Goal: Download file/media: Download file/media

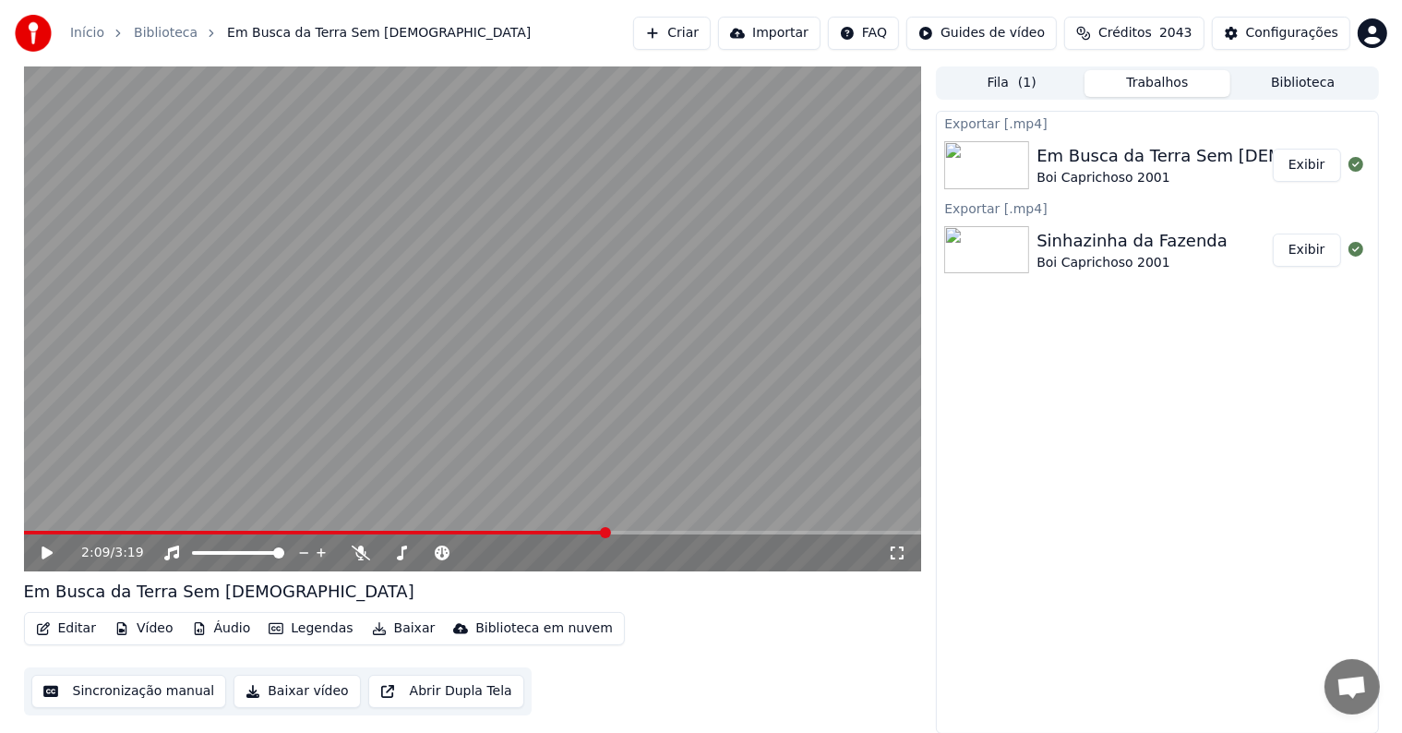
click at [1277, 85] on button "Biblioteca" at bounding box center [1303, 83] width 146 height 27
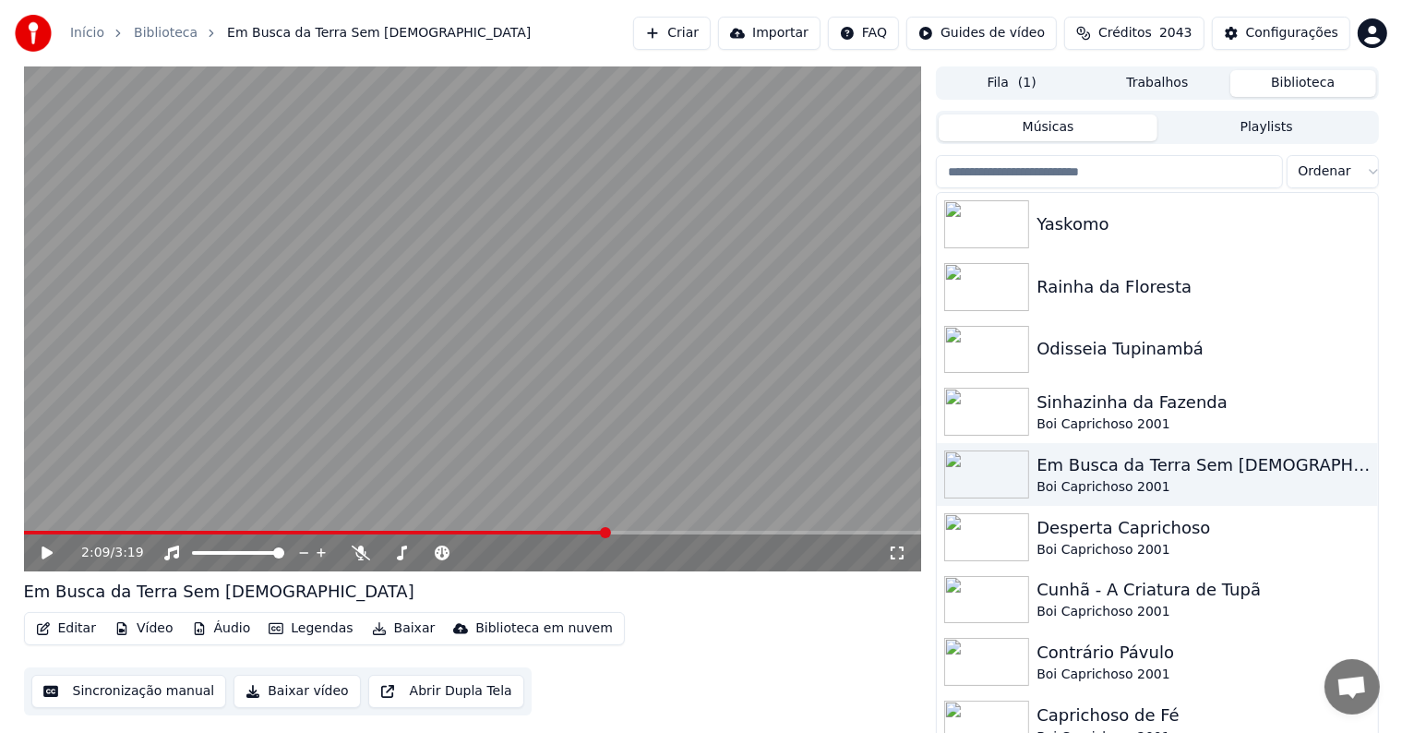
click at [1004, 76] on button "Fila ( 1 )" at bounding box center [1012, 83] width 146 height 27
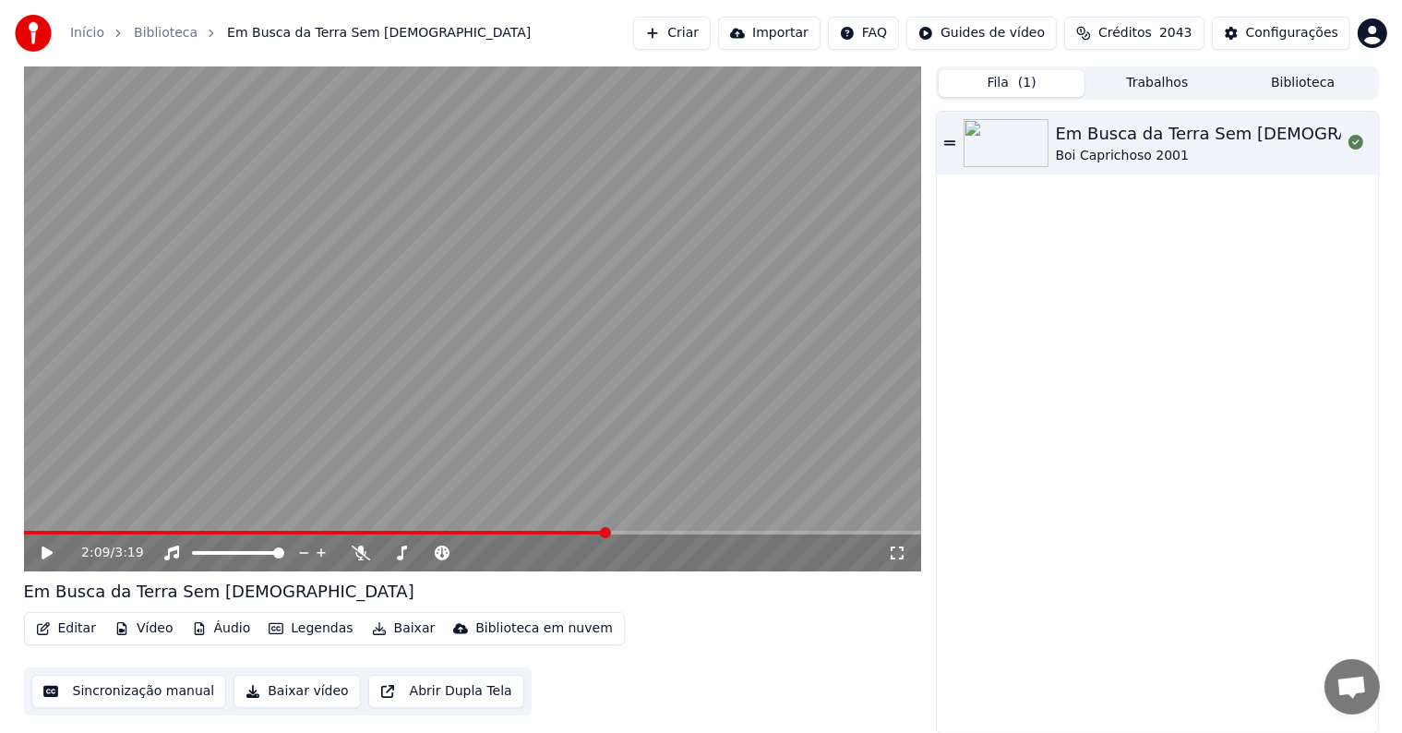
click at [1147, 81] on button "Trabalhos" at bounding box center [1157, 83] width 146 height 27
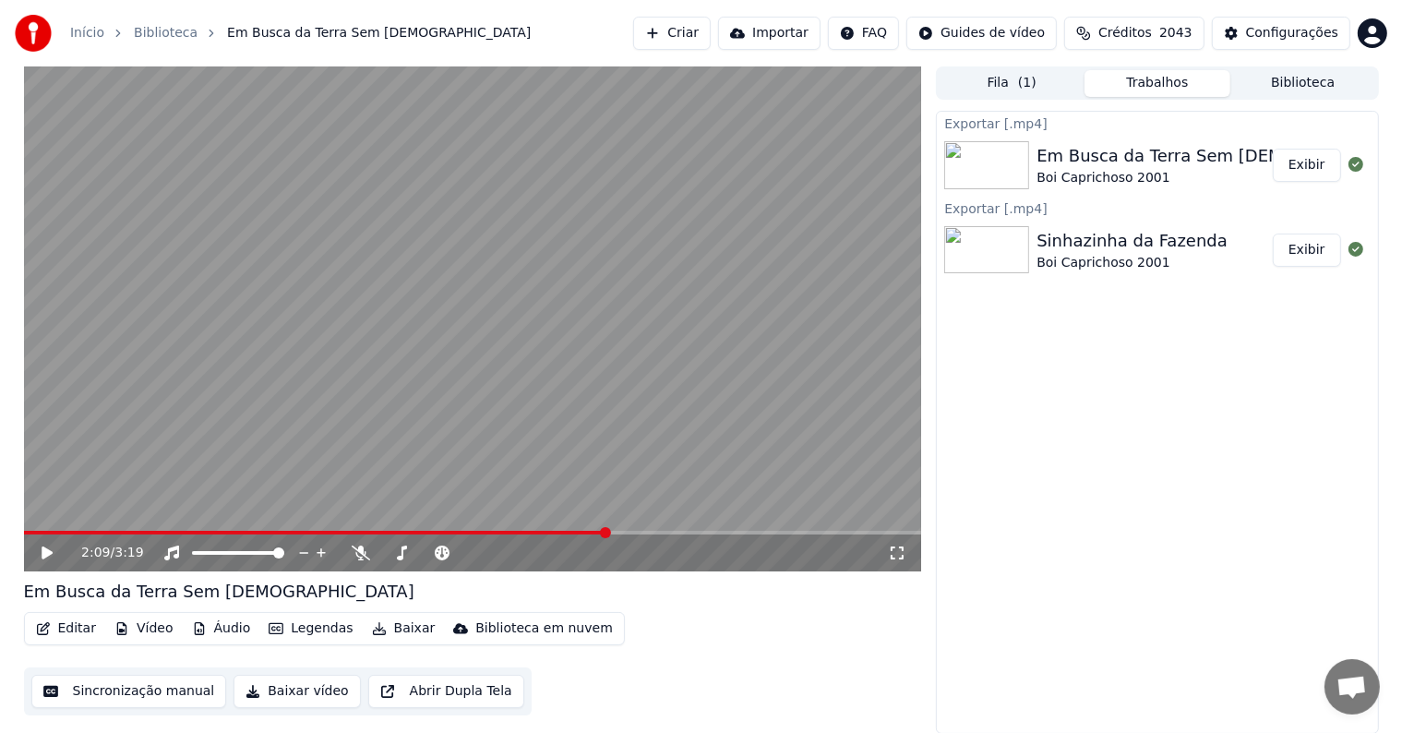
click at [1309, 170] on button "Exibir" at bounding box center [1307, 165] width 68 height 33
click at [1259, 89] on button "Biblioteca" at bounding box center [1303, 83] width 146 height 27
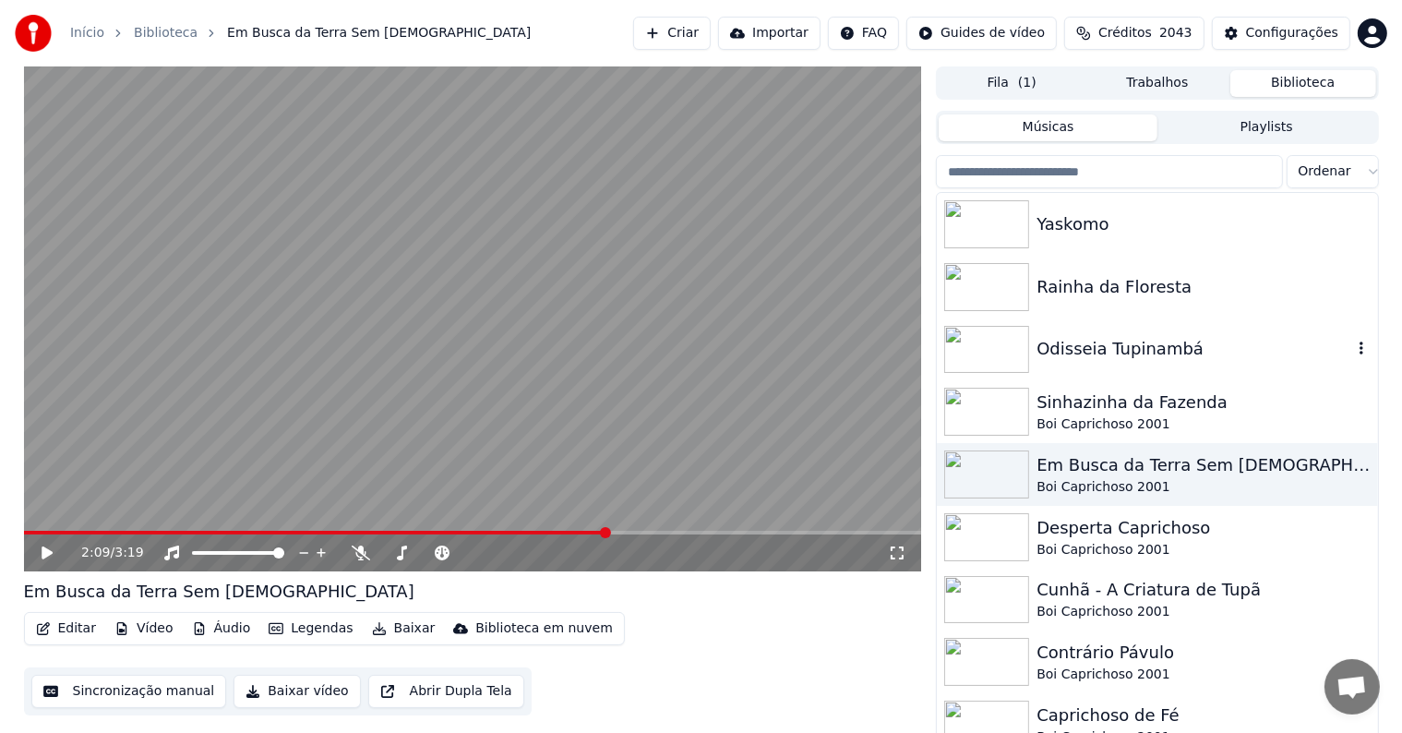
click at [1055, 351] on div "Odisseia Tupinambá" at bounding box center [1193, 349] width 315 height 26
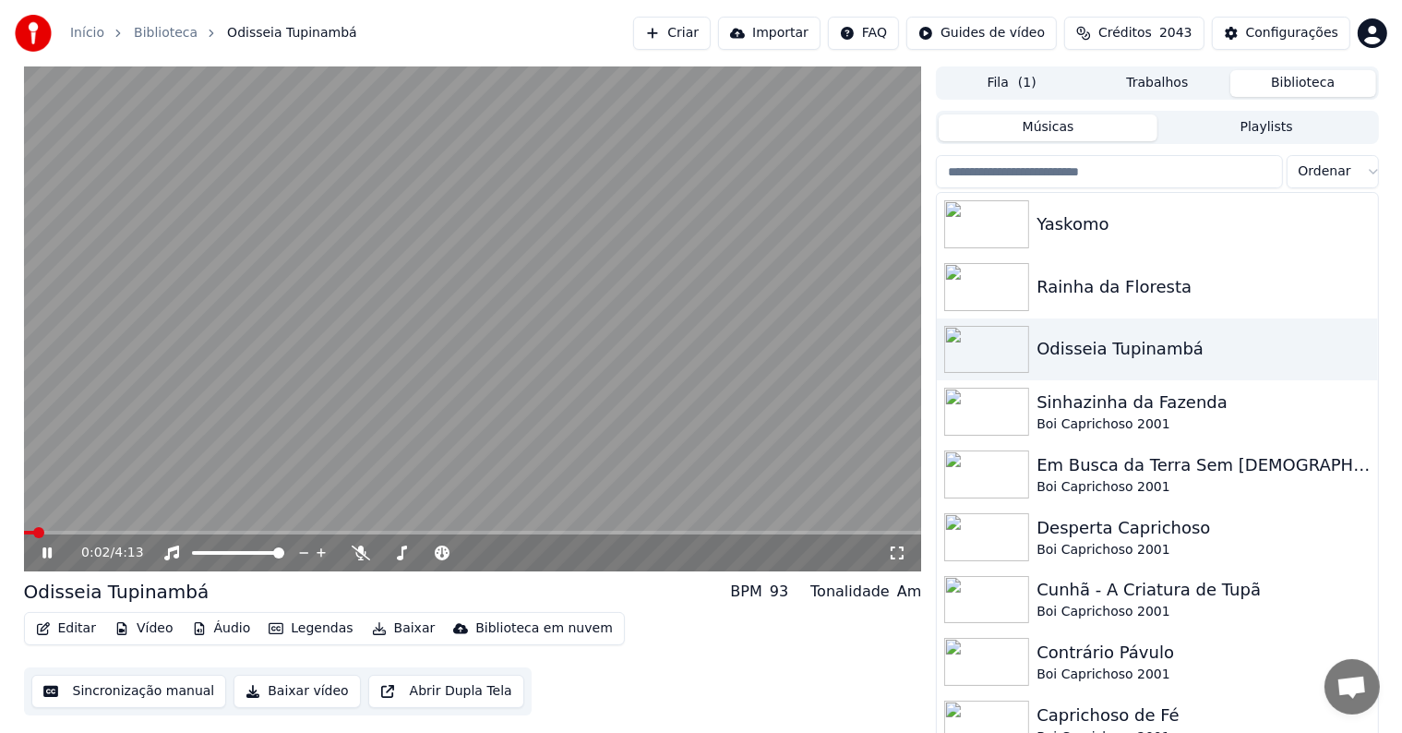
click at [299, 375] on video at bounding box center [473, 318] width 898 height 505
click at [72, 629] on button "Editar" at bounding box center [66, 629] width 75 height 26
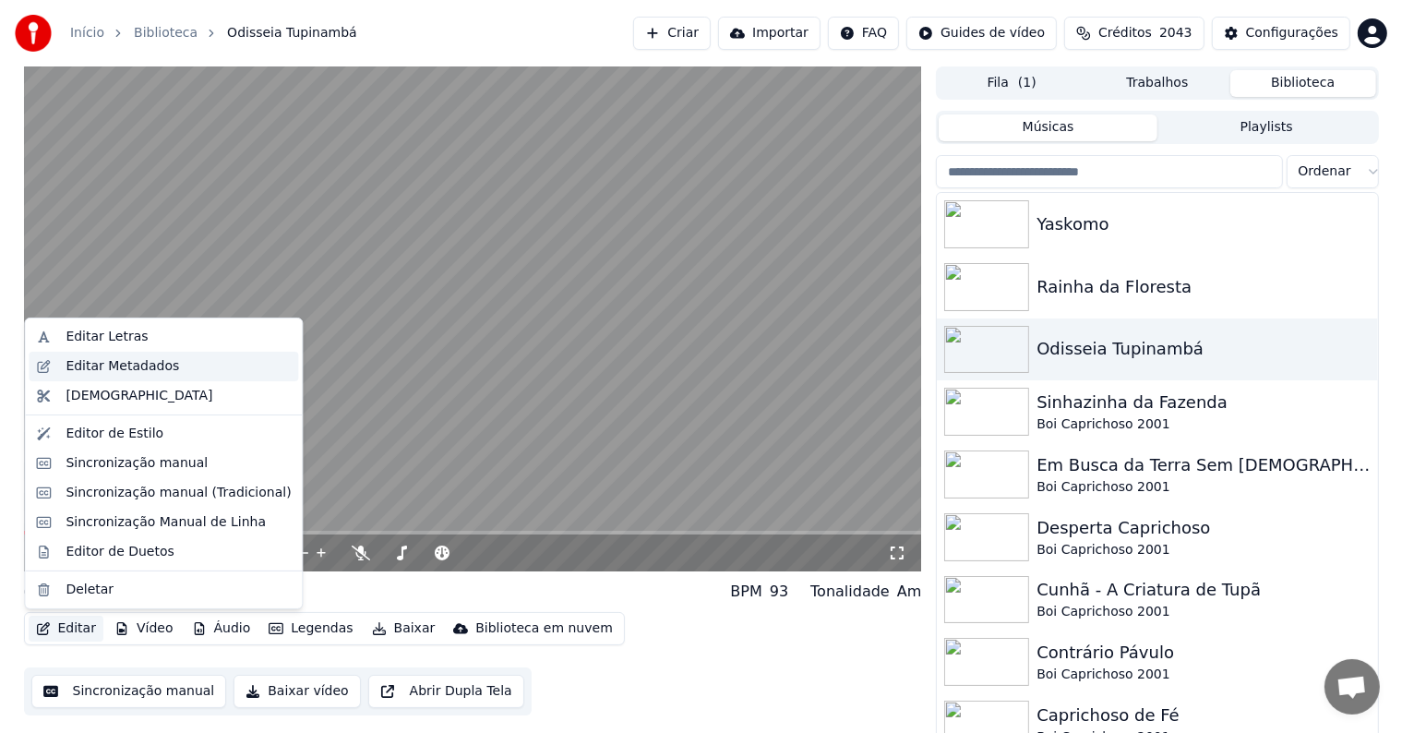
click at [77, 365] on div "Editar Metadados" at bounding box center [123, 366] width 114 height 18
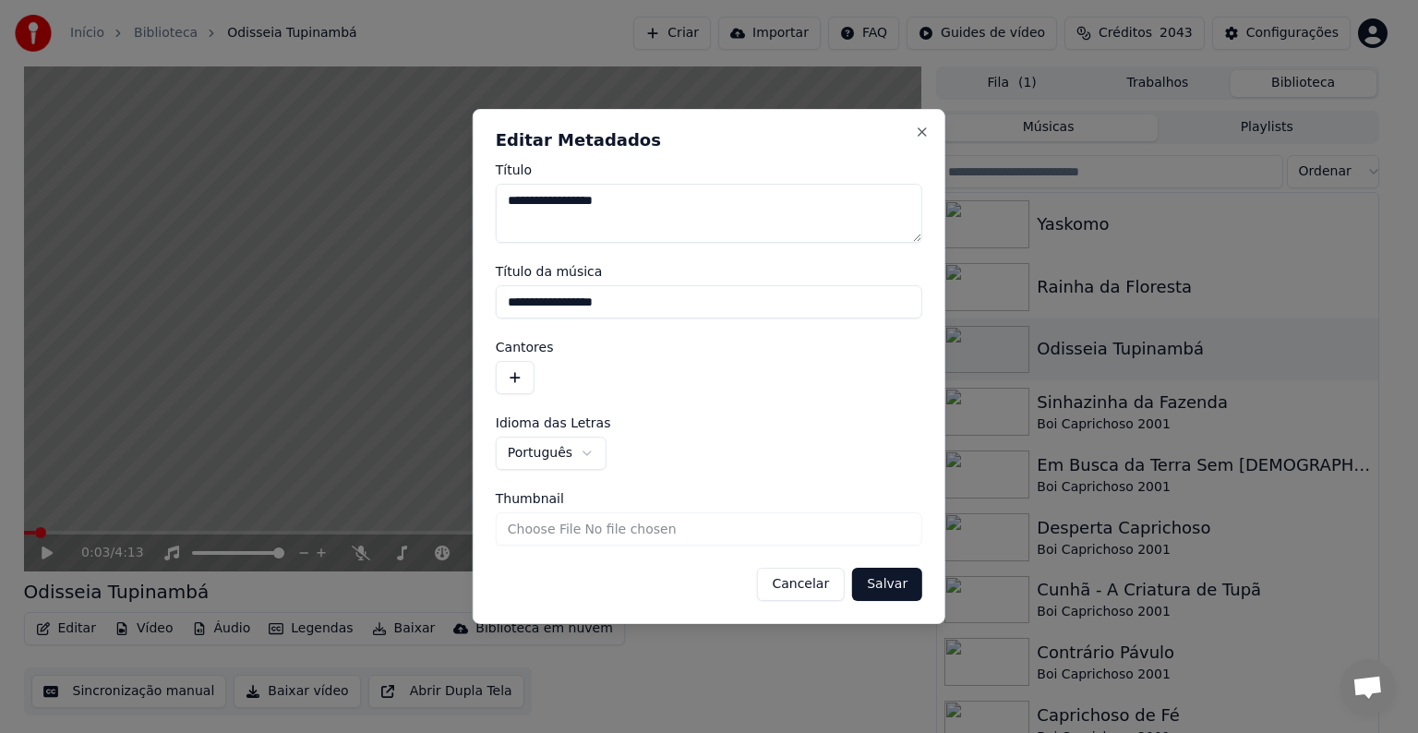
drag, startPoint x: 649, startPoint y: 301, endPoint x: 477, endPoint y: 292, distance: 171.9
click at [477, 292] on div "**********" at bounding box center [709, 366] width 473 height 515
click at [509, 371] on button "button" at bounding box center [515, 377] width 39 height 33
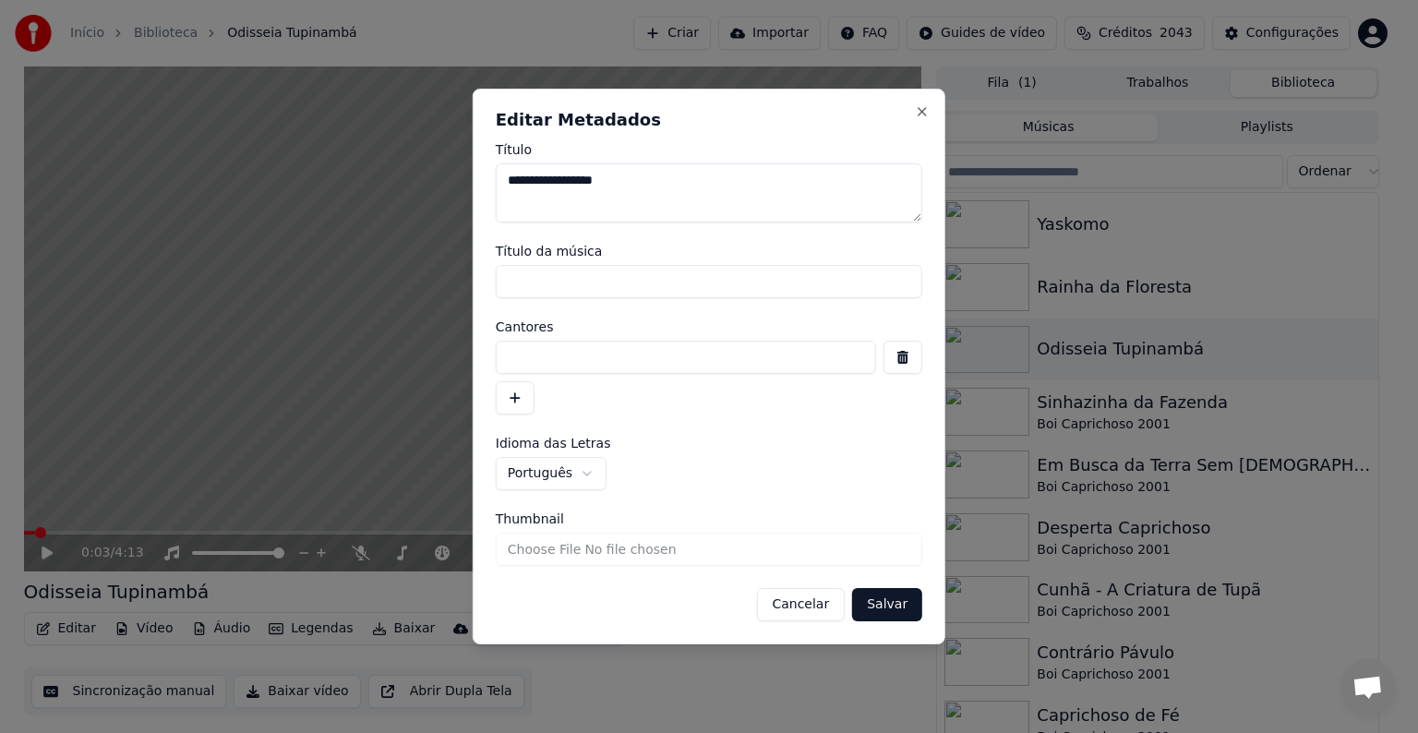
click at [571, 356] on input at bounding box center [686, 357] width 380 height 33
paste input "**********"
type input "**********"
click at [871, 606] on button "Salvar" at bounding box center [887, 604] width 70 height 33
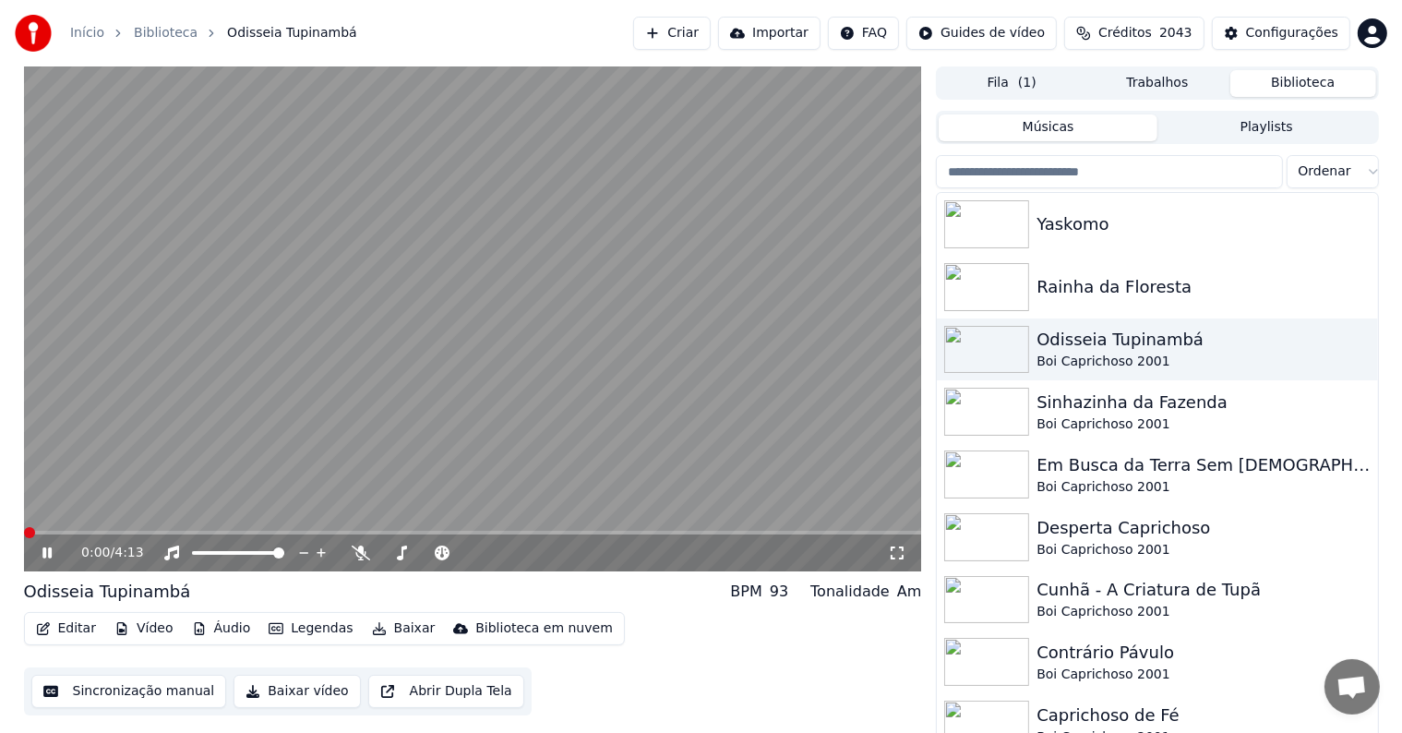
click at [246, 450] on video at bounding box center [473, 318] width 898 height 505
click at [151, 680] on button "Sincronização manual" at bounding box center [129, 691] width 196 height 33
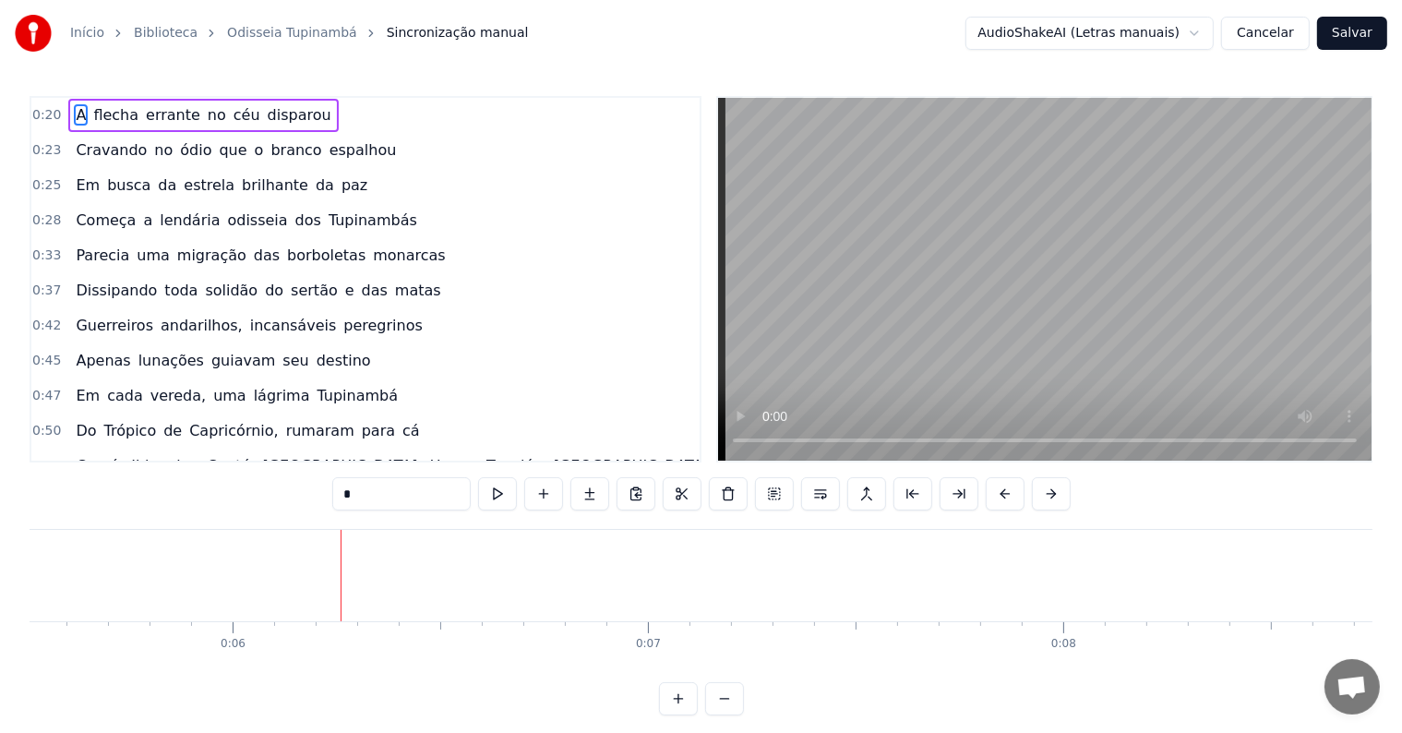
scroll to position [0, 2401]
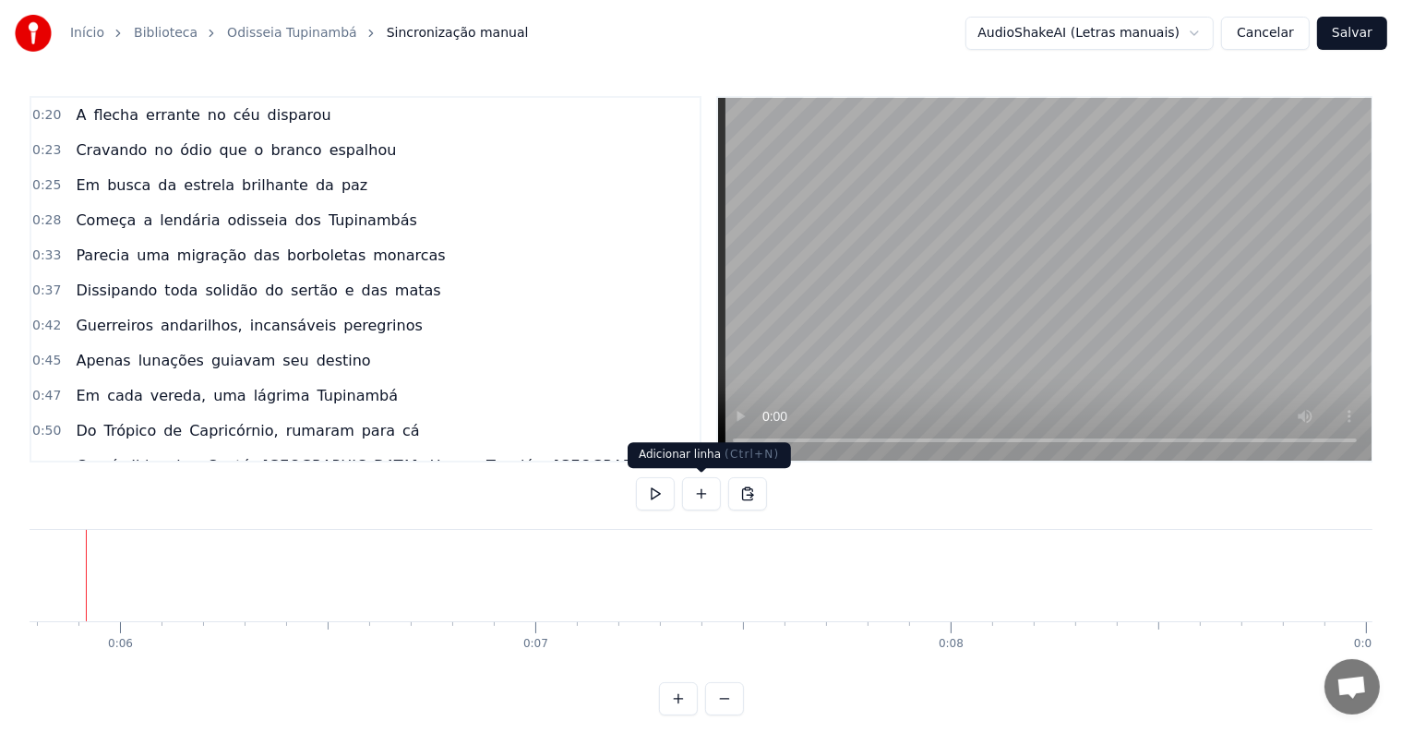
scroll to position [0, 2365]
click at [705, 495] on button at bounding box center [701, 493] width 39 height 33
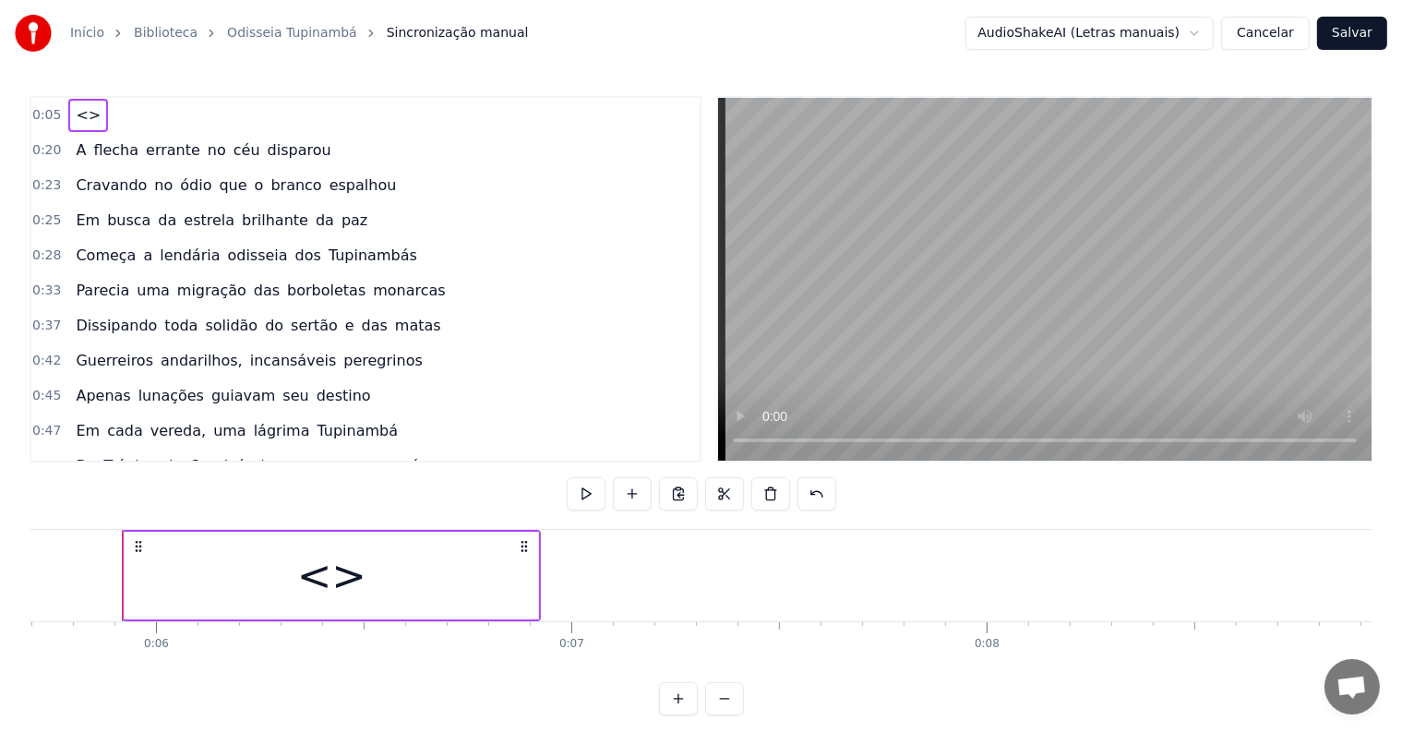
click at [317, 561] on div "<>" at bounding box center [331, 576] width 69 height 63
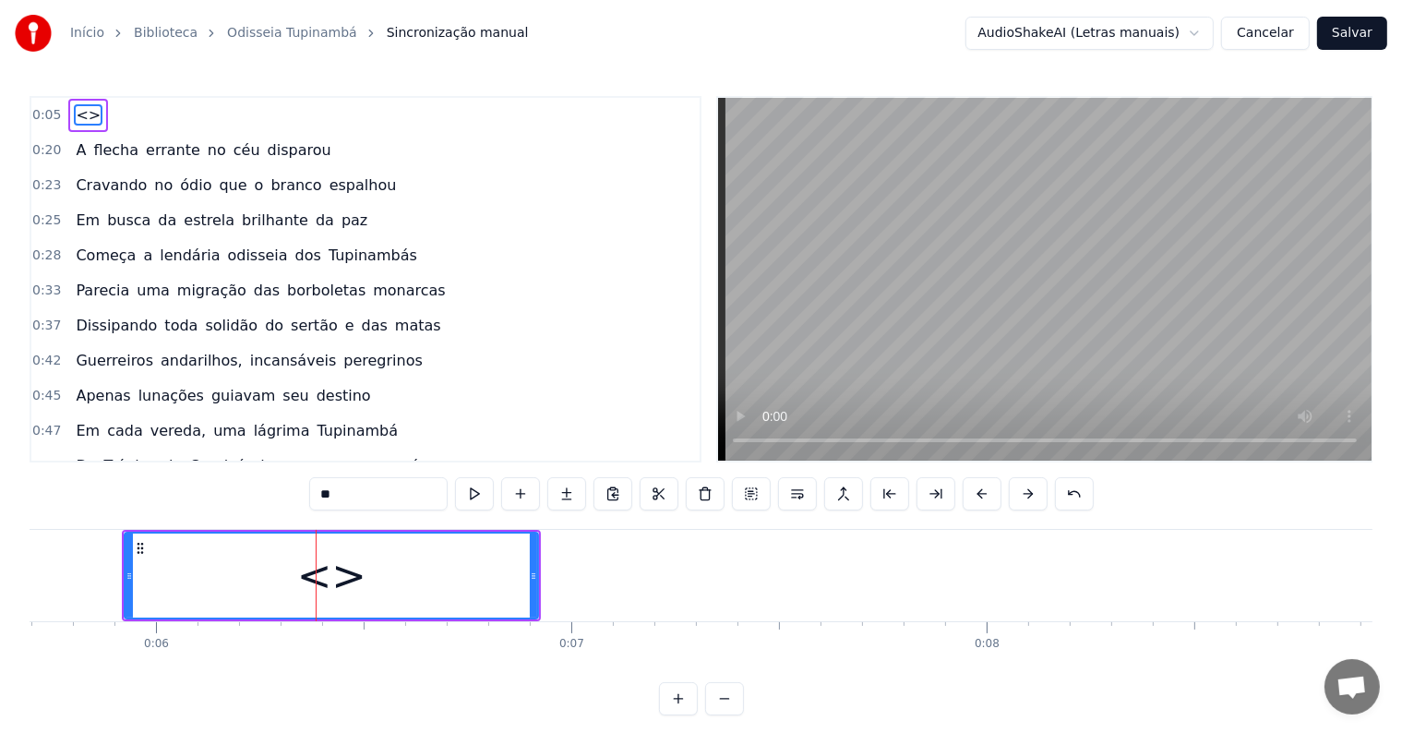
drag, startPoint x: 391, startPoint y: 487, endPoint x: 290, endPoint y: 478, distance: 101.9
click at [290, 478] on div "0:05 <> 0:20 A flecha errante no céu disparou 0:23 Cravando no ódio que o branc…" at bounding box center [701, 405] width 1343 height 619
paste input "**********"
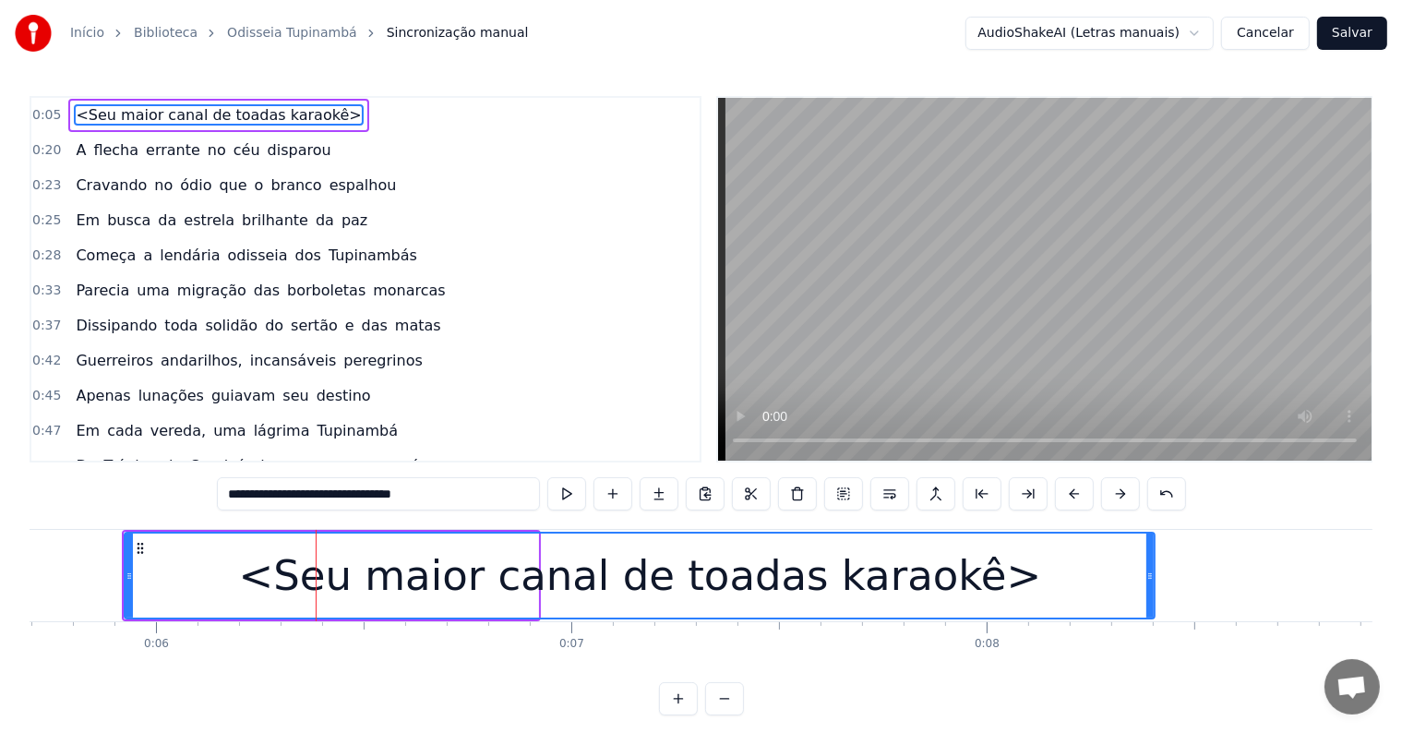
drag, startPoint x: 533, startPoint y: 574, endPoint x: 1150, endPoint y: 577, distance: 617.5
click at [1150, 577] on icon at bounding box center [1149, 576] width 7 height 15
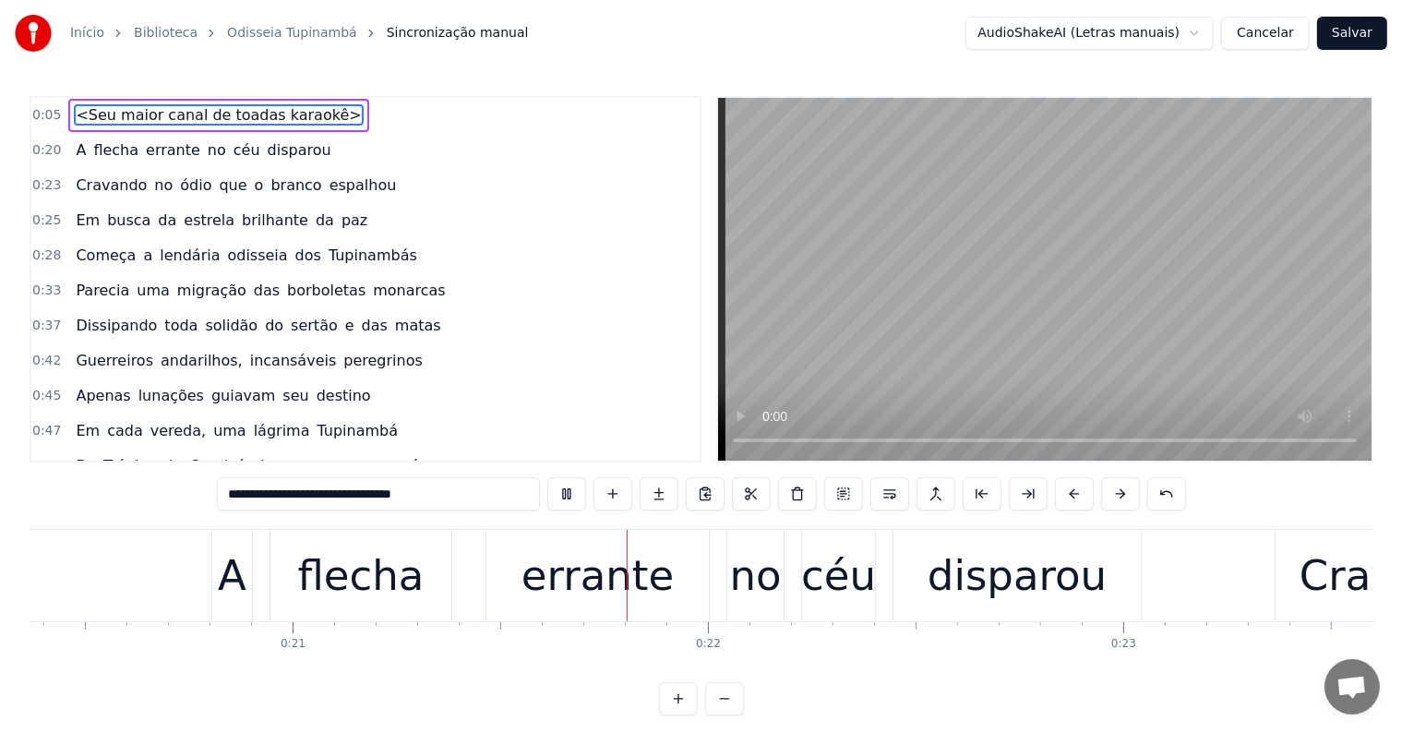
scroll to position [0, 8577]
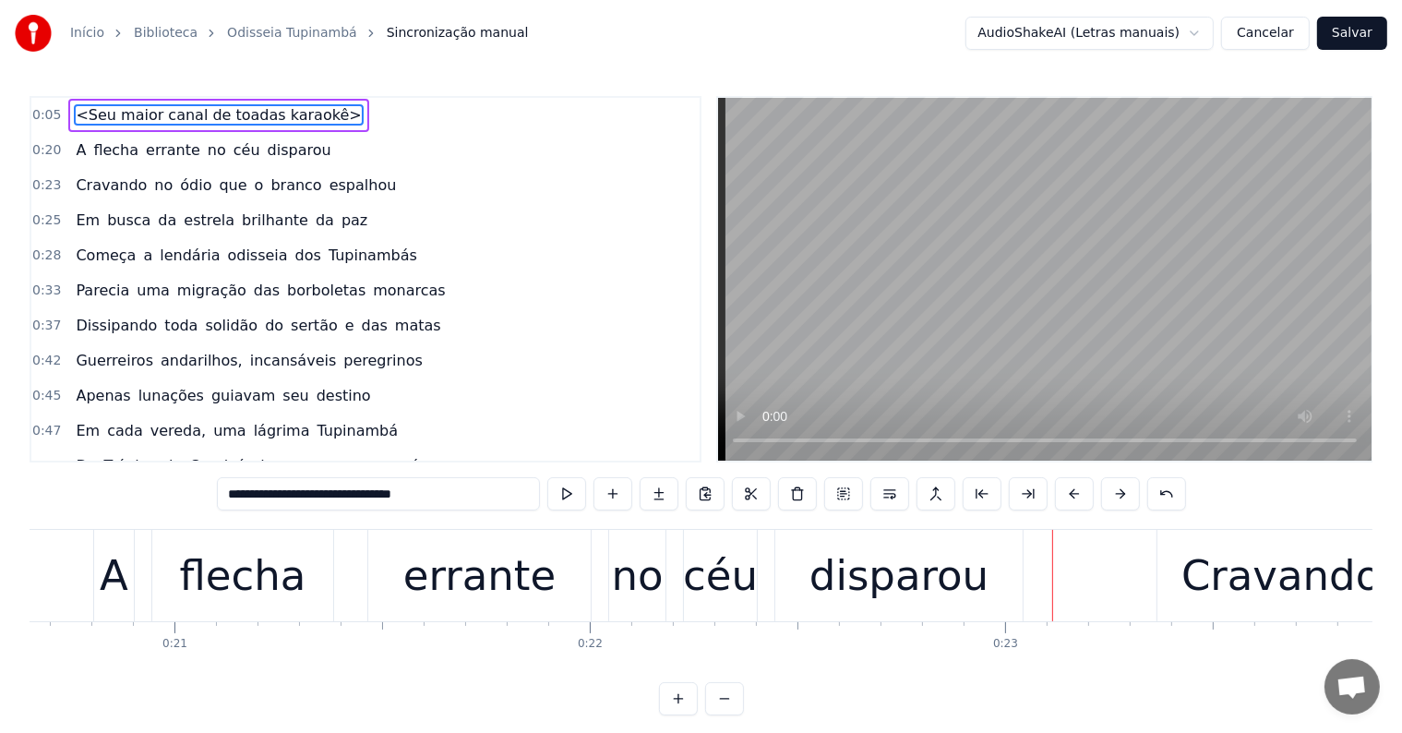
click at [266, 148] on span "disparou" at bounding box center [299, 149] width 67 height 21
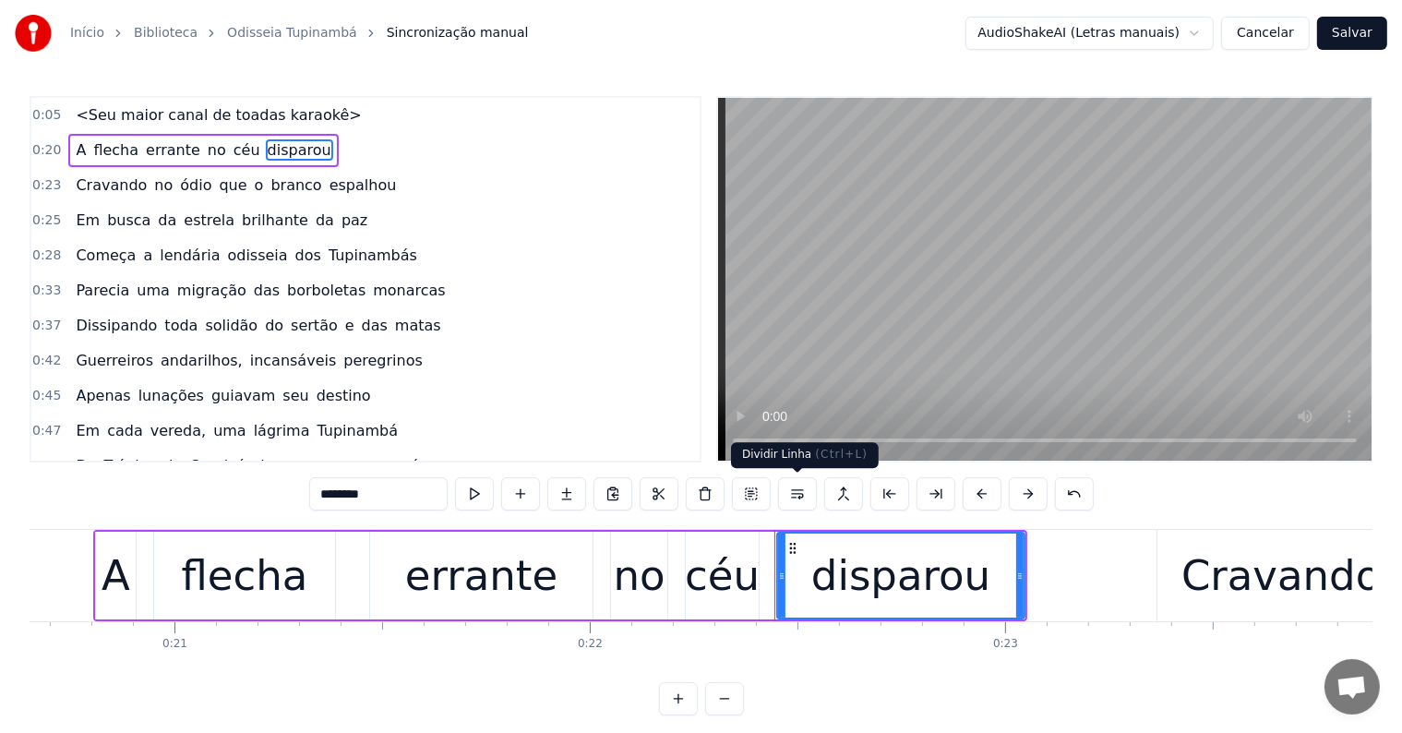
click at [803, 497] on button at bounding box center [797, 493] width 39 height 33
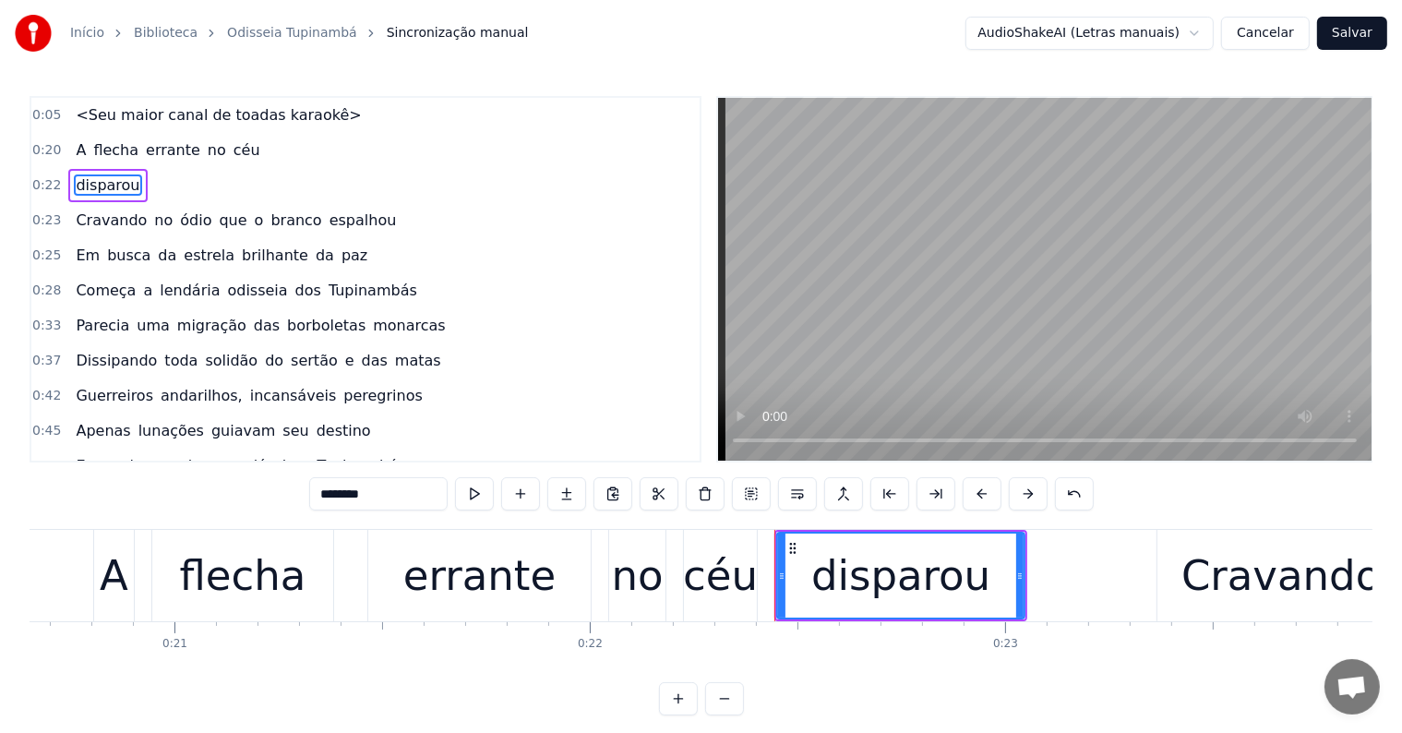
click at [712, 579] on div "céu" at bounding box center [720, 576] width 75 height 63
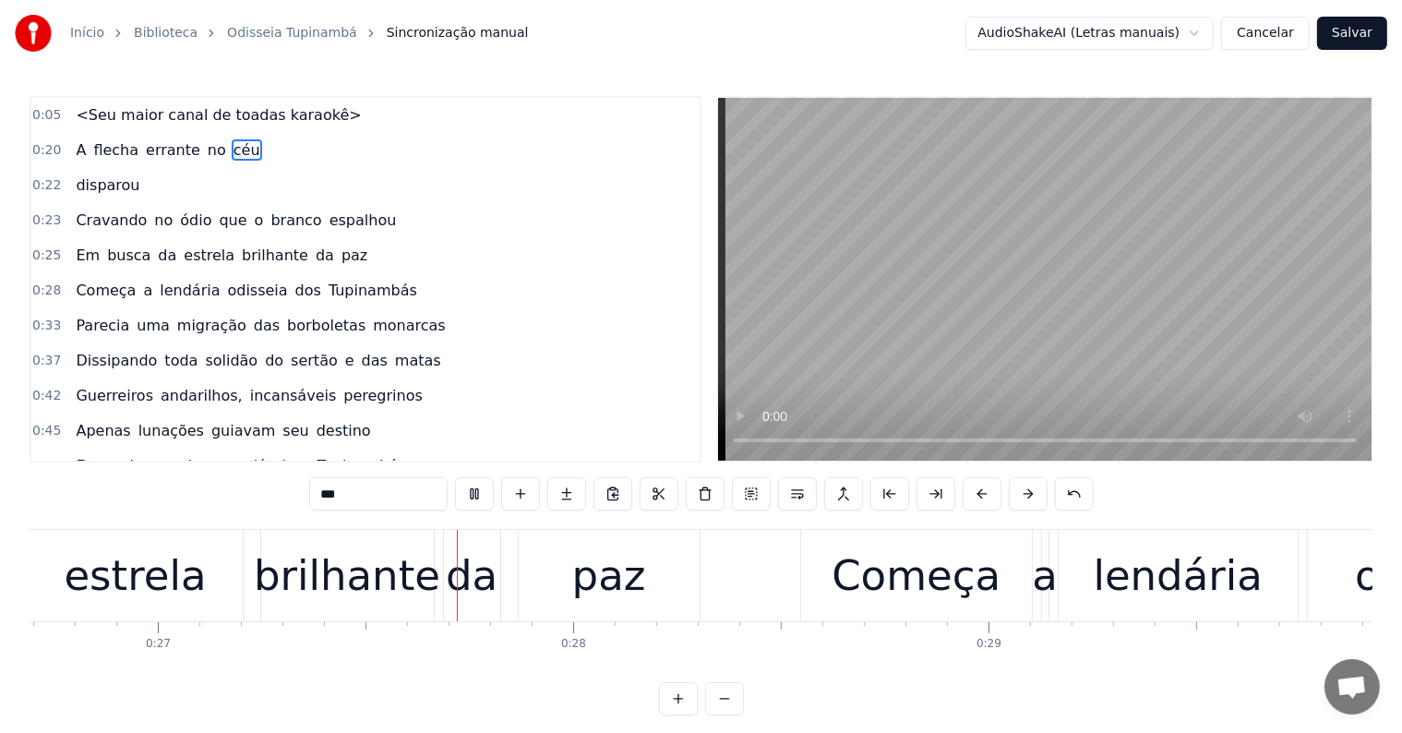
scroll to position [0, 11120]
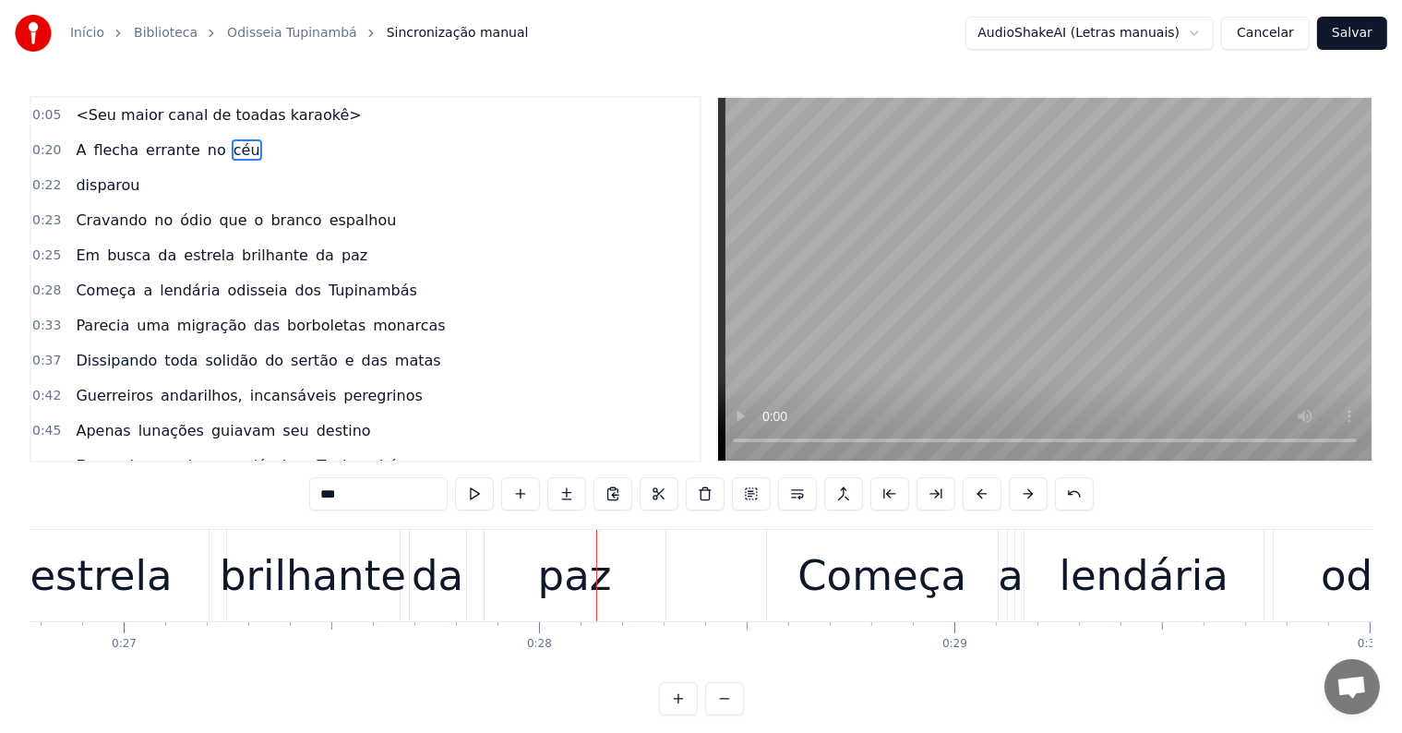
click at [218, 218] on span "que" at bounding box center [233, 220] width 31 height 21
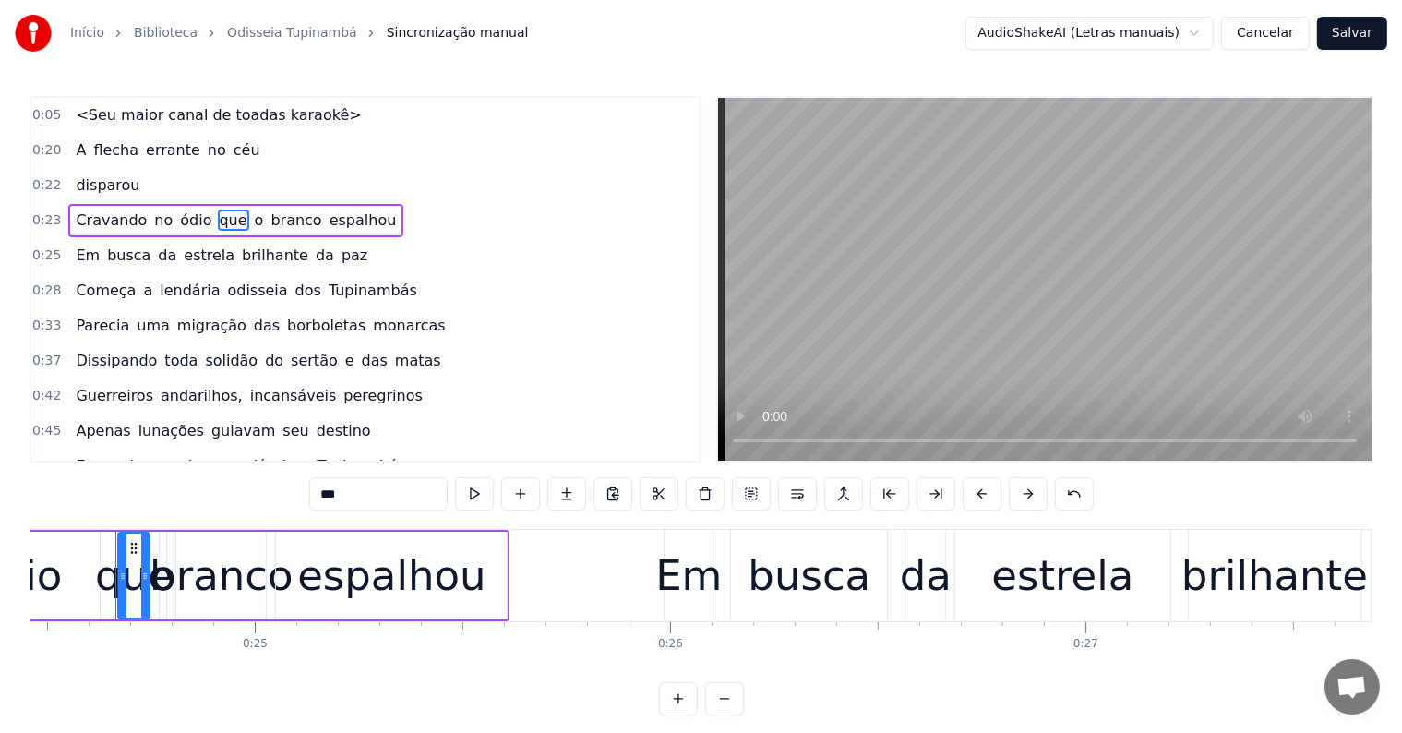
scroll to position [0, 10151]
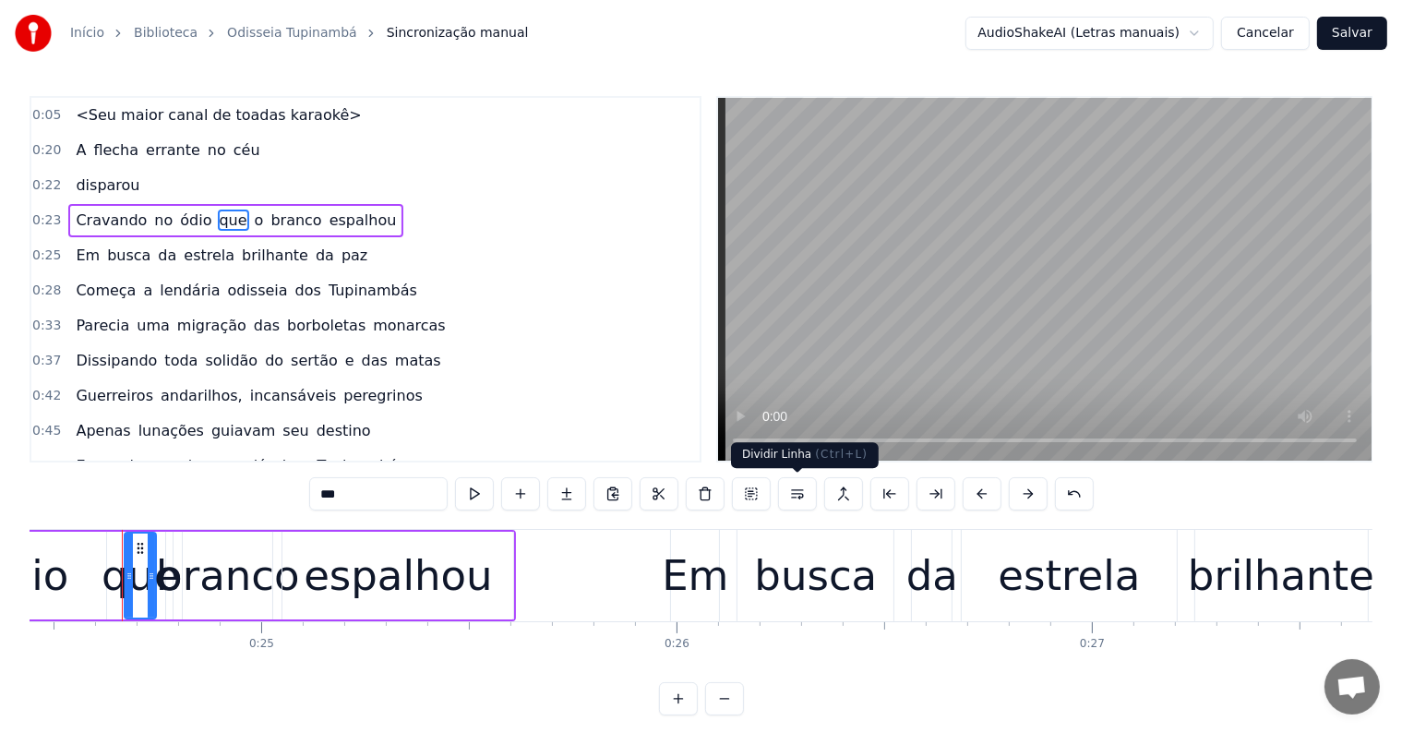
click at [803, 494] on button at bounding box center [797, 493] width 39 height 33
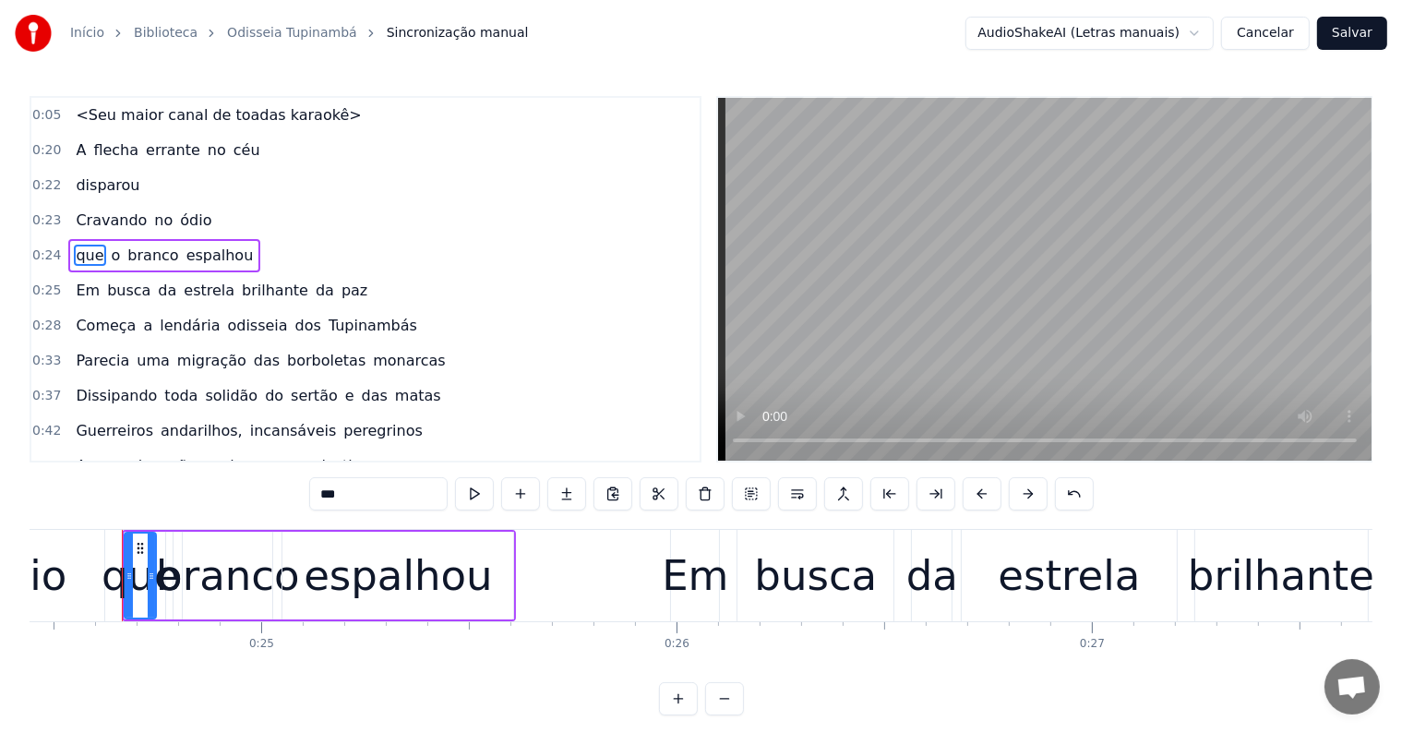
click at [178, 216] on span "ódio" at bounding box center [195, 220] width 35 height 21
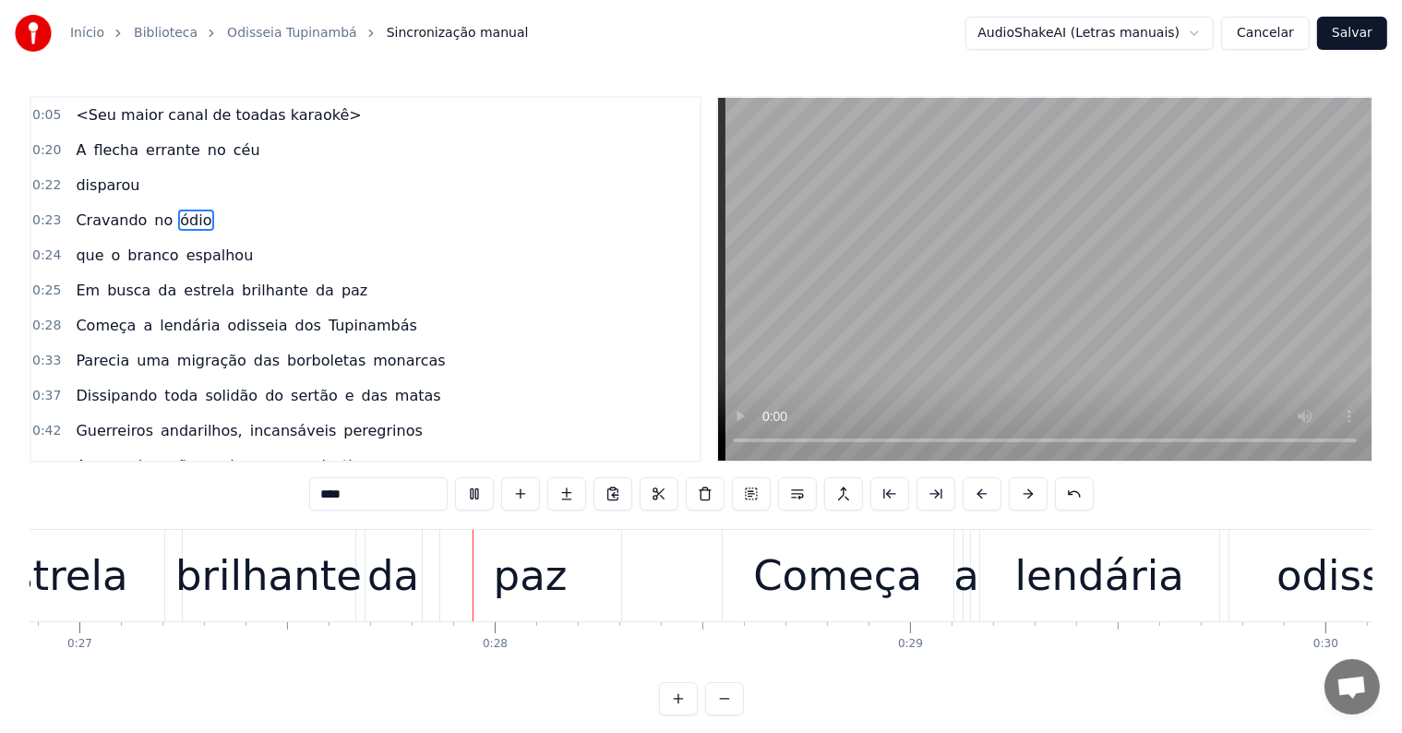
scroll to position [0, 11171]
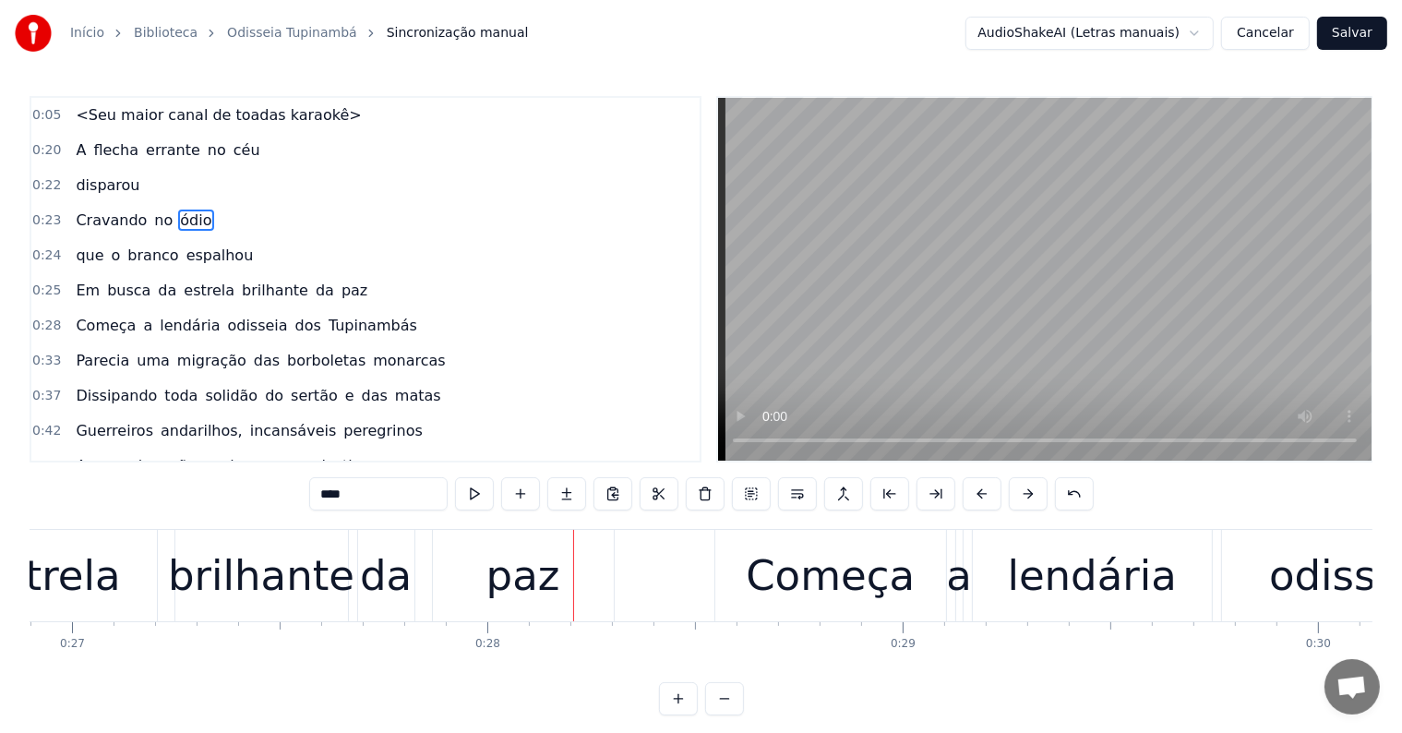
click at [514, 581] on div "paz" at bounding box center [523, 576] width 74 height 63
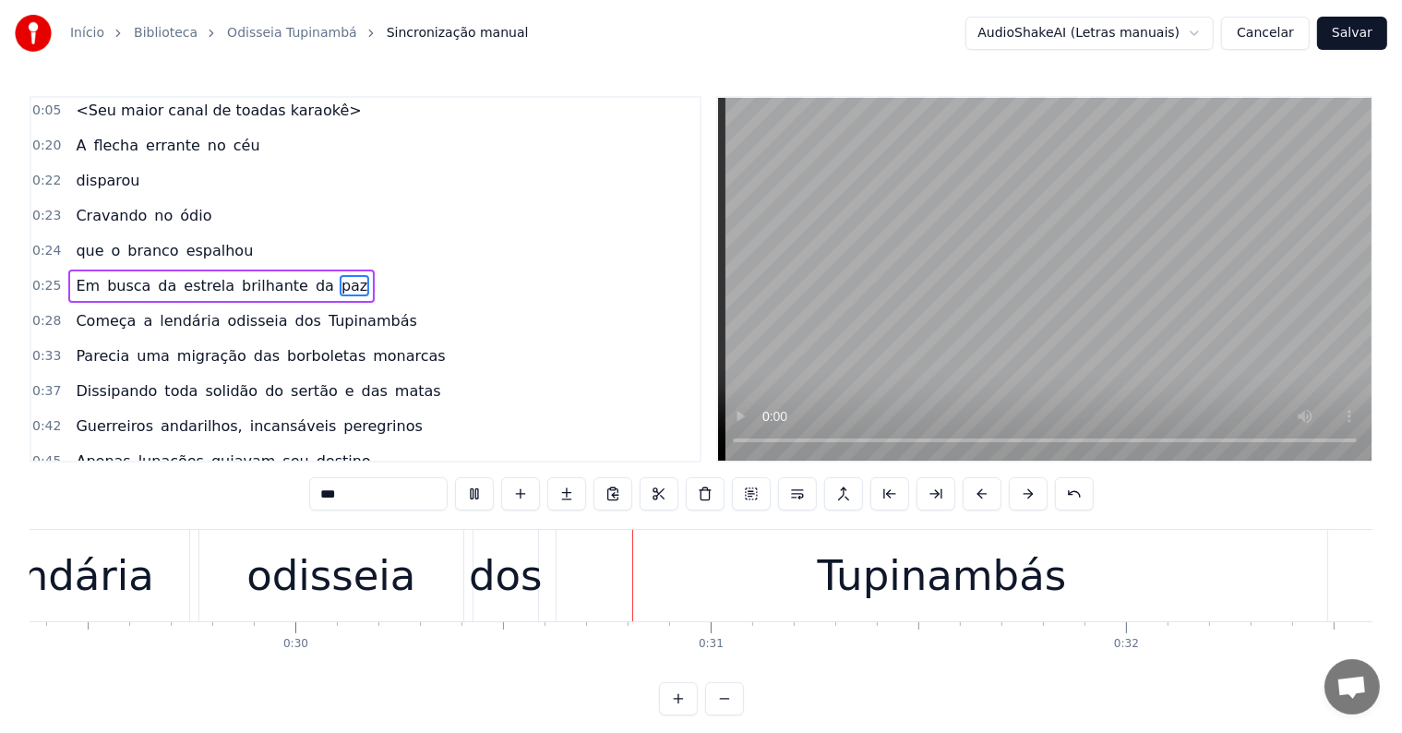
scroll to position [0, 12338]
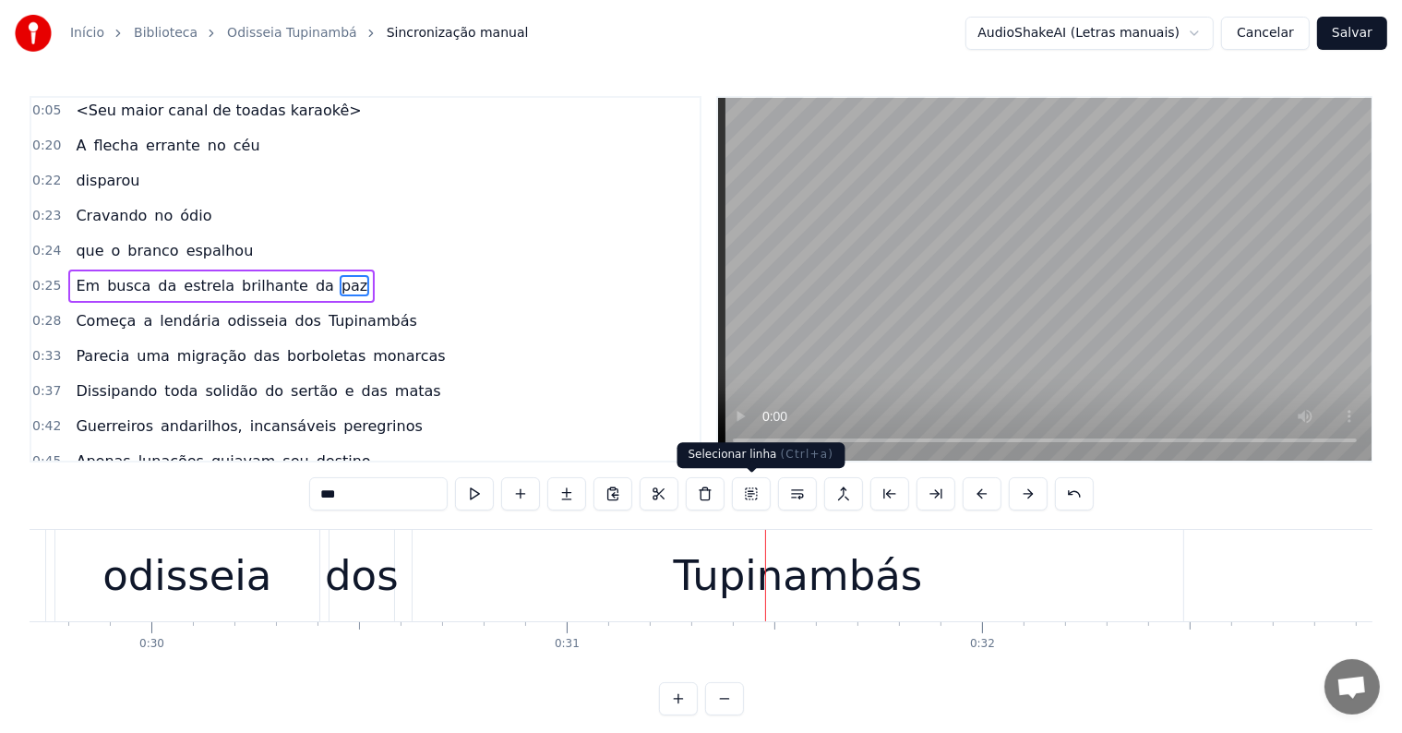
click at [761, 573] on div "Tupinambás" at bounding box center [798, 576] width 249 height 63
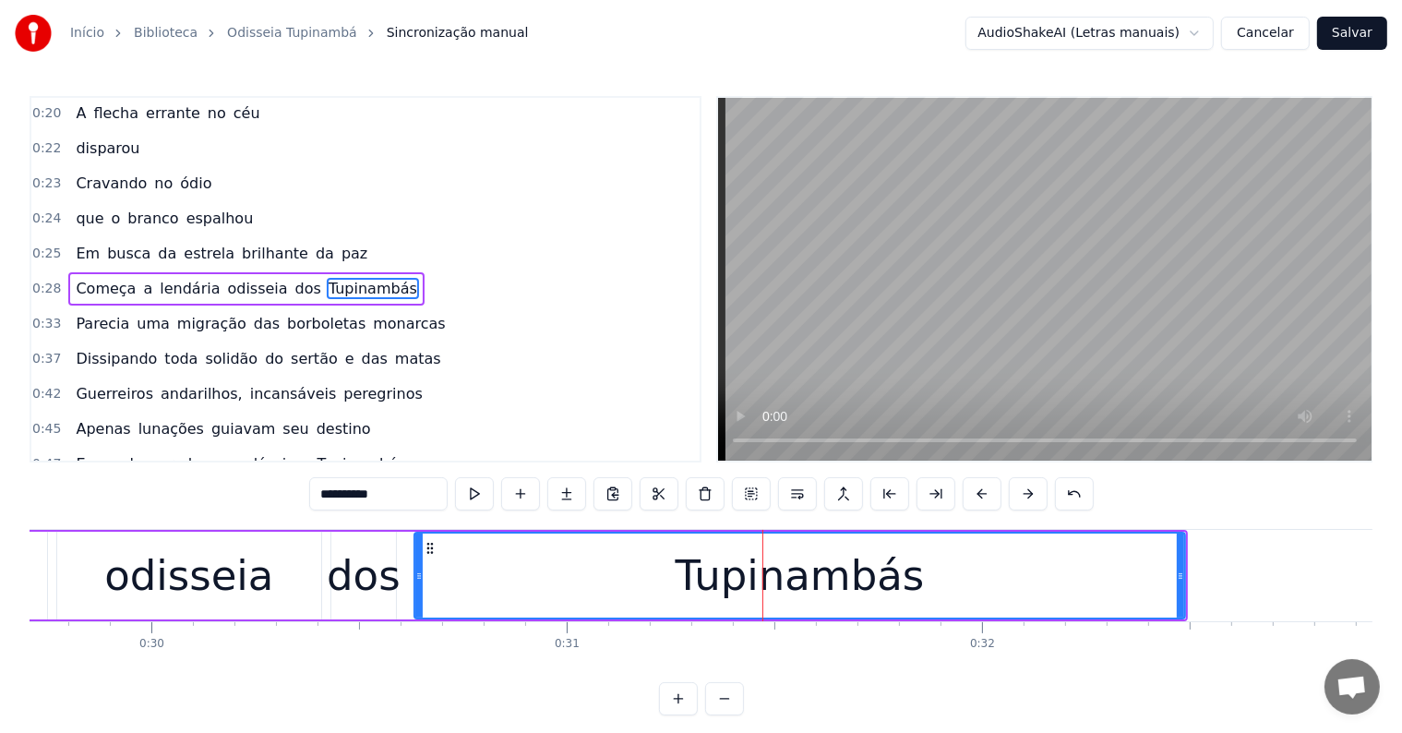
scroll to position [39, 0]
click at [293, 284] on span "dos" at bounding box center [308, 286] width 30 height 21
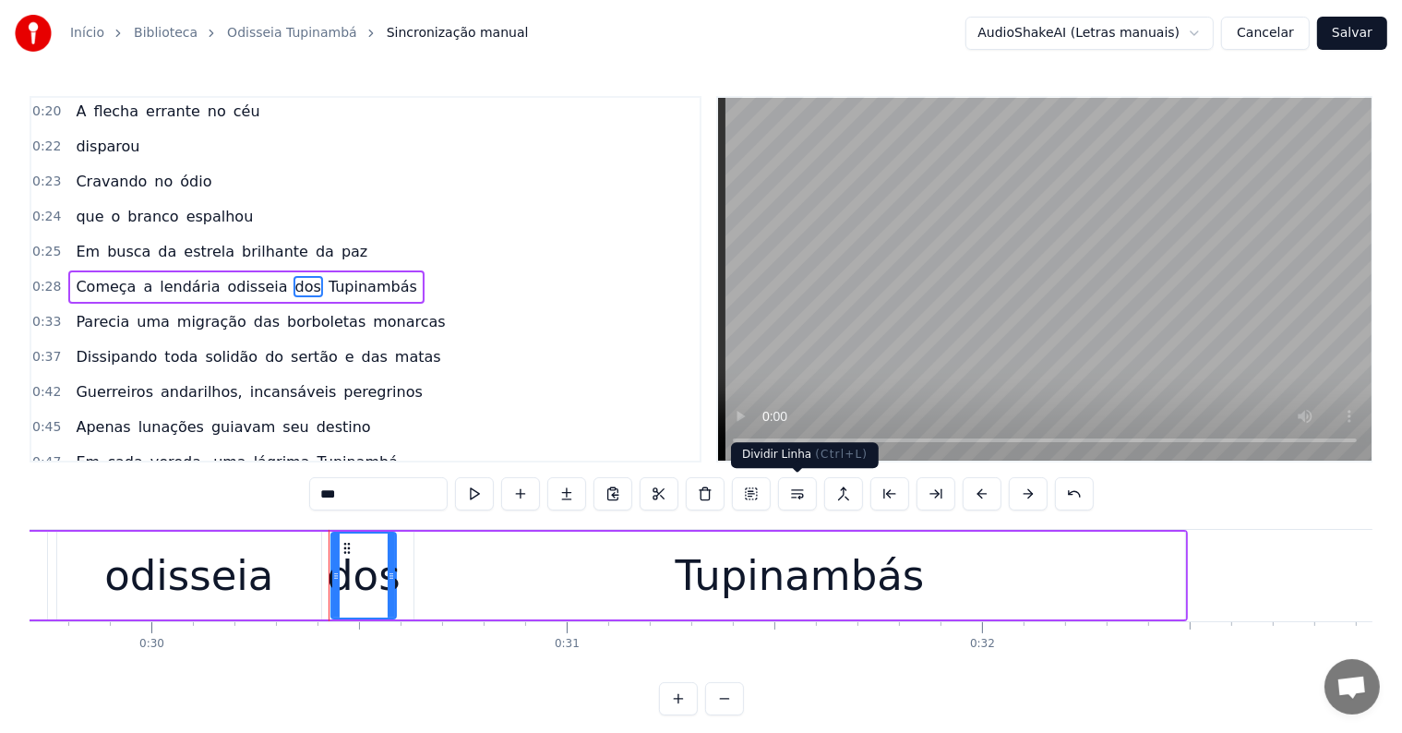
click at [794, 497] on button at bounding box center [797, 493] width 39 height 33
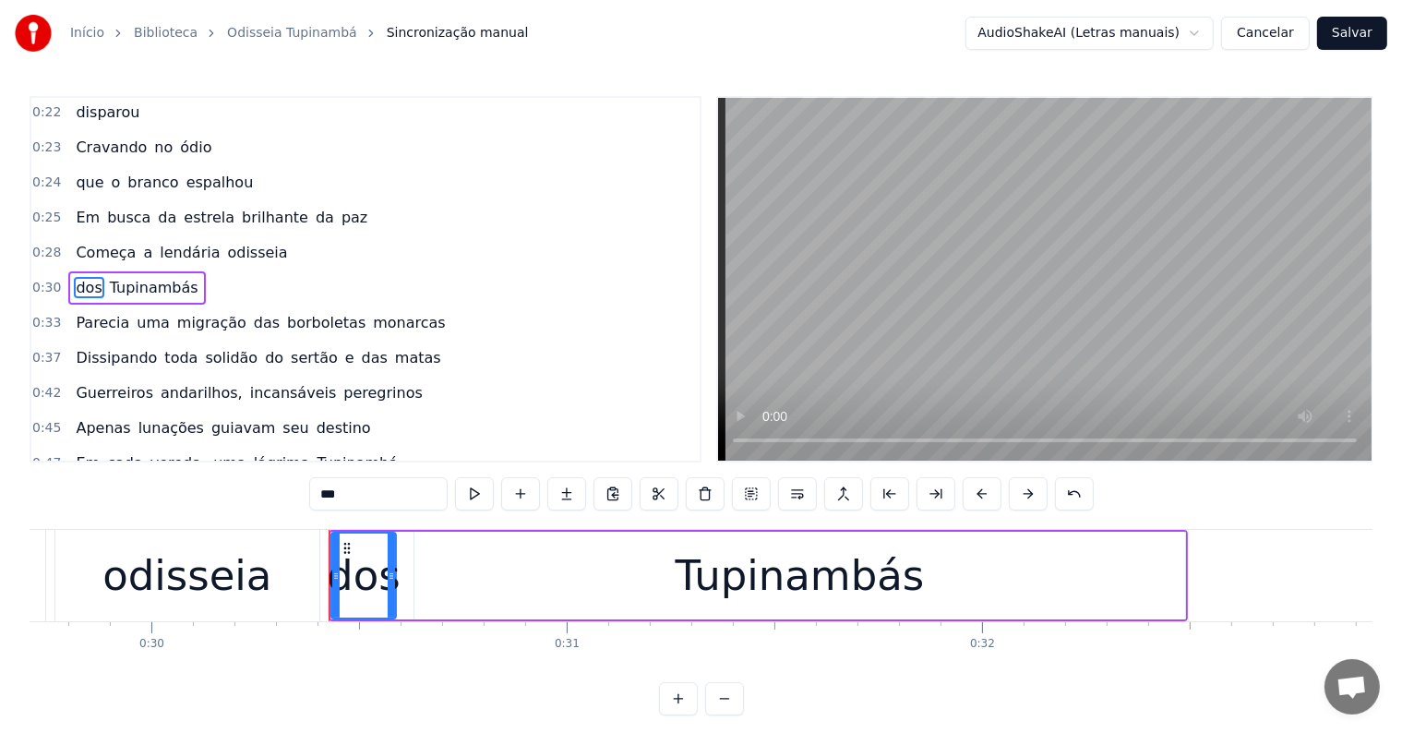
click at [252, 584] on div "odisseia" at bounding box center [186, 576] width 169 height 63
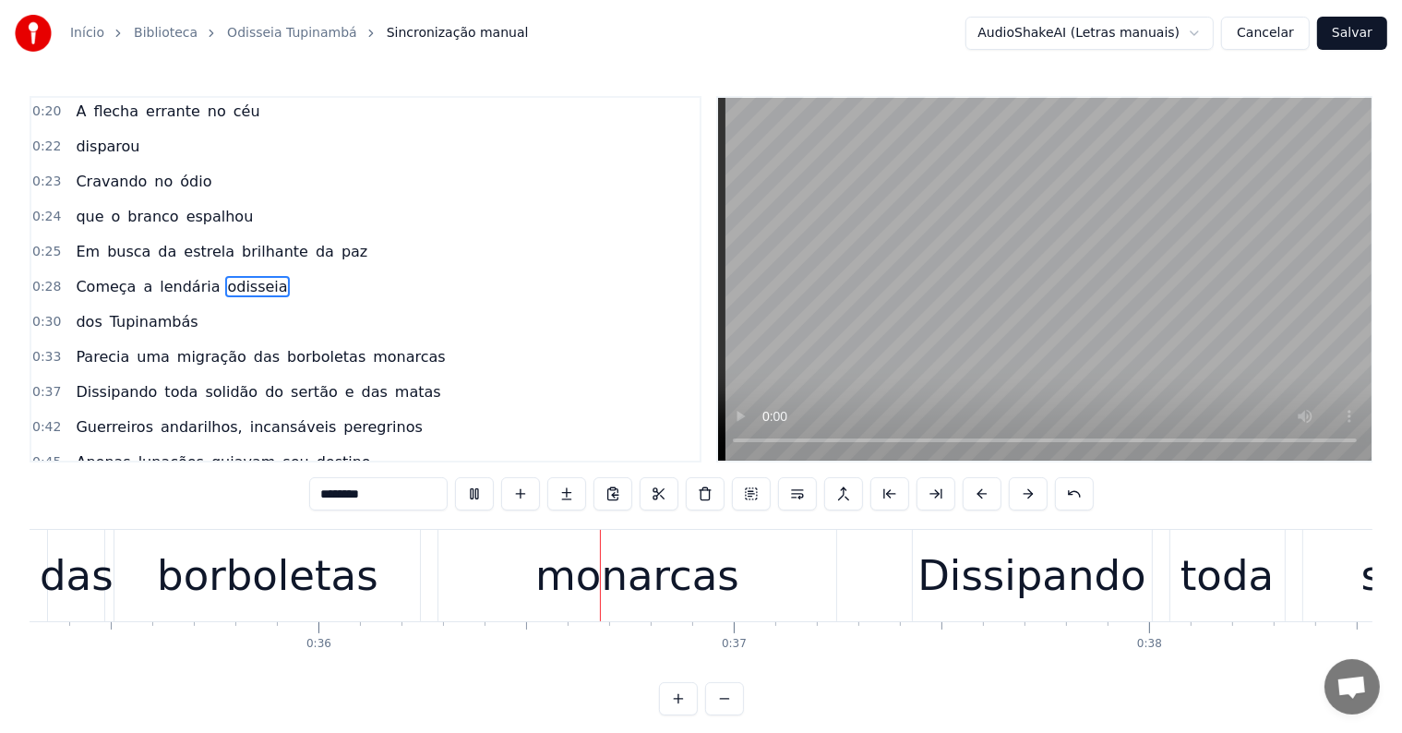
scroll to position [0, 14788]
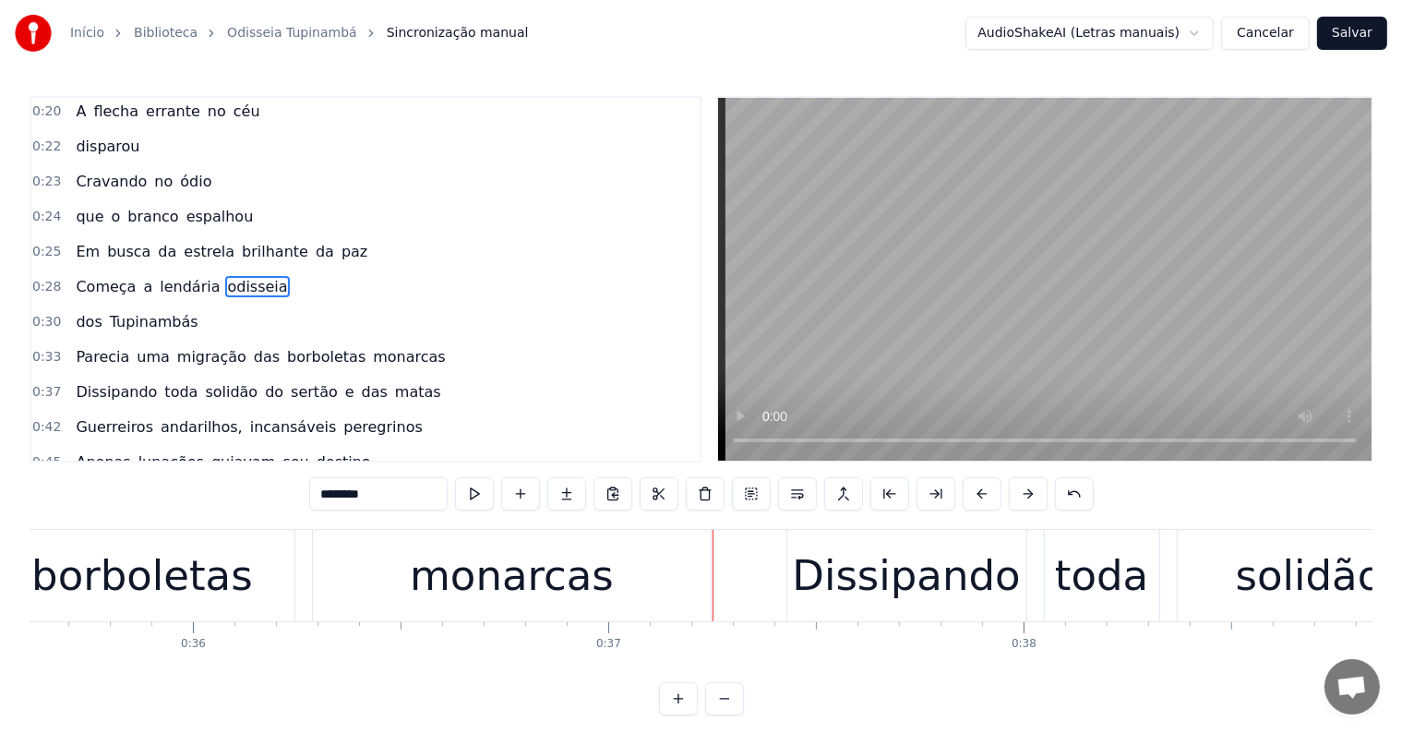
click at [465, 569] on div "monarcas" at bounding box center [512, 576] width 204 height 63
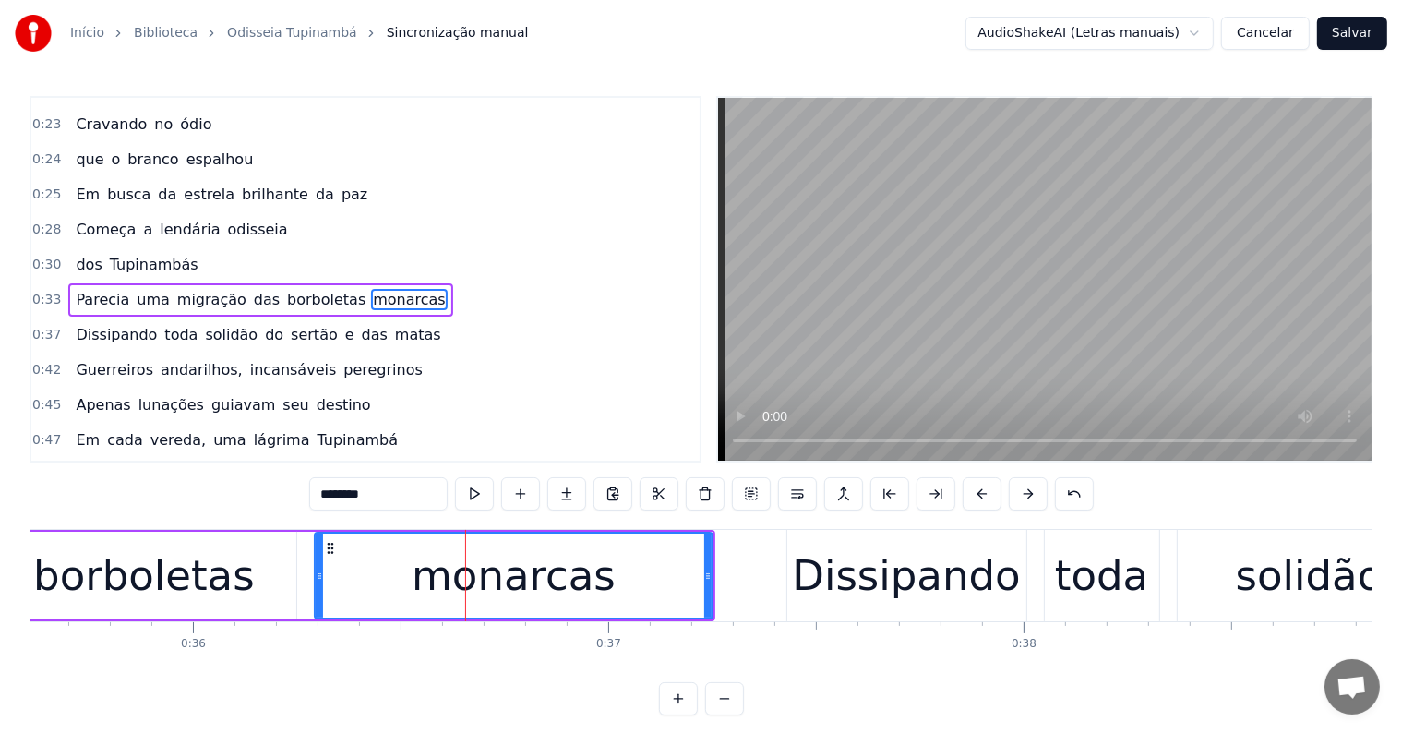
scroll to position [107, 0]
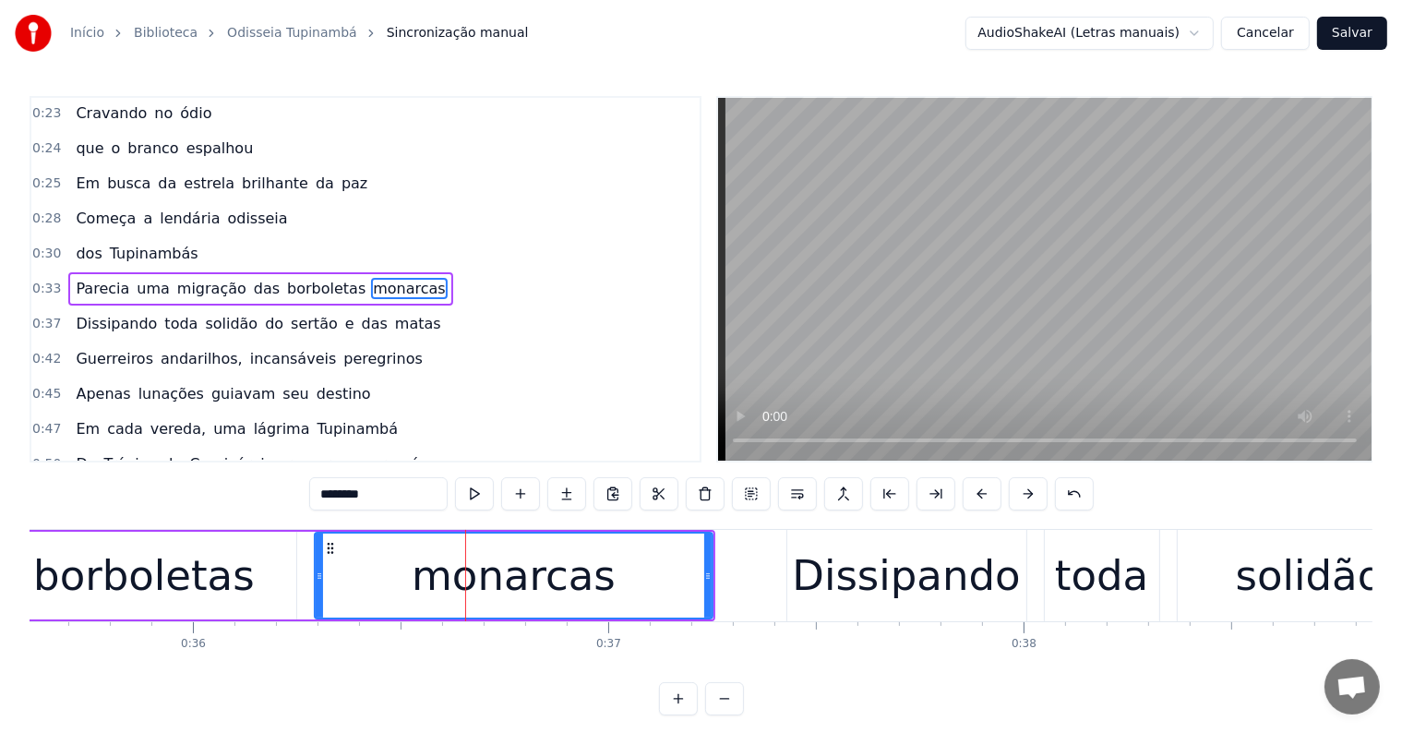
click at [252, 279] on span "das" at bounding box center [267, 288] width 30 height 21
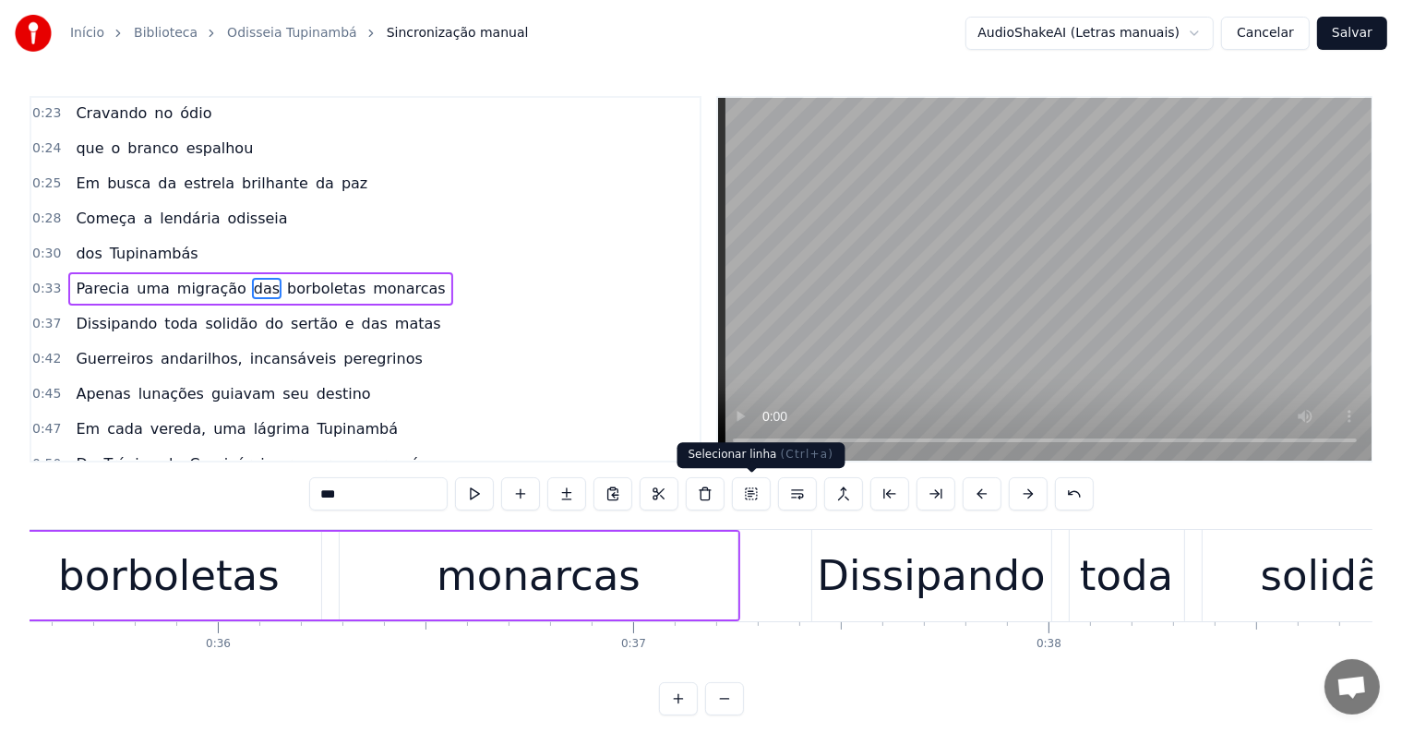
scroll to position [0, 14587]
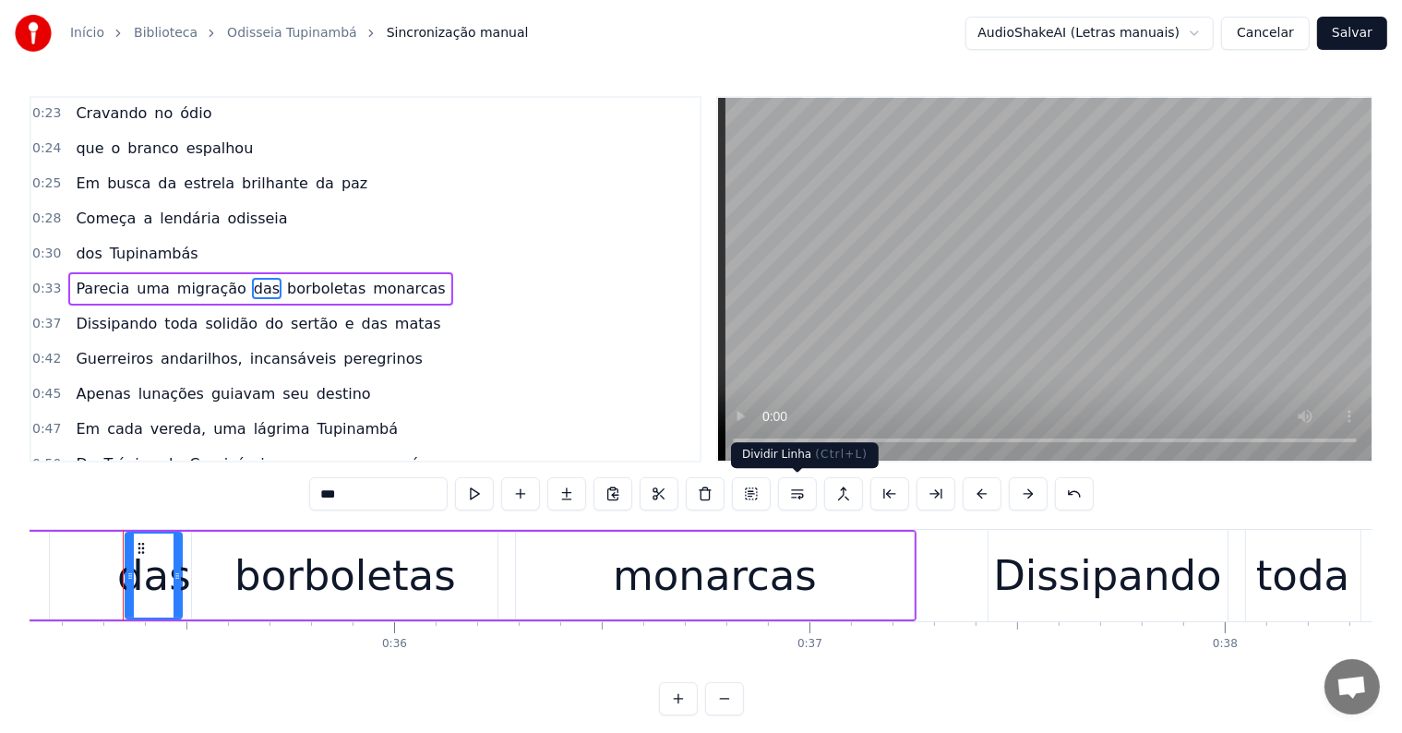
click at [794, 495] on button at bounding box center [797, 493] width 39 height 33
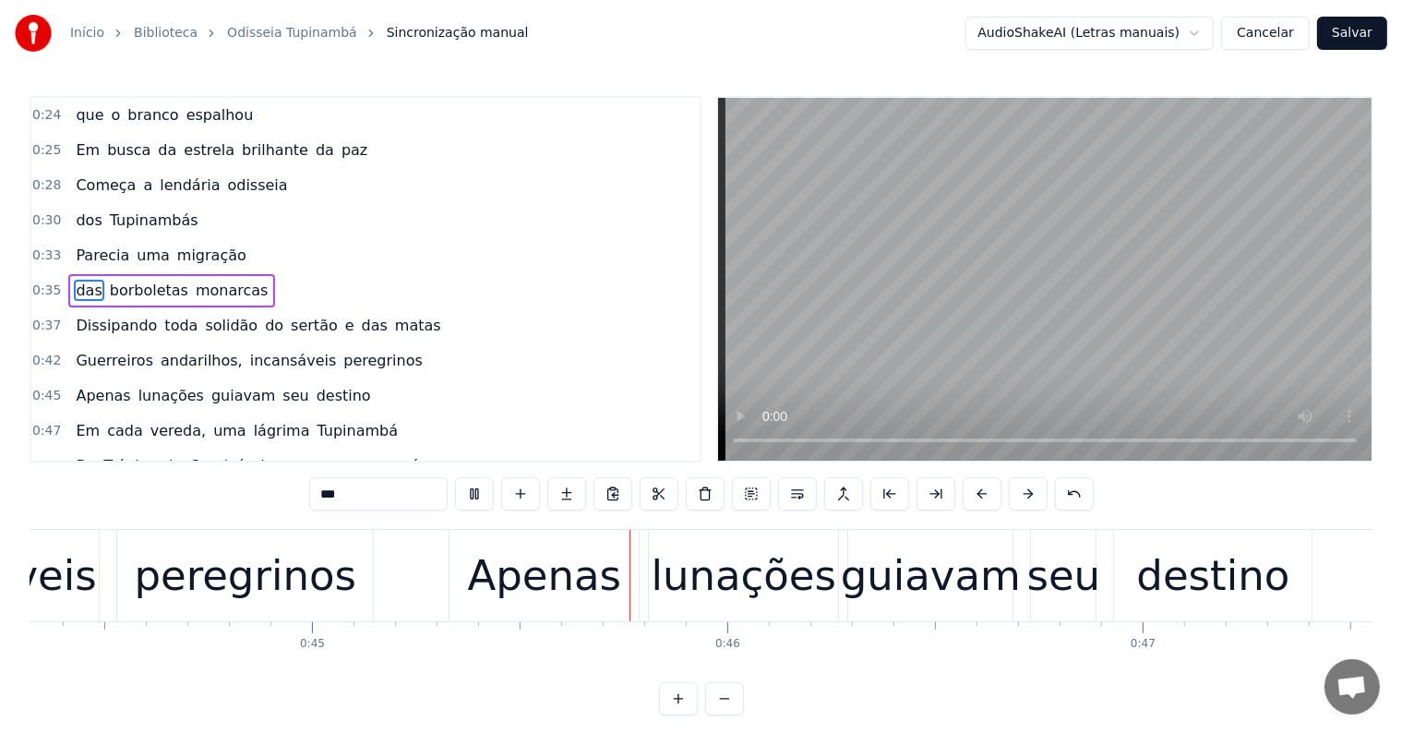
scroll to position [0, 18570]
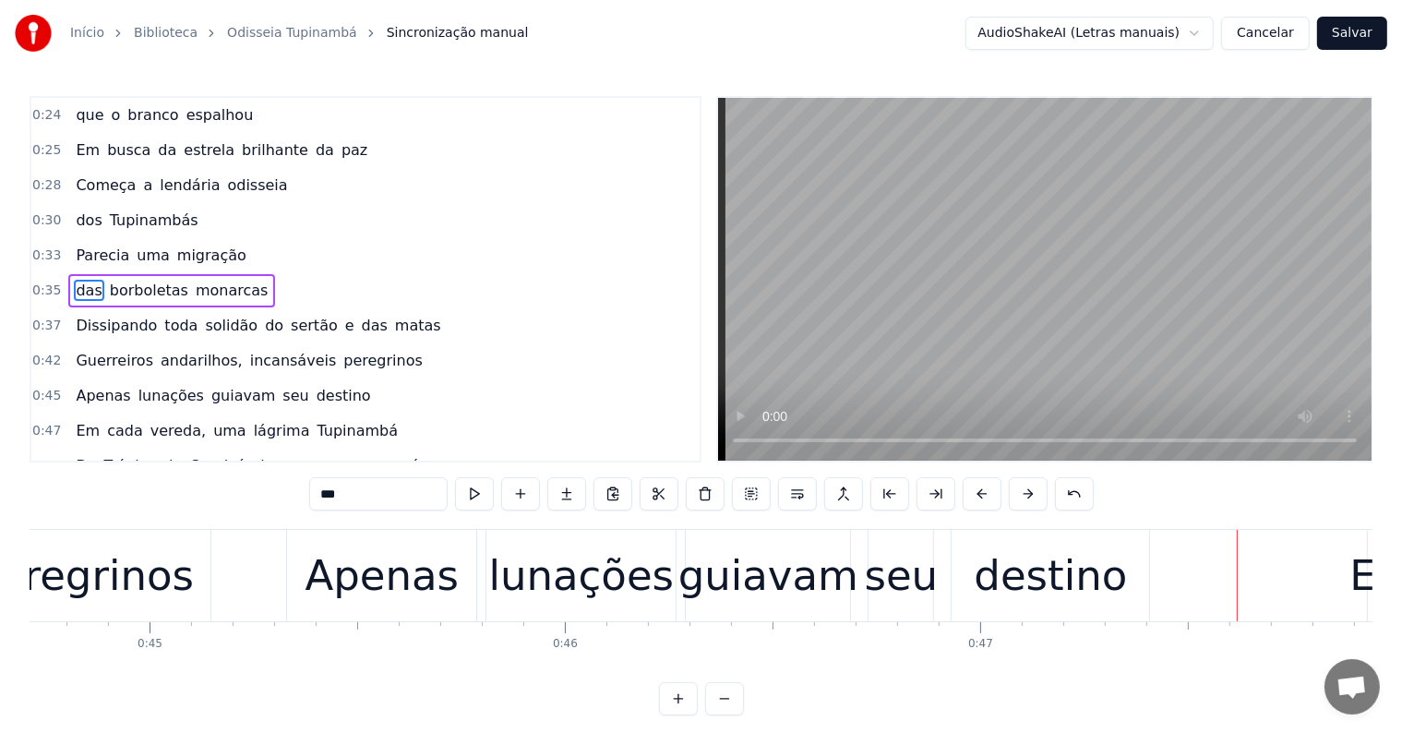
click at [563, 602] on div "lunações" at bounding box center [582, 576] width 186 height 63
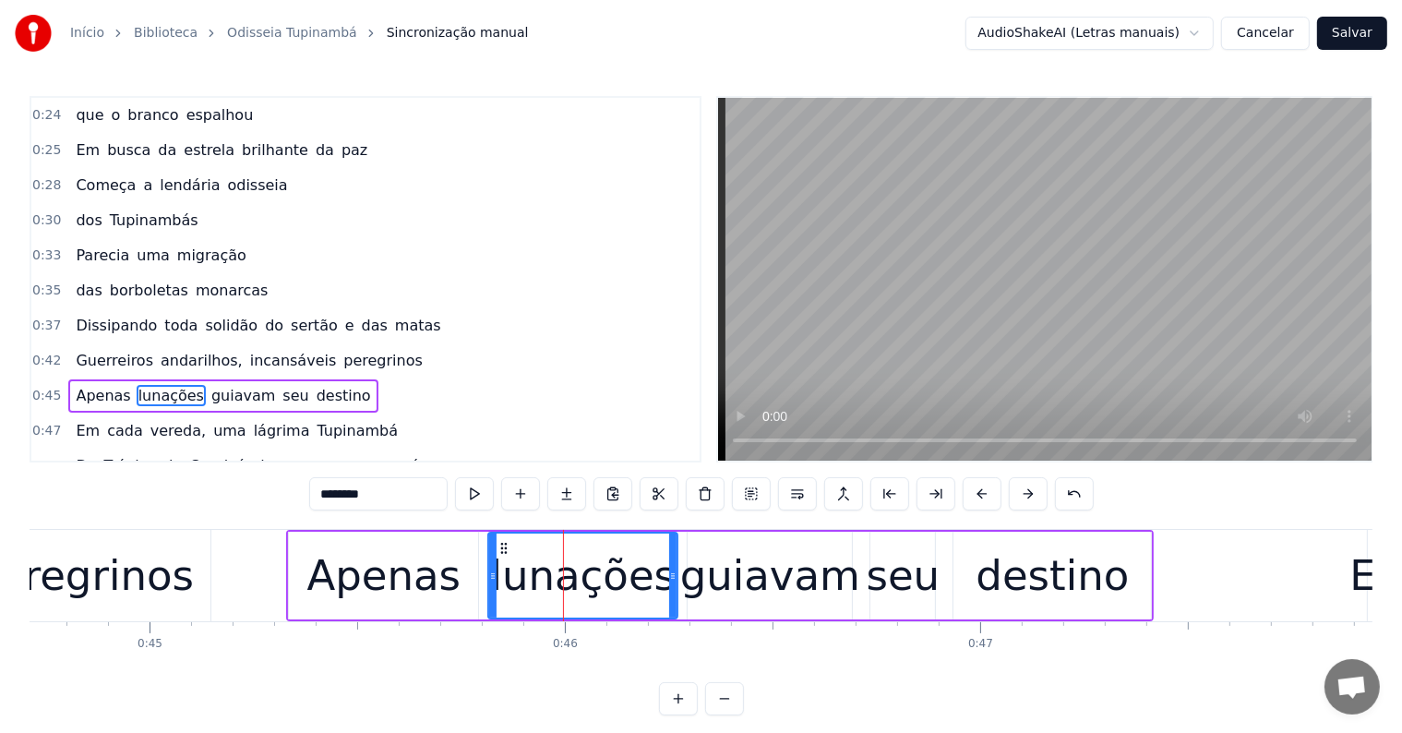
scroll to position [243, 0]
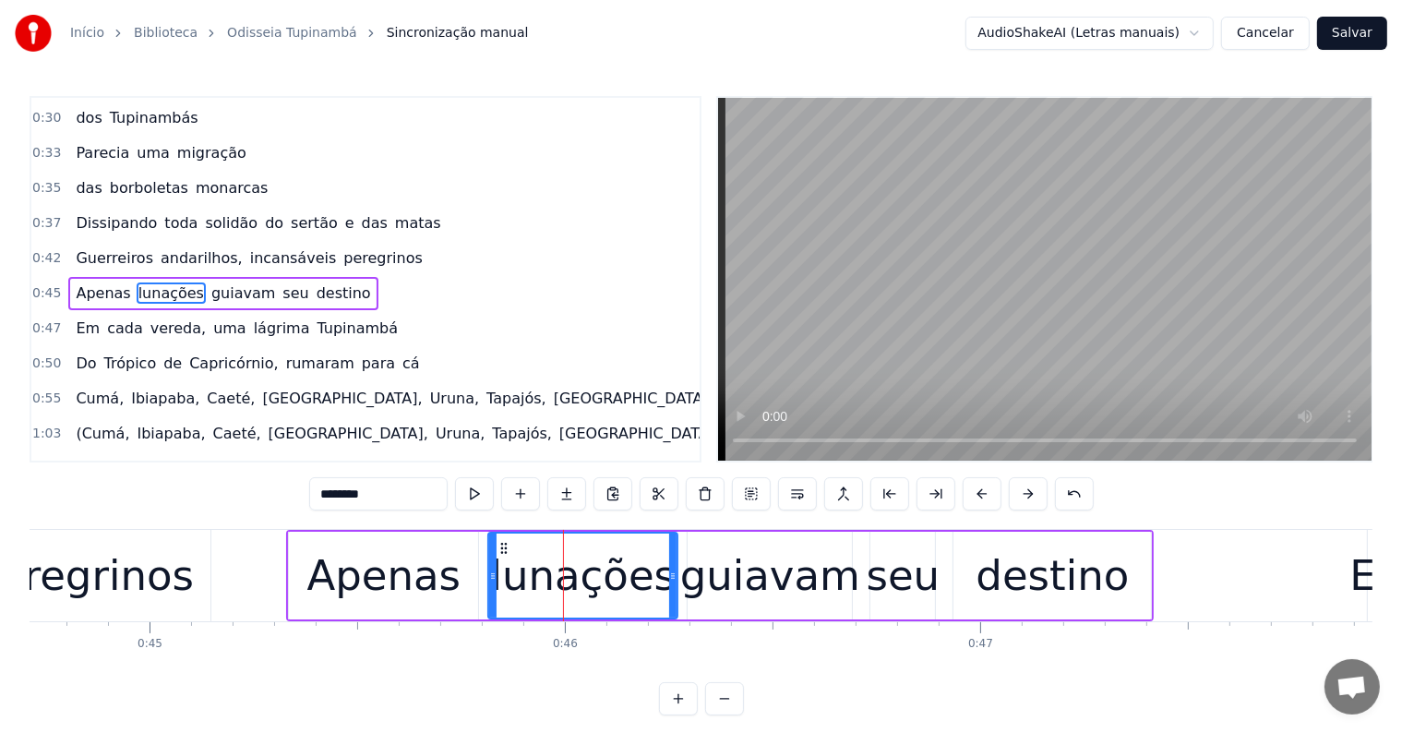
click at [281, 282] on span "seu" at bounding box center [296, 292] width 30 height 21
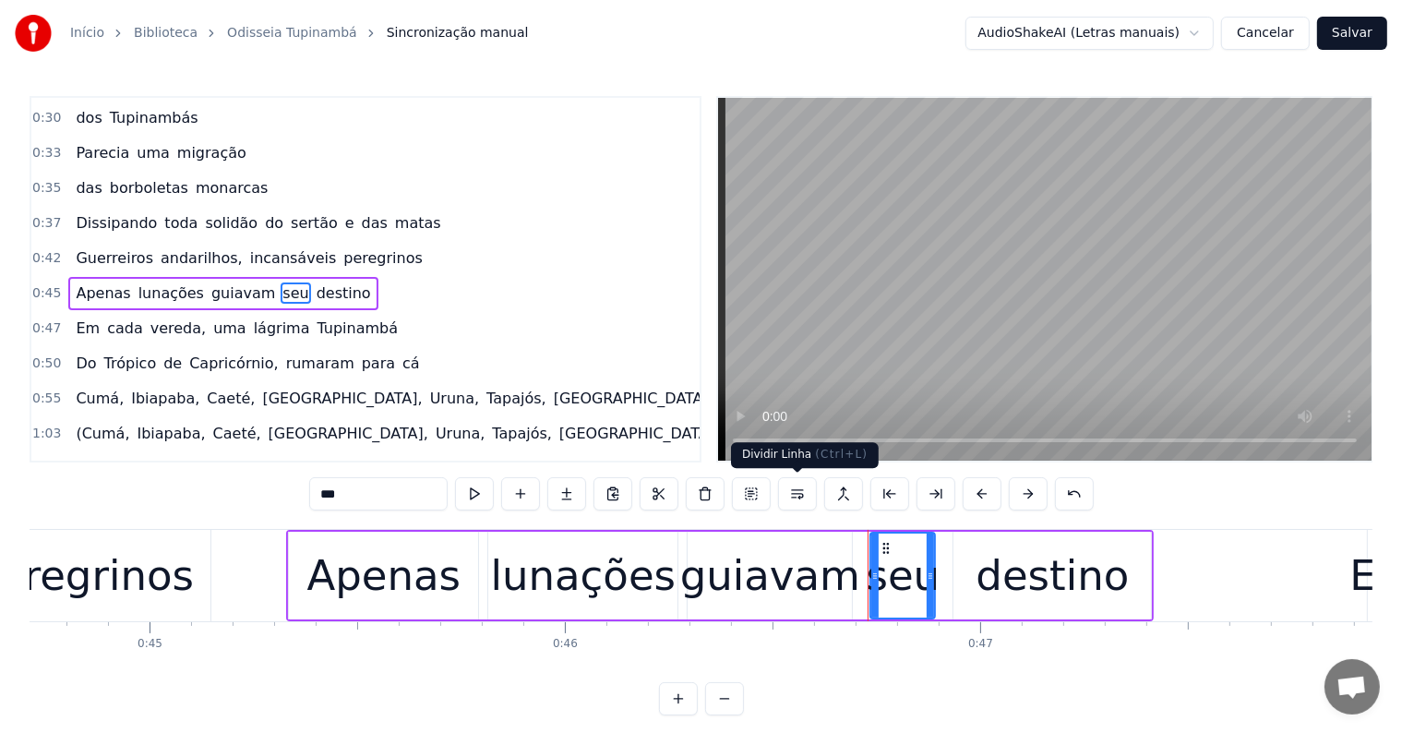
click at [799, 493] on button at bounding box center [797, 493] width 39 height 33
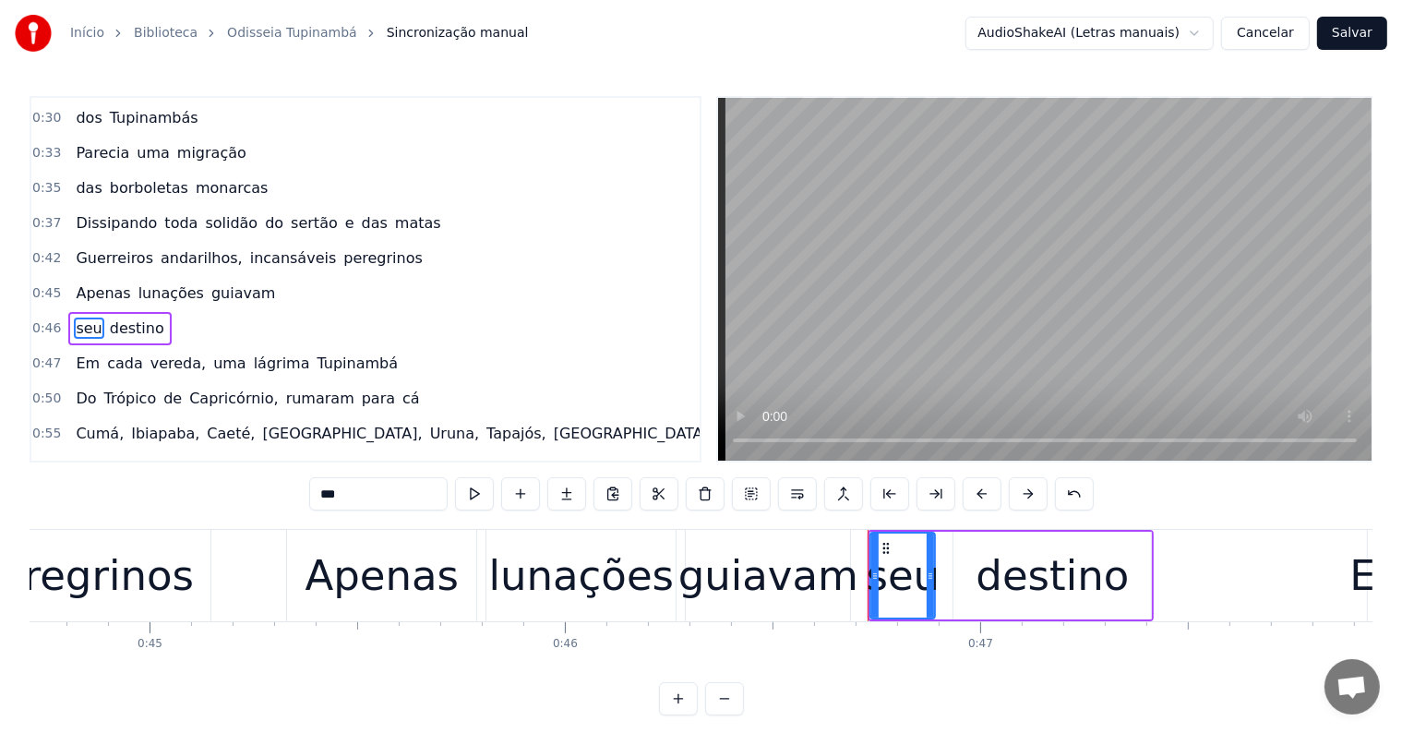
click at [734, 594] on div "guiavam" at bounding box center [768, 576] width 180 height 63
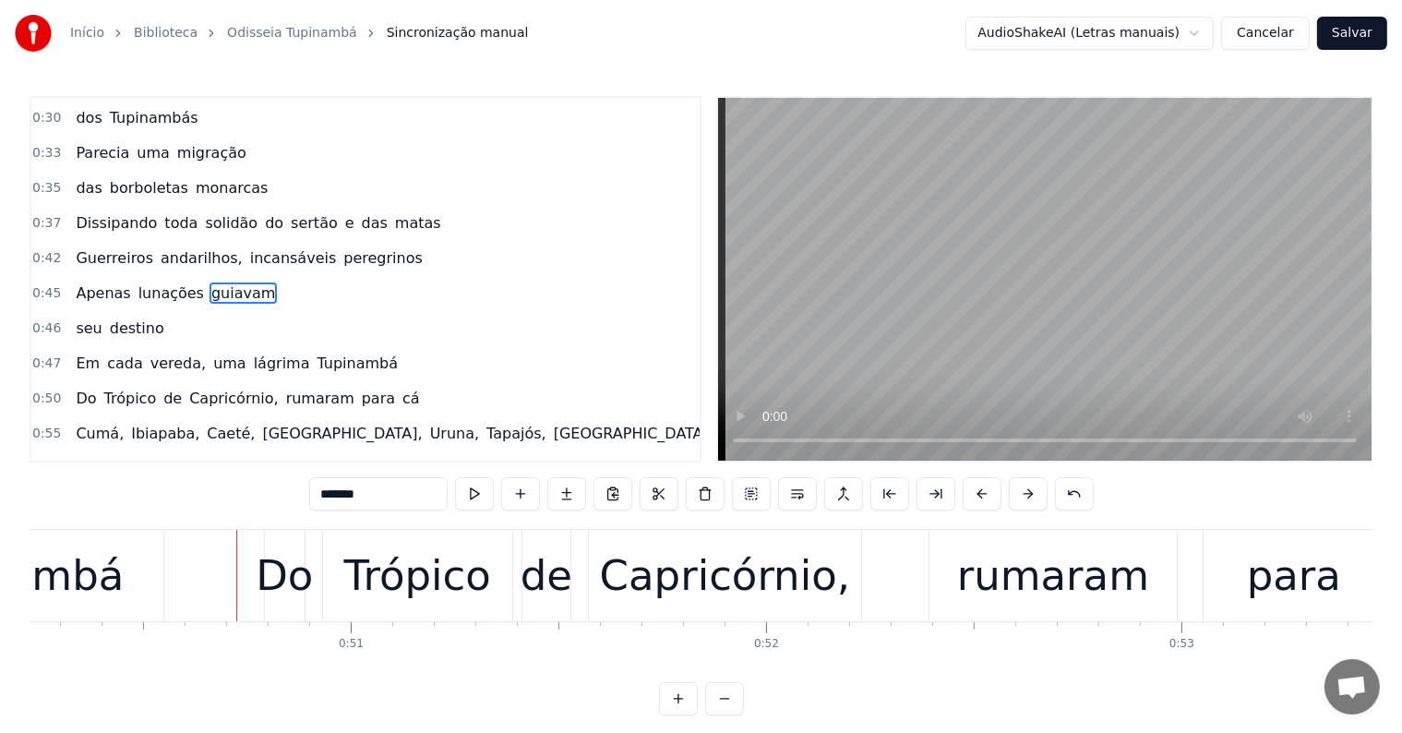
scroll to position [0, 20973]
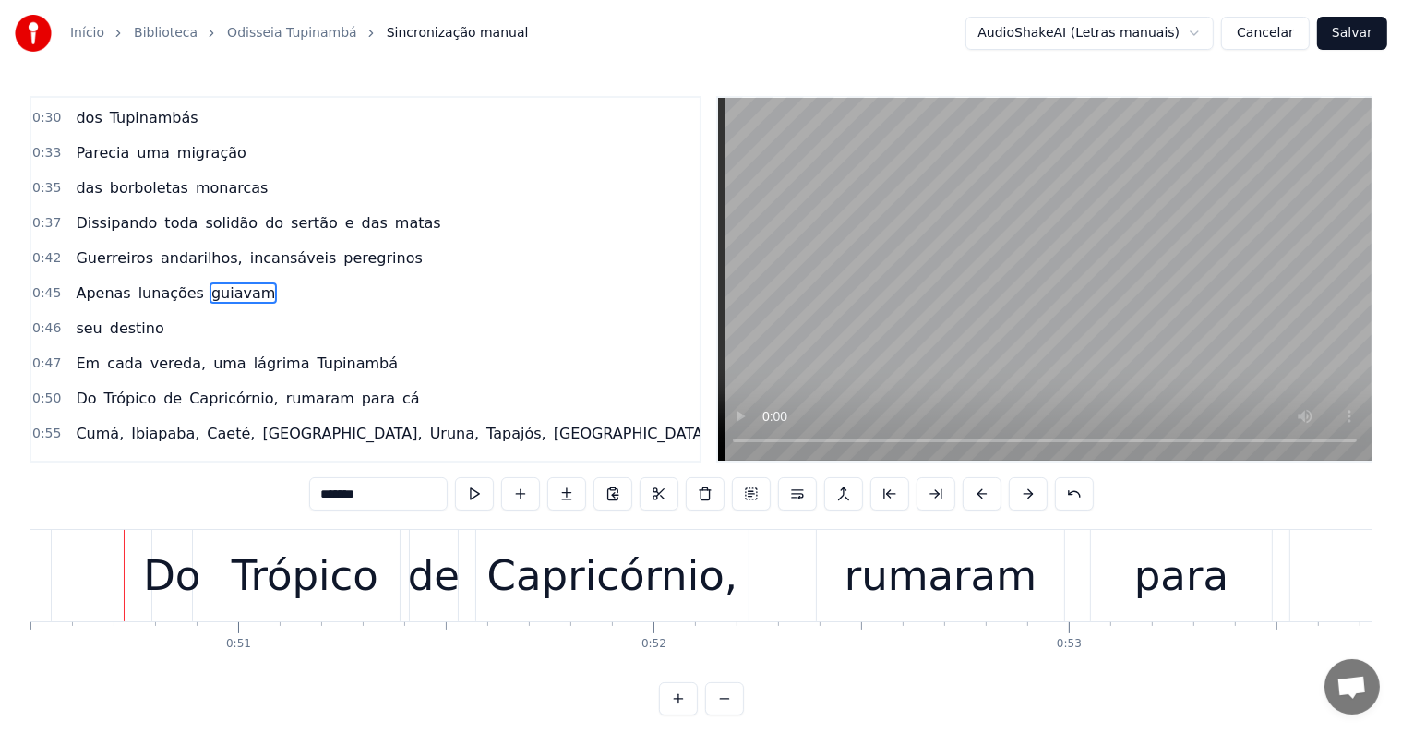
click at [320, 353] on span "Tupinambá" at bounding box center [358, 363] width 85 height 21
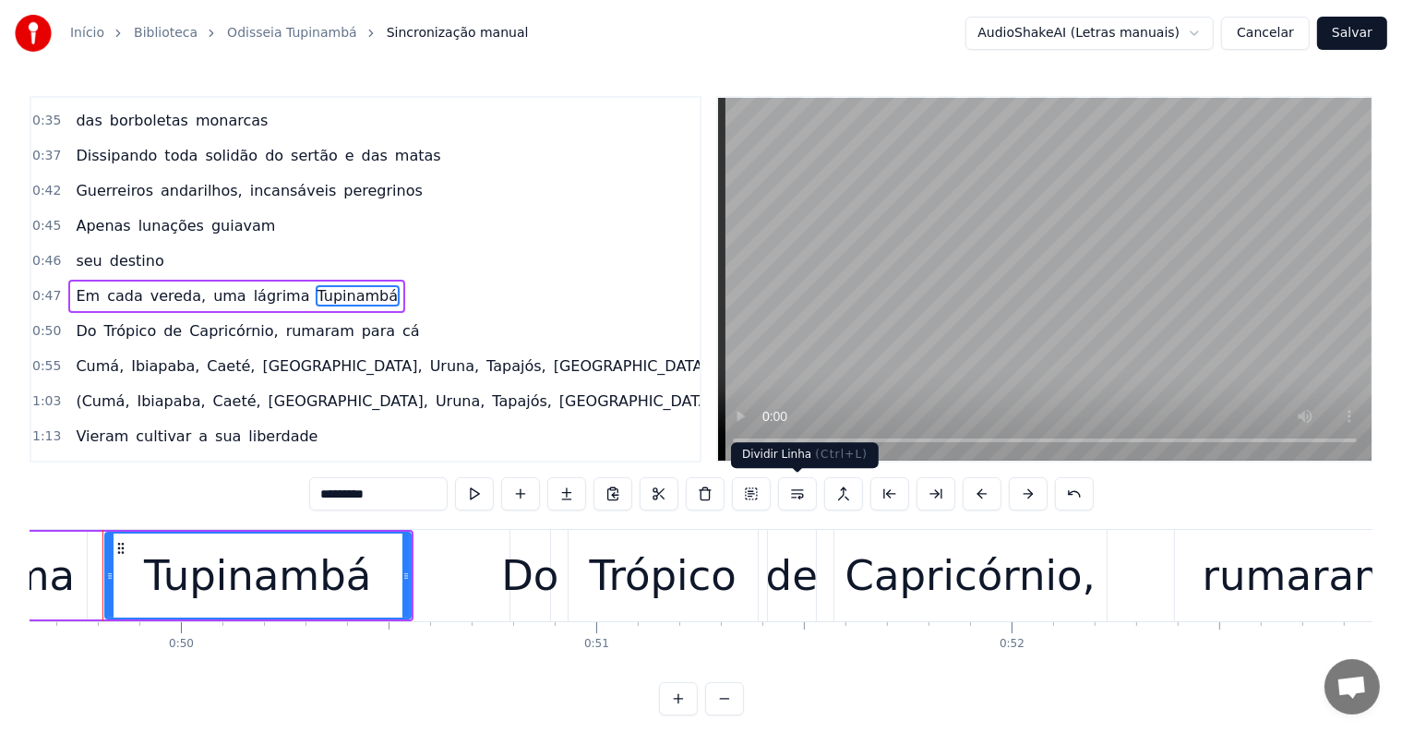
scroll to position [0, 20594]
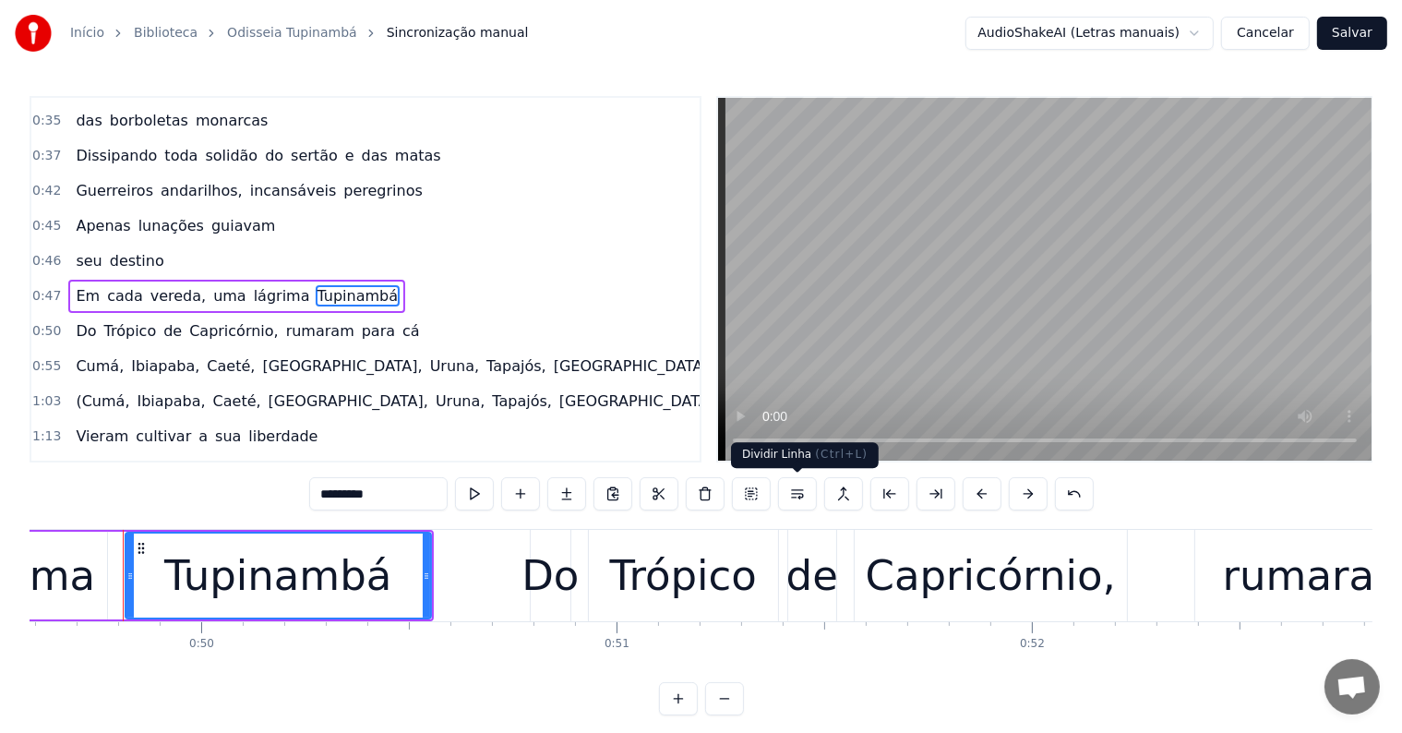
click at [796, 502] on button at bounding box center [797, 493] width 39 height 33
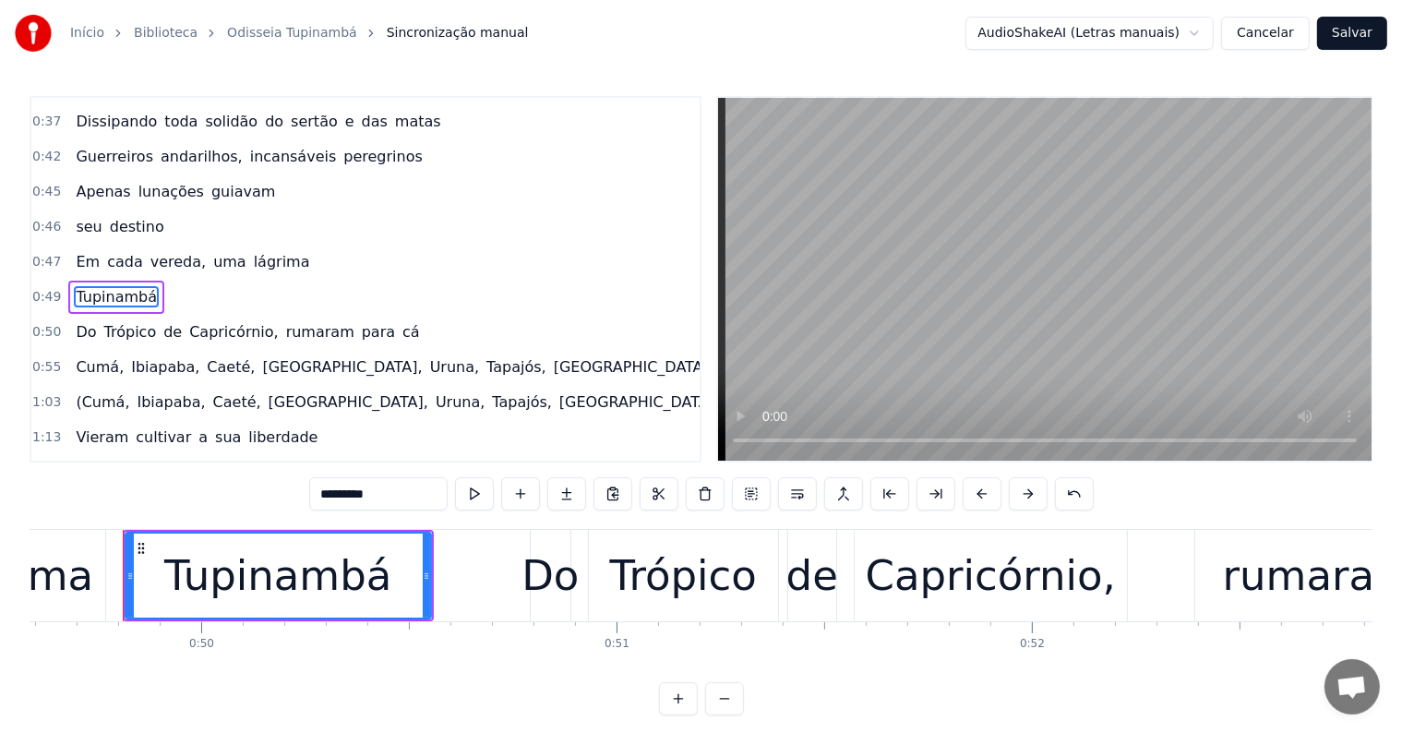
click at [253, 251] on span "lágrima" at bounding box center [282, 261] width 60 height 21
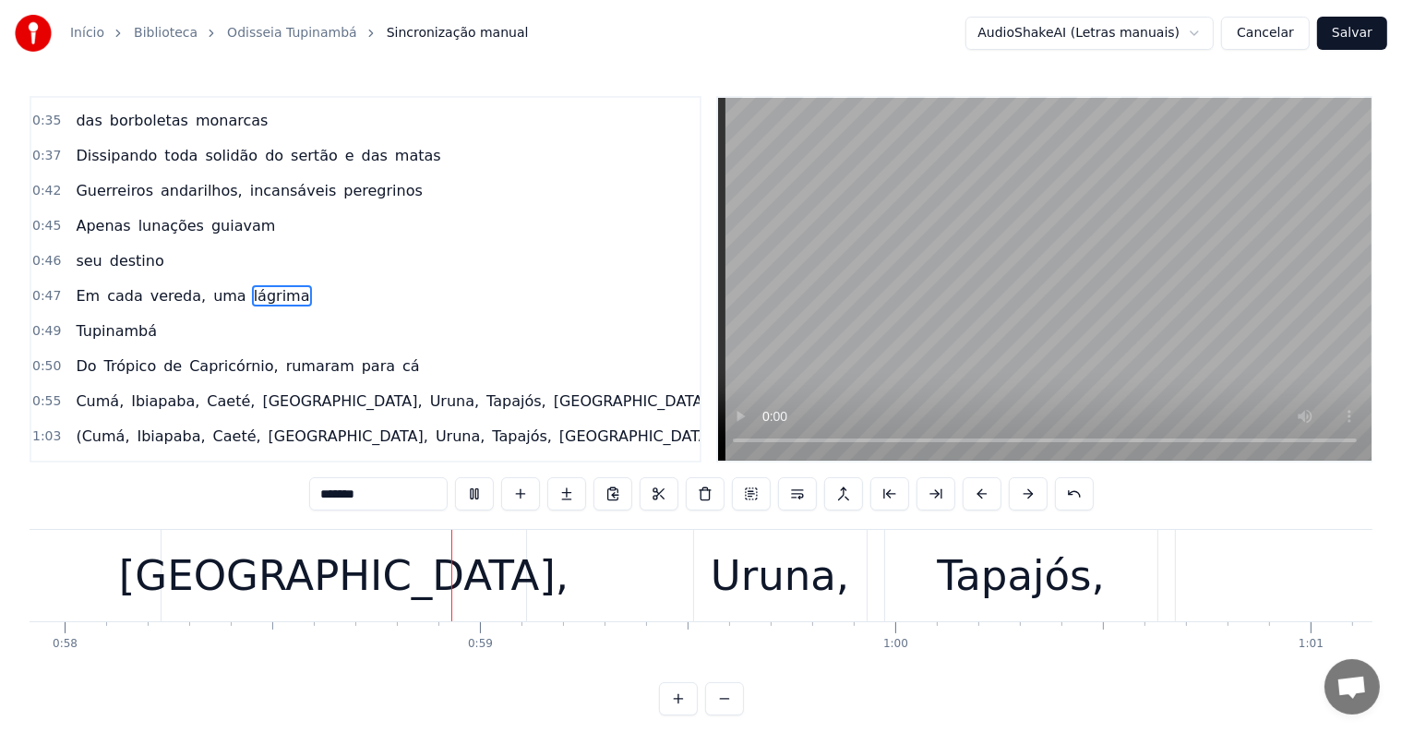
scroll to position [0, 24110]
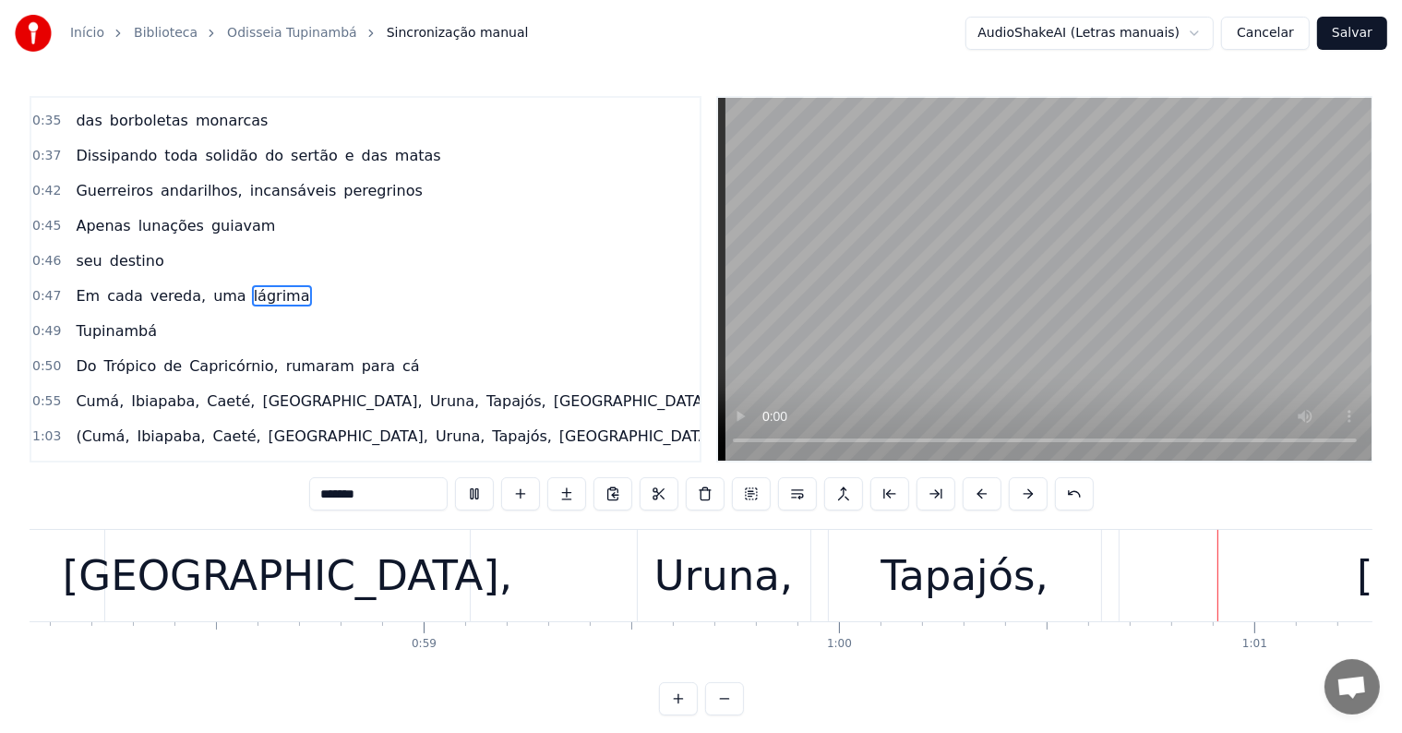
click at [790, 246] on video at bounding box center [1044, 279] width 653 height 363
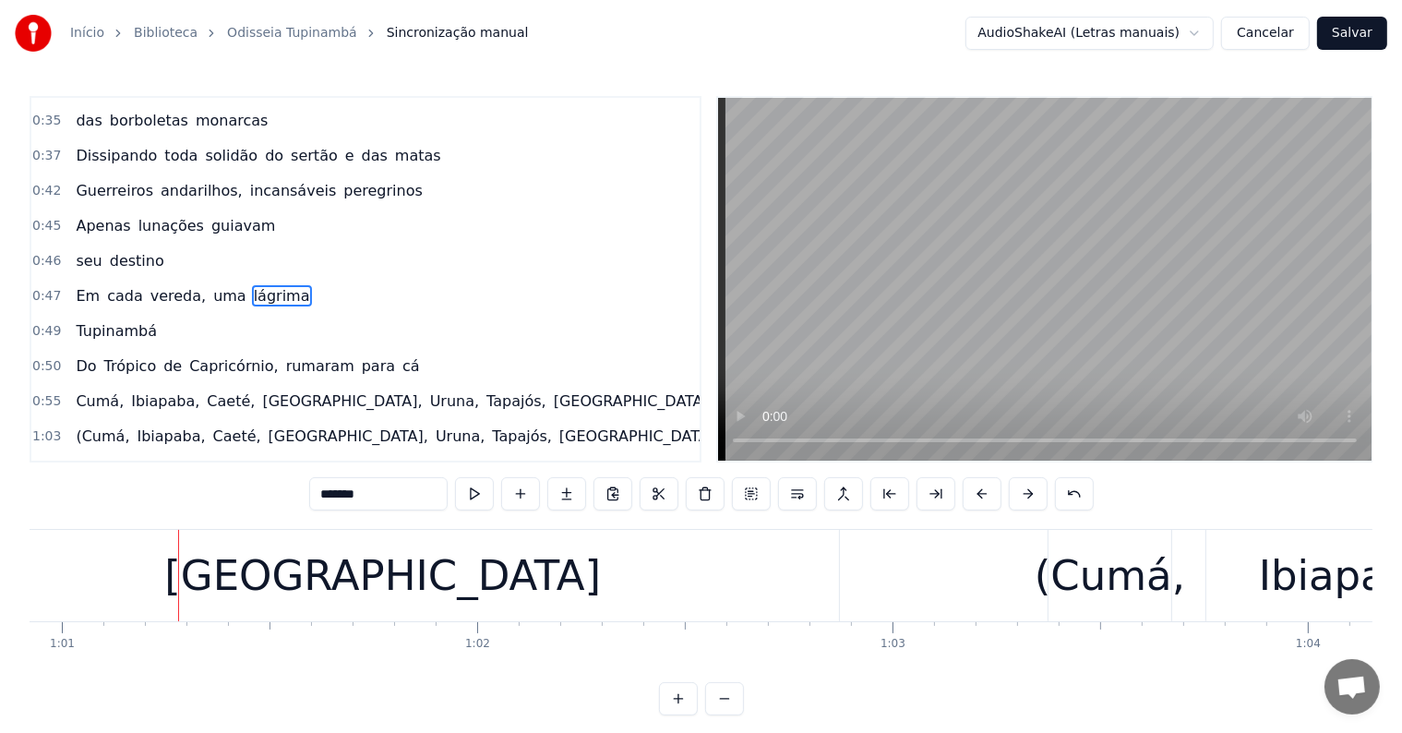
scroll to position [0, 25359]
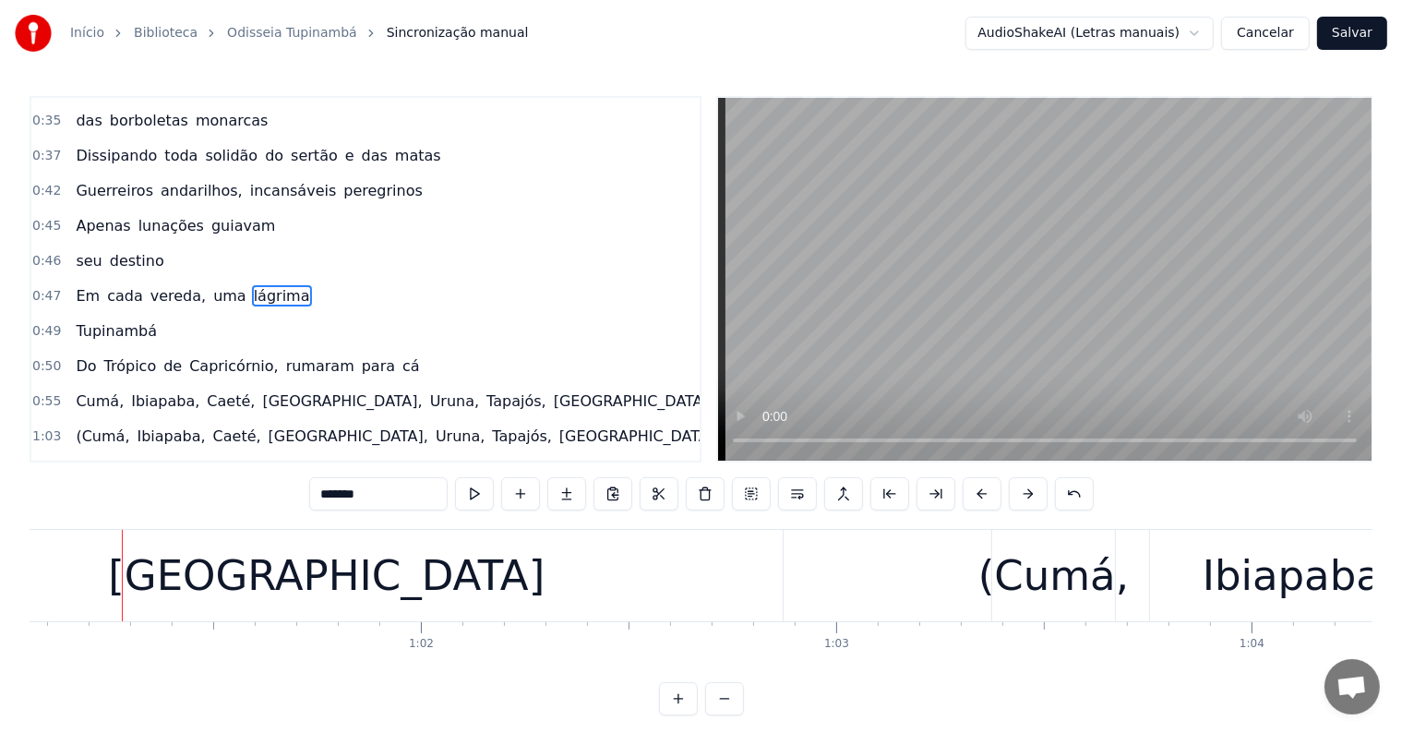
click at [255, 610] on div "[GEOGRAPHIC_DATA]" at bounding box center [327, 575] width 912 height 91
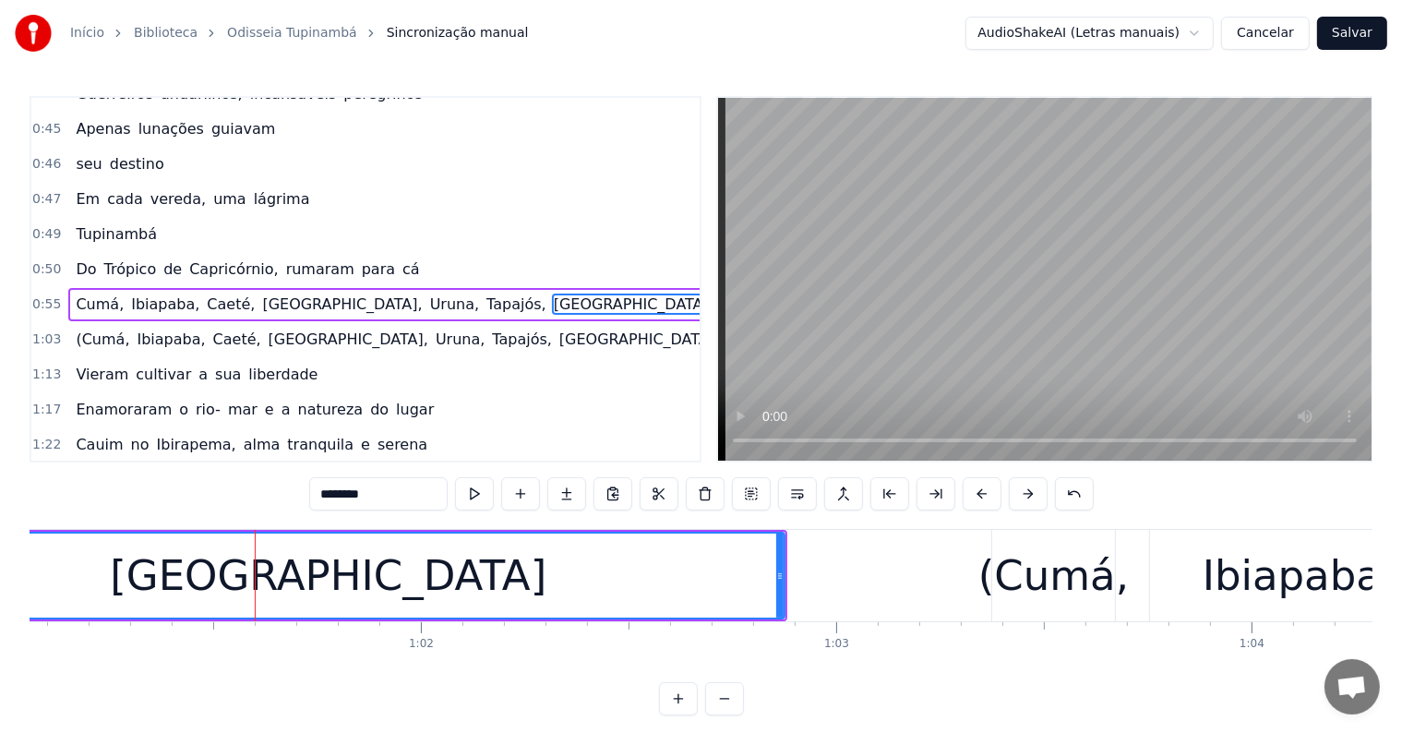
scroll to position [413, 0]
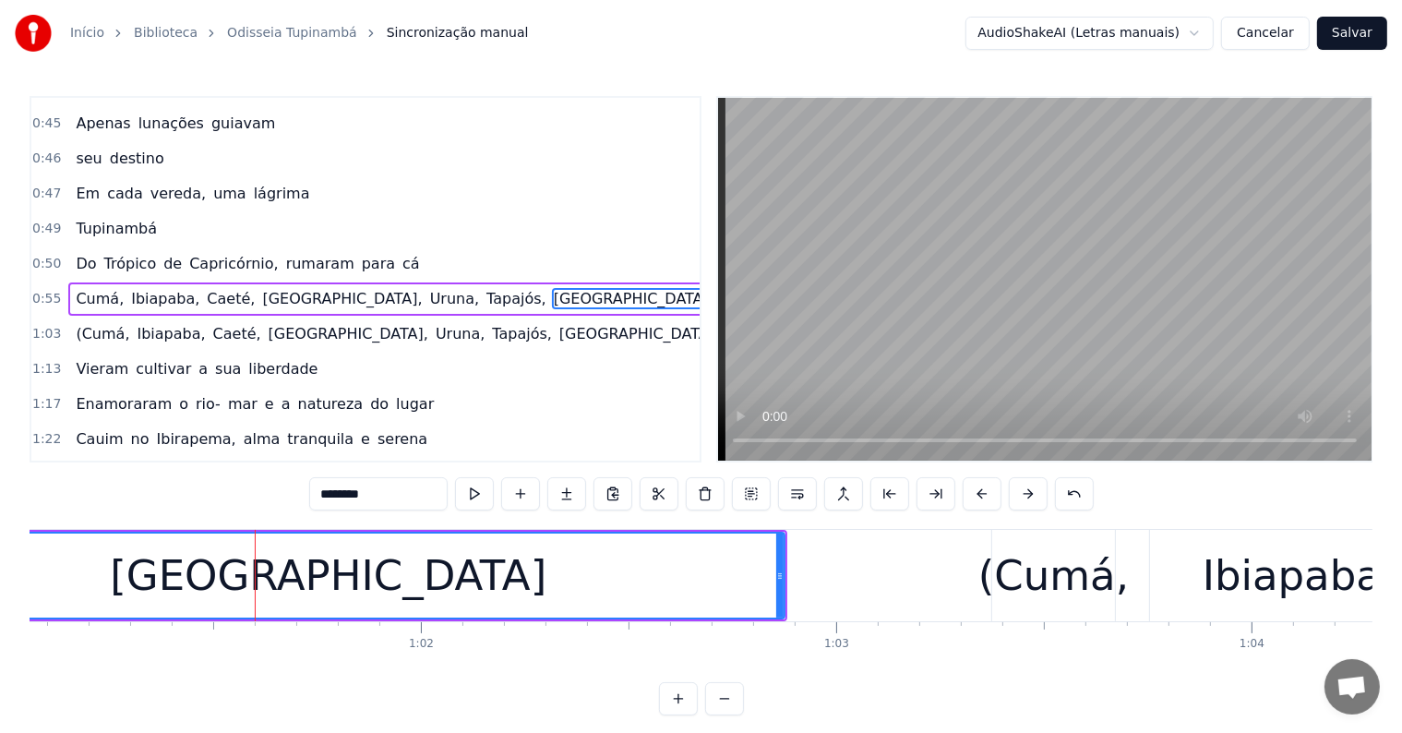
click at [269, 288] on span "[GEOGRAPHIC_DATA]," at bounding box center [341, 298] width 163 height 21
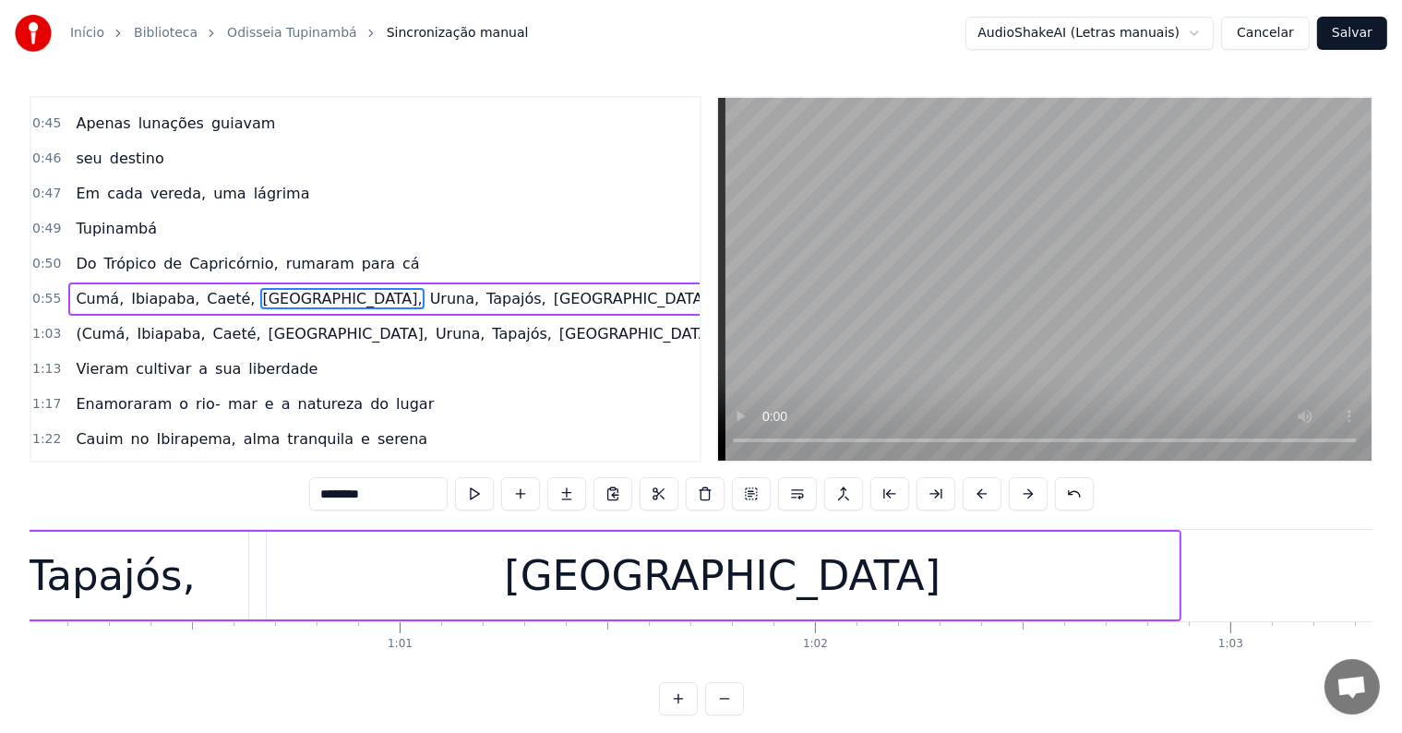
click at [398, 491] on input "********" at bounding box center [378, 493] width 138 height 33
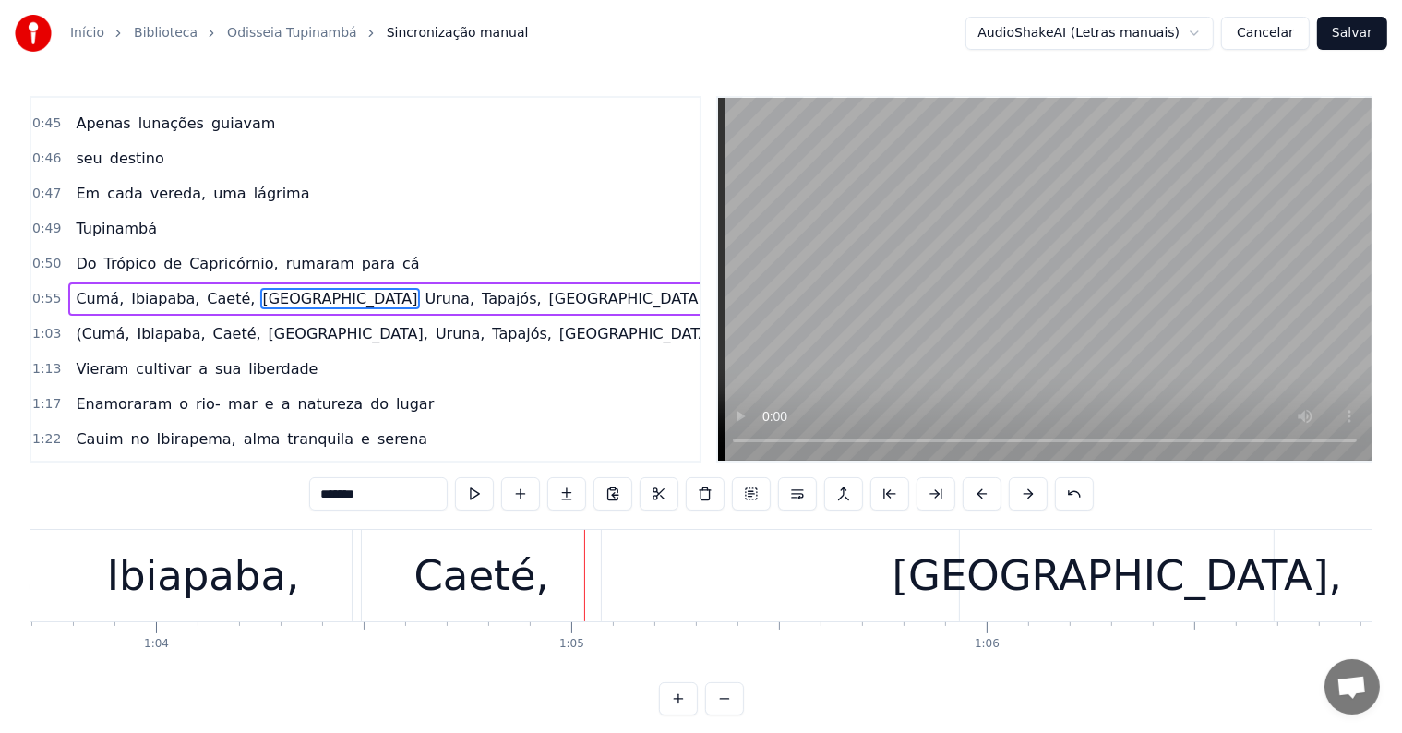
scroll to position [0, 26750]
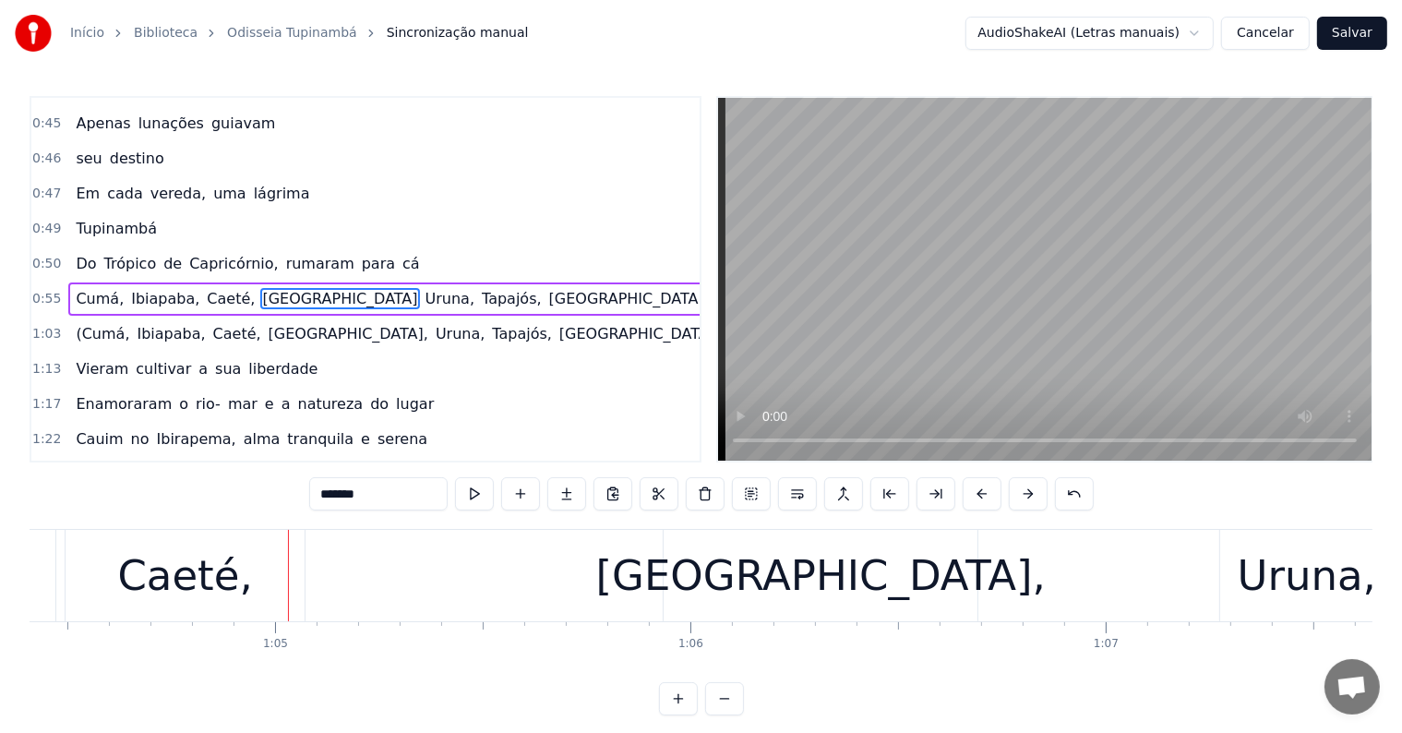
click at [211, 323] on span "Caeté," at bounding box center [237, 333] width 52 height 21
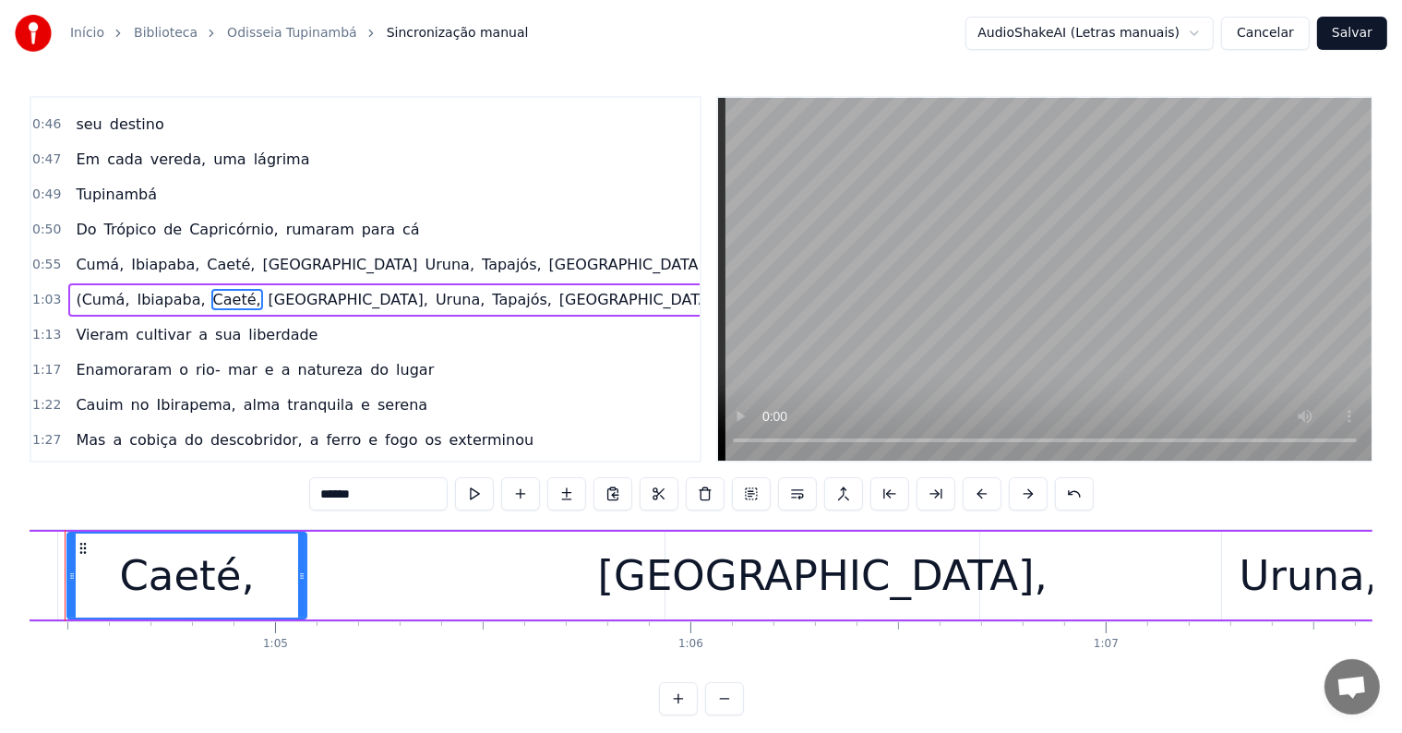
scroll to position [0, 26692]
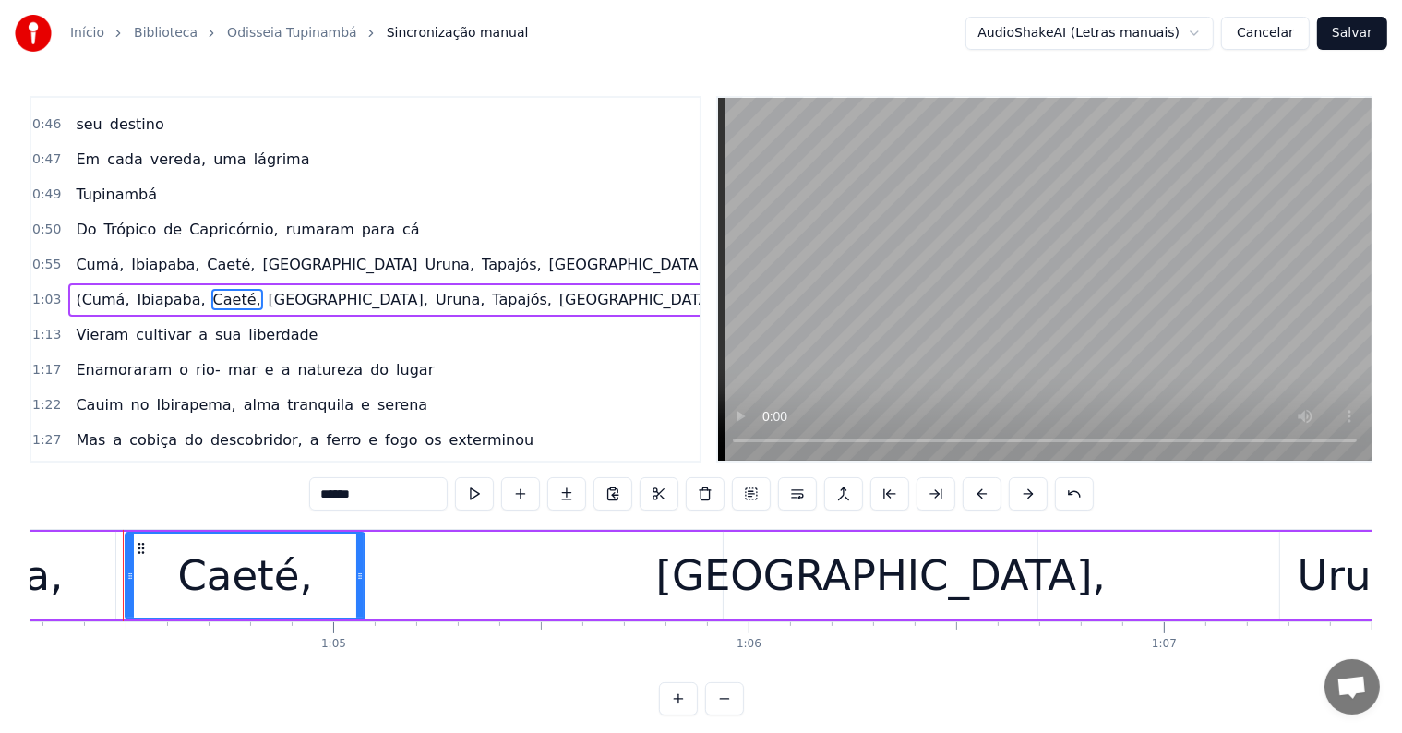
click at [389, 498] on input "******" at bounding box center [378, 493] width 138 height 33
click at [836, 575] on div "[GEOGRAPHIC_DATA]," at bounding box center [880, 576] width 449 height 63
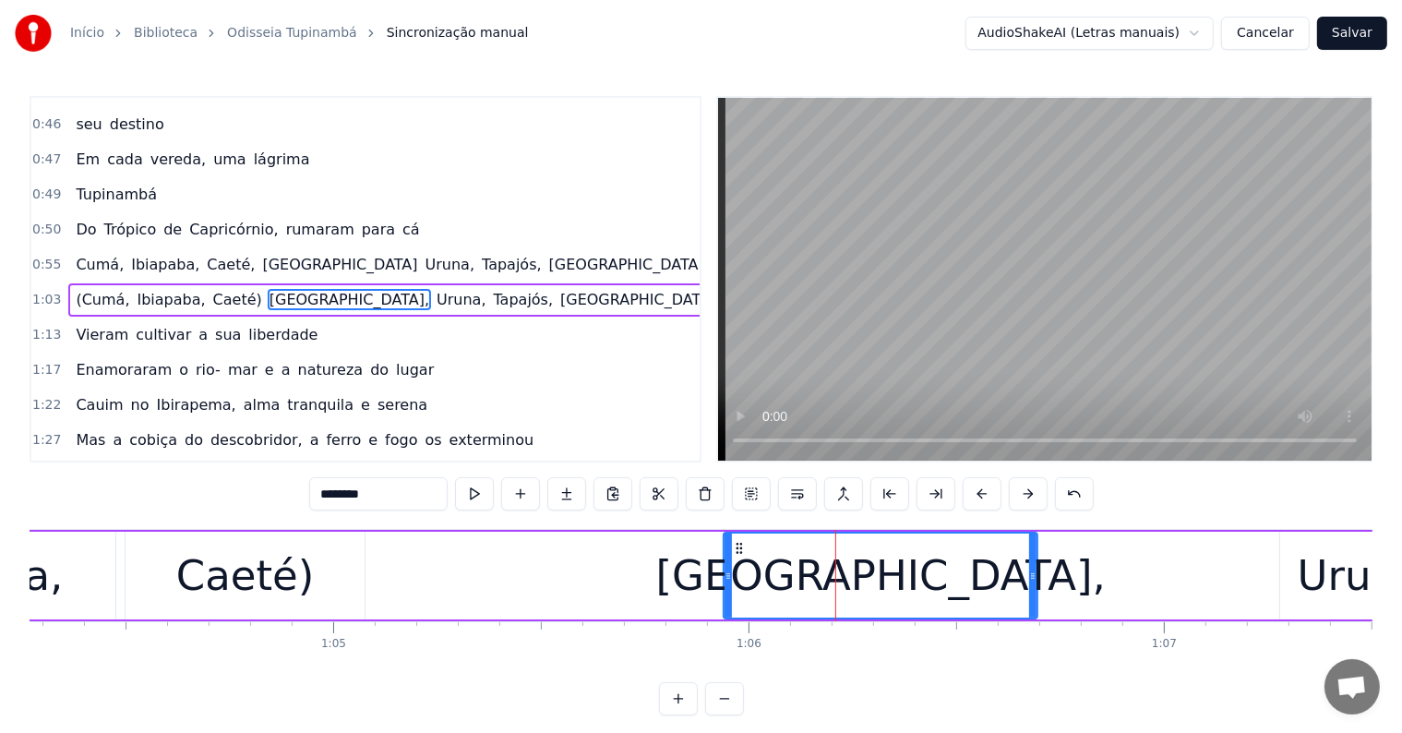
click at [318, 491] on input "********" at bounding box center [378, 493] width 138 height 33
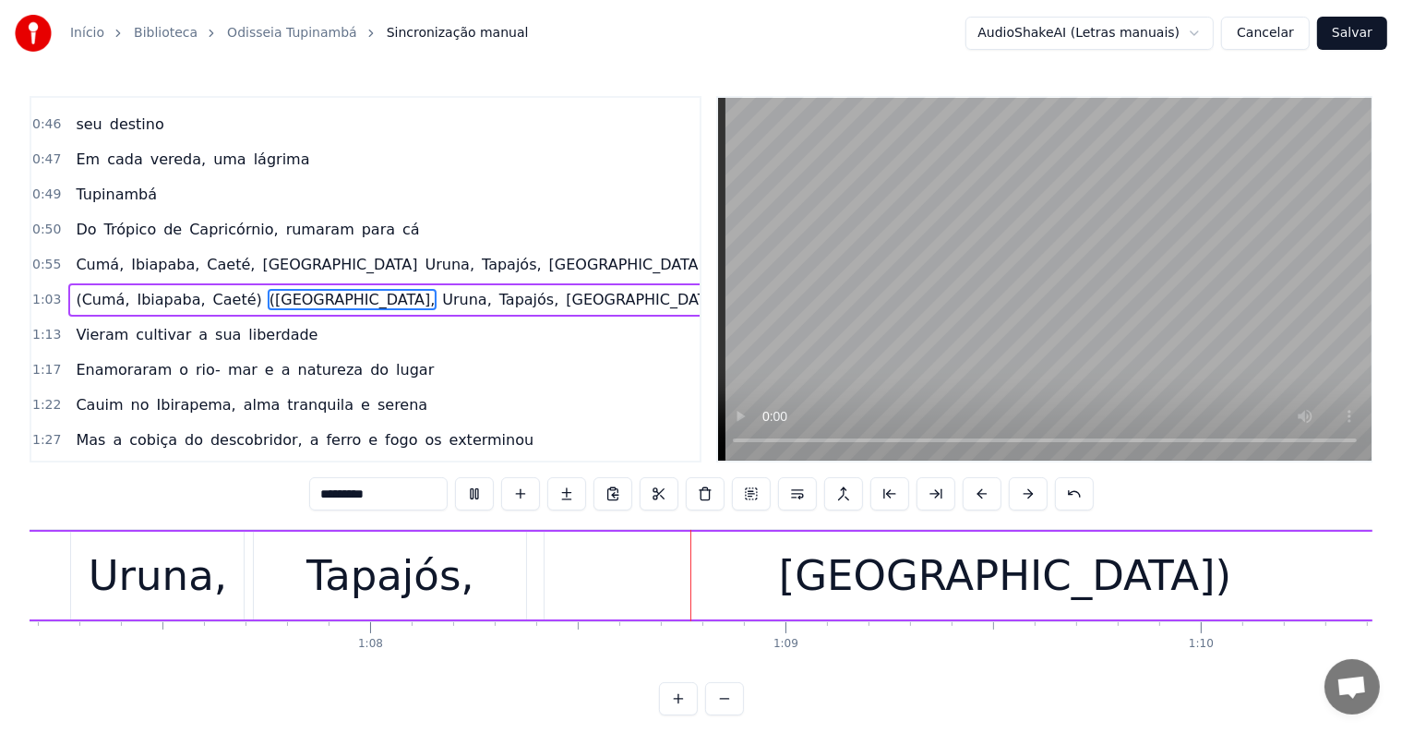
scroll to position [0, 27922]
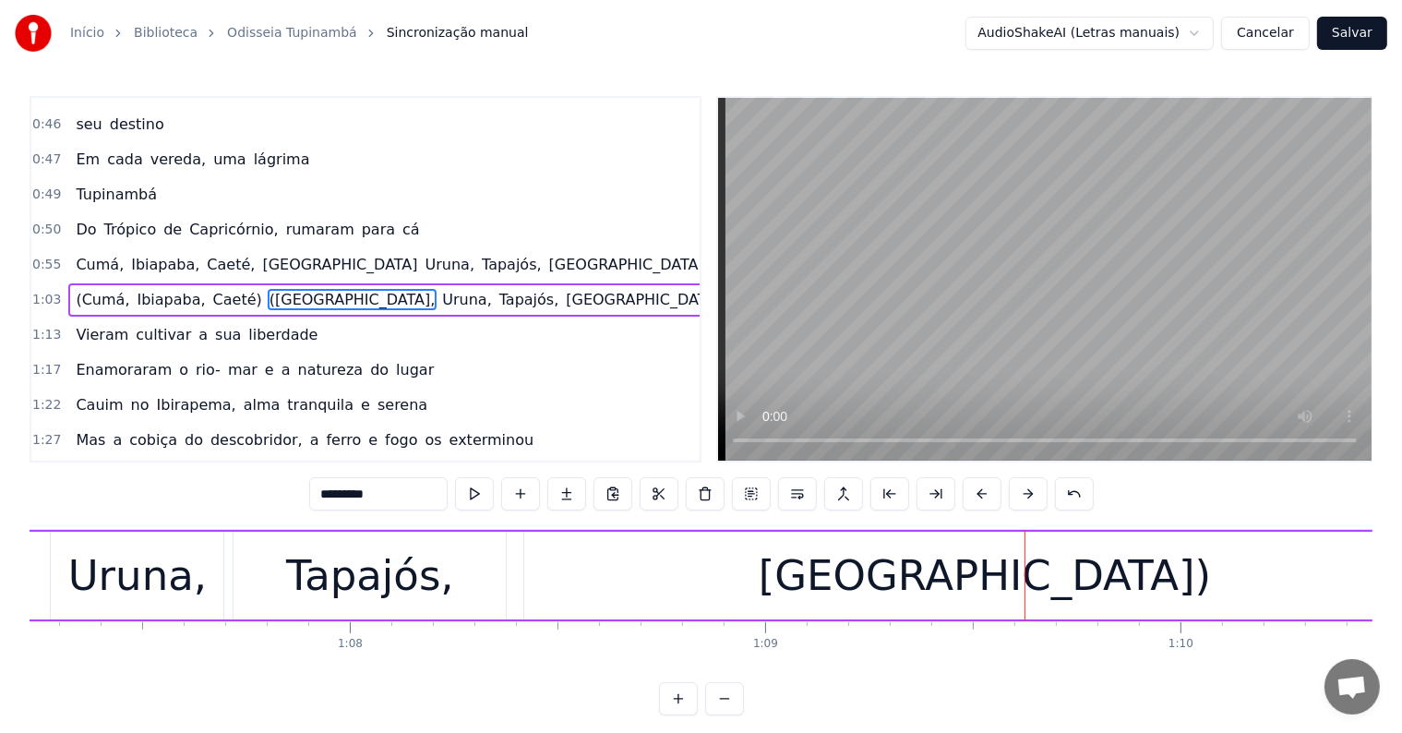
click at [886, 585] on div "[GEOGRAPHIC_DATA])" at bounding box center [985, 576] width 453 height 63
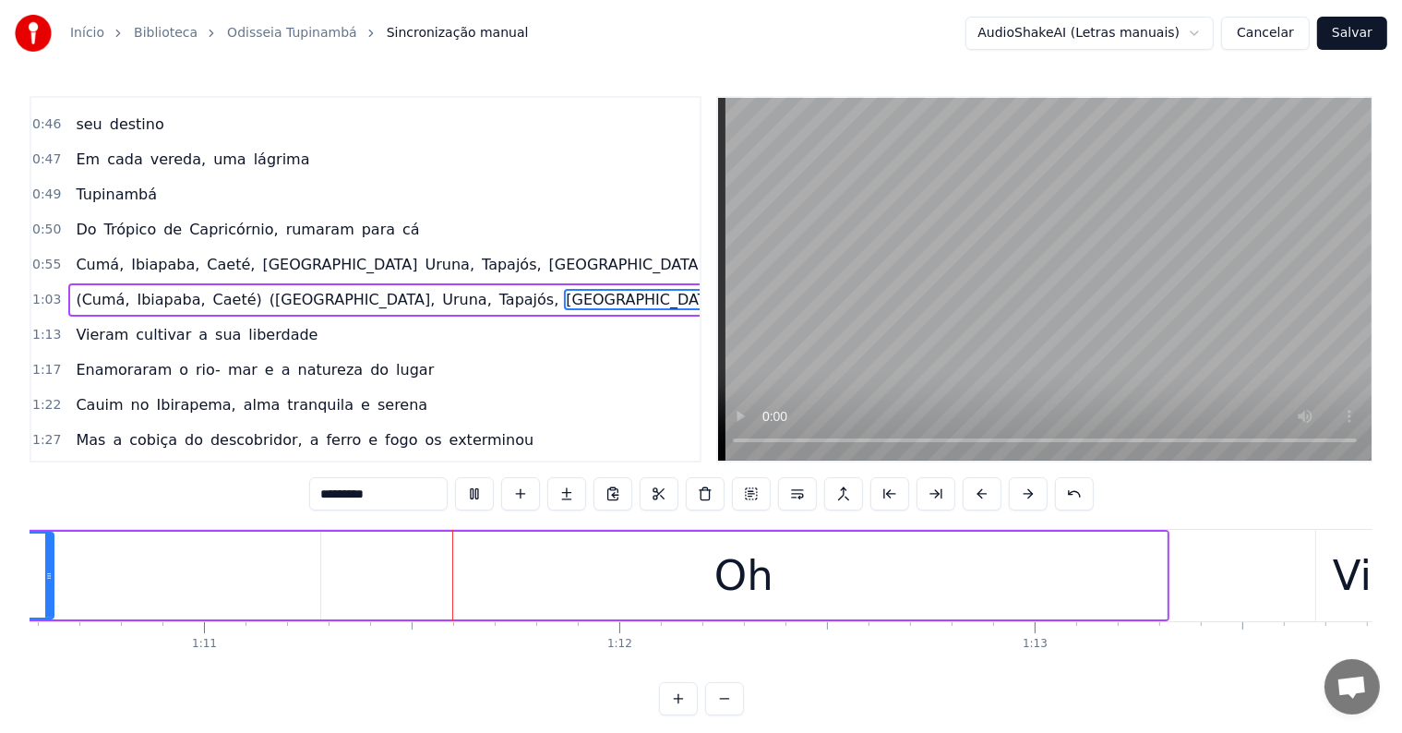
scroll to position [0, 29324]
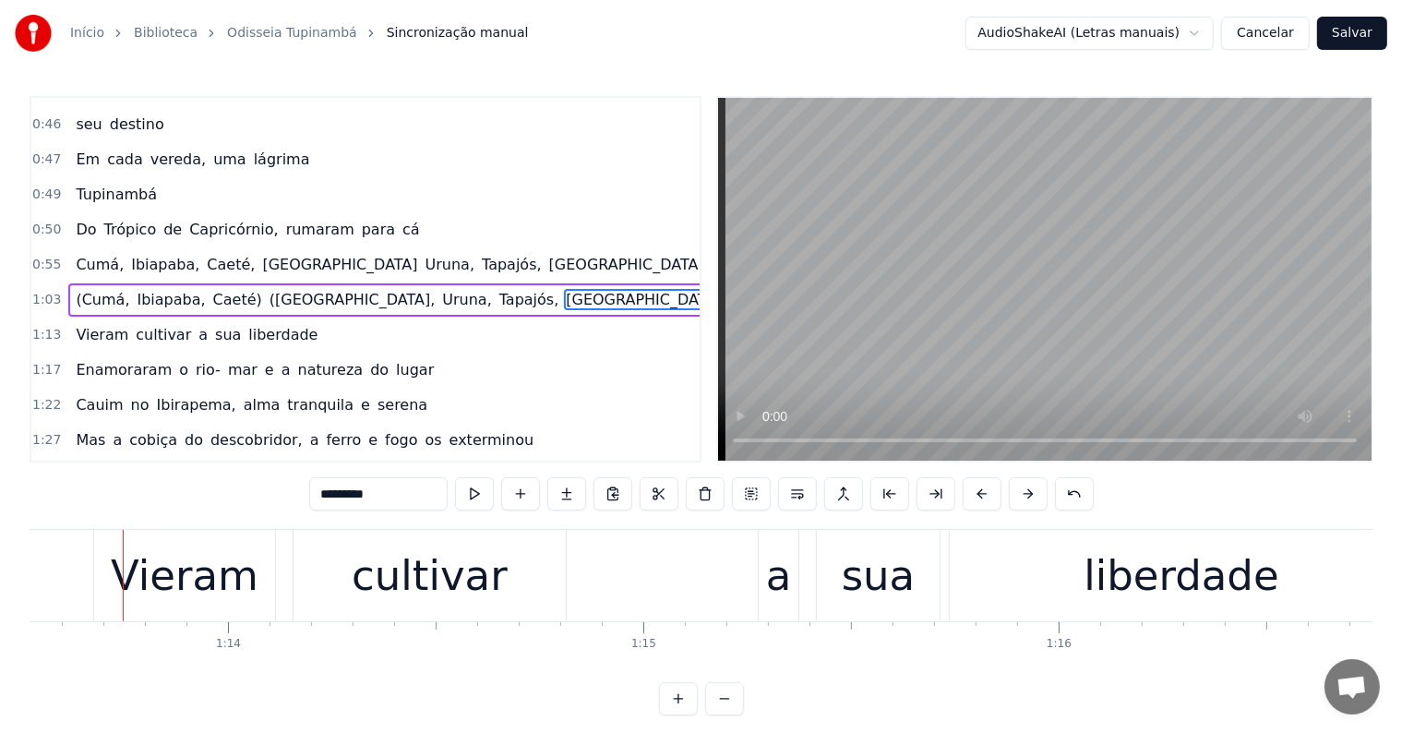
click at [733, 289] on span "Oh" at bounding box center [745, 299] width 25 height 21
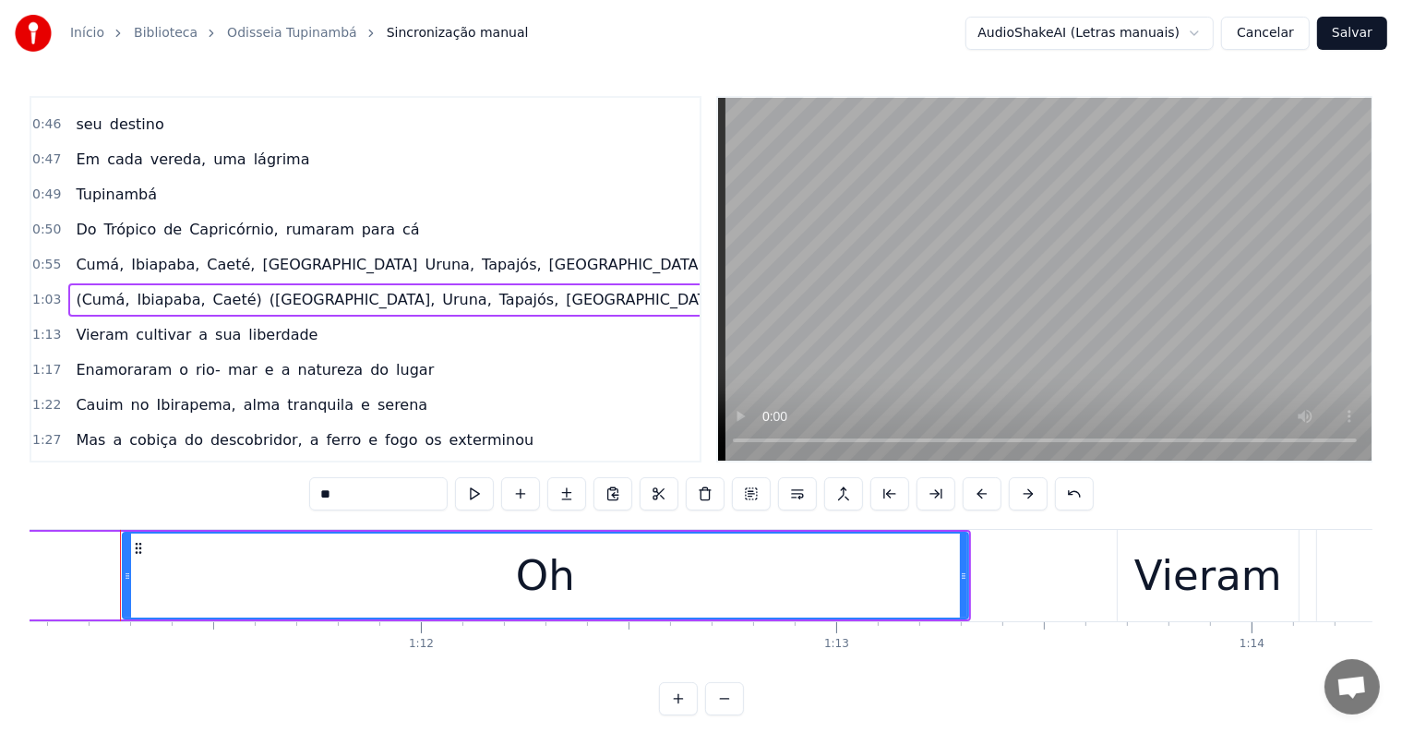
scroll to position [0, 29509]
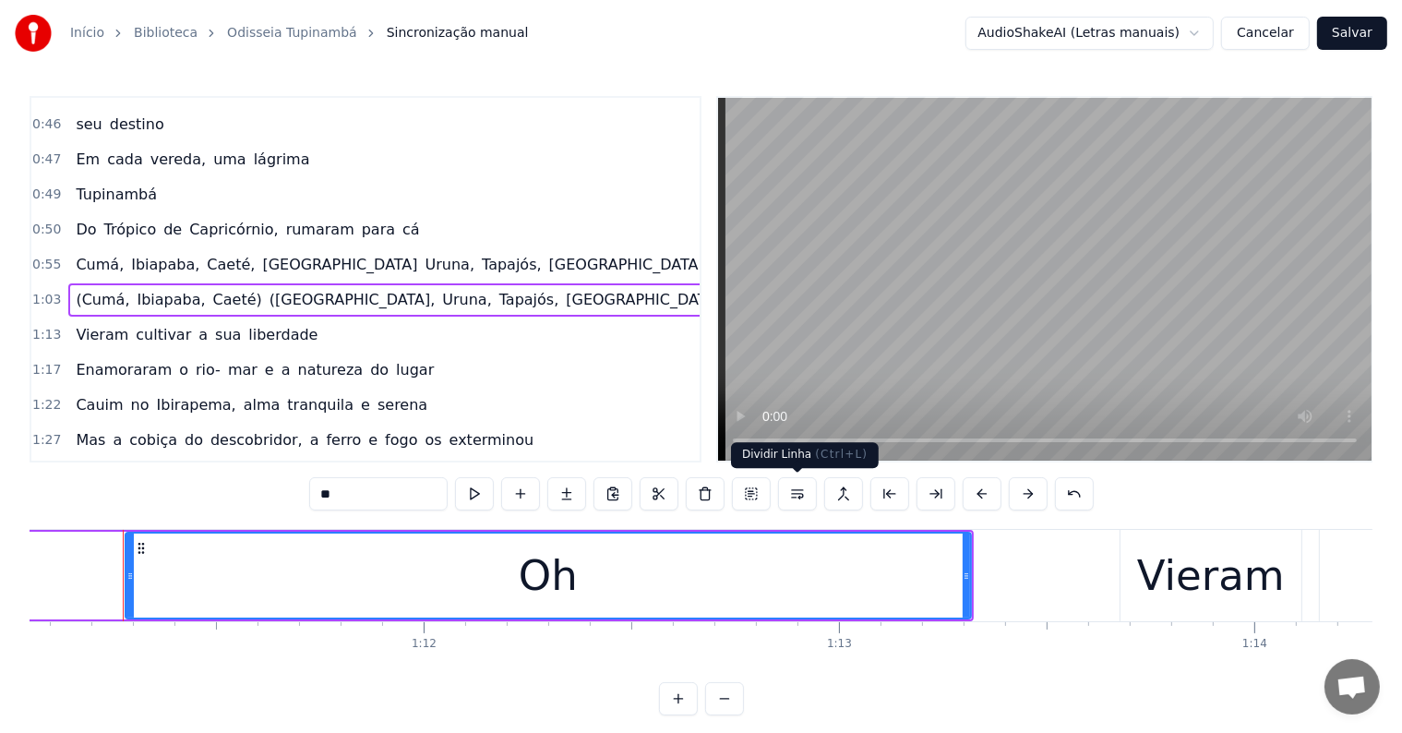
click at [797, 496] on button at bounding box center [797, 493] width 39 height 33
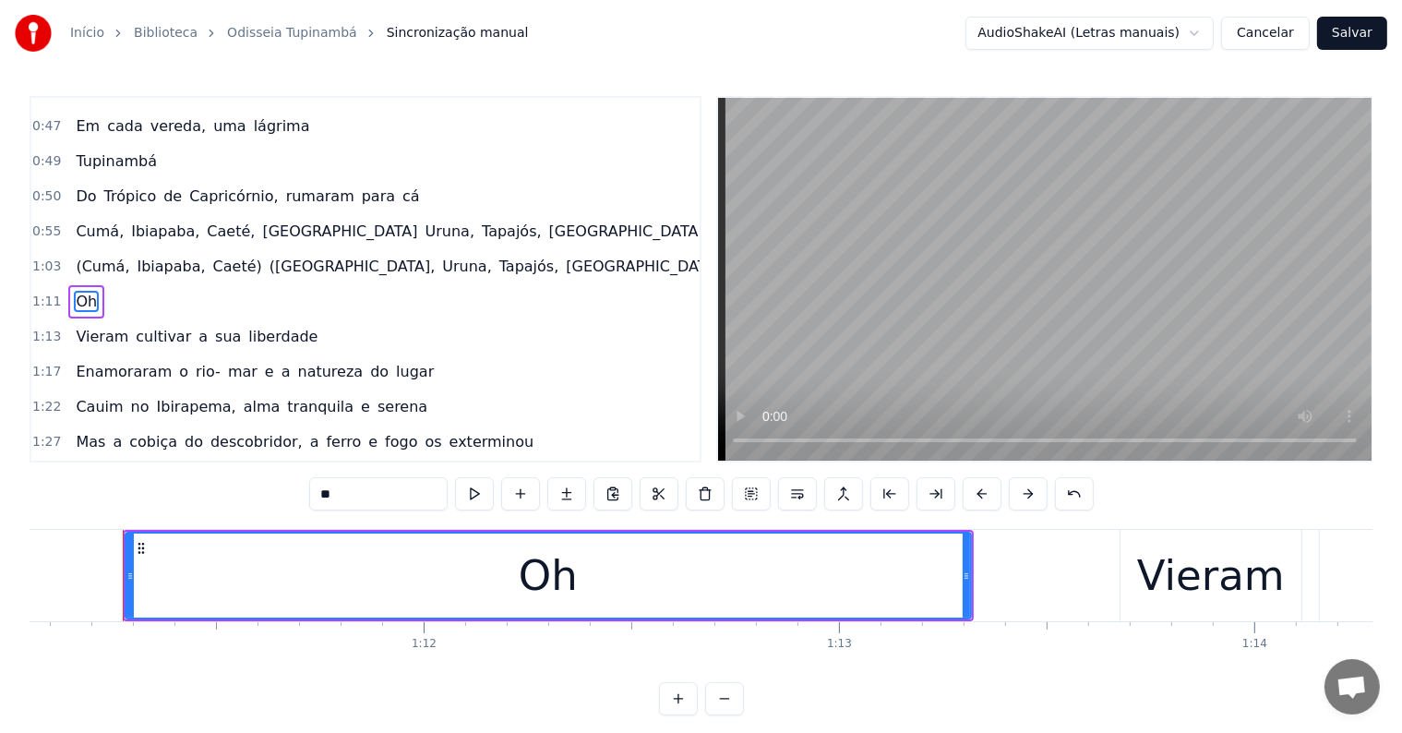
click at [564, 256] on span "[GEOGRAPHIC_DATA])" at bounding box center [646, 266] width 164 height 21
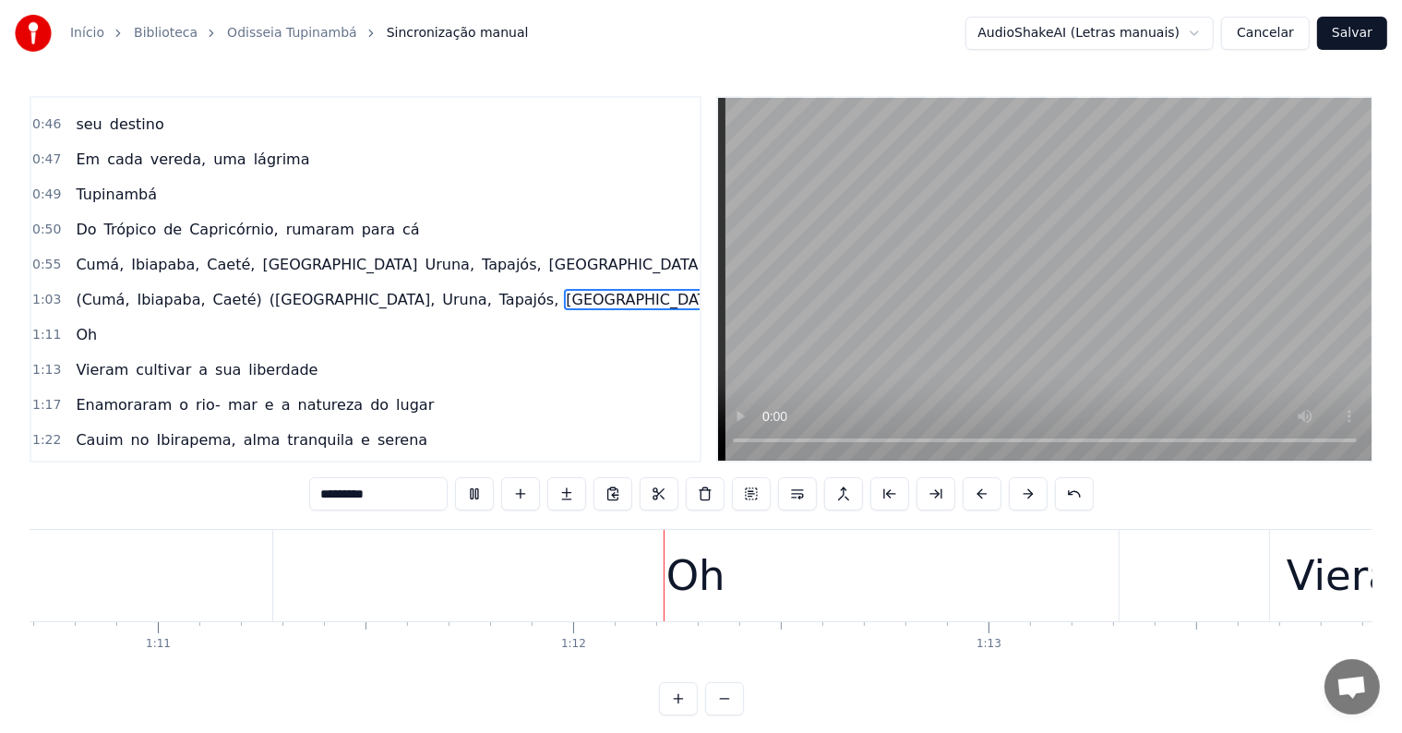
scroll to position [0, 29523]
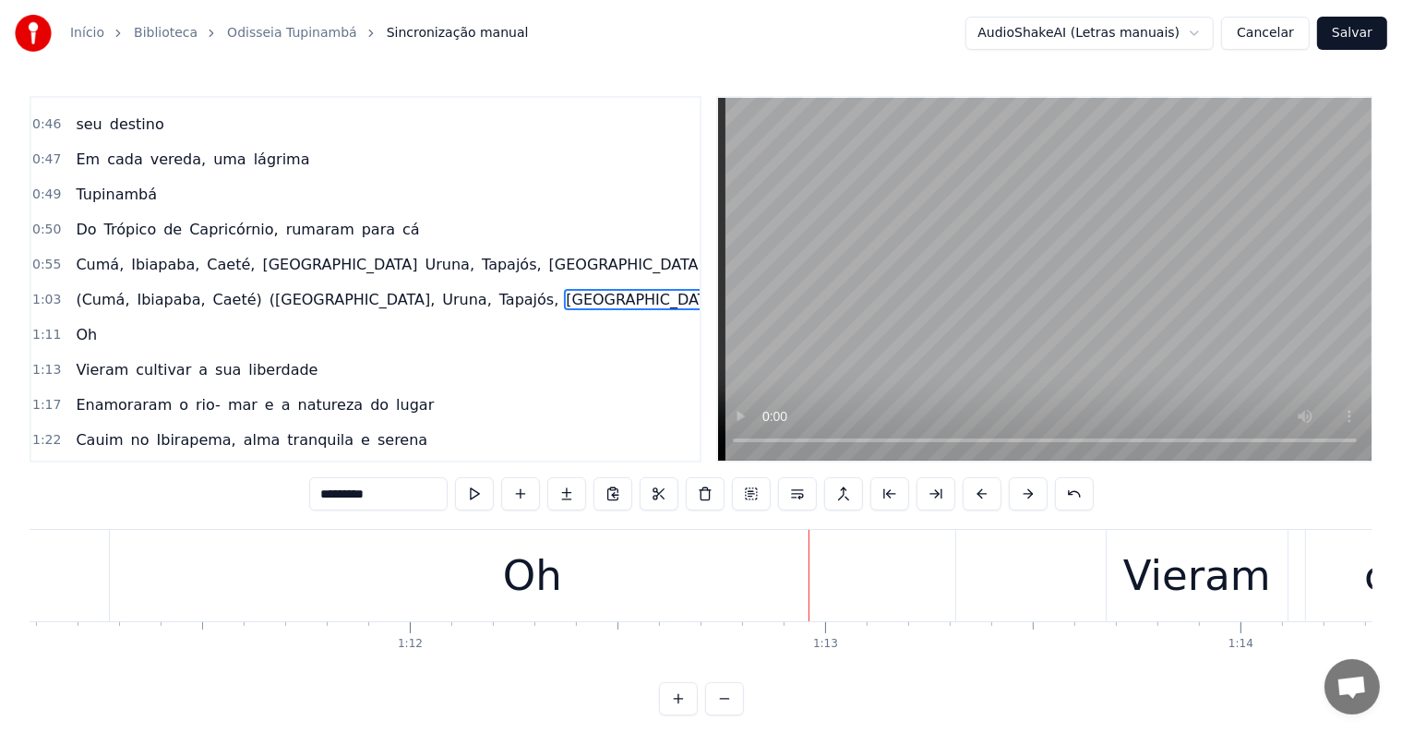
click at [573, 581] on div "Oh" at bounding box center [532, 575] width 845 height 91
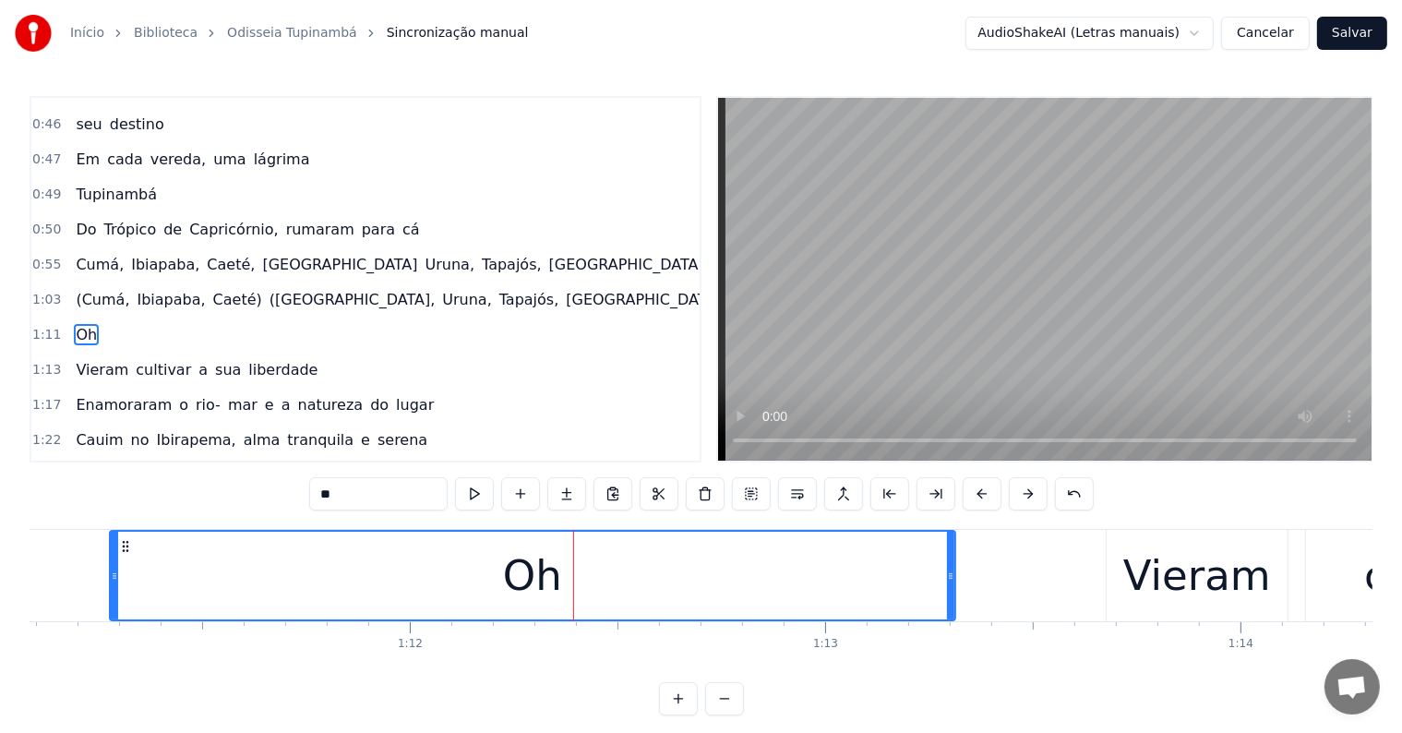
scroll to position [480, 0]
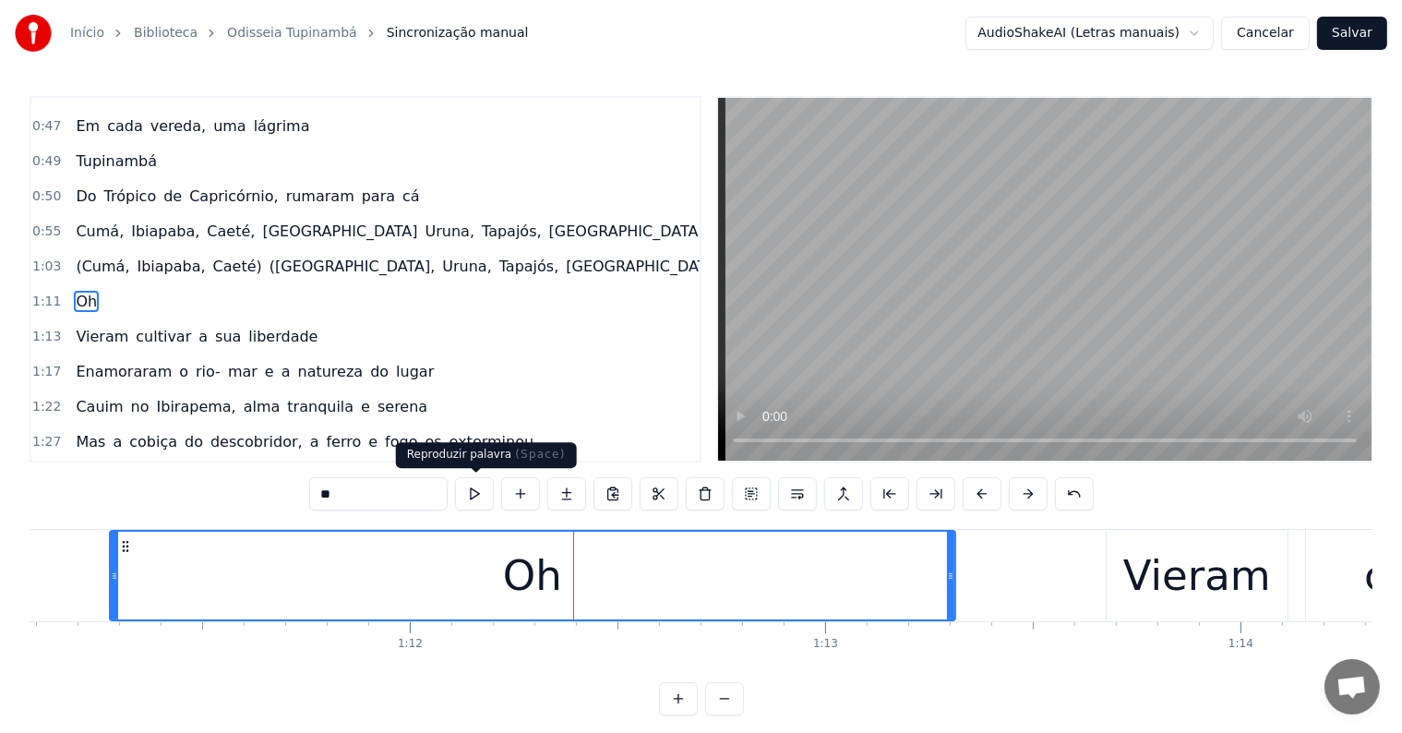
click at [430, 491] on input "**" at bounding box center [378, 493] width 138 height 33
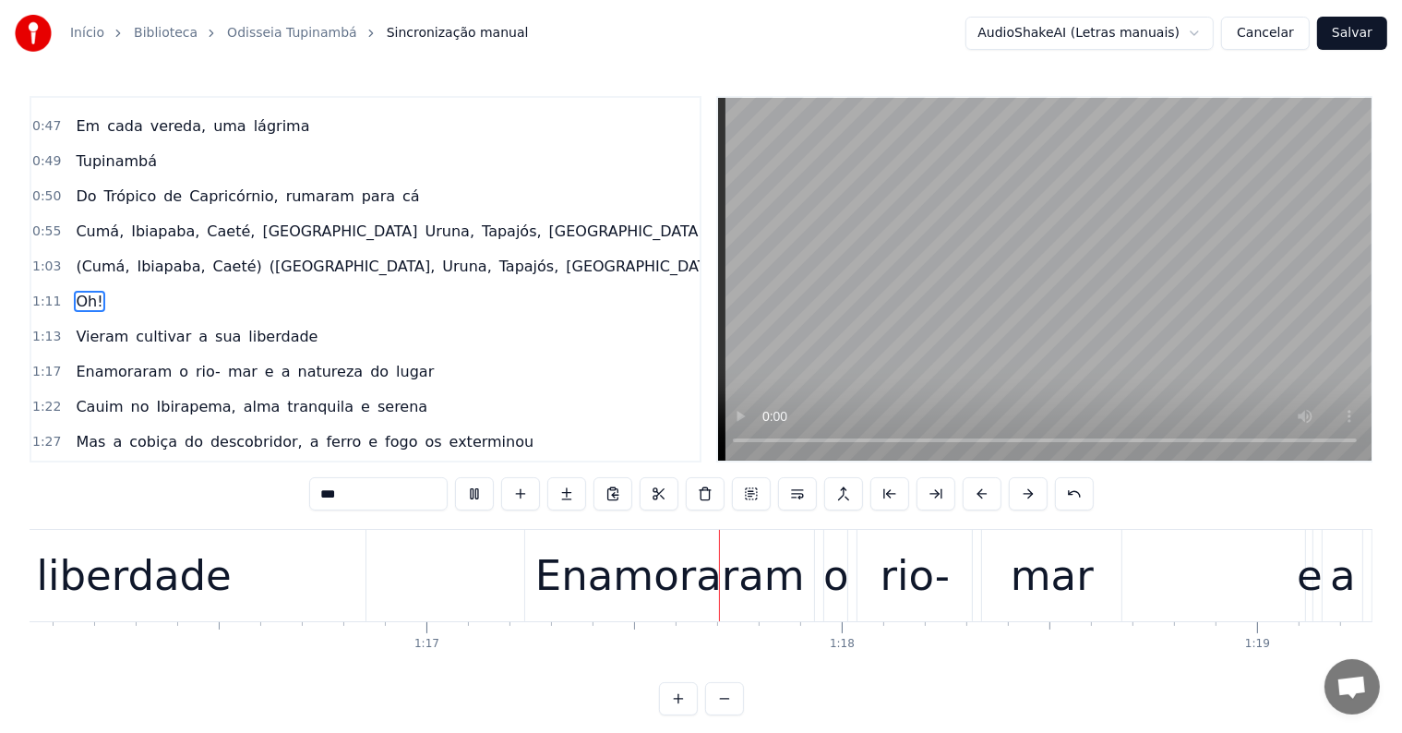
scroll to position [0, 31886]
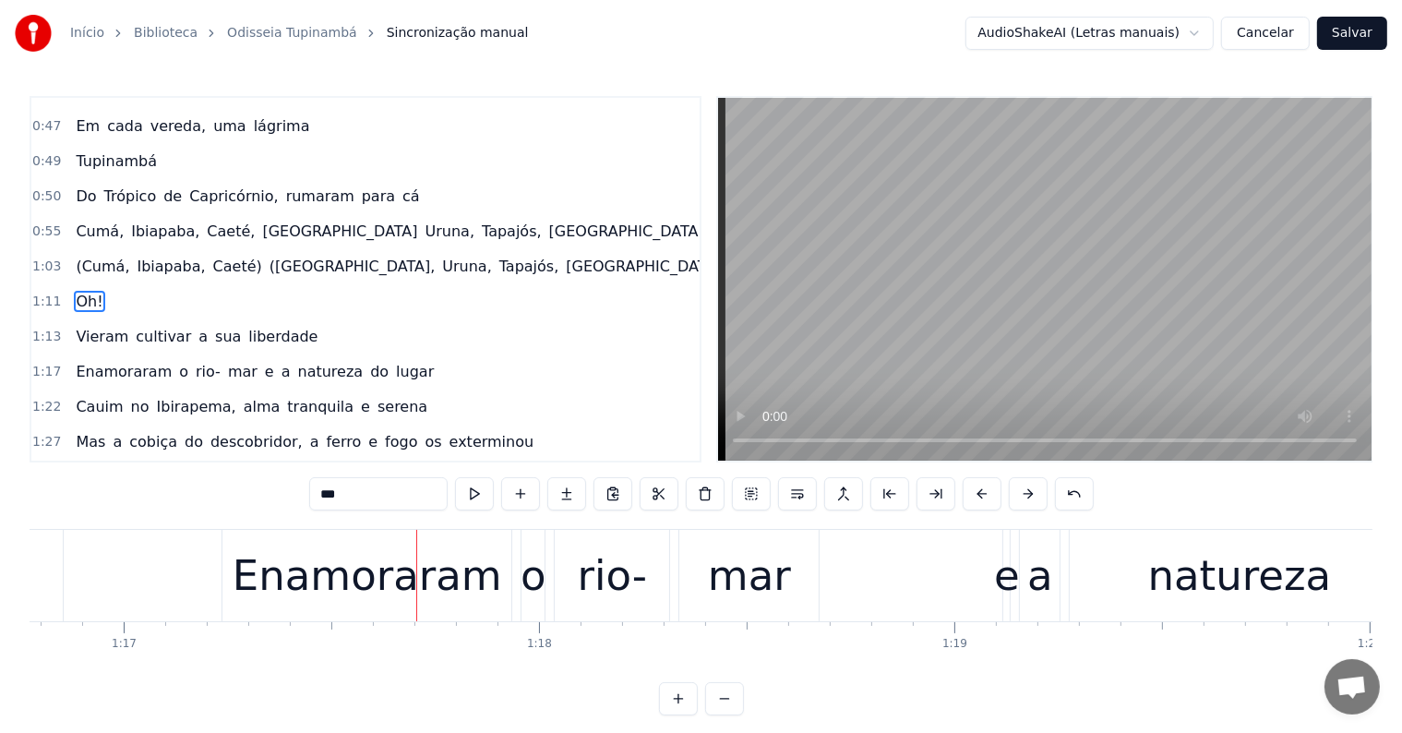
click at [645, 598] on div "rio-" at bounding box center [612, 575] width 114 height 91
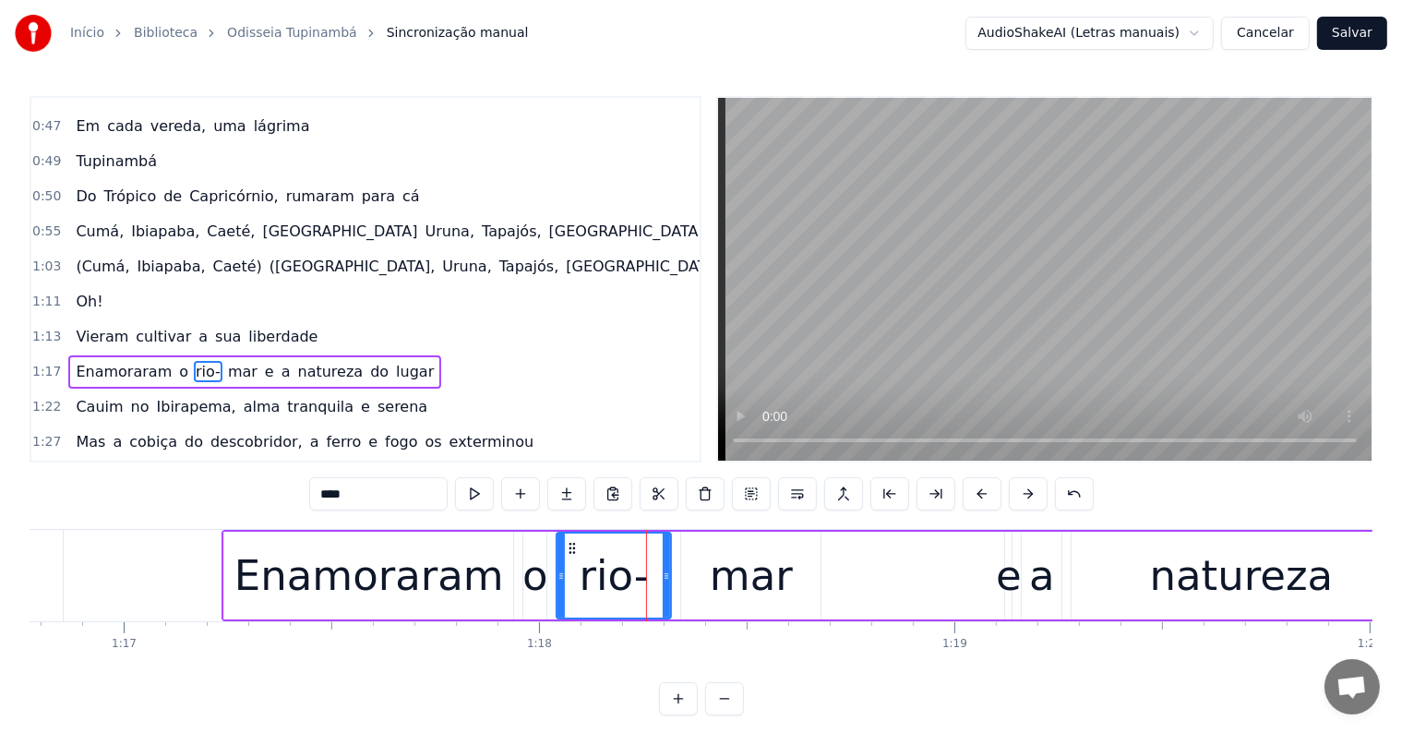
scroll to position [548, 0]
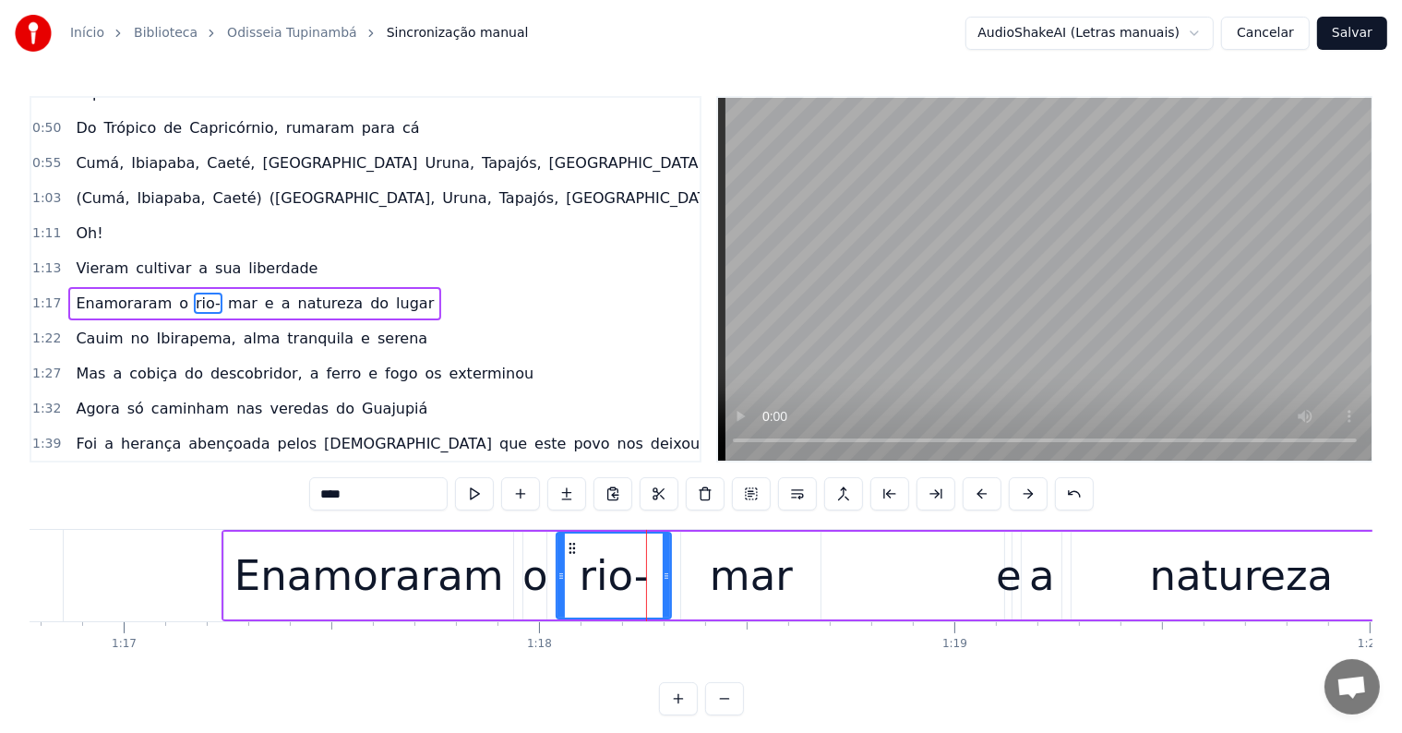
click at [251, 257] on span "liberdade" at bounding box center [282, 267] width 73 height 21
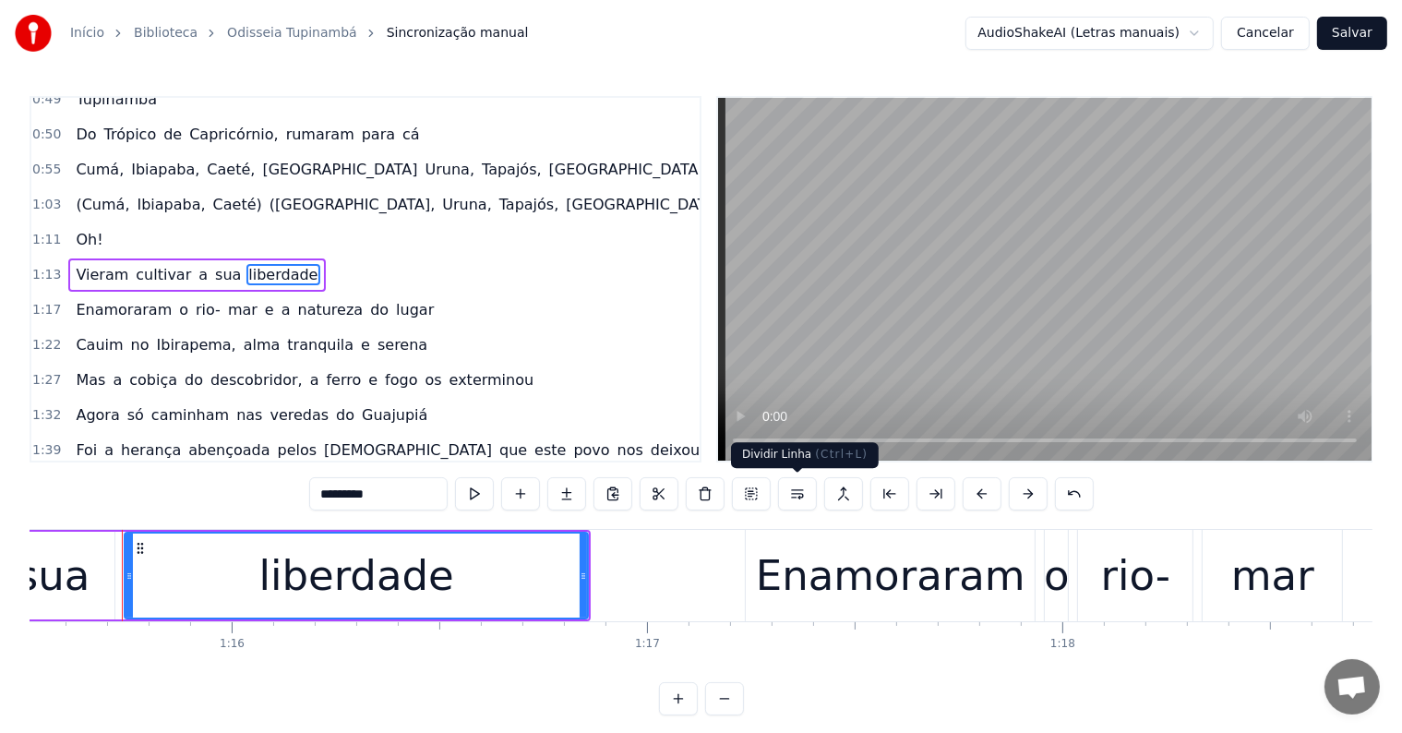
scroll to position [0, 31361]
click at [796, 498] on button at bounding box center [797, 493] width 39 height 33
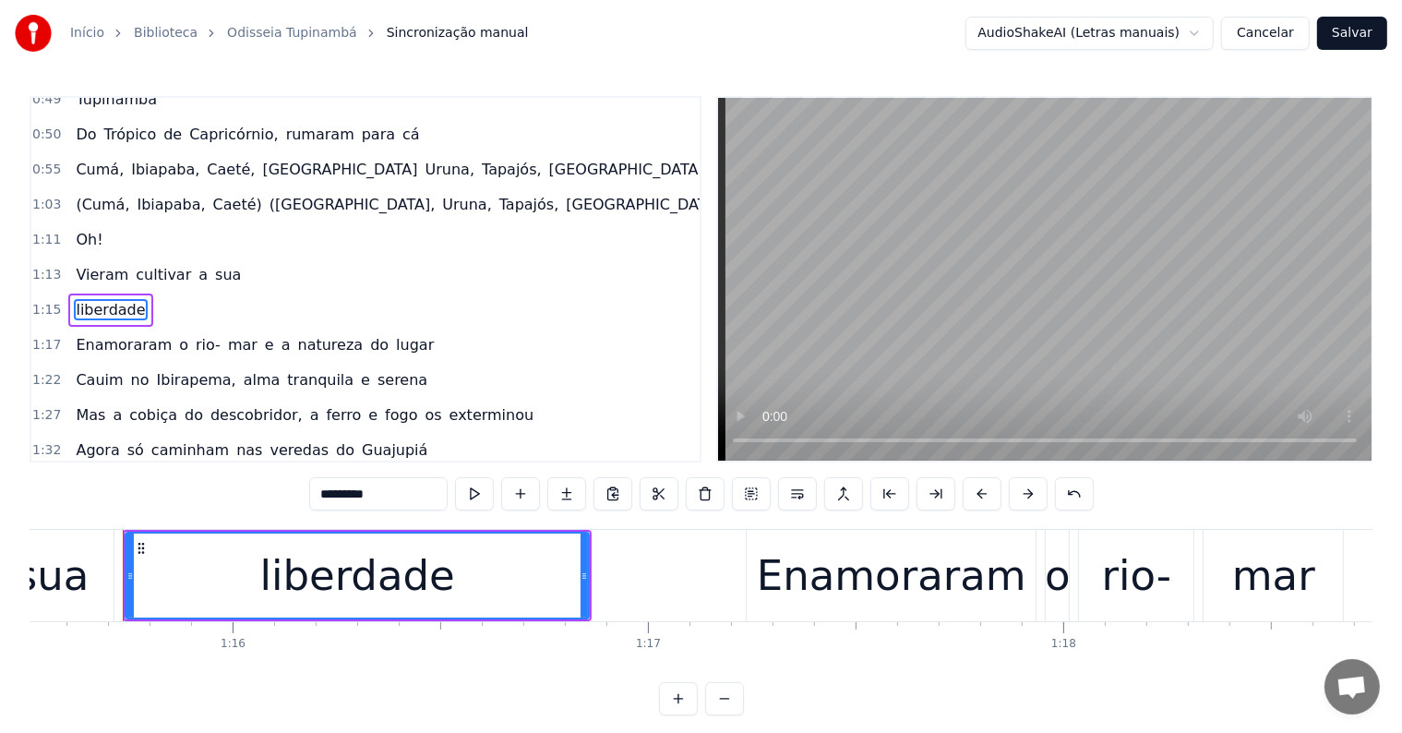
scroll to position [548, 0]
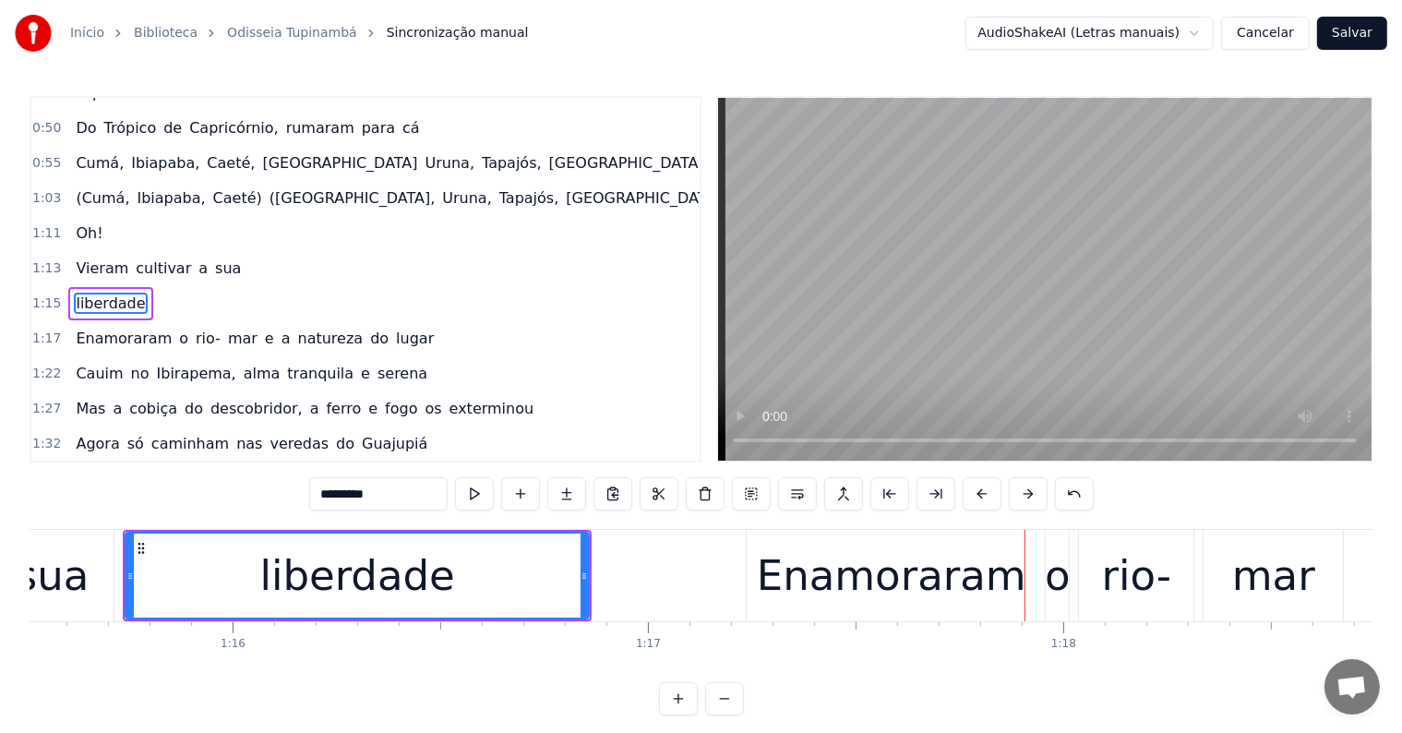
click at [213, 257] on span "sua" at bounding box center [228, 267] width 30 height 21
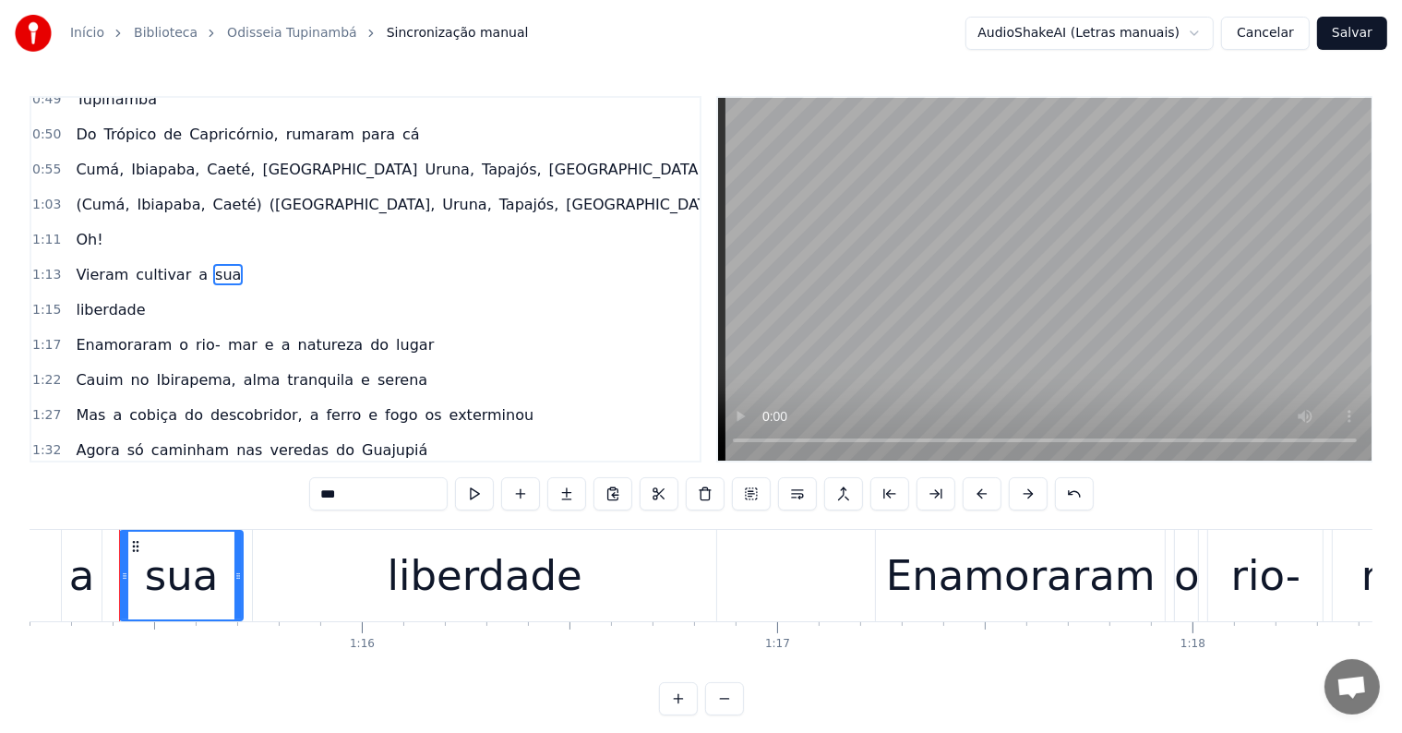
scroll to position [0, 31229]
click at [118, 299] on span "liberdade" at bounding box center [110, 309] width 73 height 21
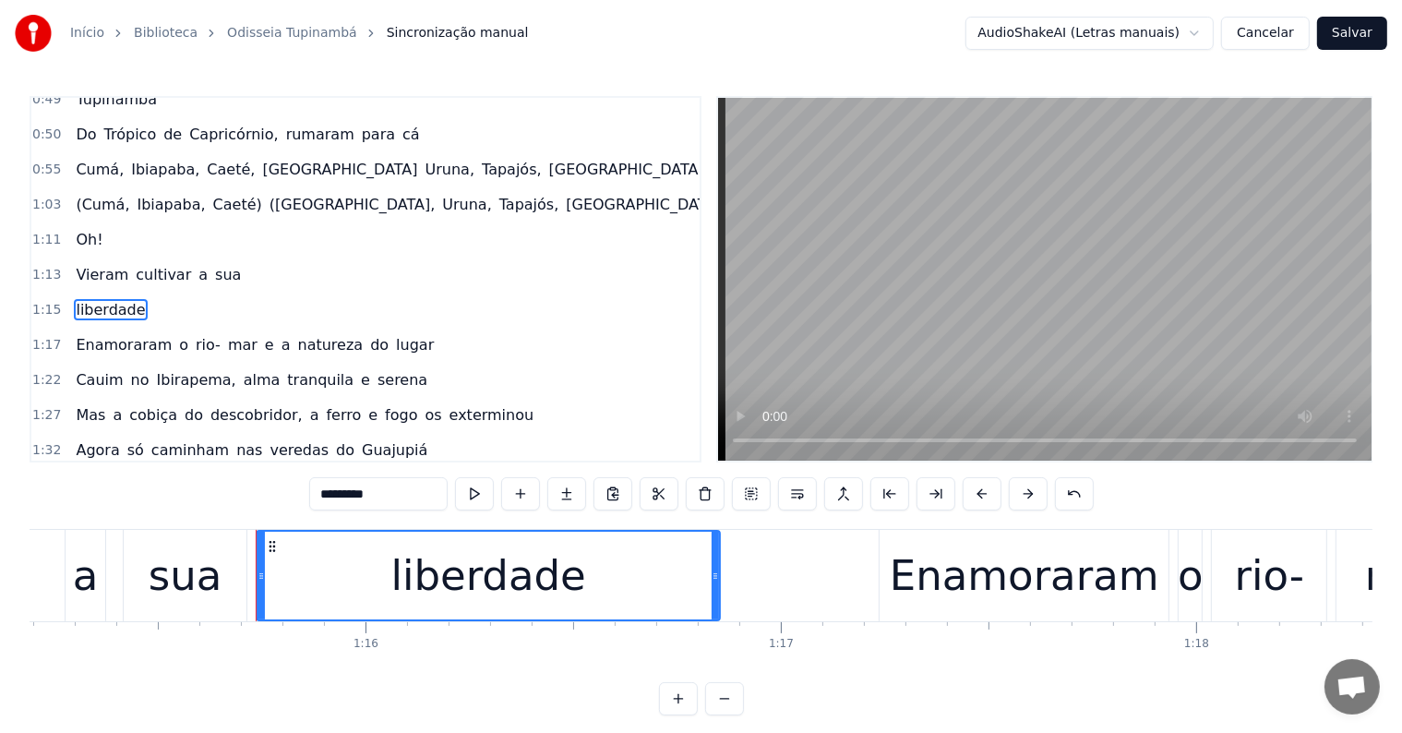
scroll to position [548, 0]
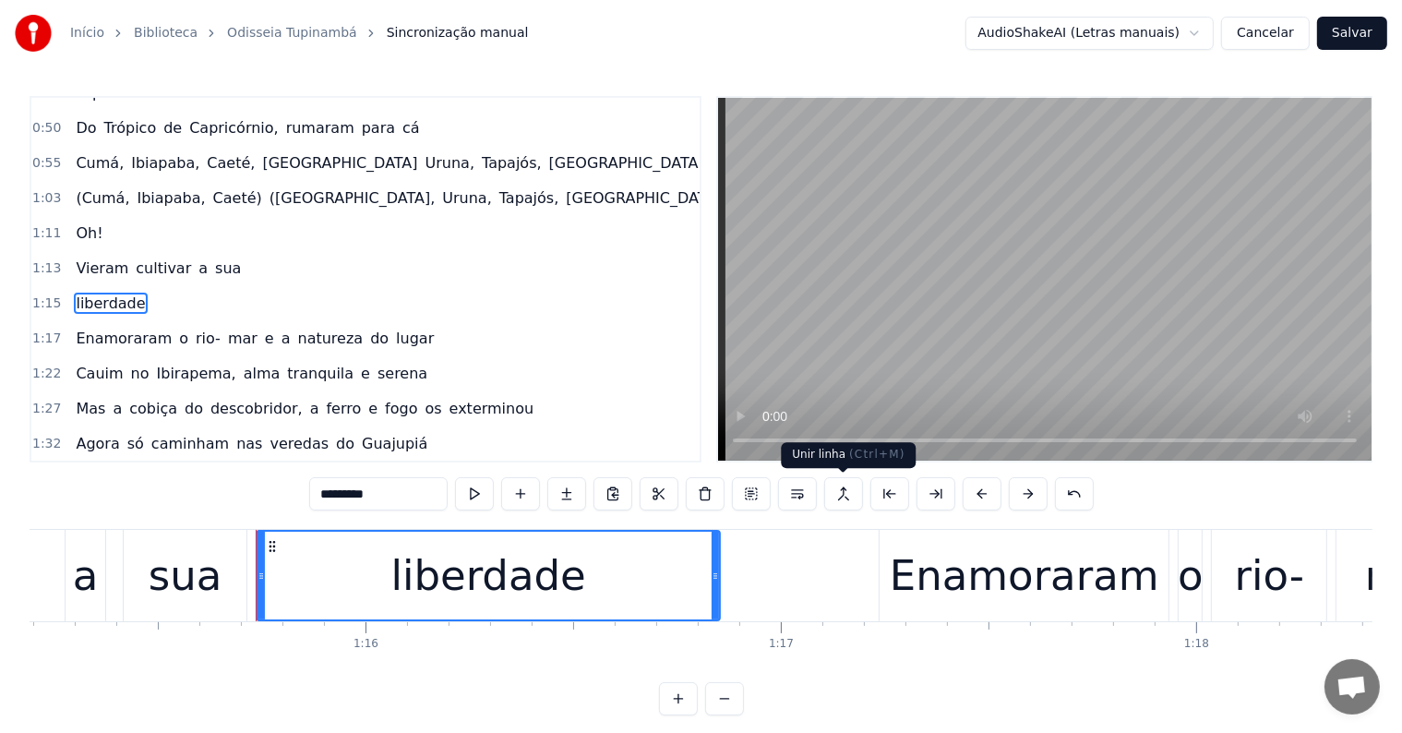
click at [839, 494] on button at bounding box center [843, 493] width 39 height 33
click at [81, 222] on span "Oh!" at bounding box center [89, 232] width 30 height 21
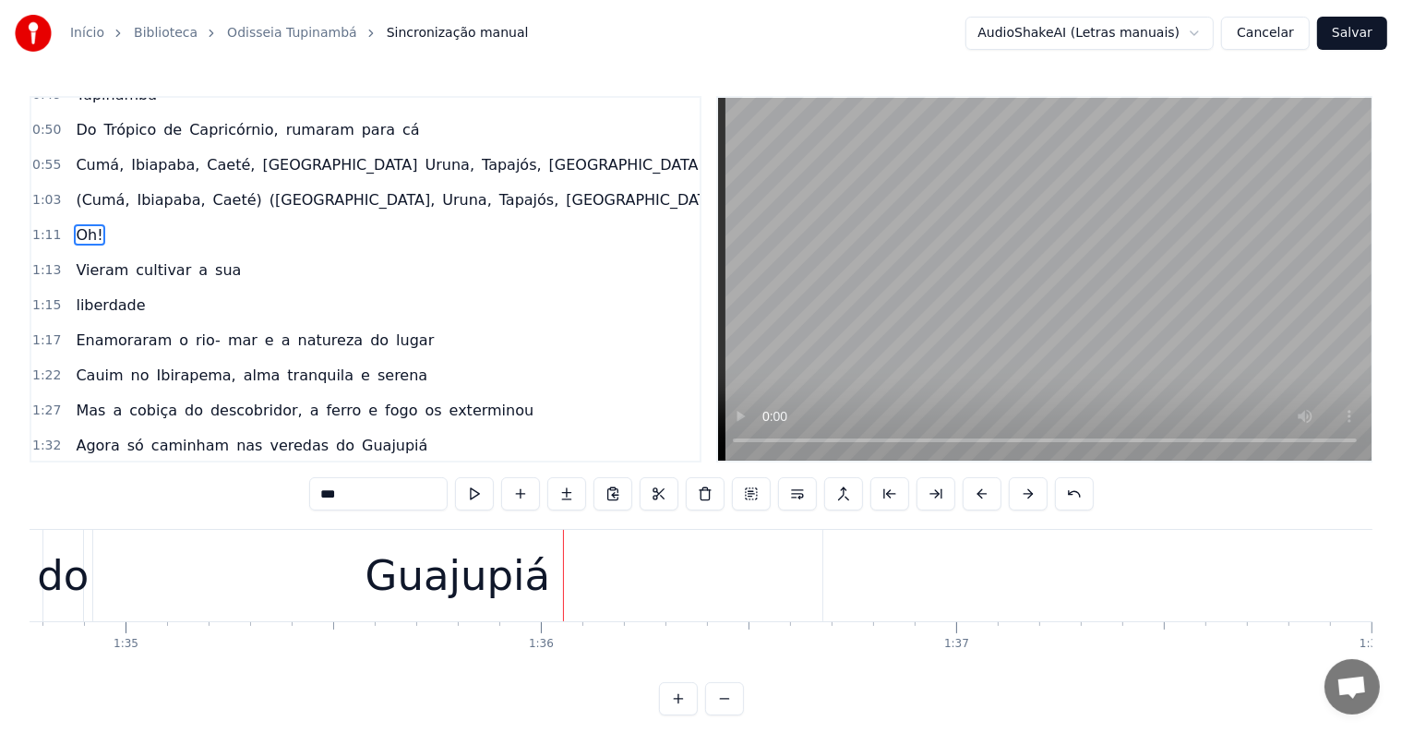
scroll to position [0, 39565]
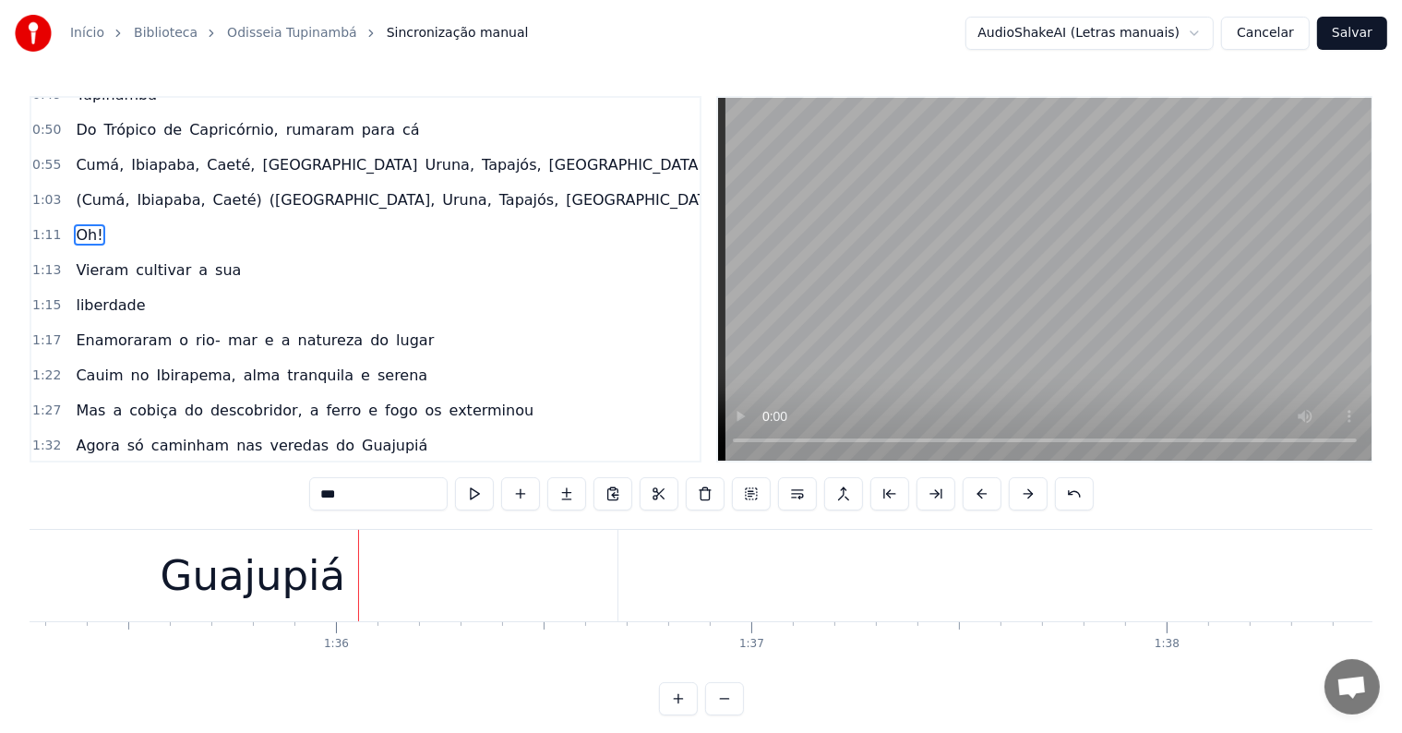
click at [431, 589] on div "Guajupiá" at bounding box center [252, 575] width 729 height 91
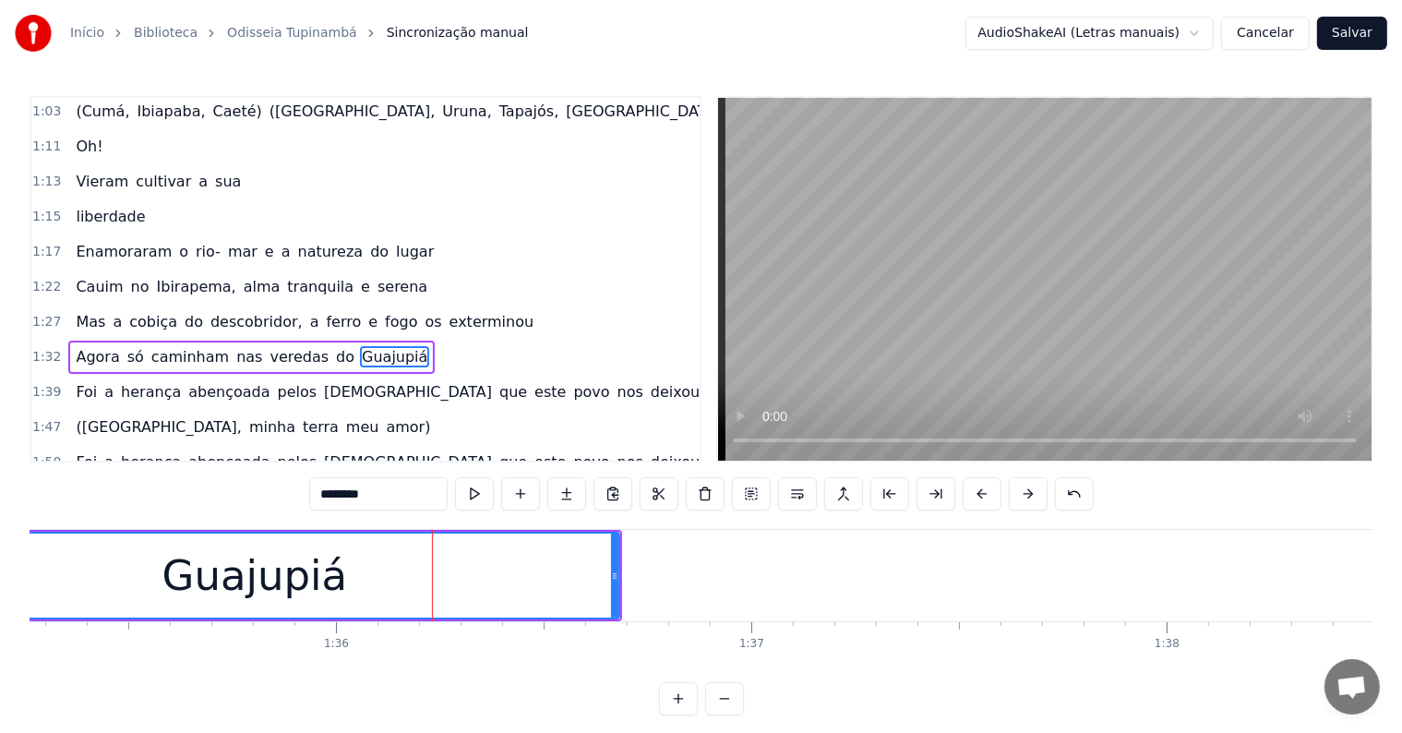
scroll to position [684, 0]
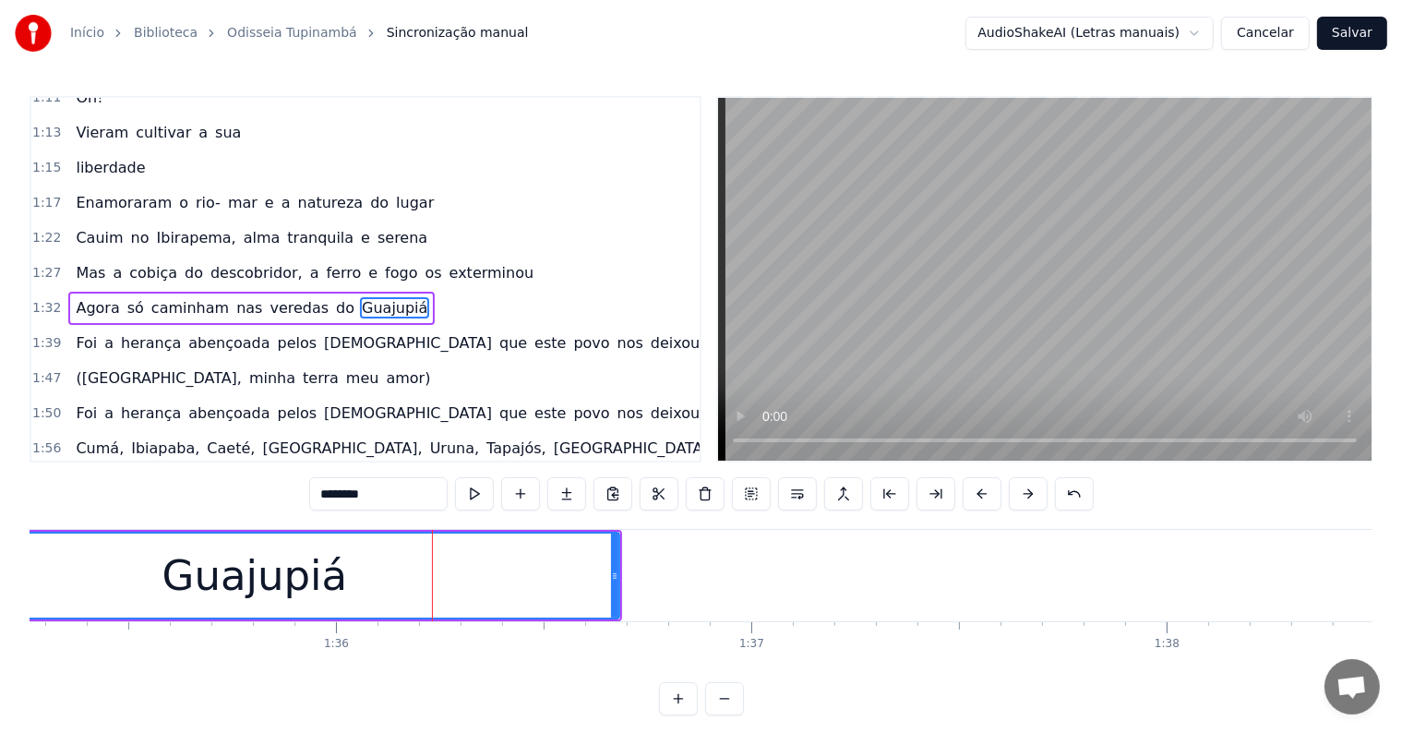
click at [334, 297] on span "do" at bounding box center [345, 307] width 22 height 21
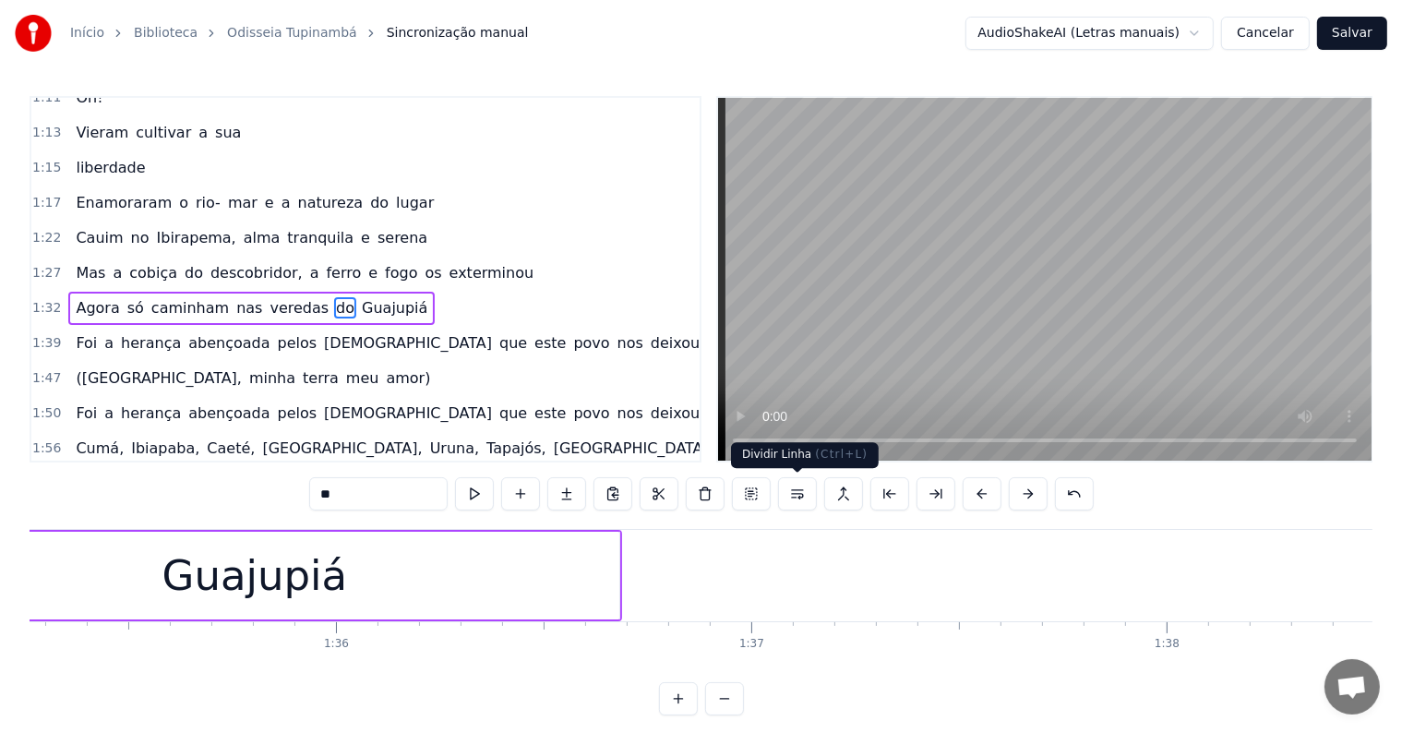
click at [787, 490] on button at bounding box center [797, 493] width 39 height 33
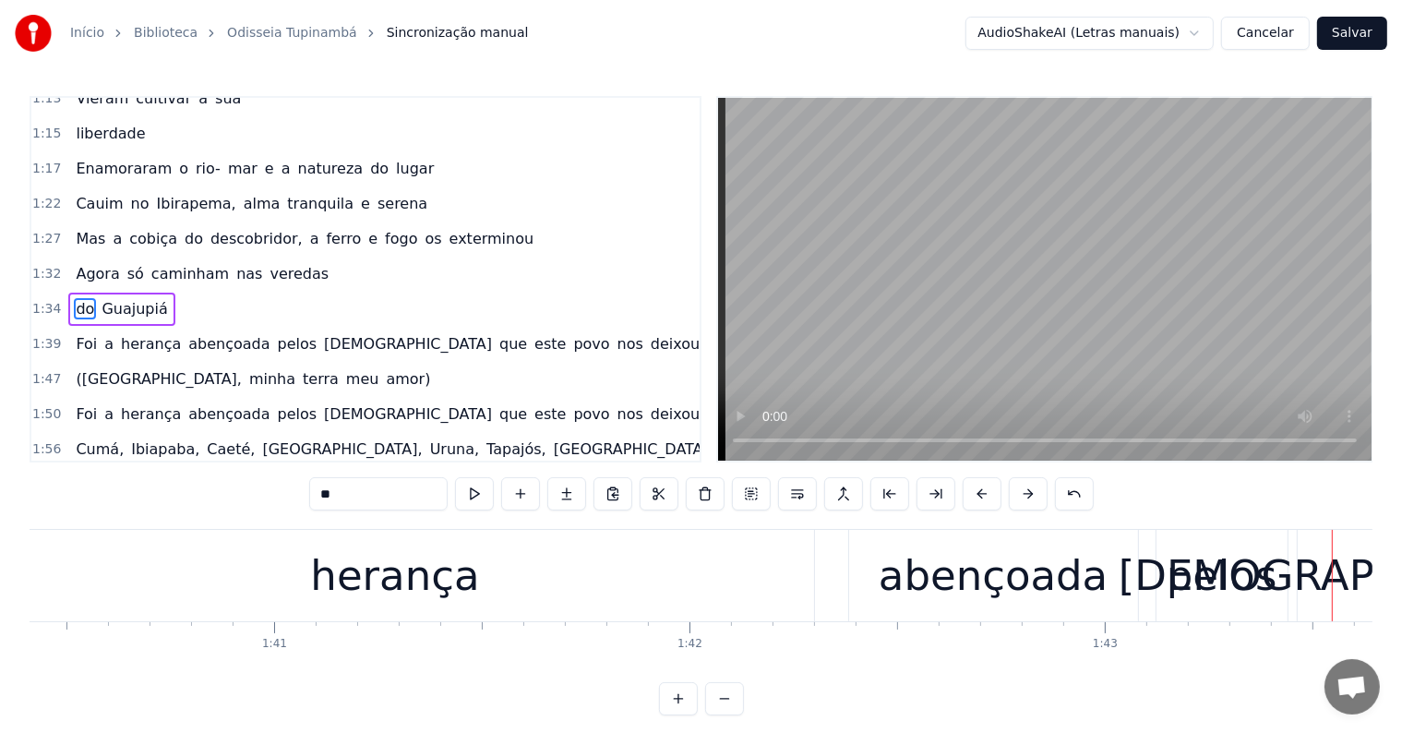
scroll to position [0, 41589]
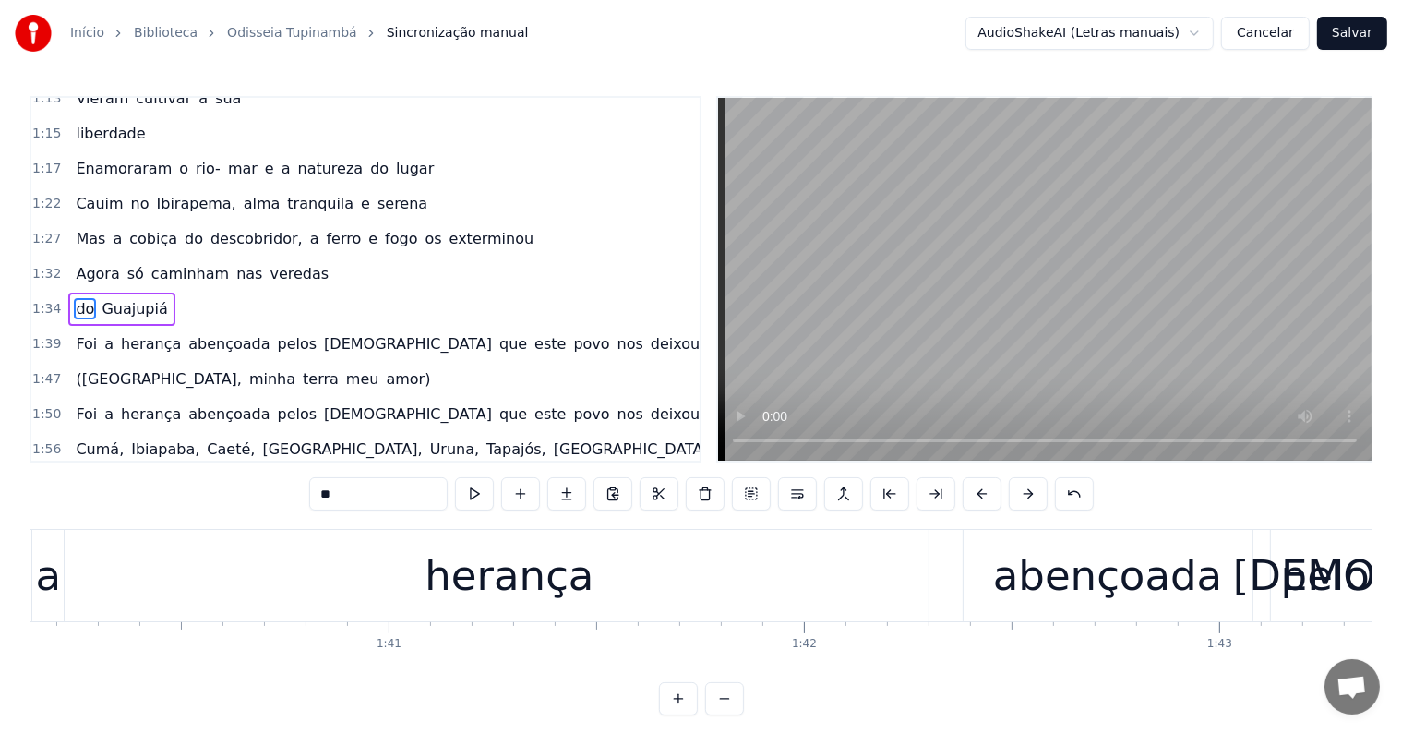
click at [437, 599] on div "herança" at bounding box center [509, 576] width 169 height 63
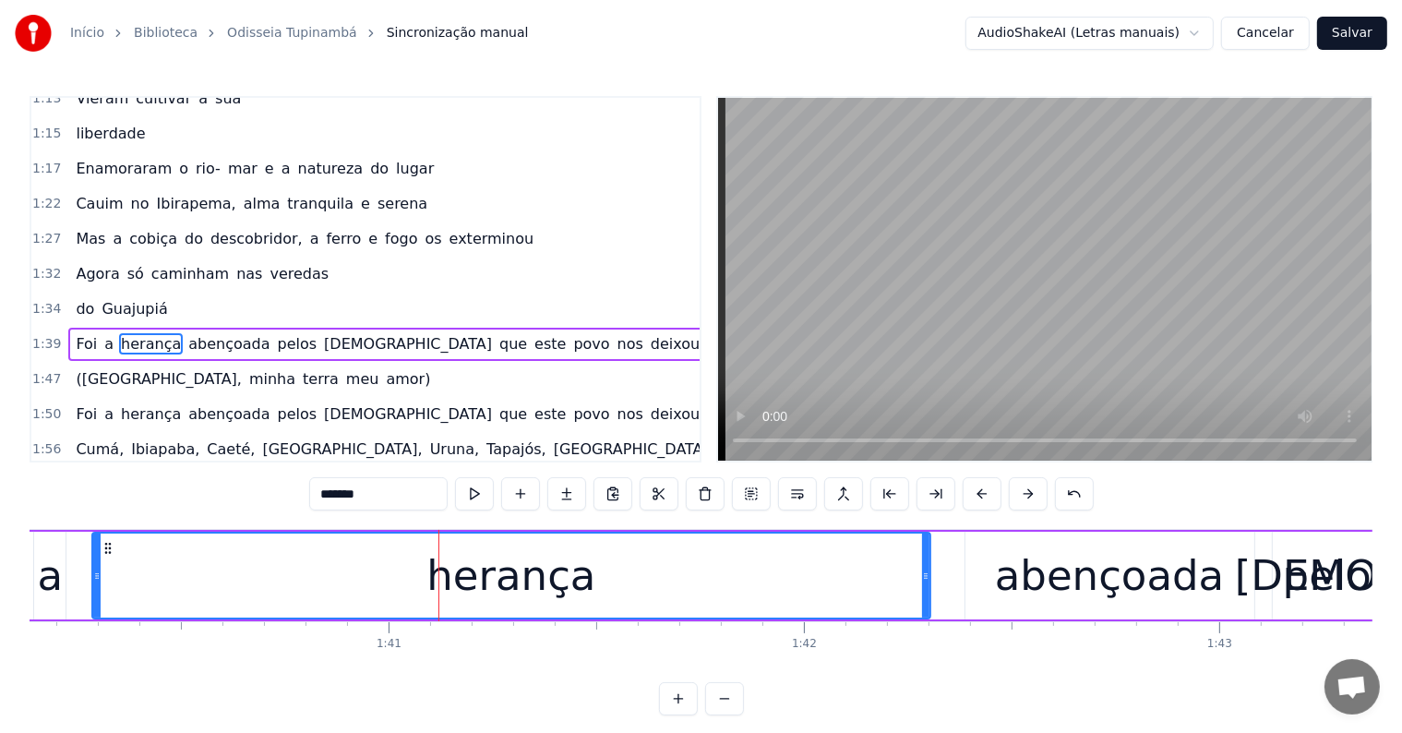
scroll to position [752, 0]
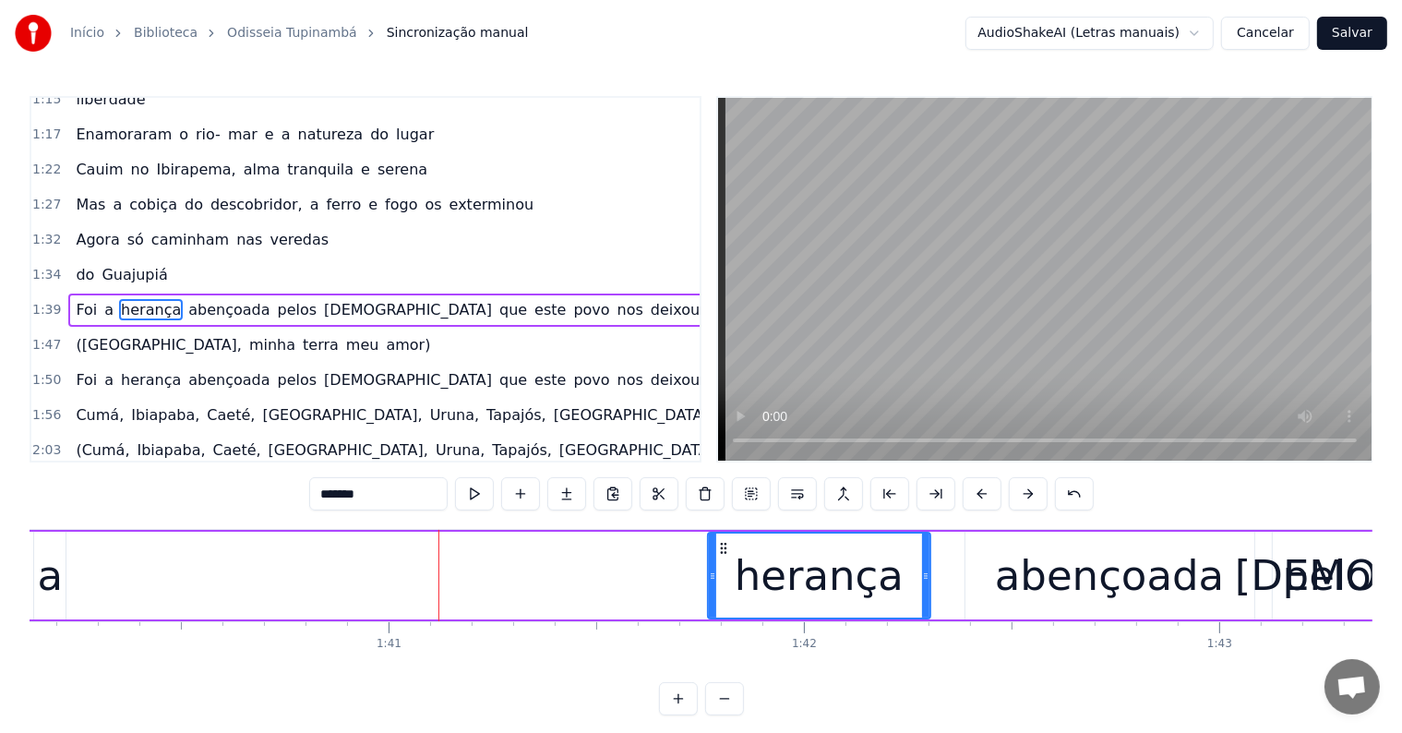
drag, startPoint x: 97, startPoint y: 569, endPoint x: 713, endPoint y: 560, distance: 615.7
click at [713, 560] on div at bounding box center [712, 575] width 7 height 84
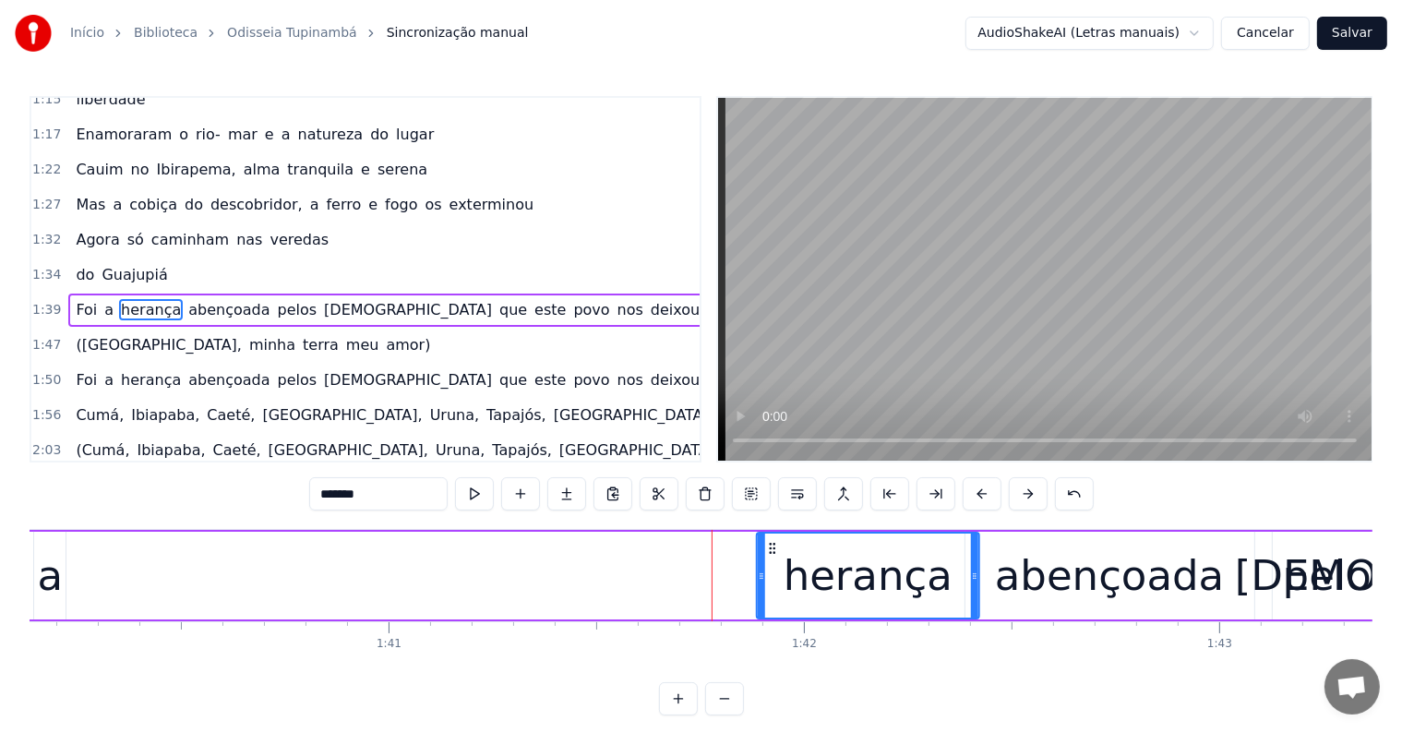
drag, startPoint x: 724, startPoint y: 543, endPoint x: 772, endPoint y: 543, distance: 48.9
click at [774, 544] on circle at bounding box center [774, 544] width 1 height 1
click at [54, 587] on div "a" at bounding box center [51, 576] width 26 height 63
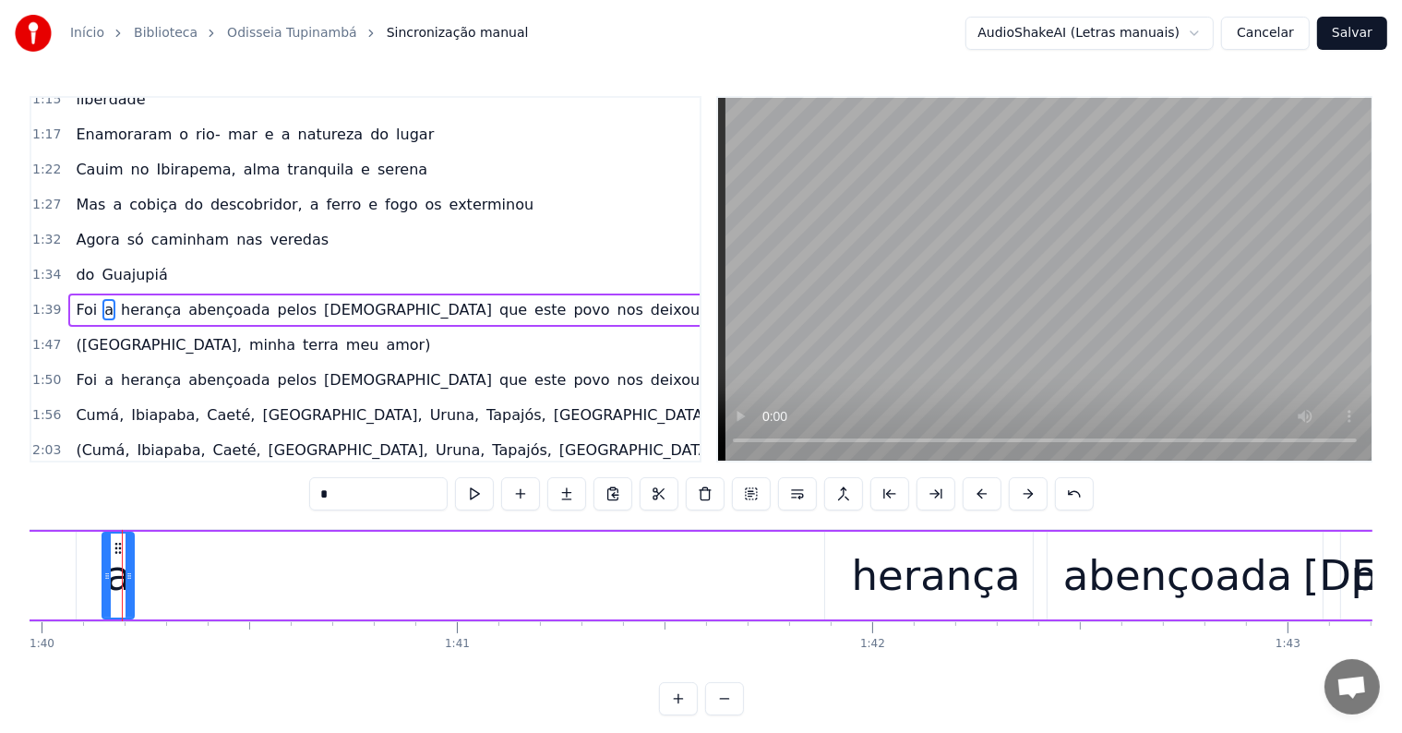
scroll to position [0, 41519]
drag, startPoint x: 118, startPoint y: 546, endPoint x: 811, endPoint y: 569, distance: 693.5
click at [811, 569] on div "a" at bounding box center [812, 575] width 30 height 84
type input "***"
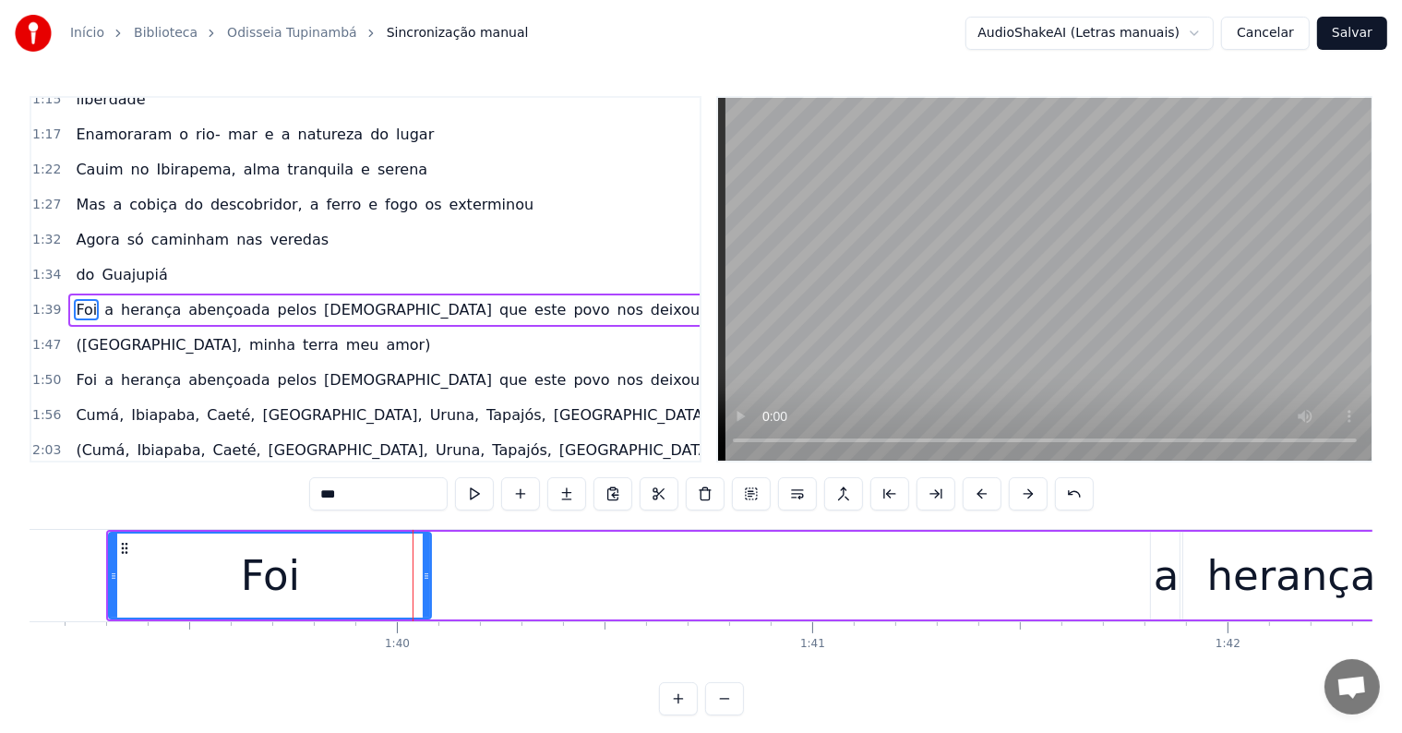
scroll to position [0, 41049]
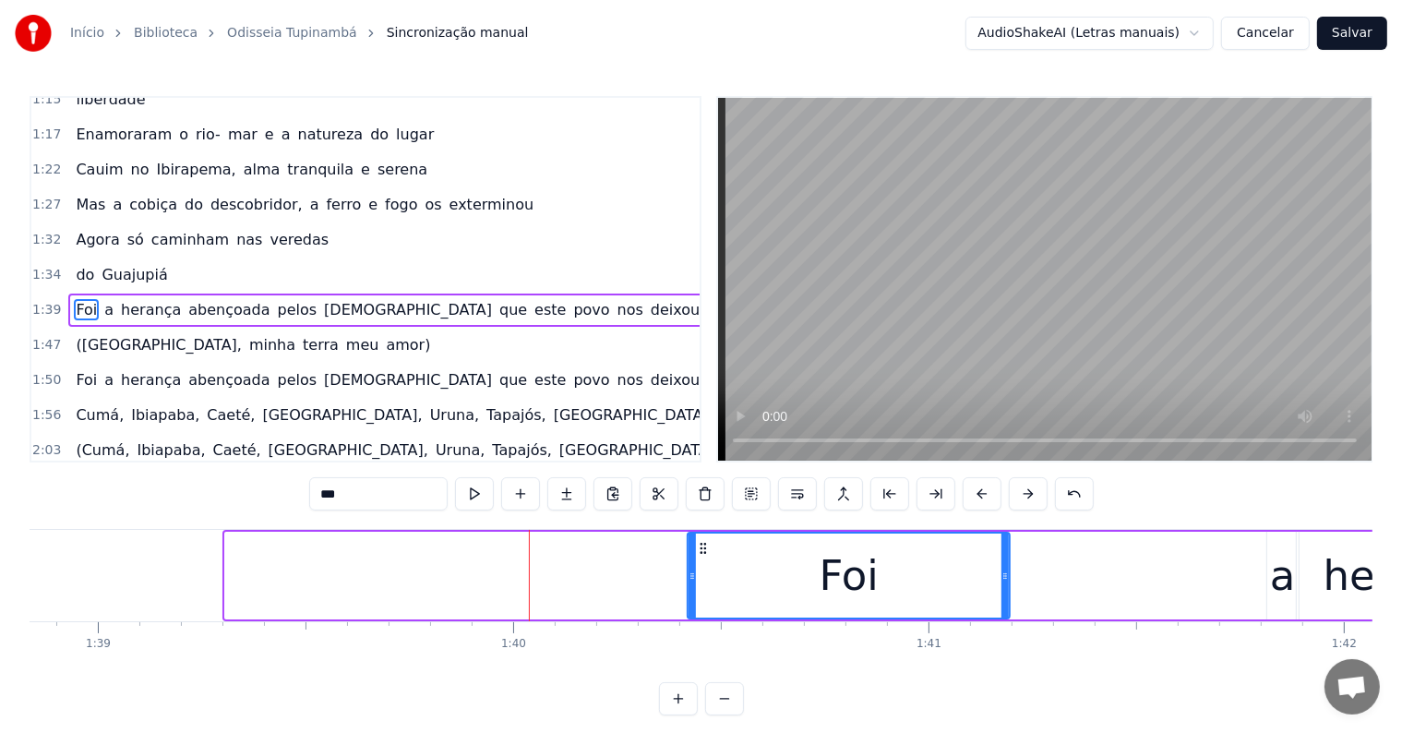
drag, startPoint x: 240, startPoint y: 547, endPoint x: 701, endPoint y: 546, distance: 461.5
click at [701, 546] on icon at bounding box center [703, 548] width 15 height 15
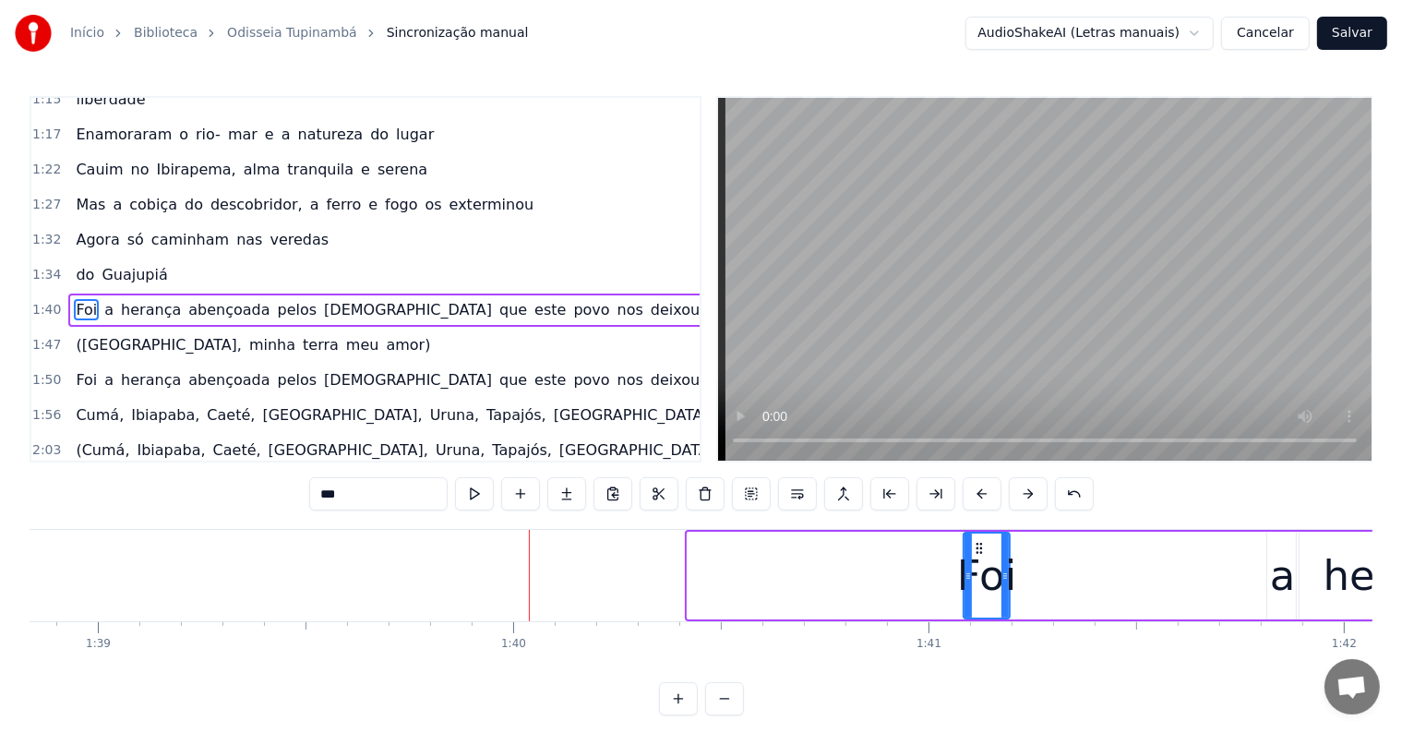
drag, startPoint x: 690, startPoint y: 574, endPoint x: 966, endPoint y: 566, distance: 276.1
click at [966, 566] on div at bounding box center [967, 575] width 7 height 84
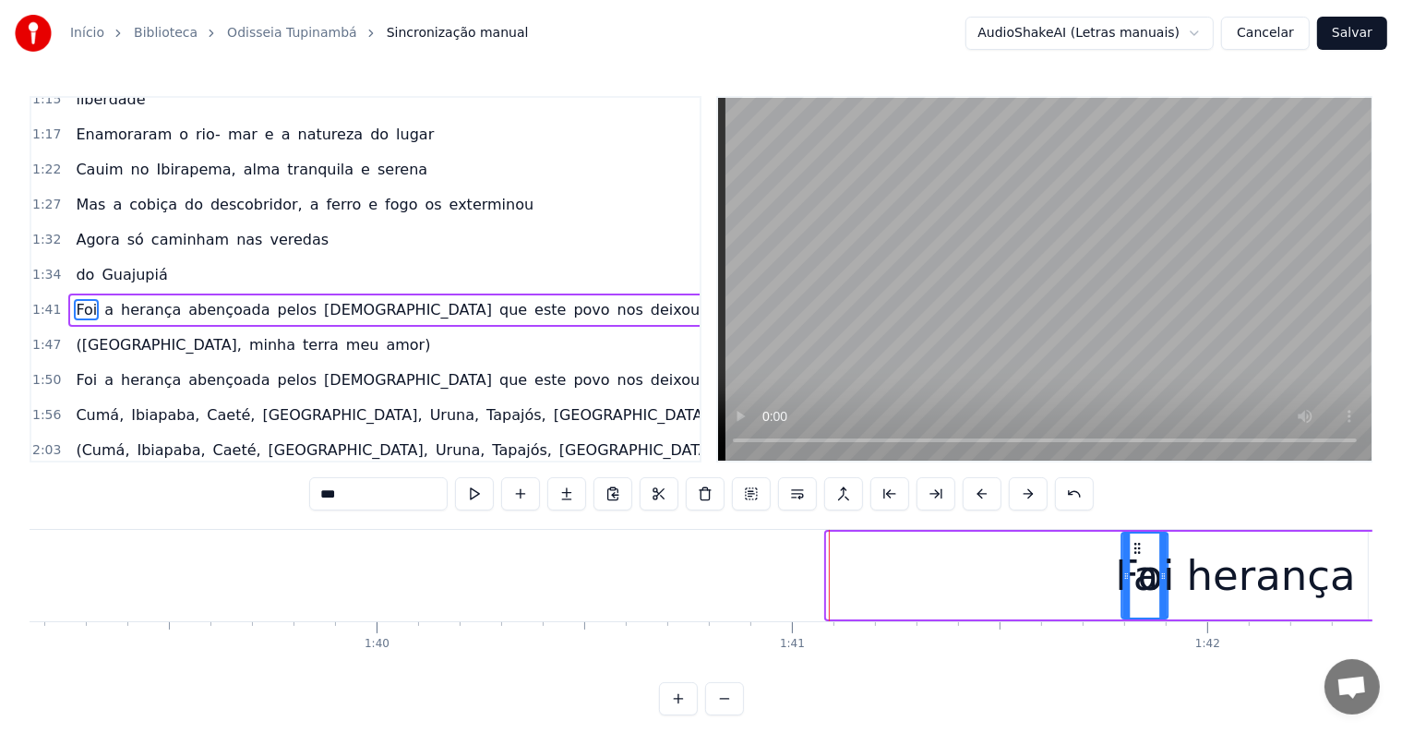
scroll to position [0, 41186]
drag, startPoint x: 976, startPoint y: 546, endPoint x: 1095, endPoint y: 563, distance: 120.2
click at [1095, 563] on div "Foi" at bounding box center [1106, 575] width 44 height 84
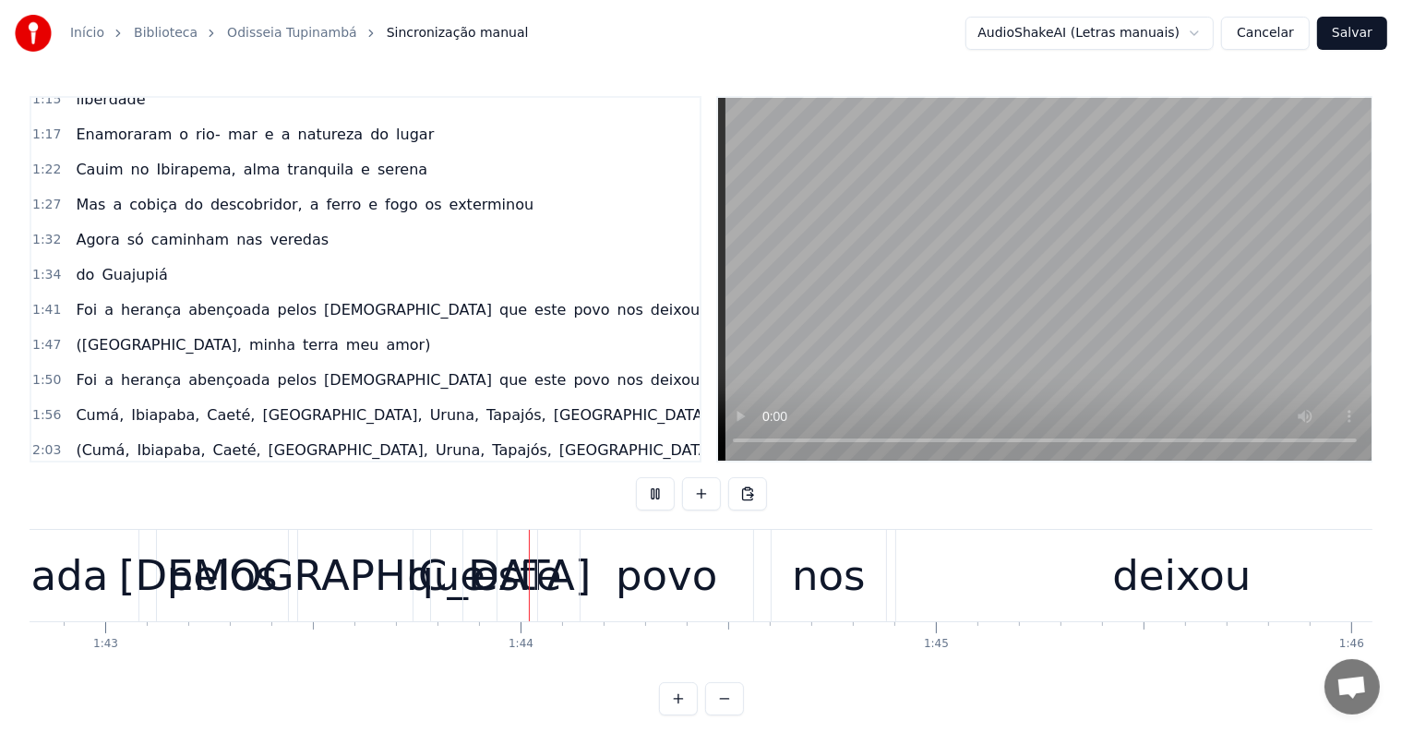
scroll to position [0, 42756]
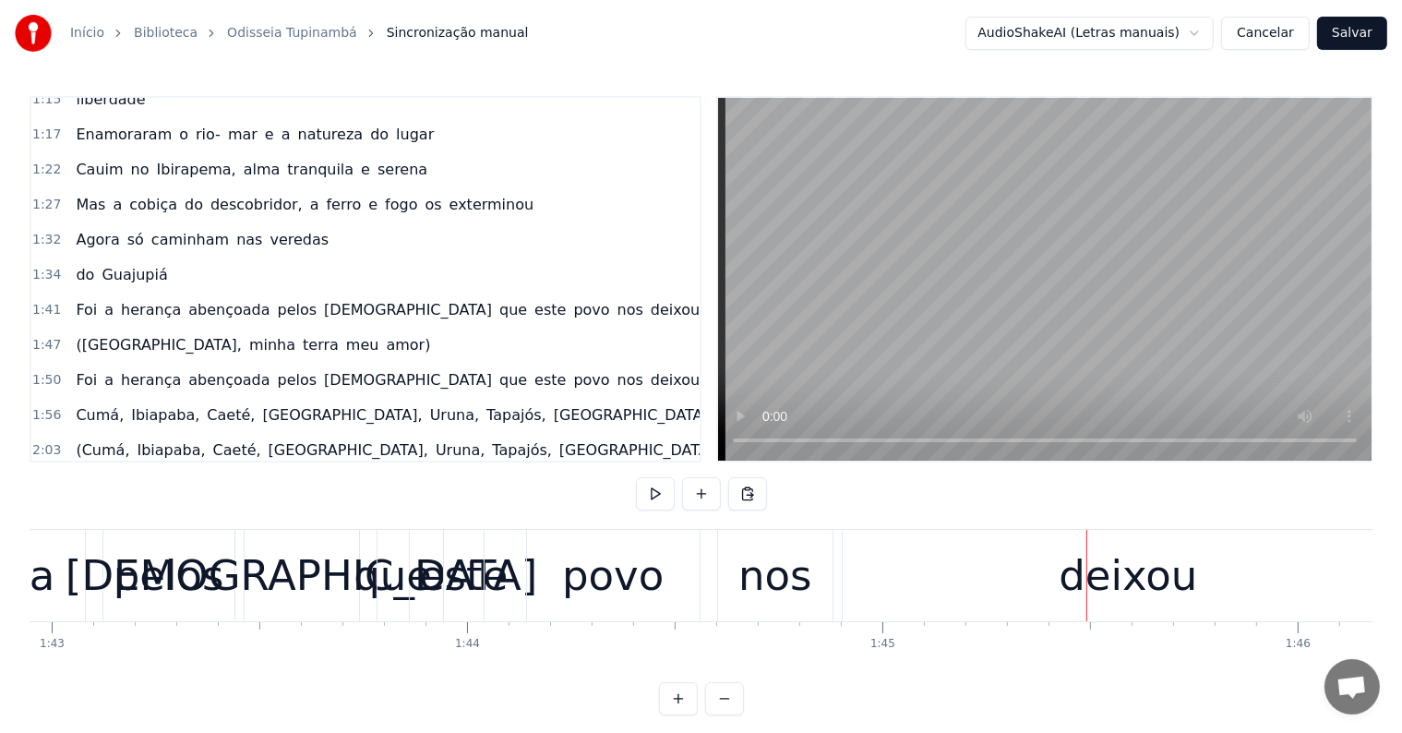
click at [395, 582] on div "que" at bounding box center [392, 576] width 78 height 63
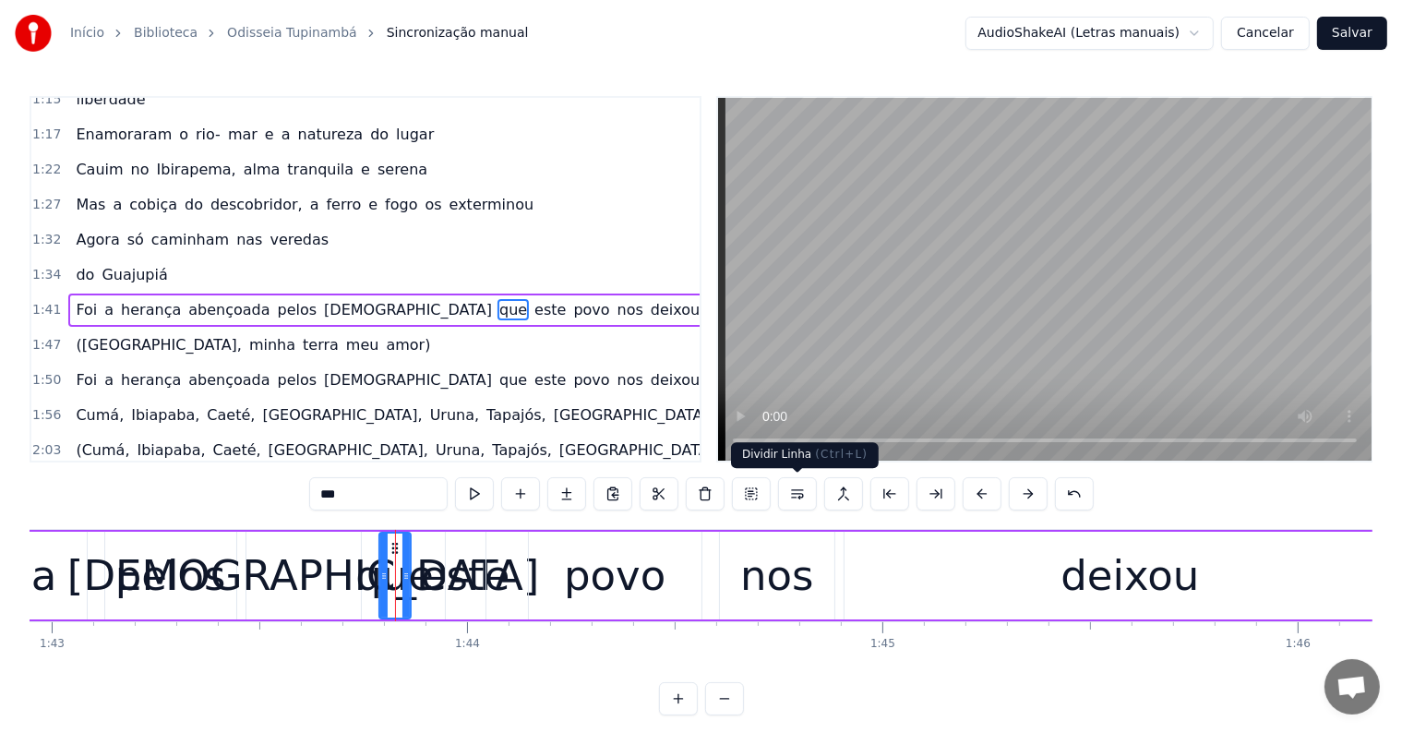
click at [794, 492] on button at bounding box center [797, 493] width 39 height 33
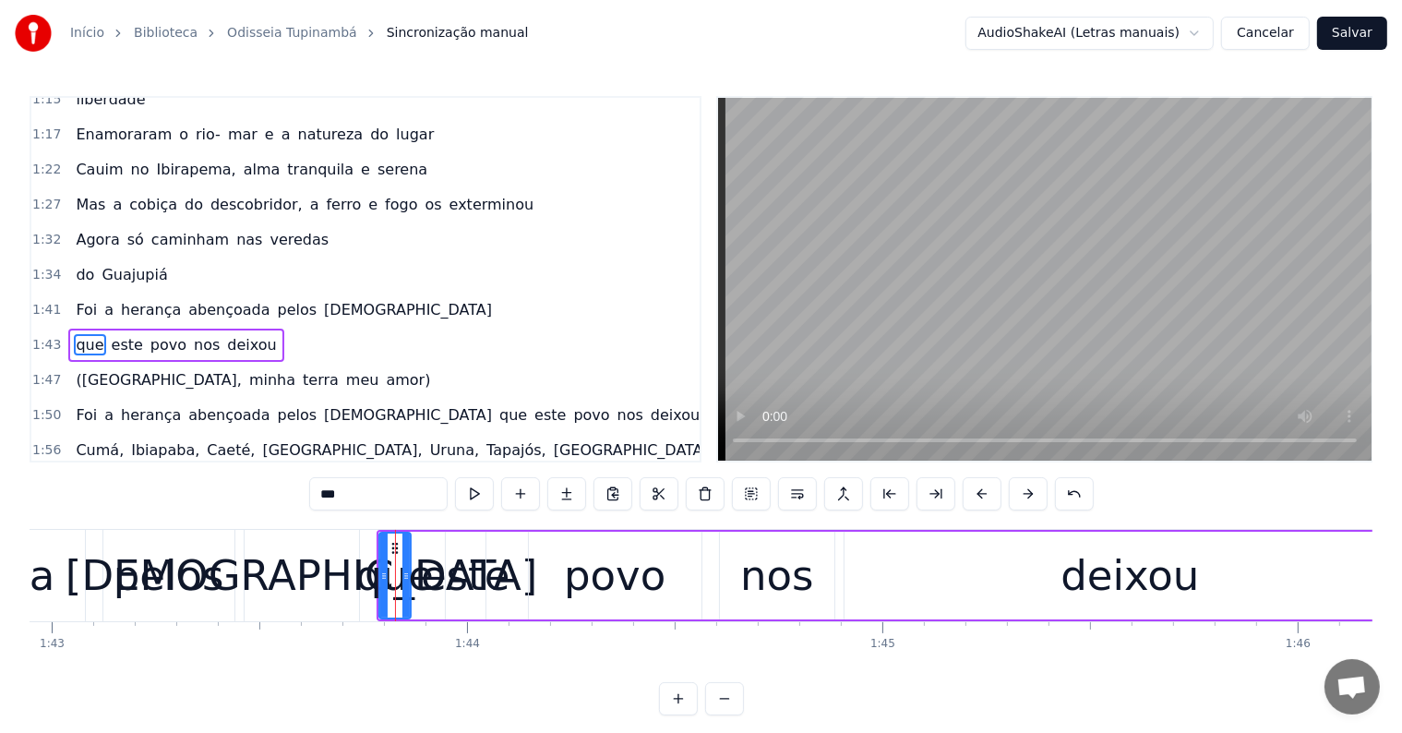
scroll to position [786, 0]
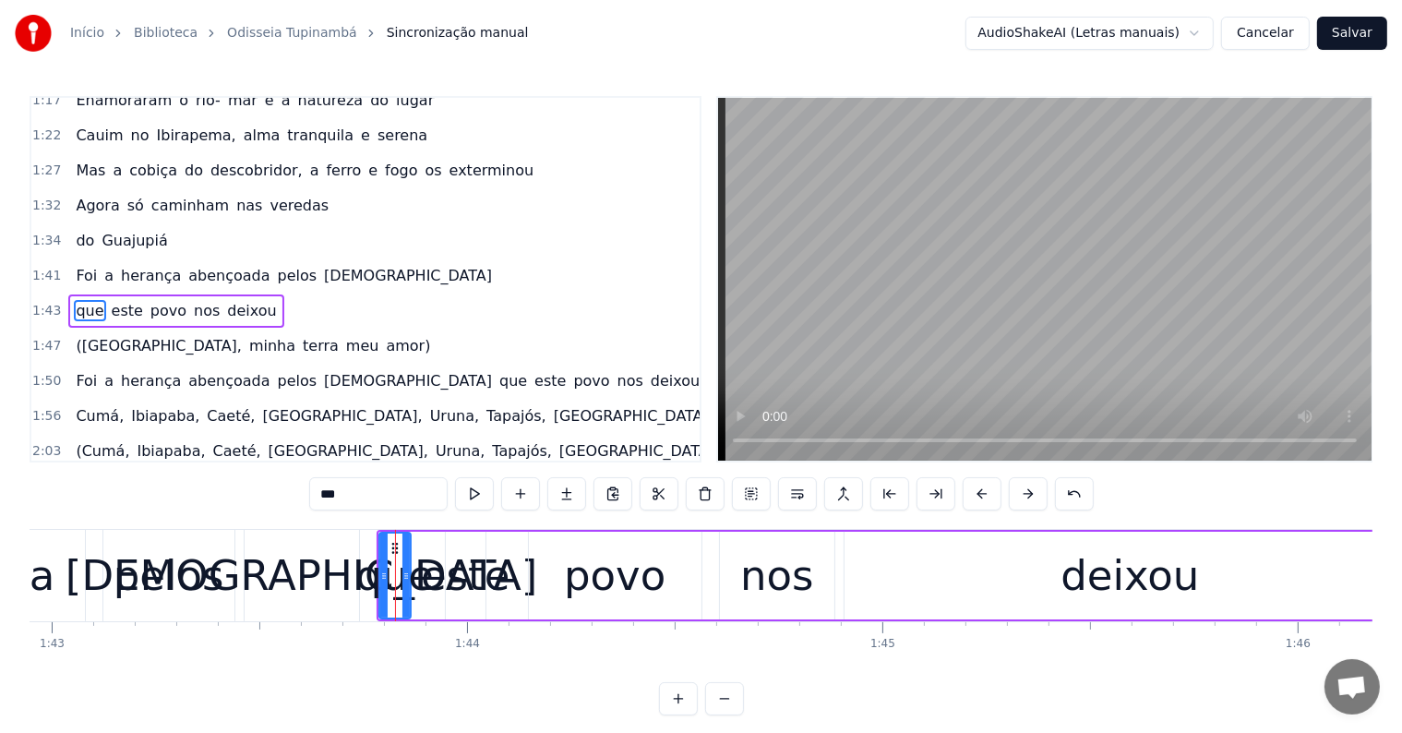
click at [322, 265] on span "[DEMOGRAPHIC_DATA]" at bounding box center [408, 275] width 172 height 21
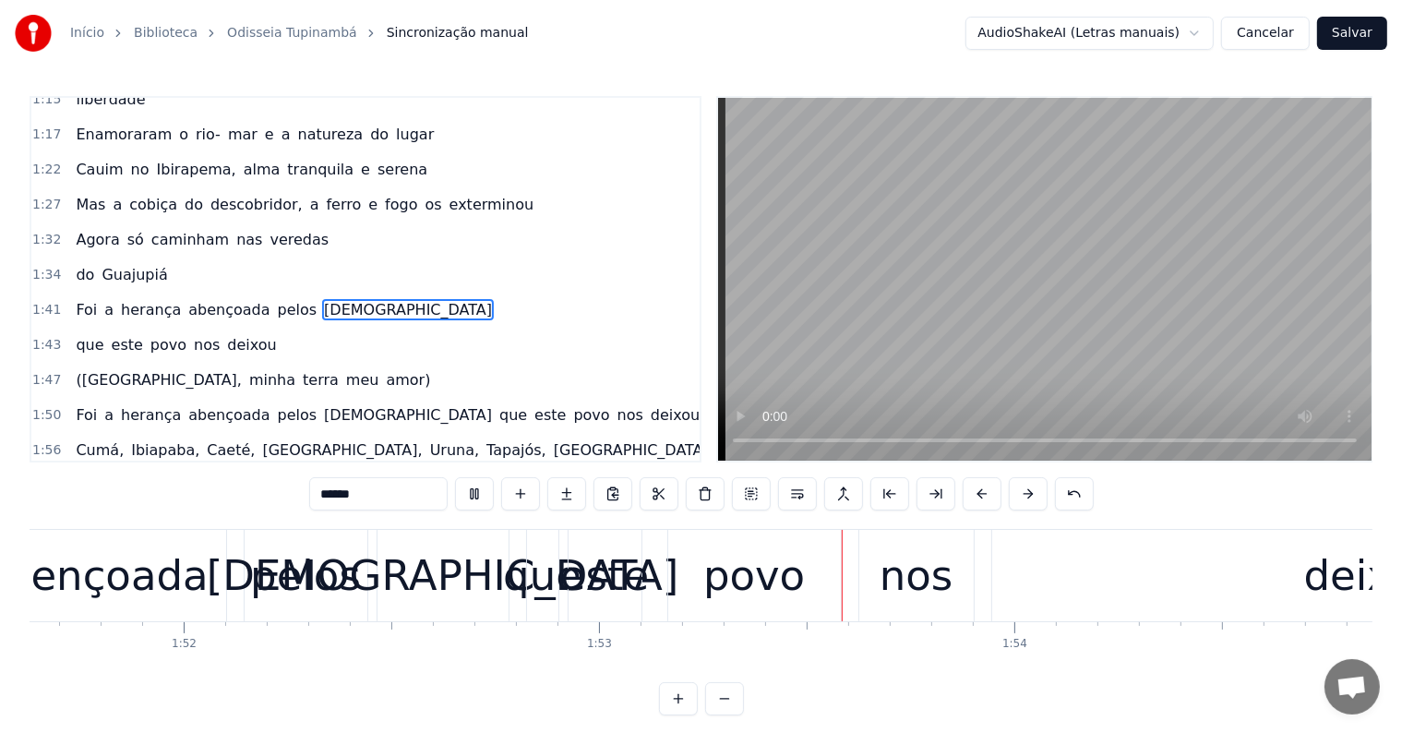
scroll to position [0, 46670]
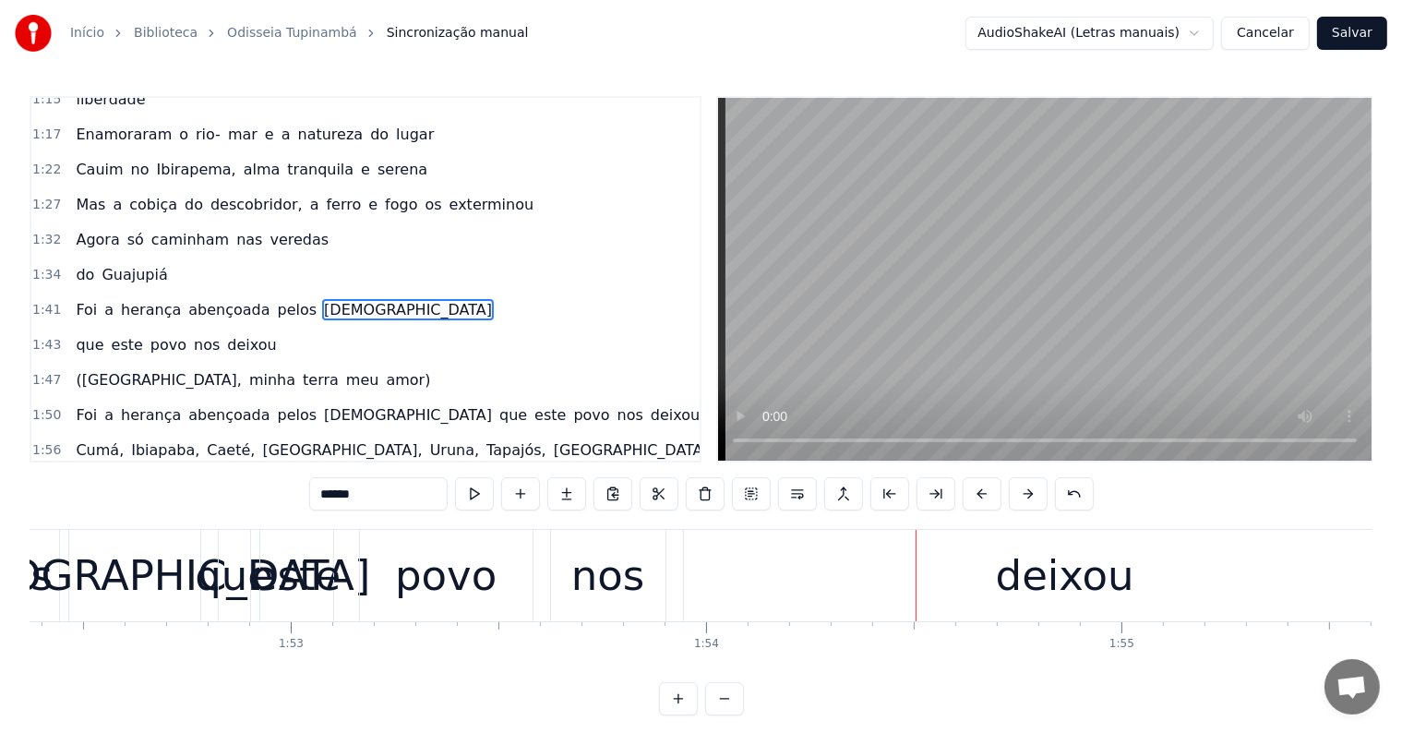
click at [617, 587] on div "nos" at bounding box center [608, 576] width 74 height 63
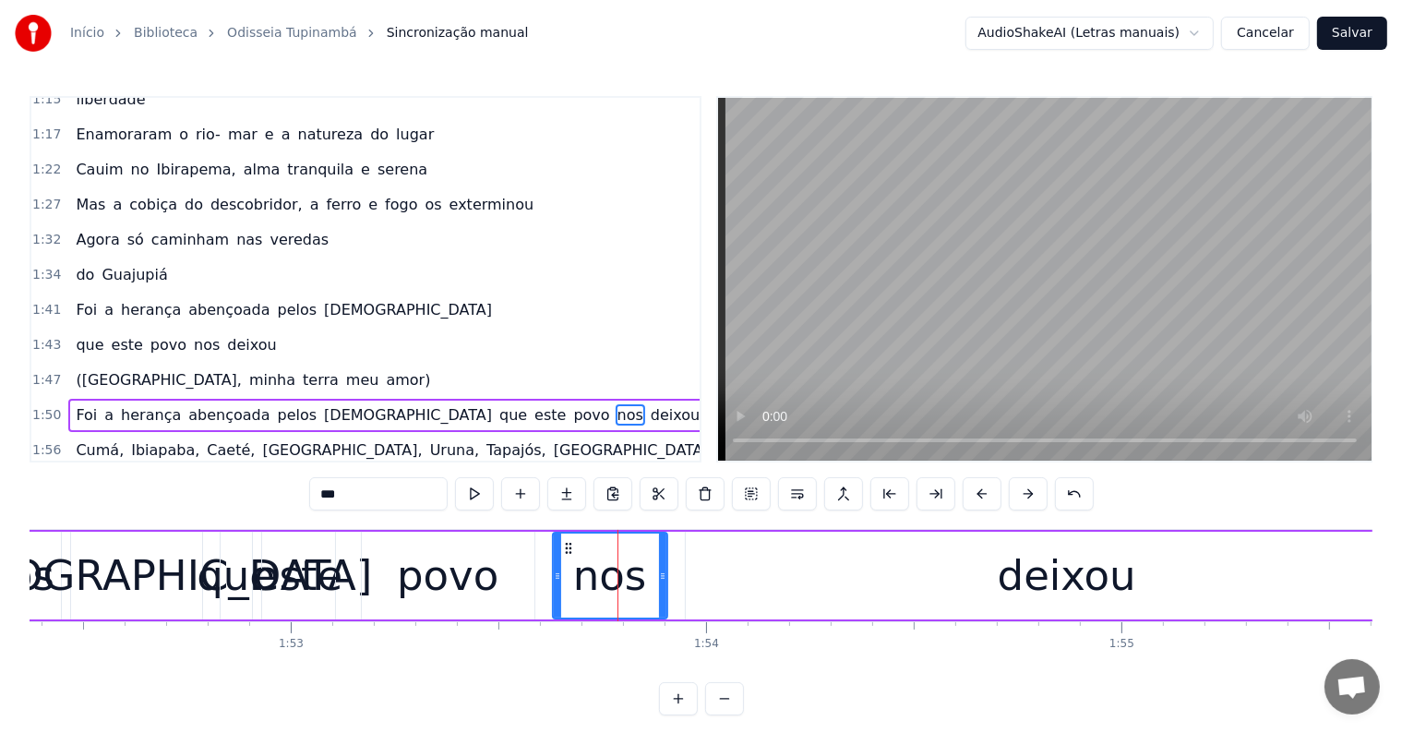
scroll to position [854, 0]
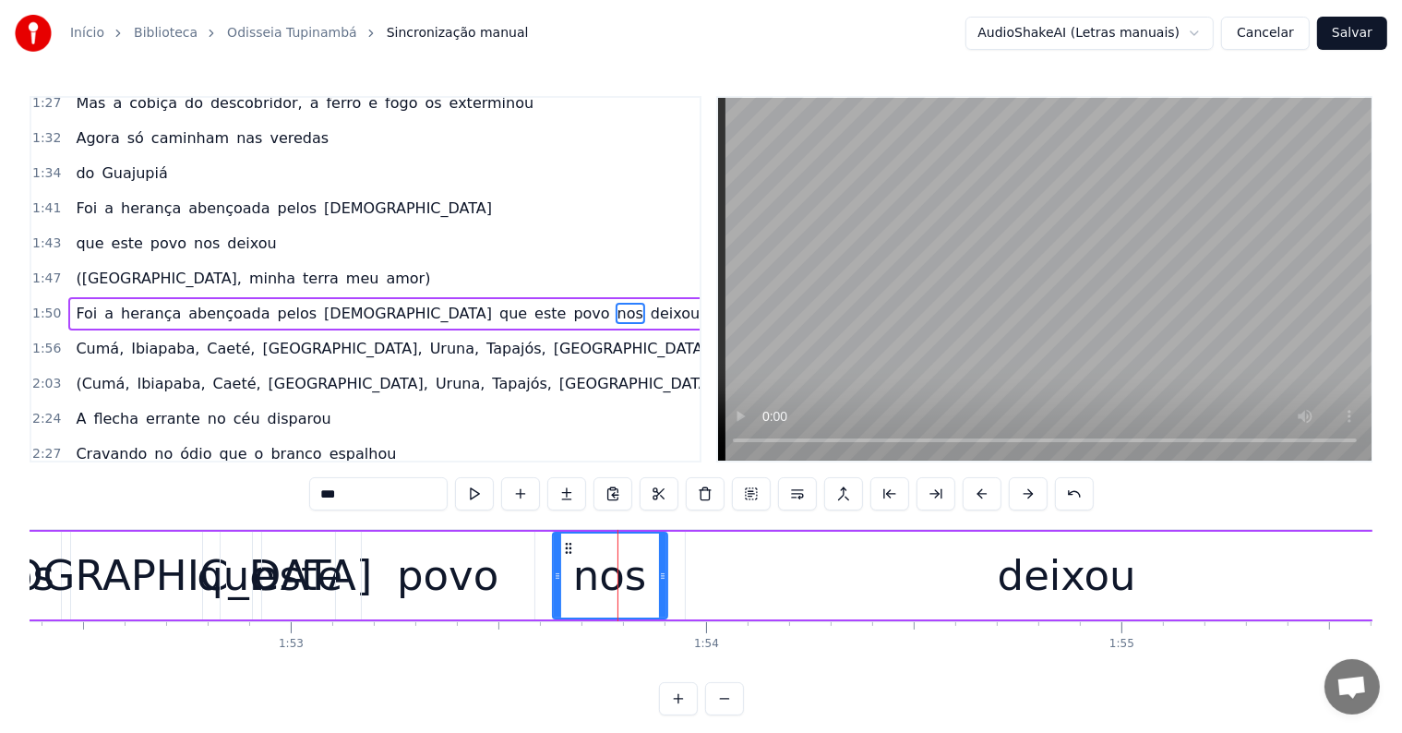
click at [497, 303] on span "que" at bounding box center [512, 313] width 31 height 21
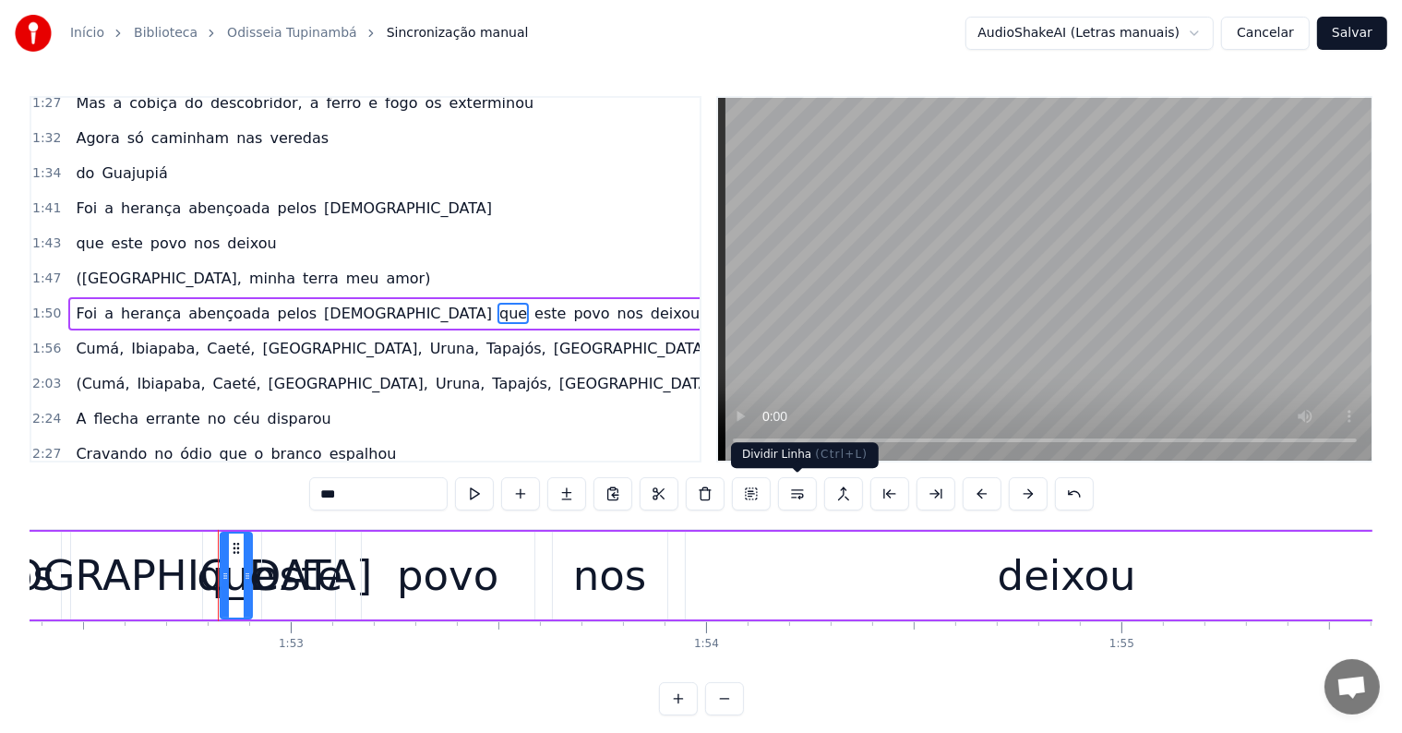
click at [793, 490] on button at bounding box center [797, 493] width 39 height 33
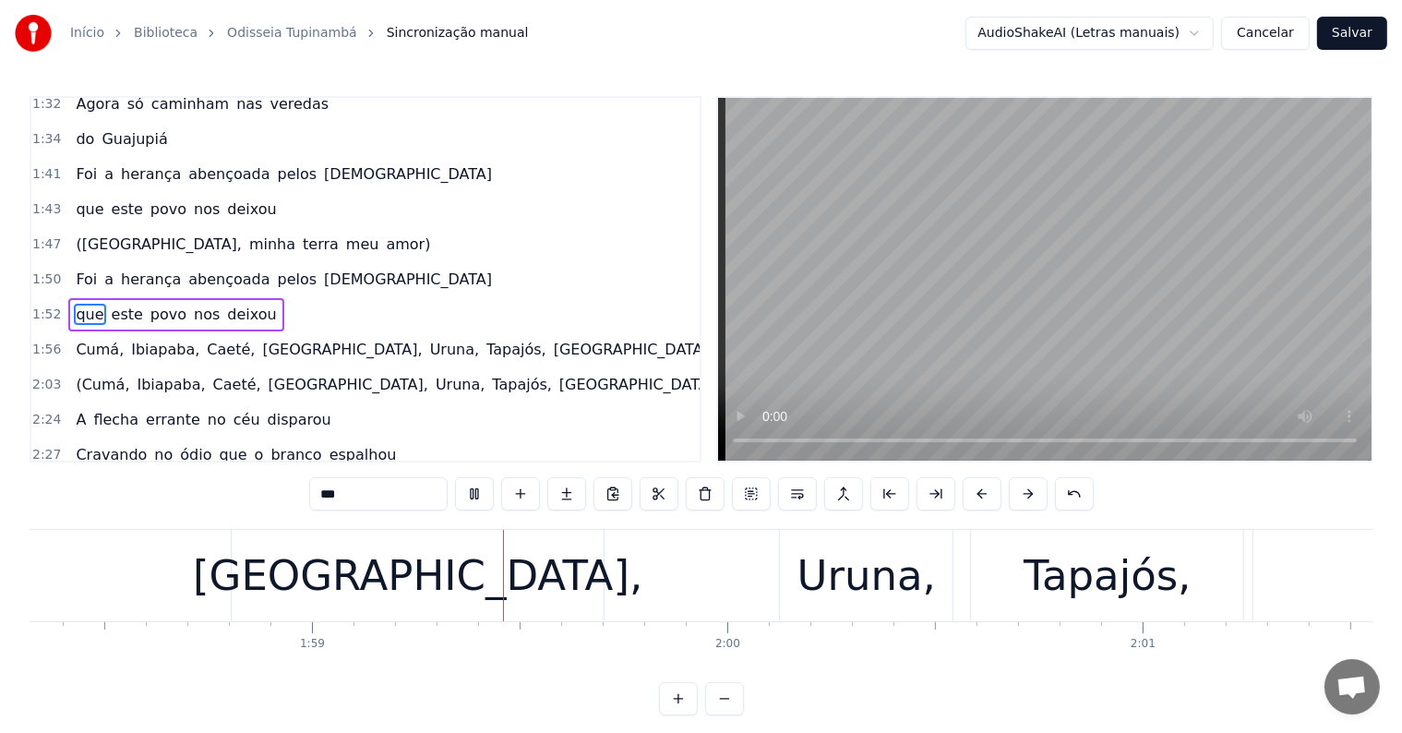
scroll to position [0, 49159]
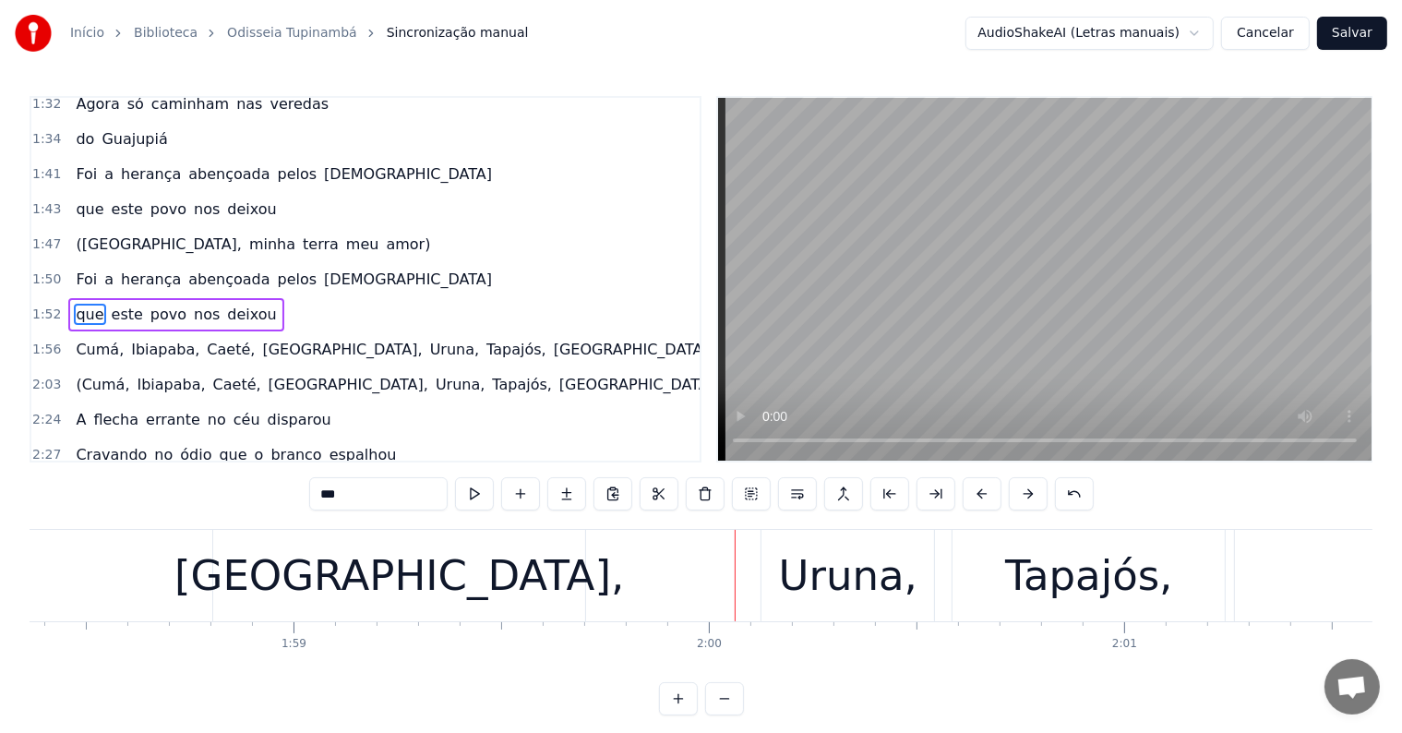
click at [491, 570] on div "[GEOGRAPHIC_DATA]," at bounding box center [399, 575] width 372 height 91
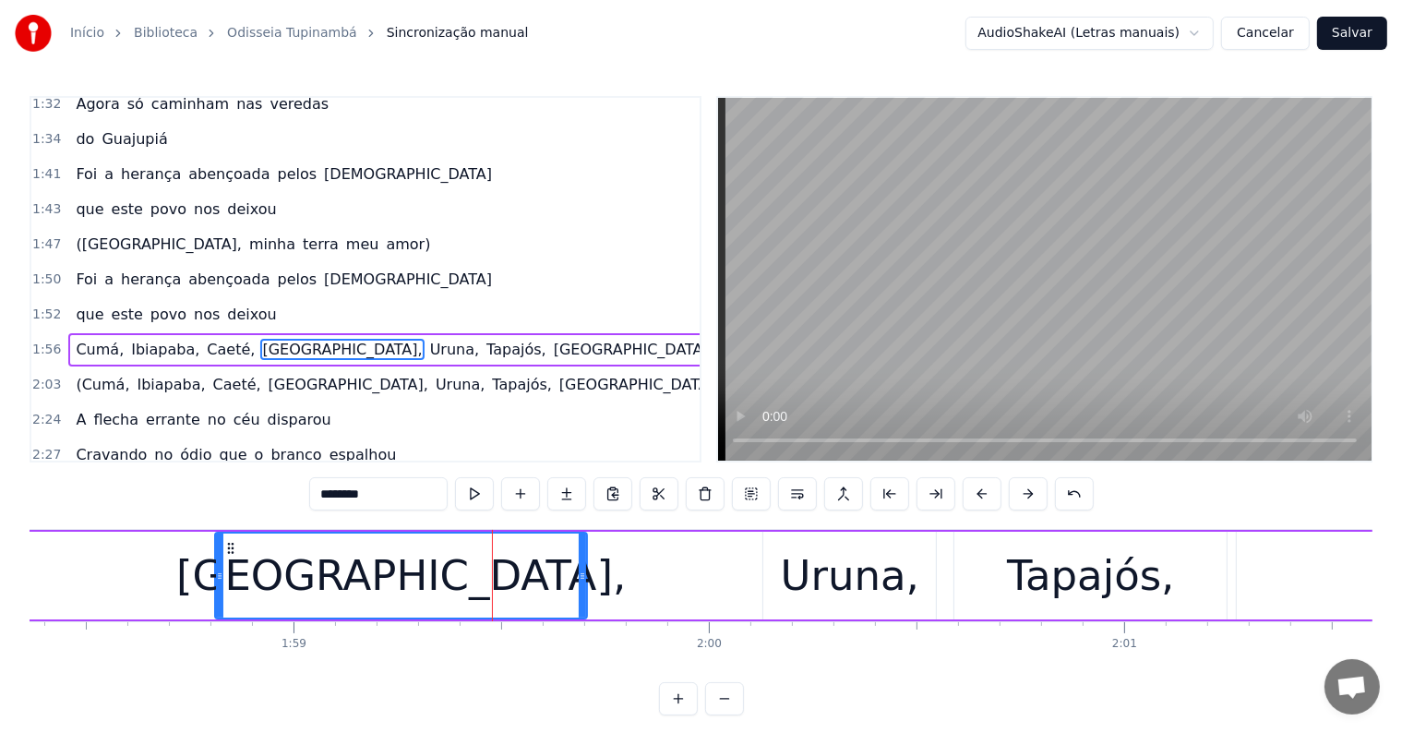
scroll to position [922, 0]
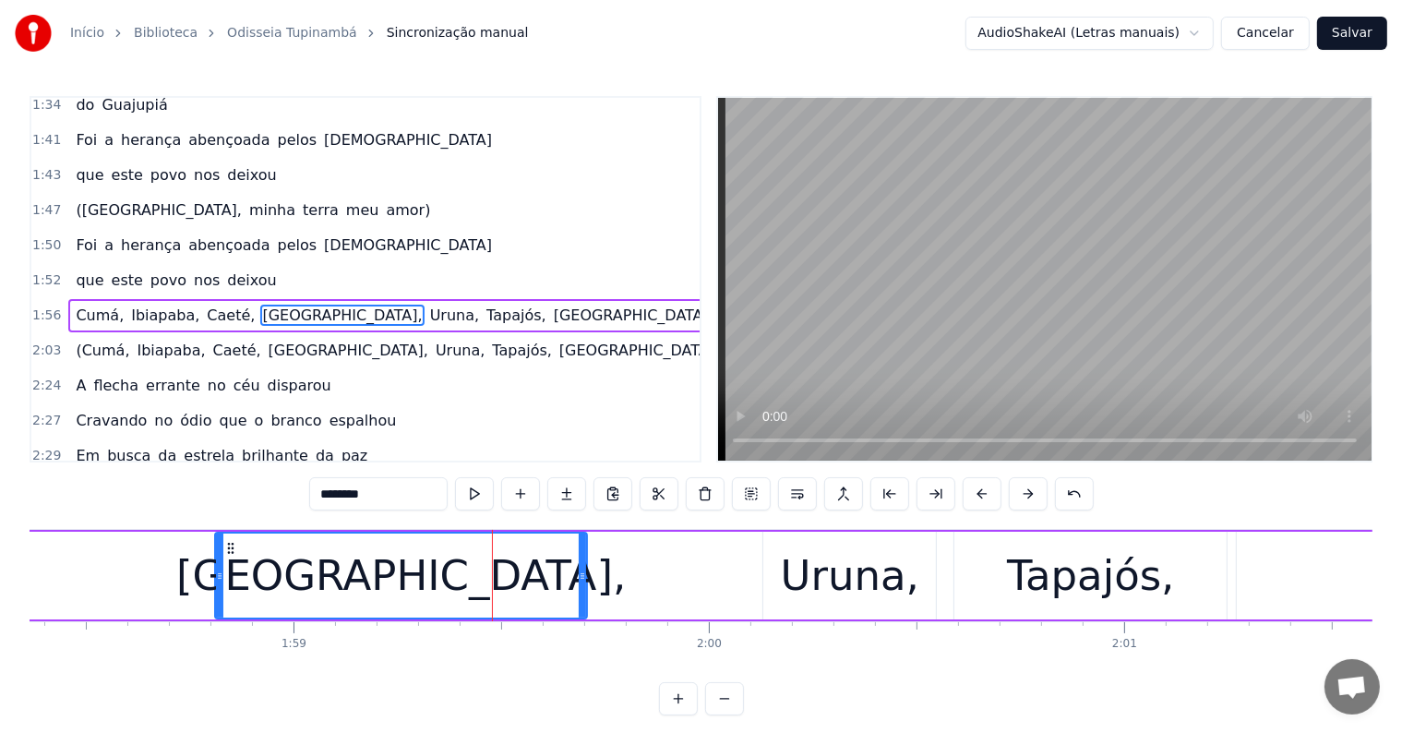
click at [382, 499] on input "********" at bounding box center [378, 493] width 138 height 33
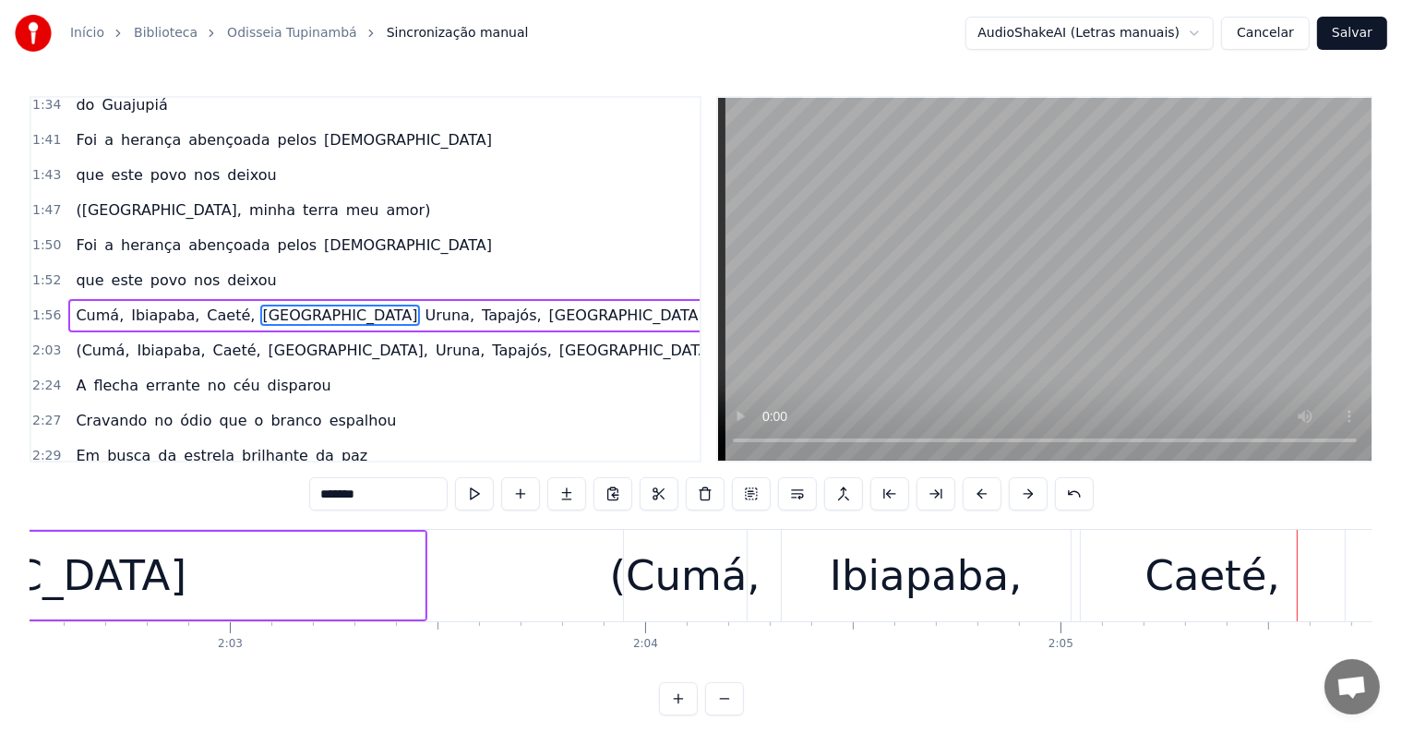
scroll to position [0, 51936]
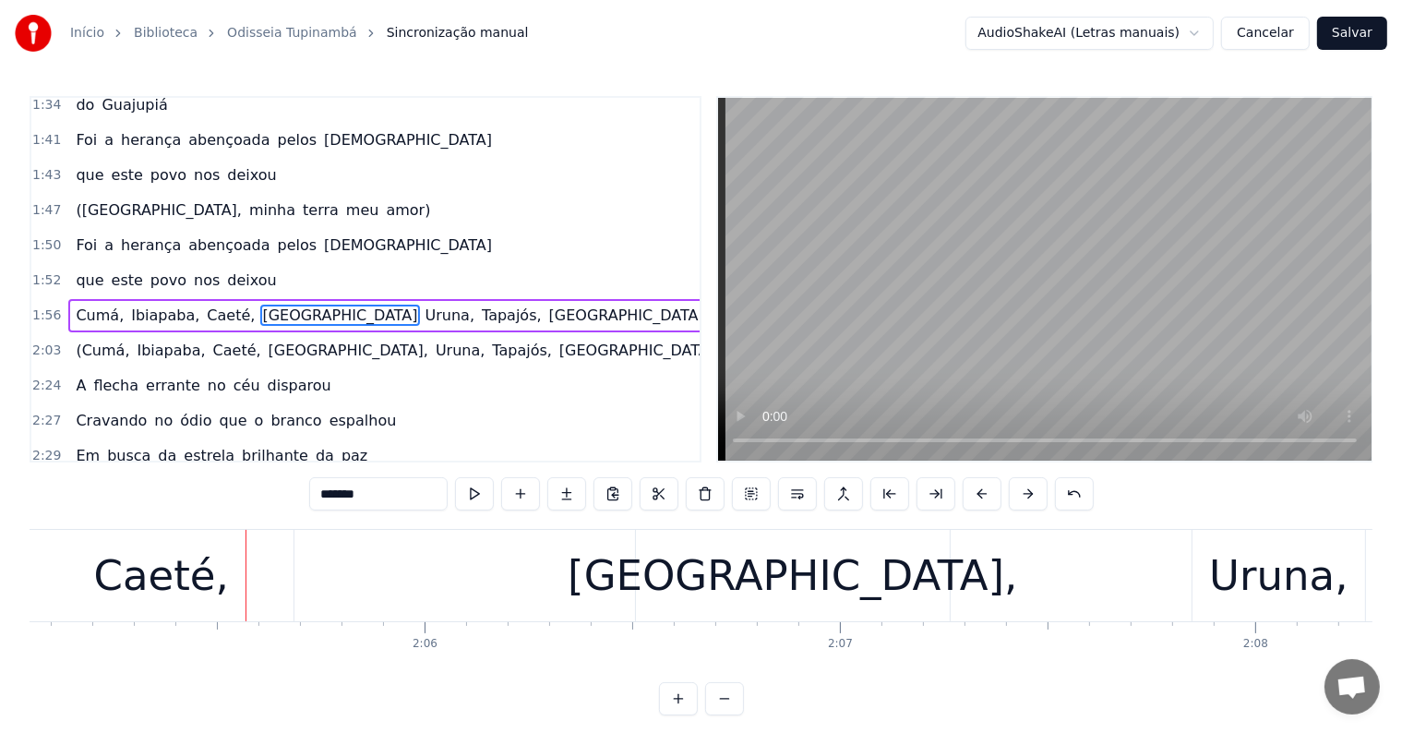
click at [200, 587] on div "Caeté," at bounding box center [161, 576] width 135 height 63
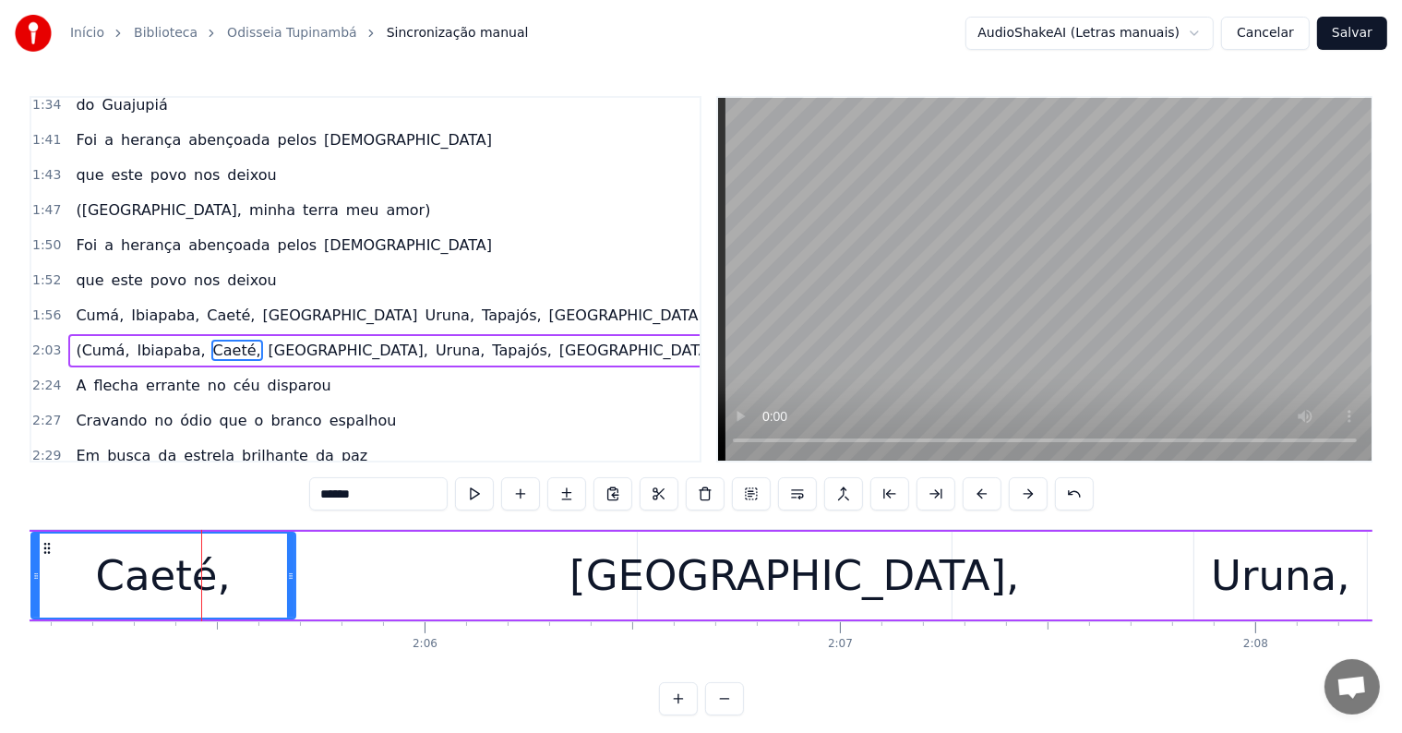
scroll to position [956, 0]
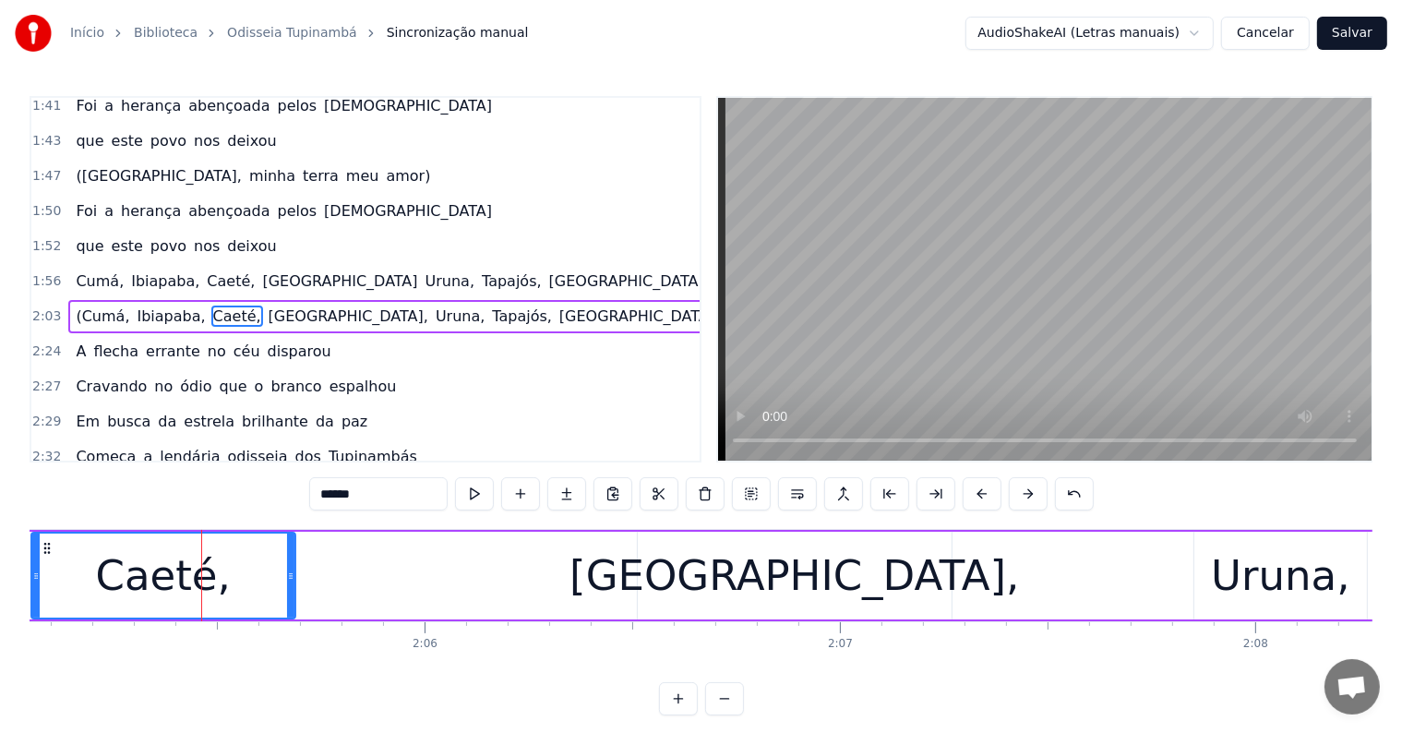
click at [391, 487] on input "******" at bounding box center [378, 493] width 138 height 33
click at [656, 567] on div "[GEOGRAPHIC_DATA]," at bounding box center [795, 576] width 314 height 88
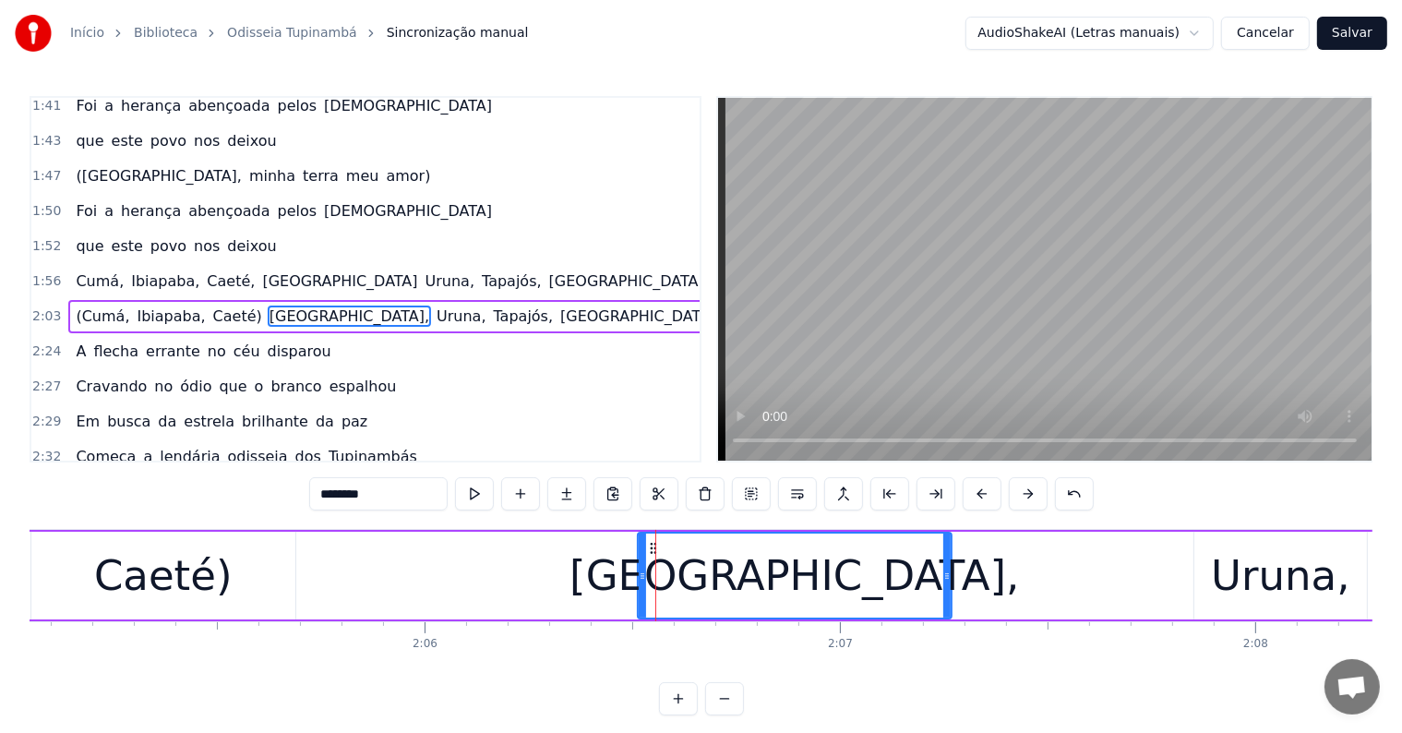
click at [321, 489] on input "********" at bounding box center [378, 493] width 138 height 33
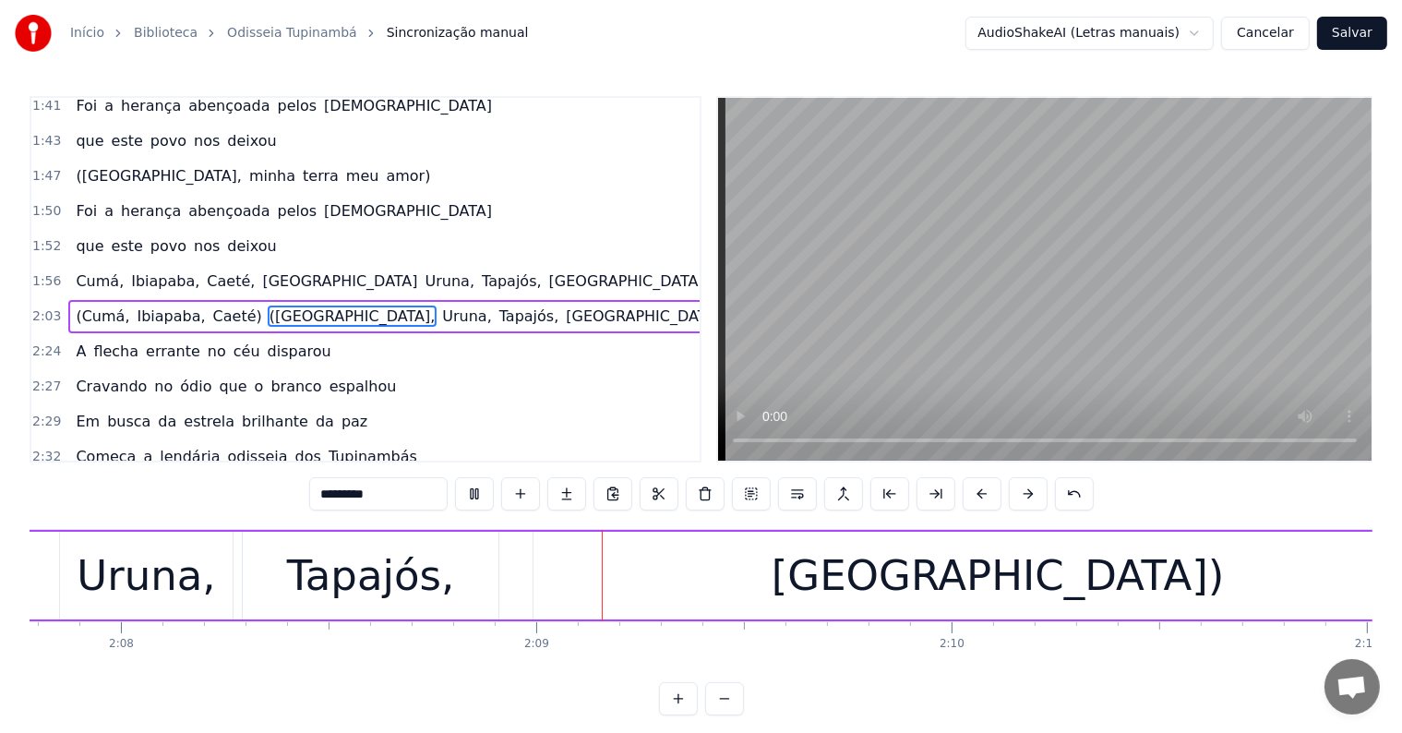
scroll to position [0, 53207]
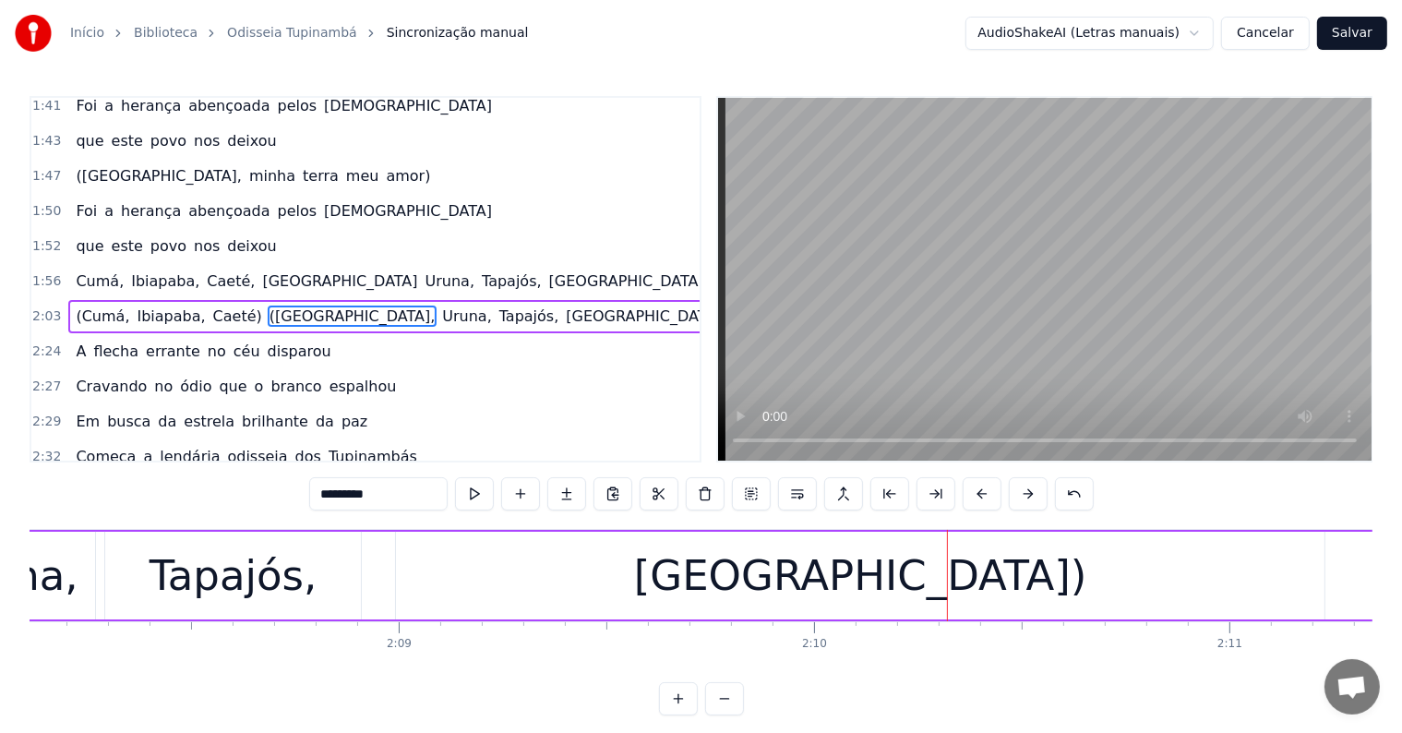
click at [732, 570] on div "[GEOGRAPHIC_DATA])" at bounding box center [860, 576] width 928 height 88
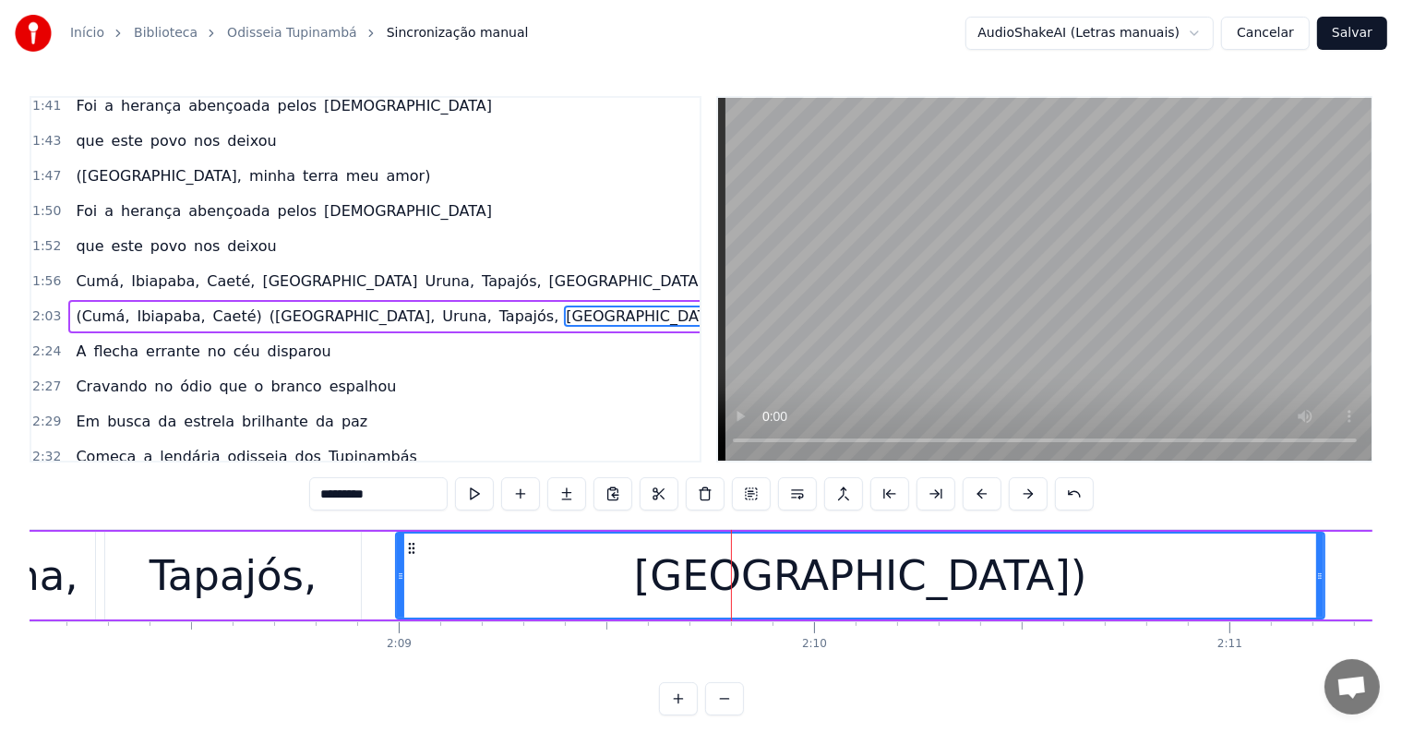
click at [733, 305] on span "Oh" at bounding box center [745, 315] width 25 height 21
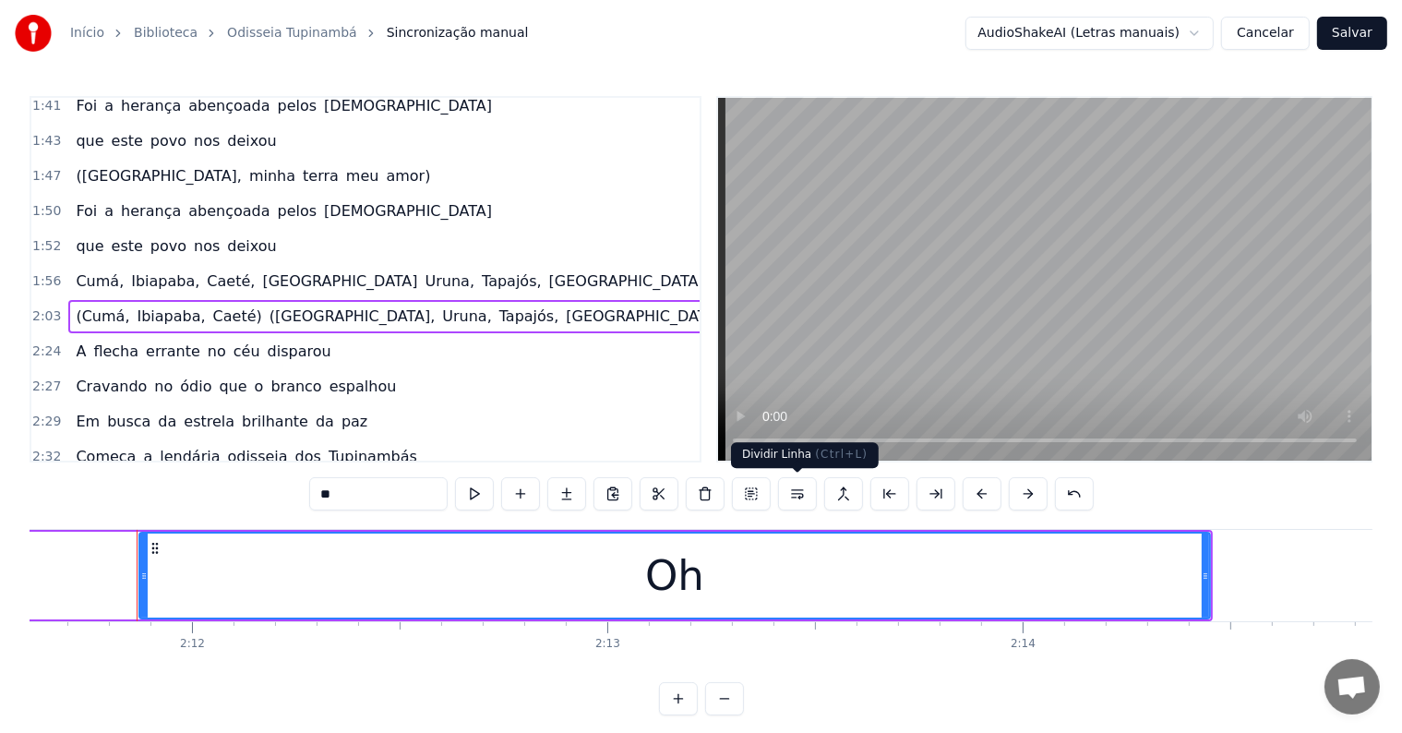
scroll to position [0, 54675]
click at [793, 497] on button at bounding box center [797, 493] width 39 height 33
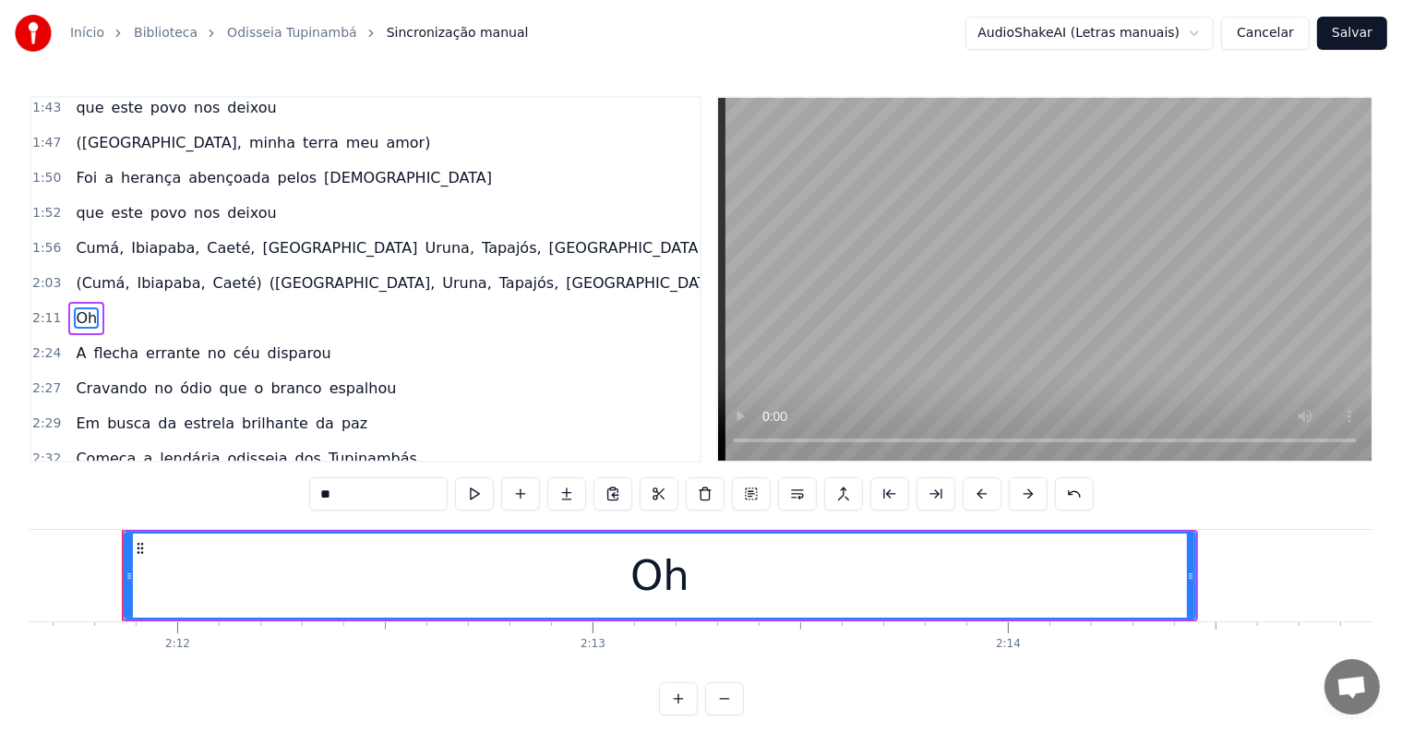
click at [564, 272] on span "[GEOGRAPHIC_DATA])" at bounding box center [646, 282] width 164 height 21
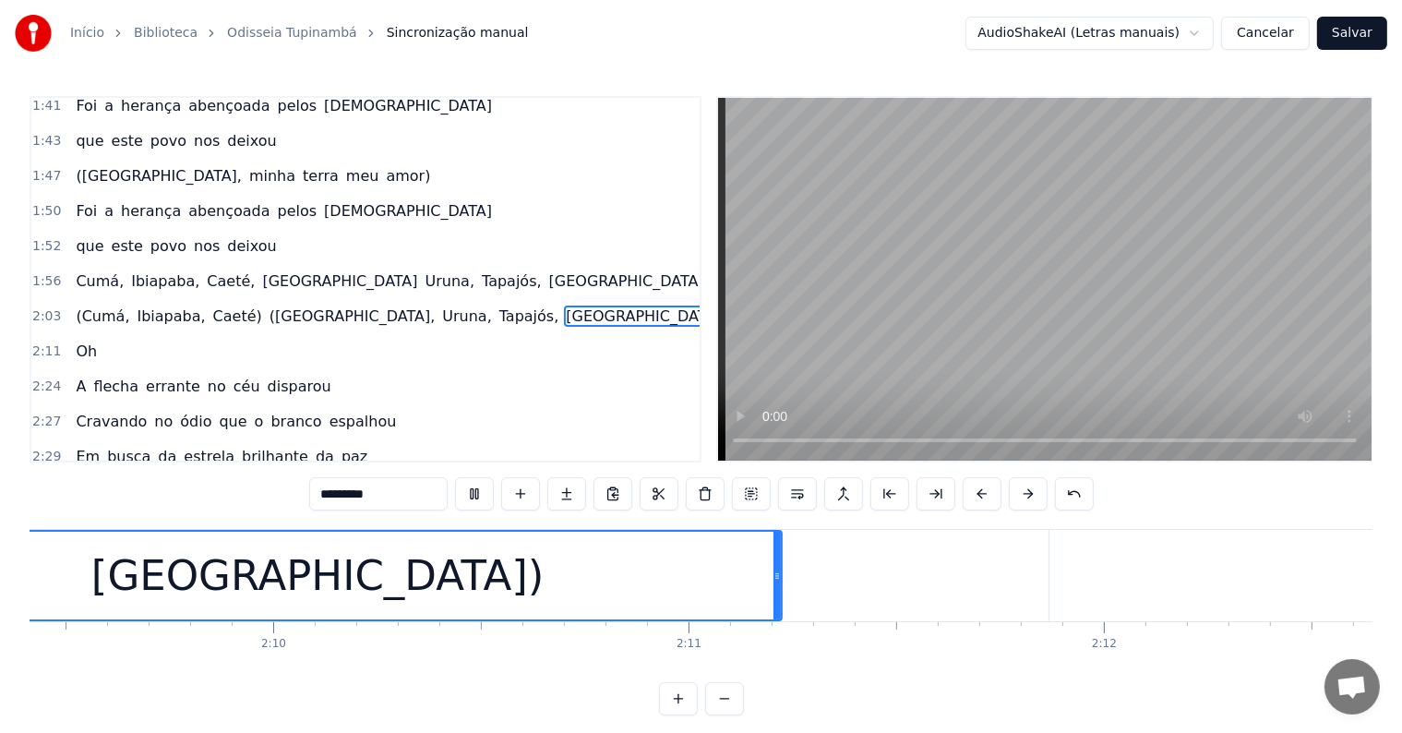
scroll to position [0, 53479]
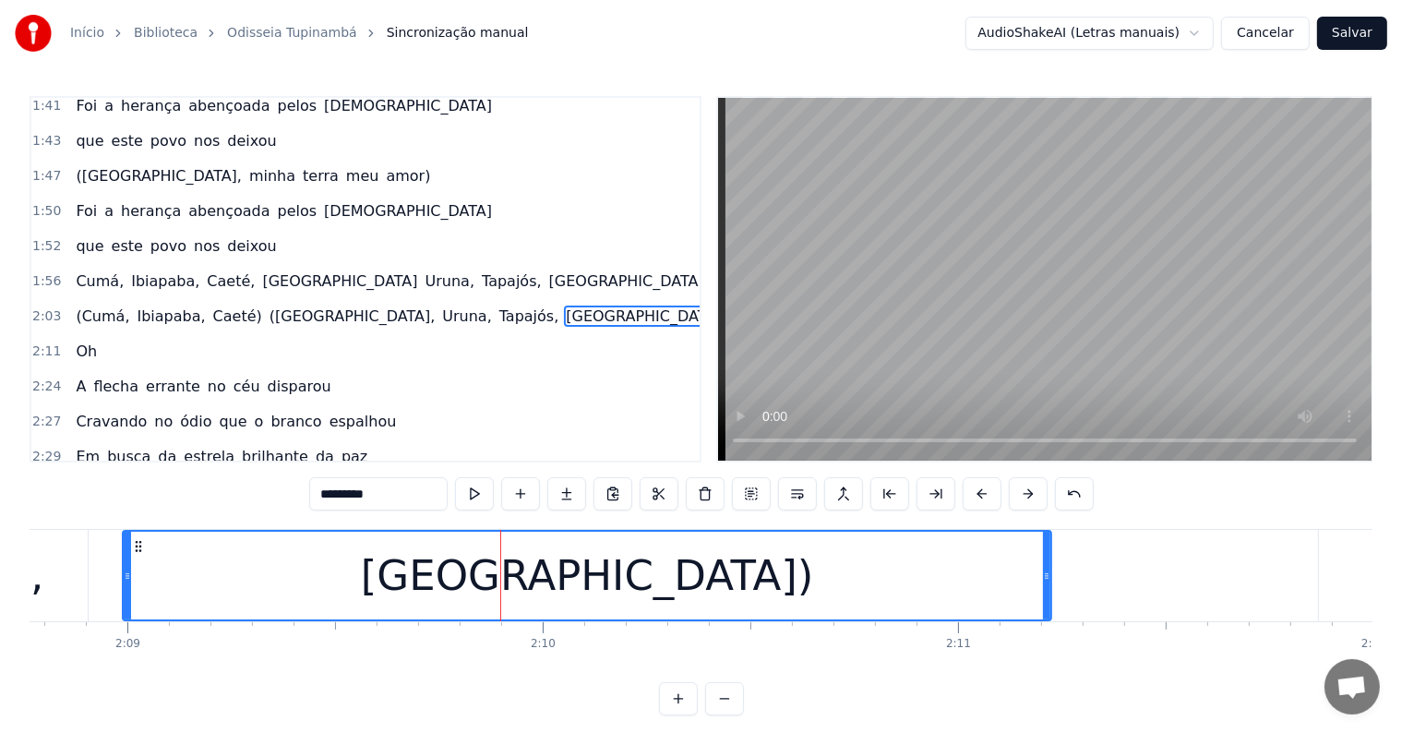
click at [268, 305] on span "([GEOGRAPHIC_DATA]," at bounding box center [353, 315] width 170 height 21
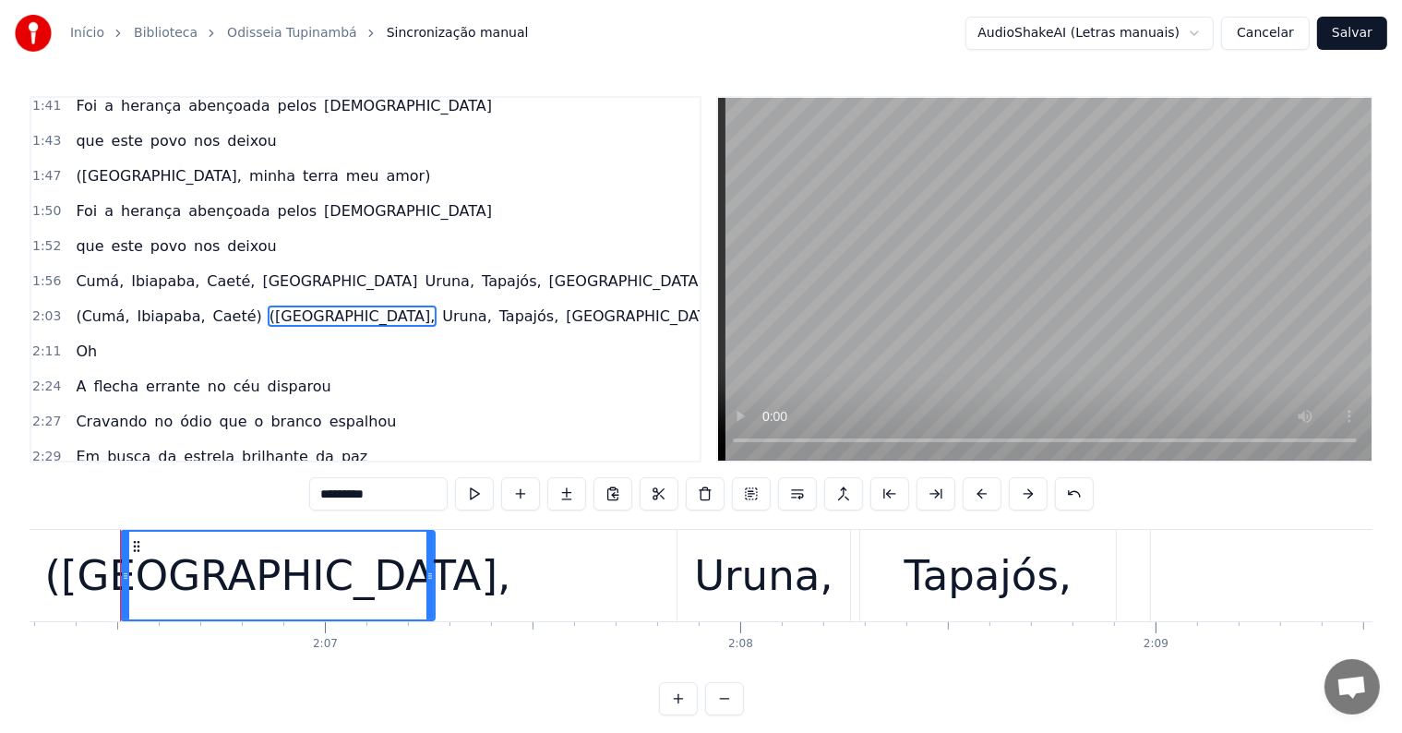
scroll to position [0, 52448]
click at [326, 496] on input "*********" at bounding box center [378, 493] width 138 height 33
click at [435, 305] on span "Uruna," at bounding box center [461, 315] width 53 height 21
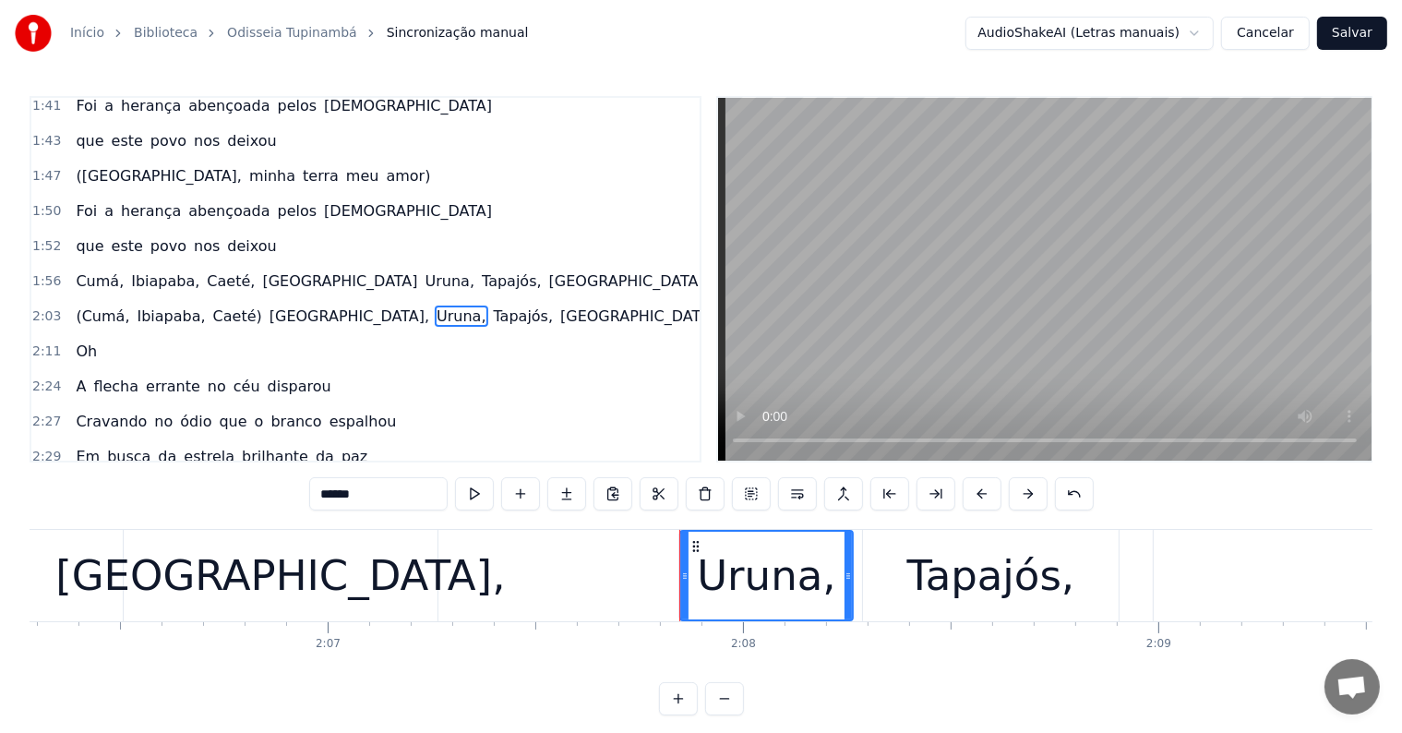
click at [317, 484] on input "******" at bounding box center [378, 493] width 138 height 33
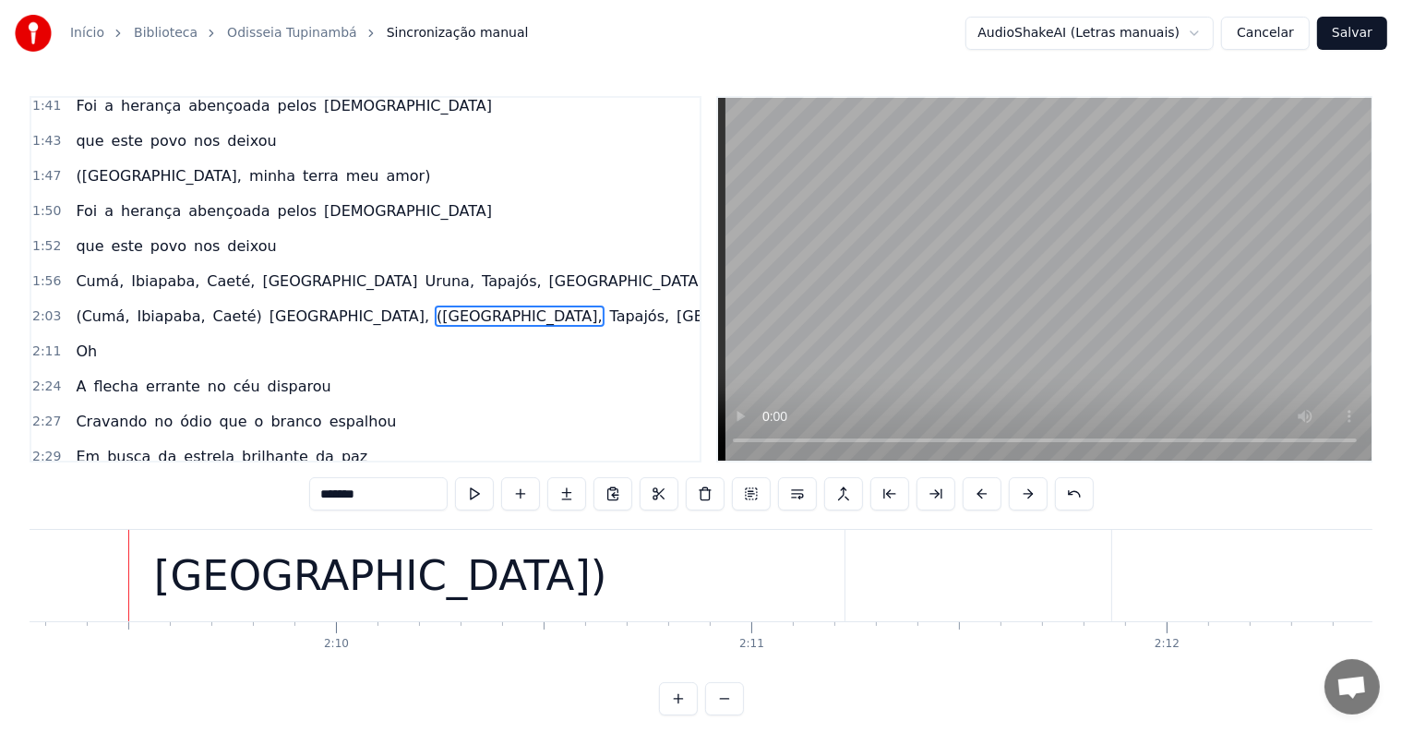
scroll to position [0, 53691]
click at [174, 581] on div "[GEOGRAPHIC_DATA])" at bounding box center [374, 575] width 928 height 91
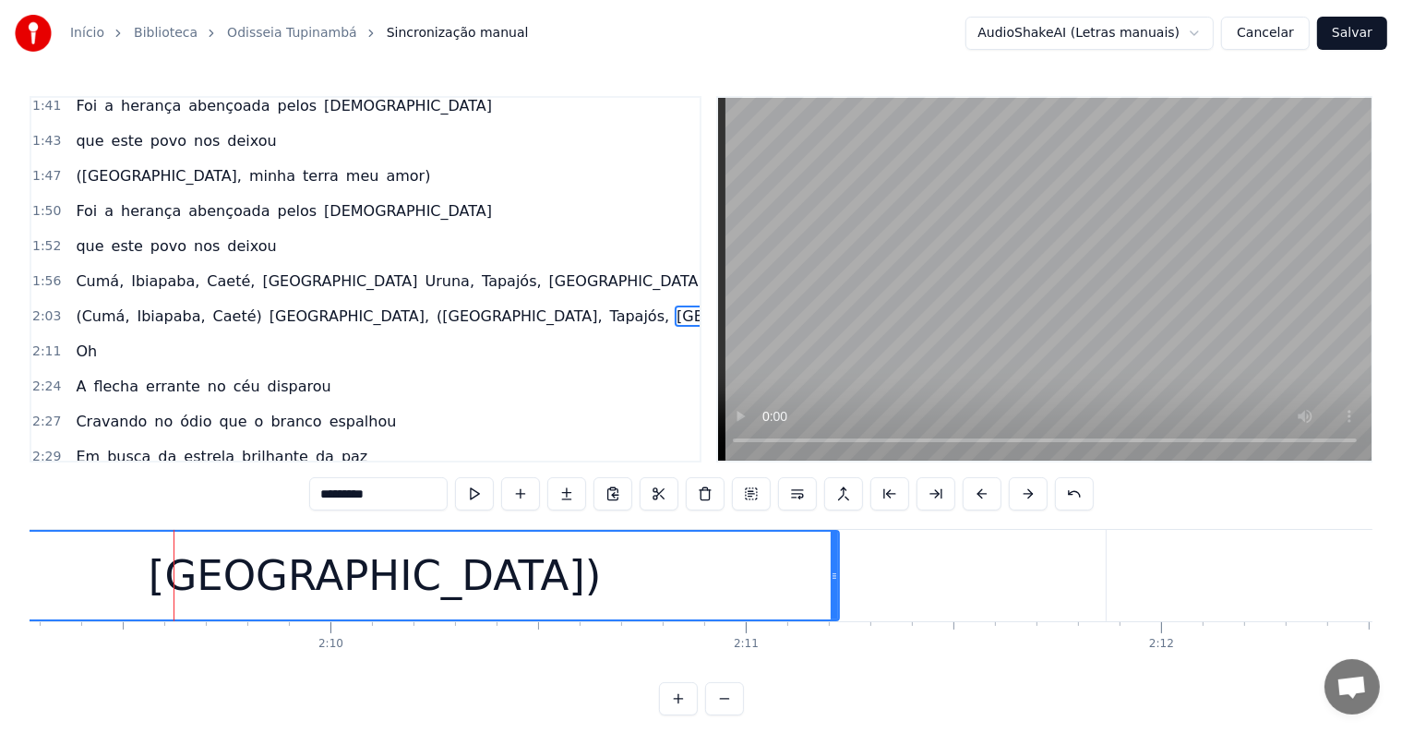
click at [435, 305] on span "([GEOGRAPHIC_DATA]," at bounding box center [520, 315] width 170 height 21
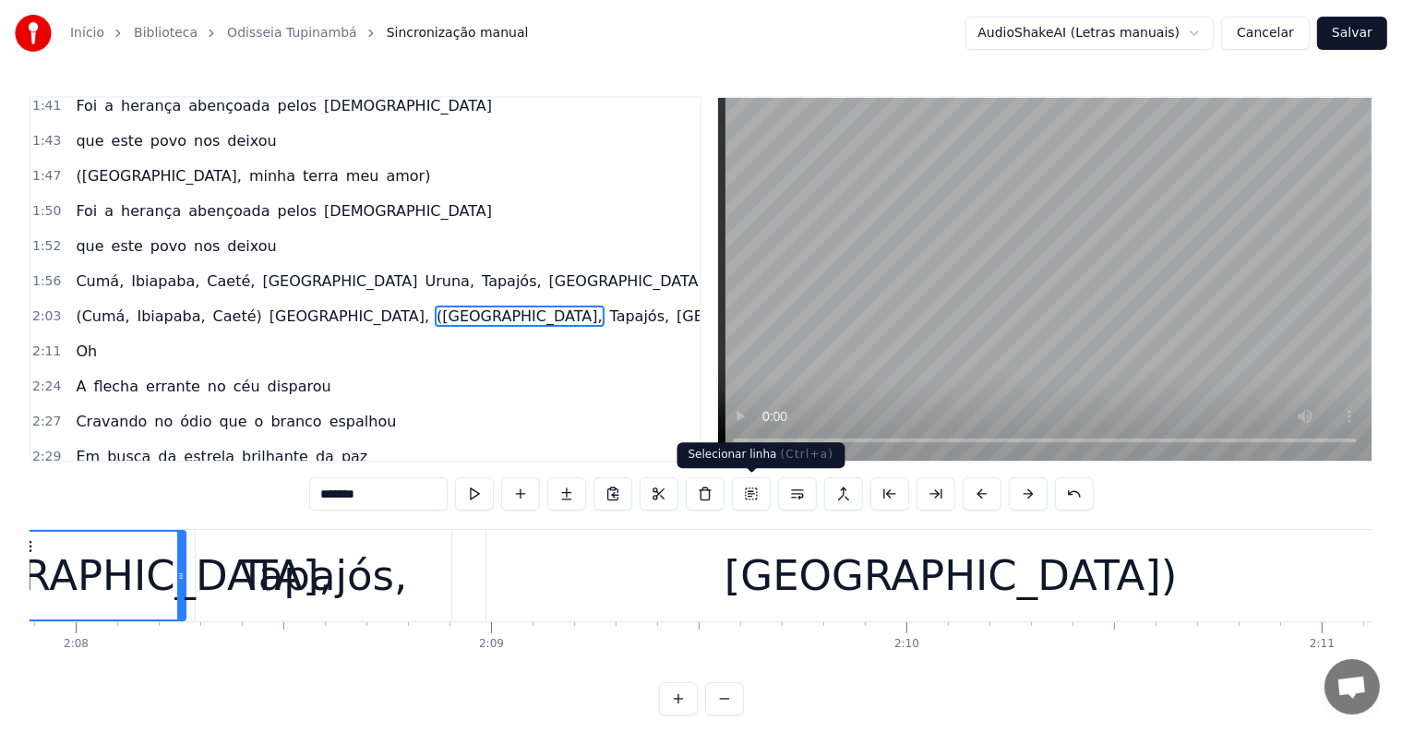
scroll to position [0, 53004]
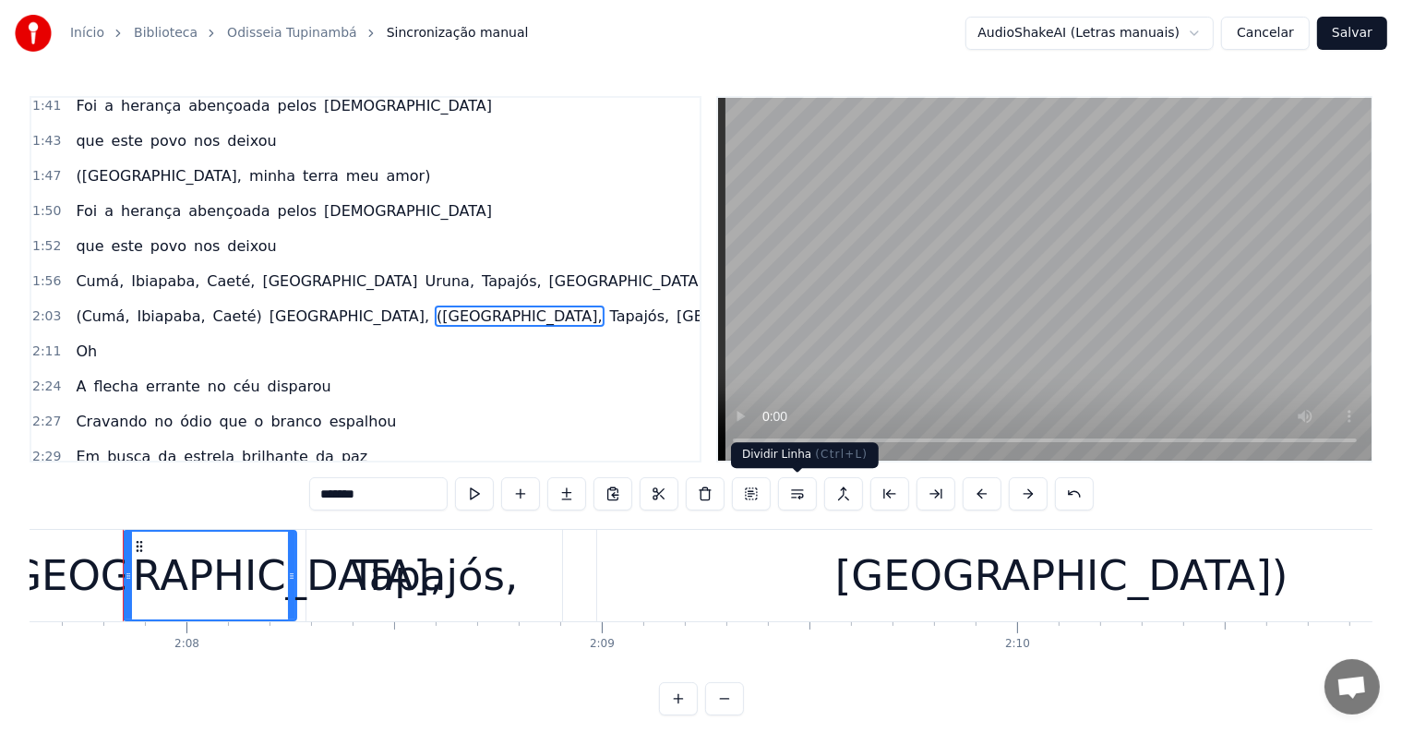
click at [792, 495] on button at bounding box center [797, 493] width 39 height 33
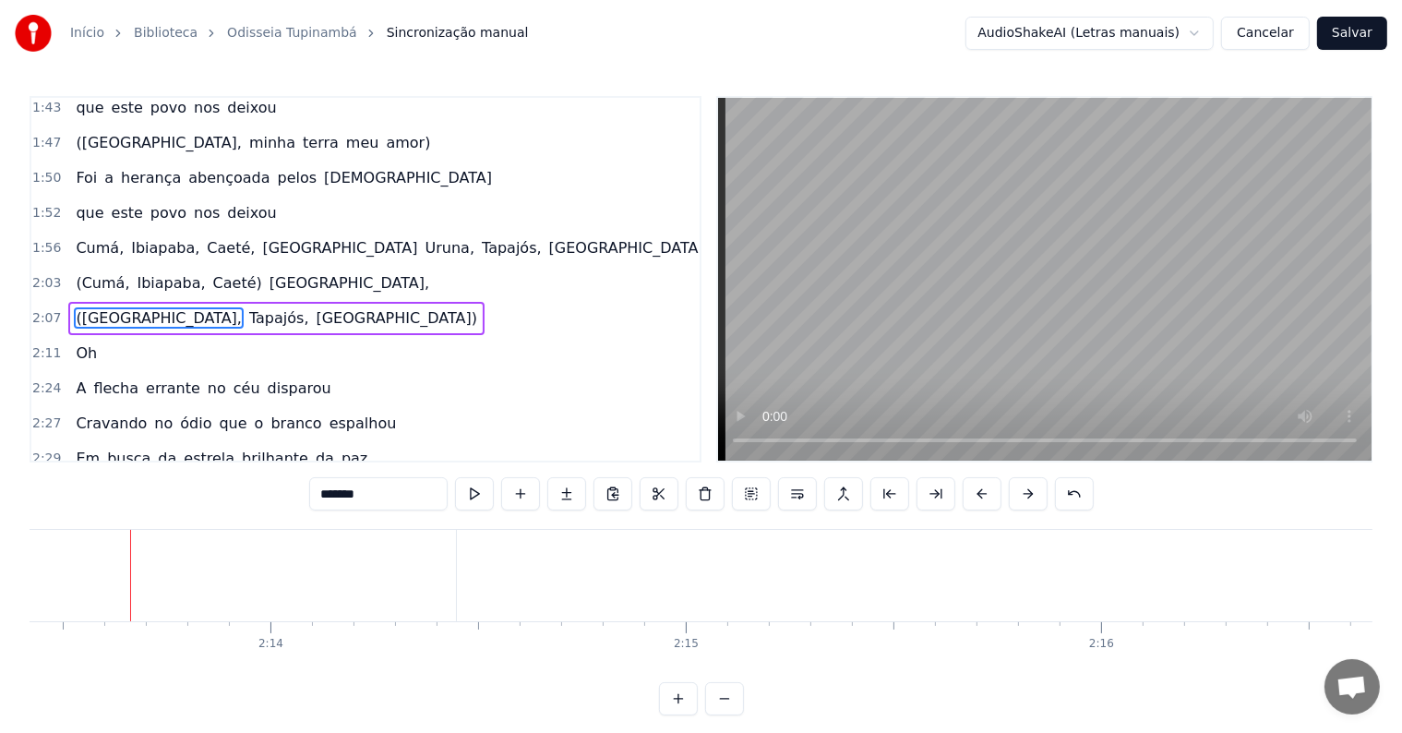
scroll to position [0, 55421]
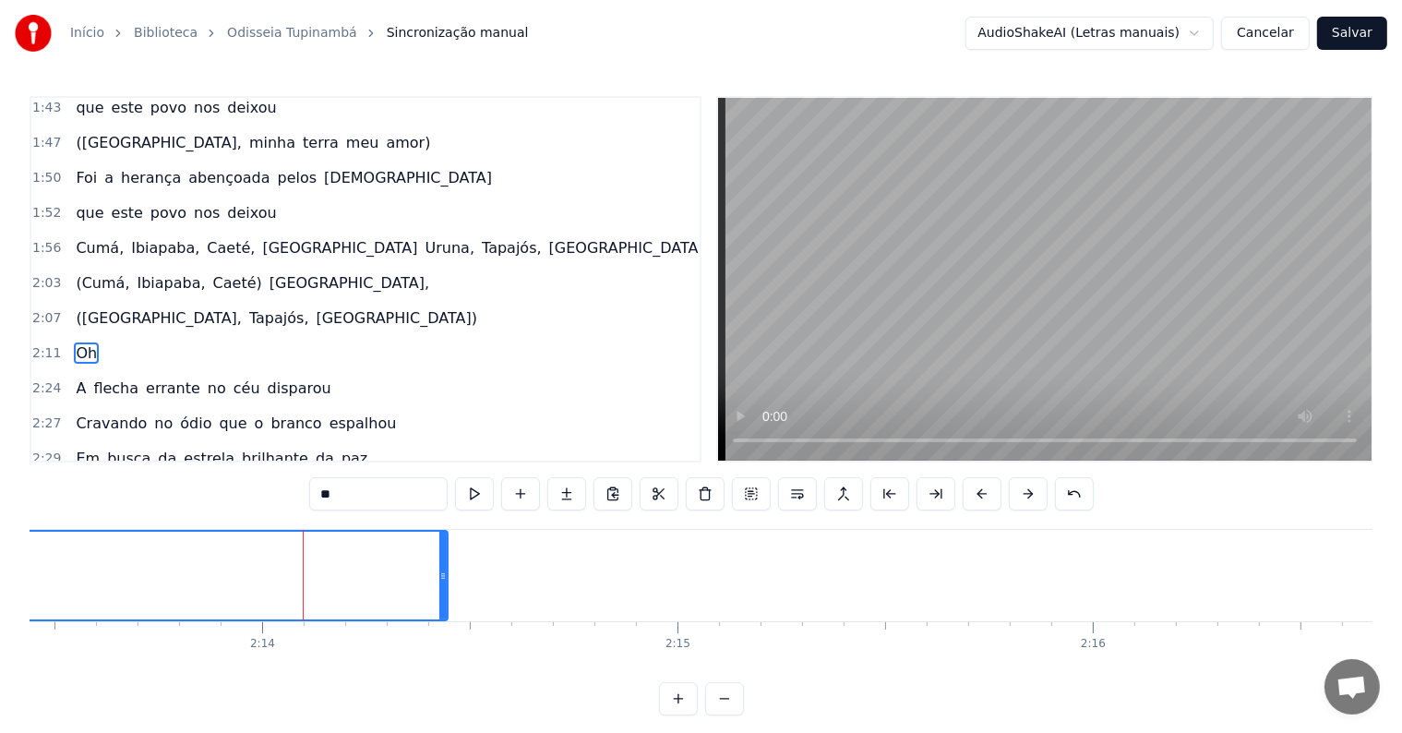
scroll to position [1024, 0]
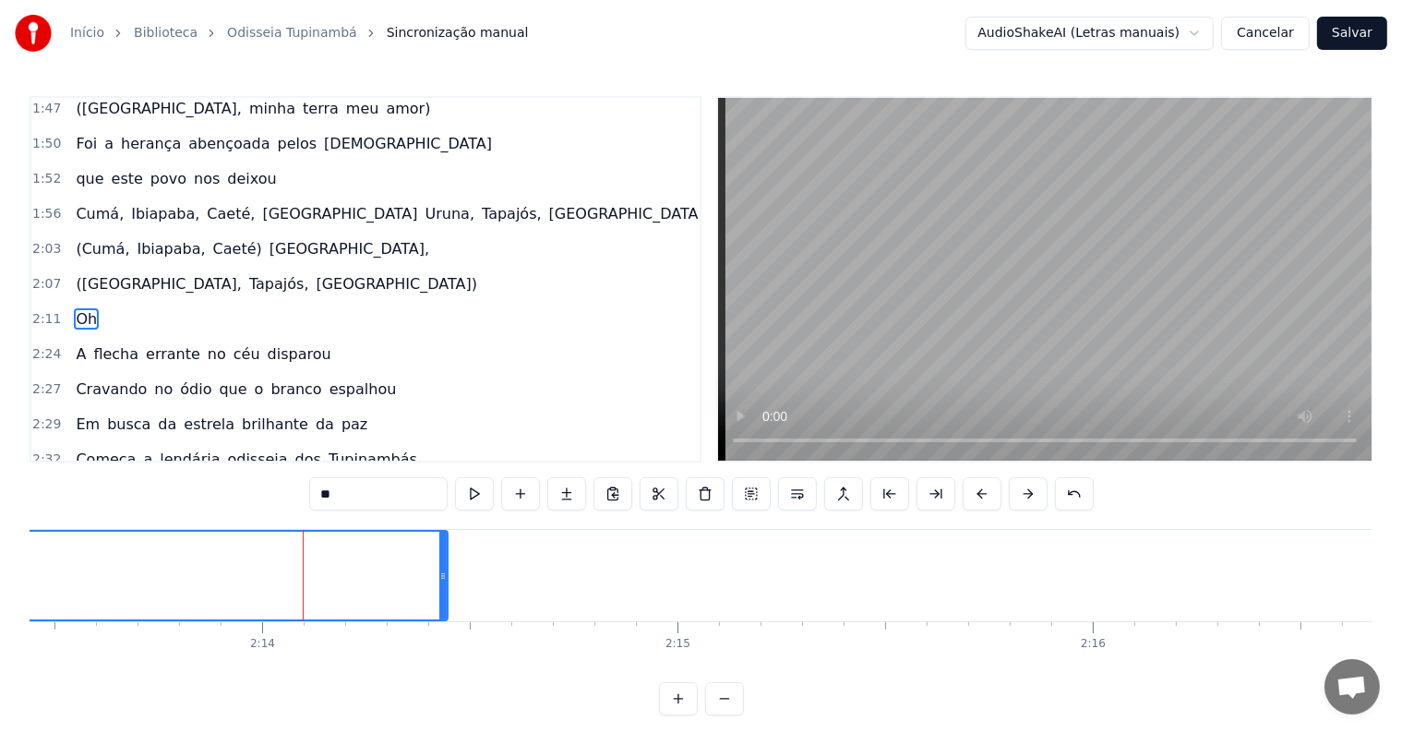
click at [409, 480] on input "**" at bounding box center [378, 493] width 138 height 33
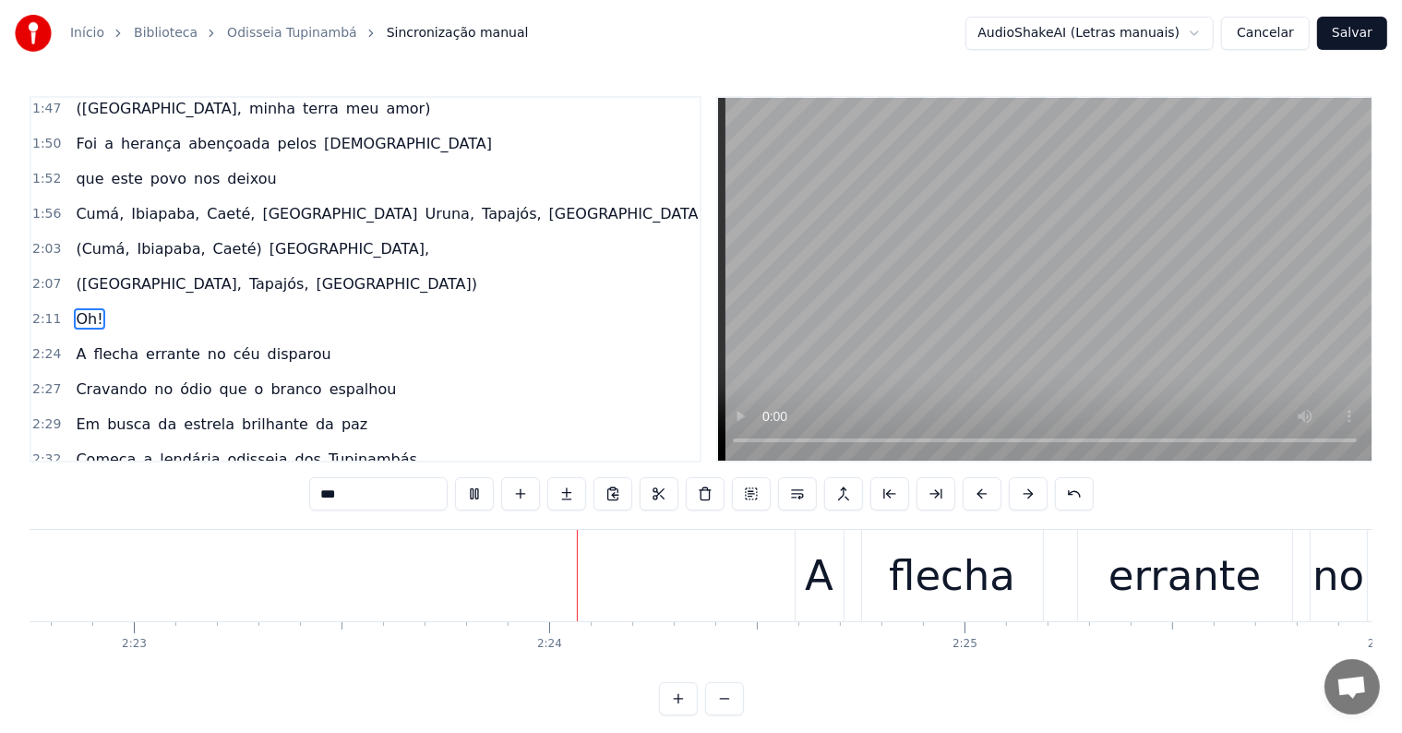
scroll to position [0, 59412]
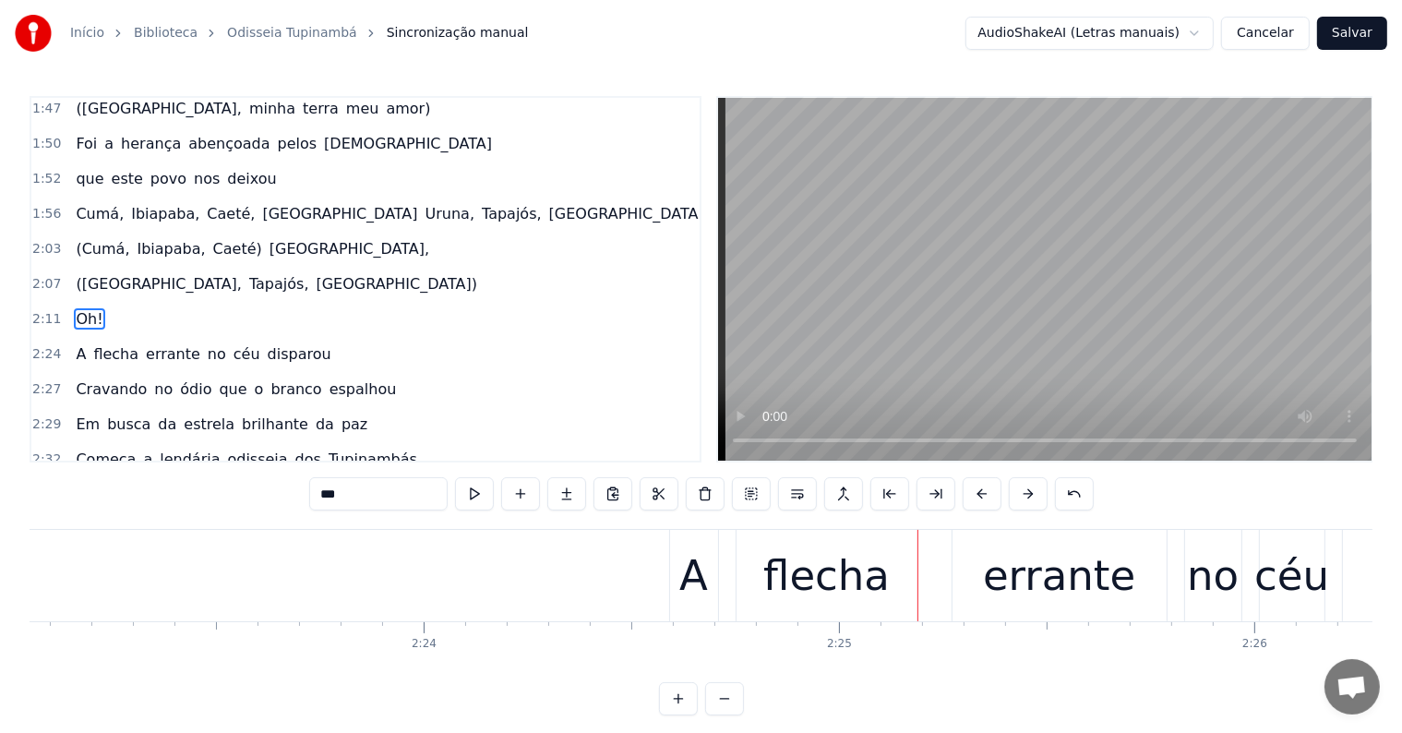
click at [698, 570] on div "A" at bounding box center [693, 576] width 29 height 63
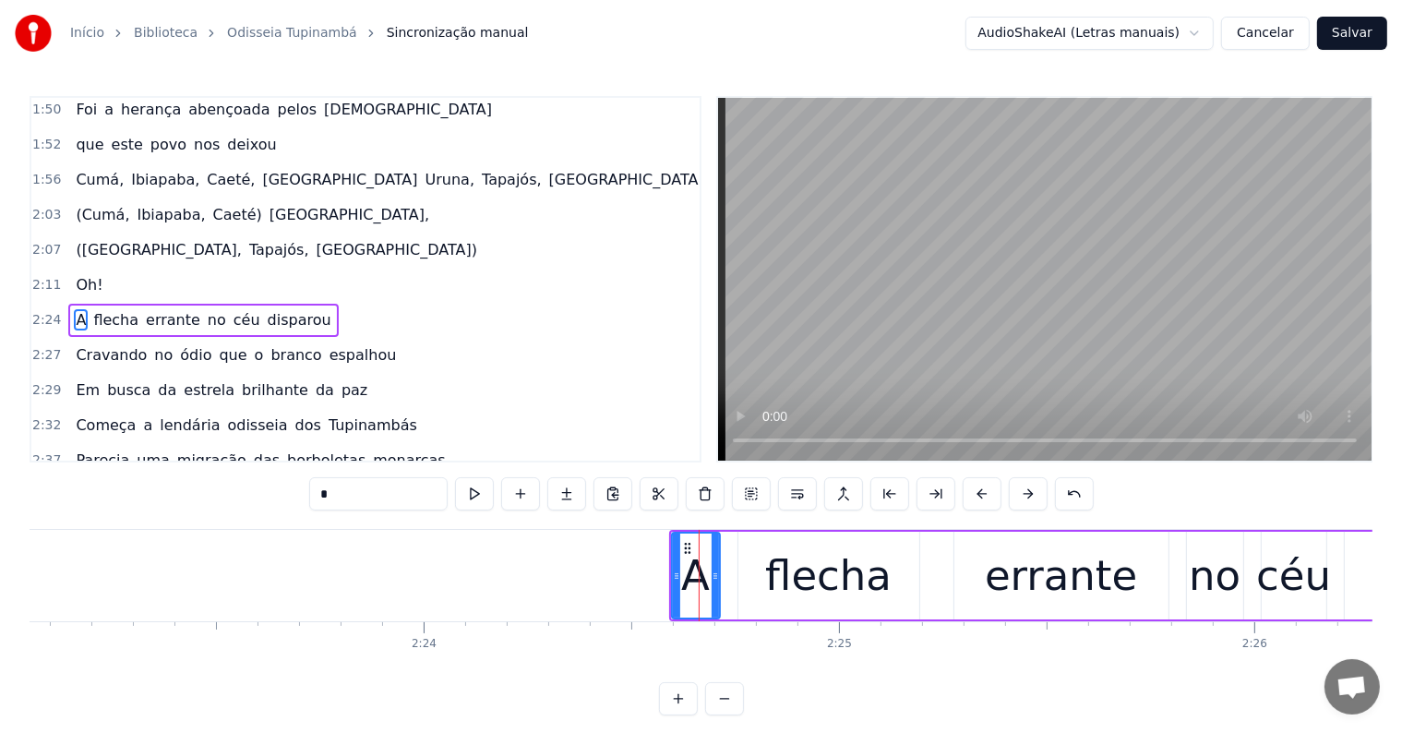
click at [266, 309] on span "disparou" at bounding box center [299, 319] width 67 height 21
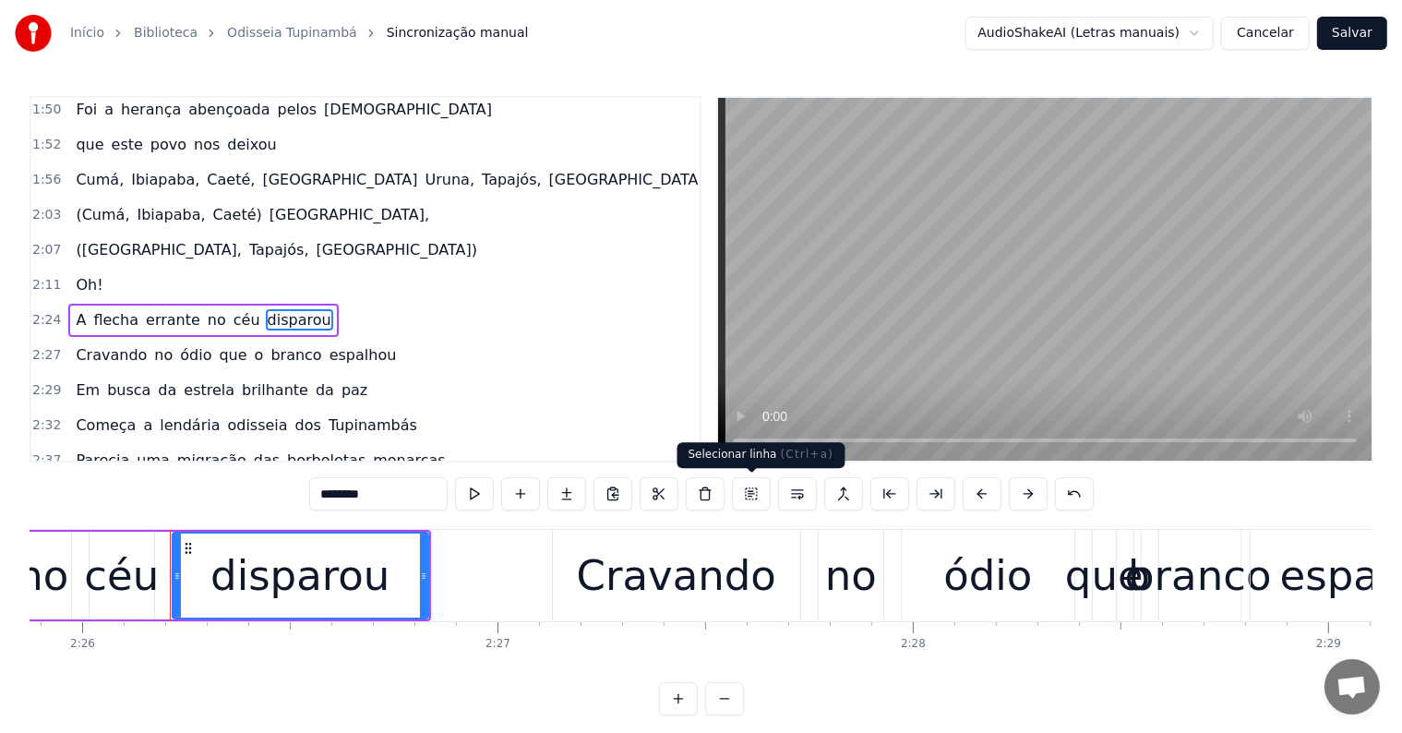
scroll to position [0, 60632]
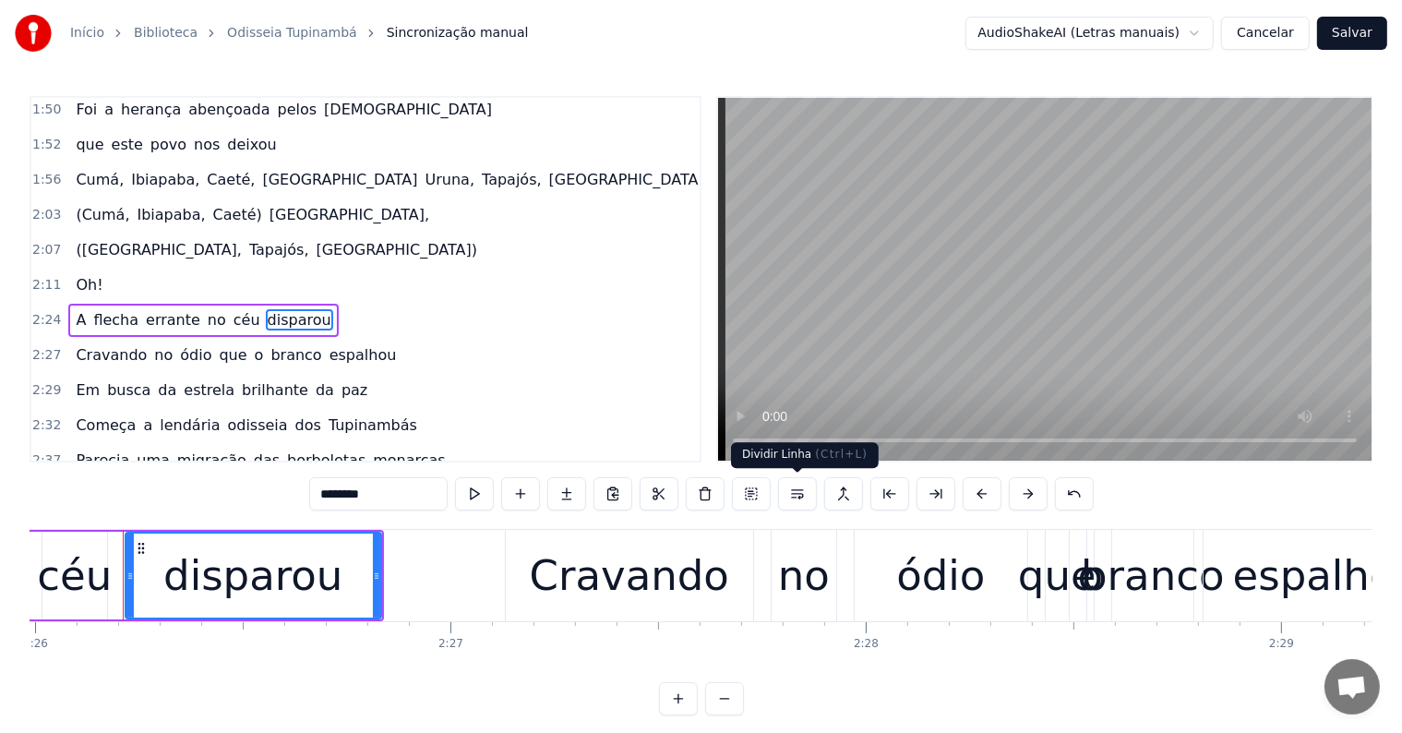
click at [798, 492] on button at bounding box center [797, 493] width 39 height 33
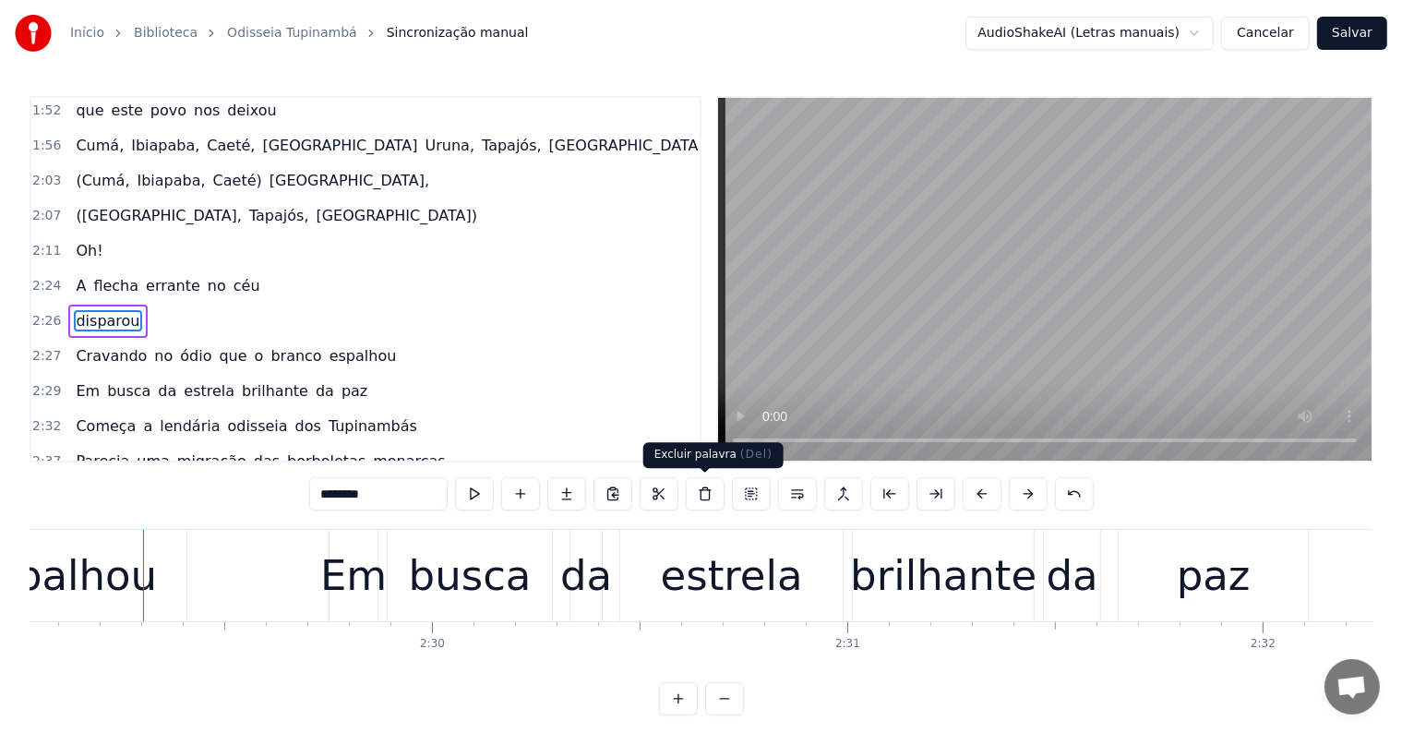
scroll to position [0, 61916]
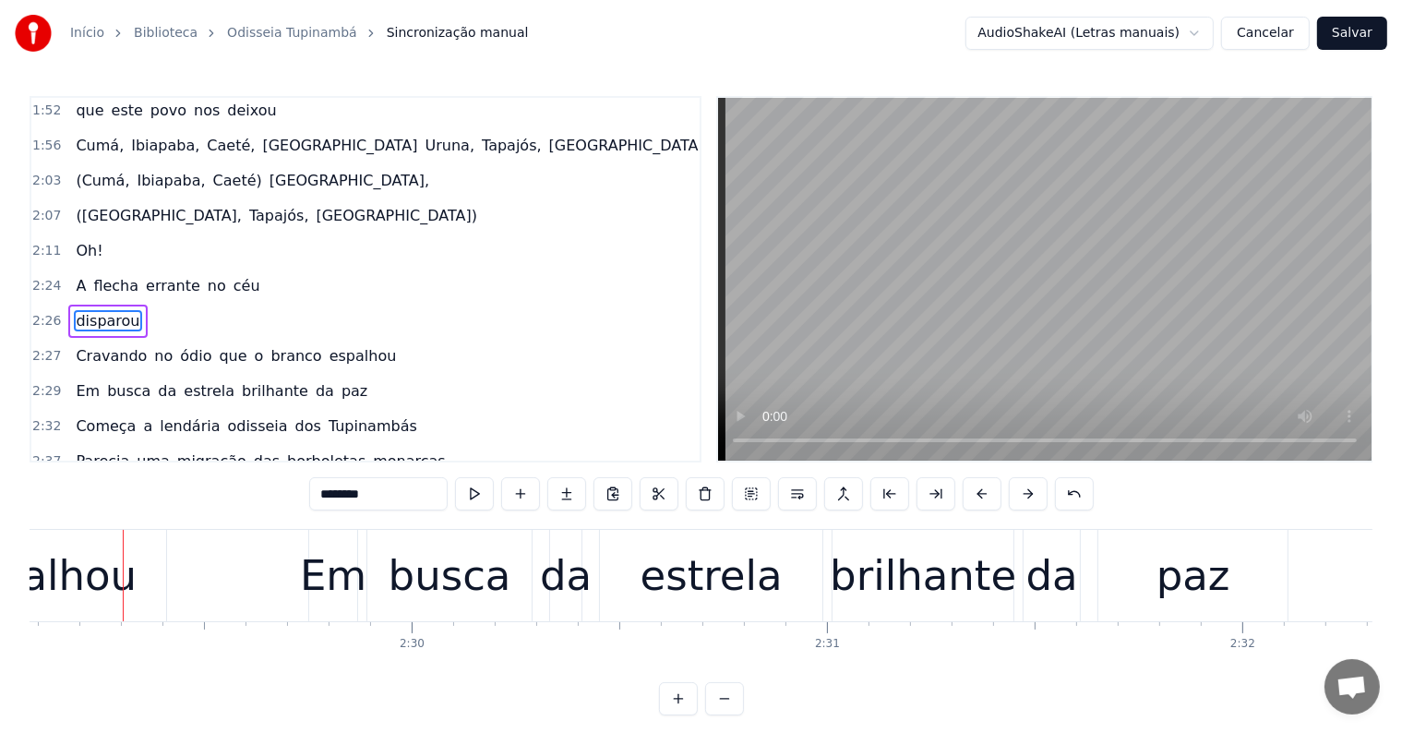
click at [500, 603] on div "busca" at bounding box center [450, 576] width 123 height 63
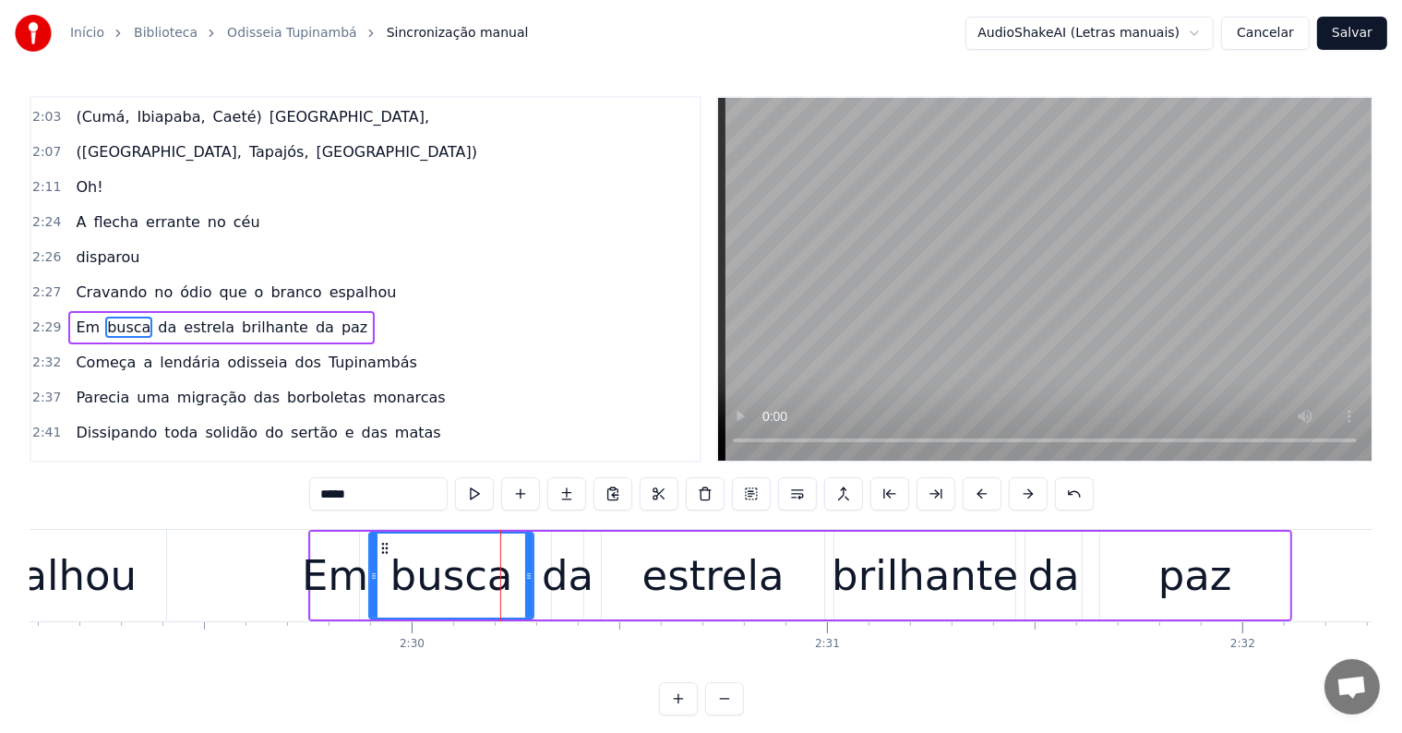
scroll to position [1159, 0]
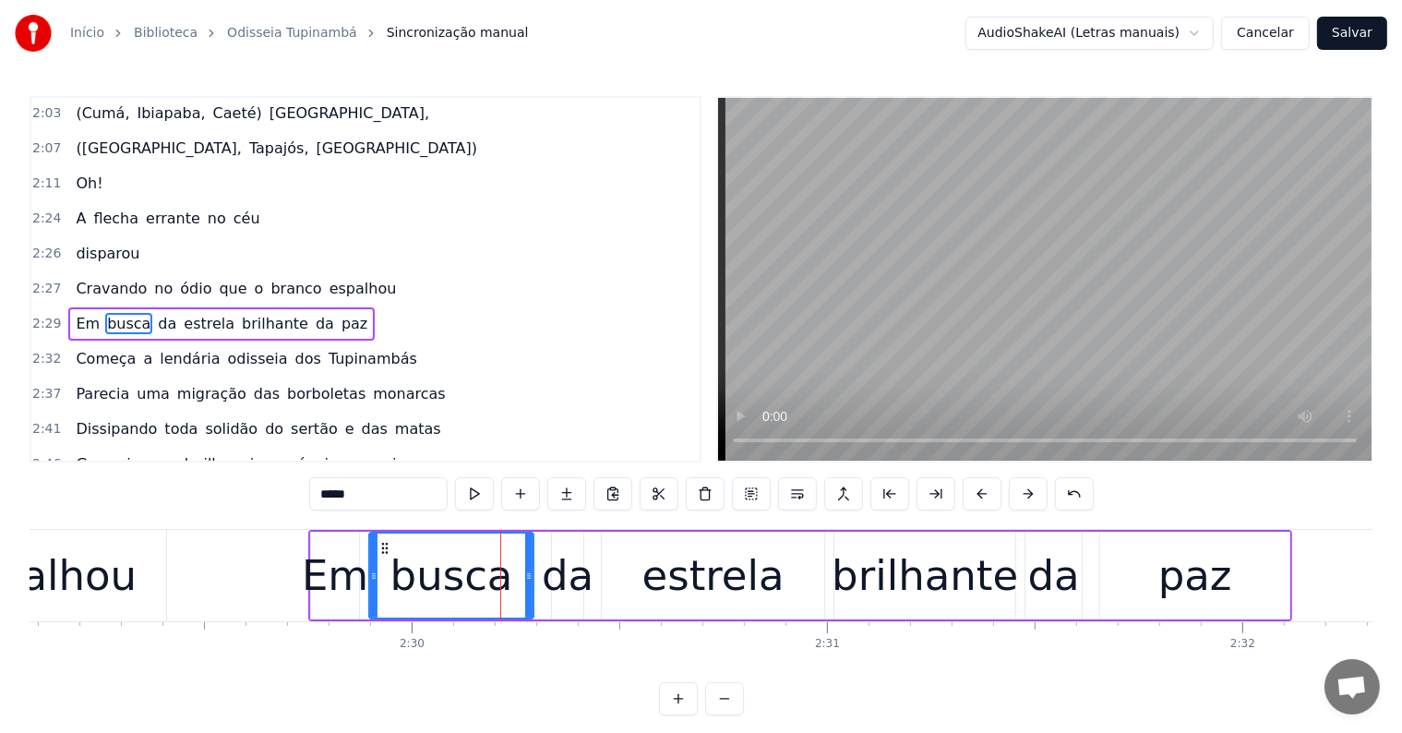
click at [269, 278] on span "branco" at bounding box center [296, 288] width 54 height 21
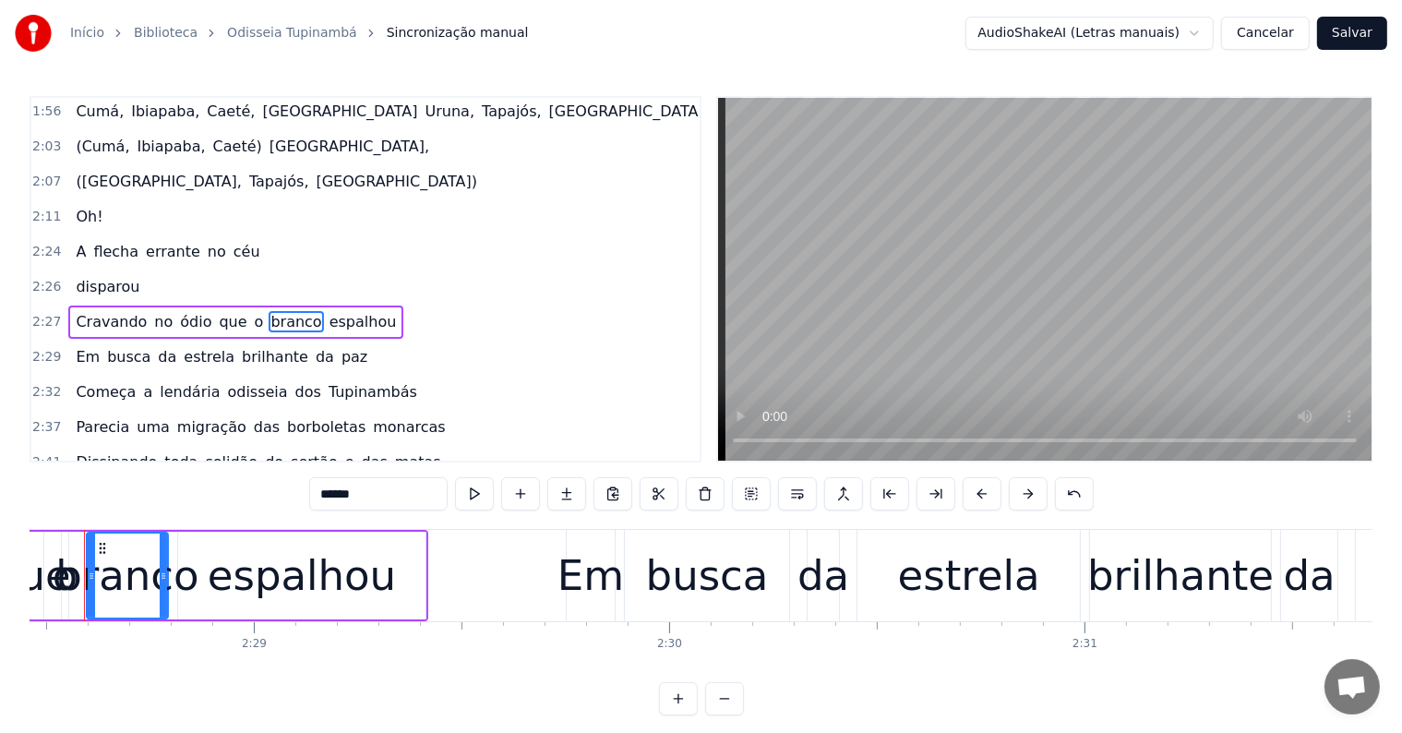
scroll to position [0, 61620]
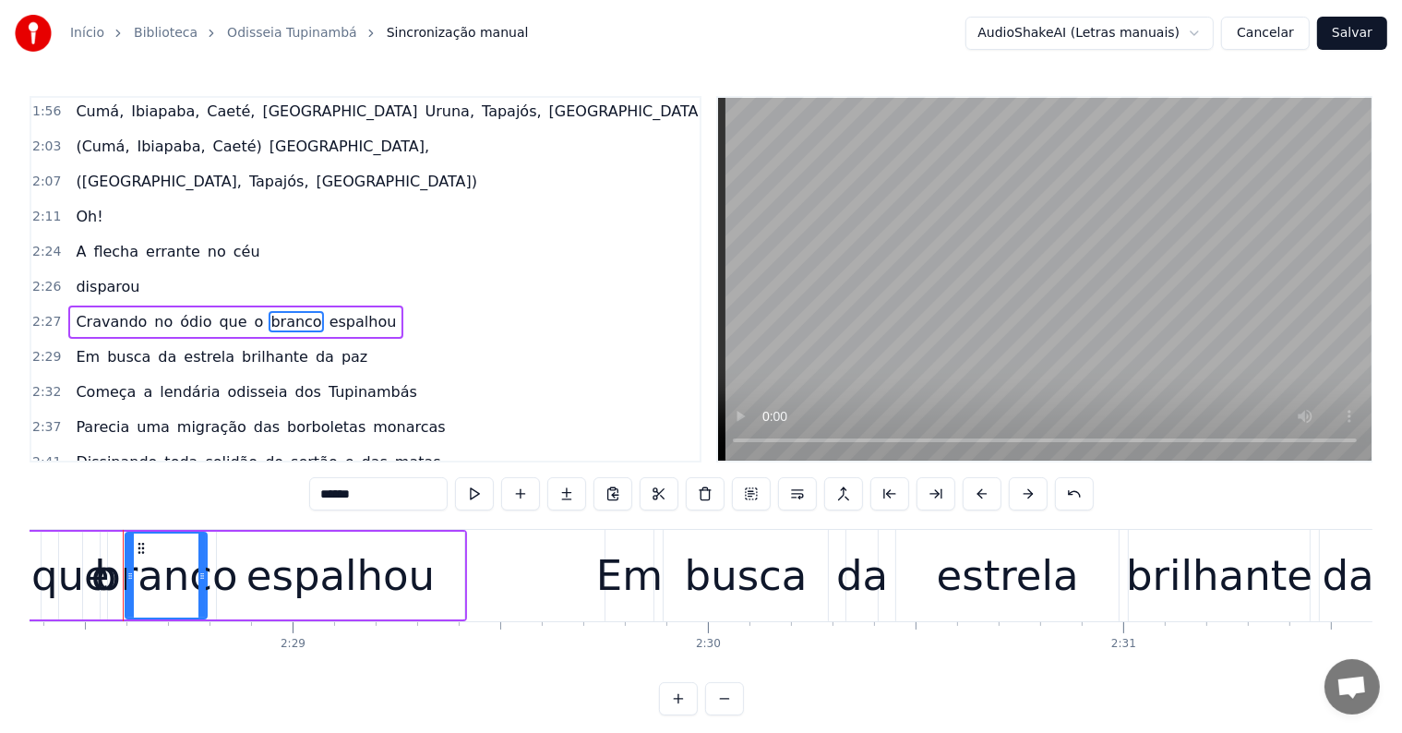
click at [218, 311] on span "que" at bounding box center [233, 321] width 31 height 21
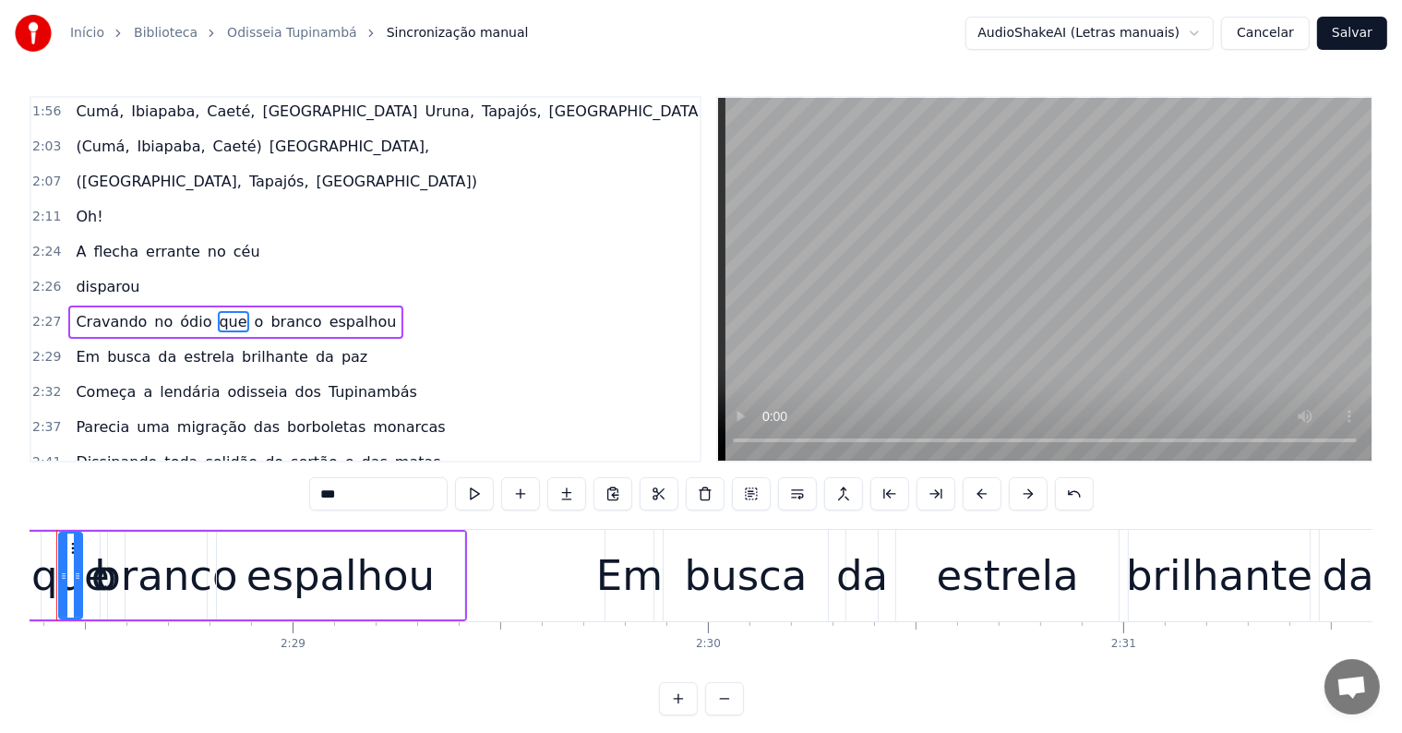
scroll to position [0, 61554]
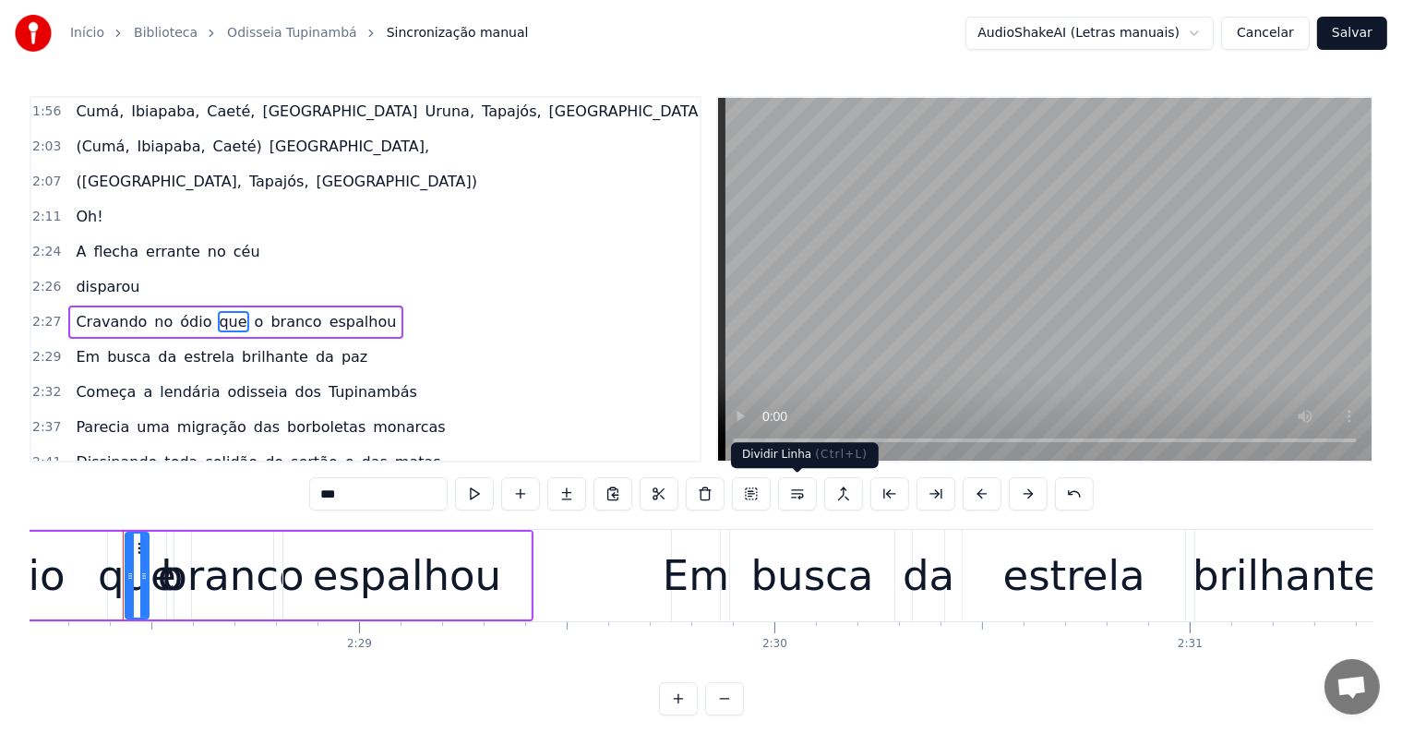
click at [790, 495] on button at bounding box center [797, 493] width 39 height 33
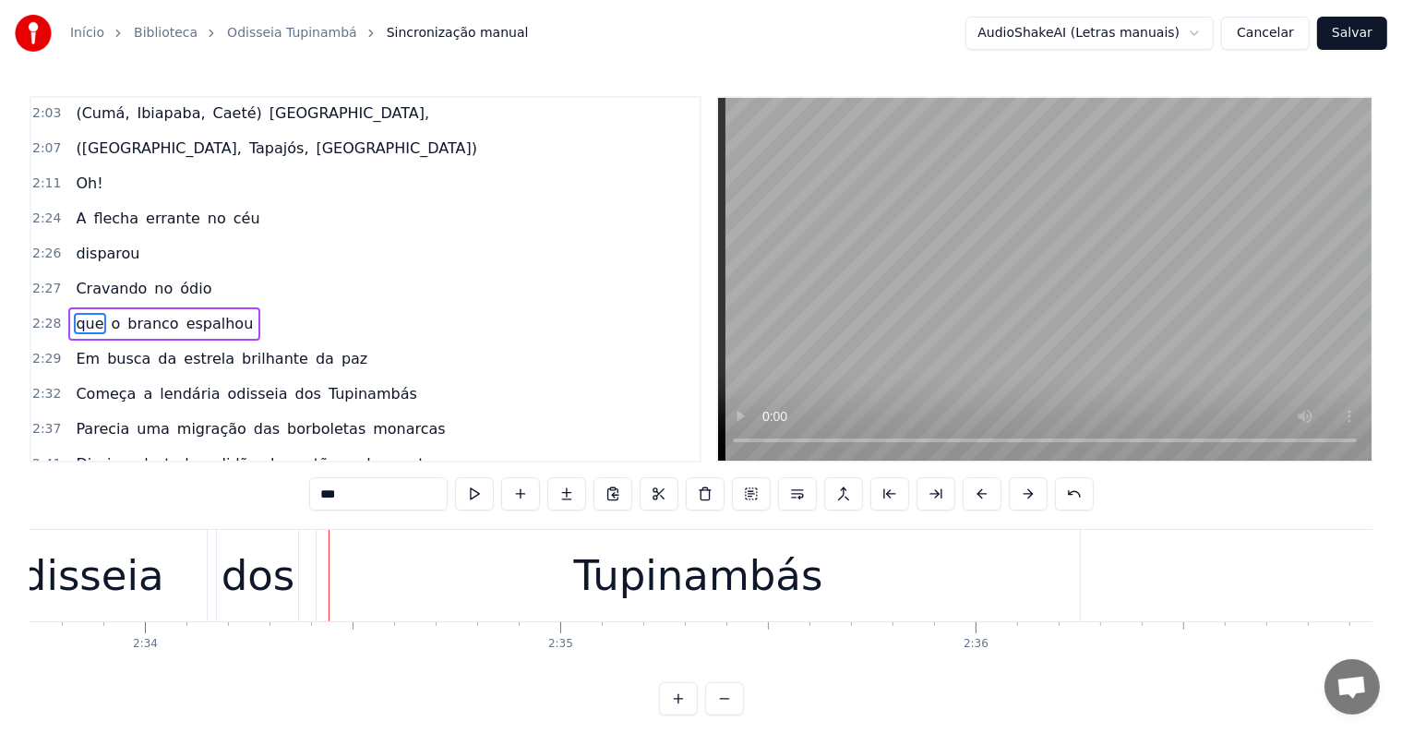
scroll to position [0, 64050]
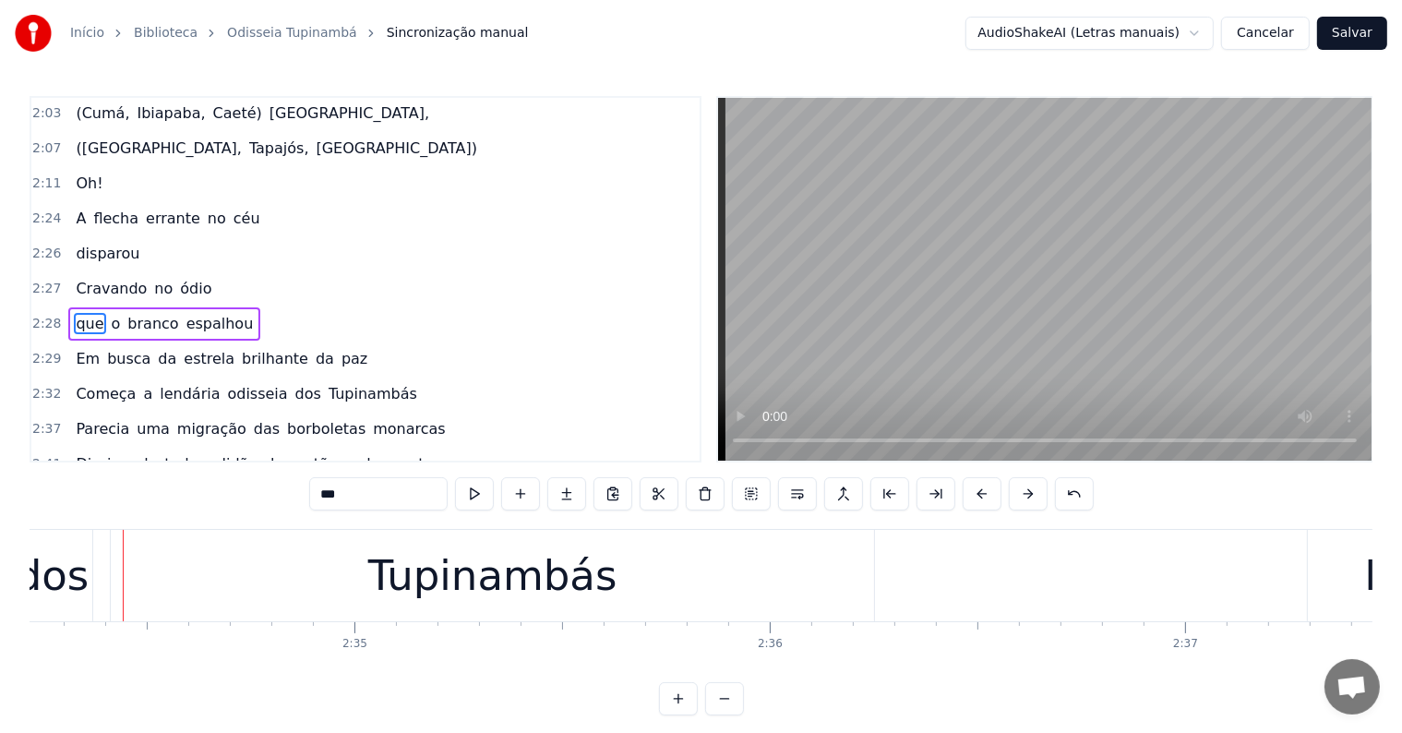
click at [511, 572] on div "Tupinambás" at bounding box center [492, 576] width 249 height 63
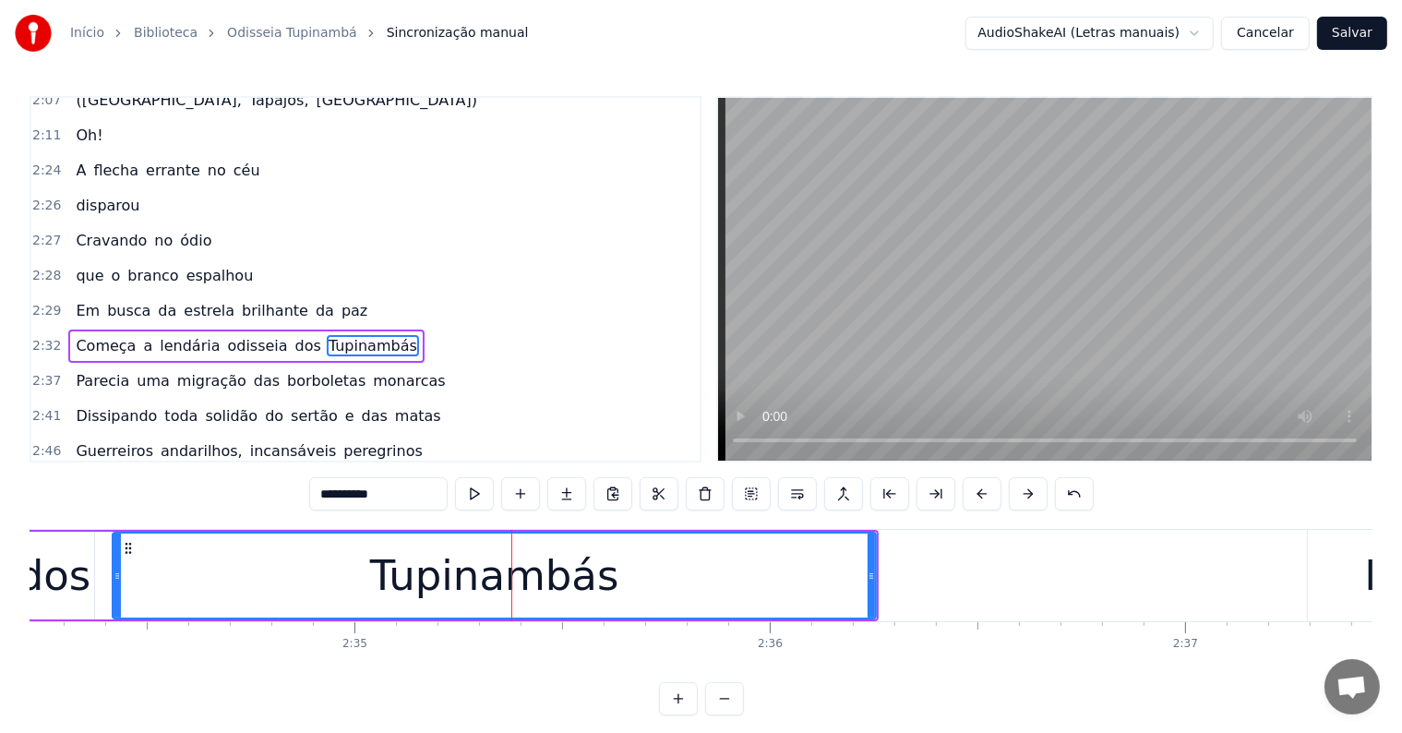
scroll to position [1228, 0]
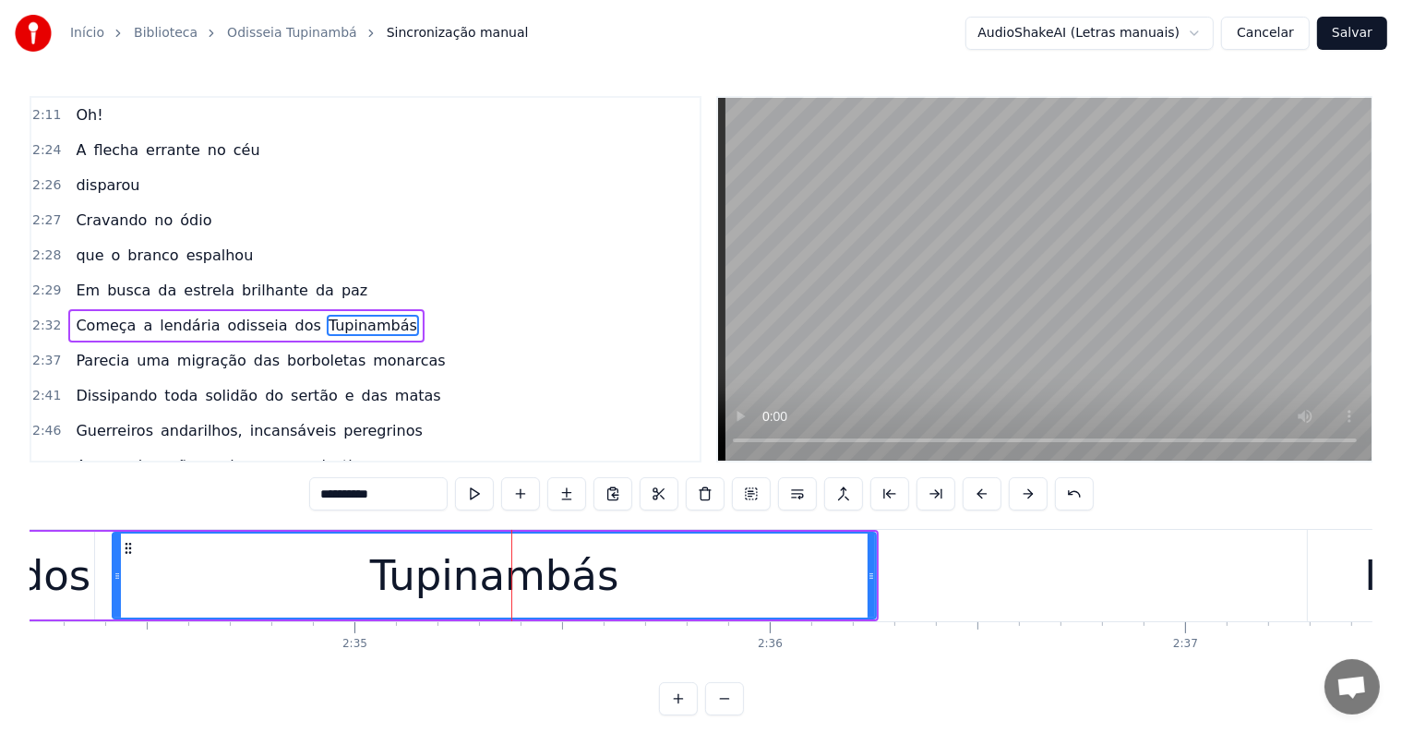
click at [293, 315] on span "dos" at bounding box center [308, 325] width 30 height 21
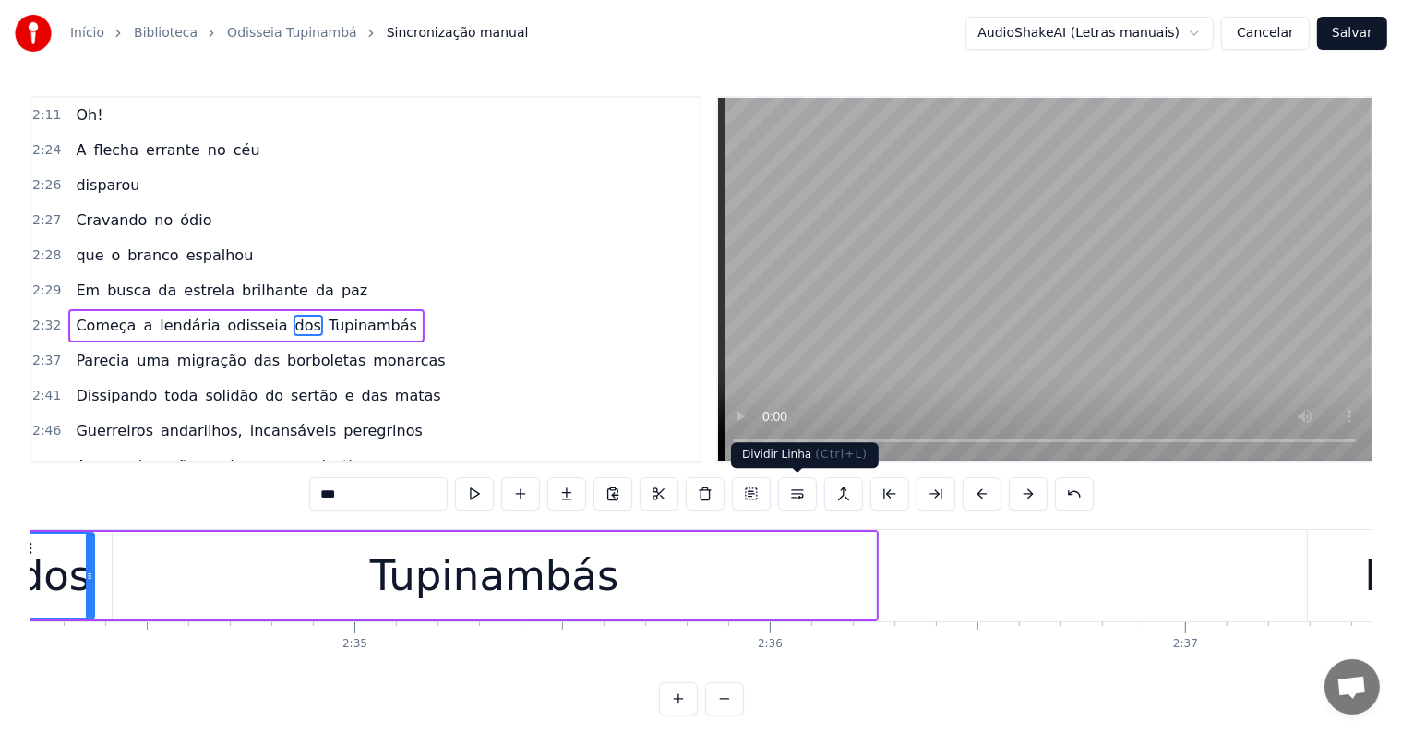
click at [797, 491] on button at bounding box center [797, 493] width 39 height 33
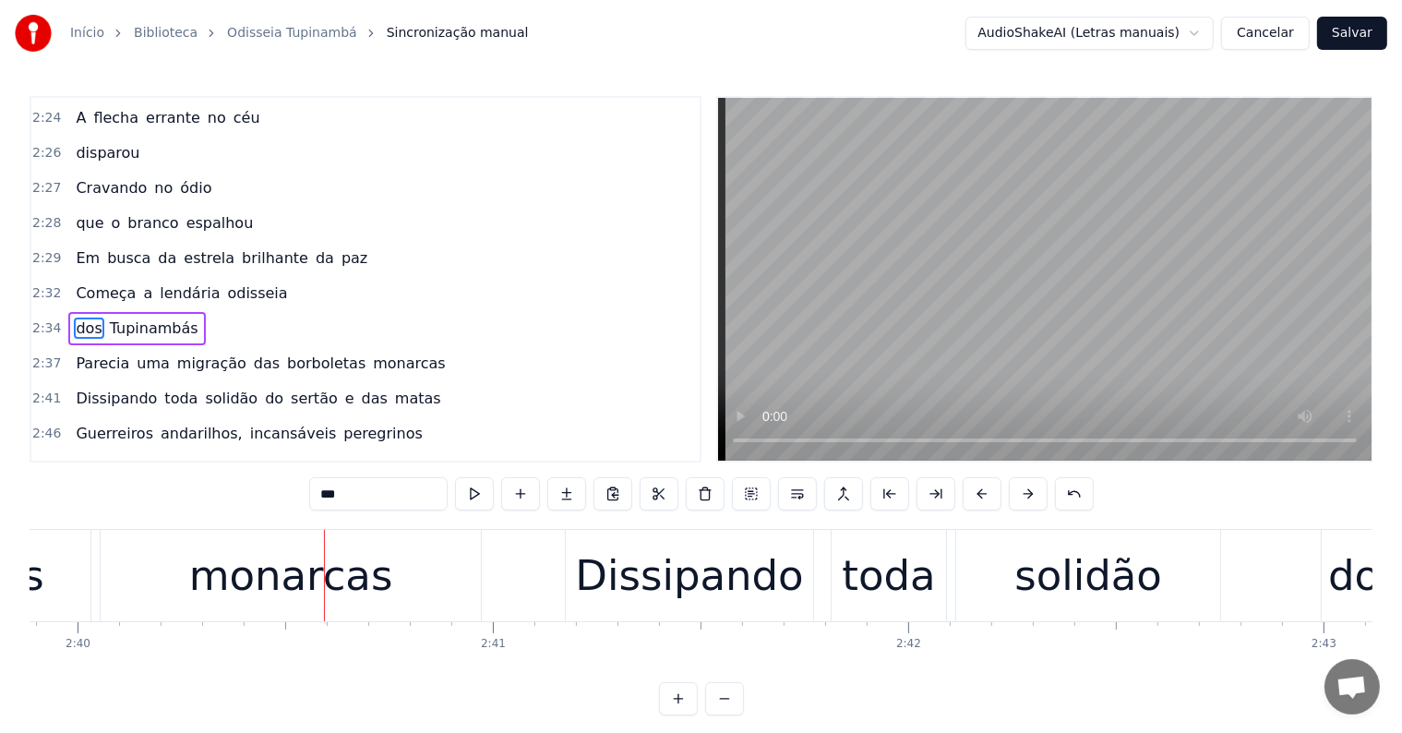
scroll to position [0, 66408]
click at [628, 591] on div "Dissipando" at bounding box center [684, 576] width 228 height 63
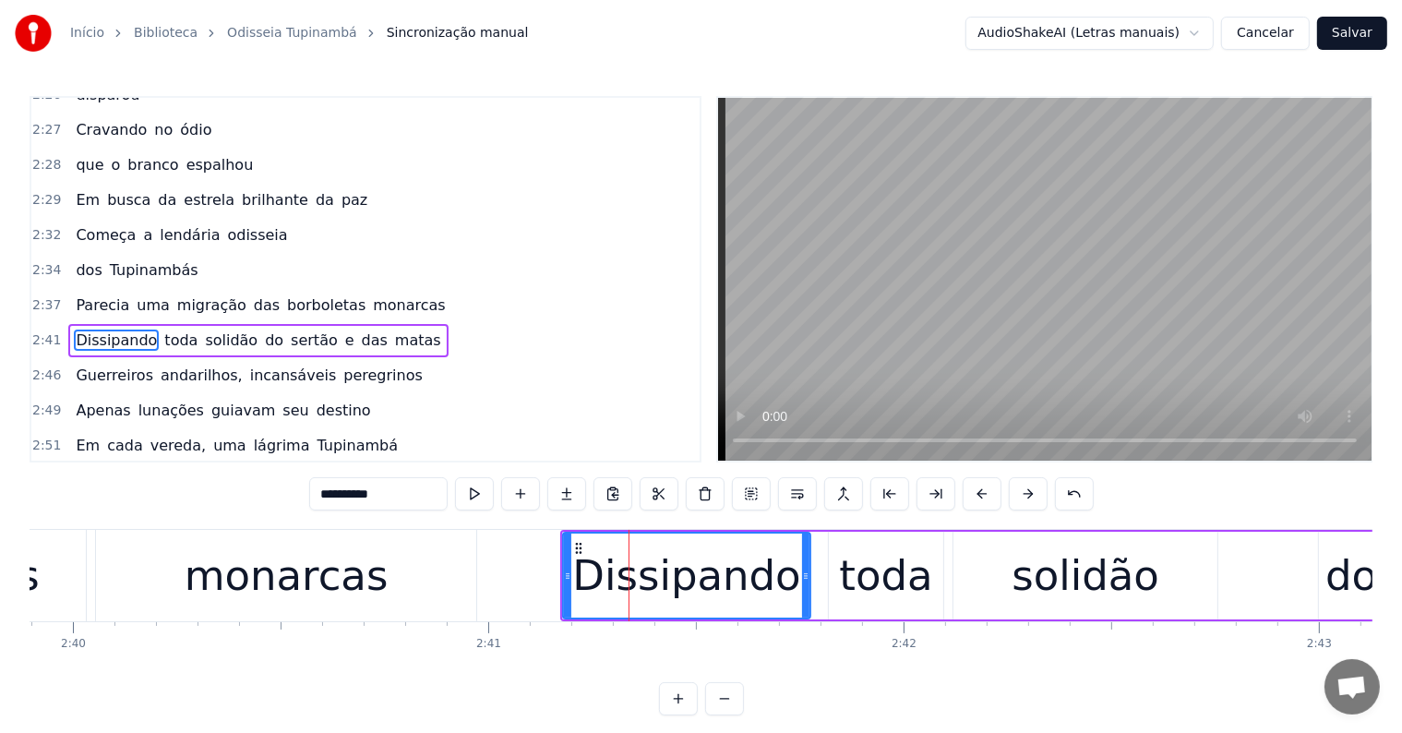
scroll to position [1329, 0]
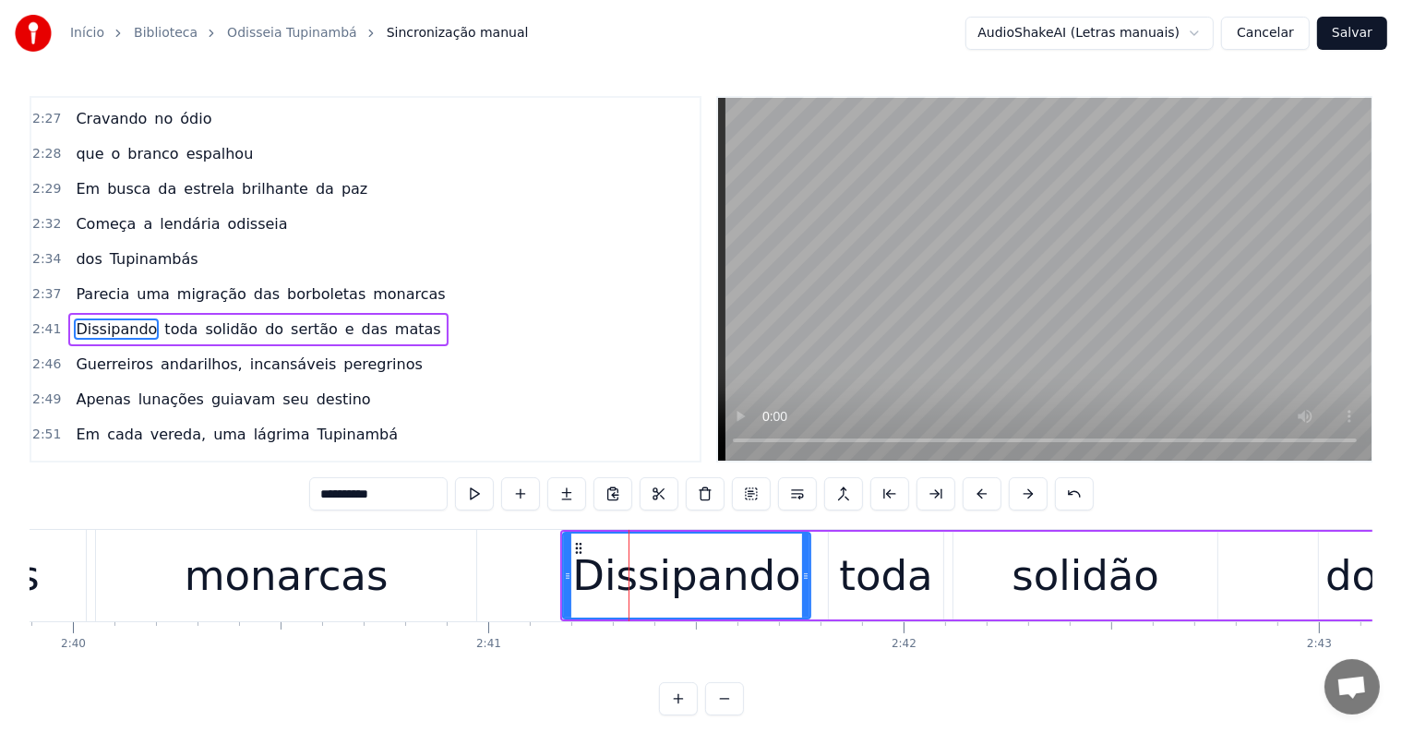
click at [384, 607] on div "monarcas" at bounding box center [286, 575] width 380 height 91
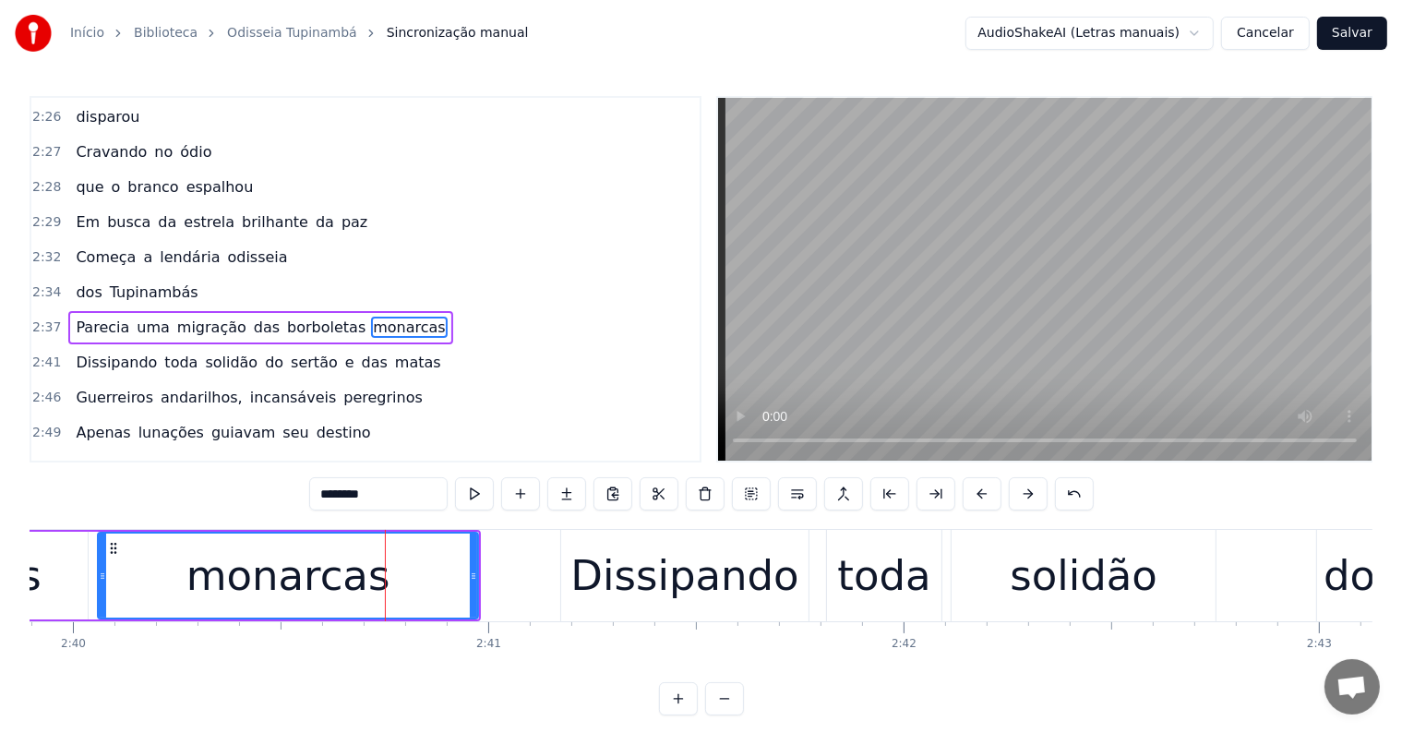
click at [252, 317] on span "das" at bounding box center [267, 327] width 30 height 21
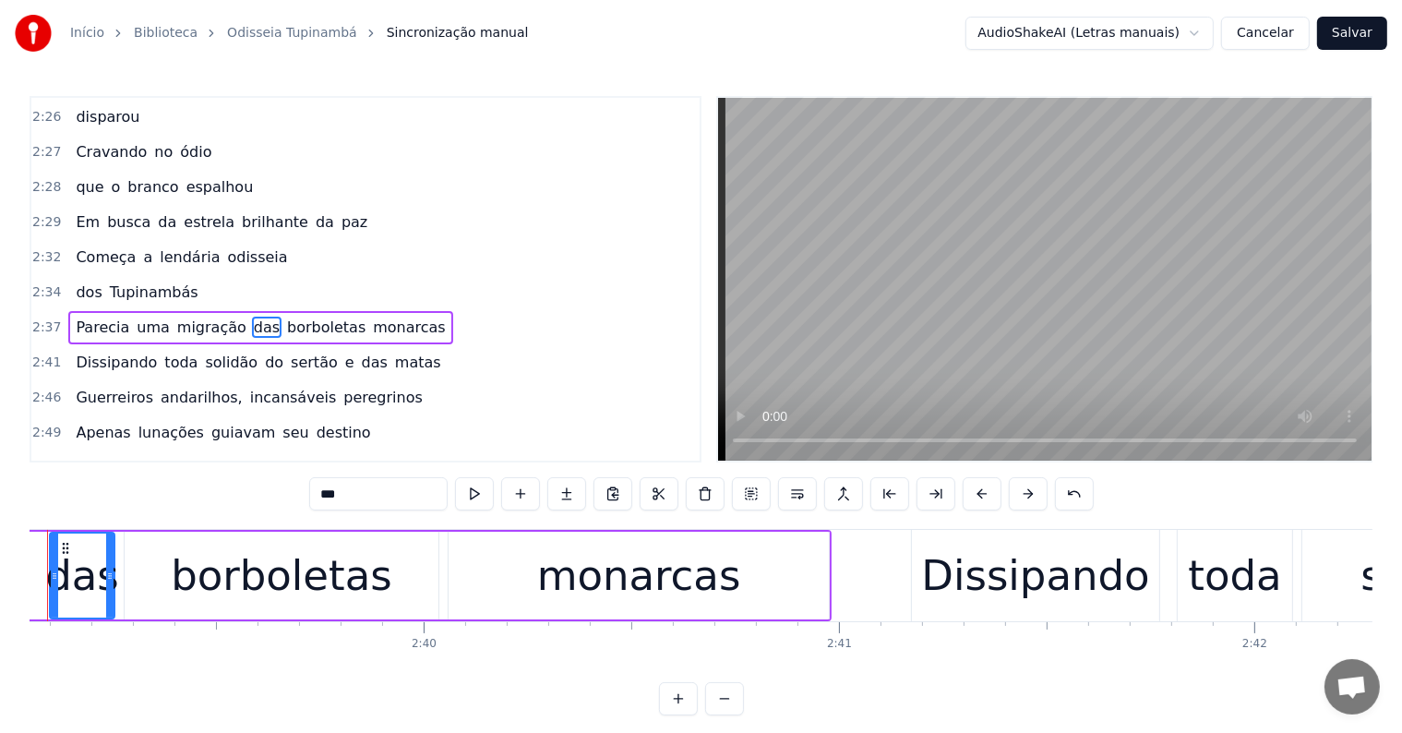
scroll to position [0, 65982]
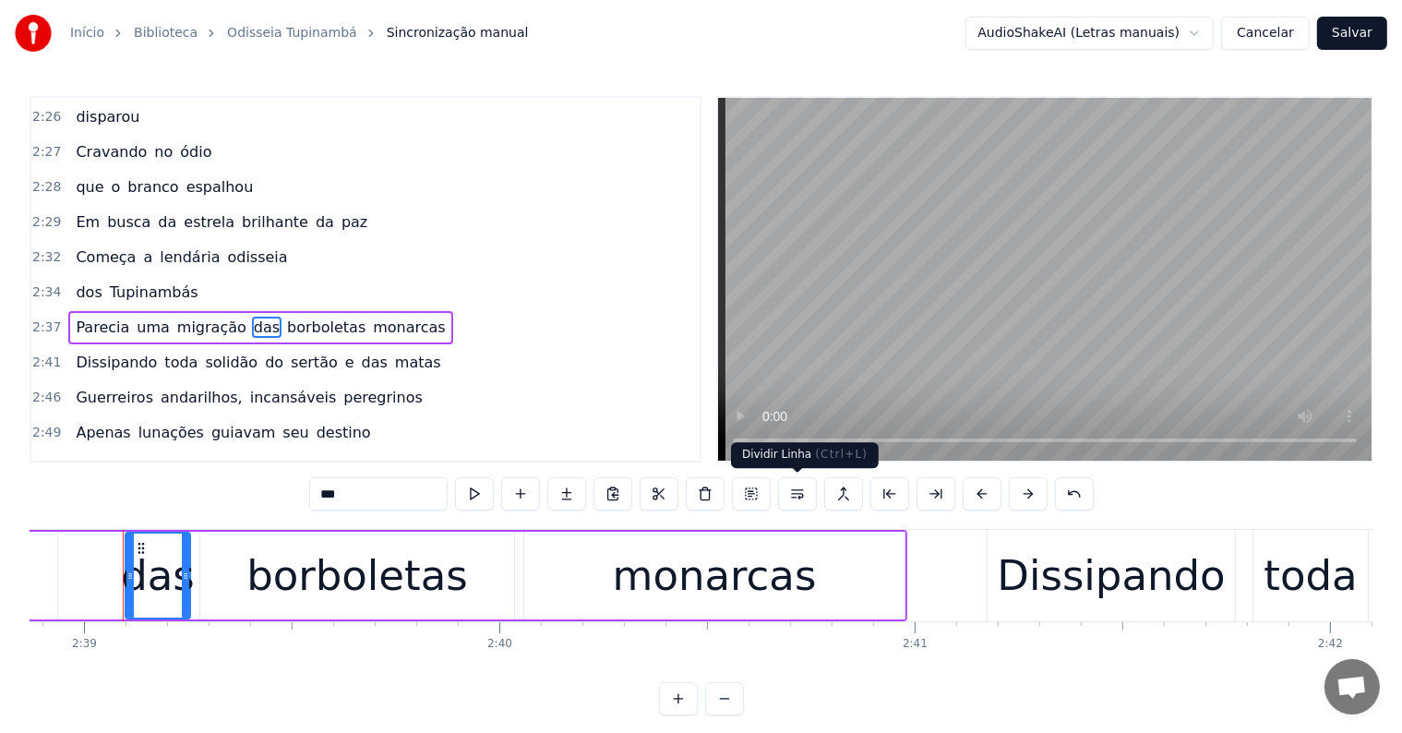
click at [794, 490] on button at bounding box center [797, 493] width 39 height 33
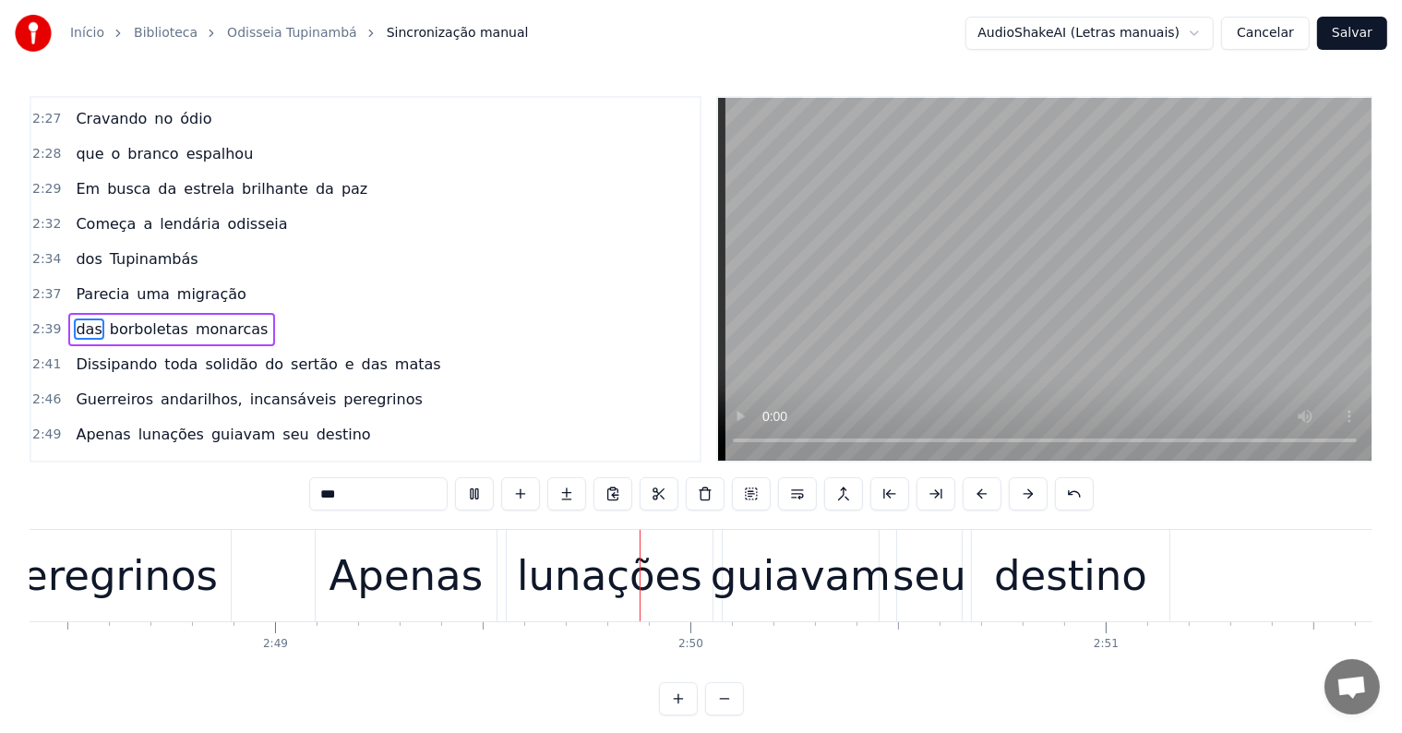
scroll to position [0, 70066]
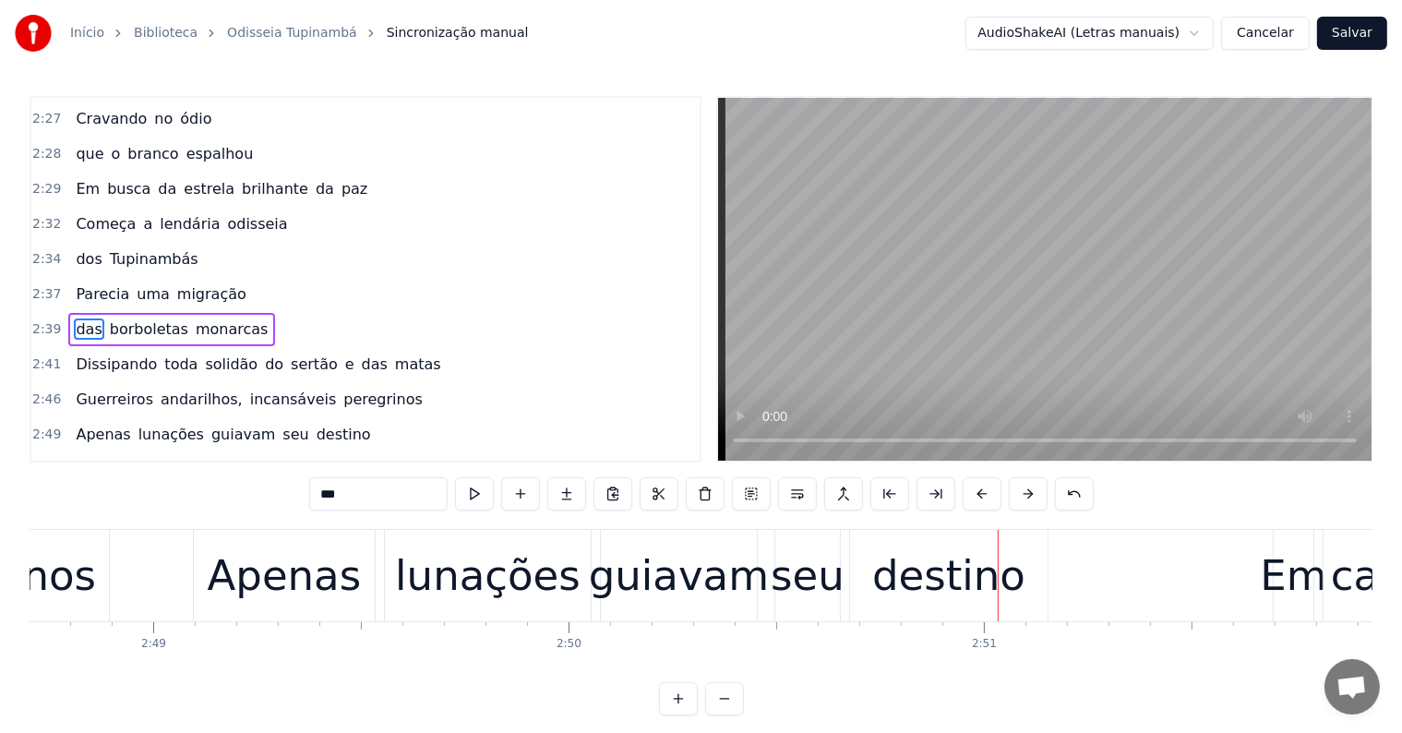
click at [698, 587] on div "guiavam" at bounding box center [679, 576] width 180 height 63
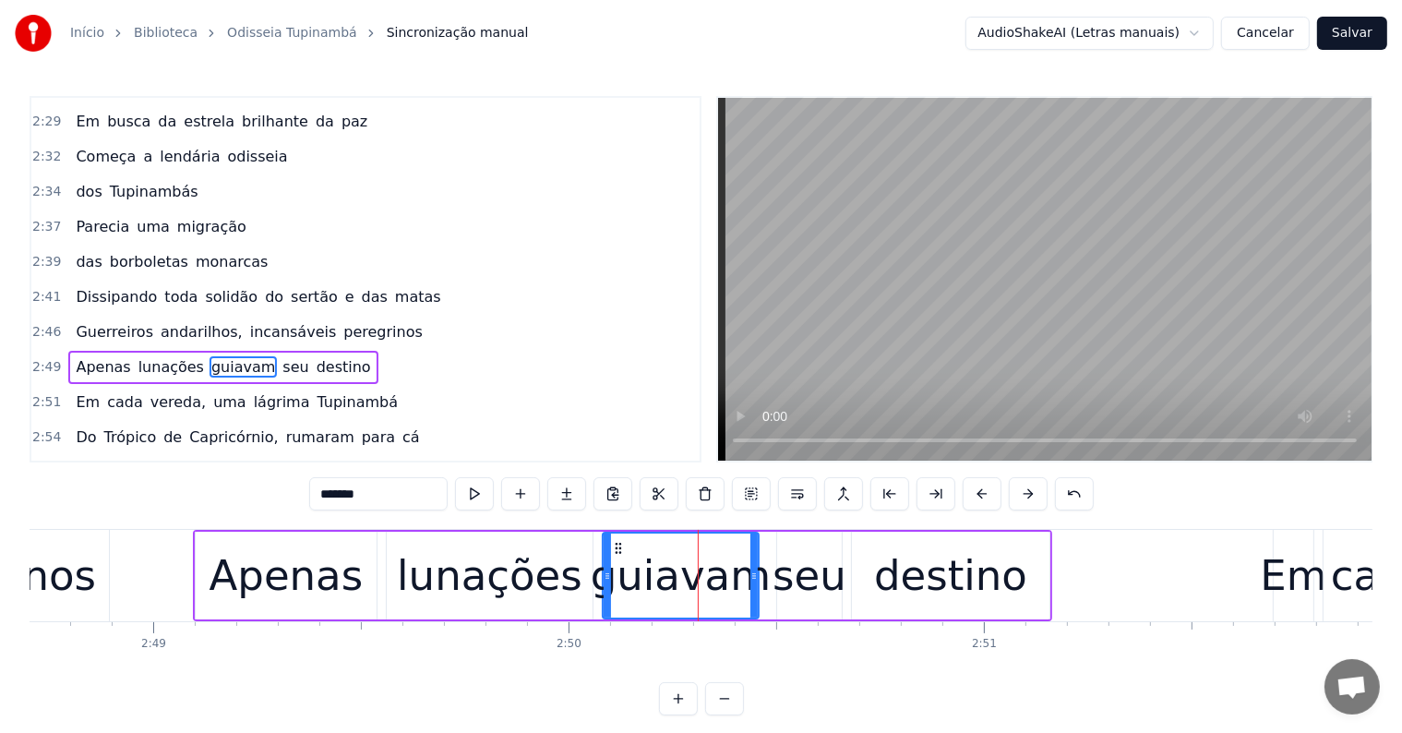
scroll to position [1431, 0]
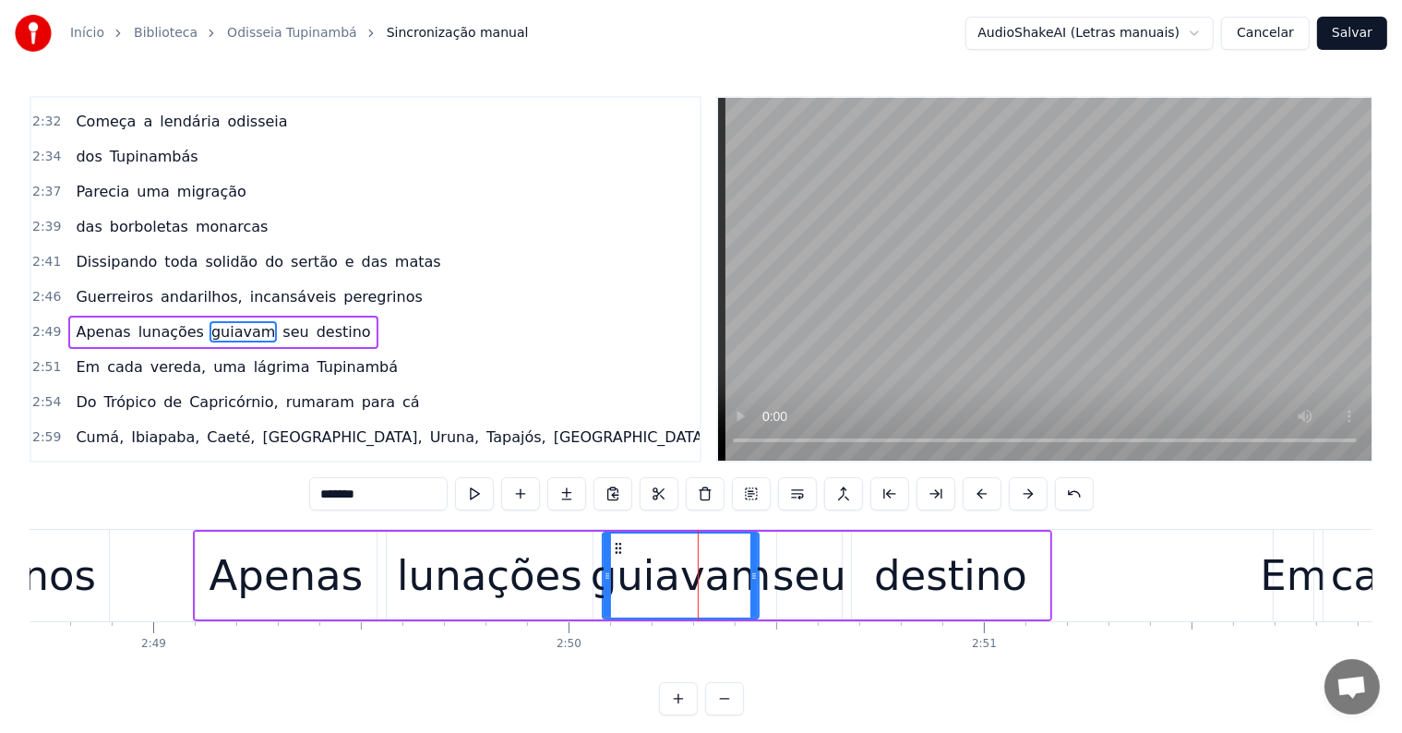
click at [315, 321] on span "destino" at bounding box center [344, 331] width 58 height 21
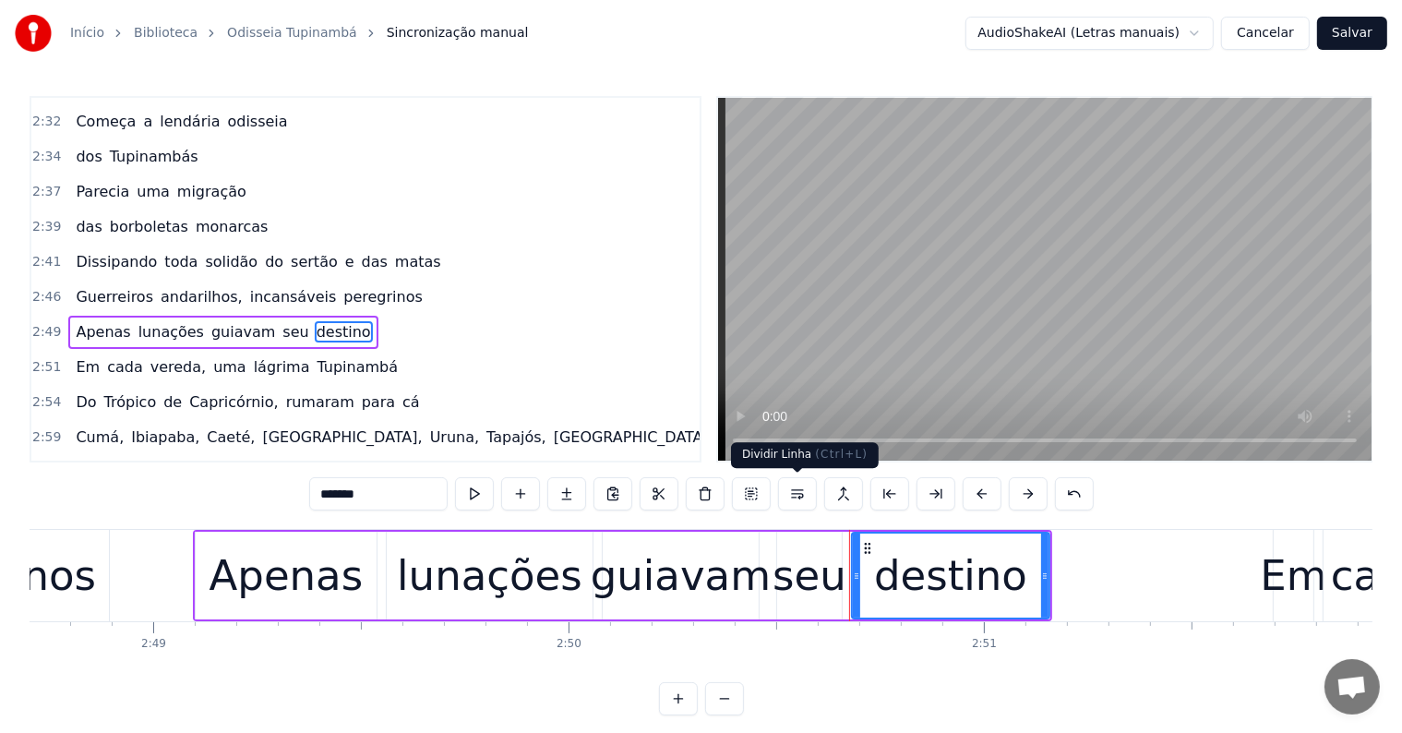
click at [790, 491] on button at bounding box center [797, 493] width 39 height 33
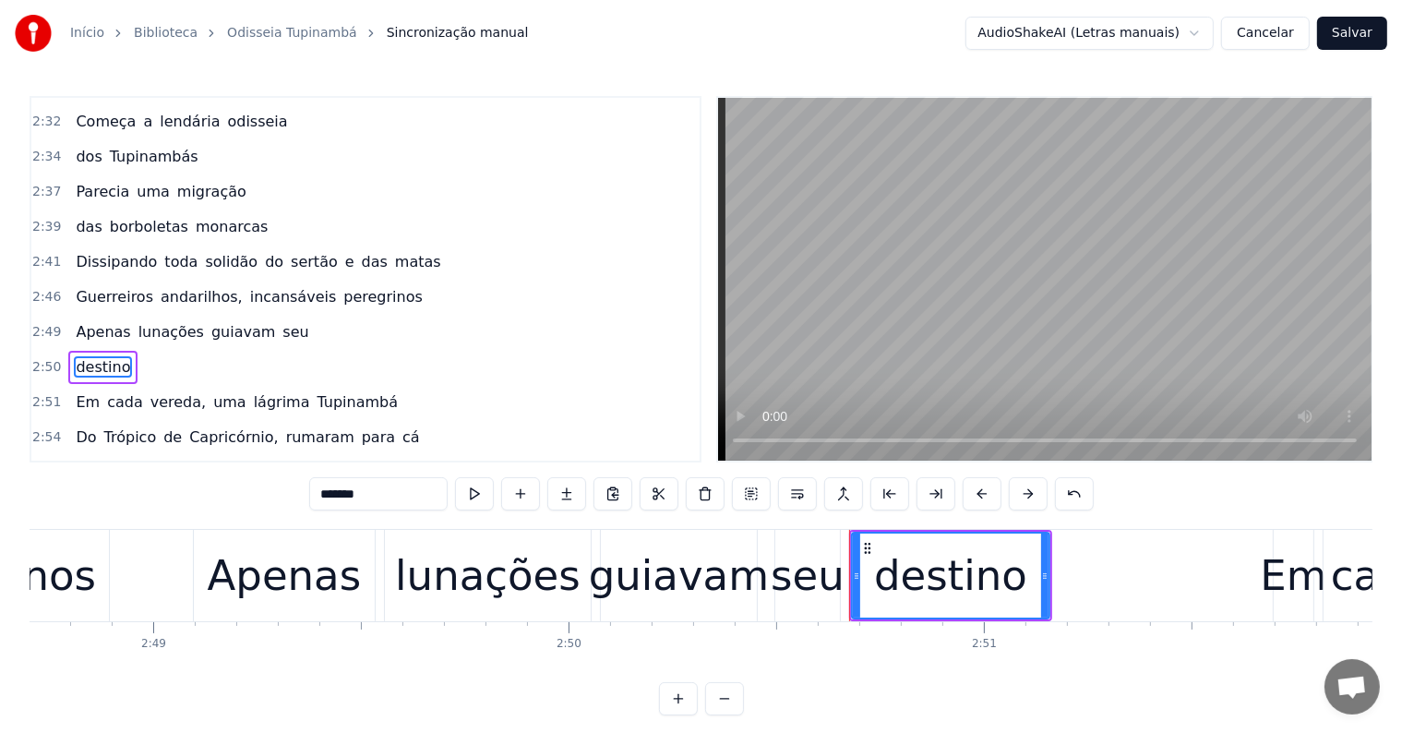
scroll to position [1466, 0]
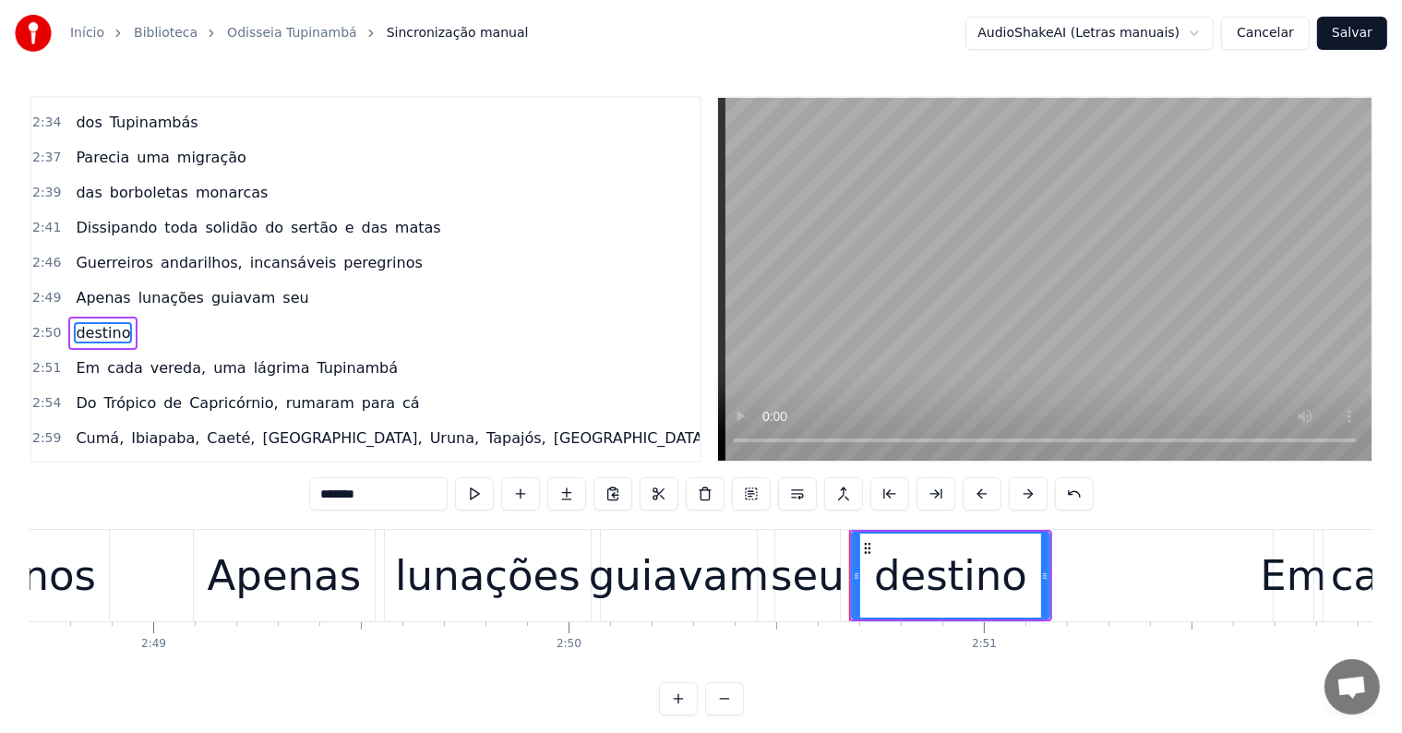
click at [281, 287] on span "seu" at bounding box center [296, 297] width 30 height 21
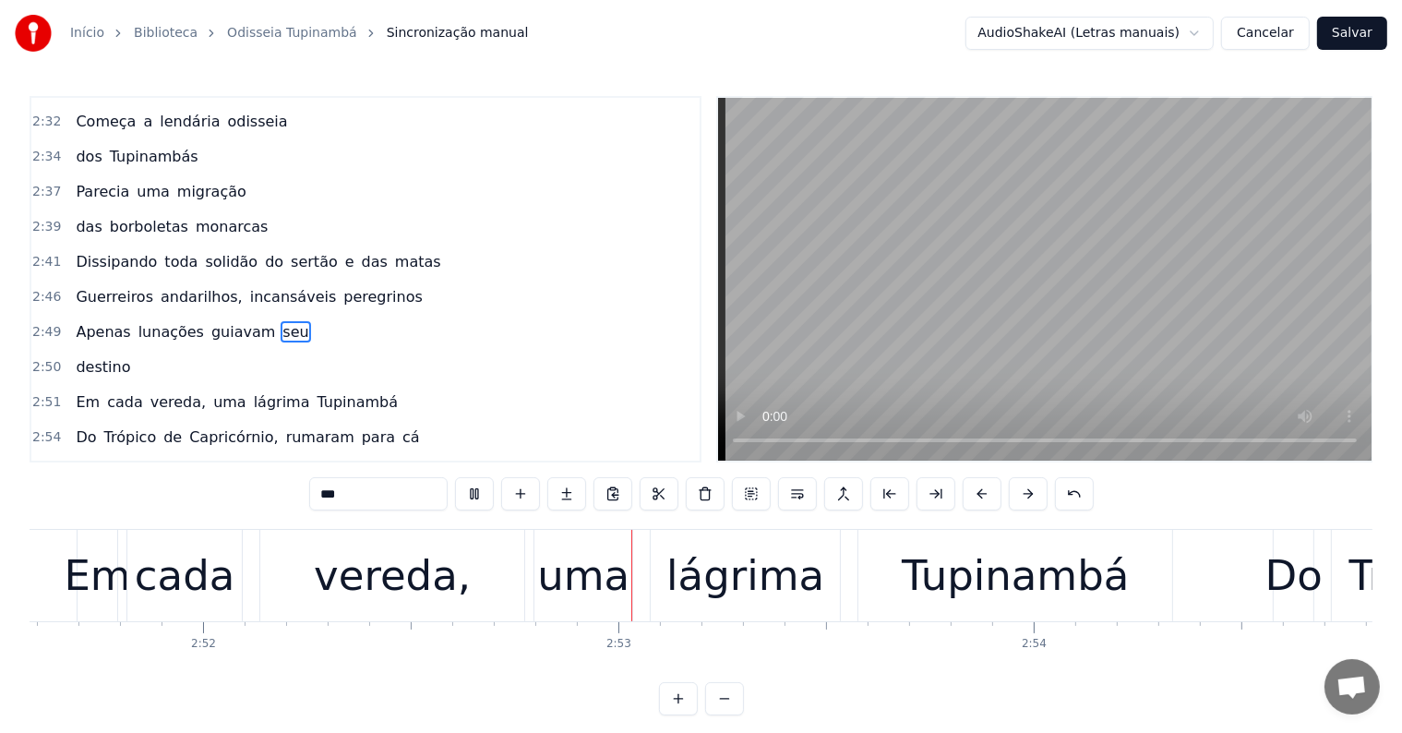
scroll to position [0, 71280]
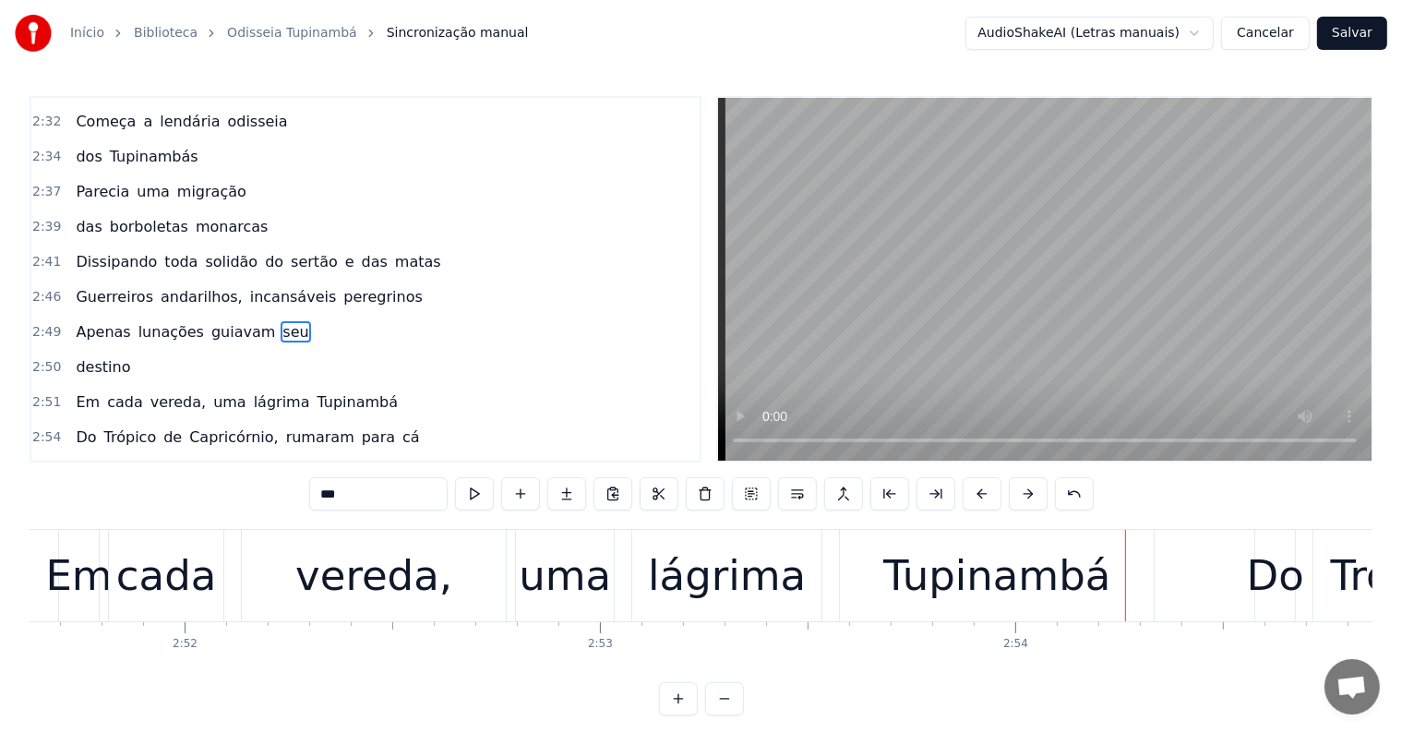
click at [633, 592] on div "lágrima" at bounding box center [726, 575] width 189 height 91
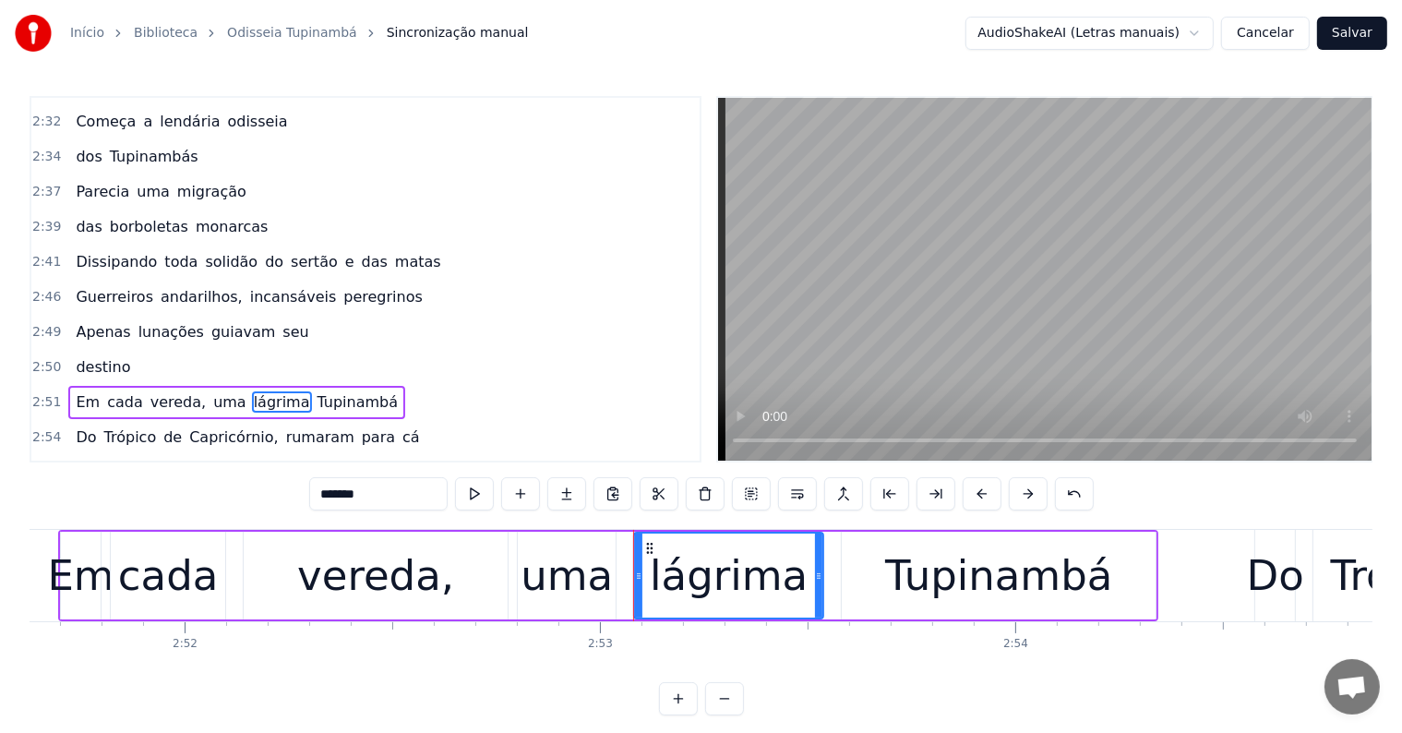
scroll to position [1499, 0]
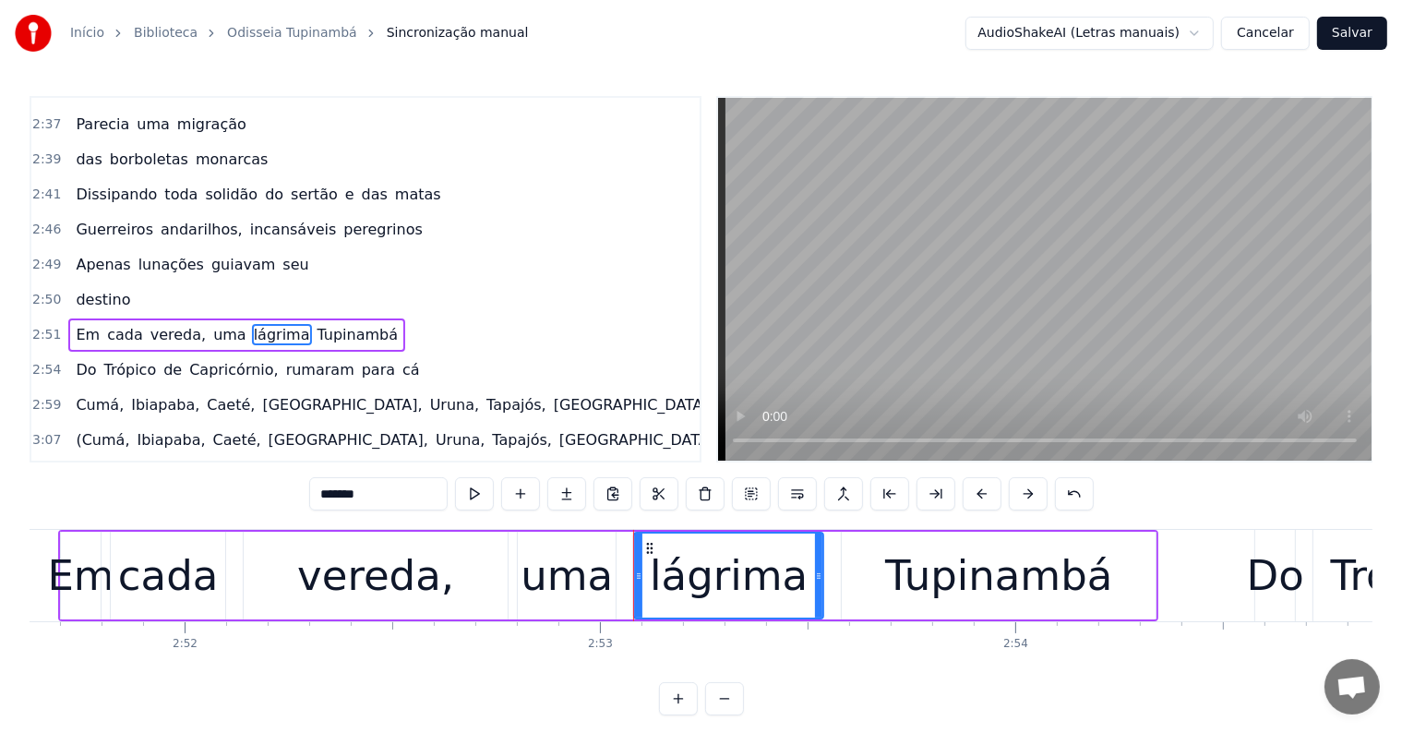
click at [211, 324] on span "uma" at bounding box center [229, 334] width 37 height 21
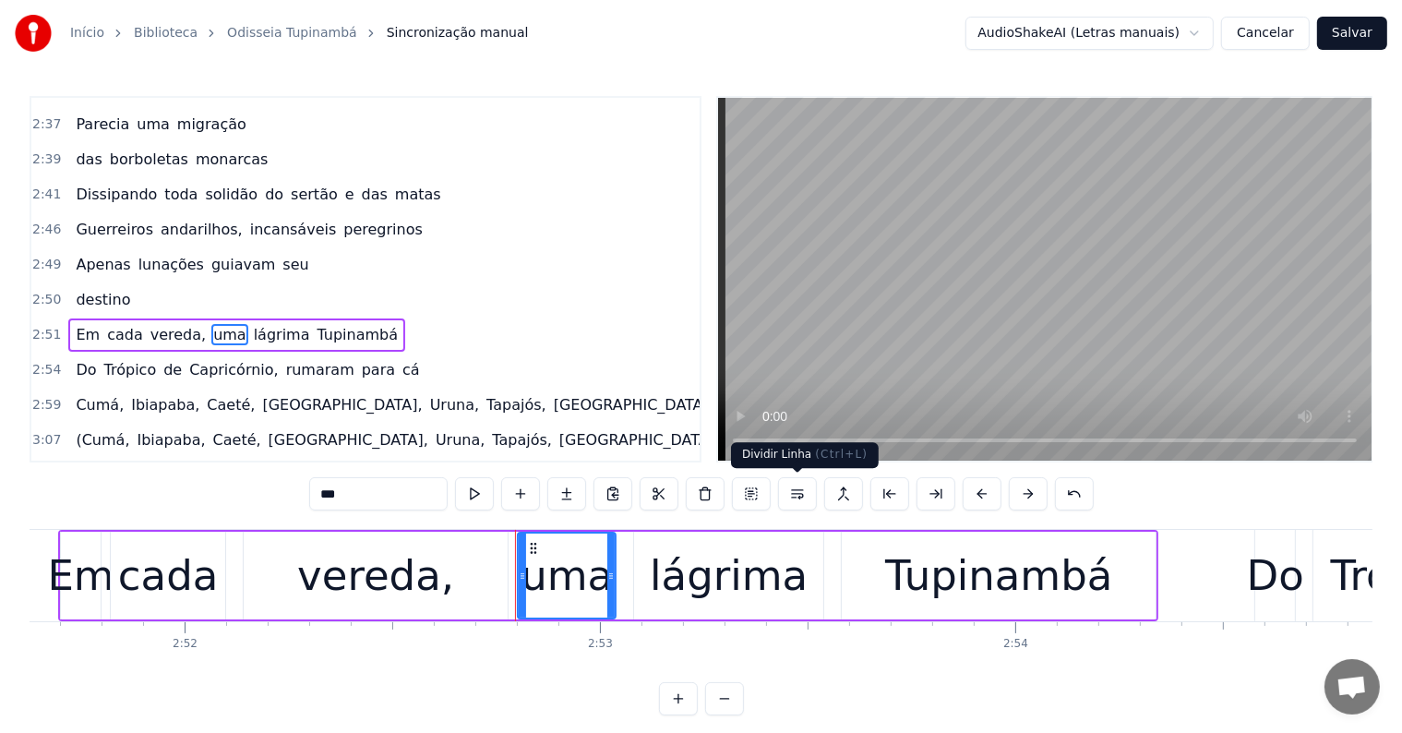
click at [795, 499] on button at bounding box center [797, 493] width 39 height 33
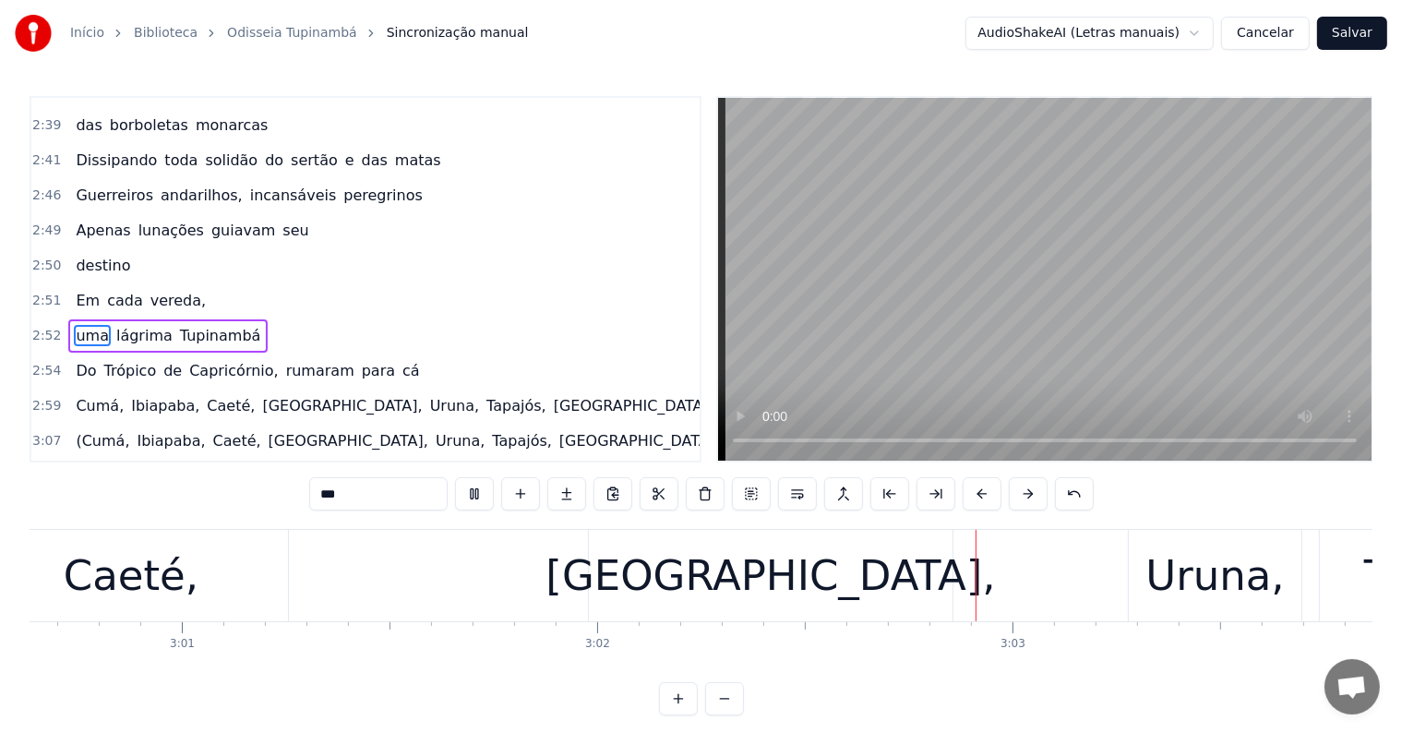
scroll to position [0, 75434]
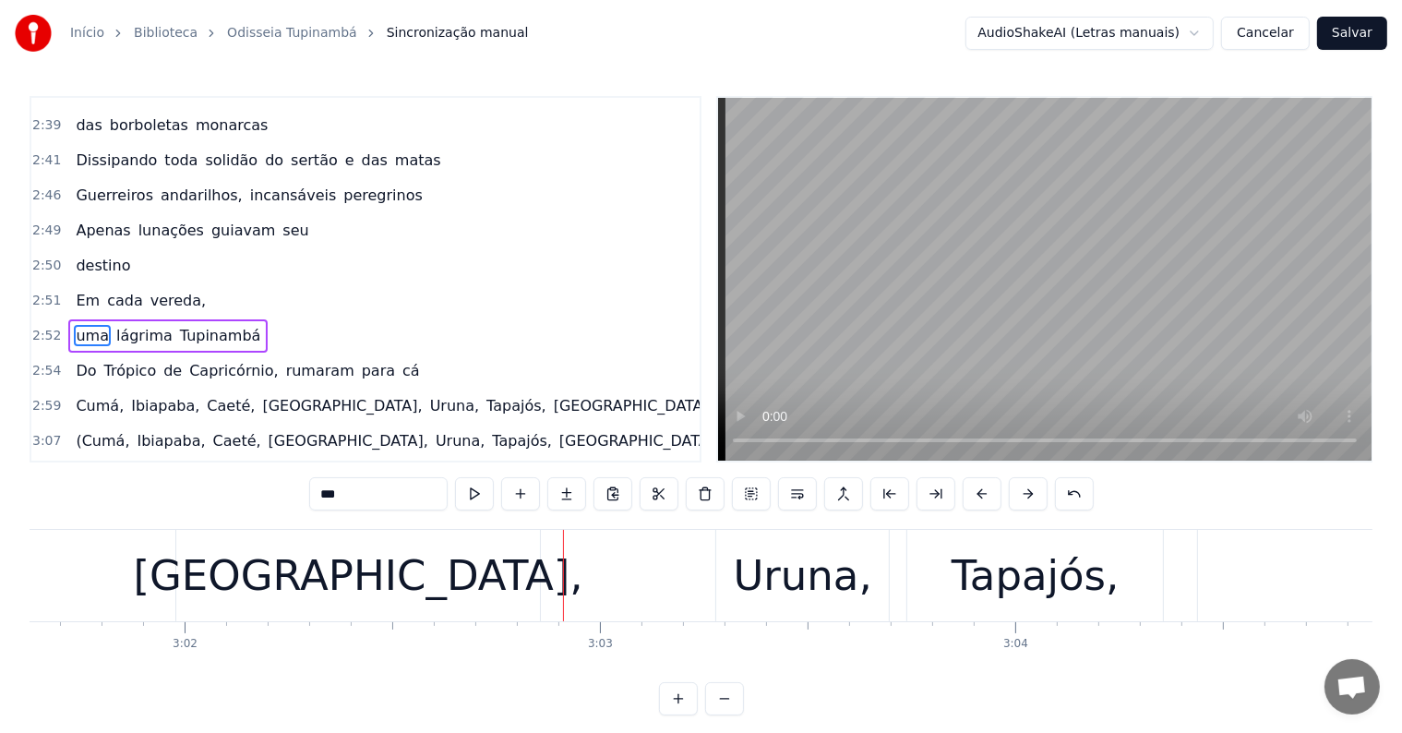
click at [502, 563] on div "[GEOGRAPHIC_DATA]," at bounding box center [358, 575] width 364 height 91
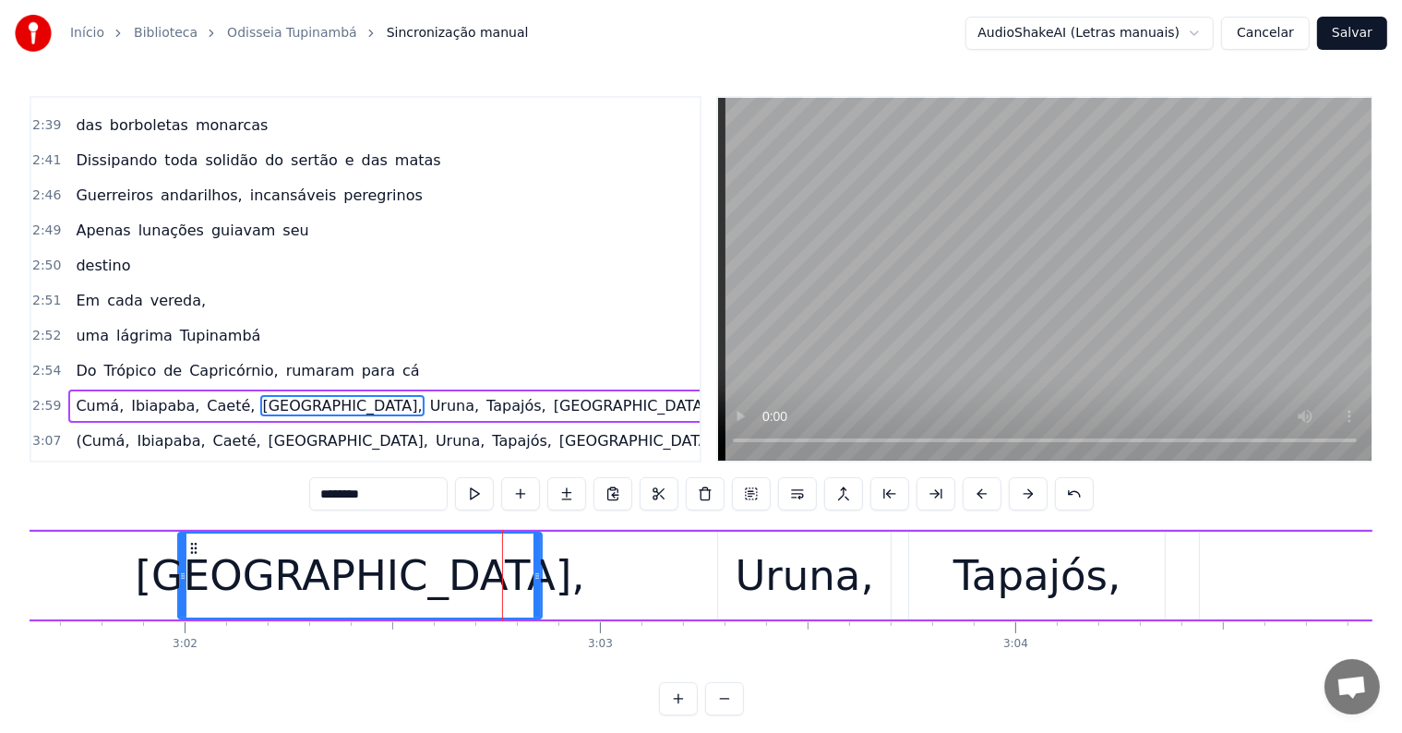
scroll to position [1601, 0]
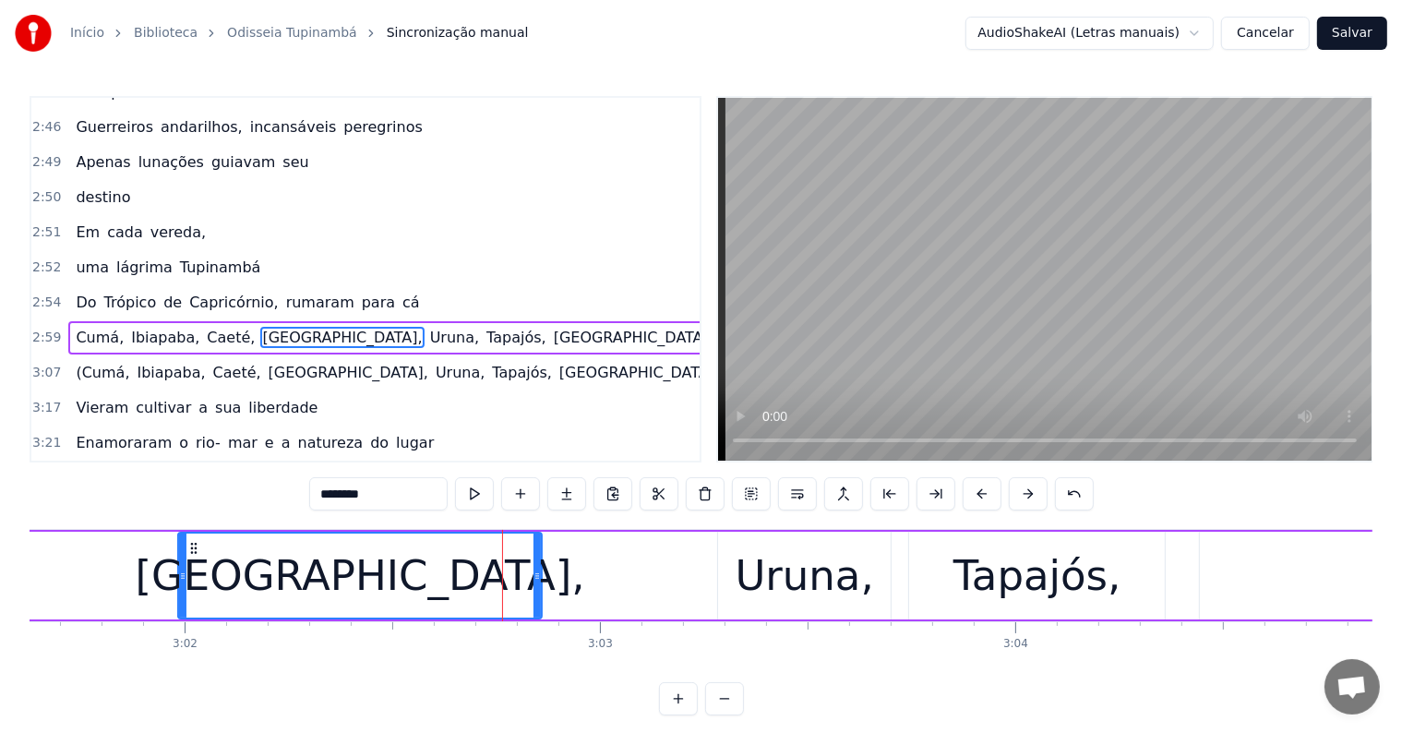
click at [392, 493] on input "********" at bounding box center [378, 493] width 138 height 33
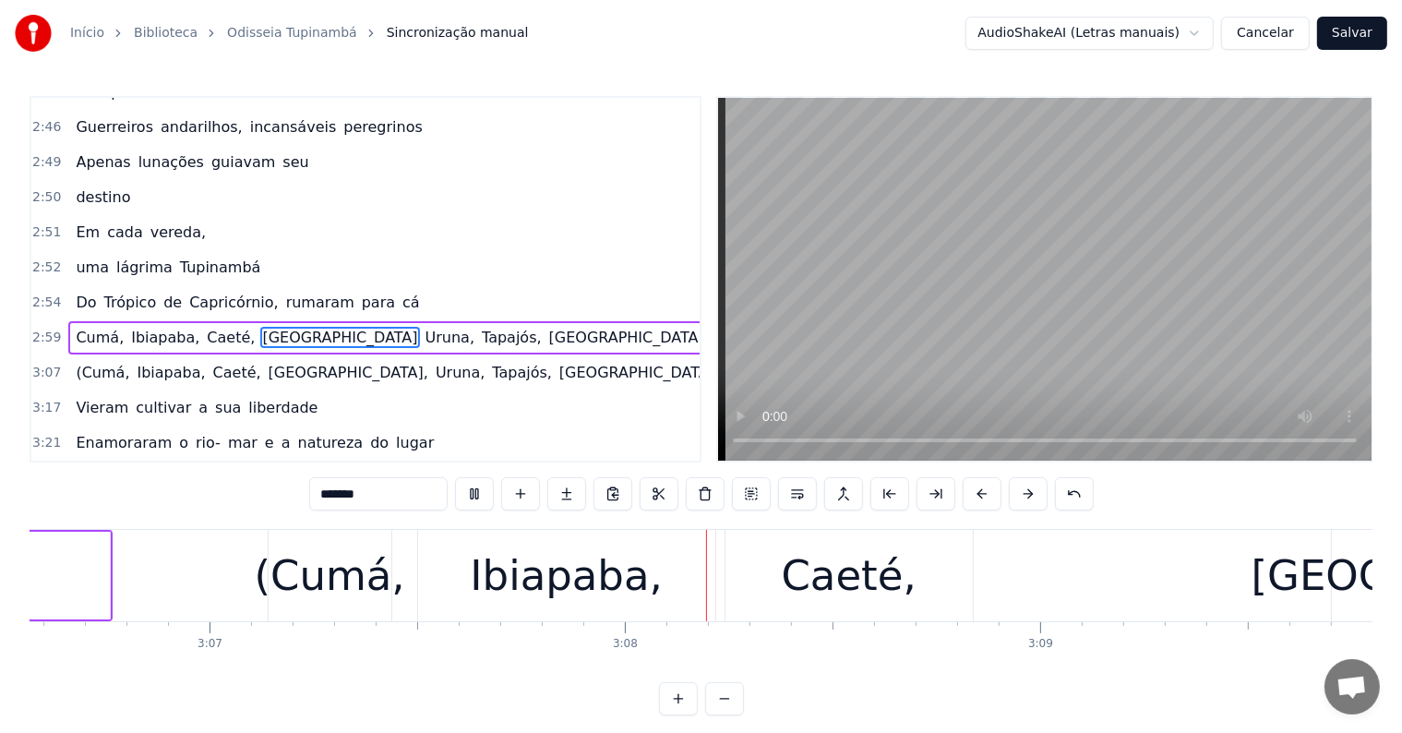
scroll to position [0, 77815]
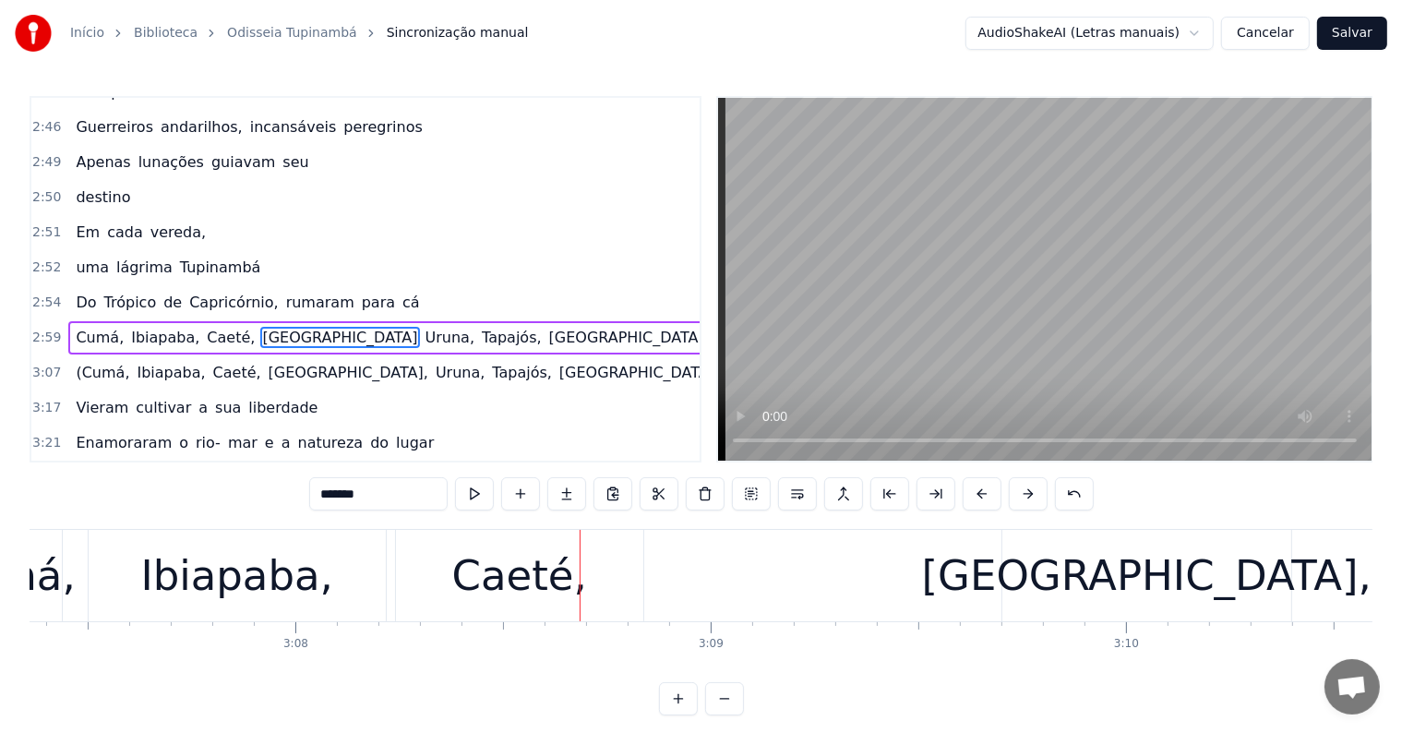
click at [538, 578] on div "Caeté," at bounding box center [519, 576] width 135 height 63
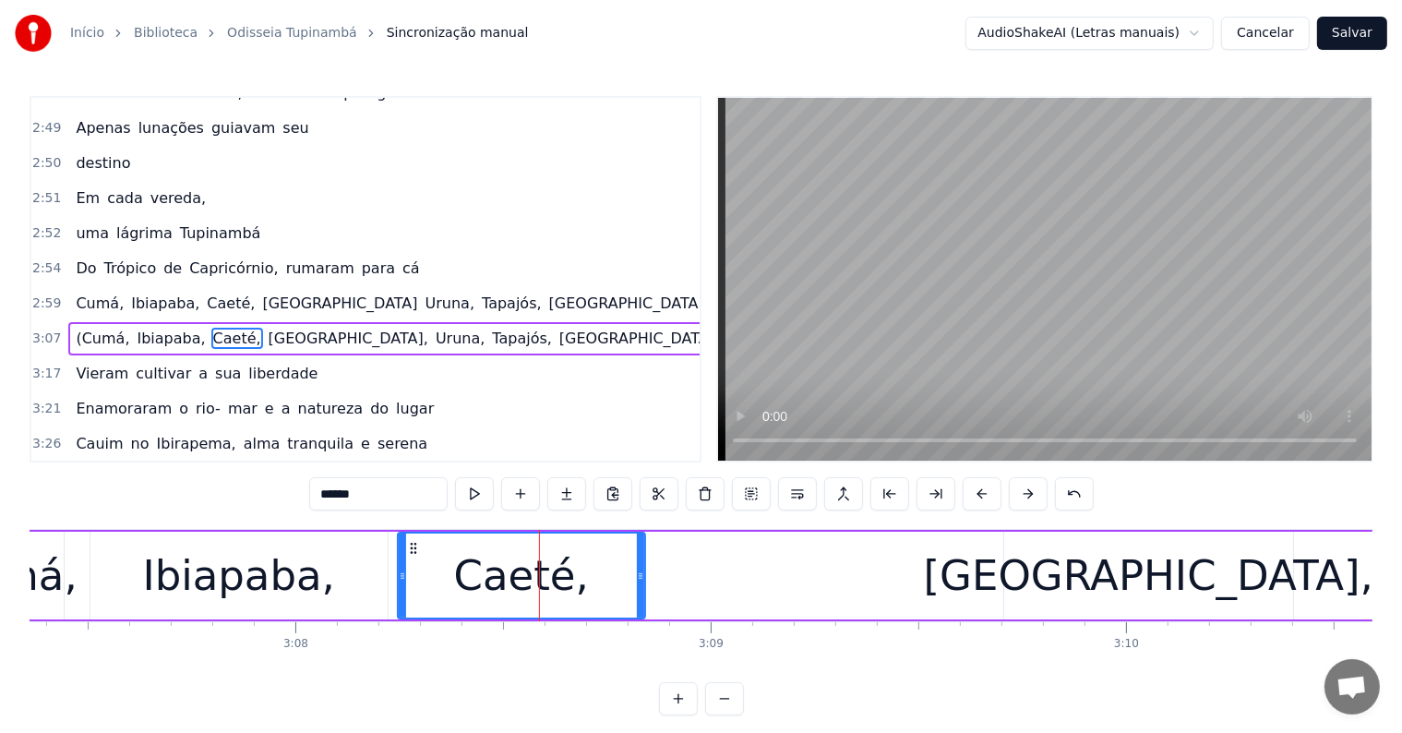
drag, startPoint x: 425, startPoint y: 497, endPoint x: 425, endPoint y: 486, distance: 11.1
click at [425, 486] on input "******" at bounding box center [378, 493] width 138 height 33
click at [1060, 572] on div "[GEOGRAPHIC_DATA]," at bounding box center [1148, 576] width 289 height 88
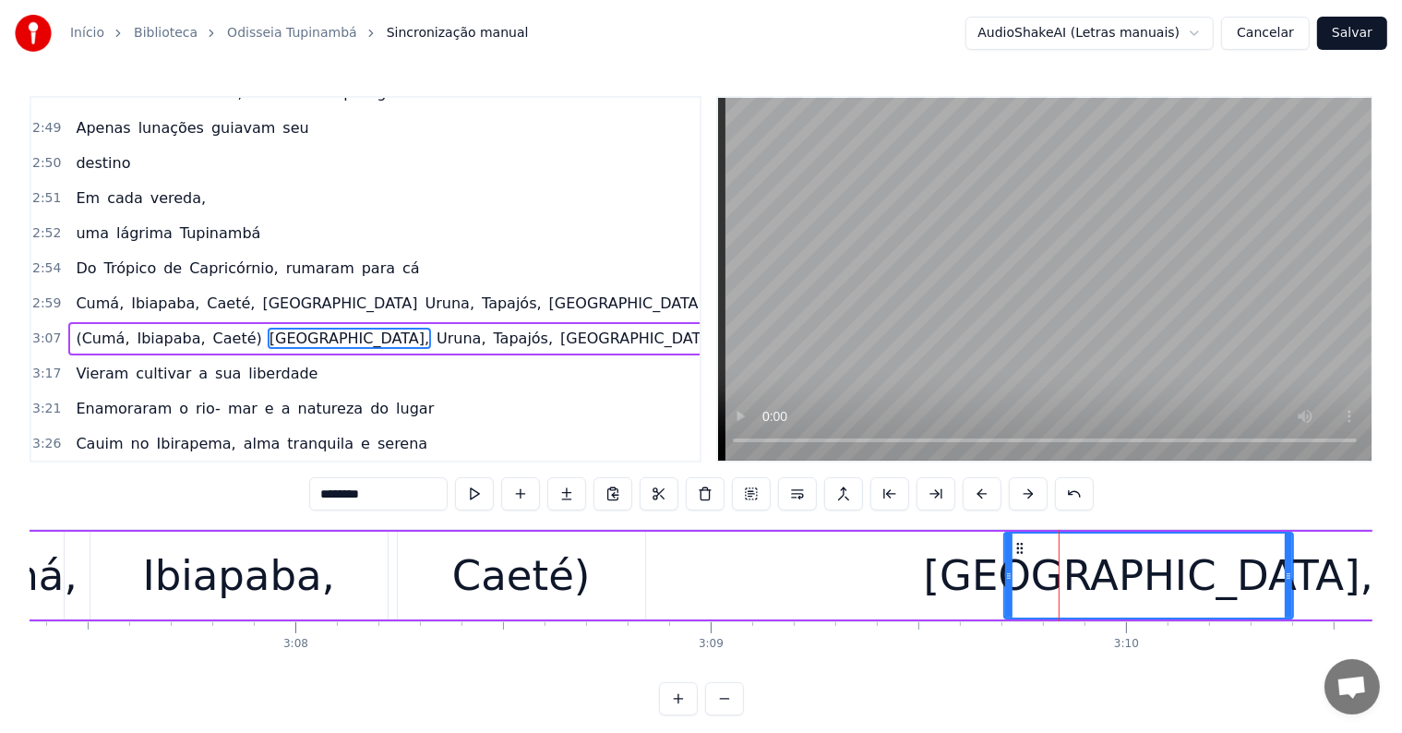
click at [406, 498] on input "********" at bounding box center [378, 493] width 138 height 33
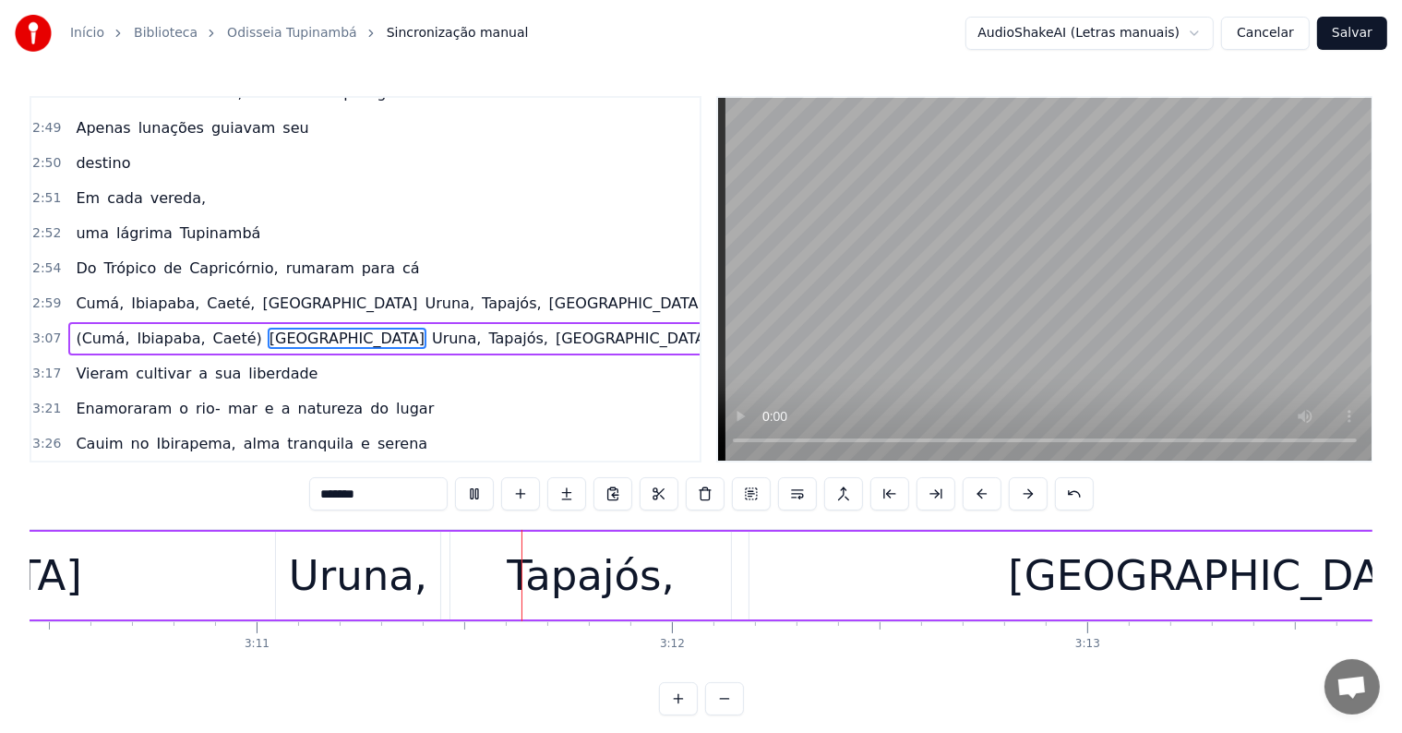
scroll to position [0, 79123]
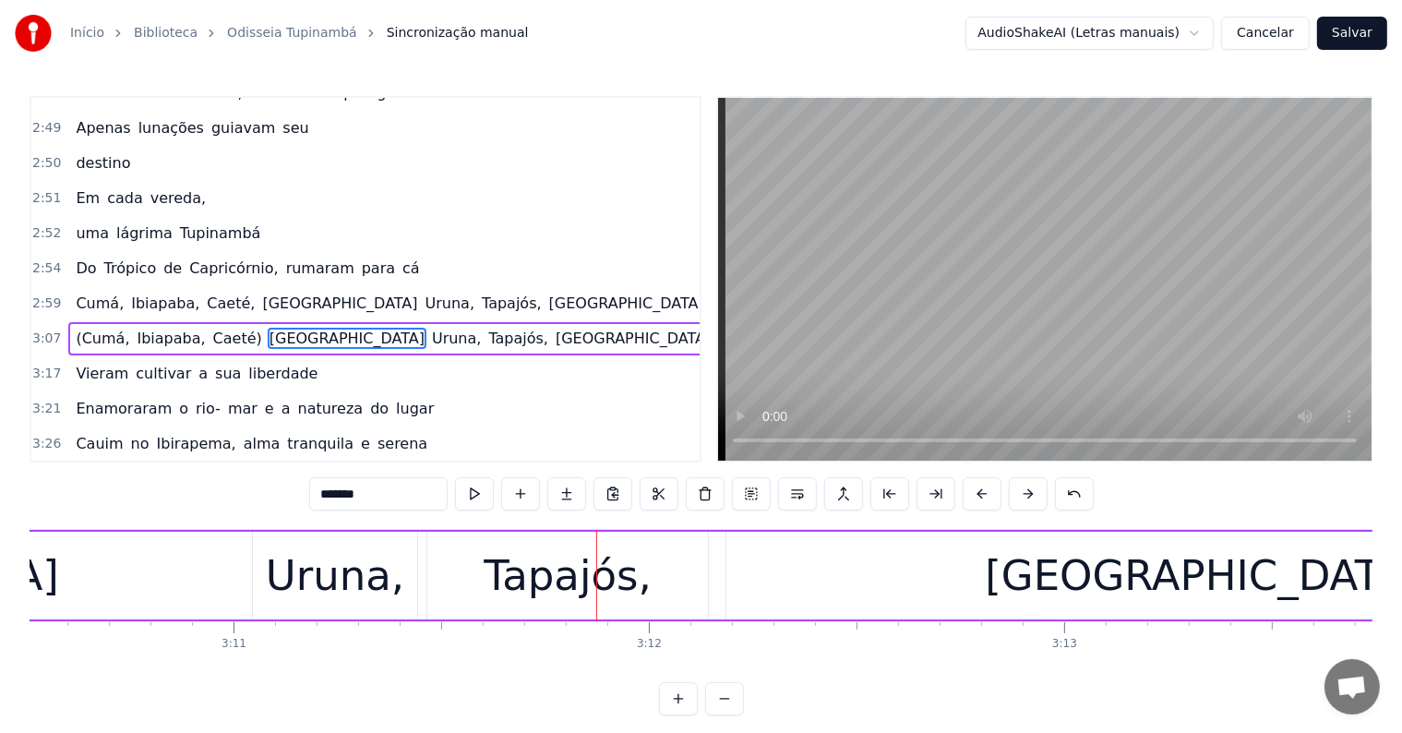
click at [353, 598] on div "Uruna," at bounding box center [335, 576] width 138 height 63
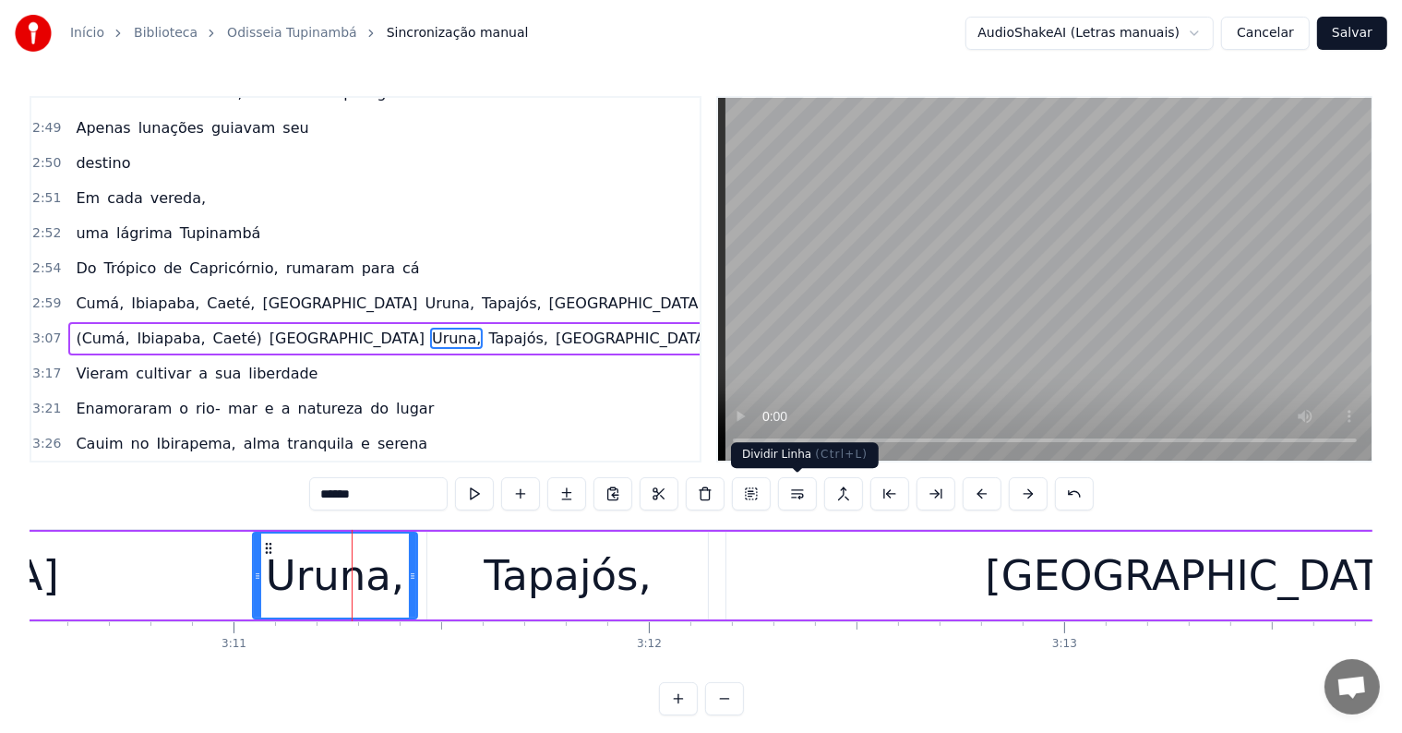
click at [798, 498] on button at bounding box center [797, 493] width 39 height 33
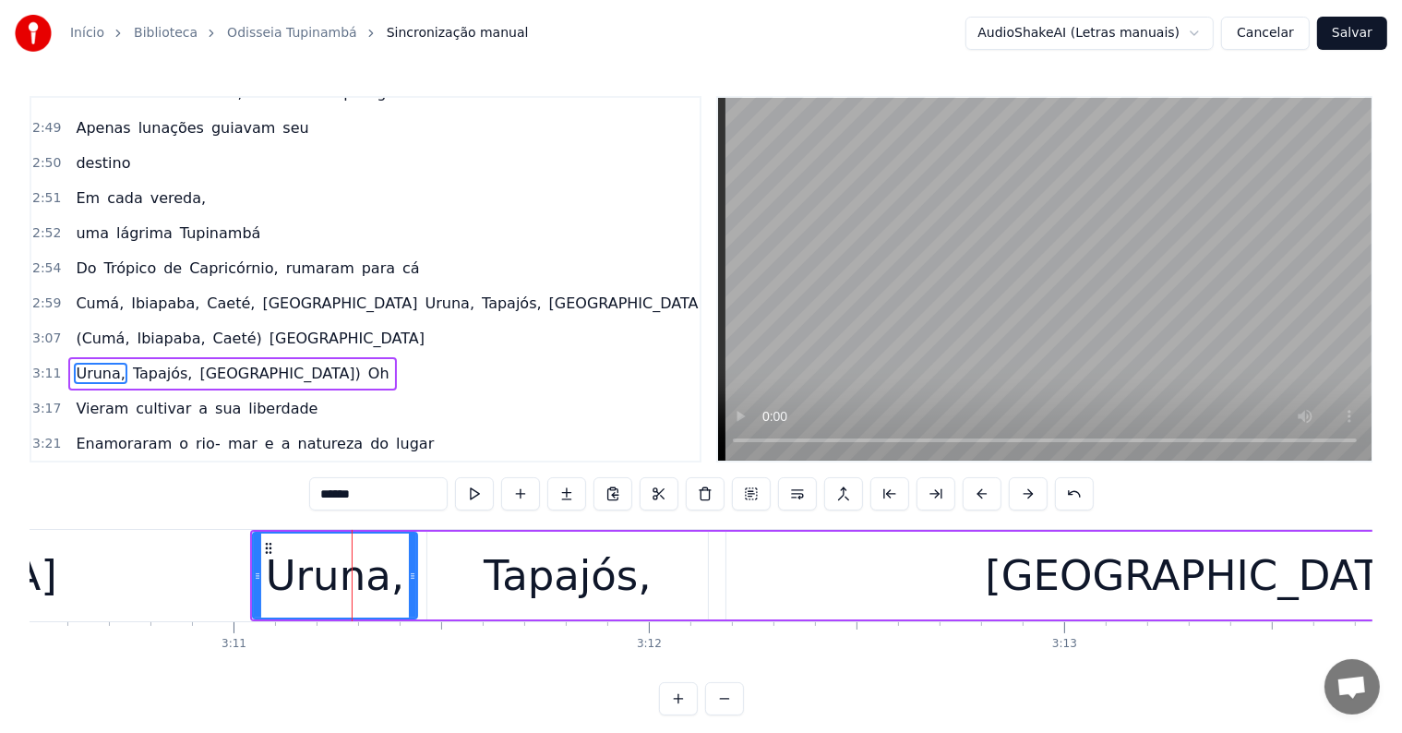
scroll to position [1669, 0]
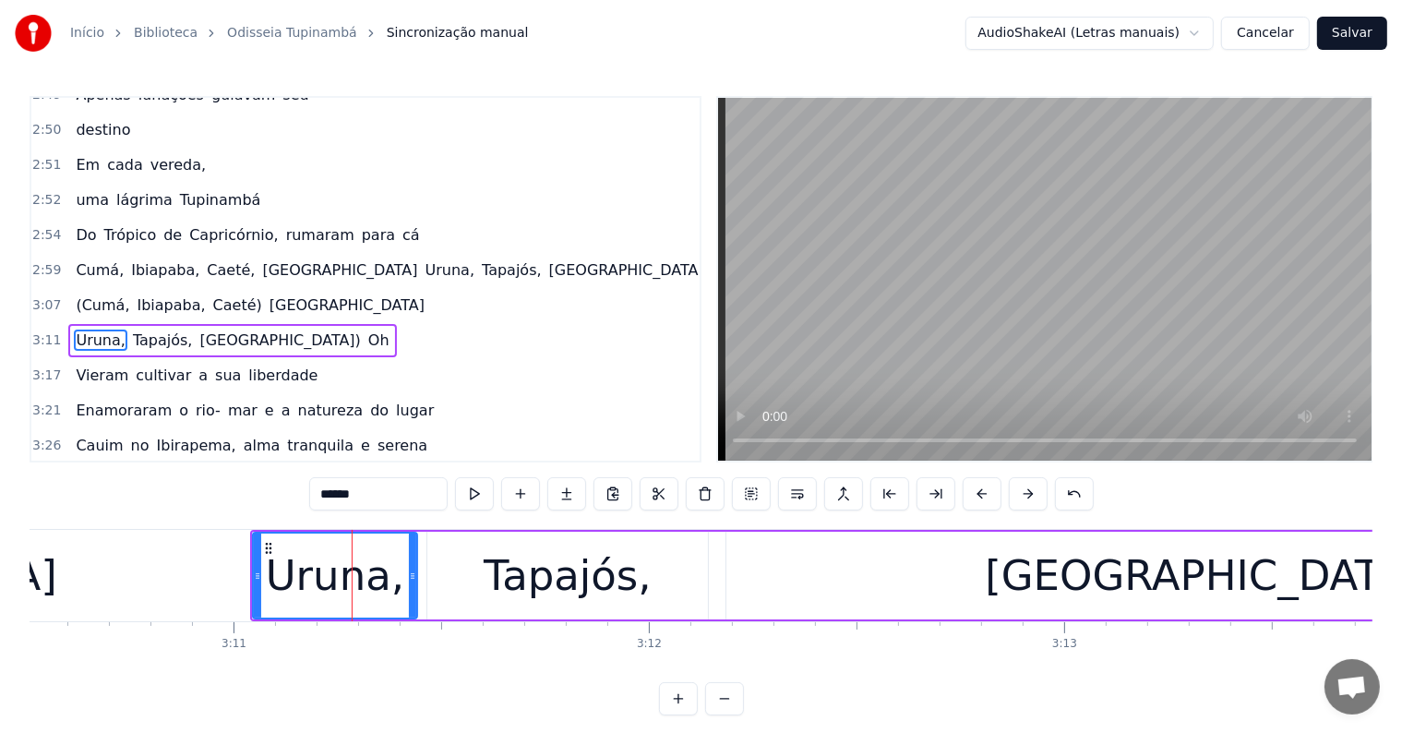
click at [310, 490] on input "******" at bounding box center [378, 493] width 138 height 33
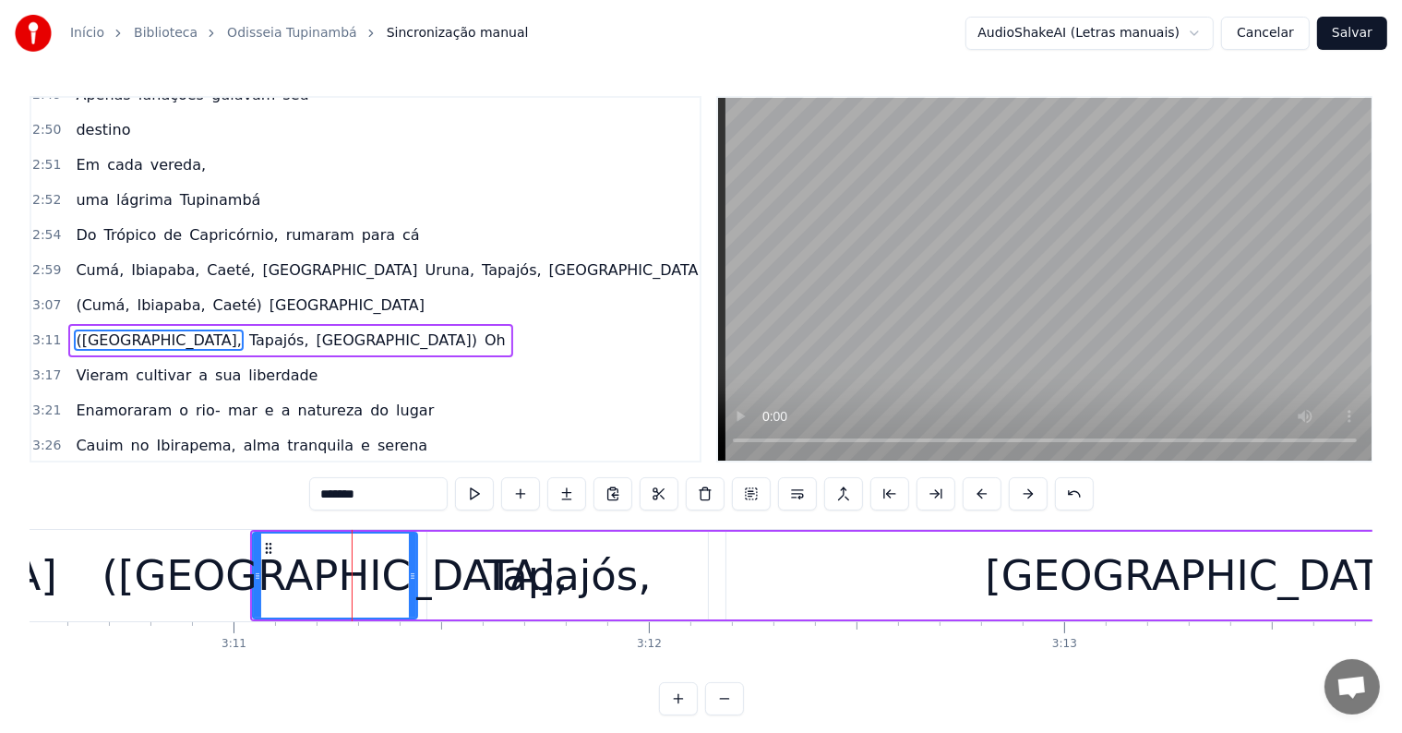
click at [346, 593] on div "([GEOGRAPHIC_DATA]," at bounding box center [335, 576] width 466 height 63
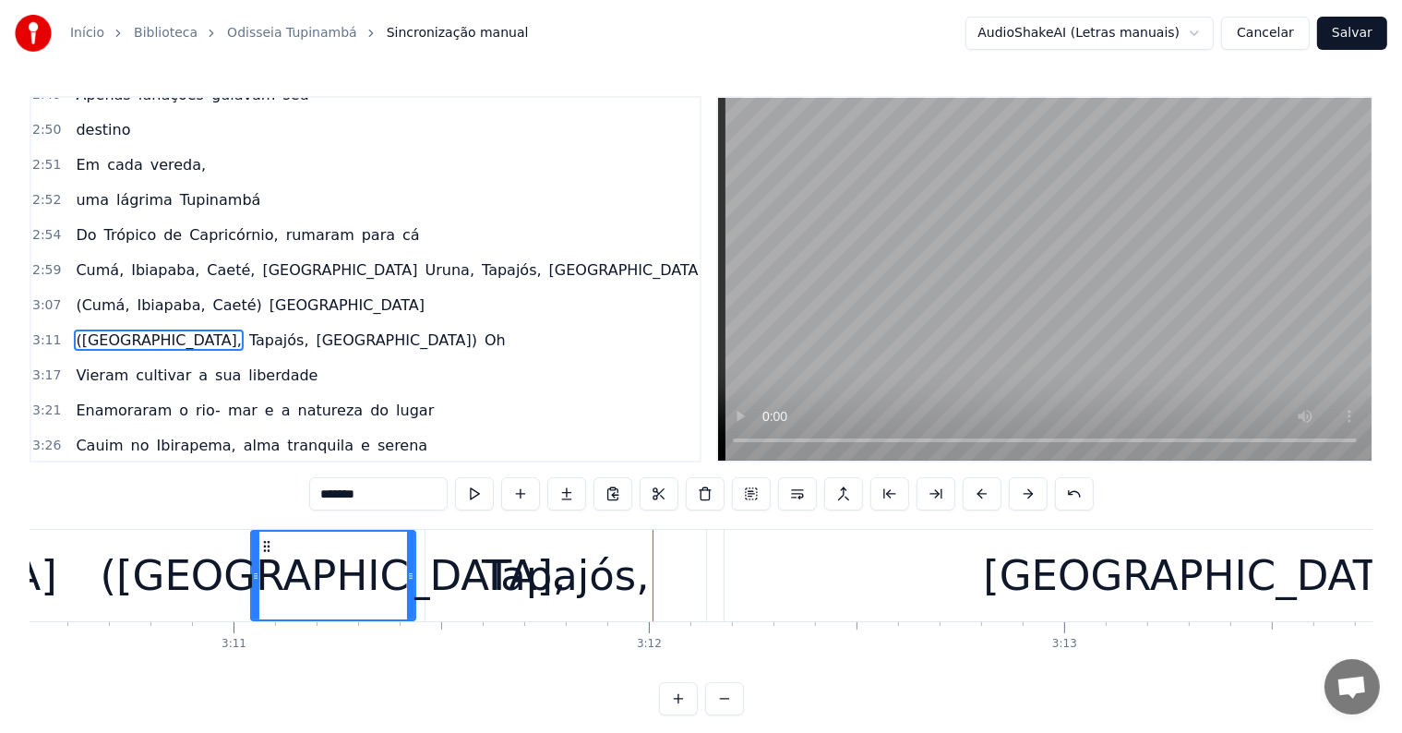
click at [1002, 582] on div "[GEOGRAPHIC_DATA])" at bounding box center [1210, 575] width 970 height 91
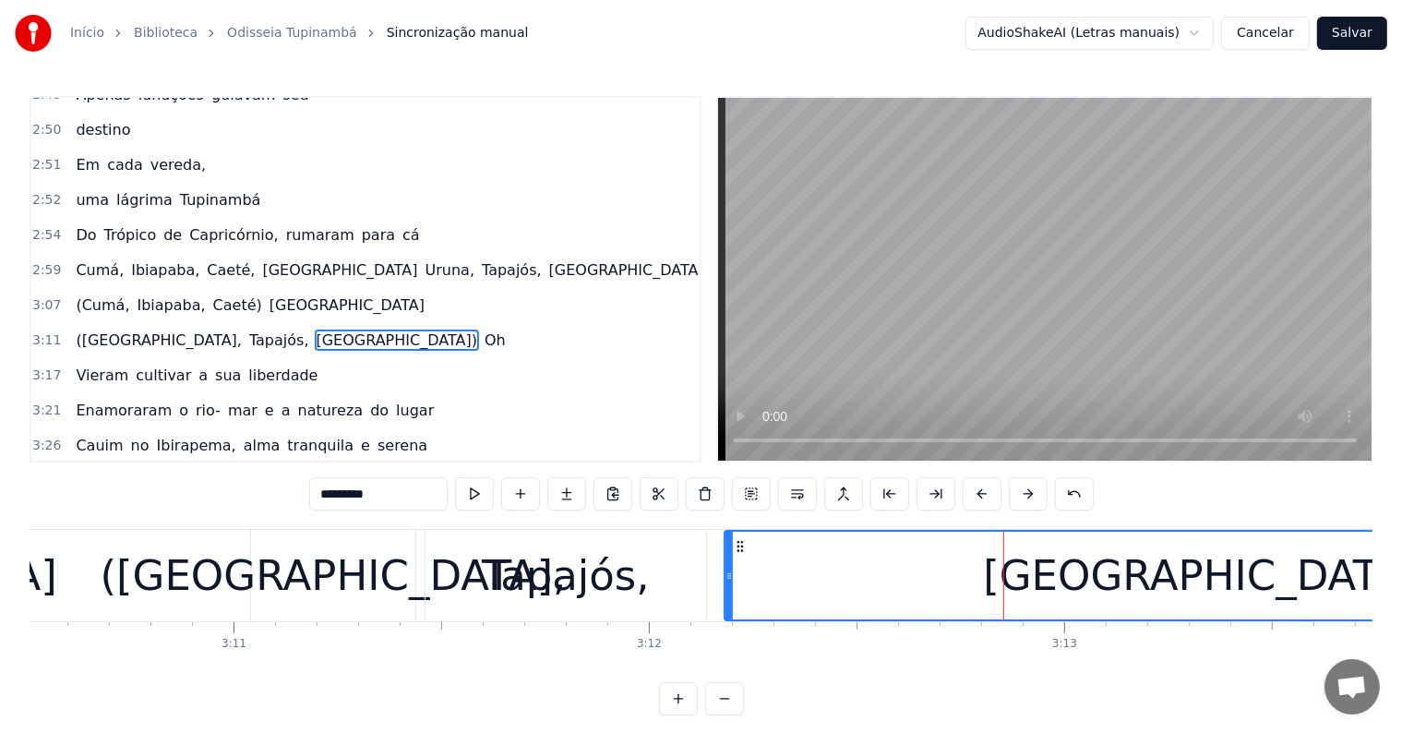
click at [483, 329] on span "Oh" at bounding box center [495, 339] width 25 height 21
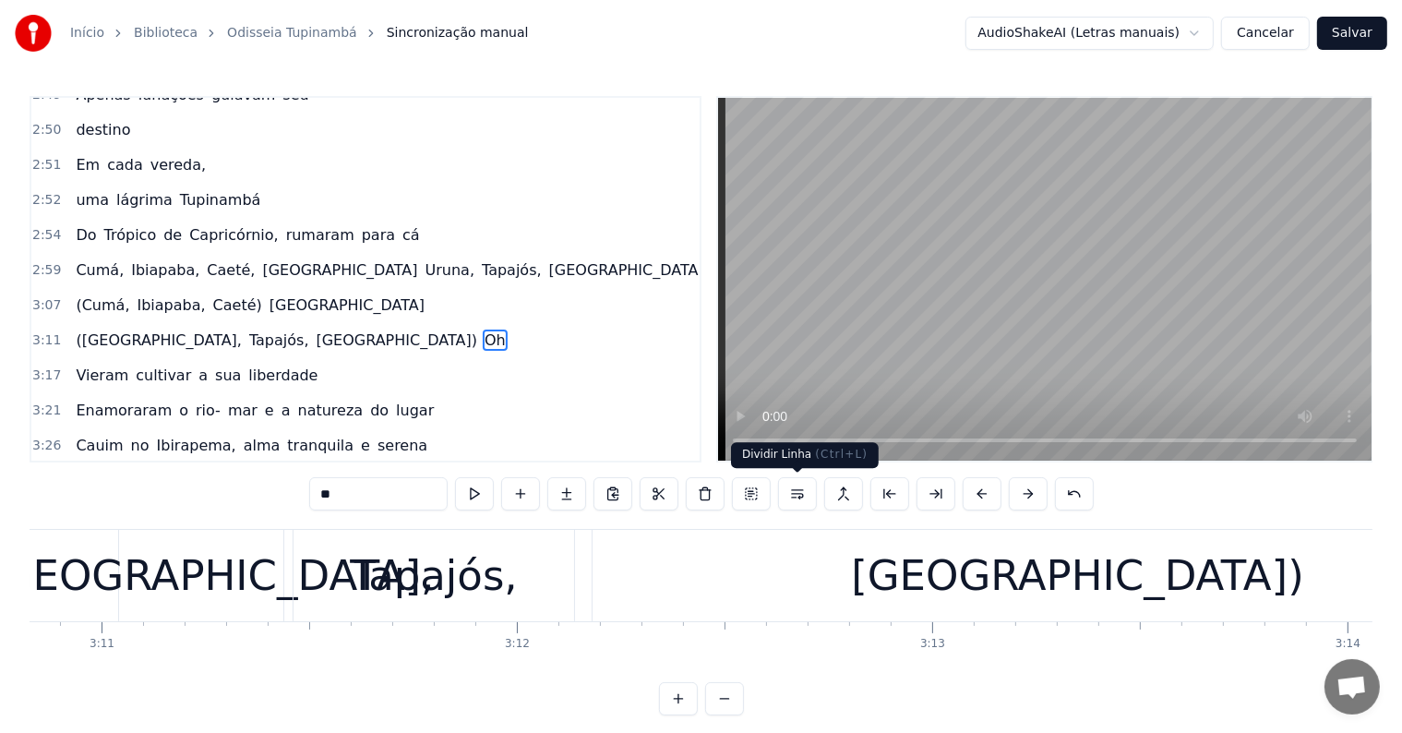
click at [801, 497] on button at bounding box center [797, 493] width 39 height 33
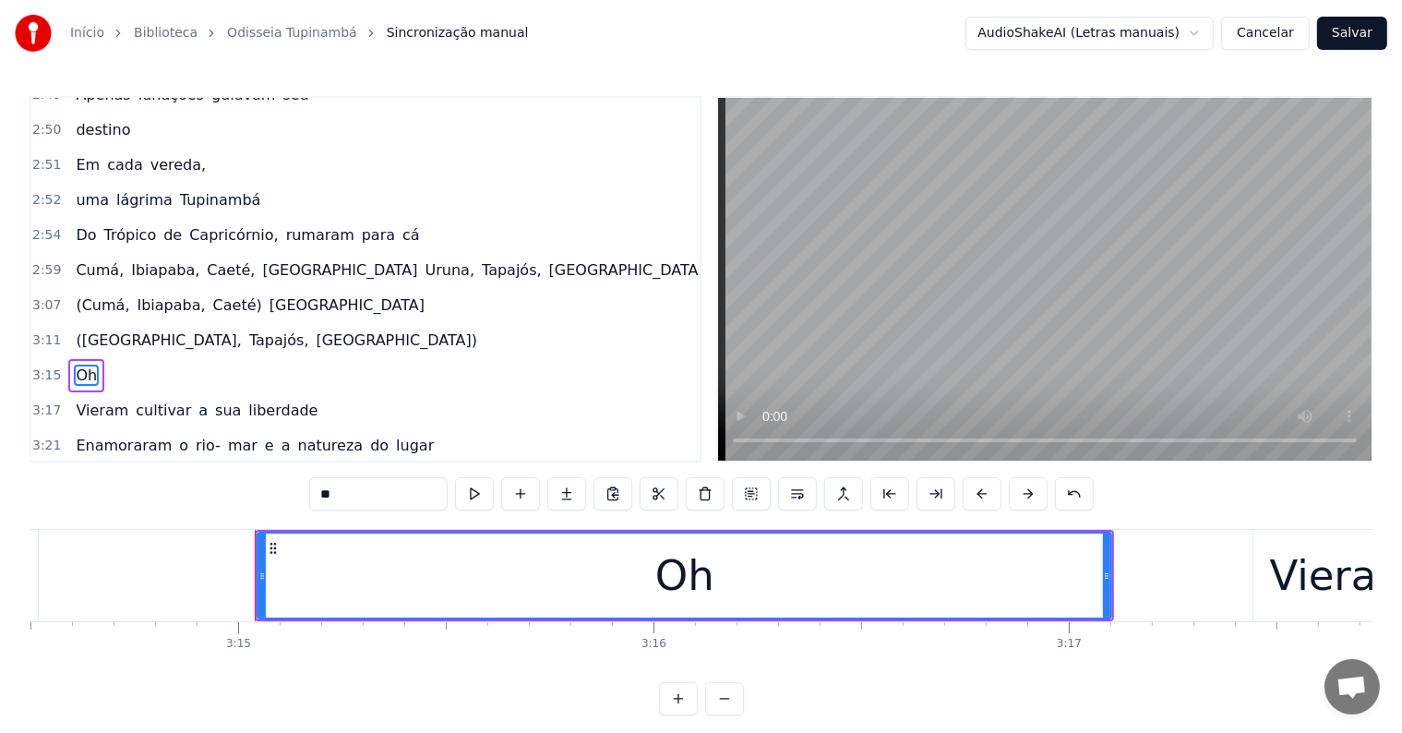
scroll to position [0, 80912]
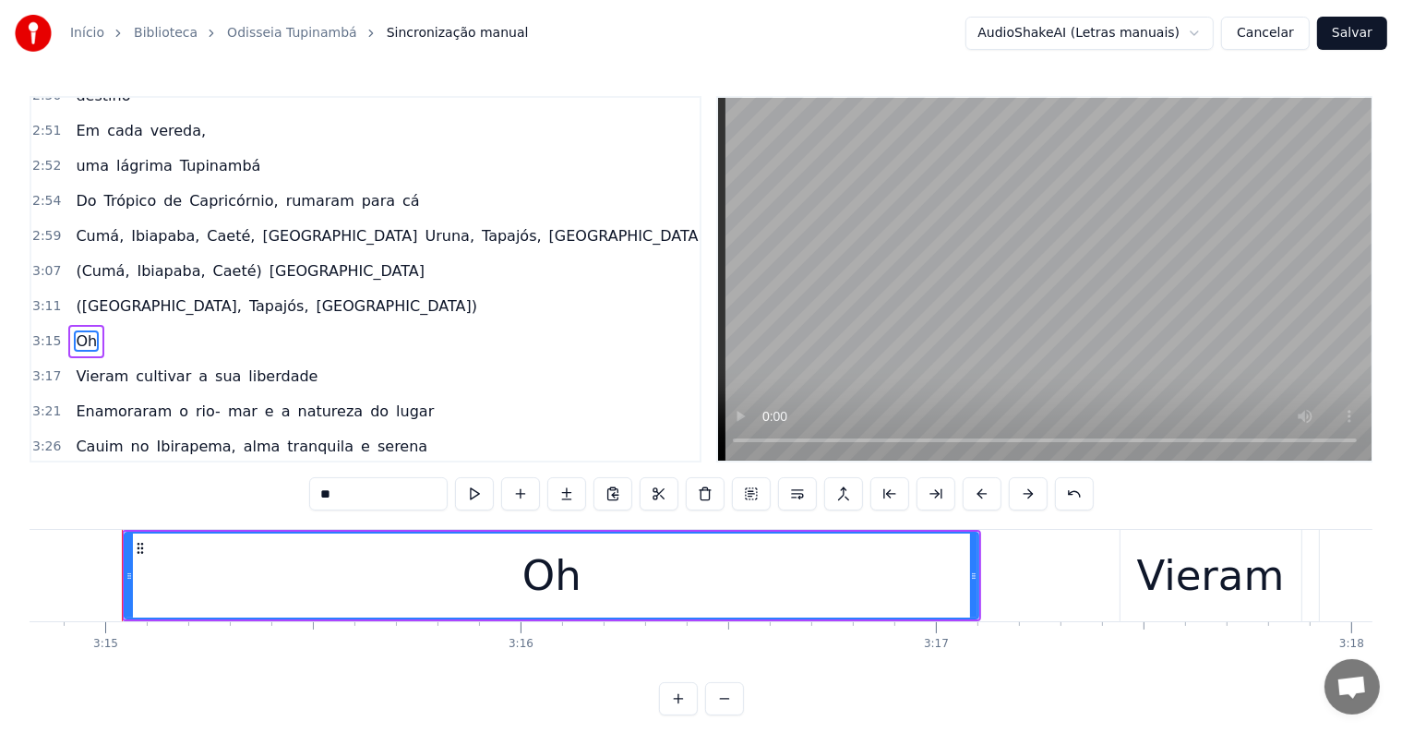
click at [315, 295] on span "[GEOGRAPHIC_DATA])" at bounding box center [397, 305] width 164 height 21
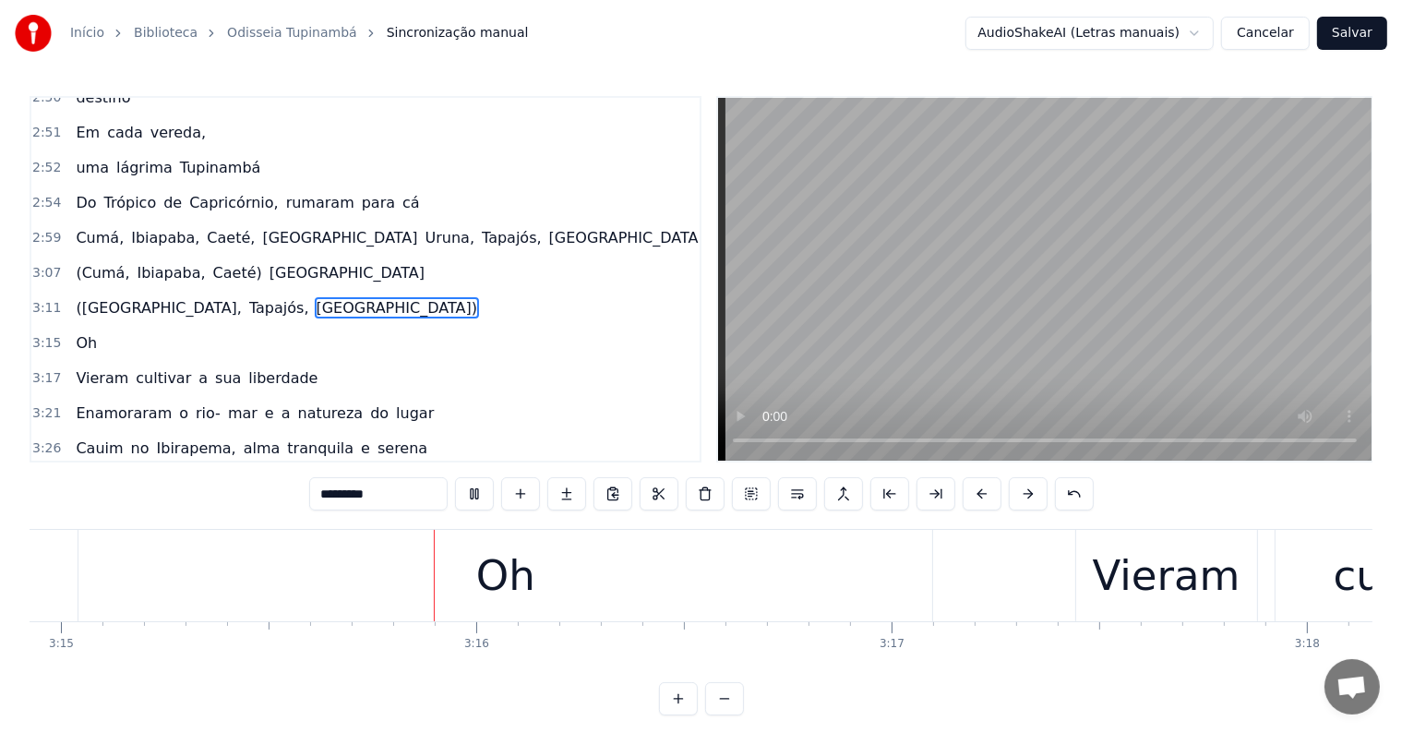
scroll to position [0, 80983]
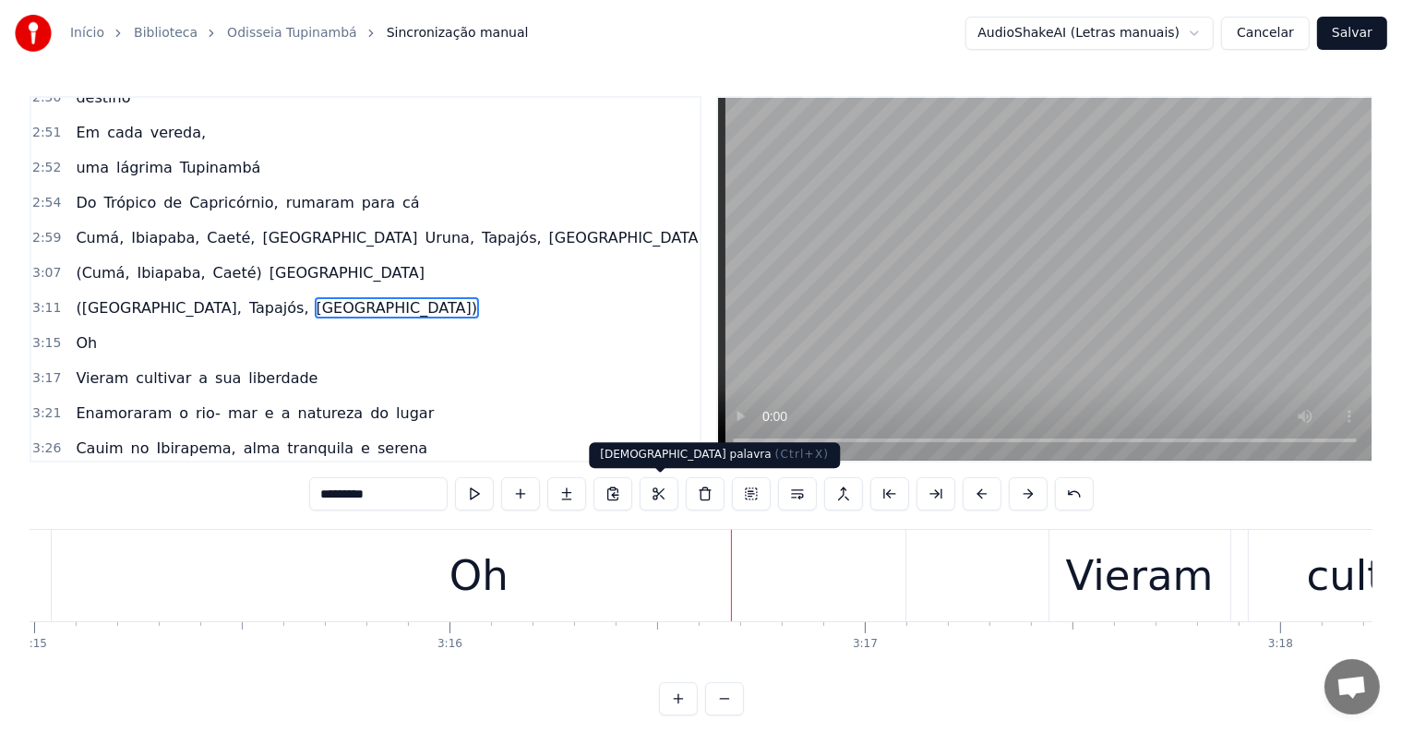
click at [604, 568] on div "Oh" at bounding box center [479, 575] width 854 height 91
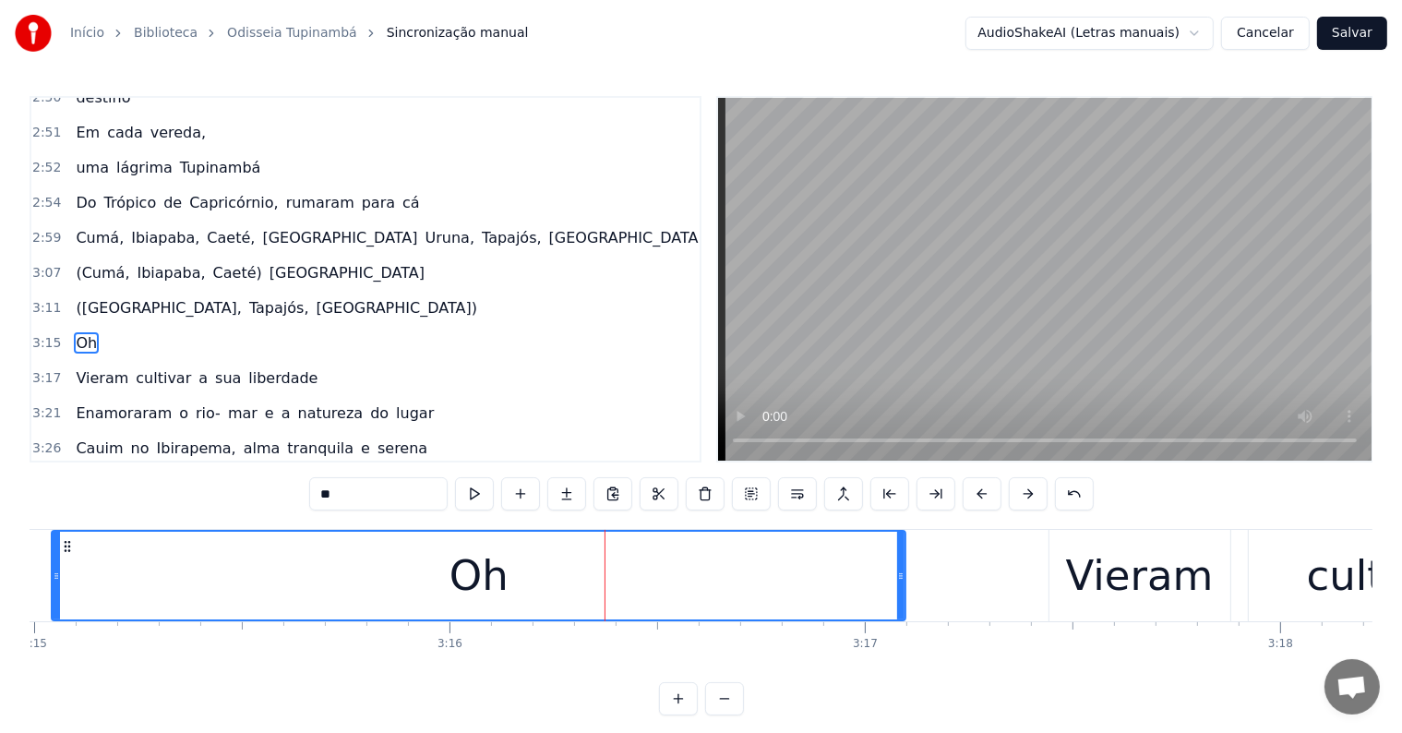
scroll to position [1703, 0]
click at [413, 489] on input "**" at bounding box center [378, 493] width 138 height 33
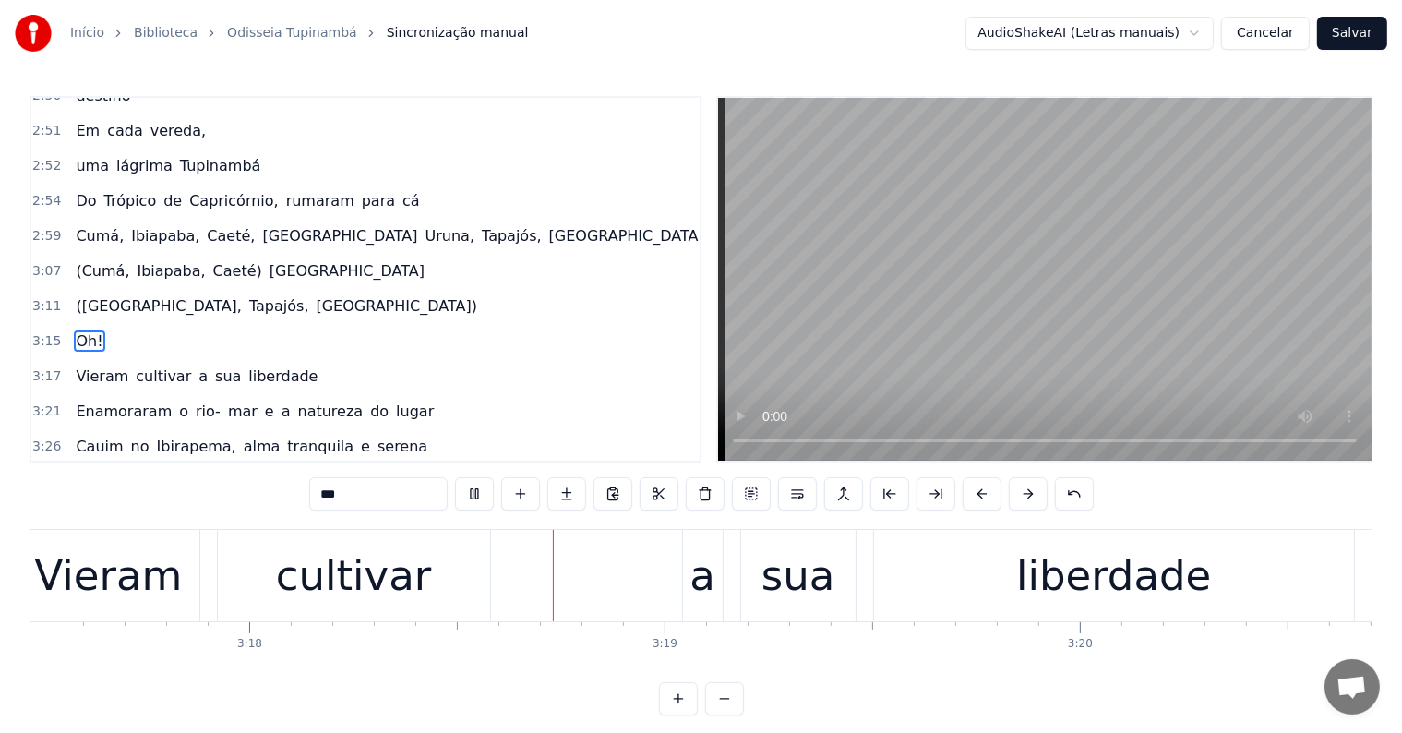
scroll to position [0, 82169]
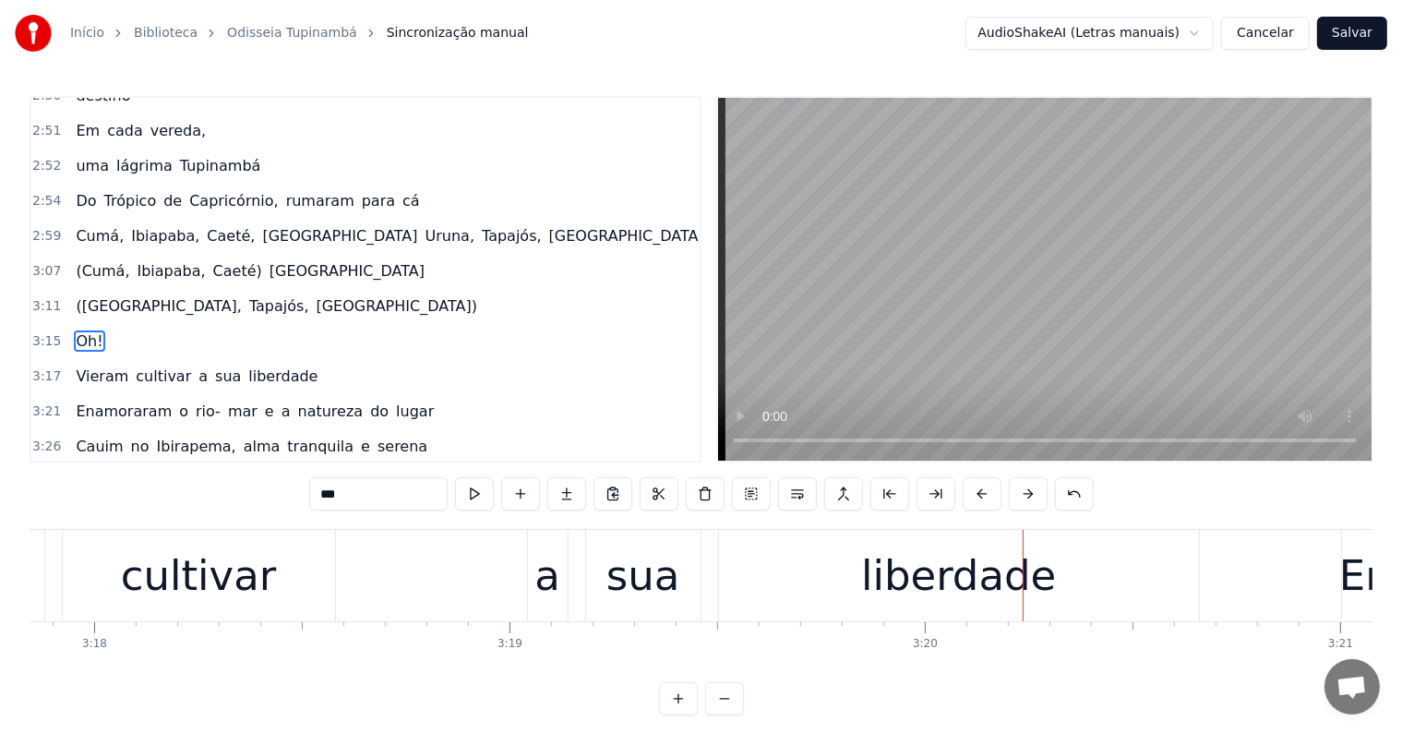
click at [879, 569] on div "liberdade" at bounding box center [958, 576] width 195 height 63
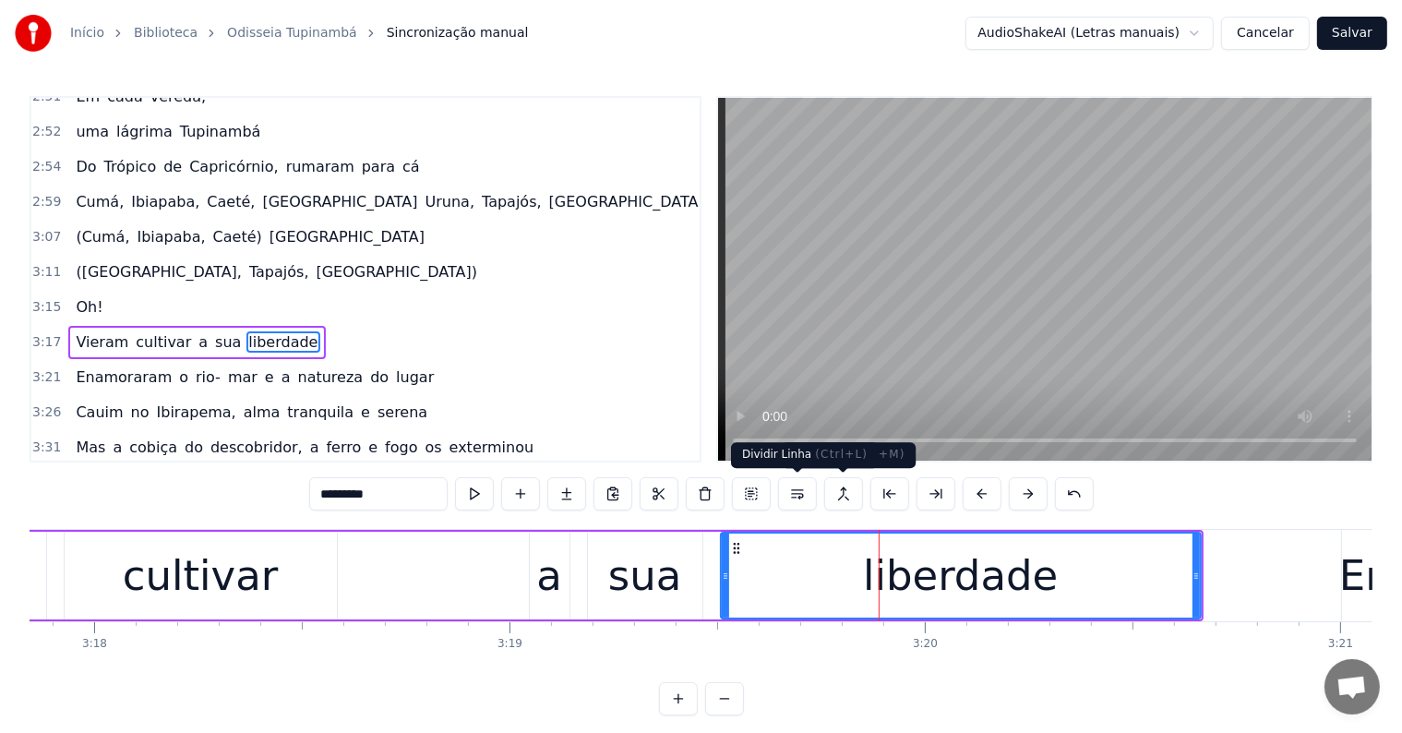
click at [797, 495] on button at bounding box center [797, 493] width 39 height 33
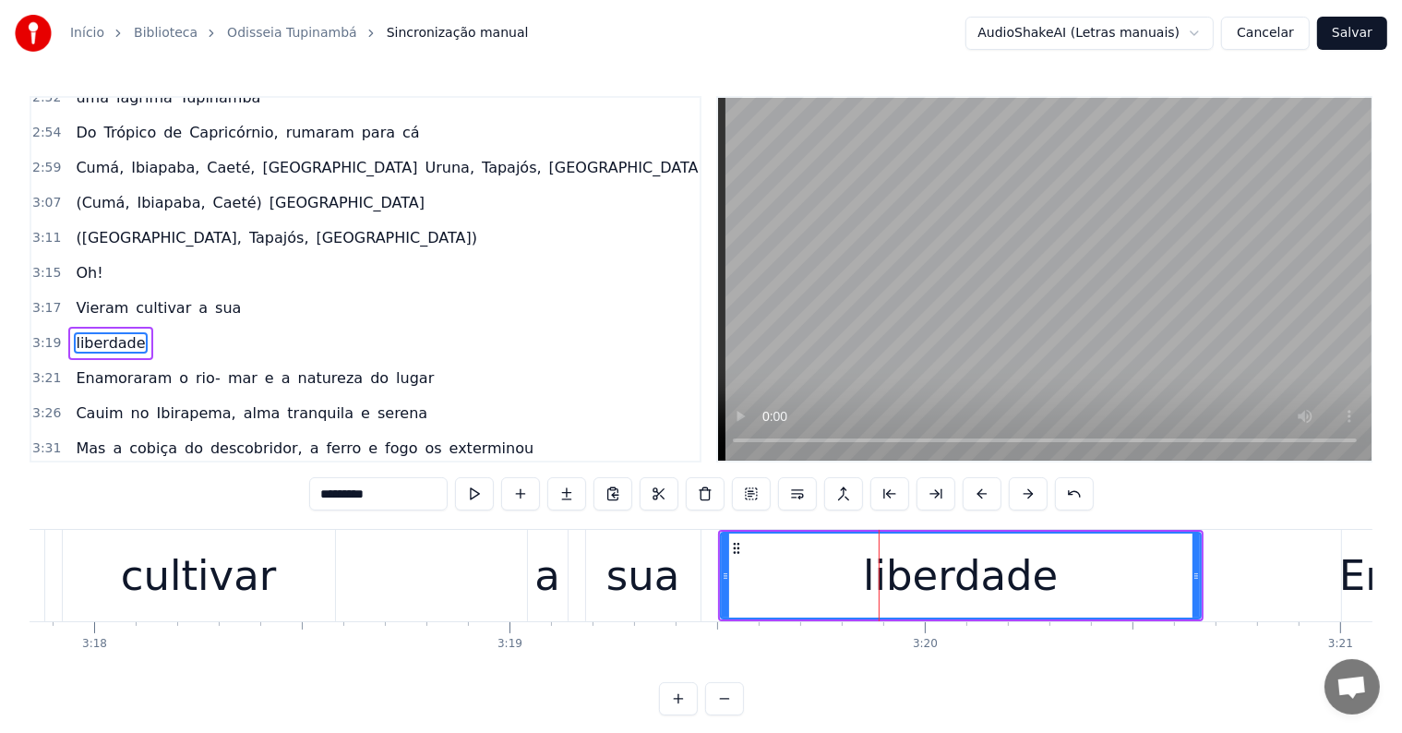
click at [637, 572] on div "sua" at bounding box center [643, 576] width 74 height 63
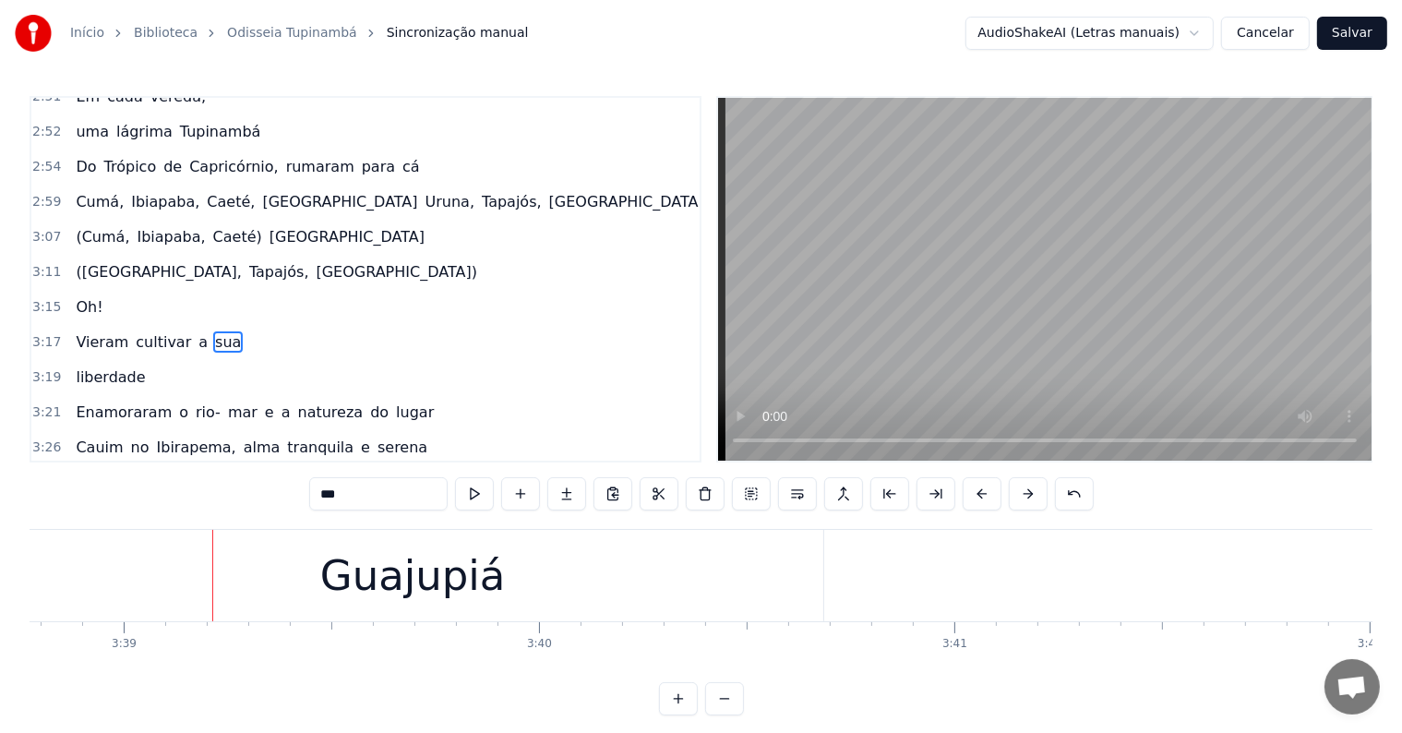
scroll to position [0, 90951]
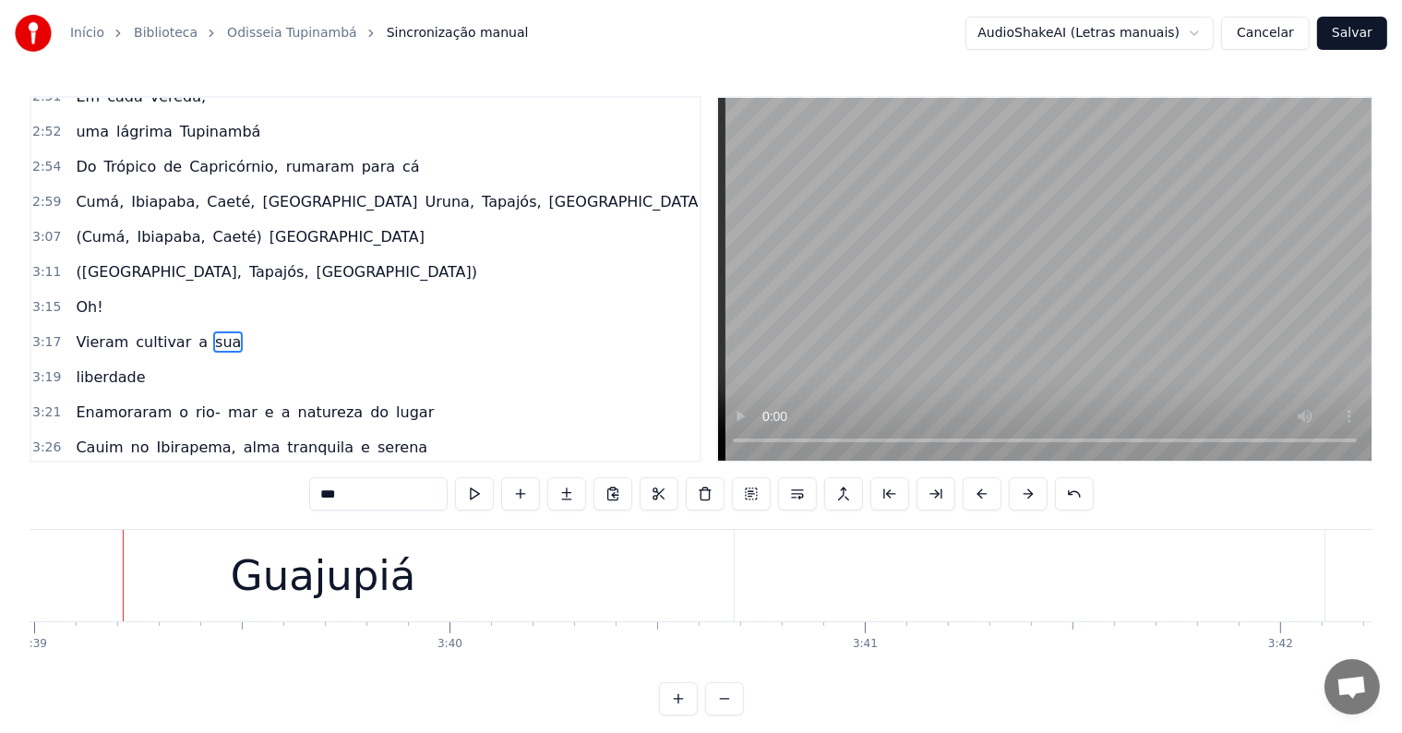
click at [427, 582] on div "Guajupiá" at bounding box center [323, 575] width 820 height 91
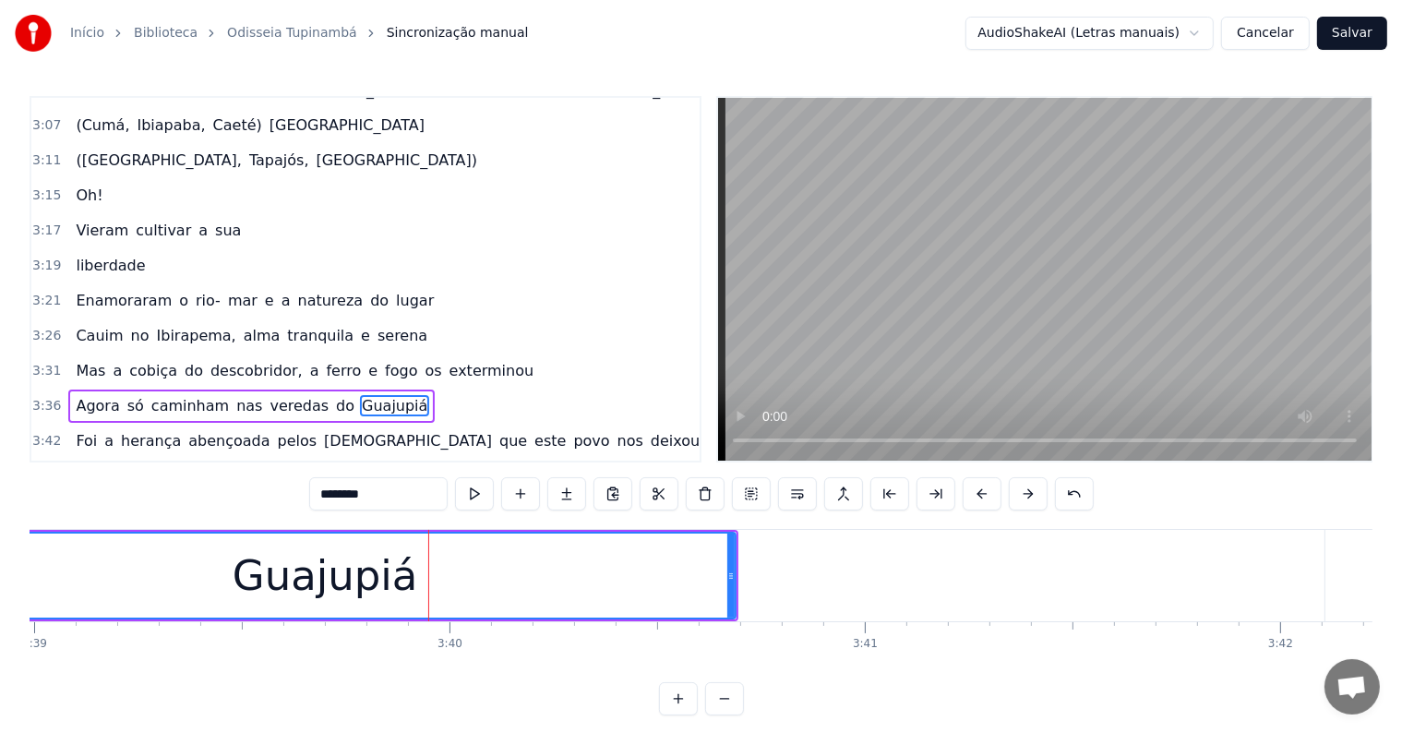
scroll to position [1907, 0]
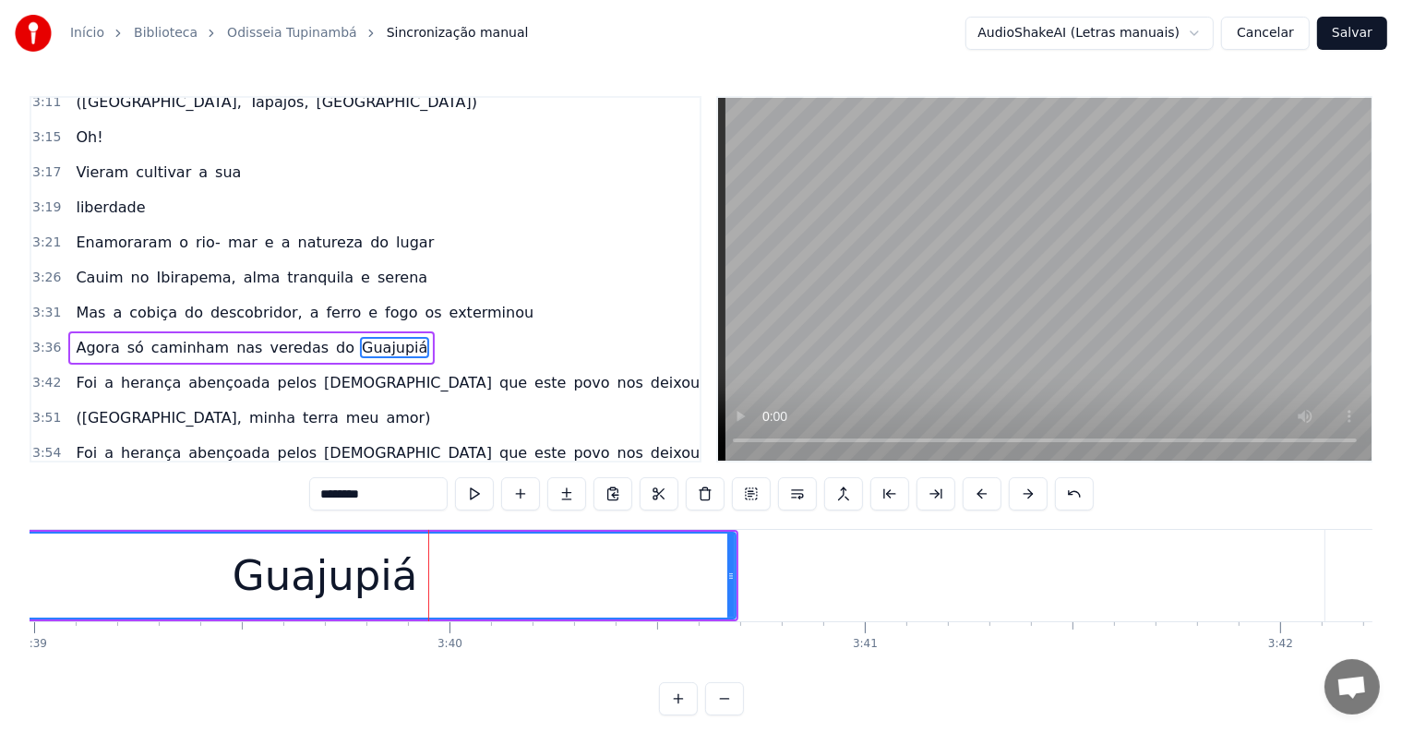
click at [334, 337] on span "do" at bounding box center [345, 347] width 22 height 21
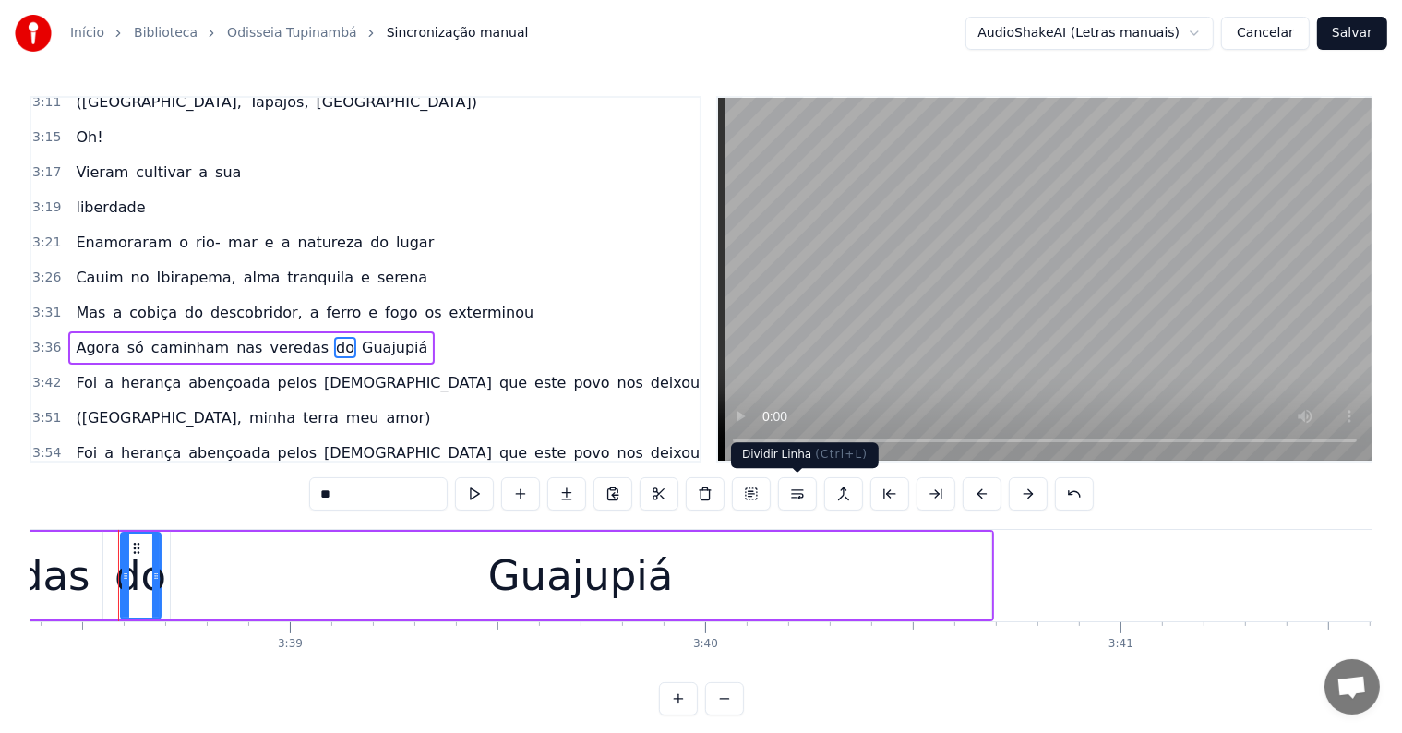
click at [789, 496] on button at bounding box center [797, 493] width 39 height 33
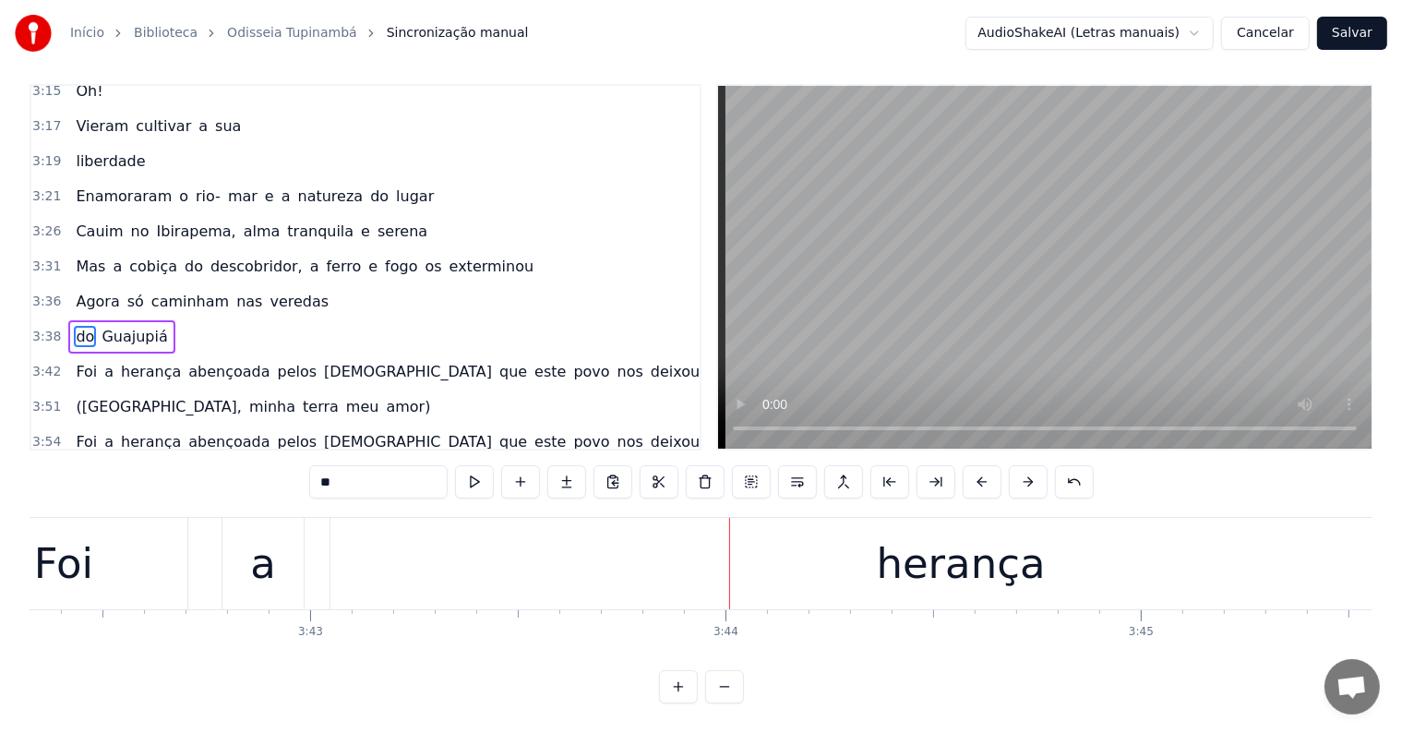
scroll to position [0, 92451]
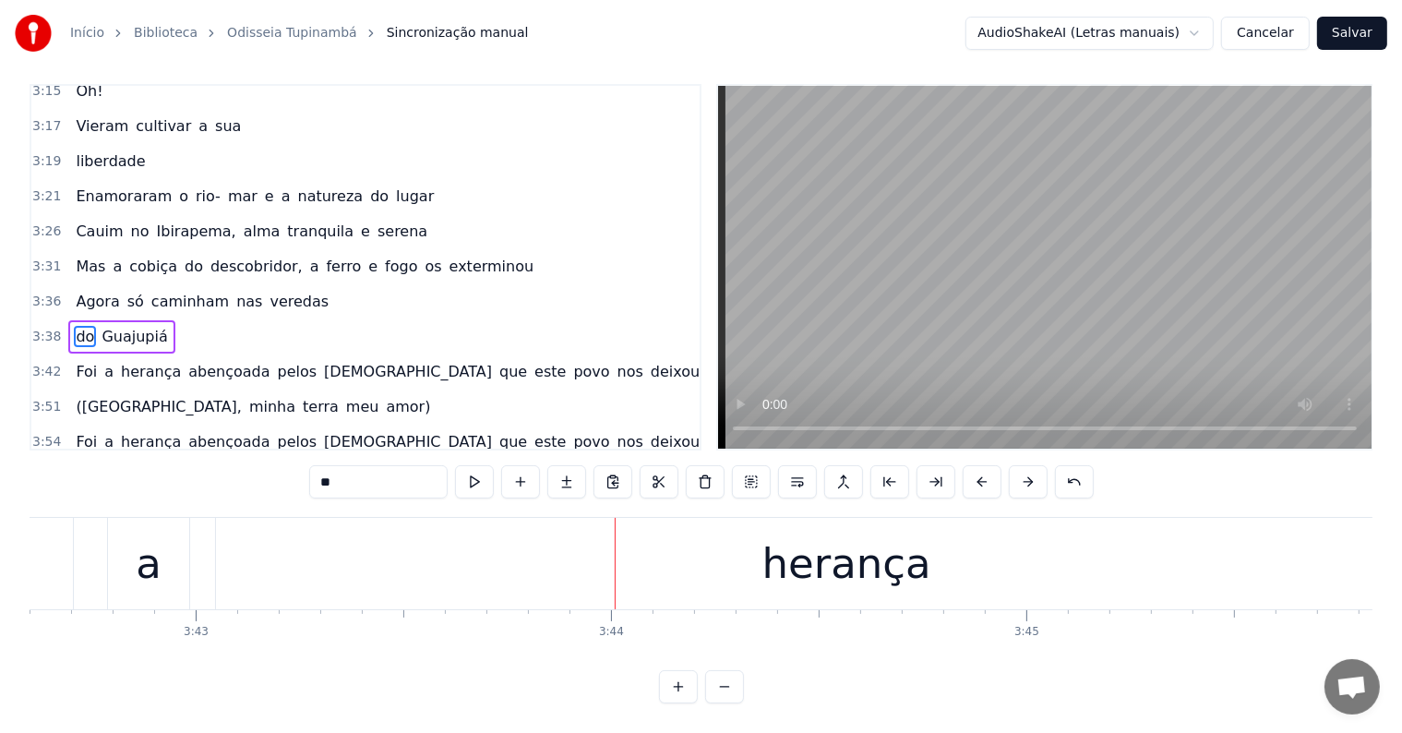
click at [360, 567] on div "herança" at bounding box center [846, 563] width 1261 height 91
type input "*******"
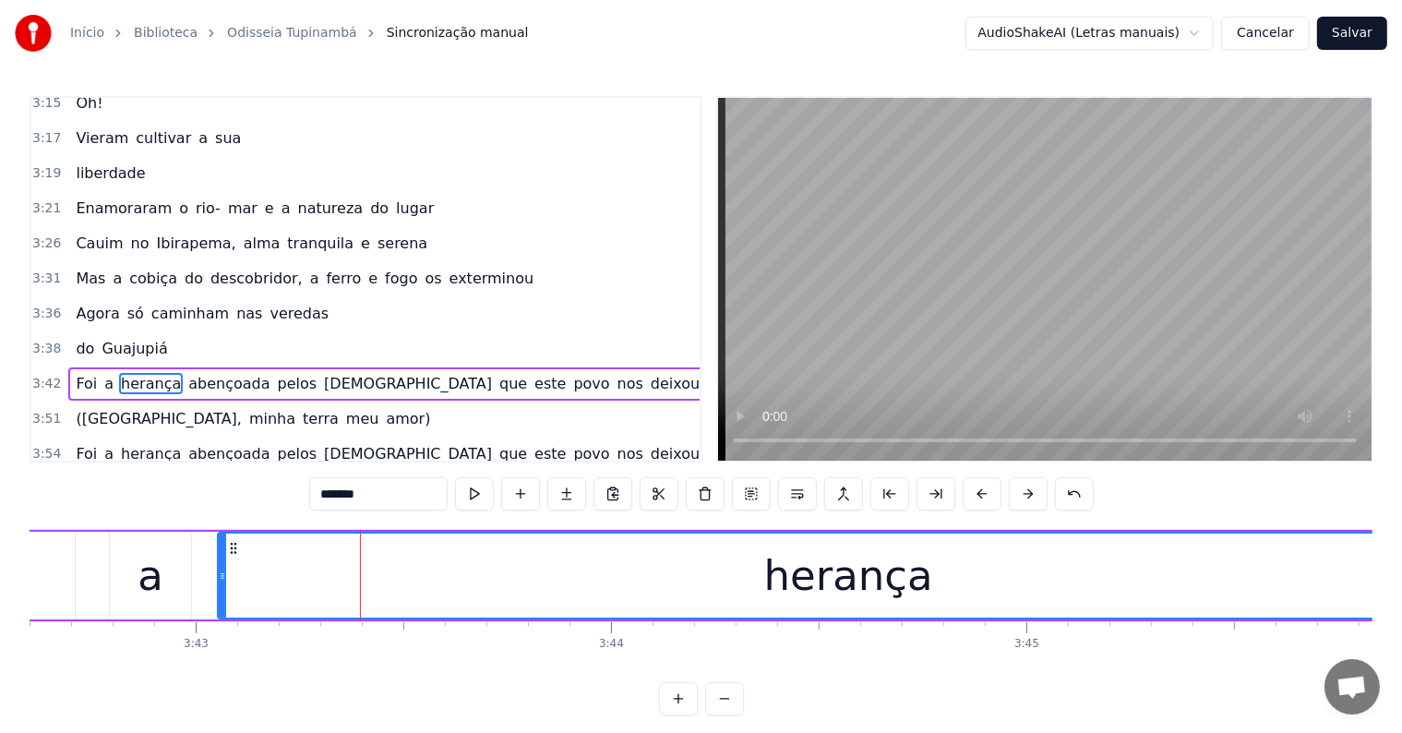
scroll to position [1946, 0]
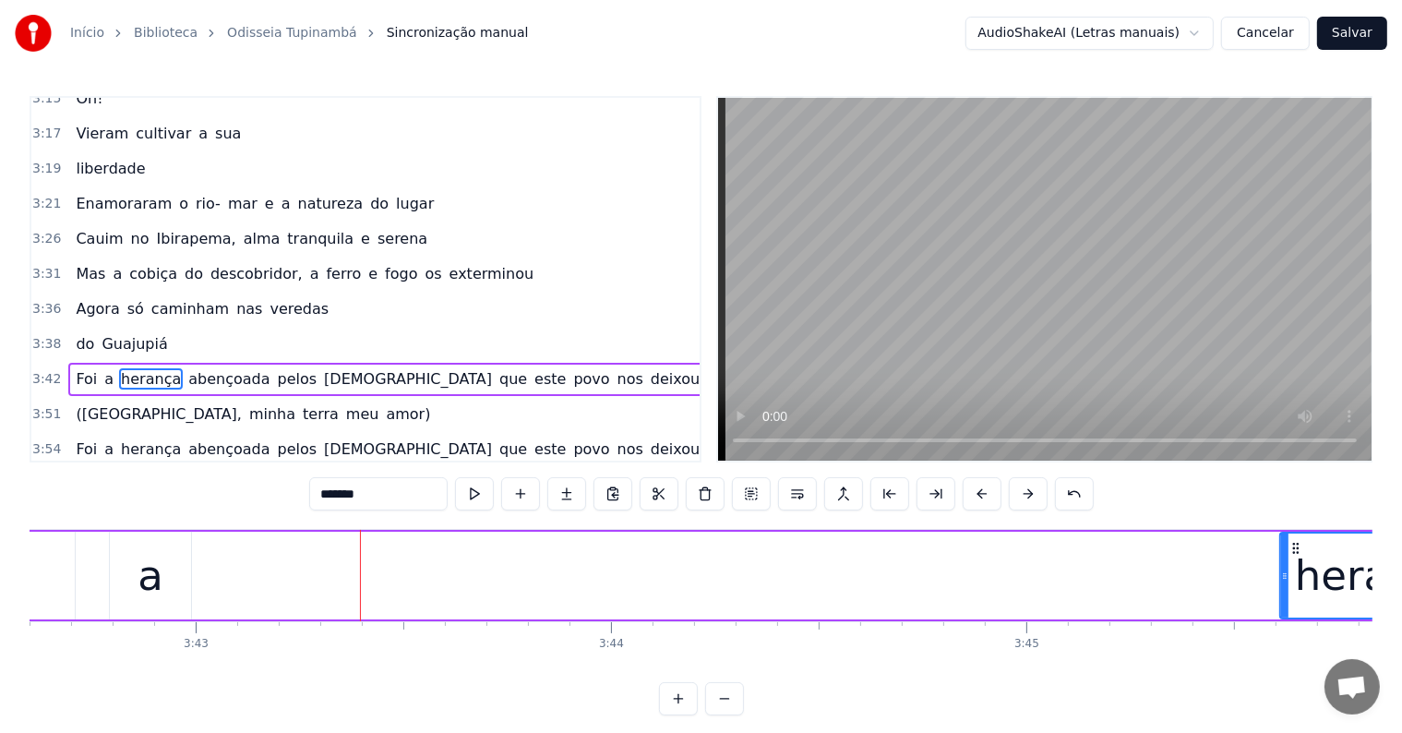
drag, startPoint x: 222, startPoint y: 575, endPoint x: 1278, endPoint y: 579, distance: 1056.8
click at [1281, 579] on icon at bounding box center [1284, 576] width 7 height 15
drag, startPoint x: 292, startPoint y: 495, endPoint x: 290, endPoint y: 521, distance: 25.9
click at [291, 502] on div "0:05 <Seu maior canal de toadas karaokê> 0:20 A flecha errante no céu 0:22 disp…" at bounding box center [701, 405] width 1343 height 619
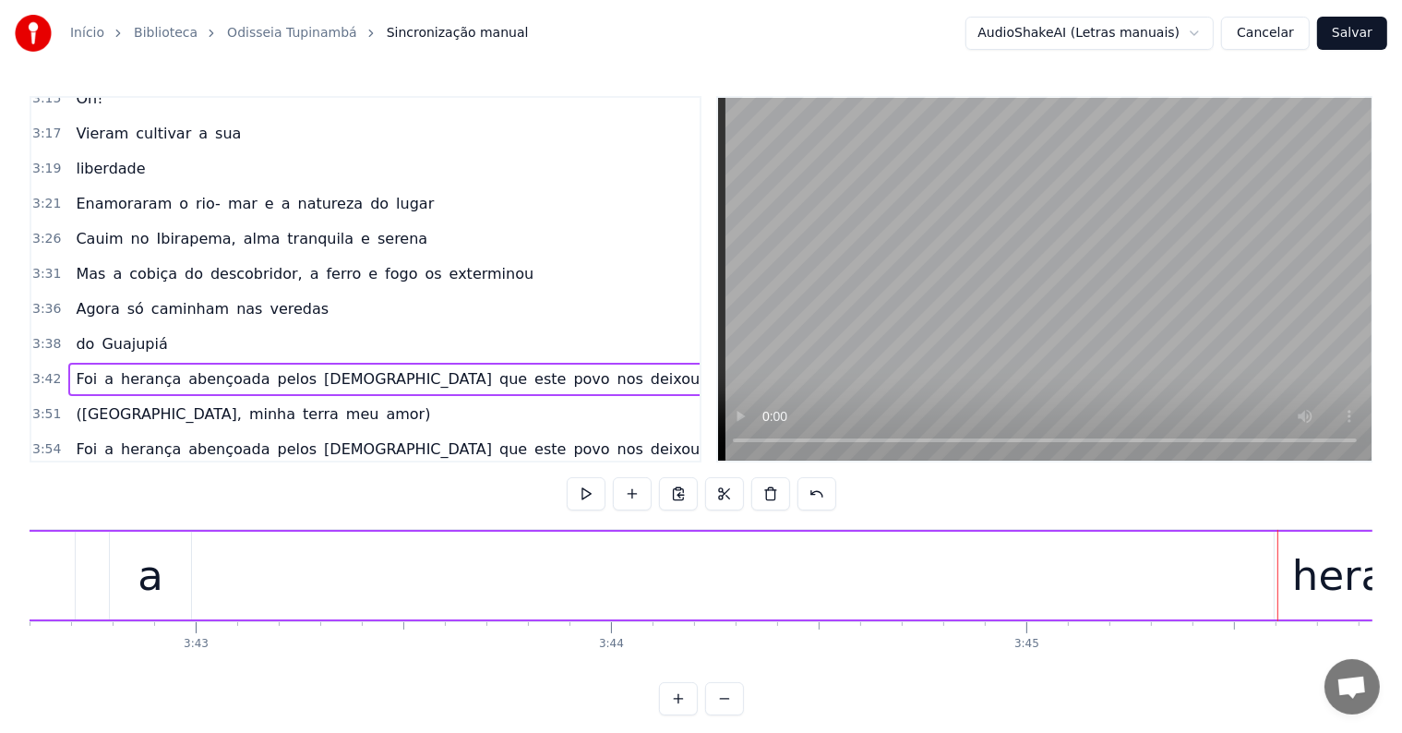
click at [134, 585] on div "a" at bounding box center [150, 576] width 81 height 88
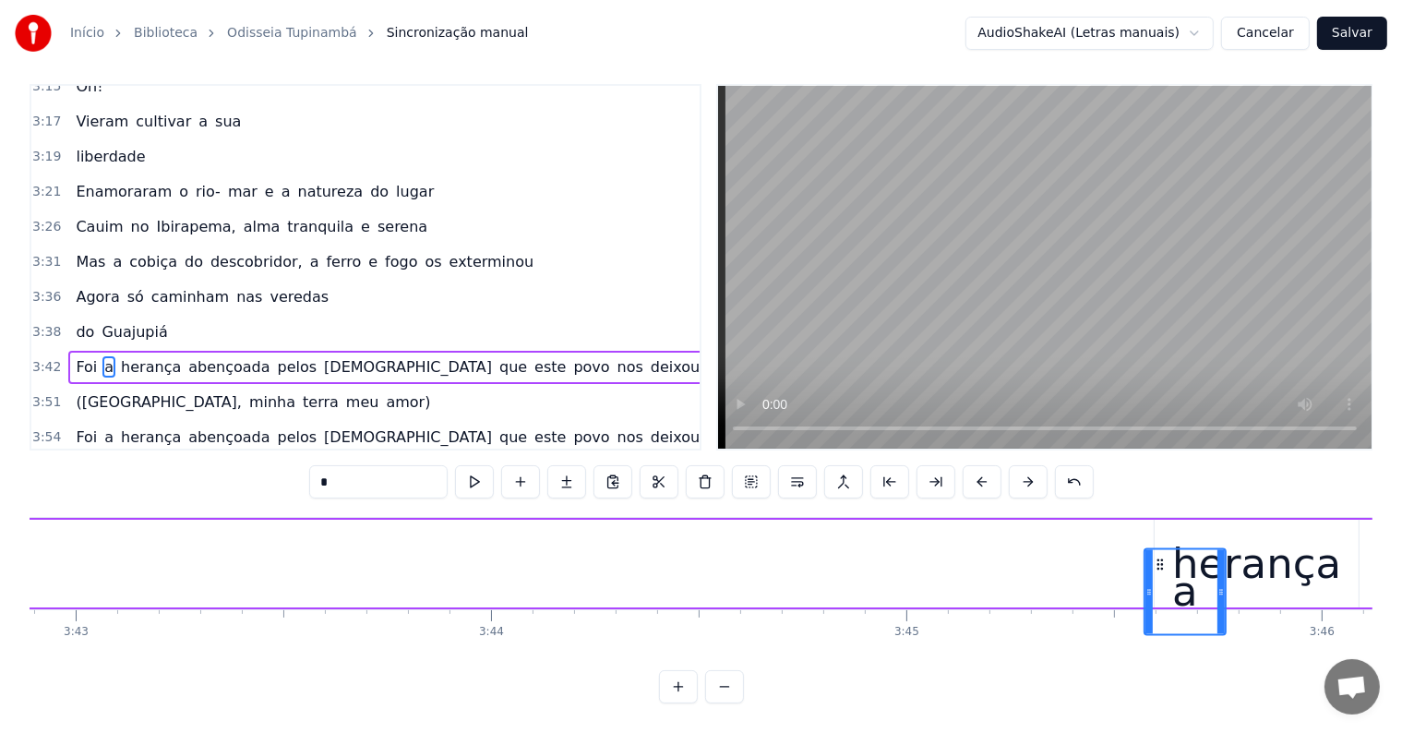
scroll to position [0, 92579]
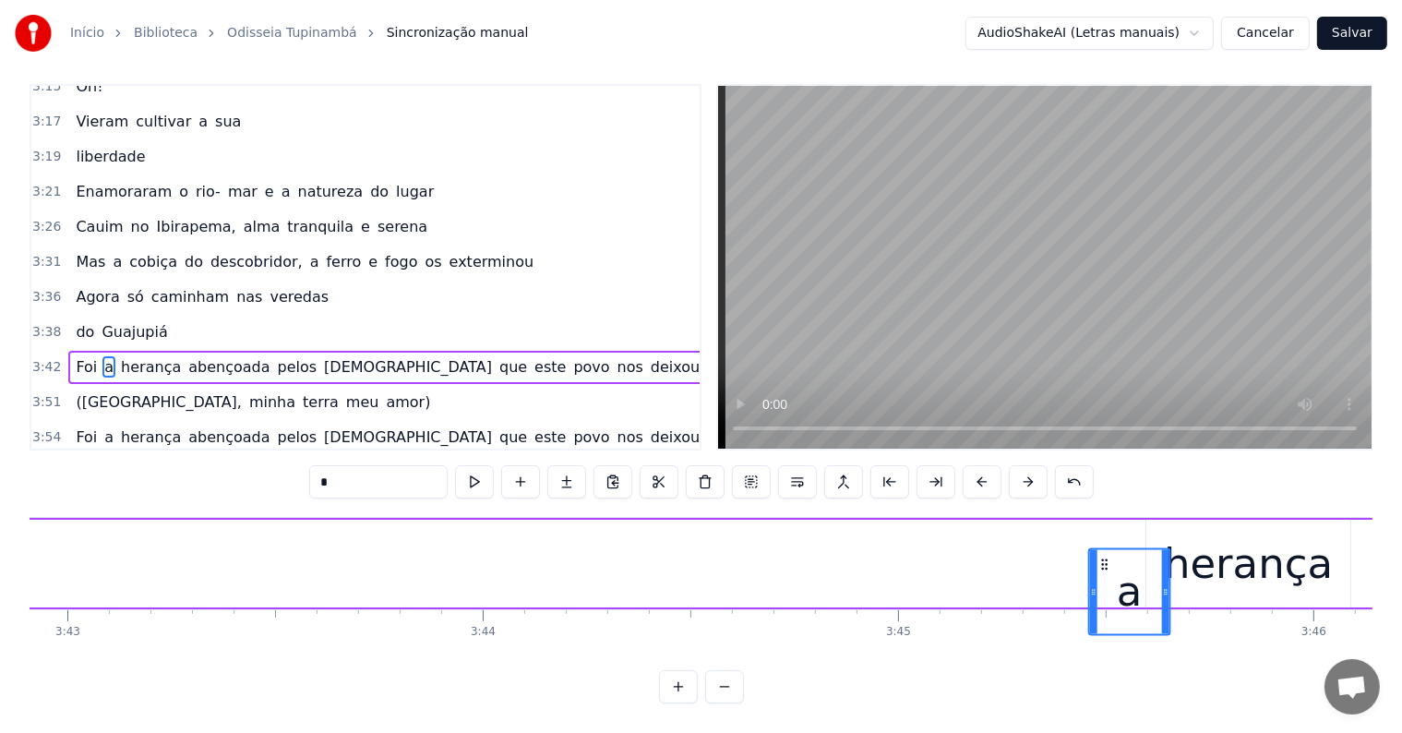
drag, startPoint x: 120, startPoint y: 545, endPoint x: 1099, endPoint y: 569, distance: 979.5
click at [1099, 569] on div "a" at bounding box center [1129, 591] width 79 height 84
click at [38, 531] on div "Foi a herança abençoada pelos [DEMOGRAPHIC_DATA] que este povo nos deixou" at bounding box center [1343, 563] width 3294 height 91
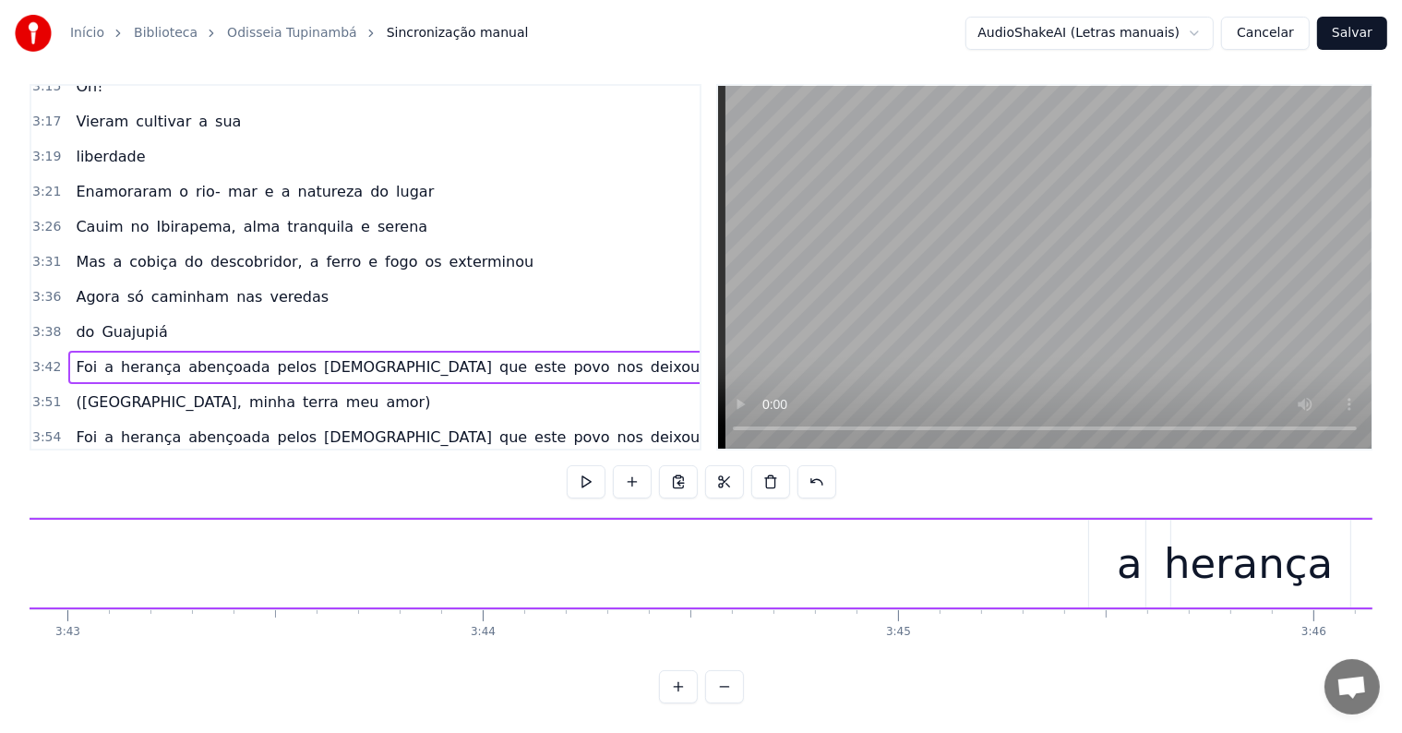
scroll to position [0, 92495]
click at [78, 356] on span "Foi" at bounding box center [86, 366] width 25 height 21
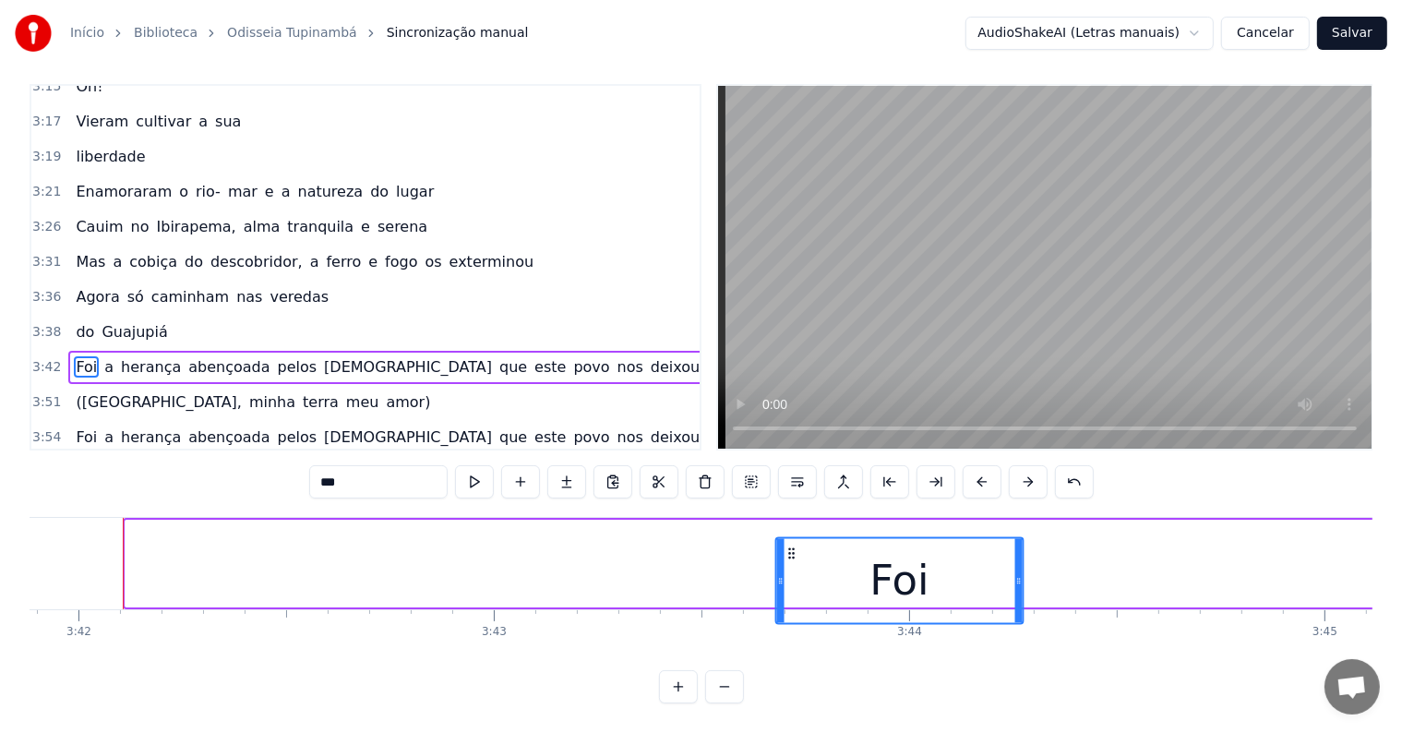
scroll to position [28, 0]
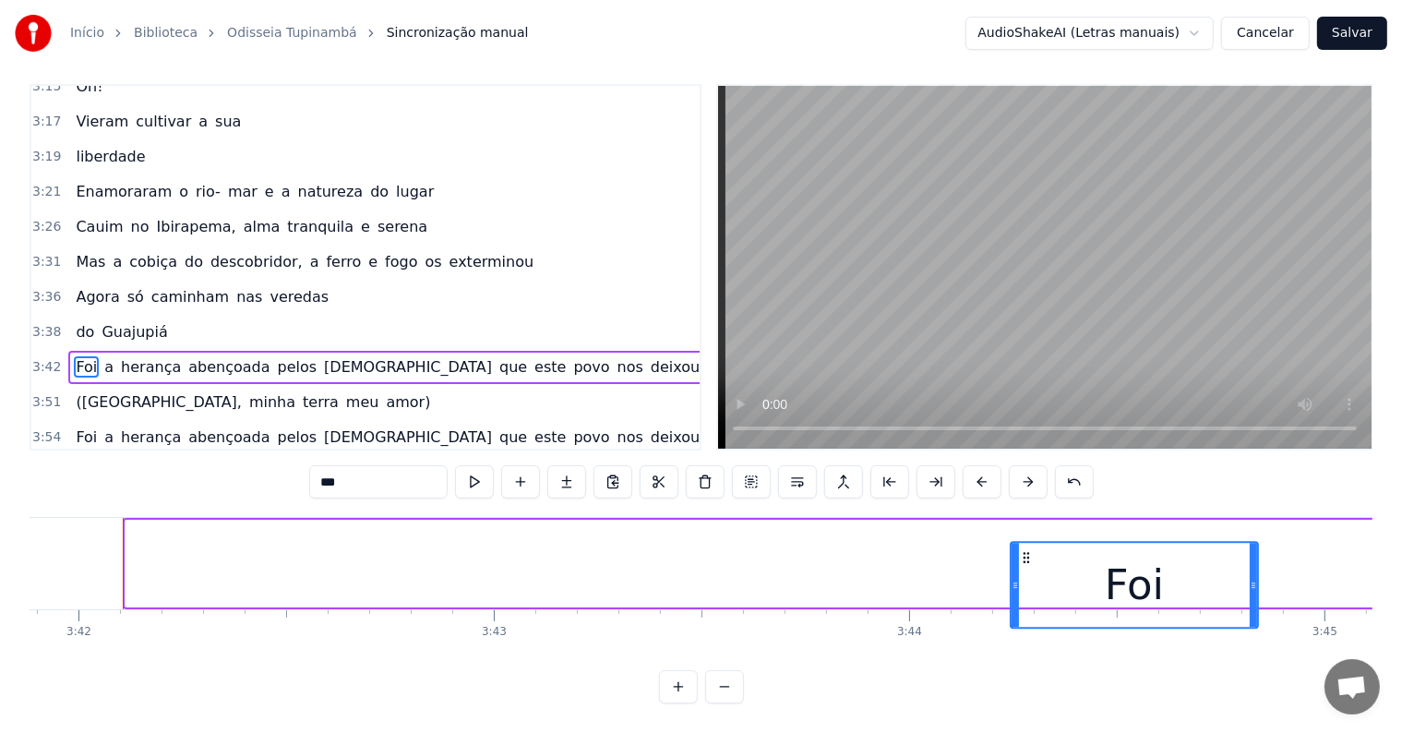
drag, startPoint x: 136, startPoint y: 535, endPoint x: 1021, endPoint y: 593, distance: 887.0
click at [1021, 593] on div "Foi" at bounding box center [1135, 585] width 246 height 84
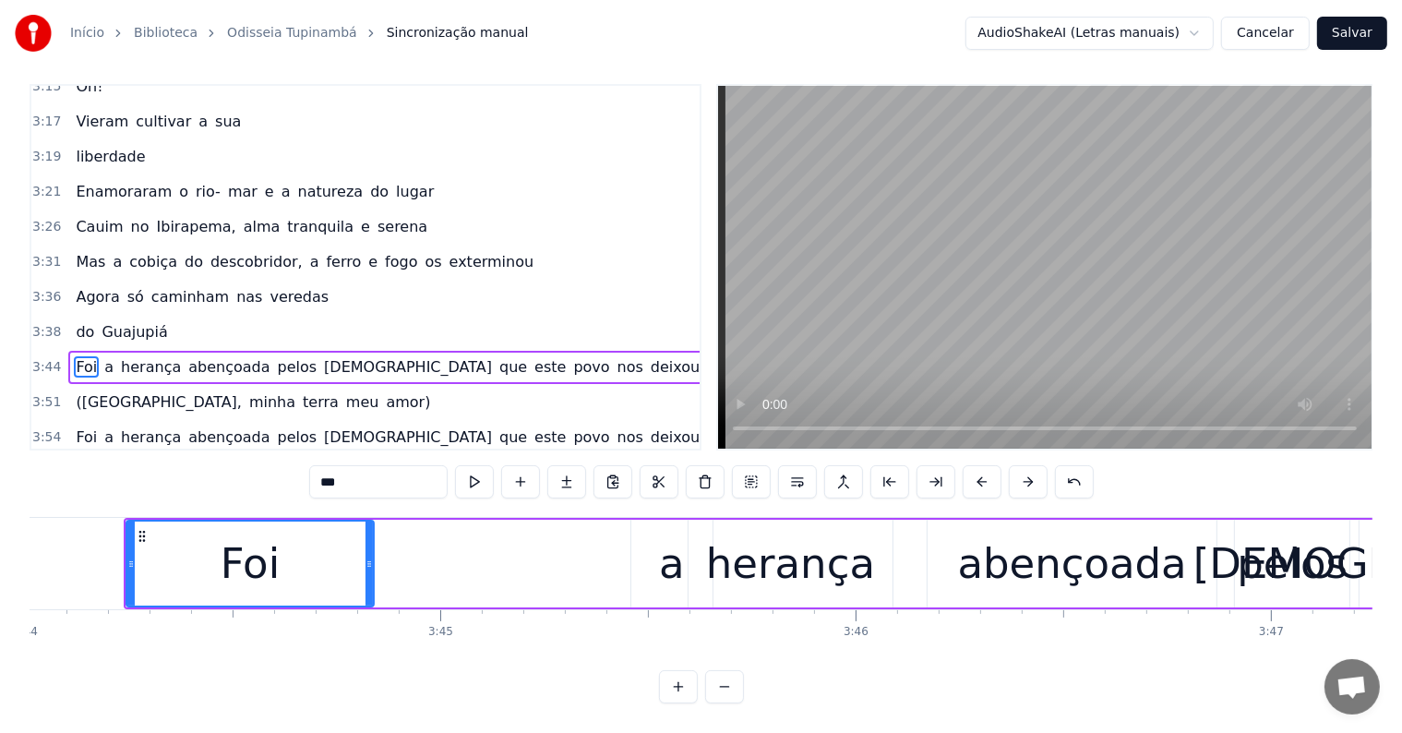
scroll to position [0, 93076]
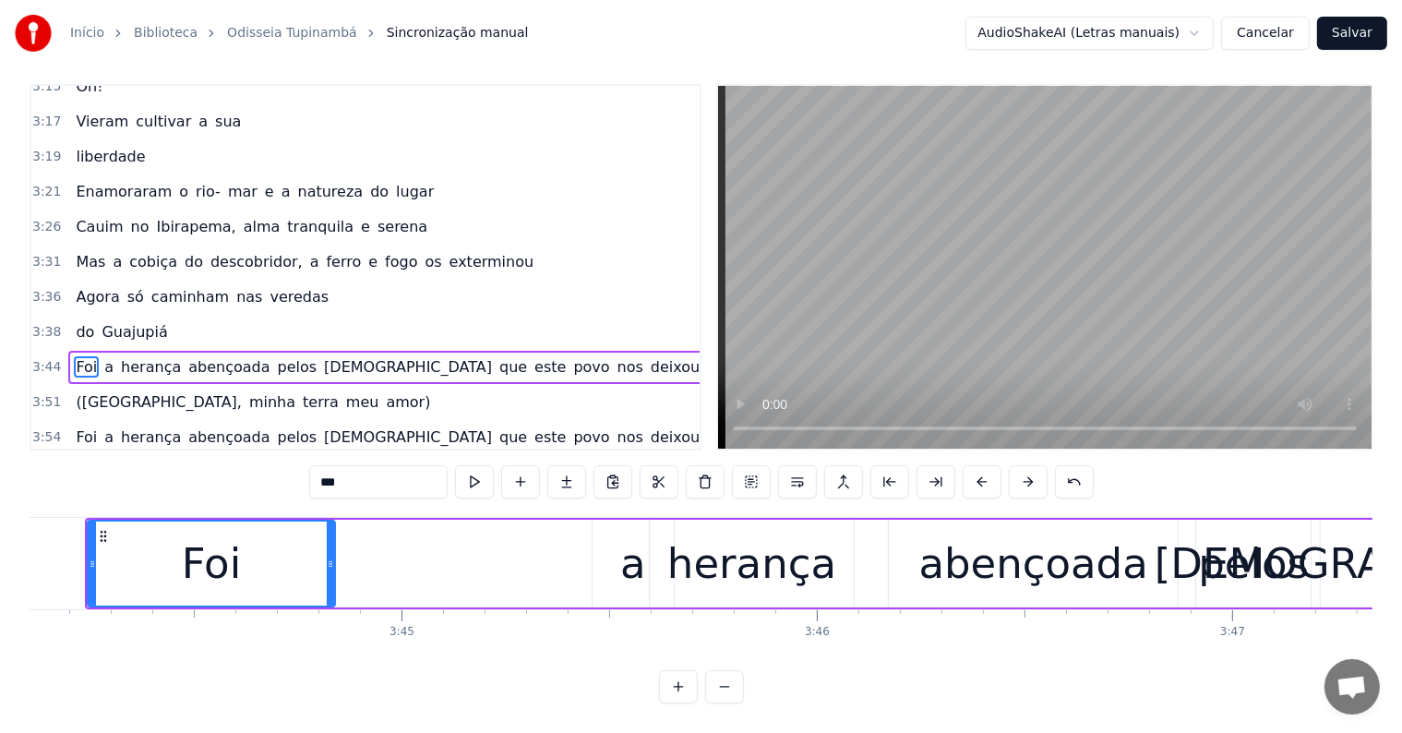
click at [768, 559] on div "herança" at bounding box center [751, 564] width 169 height 63
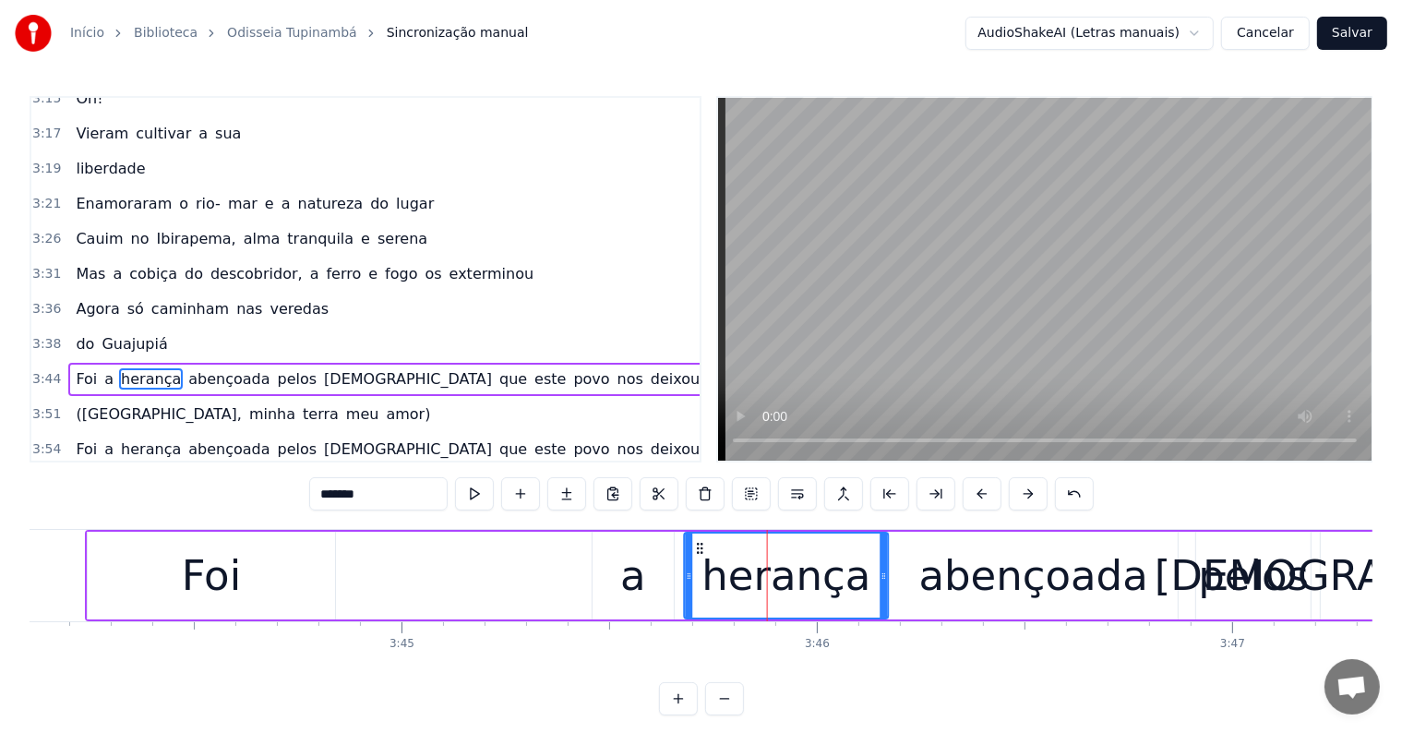
drag, startPoint x: 665, startPoint y: 545, endPoint x: 699, endPoint y: 544, distance: 34.2
click at [699, 544] on icon at bounding box center [699, 548] width 15 height 15
drag, startPoint x: 689, startPoint y: 576, endPoint x: 699, endPoint y: 579, distance: 10.5
click at [699, 579] on icon at bounding box center [698, 576] width 7 height 15
click at [651, 582] on div "a" at bounding box center [633, 576] width 81 height 88
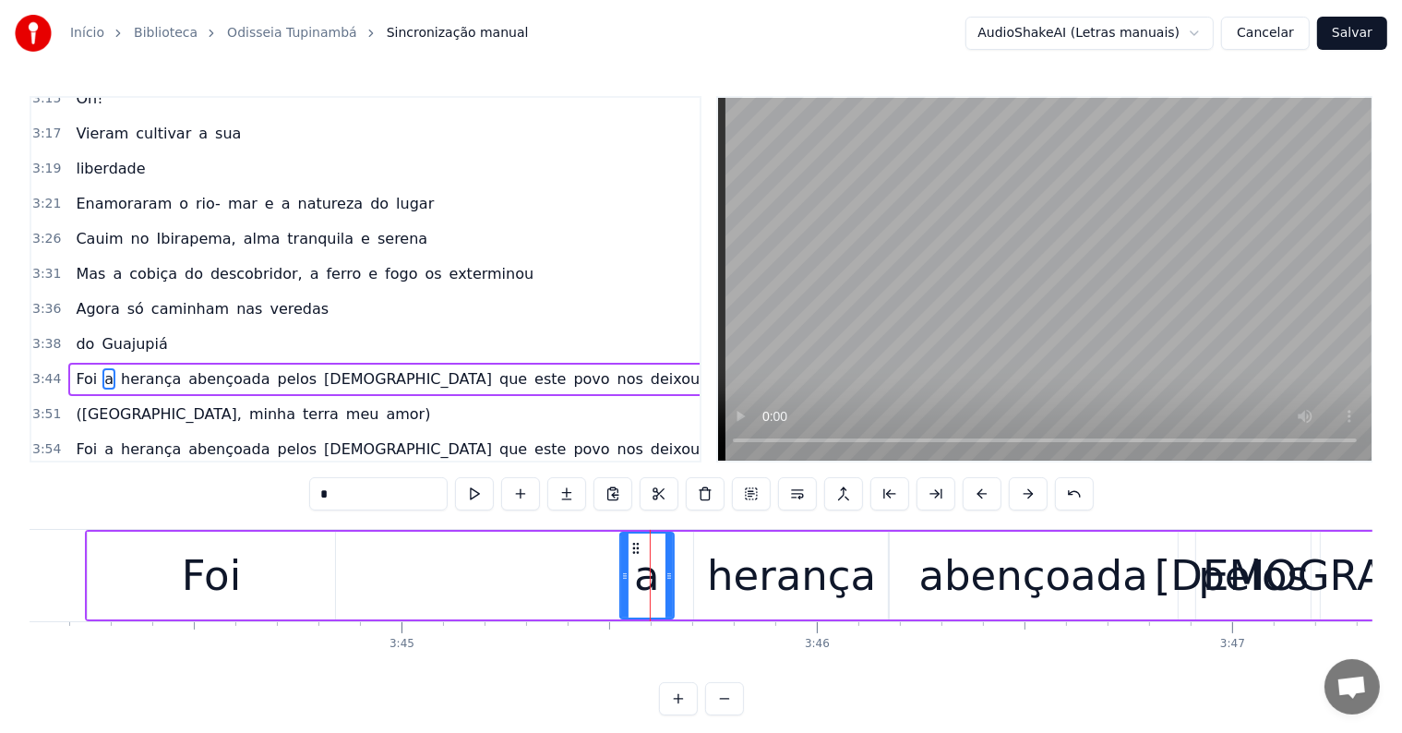
drag, startPoint x: 596, startPoint y: 575, endPoint x: 624, endPoint y: 576, distance: 27.7
click at [624, 576] on icon at bounding box center [624, 576] width 7 height 15
drag, startPoint x: 635, startPoint y: 545, endPoint x: 657, endPoint y: 548, distance: 22.3
click at [657, 548] on icon at bounding box center [659, 548] width 15 height 15
click at [237, 573] on div "Foi" at bounding box center [211, 576] width 59 height 63
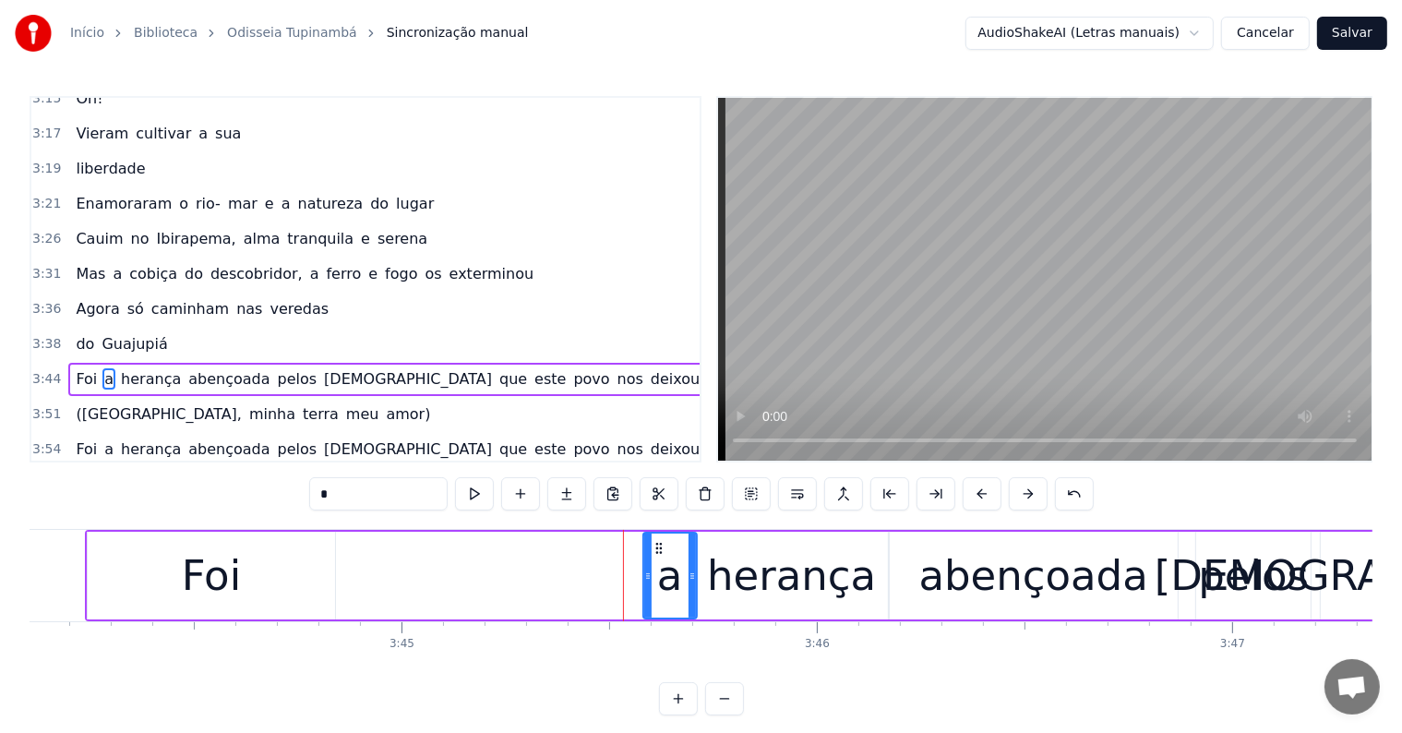
type input "***"
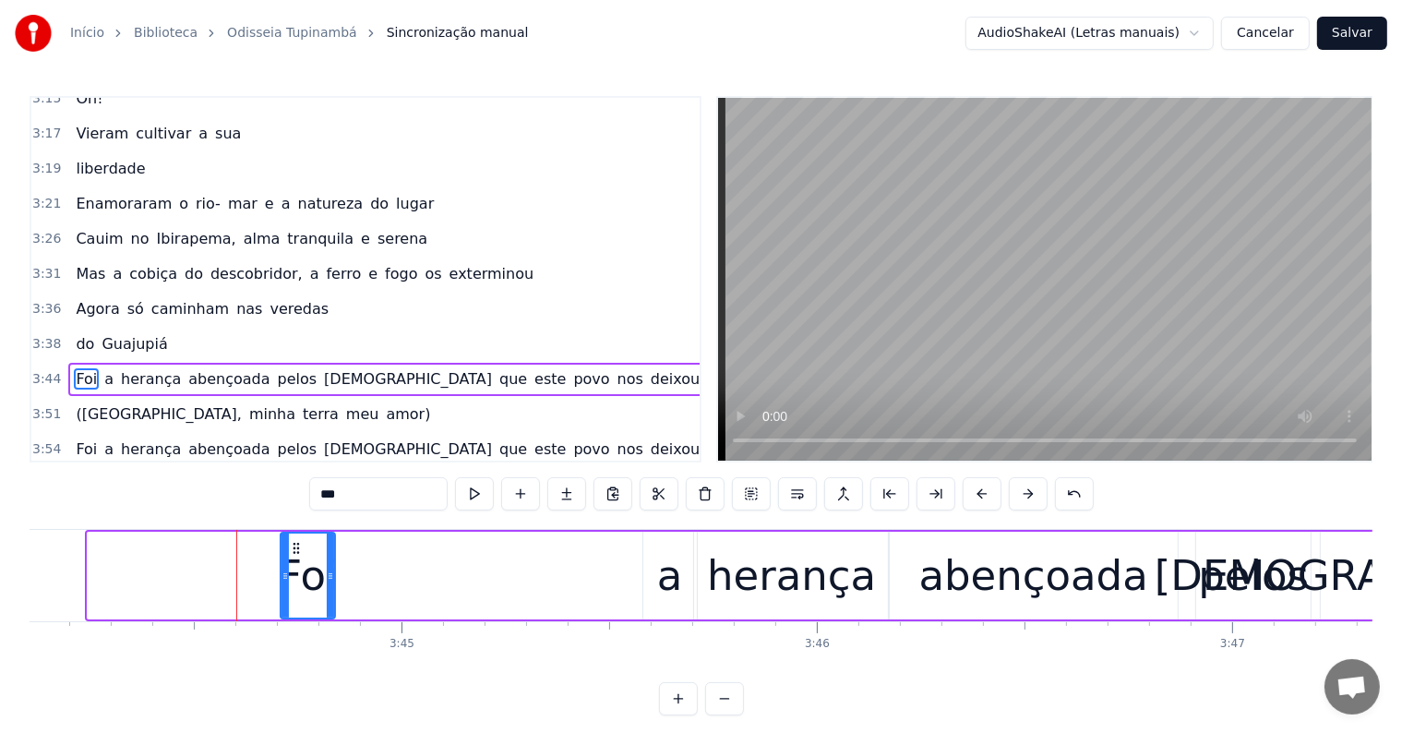
drag, startPoint x: 90, startPoint y: 570, endPoint x: 282, endPoint y: 579, distance: 193.1
click at [282, 579] on icon at bounding box center [284, 576] width 7 height 15
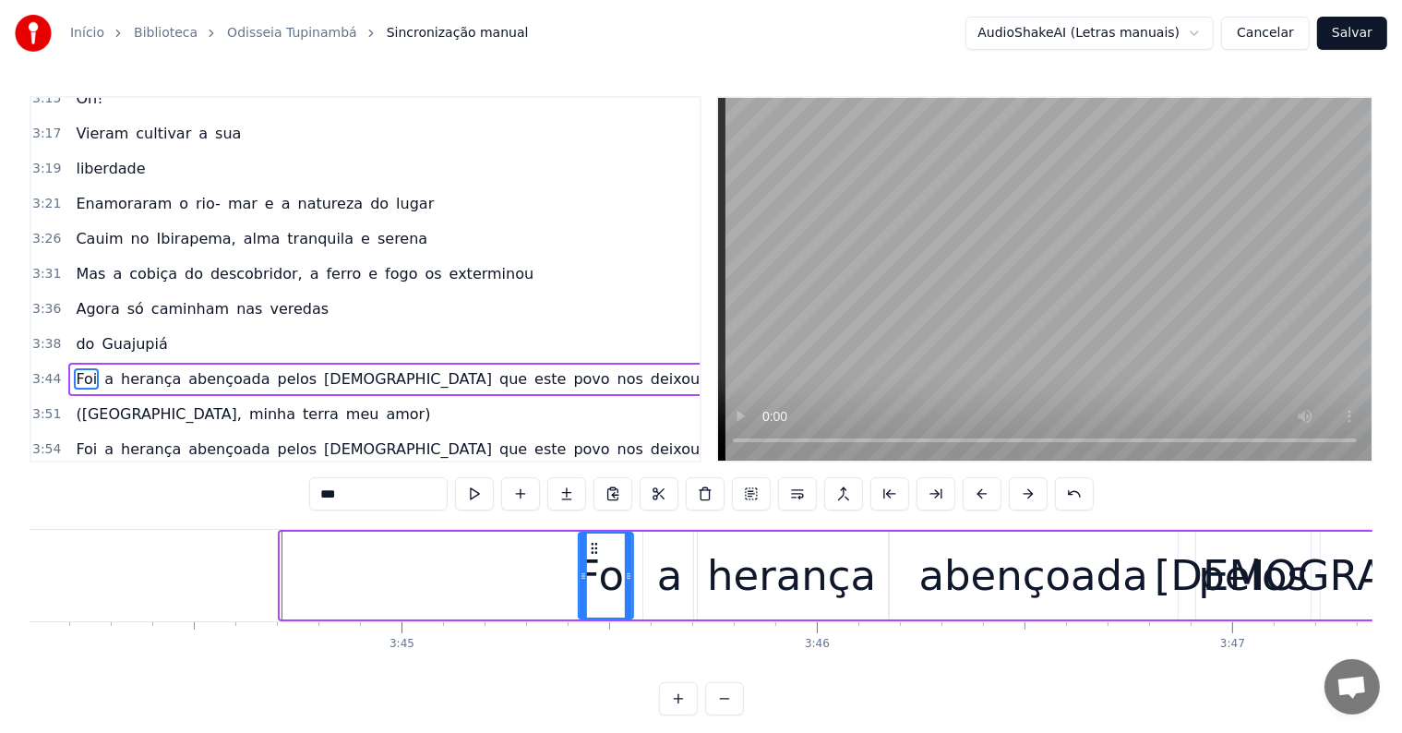
drag, startPoint x: 295, startPoint y: 544, endPoint x: 594, endPoint y: 543, distance: 299.0
click at [594, 543] on icon at bounding box center [594, 548] width 15 height 15
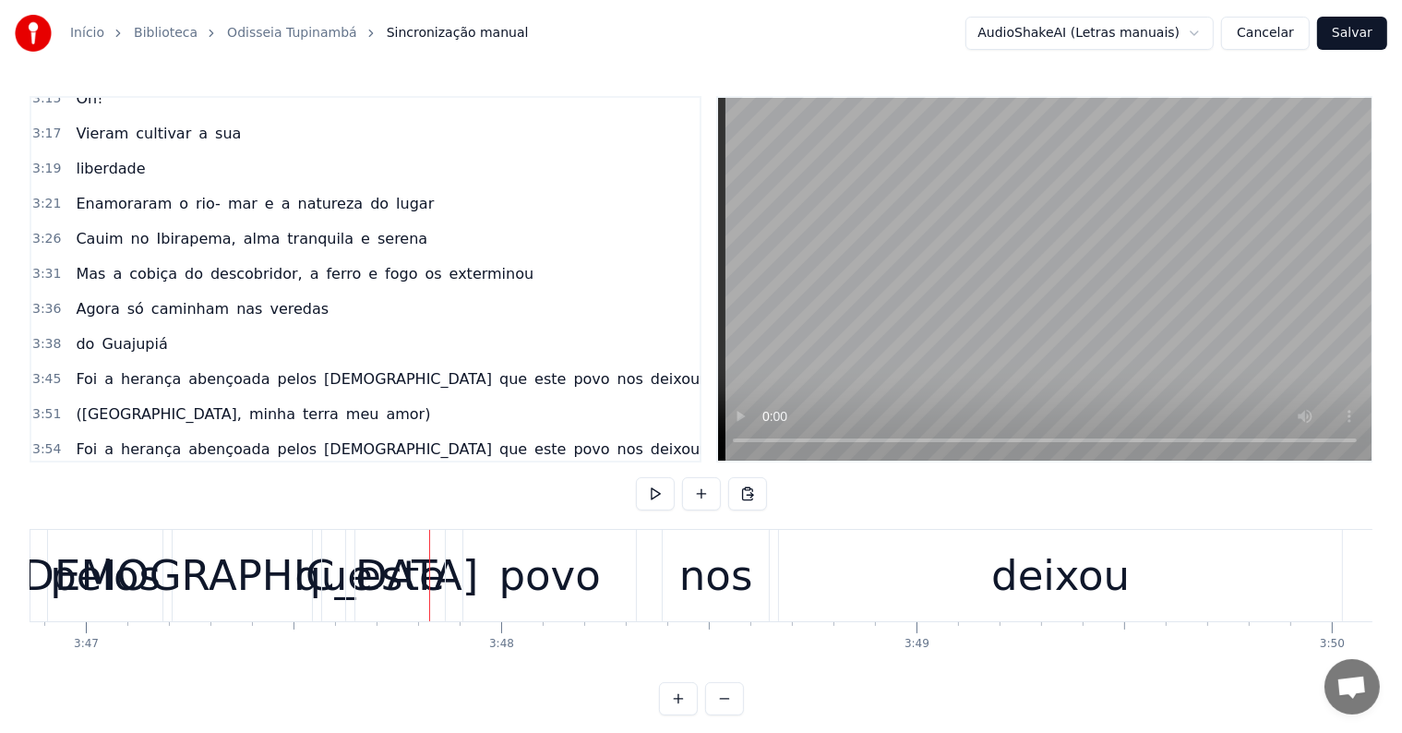
scroll to position [0, 94242]
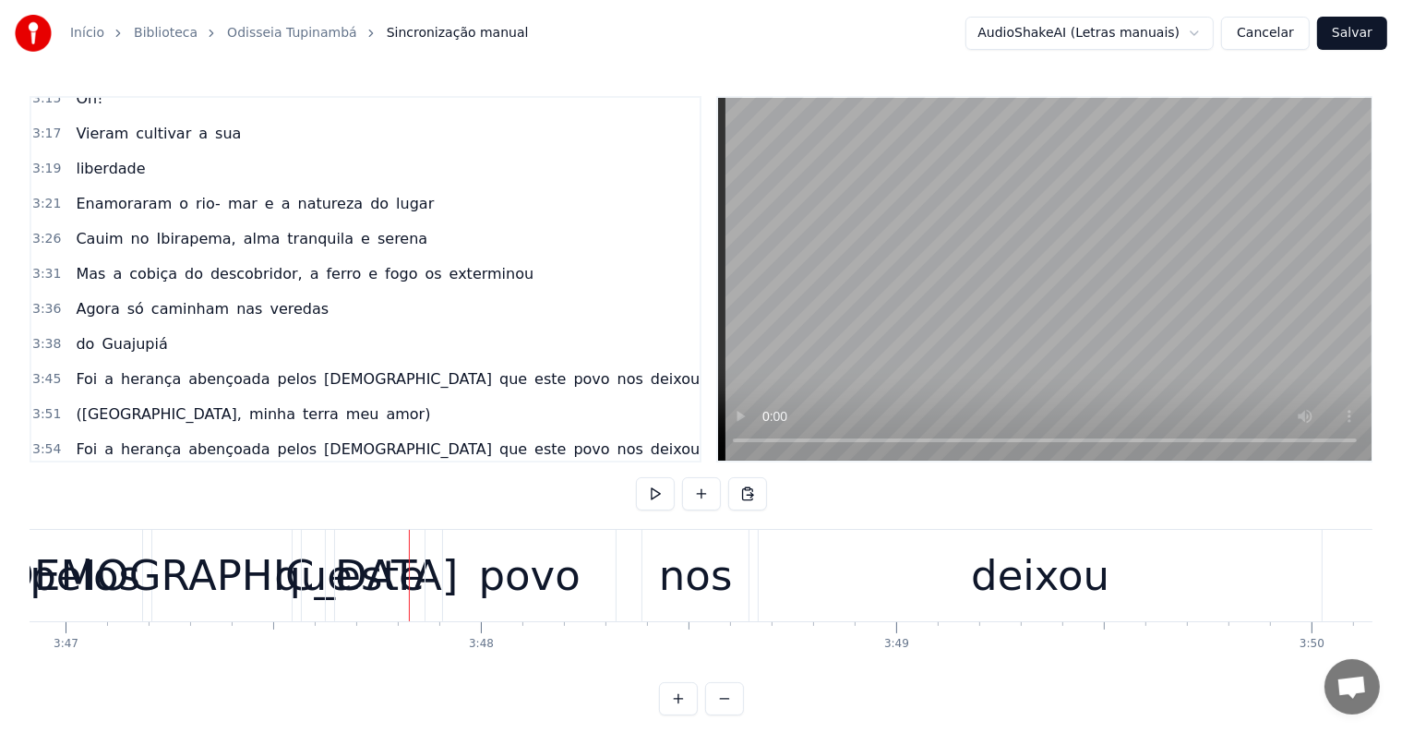
click at [89, 438] on span "Foi" at bounding box center [86, 448] width 25 height 21
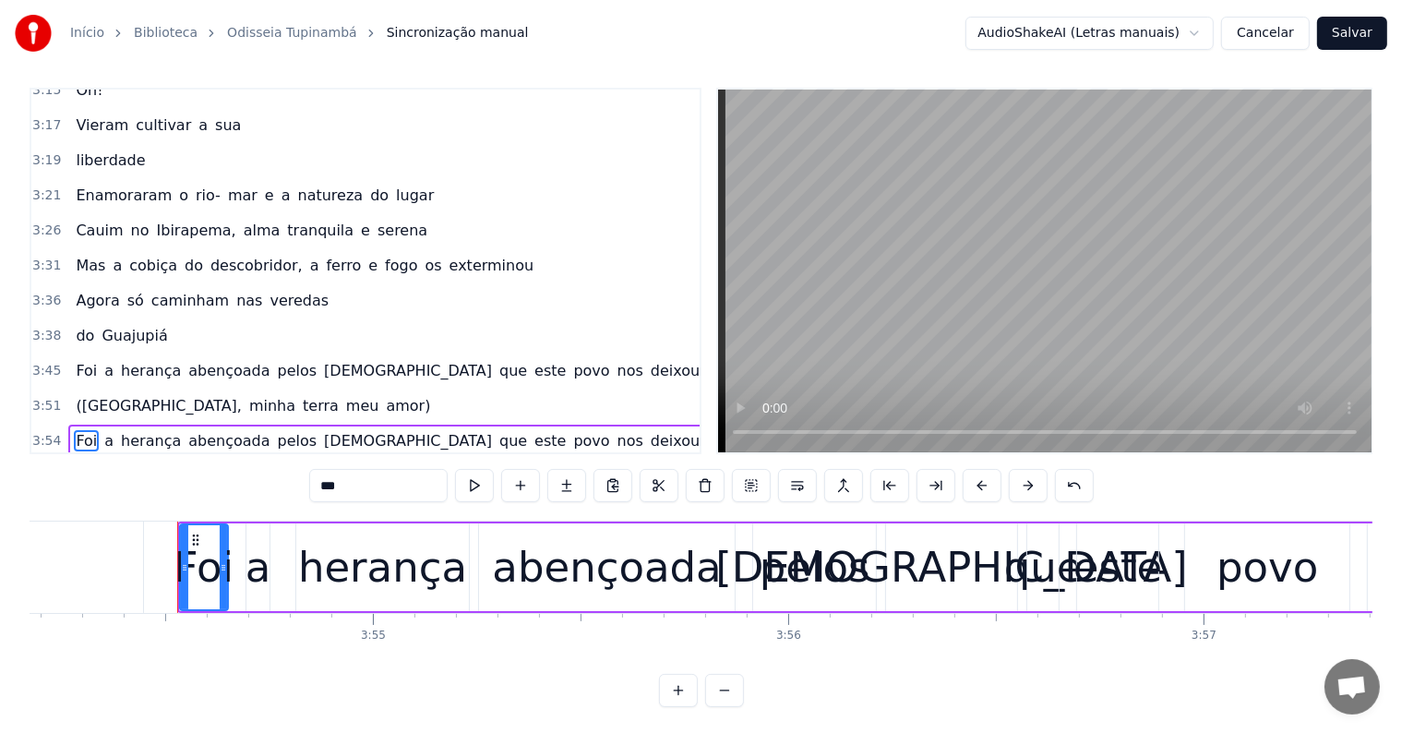
scroll to position [0, 97312]
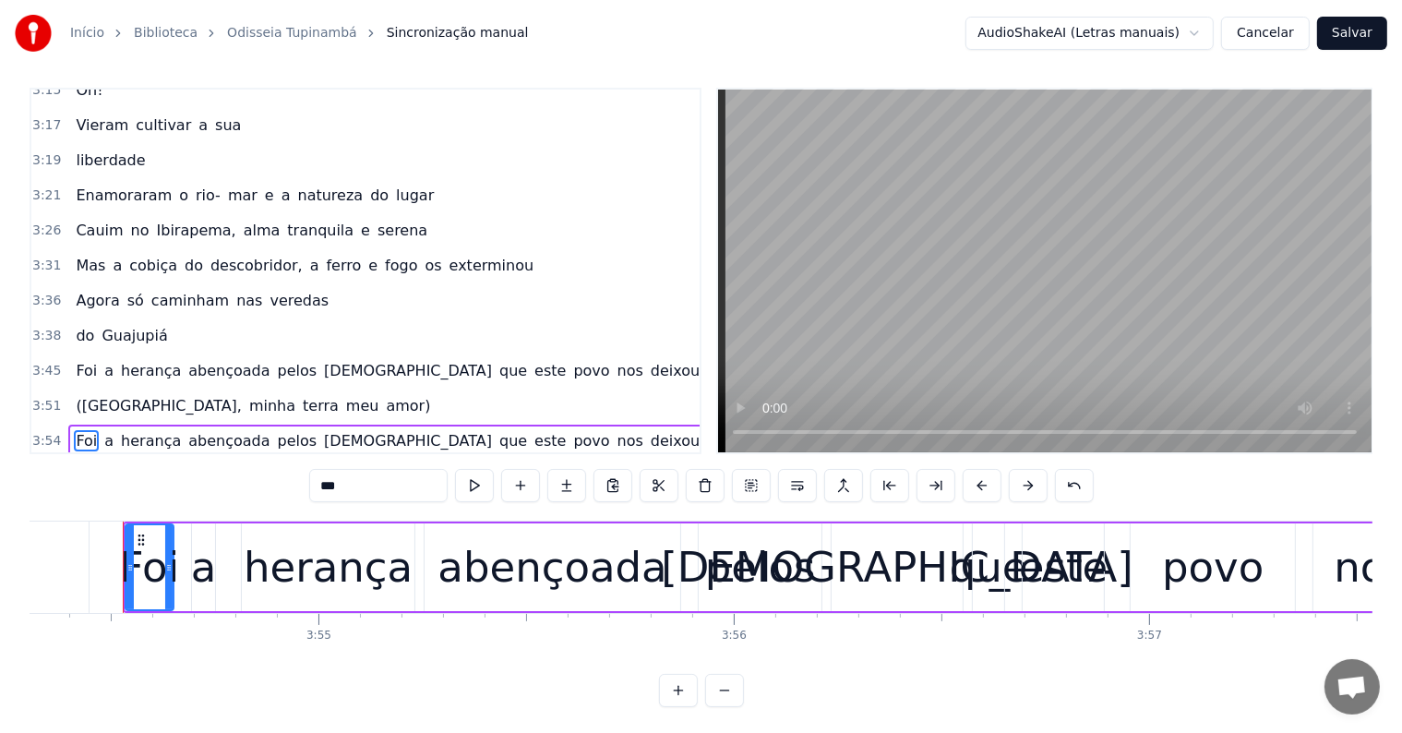
click at [74, 360] on span "Foi" at bounding box center [86, 370] width 25 height 21
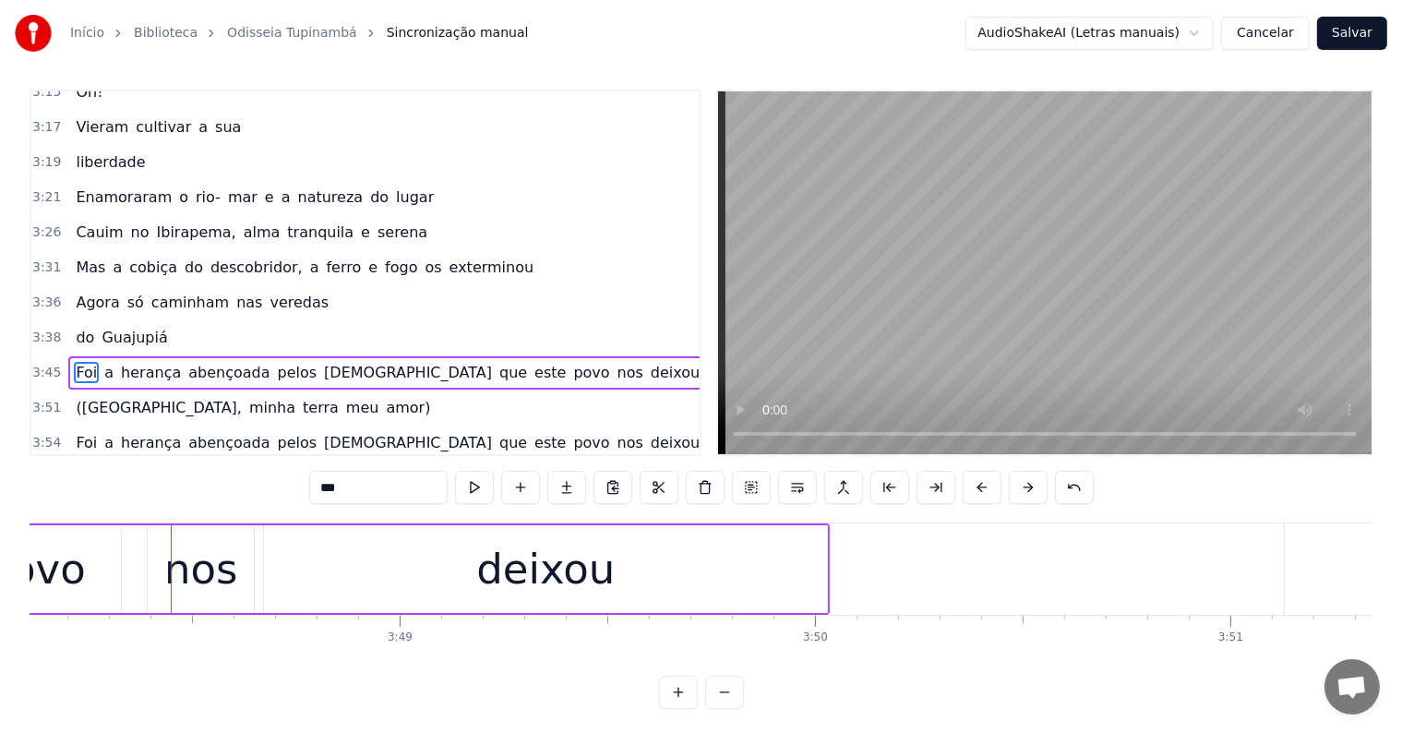
scroll to position [0, 94787]
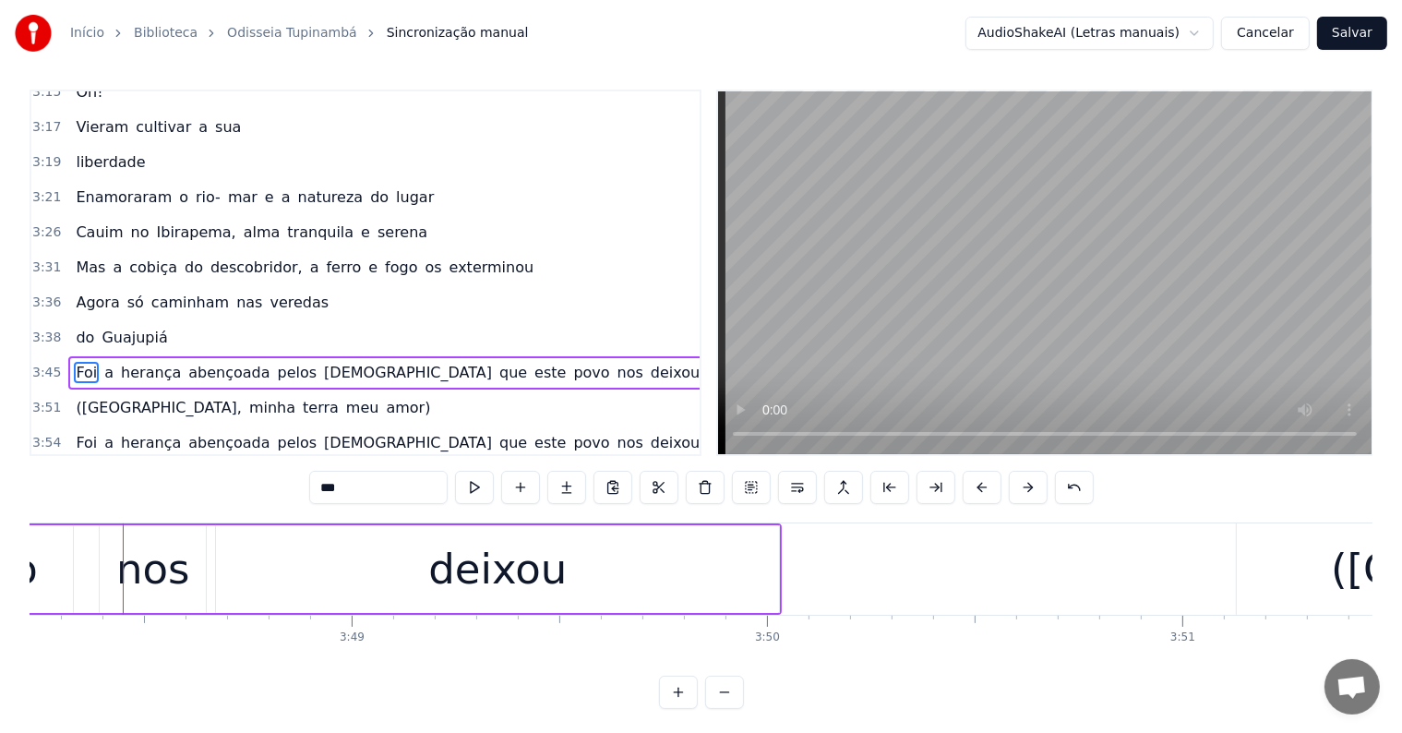
click at [497, 362] on span "que" at bounding box center [512, 372] width 31 height 21
type input "***"
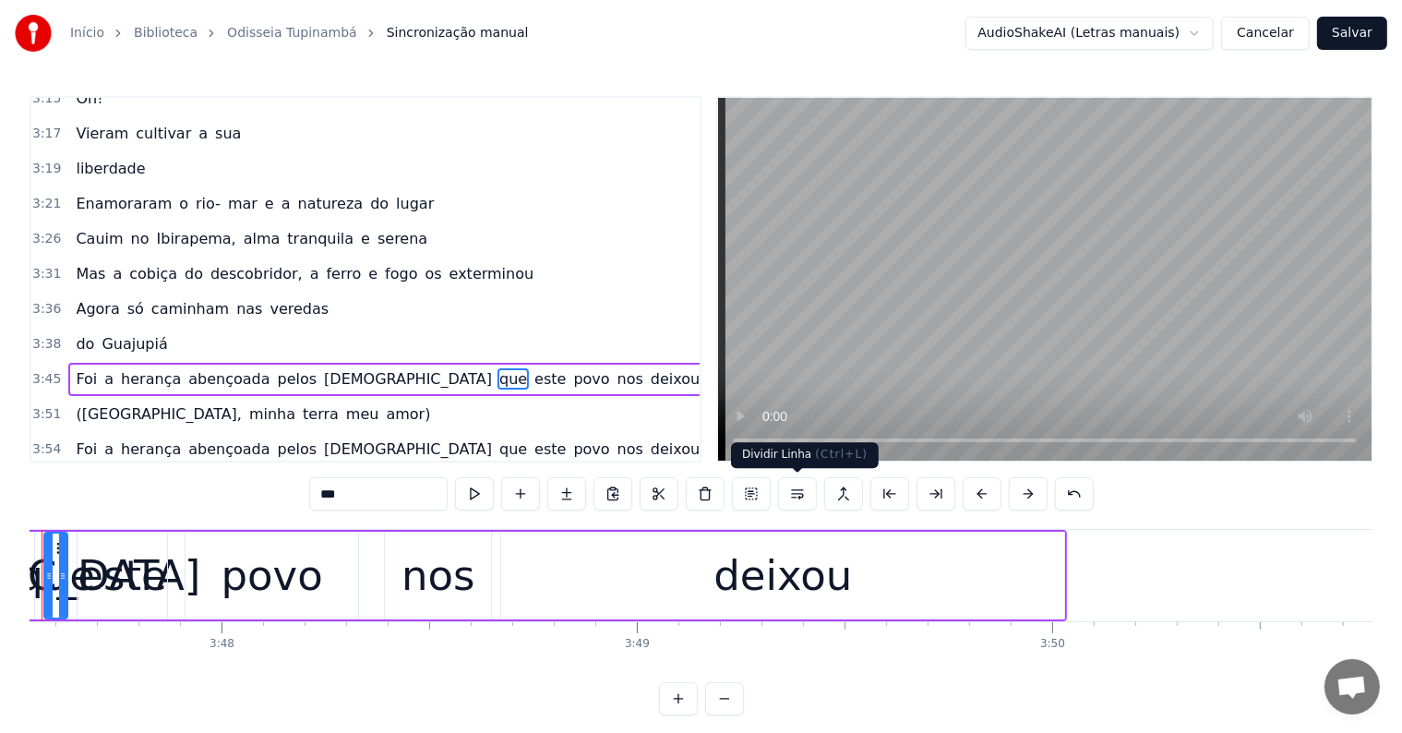
click at [797, 497] on button at bounding box center [797, 493] width 39 height 33
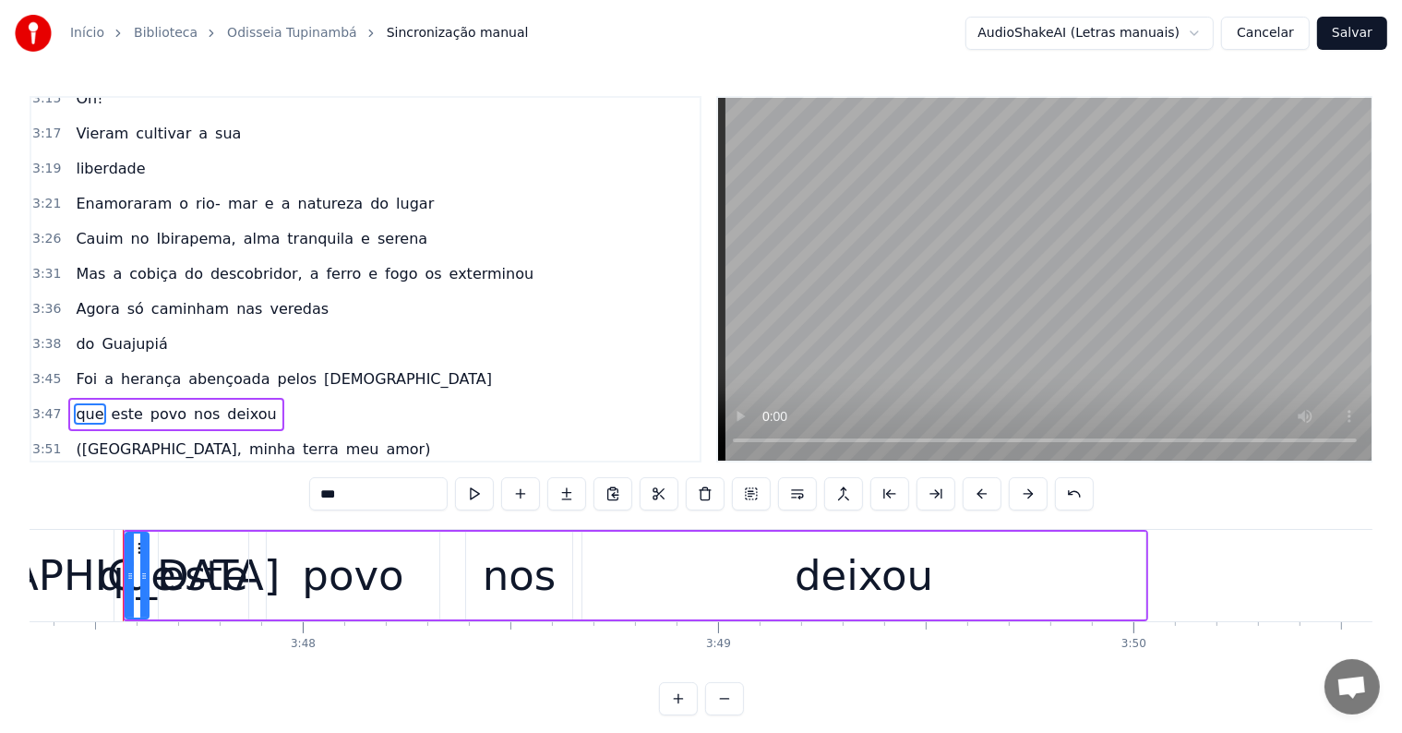
scroll to position [1980, 0]
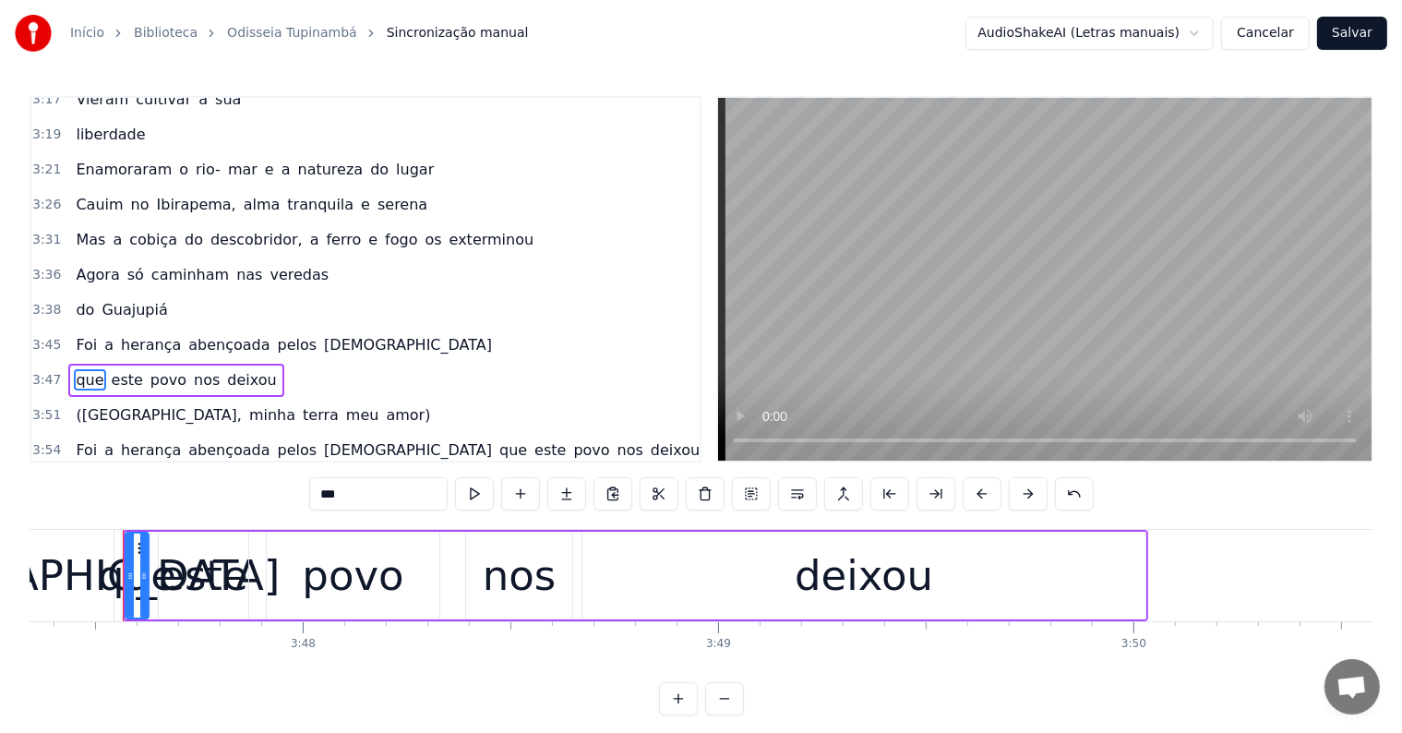
click at [497, 439] on span "que" at bounding box center [512, 449] width 31 height 21
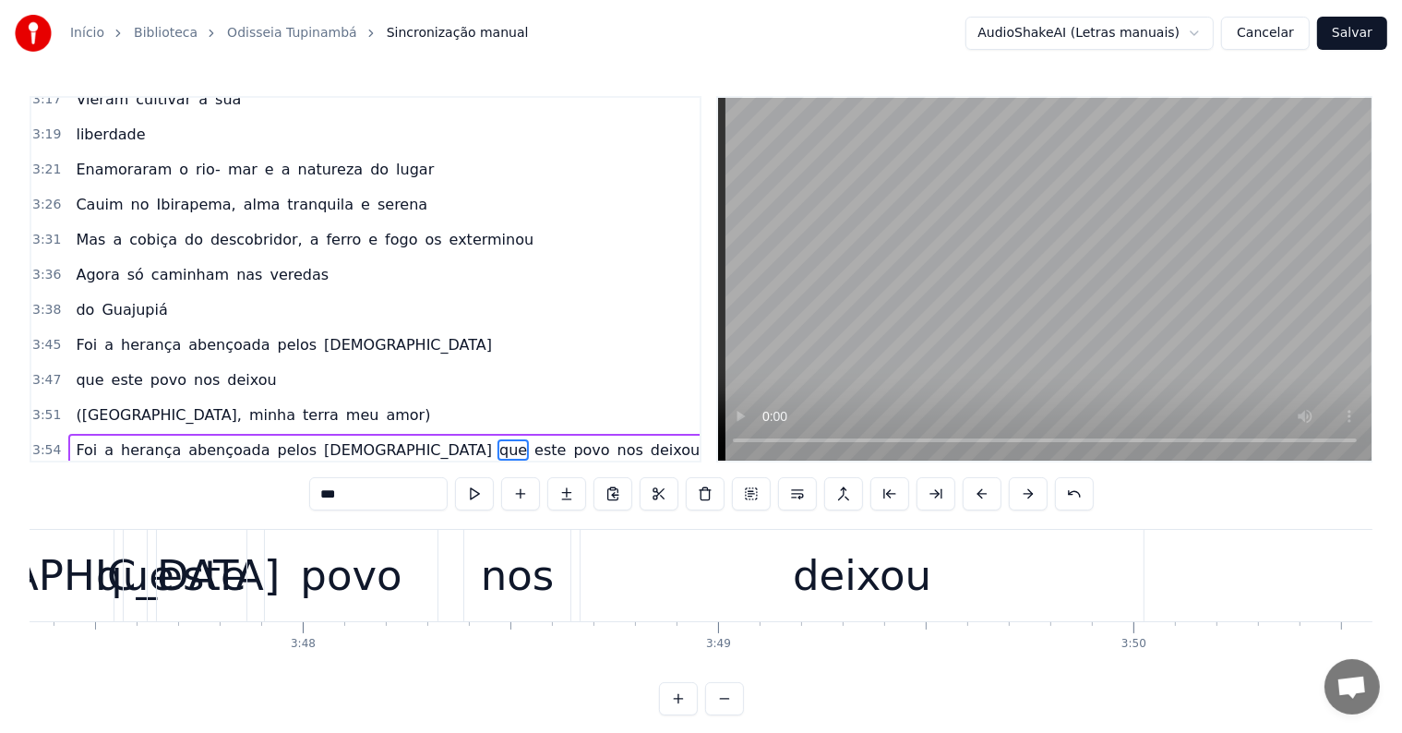
scroll to position [8, 0]
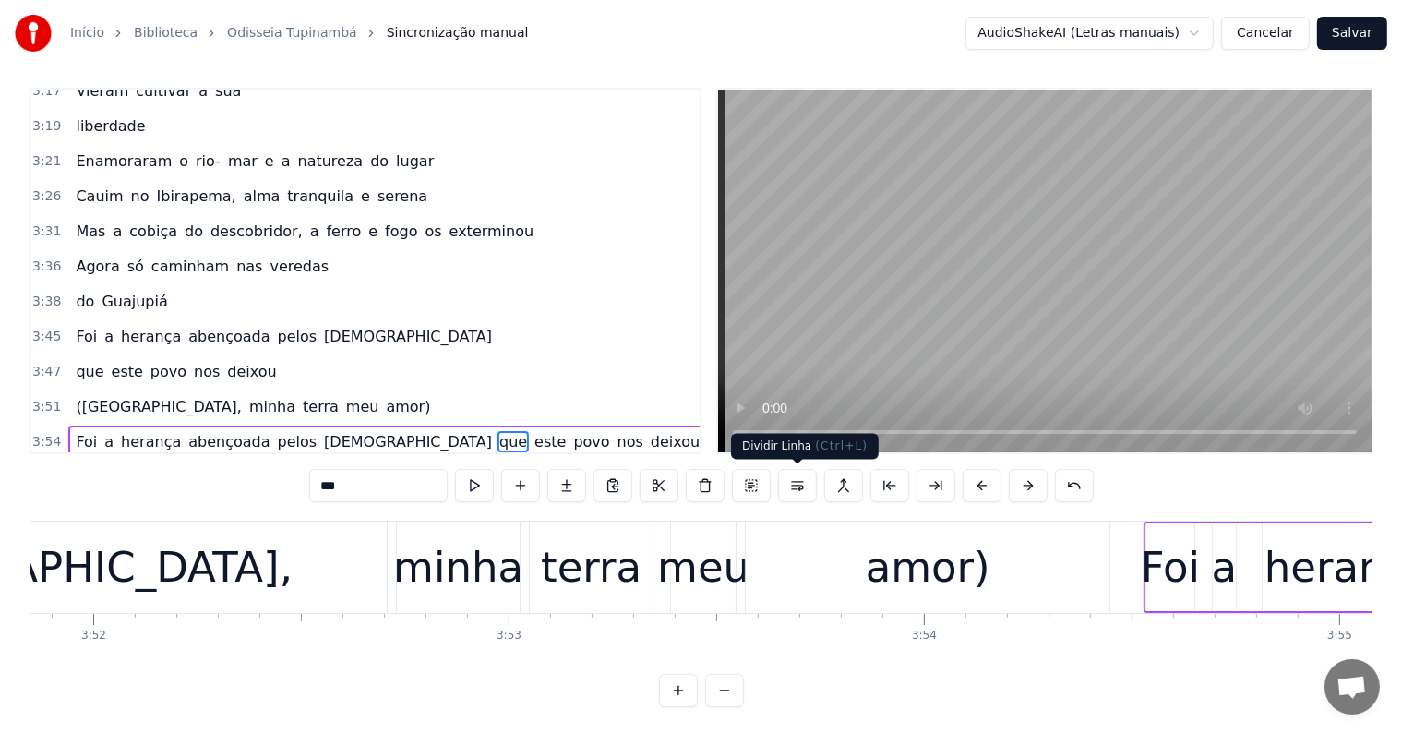
click at [791, 485] on button at bounding box center [797, 485] width 39 height 33
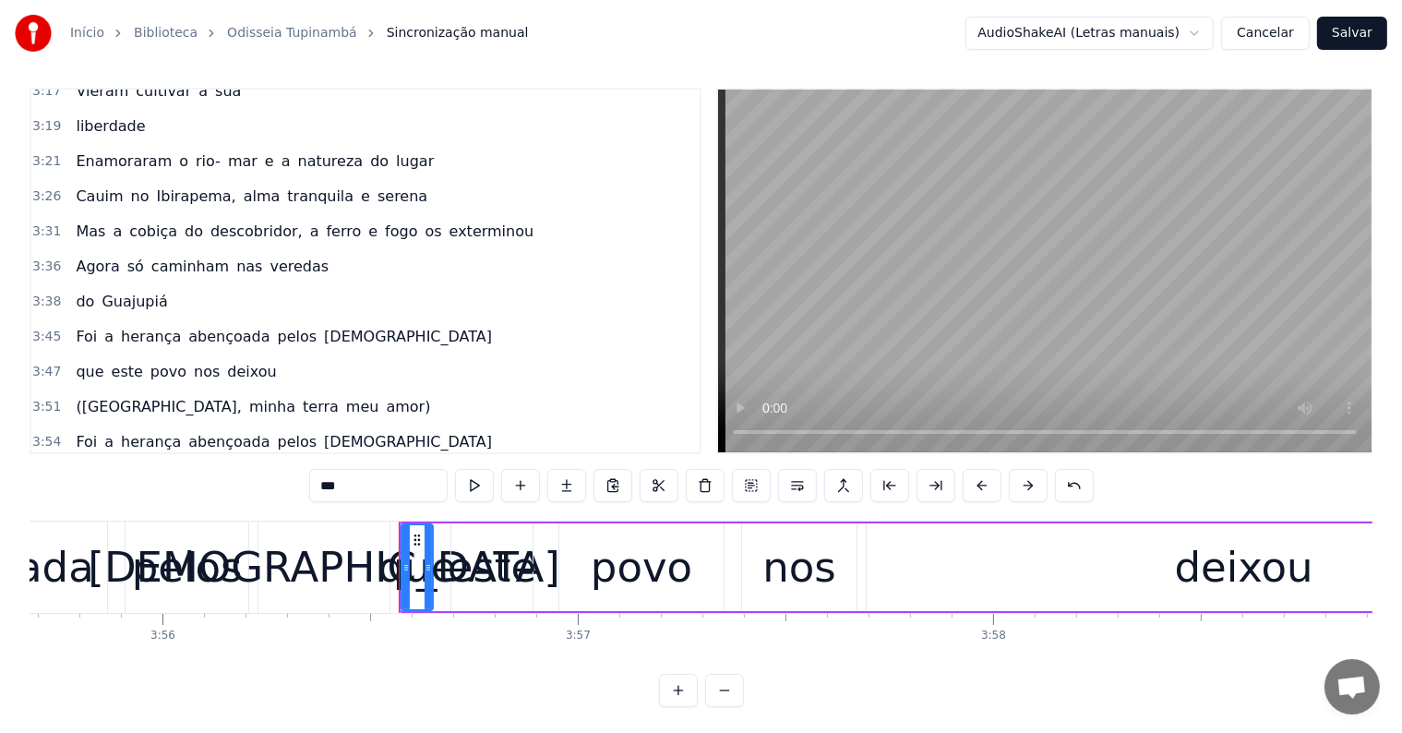
scroll to position [0, 98160]
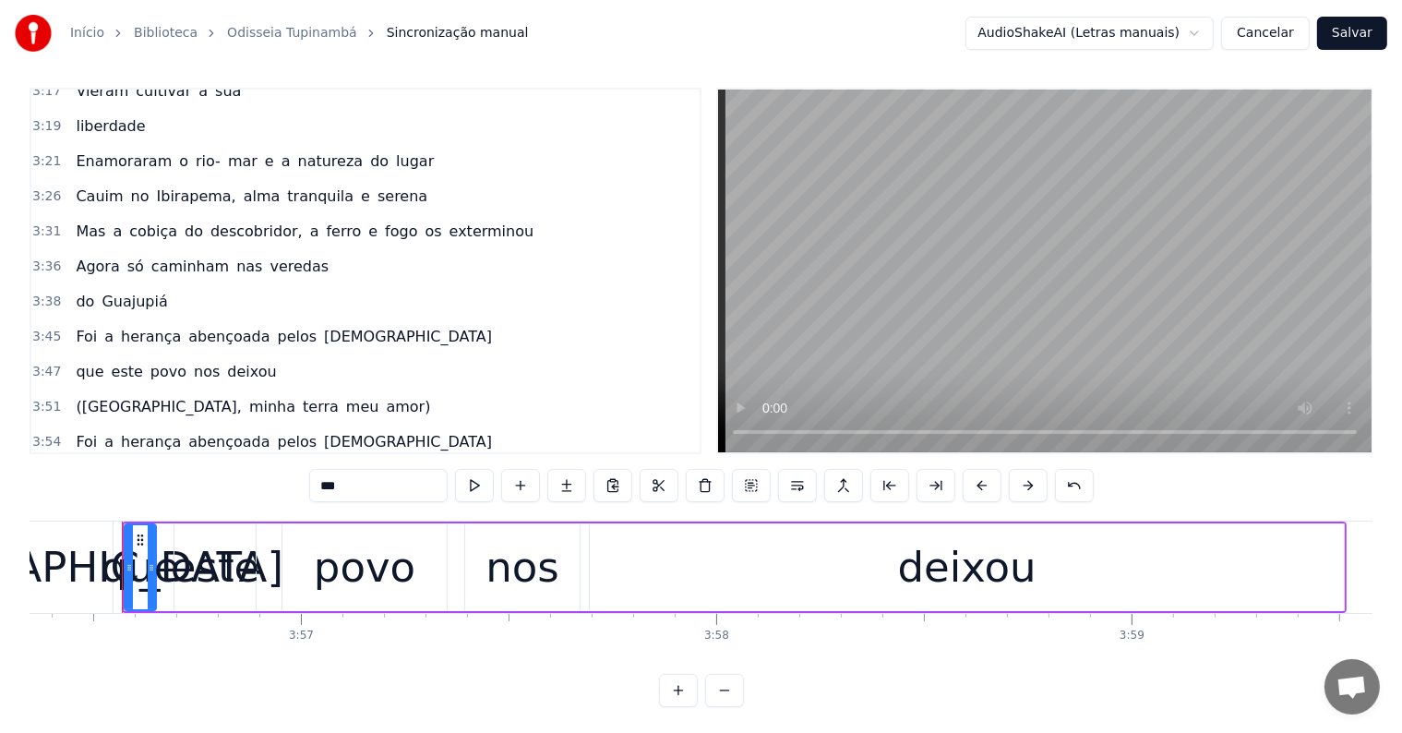
click at [107, 320] on div "Foi a herança abençoada pelos deuses" at bounding box center [283, 336] width 431 height 33
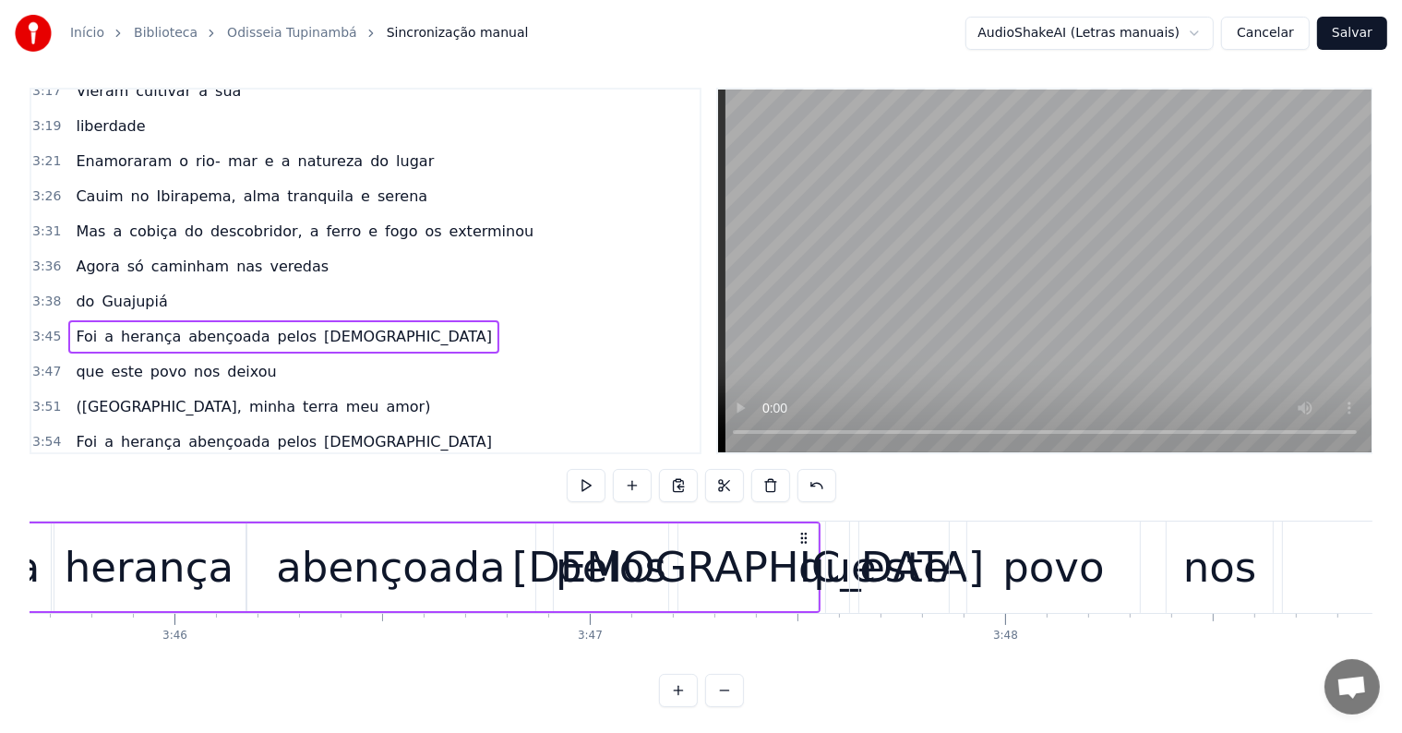
scroll to position [0, 93530]
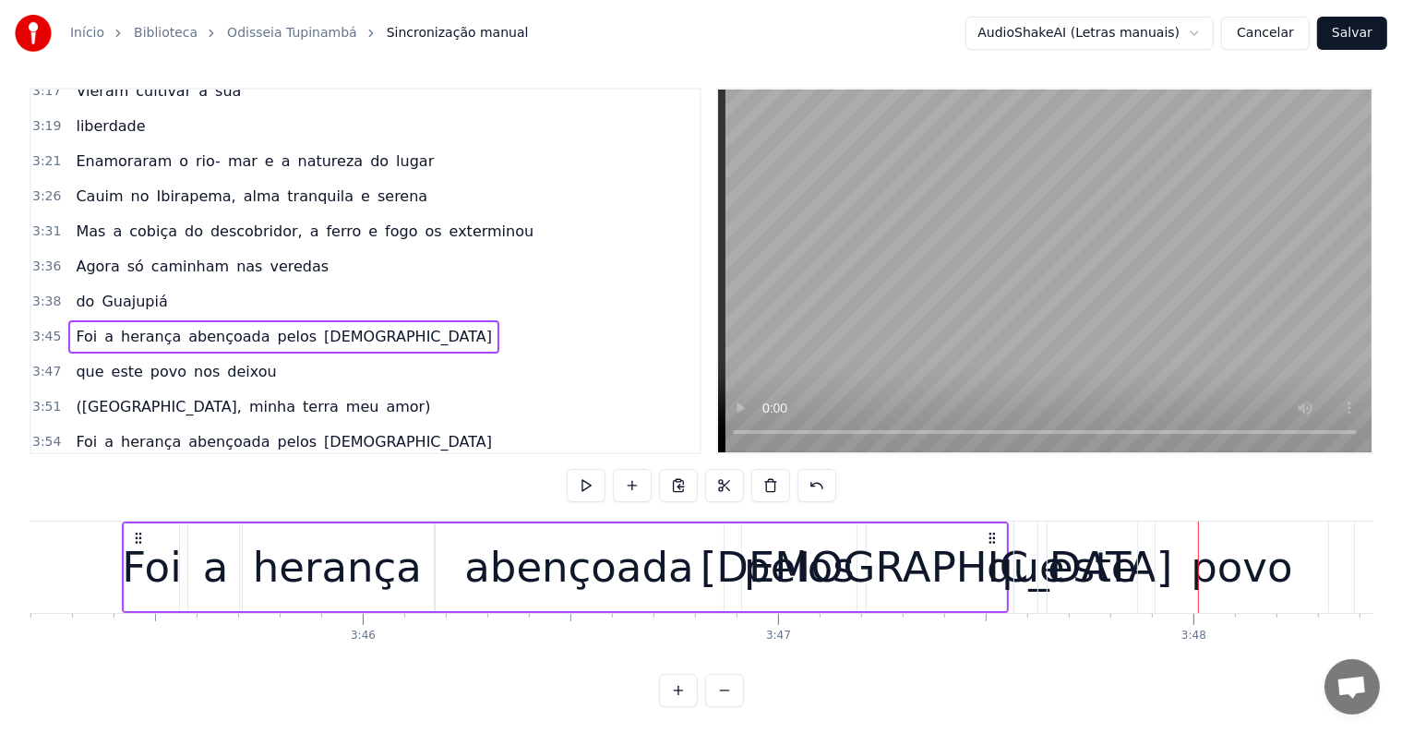
click at [322, 326] on span "[DEMOGRAPHIC_DATA]" at bounding box center [408, 336] width 172 height 21
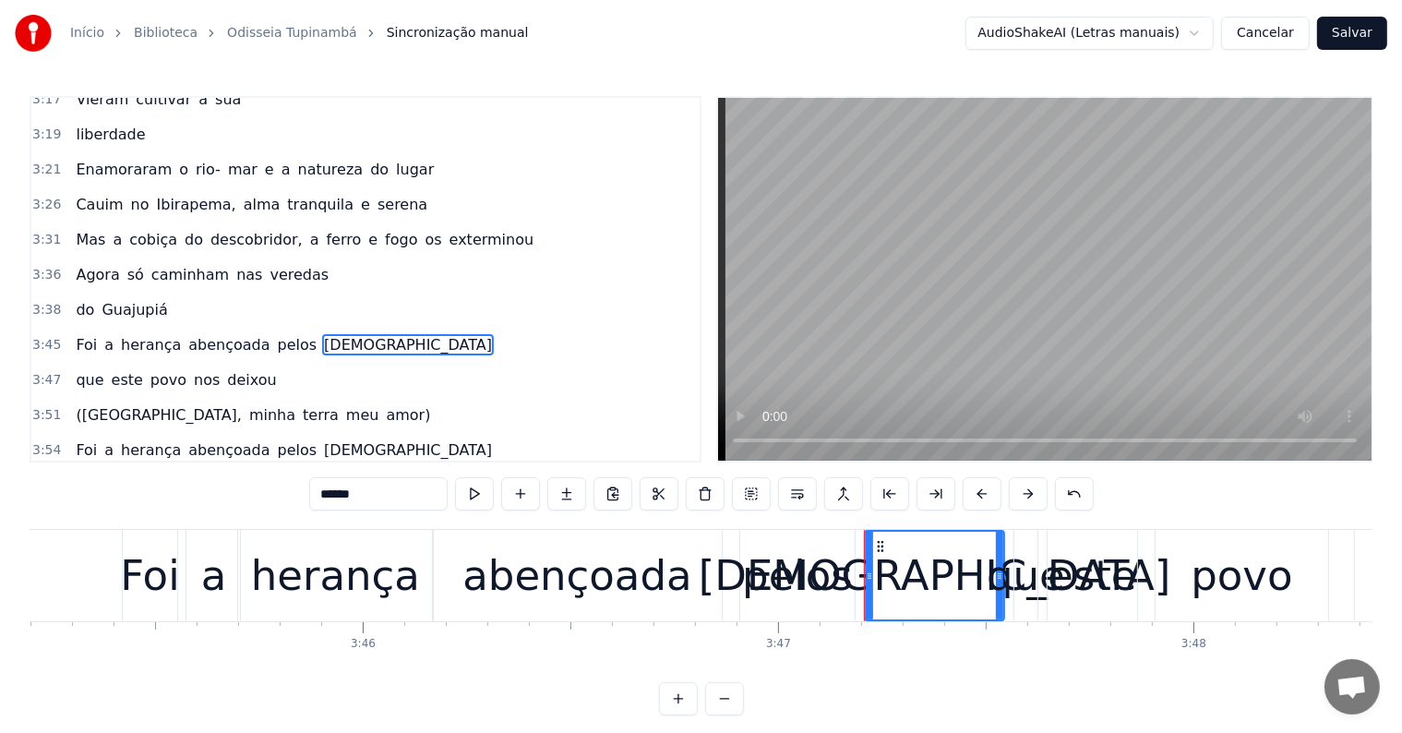
scroll to position [1975, 0]
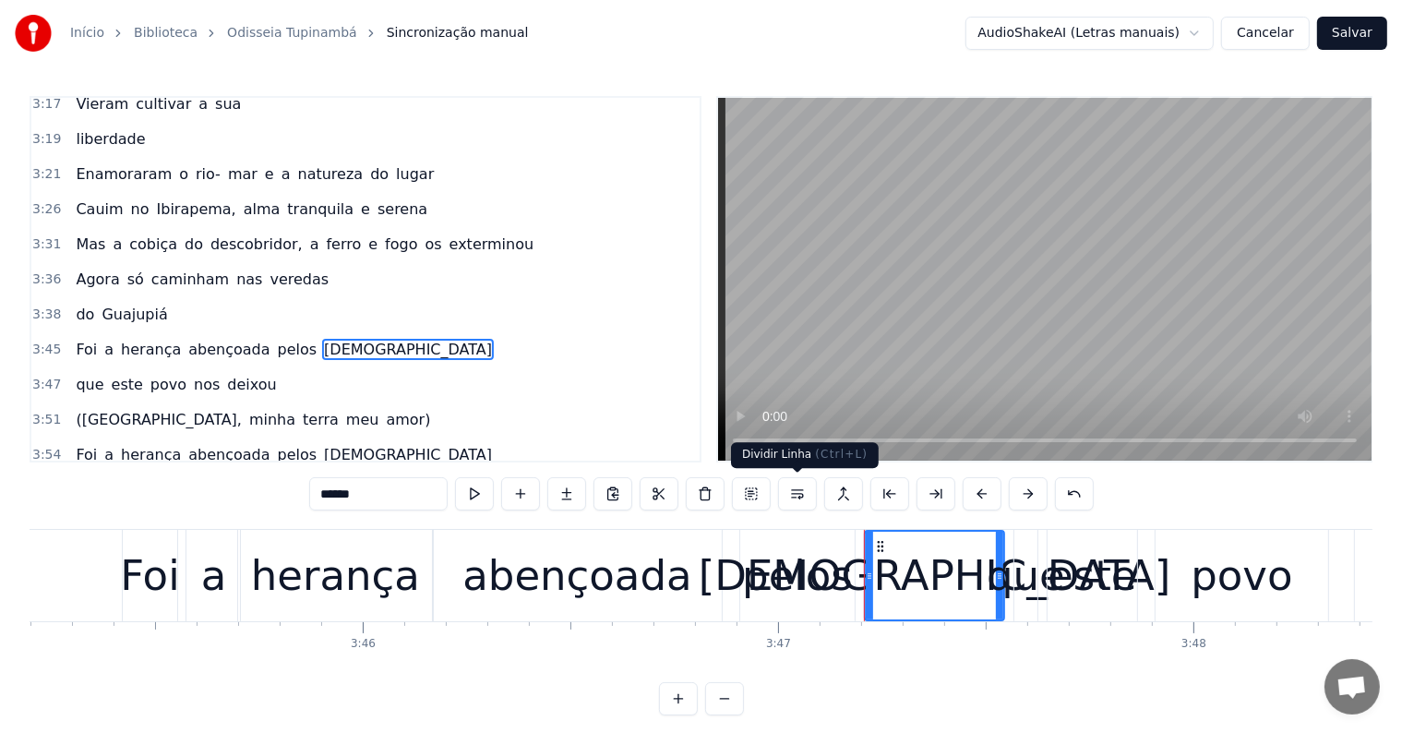
click at [795, 491] on button at bounding box center [797, 493] width 39 height 33
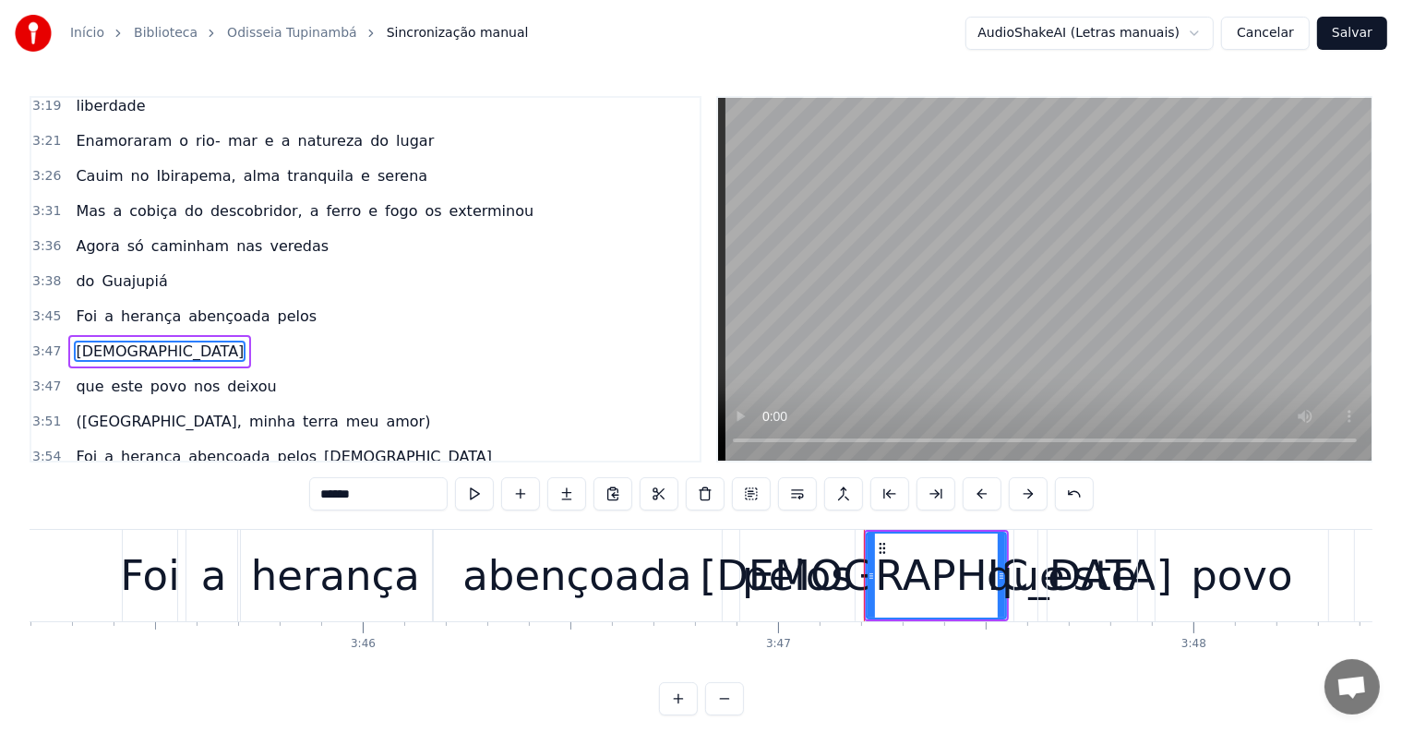
click at [276, 305] on span "pelos" at bounding box center [297, 315] width 43 height 21
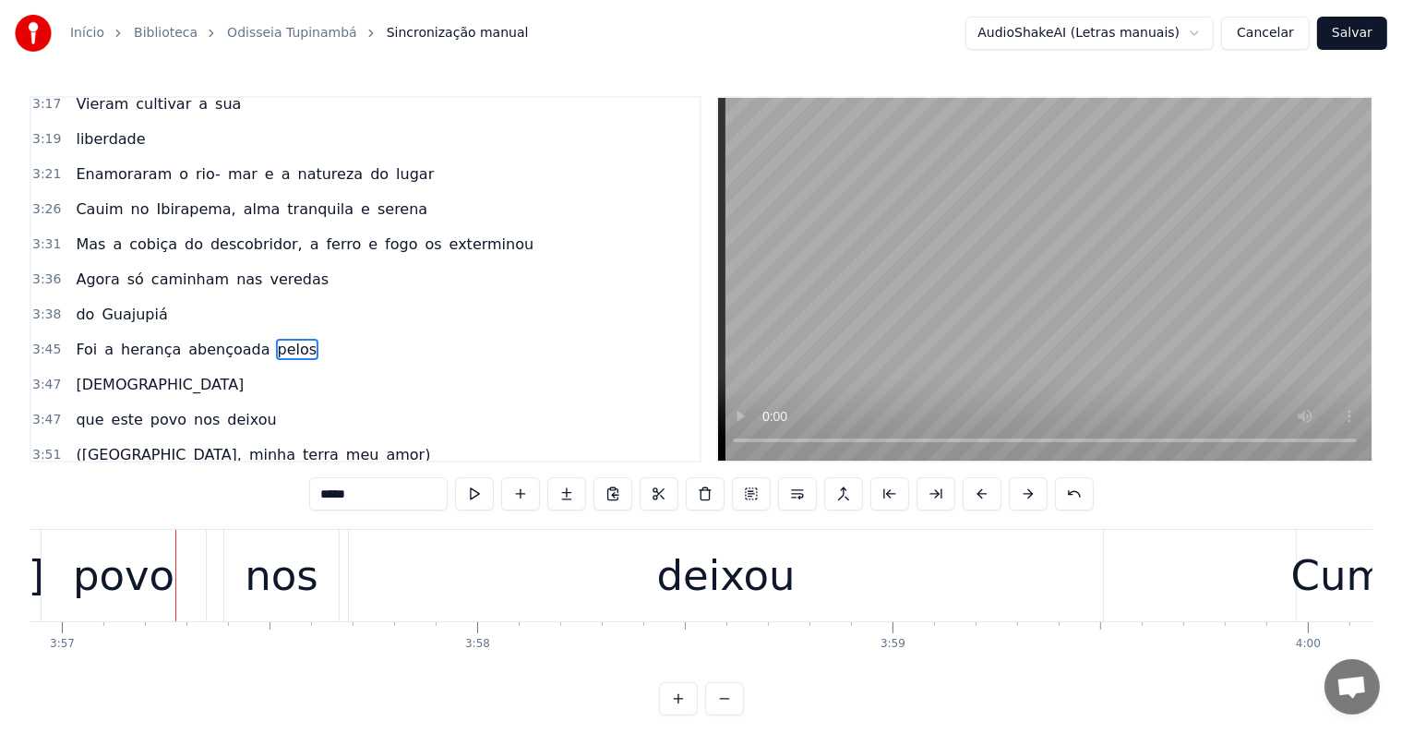
scroll to position [0, 98452]
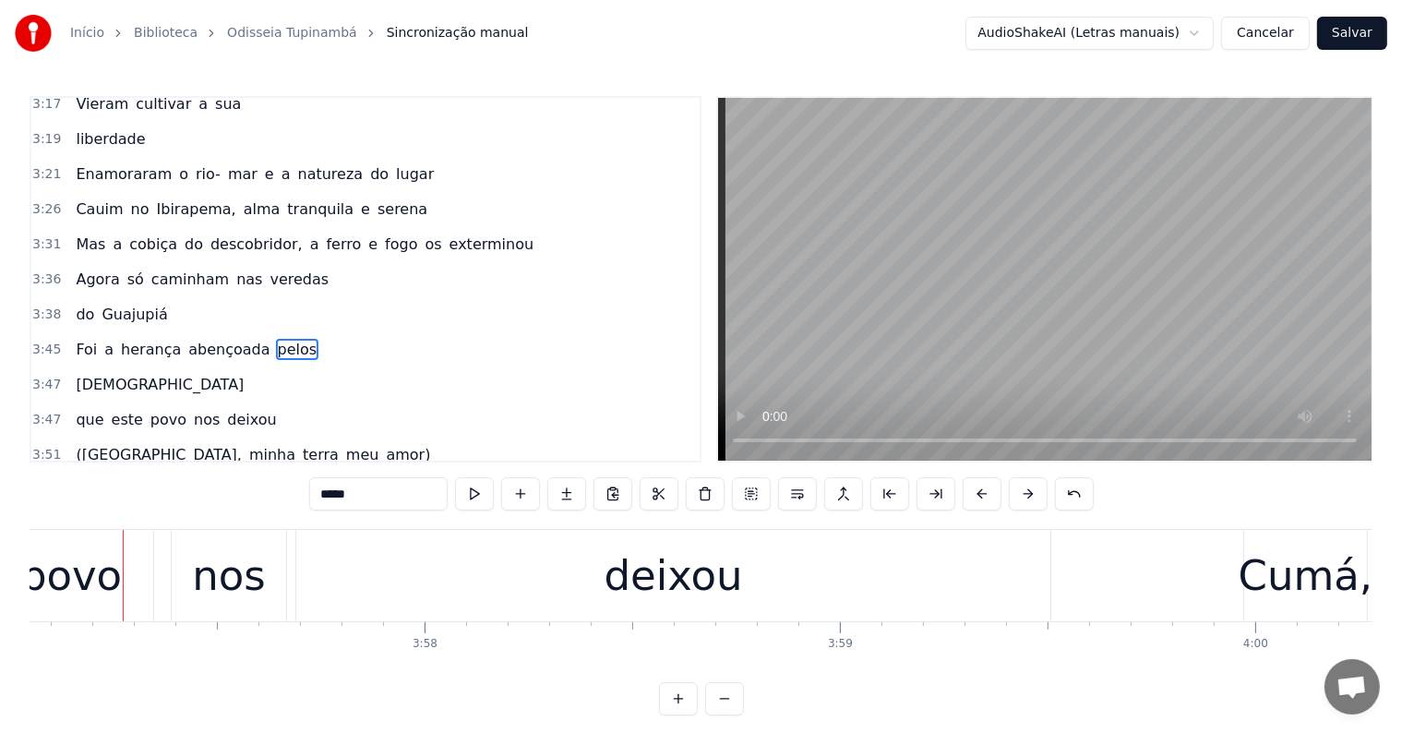
click at [620, 580] on div "deixou" at bounding box center [674, 576] width 138 height 63
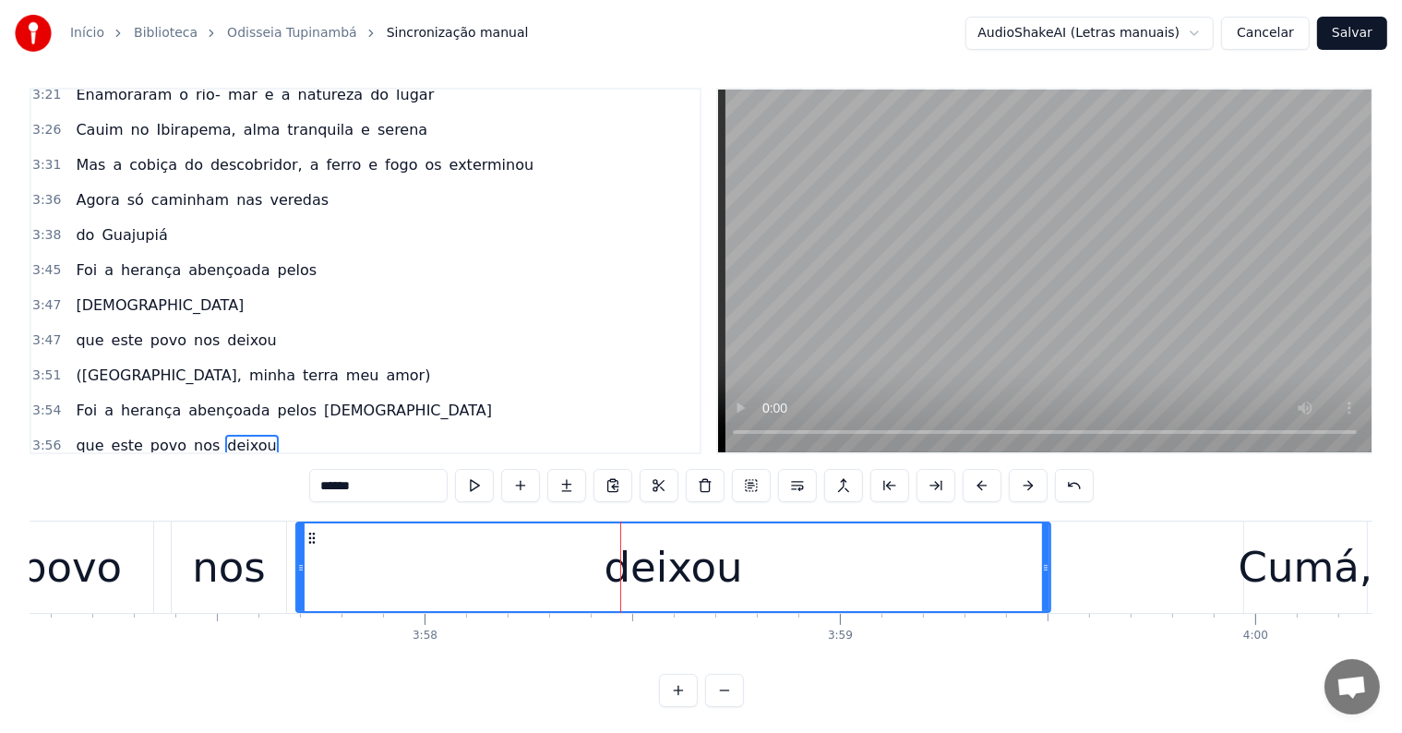
scroll to position [2048, 0]
click at [322, 398] on span "[DEMOGRAPHIC_DATA]" at bounding box center [408, 408] width 172 height 21
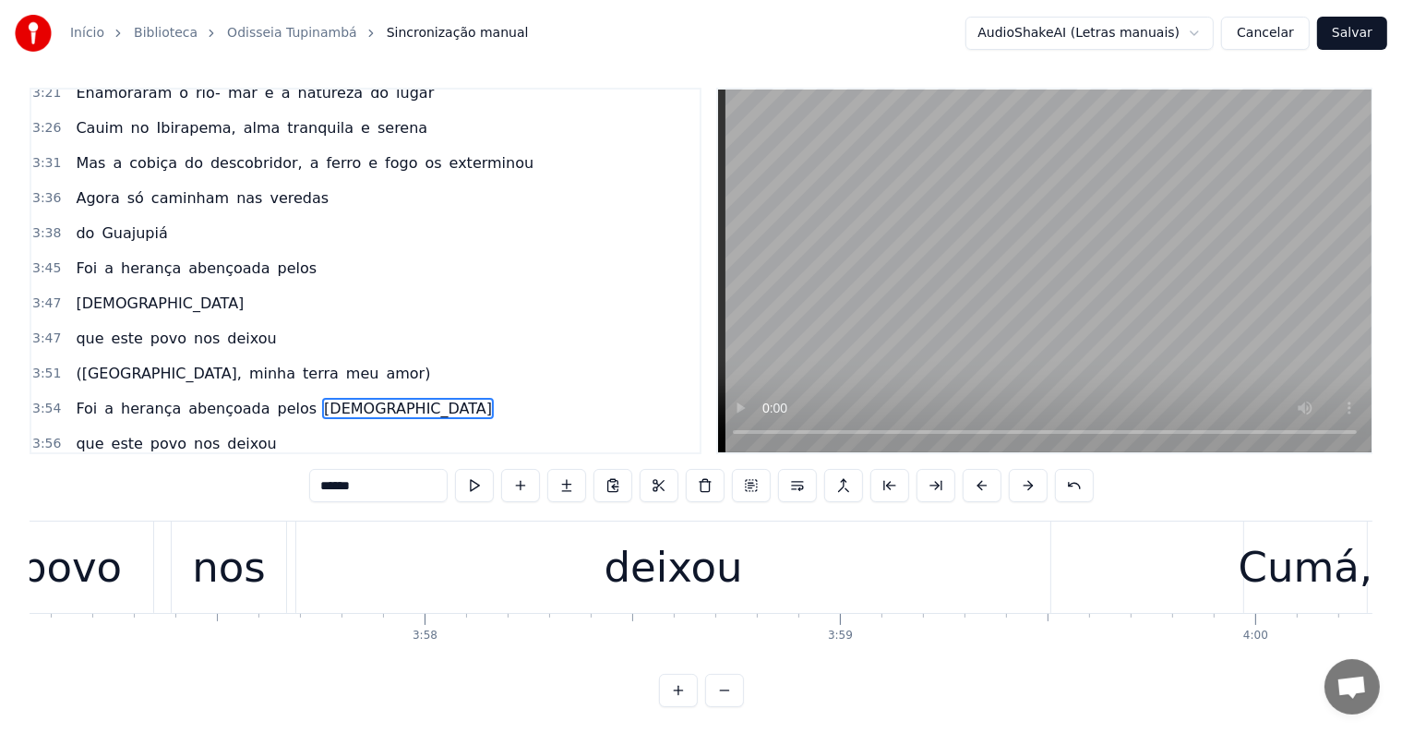
scroll to position [0, 0]
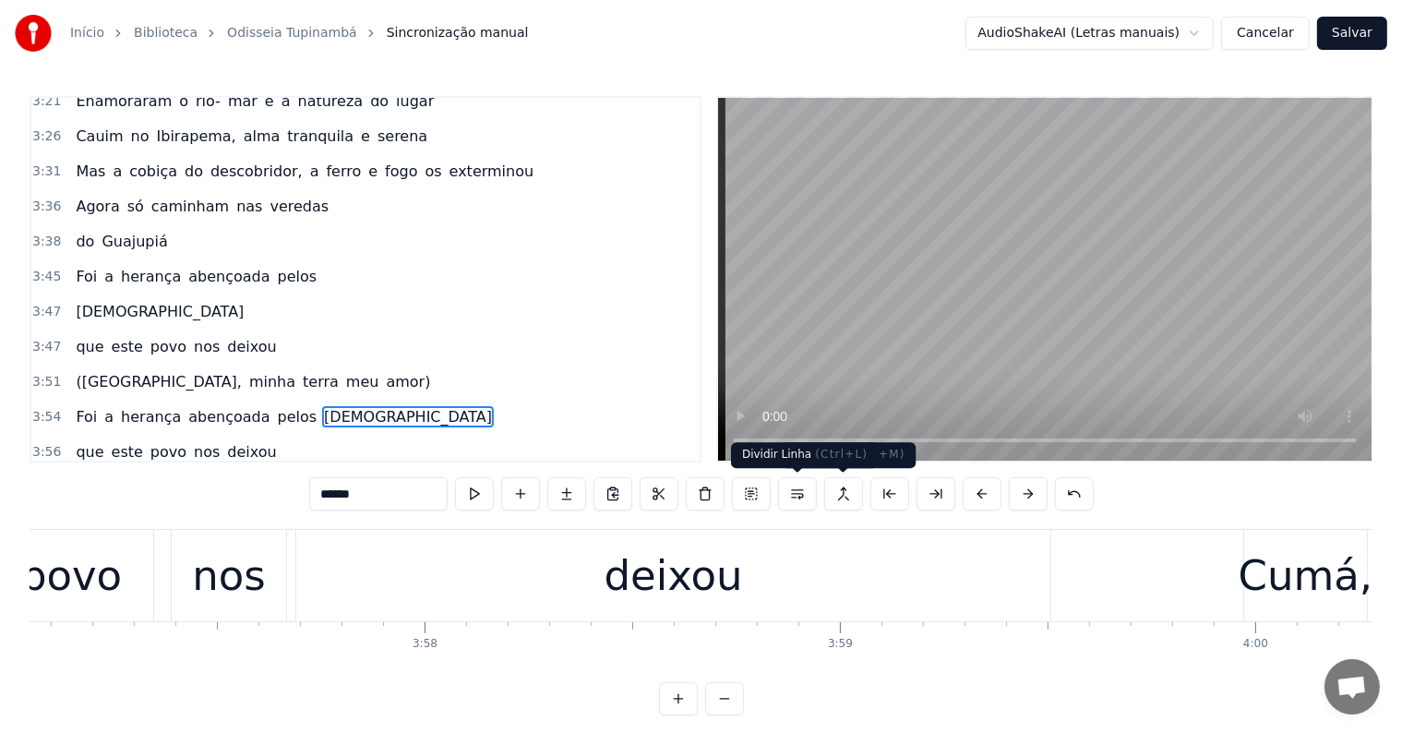
click at [790, 485] on button at bounding box center [797, 493] width 39 height 33
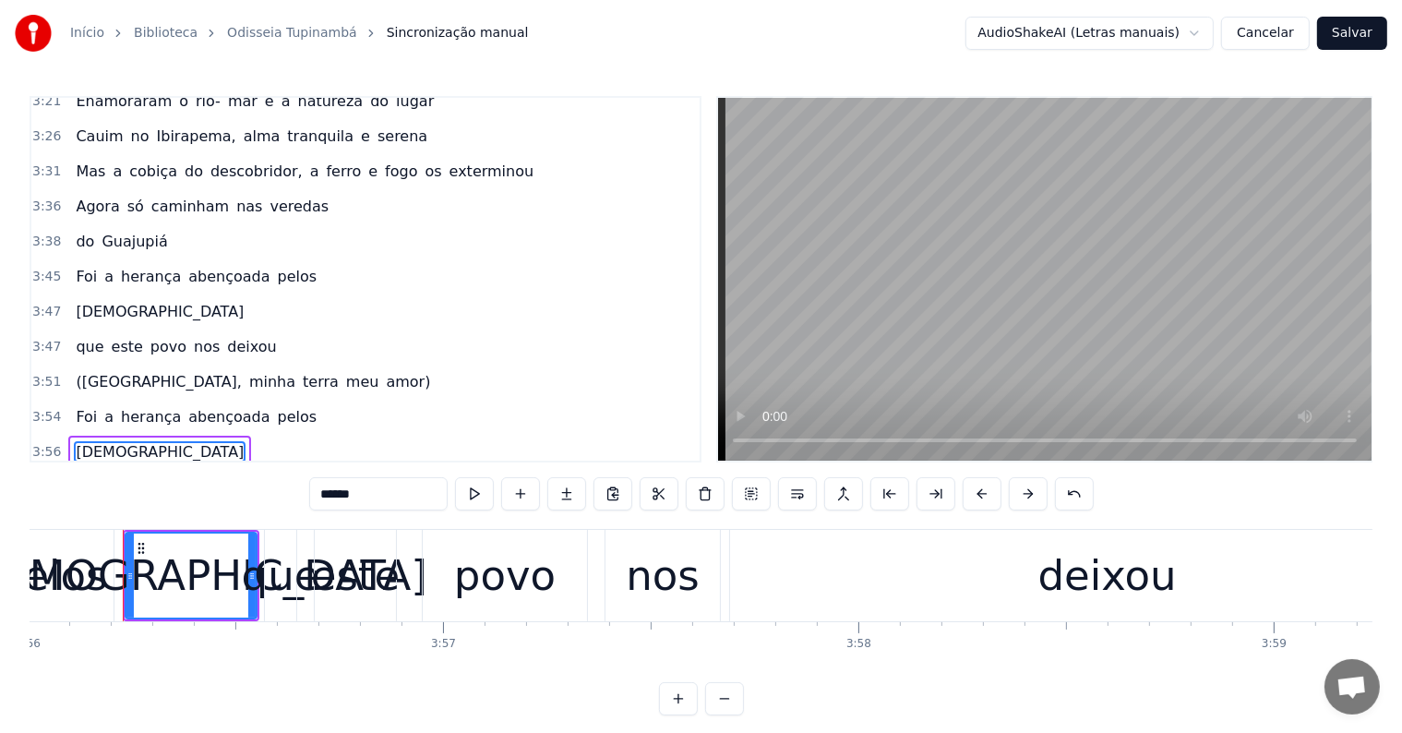
scroll to position [2082, 0]
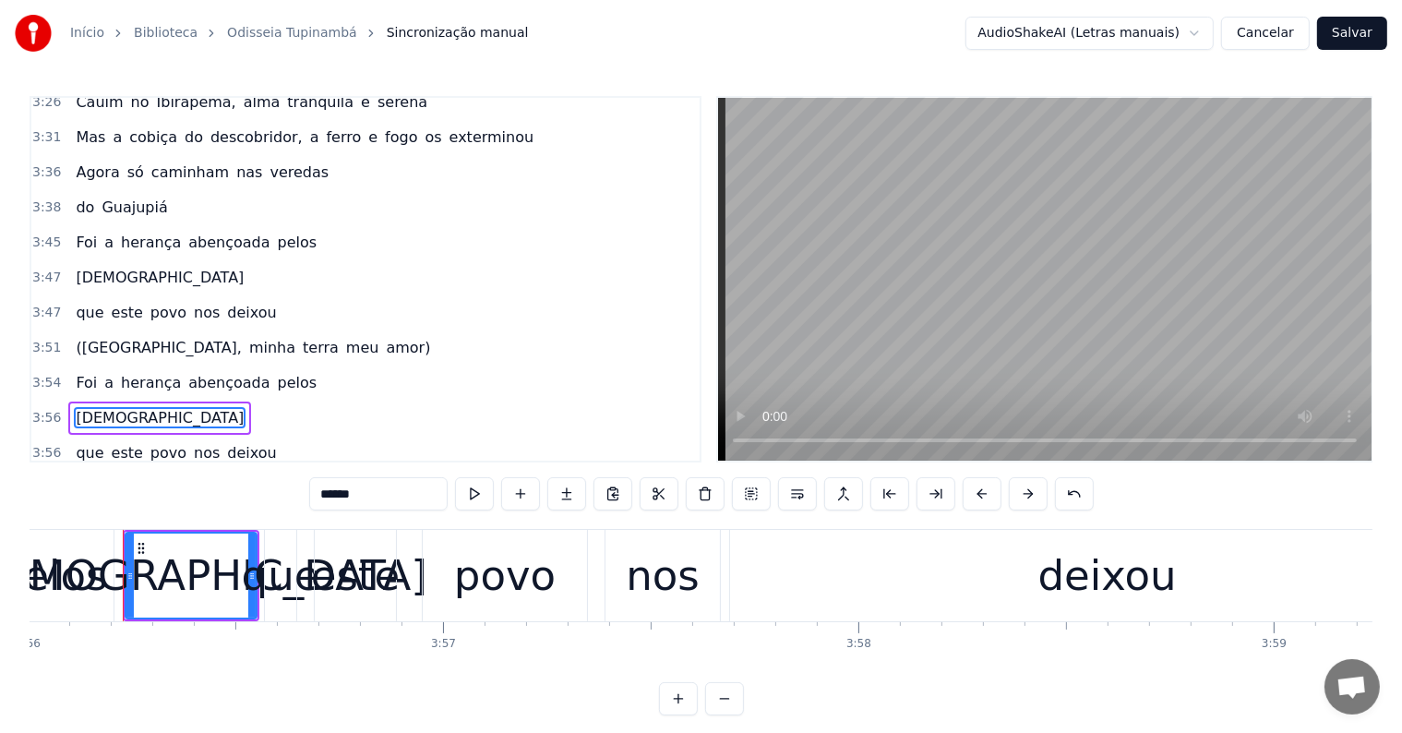
click at [276, 372] on span "pelos" at bounding box center [297, 382] width 43 height 21
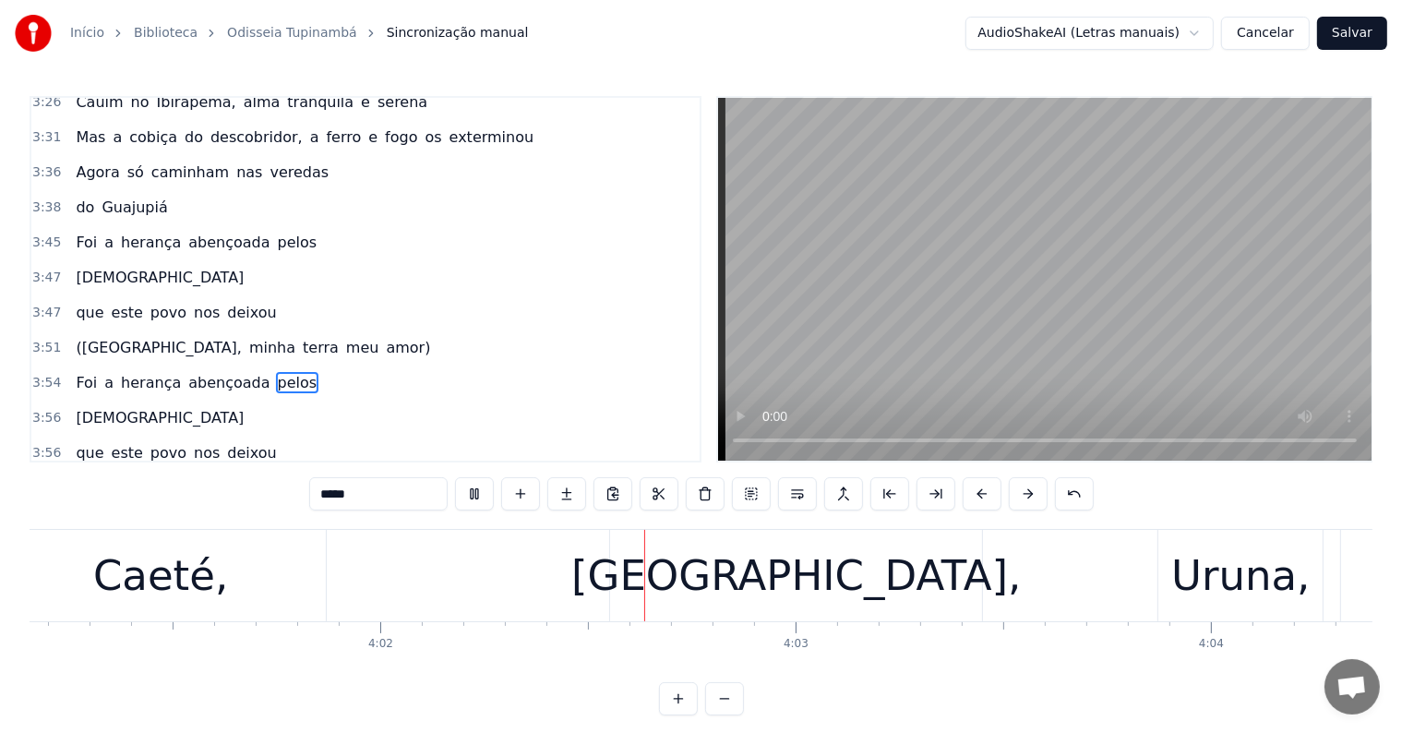
scroll to position [0, 100471]
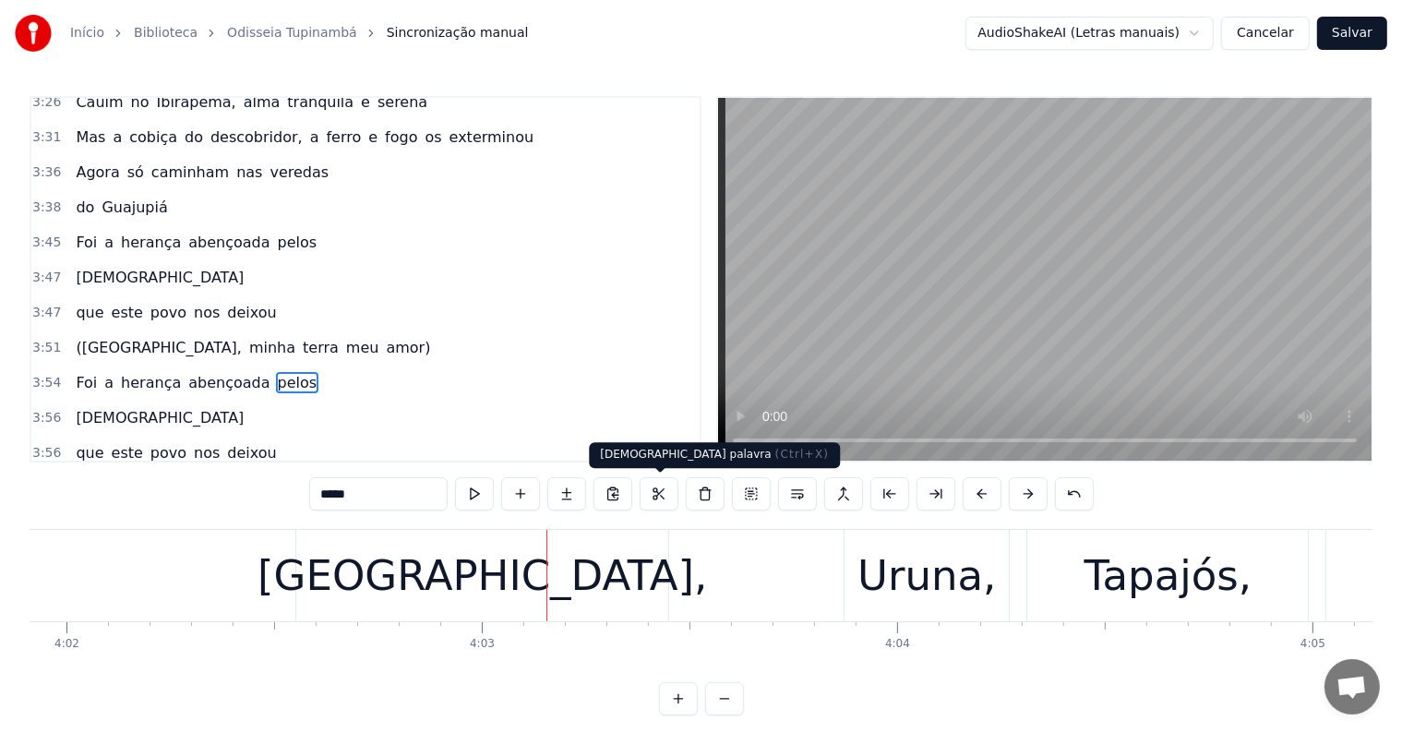
click at [620, 583] on div "[GEOGRAPHIC_DATA]," at bounding box center [482, 575] width 372 height 91
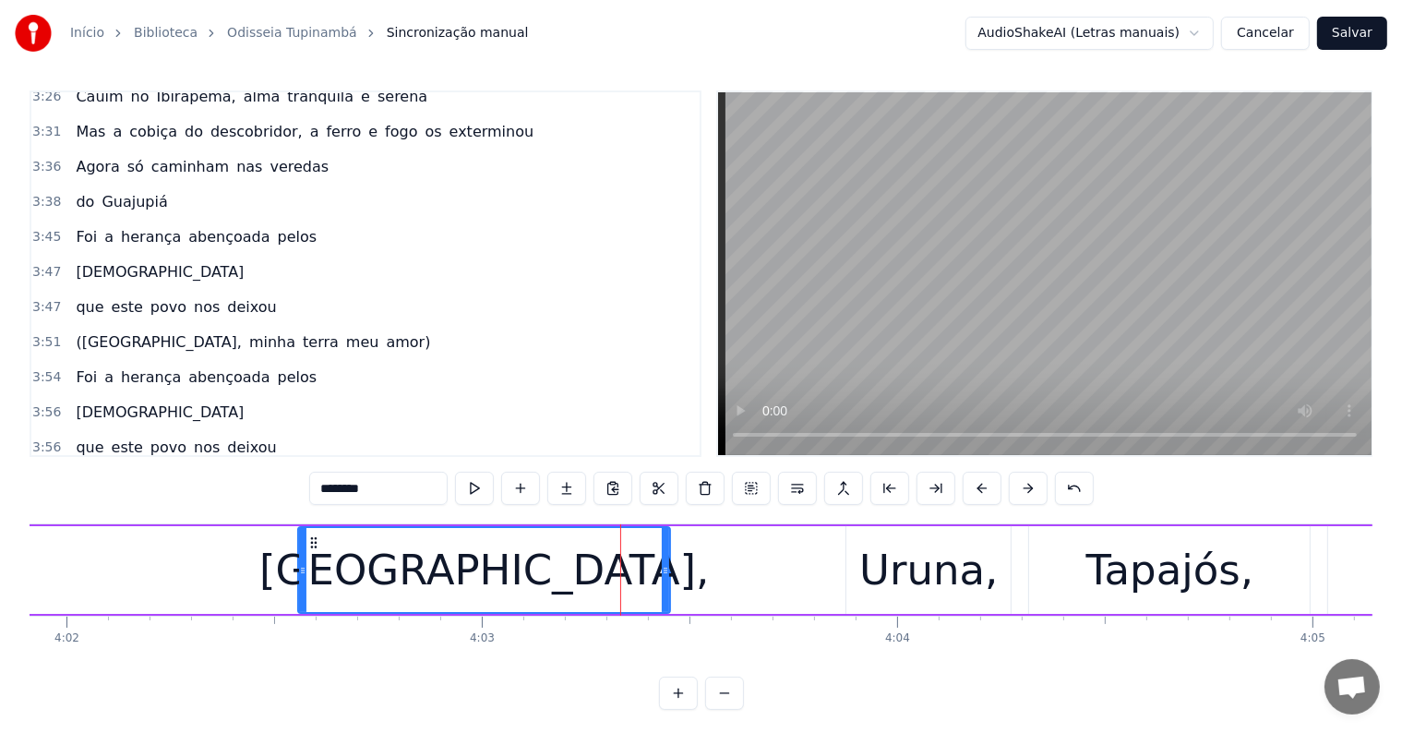
scroll to position [28, 0]
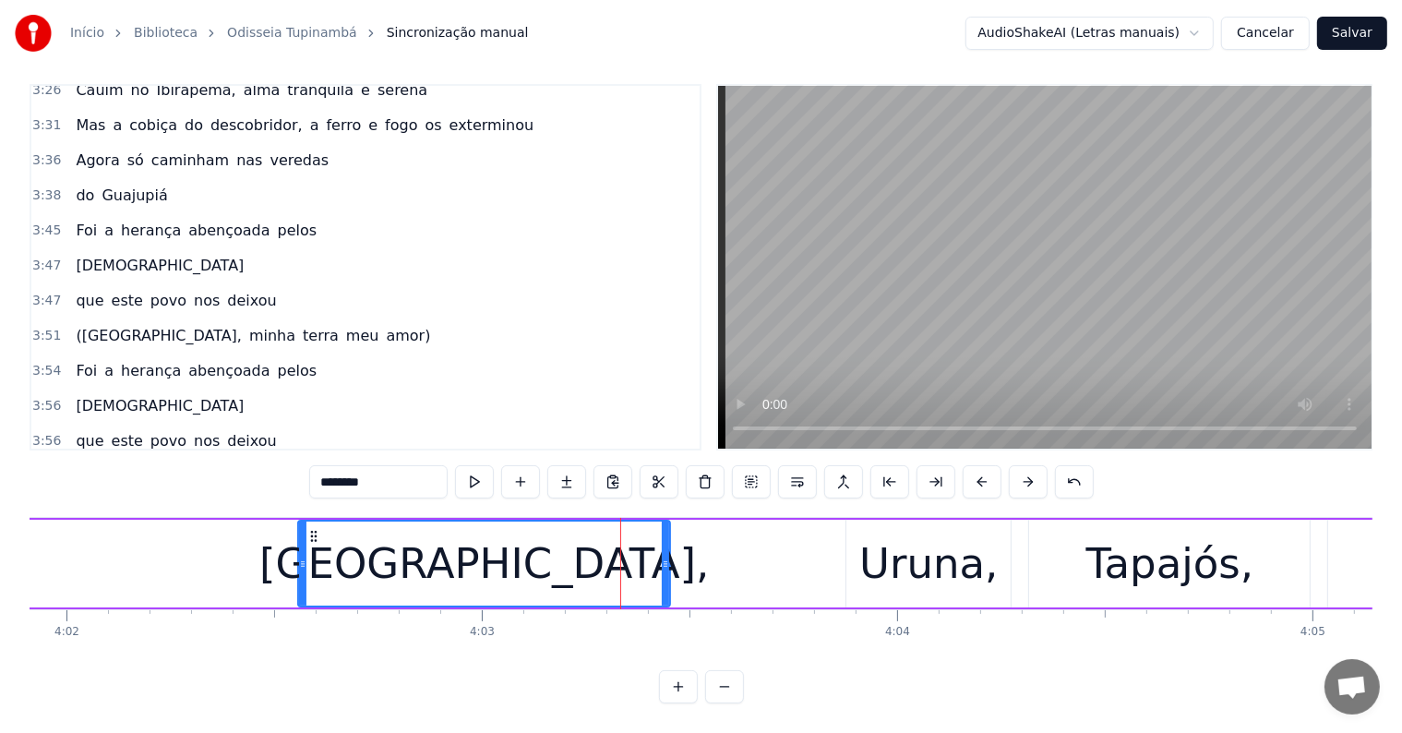
click at [389, 465] on input "********" at bounding box center [378, 481] width 138 height 33
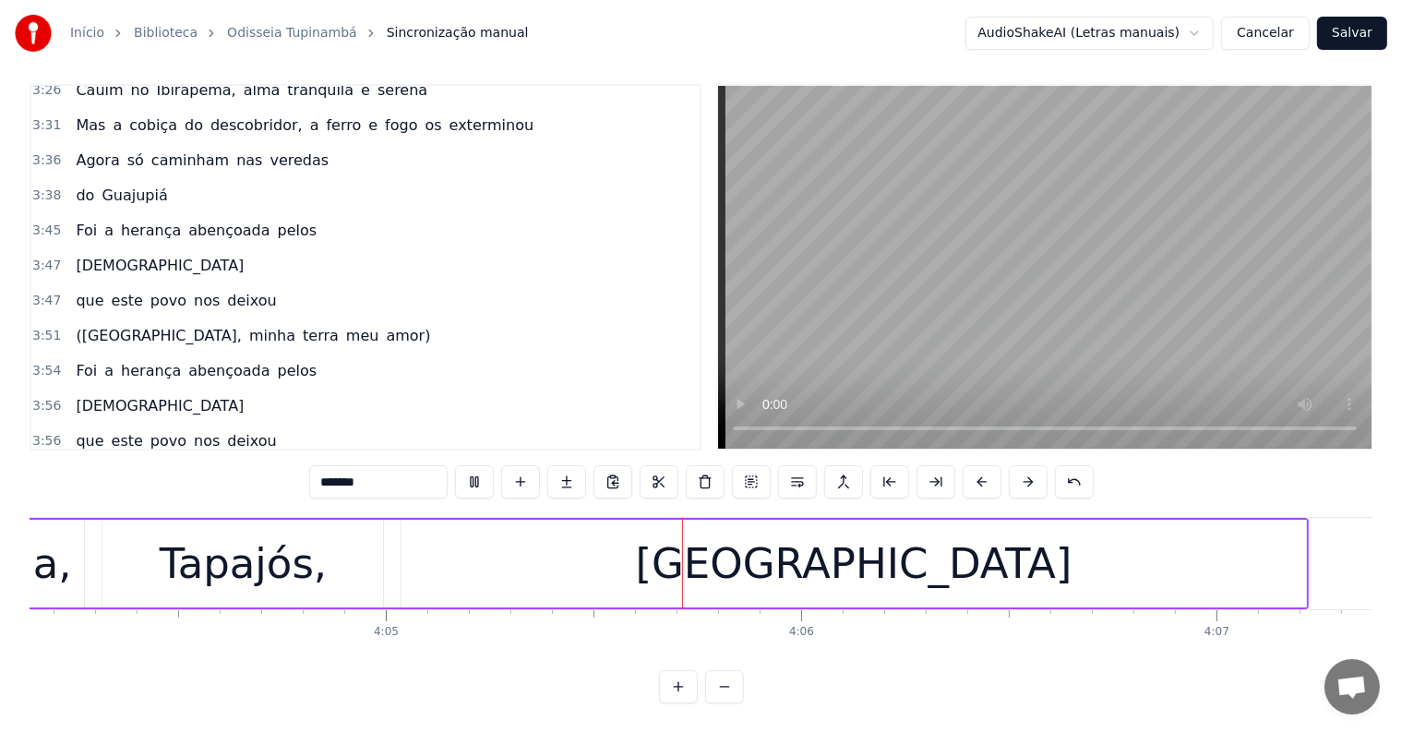
scroll to position [0, 101671]
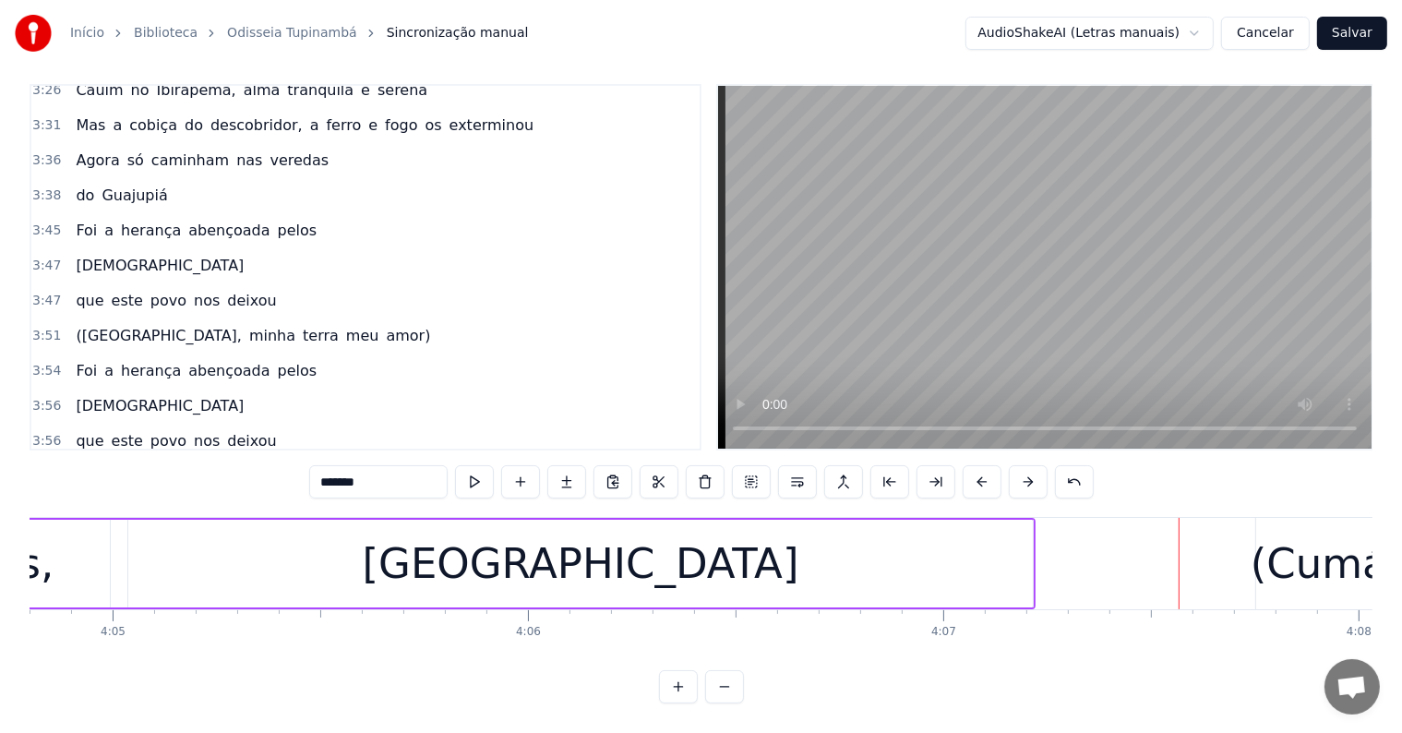
click at [211, 500] on span "Caeté," at bounding box center [237, 510] width 52 height 21
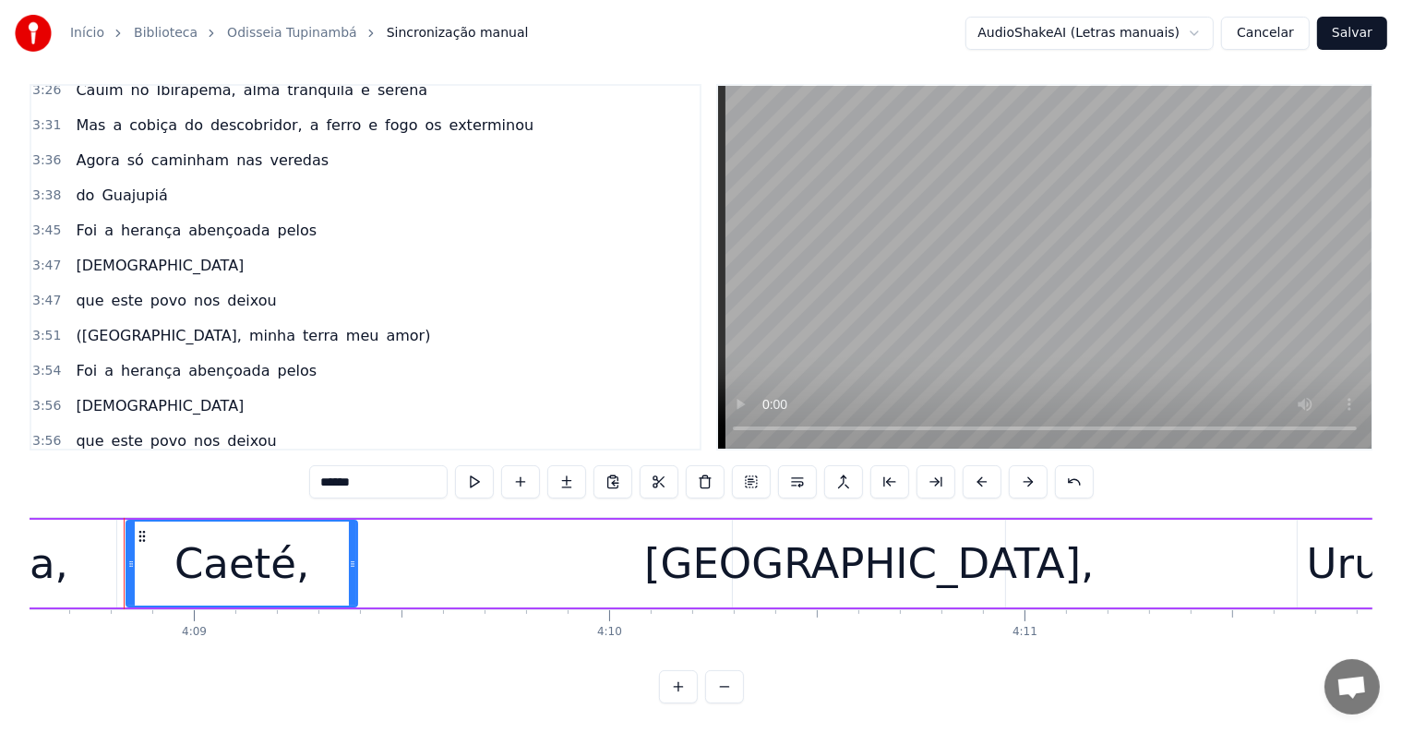
scroll to position [0, 103252]
click at [381, 476] on input "******" at bounding box center [378, 481] width 138 height 33
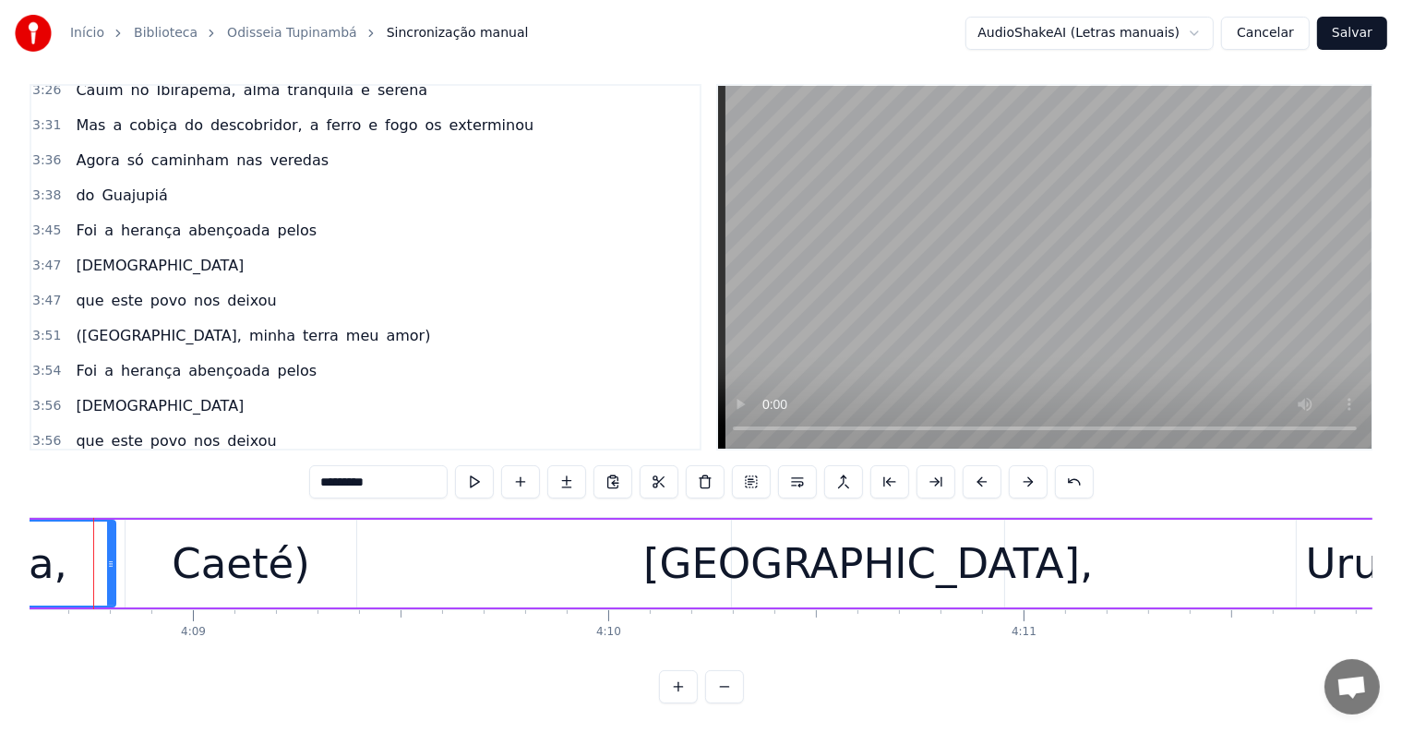
scroll to position [0, 103222]
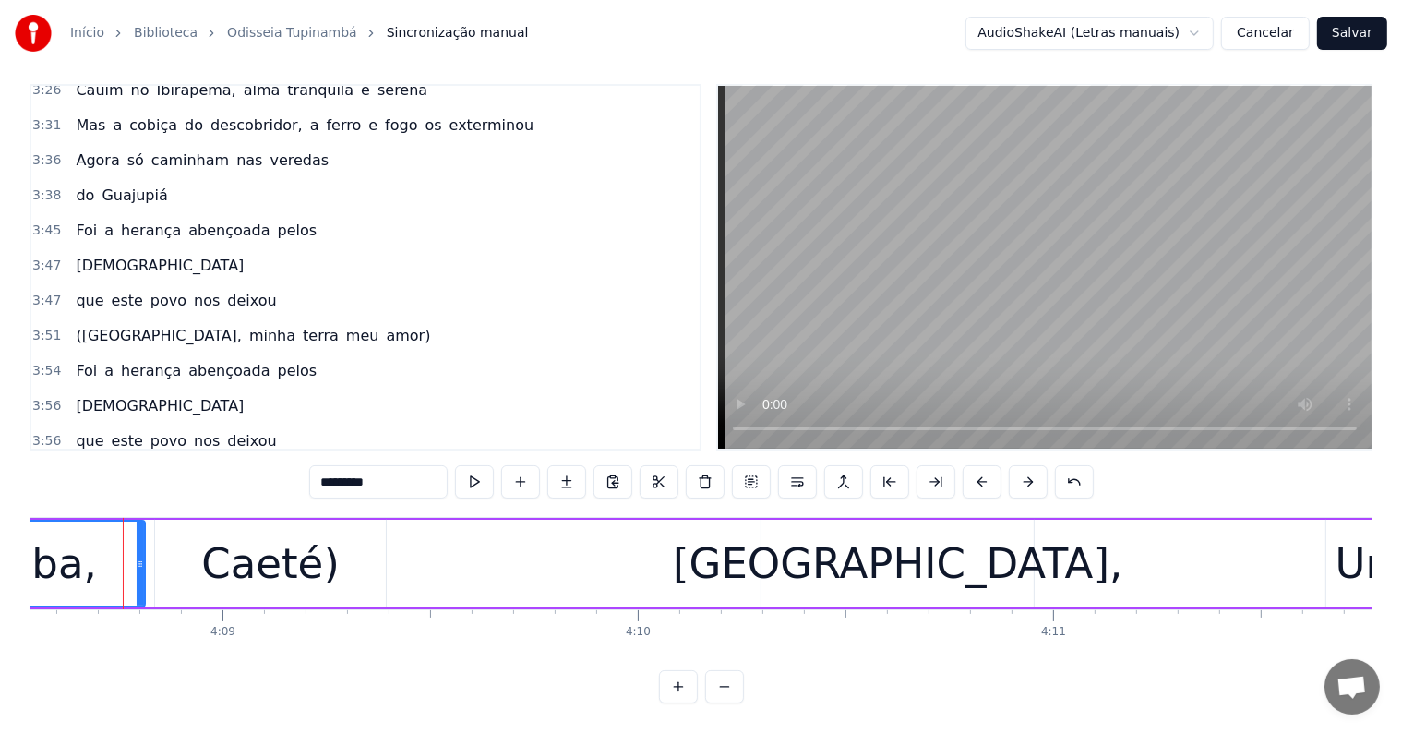
click at [435, 500] on span "Uruna," at bounding box center [461, 510] width 53 height 21
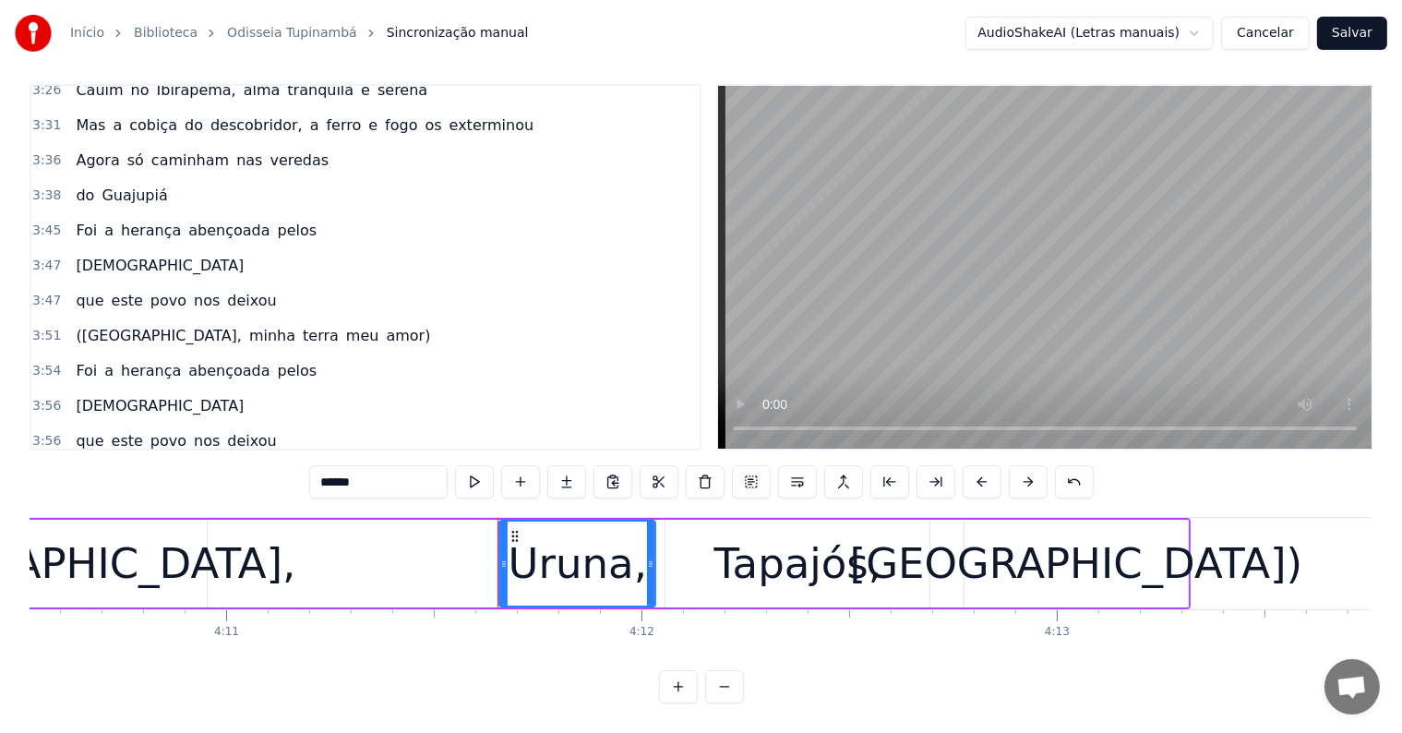
scroll to position [0, 104121]
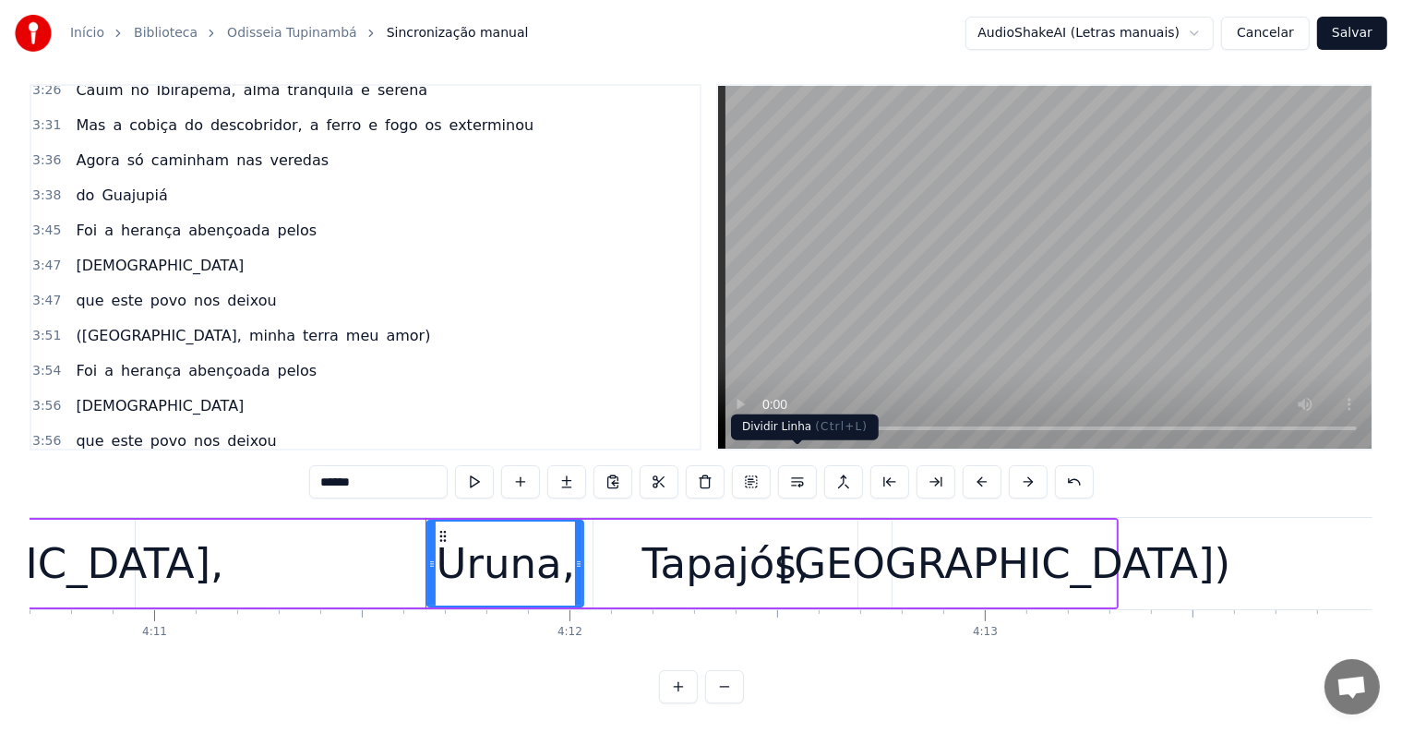
click at [796, 465] on button at bounding box center [797, 481] width 39 height 33
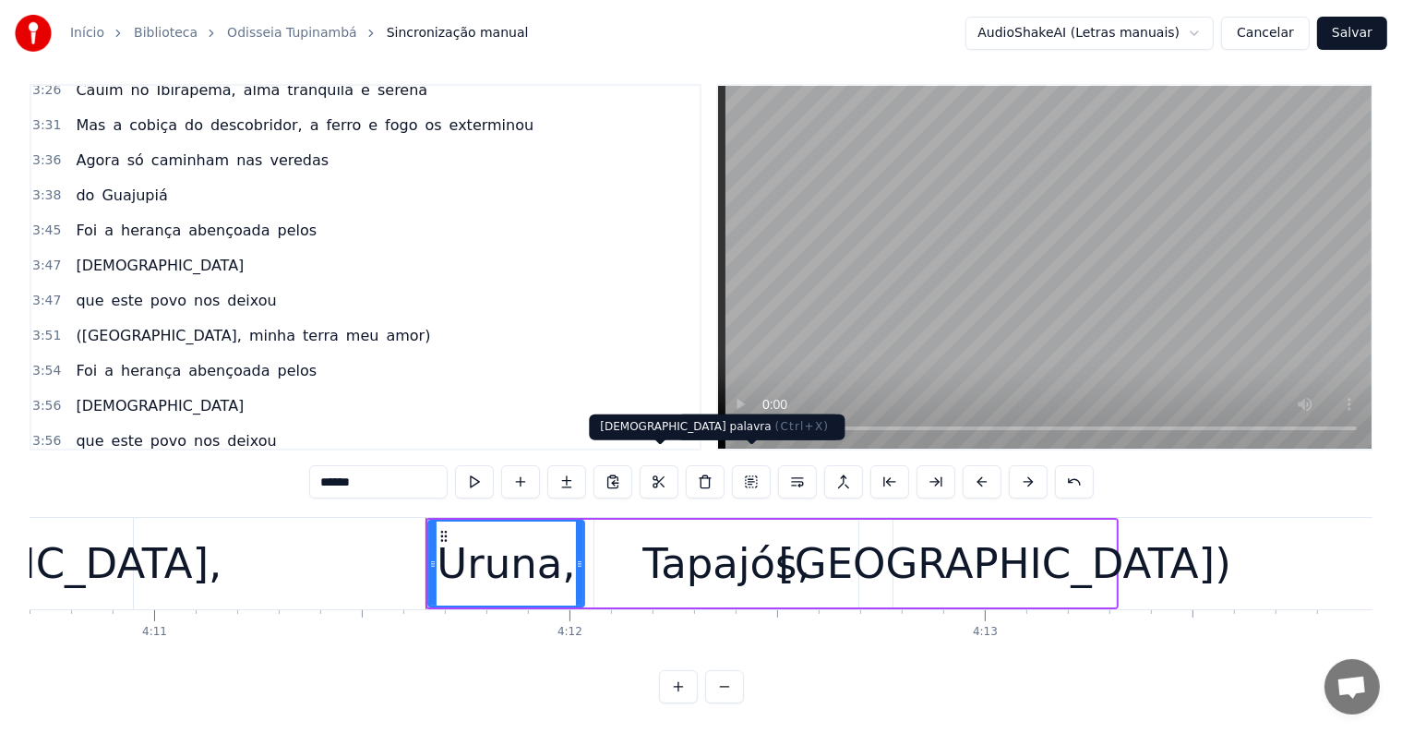
scroll to position [2115, 0]
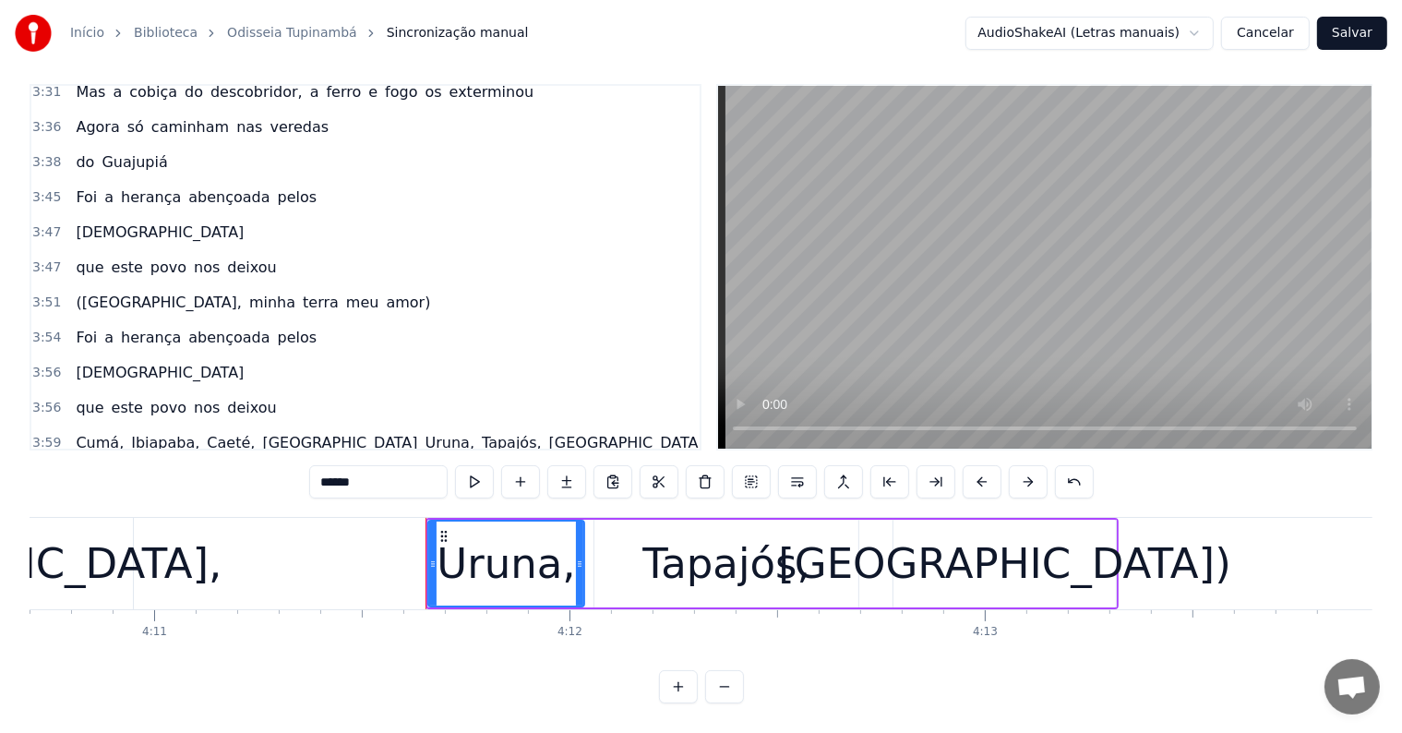
click at [211, 467] on span "Caeté)" at bounding box center [237, 477] width 53 height 21
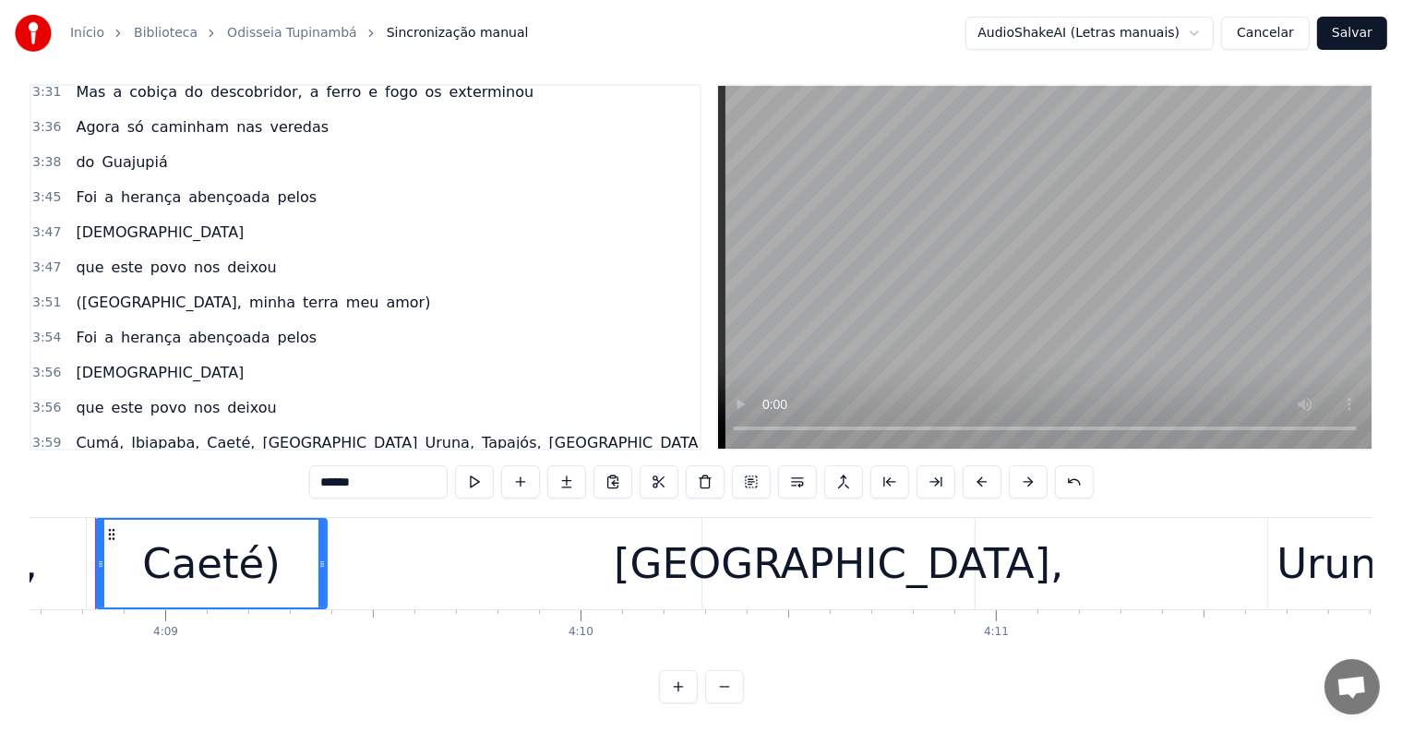
scroll to position [0, 103252]
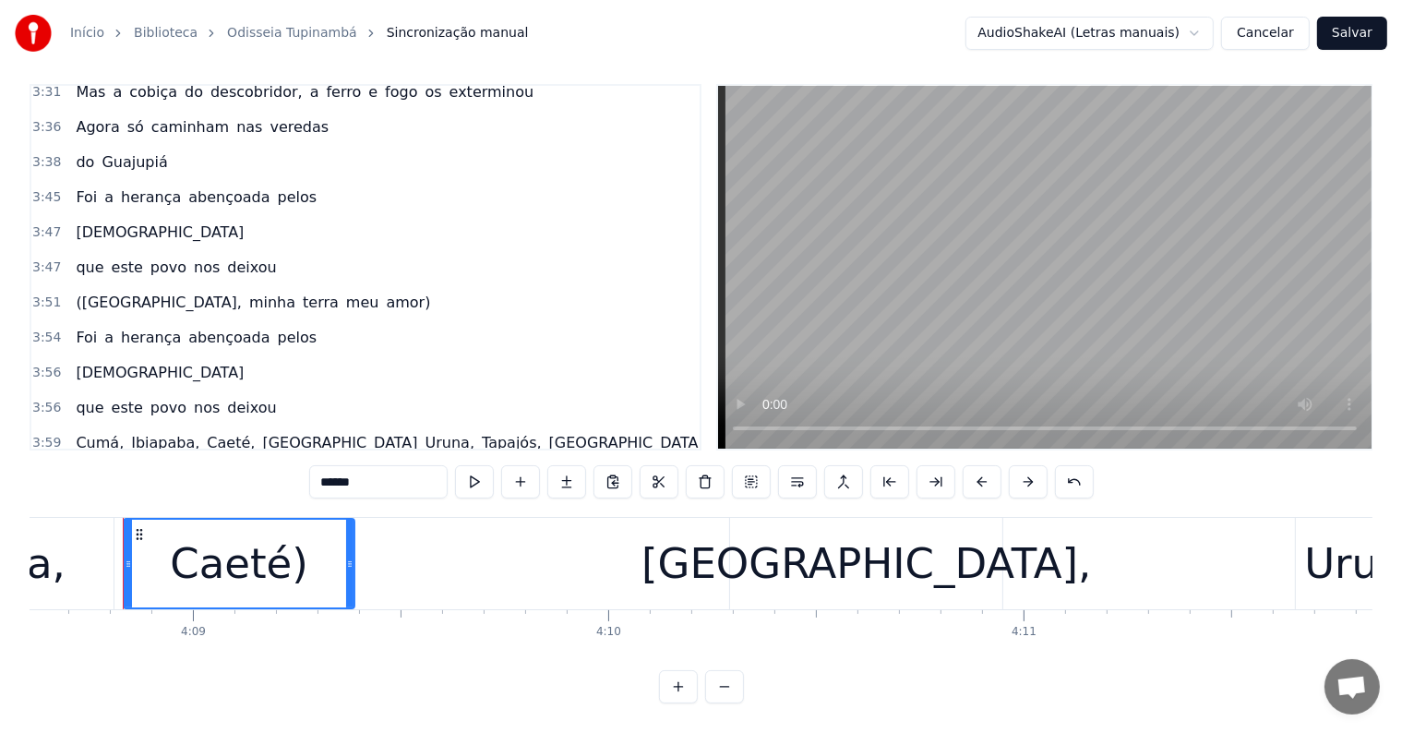
click at [268, 467] on span "[GEOGRAPHIC_DATA]," at bounding box center [349, 477] width 163 height 21
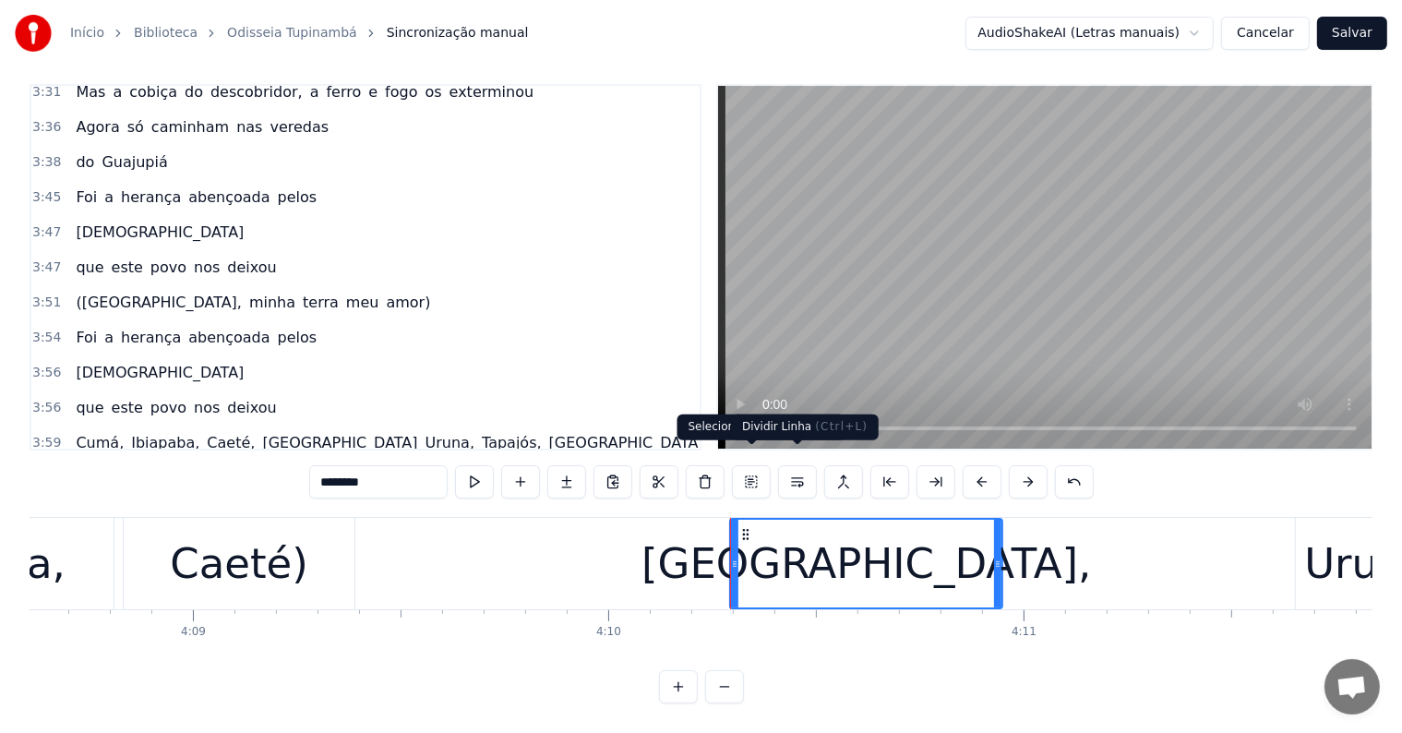
click at [794, 470] on button at bounding box center [797, 481] width 39 height 33
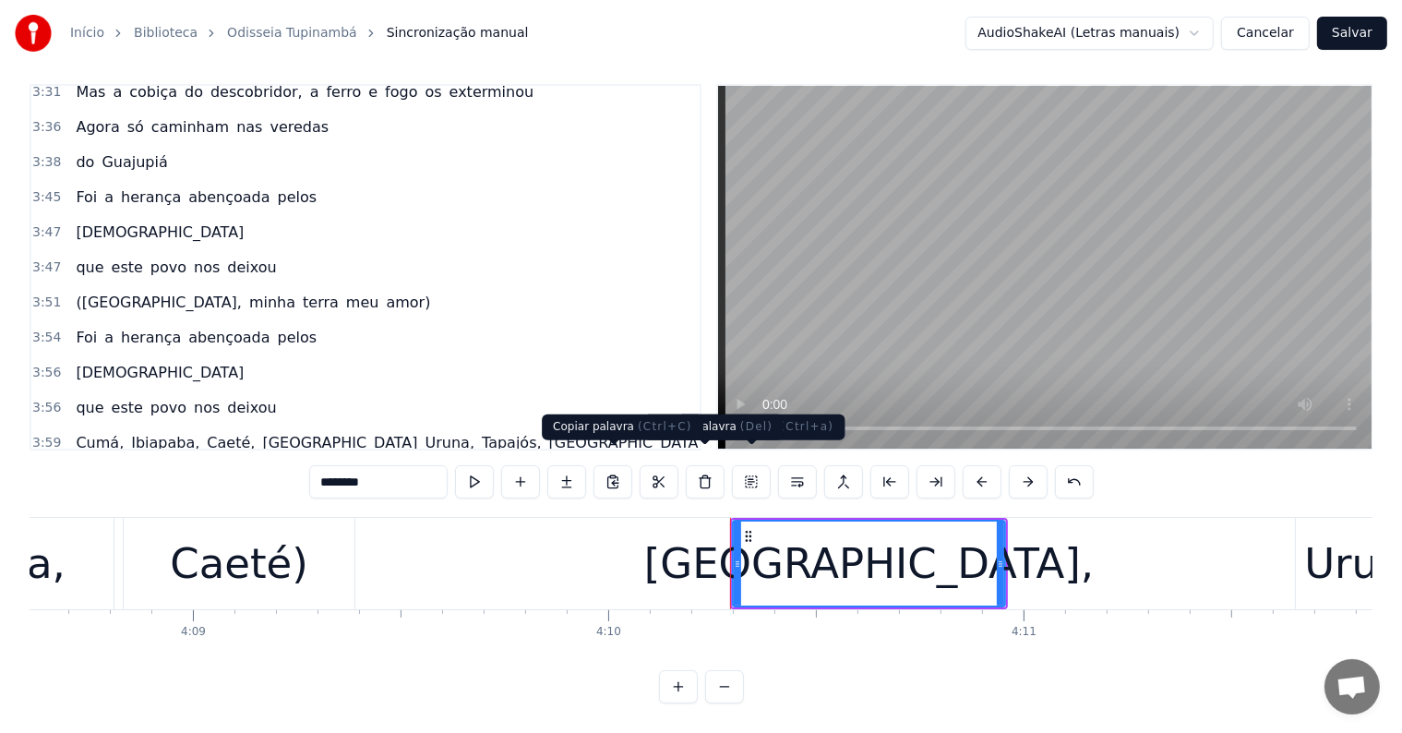
scroll to position [2150, 0]
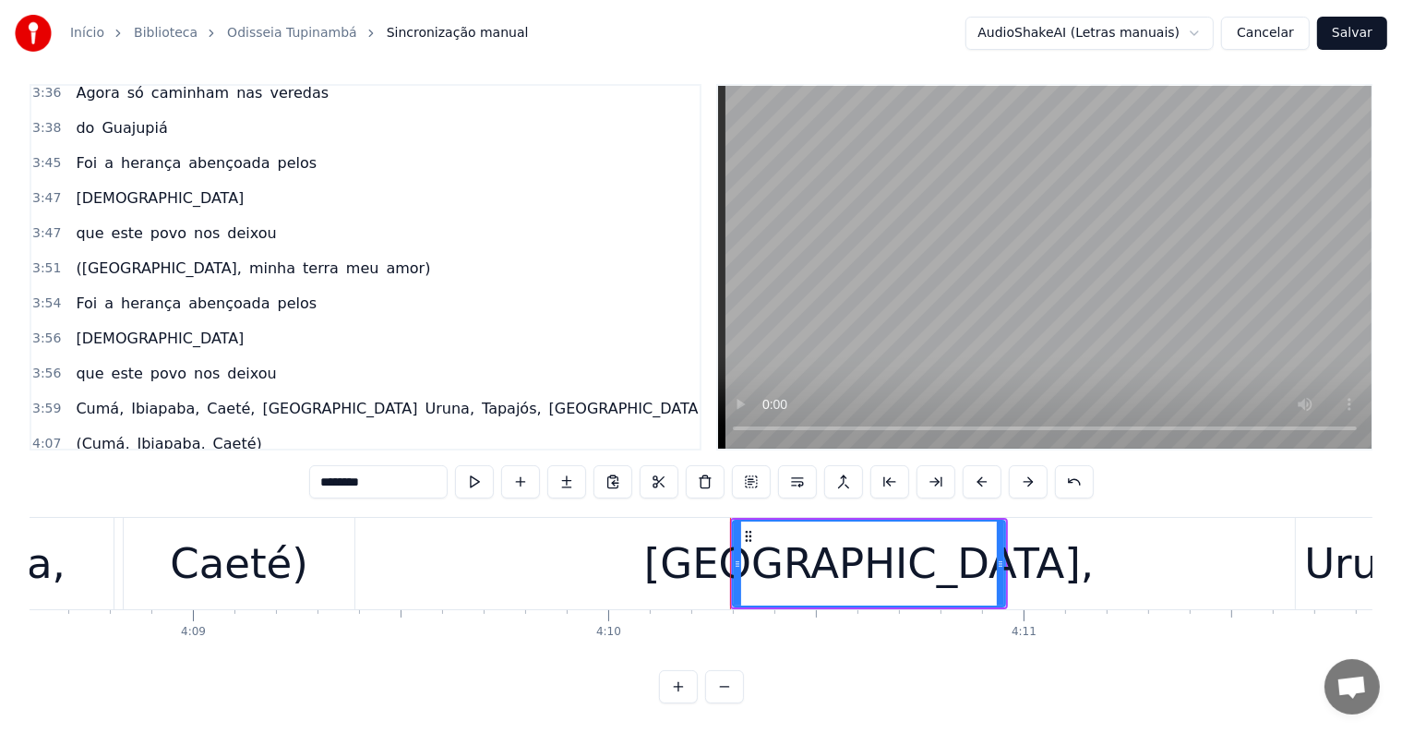
click at [211, 433] on span "Caeté)" at bounding box center [237, 443] width 53 height 21
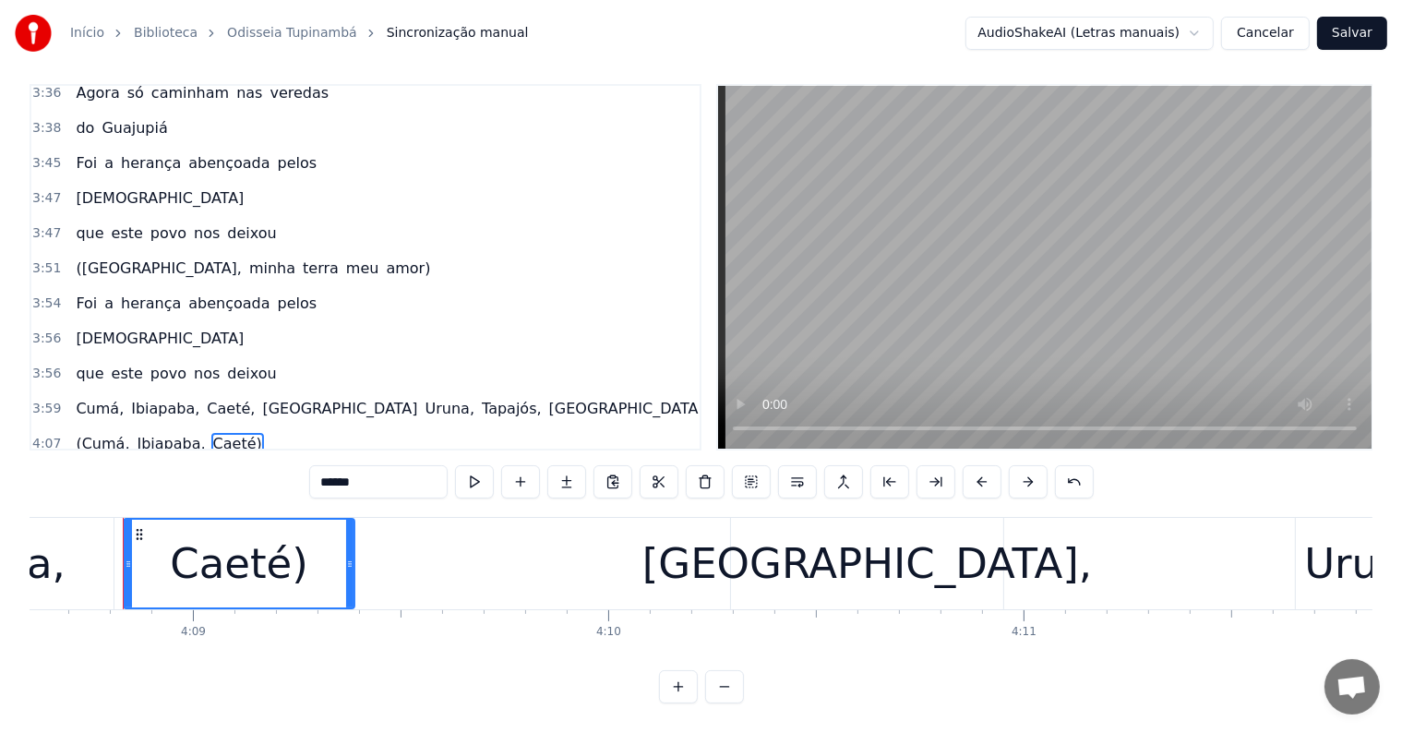
scroll to position [8, 0]
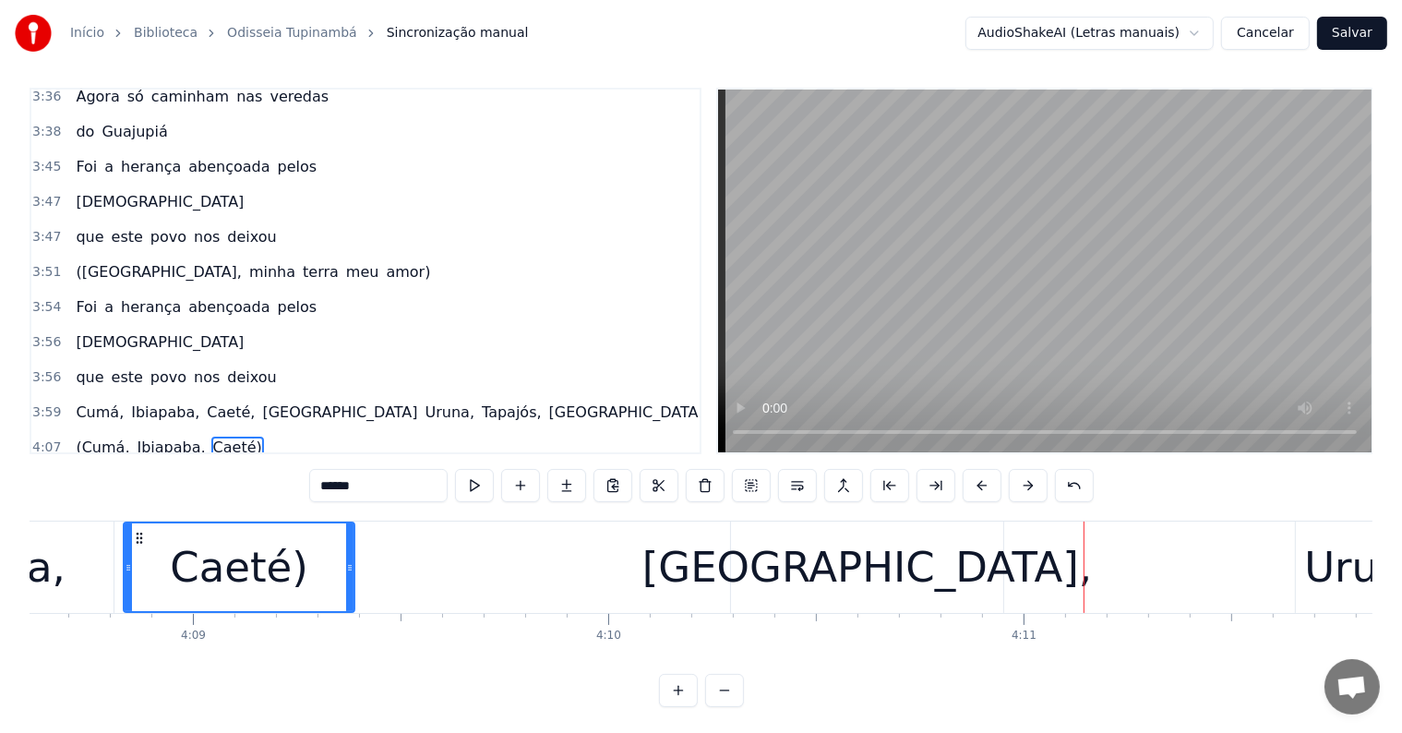
click at [831, 580] on div "[GEOGRAPHIC_DATA]," at bounding box center [866, 567] width 449 height 63
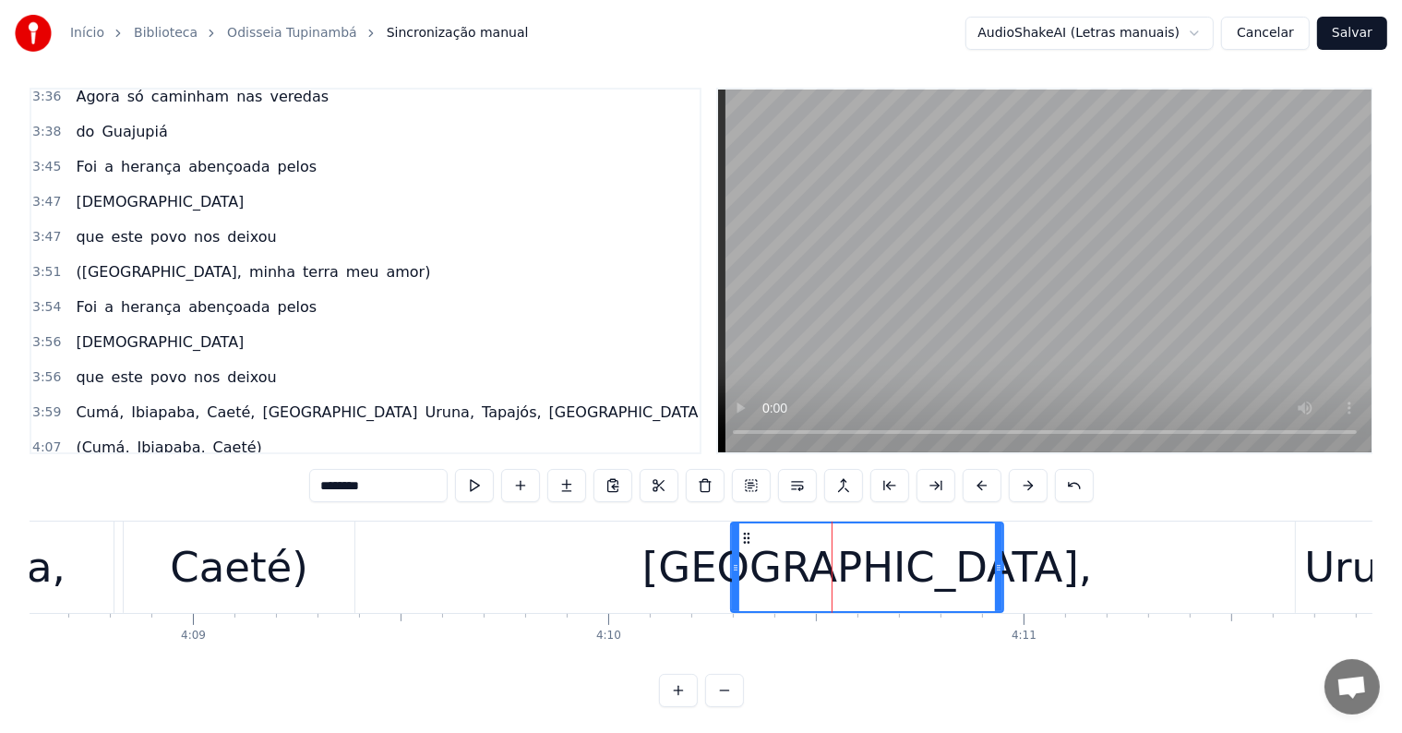
scroll to position [28, 0]
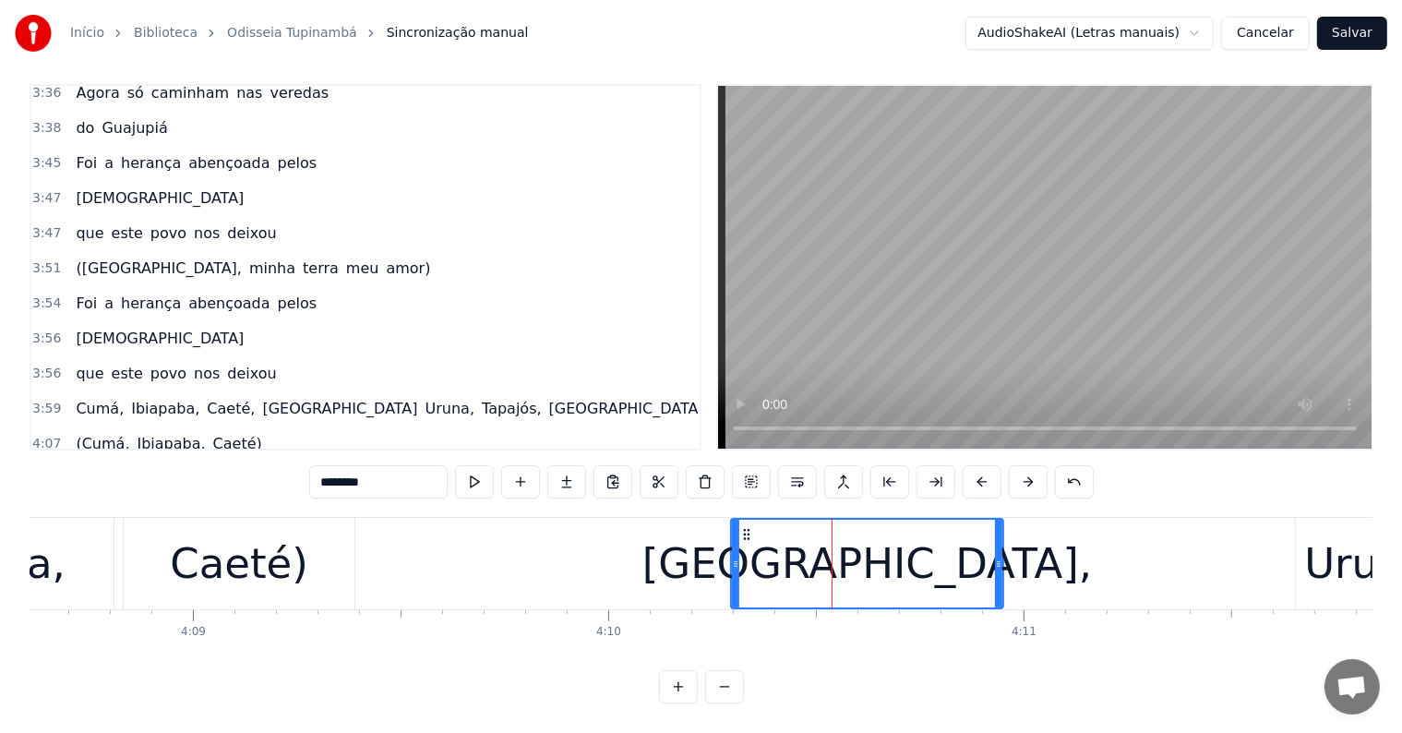
click at [406, 470] on input "********" at bounding box center [378, 481] width 138 height 33
click at [90, 328] on span "[DEMOGRAPHIC_DATA]" at bounding box center [160, 338] width 172 height 21
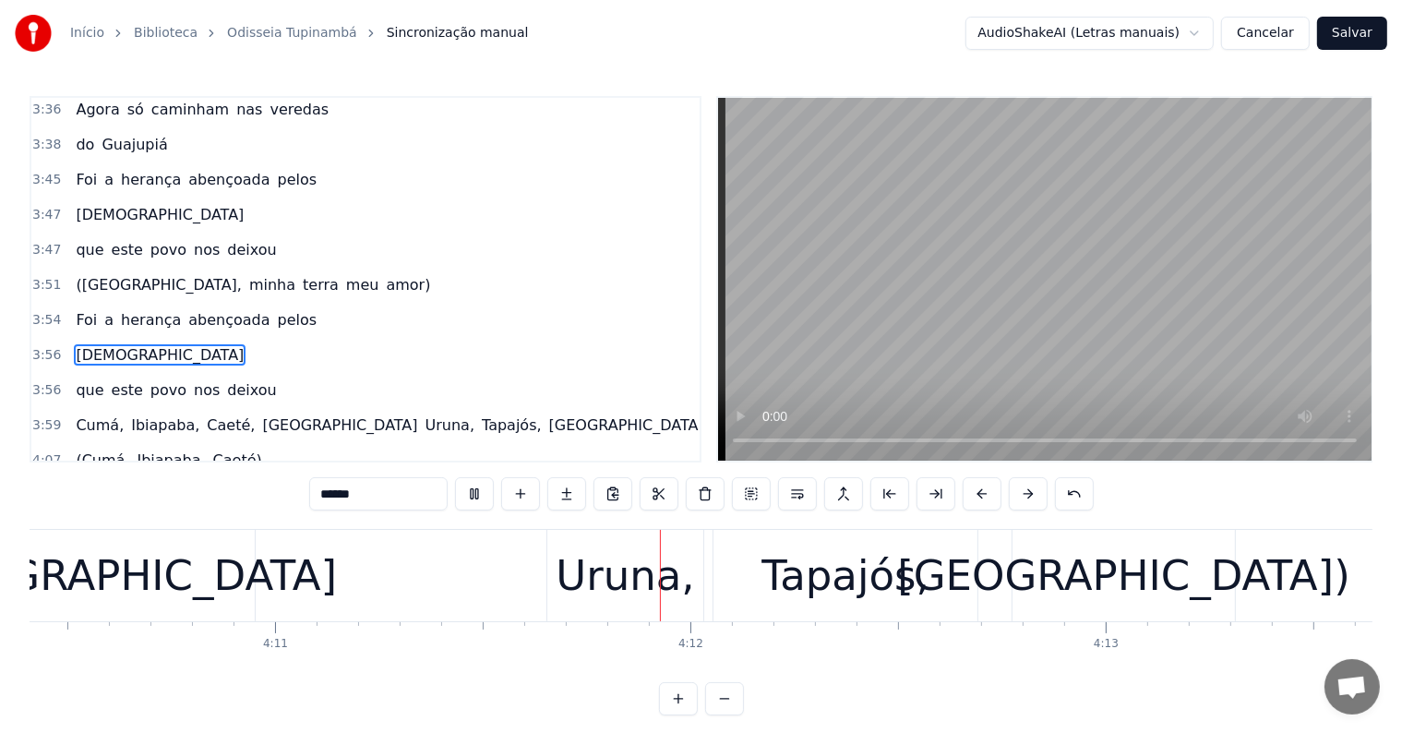
scroll to position [0, 104104]
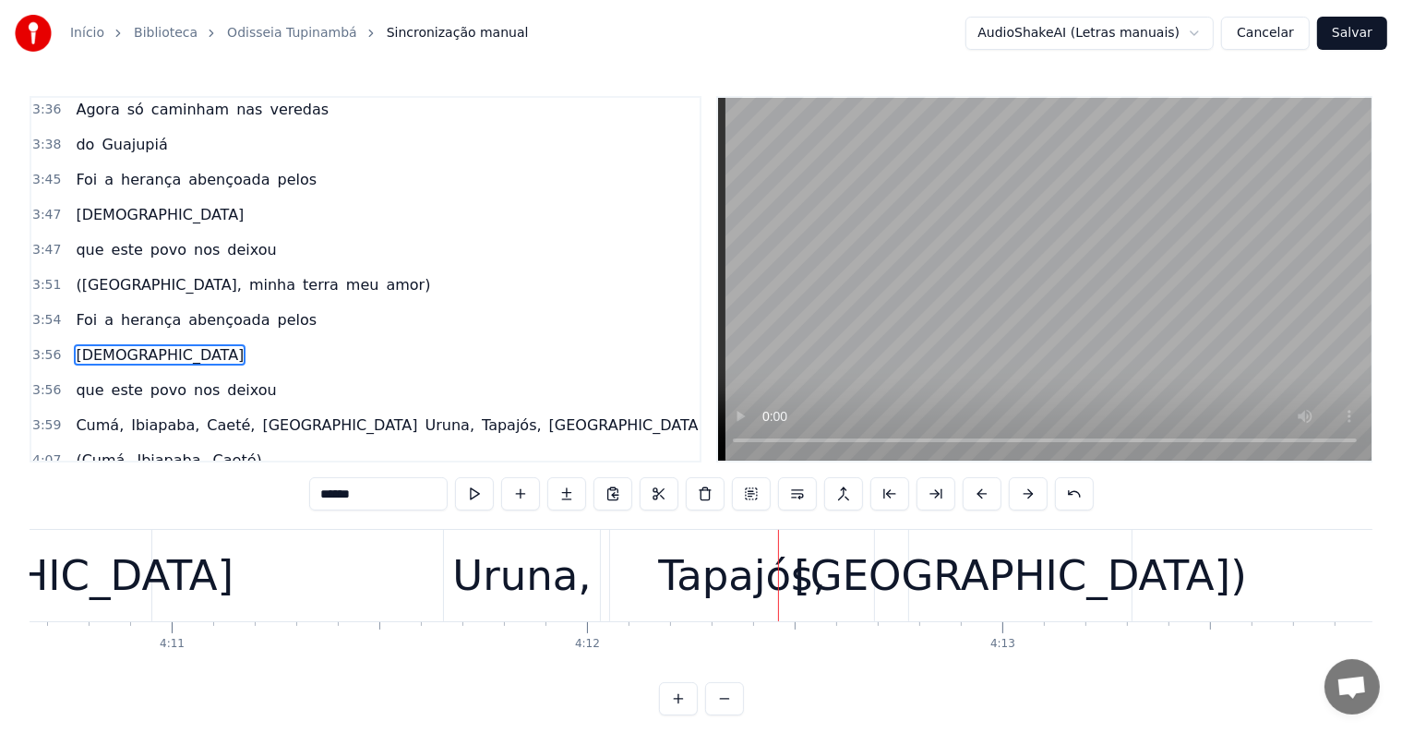
click at [474, 596] on div "Uruna," at bounding box center [521, 576] width 138 height 63
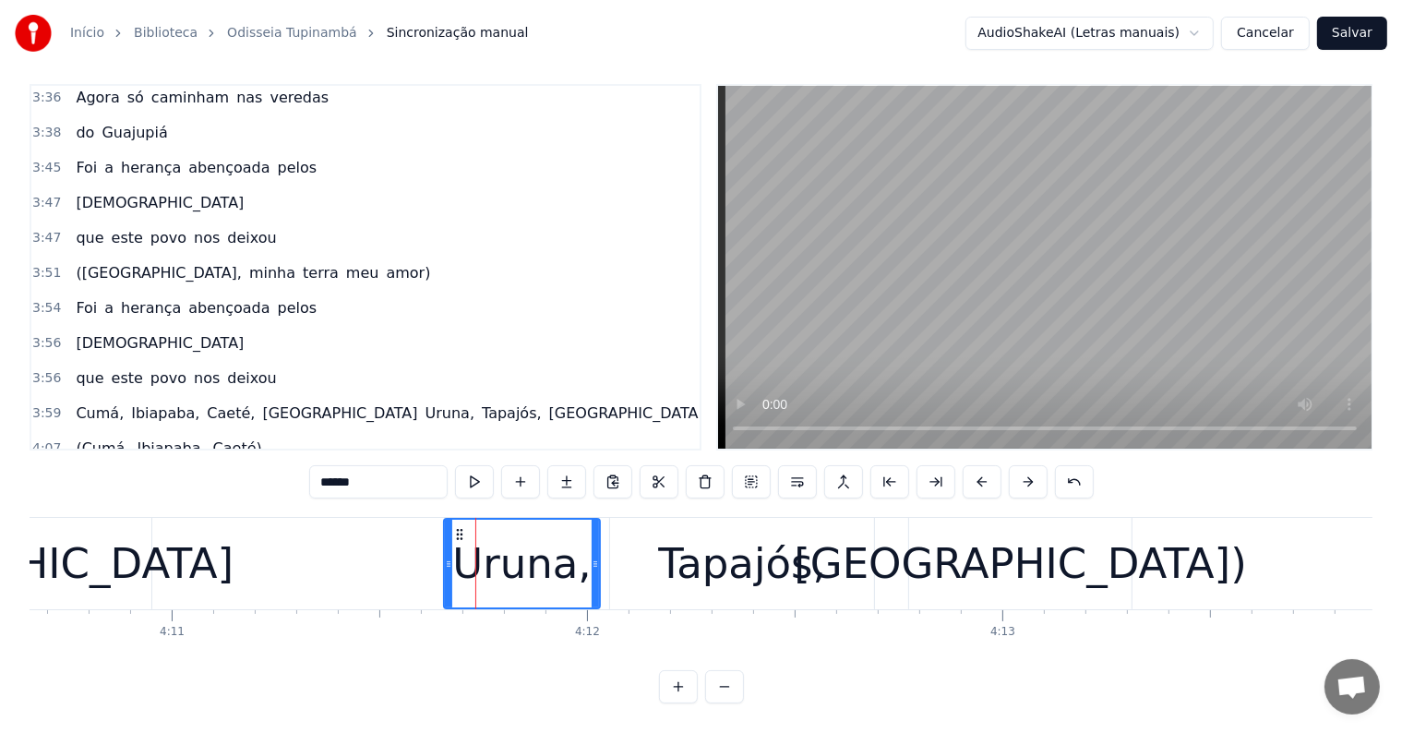
scroll to position [2150, 0]
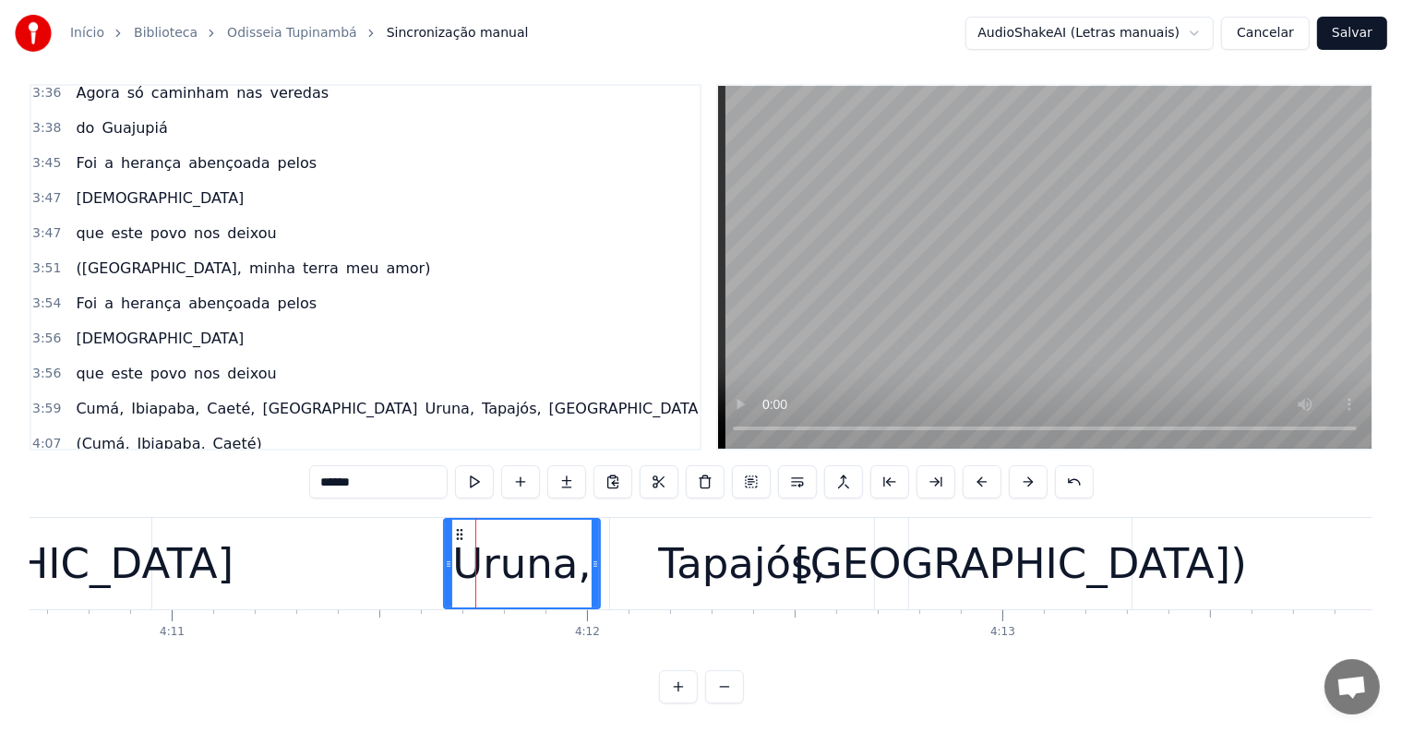
click at [315, 469] on input "******" at bounding box center [378, 481] width 138 height 33
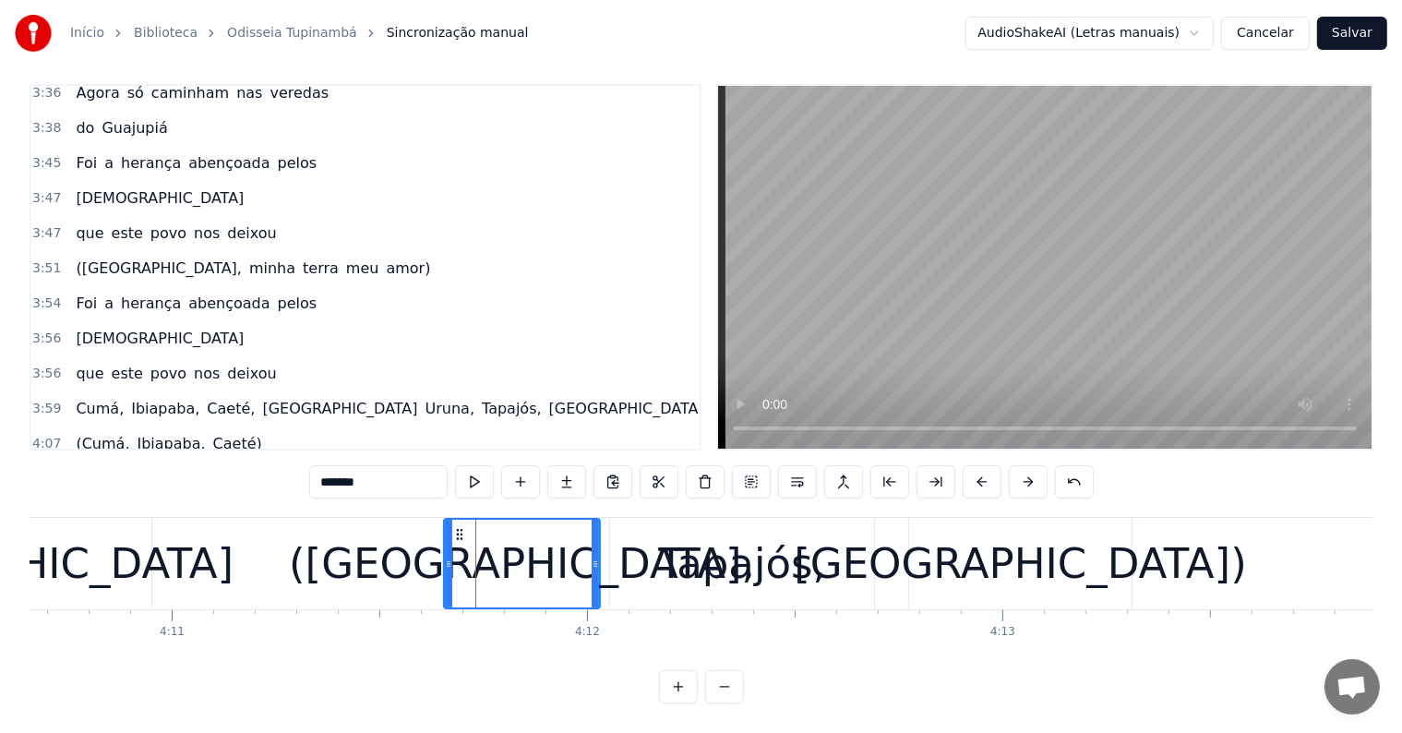
type input "*******"
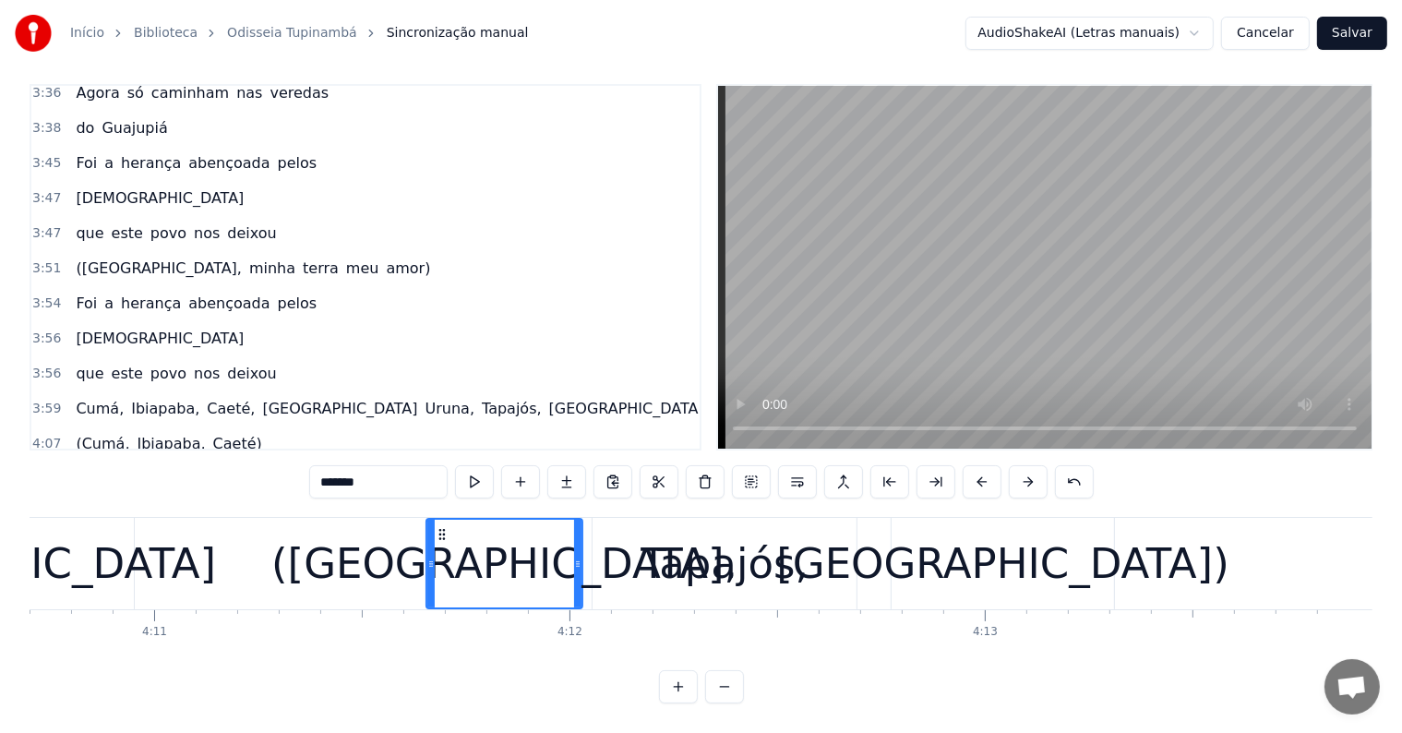
scroll to position [0, 104122]
click at [1349, 30] on button "Salvar" at bounding box center [1352, 33] width 70 height 33
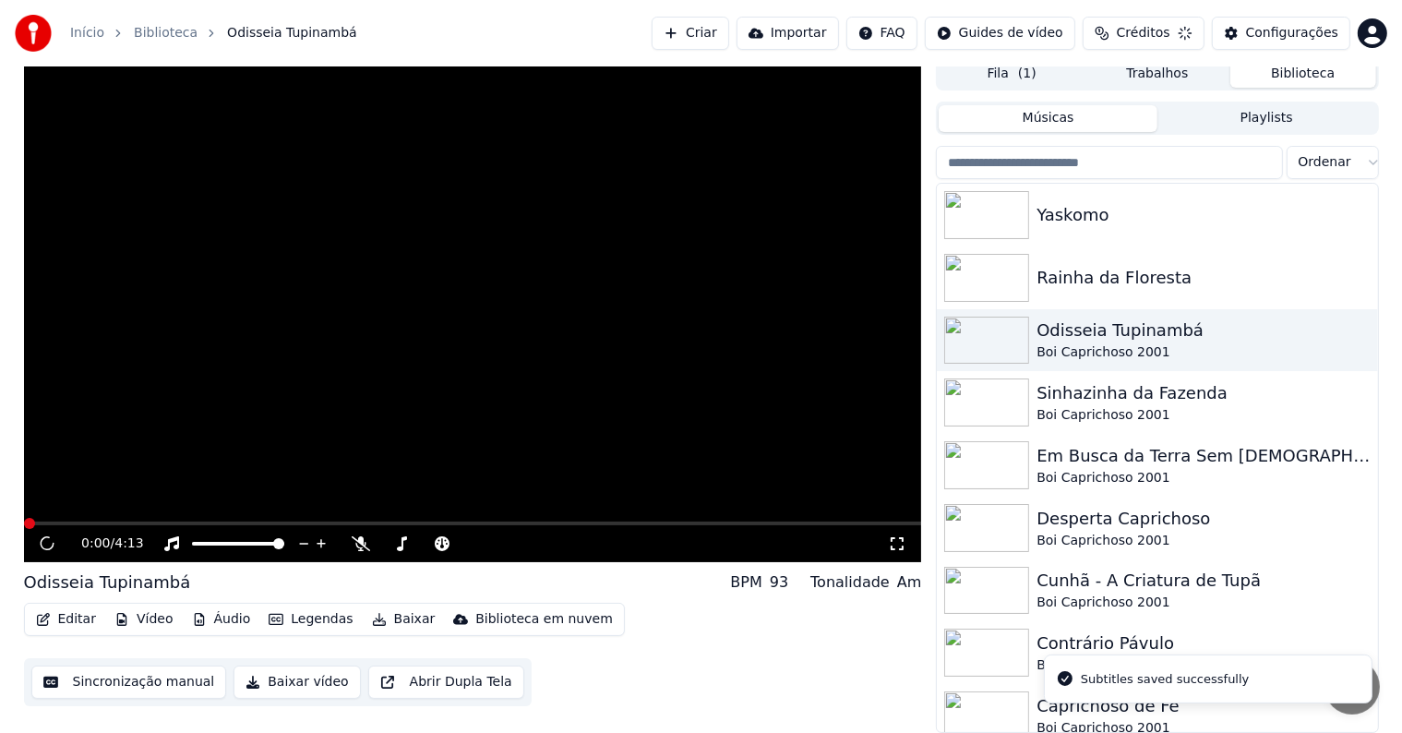
scroll to position [8, 0]
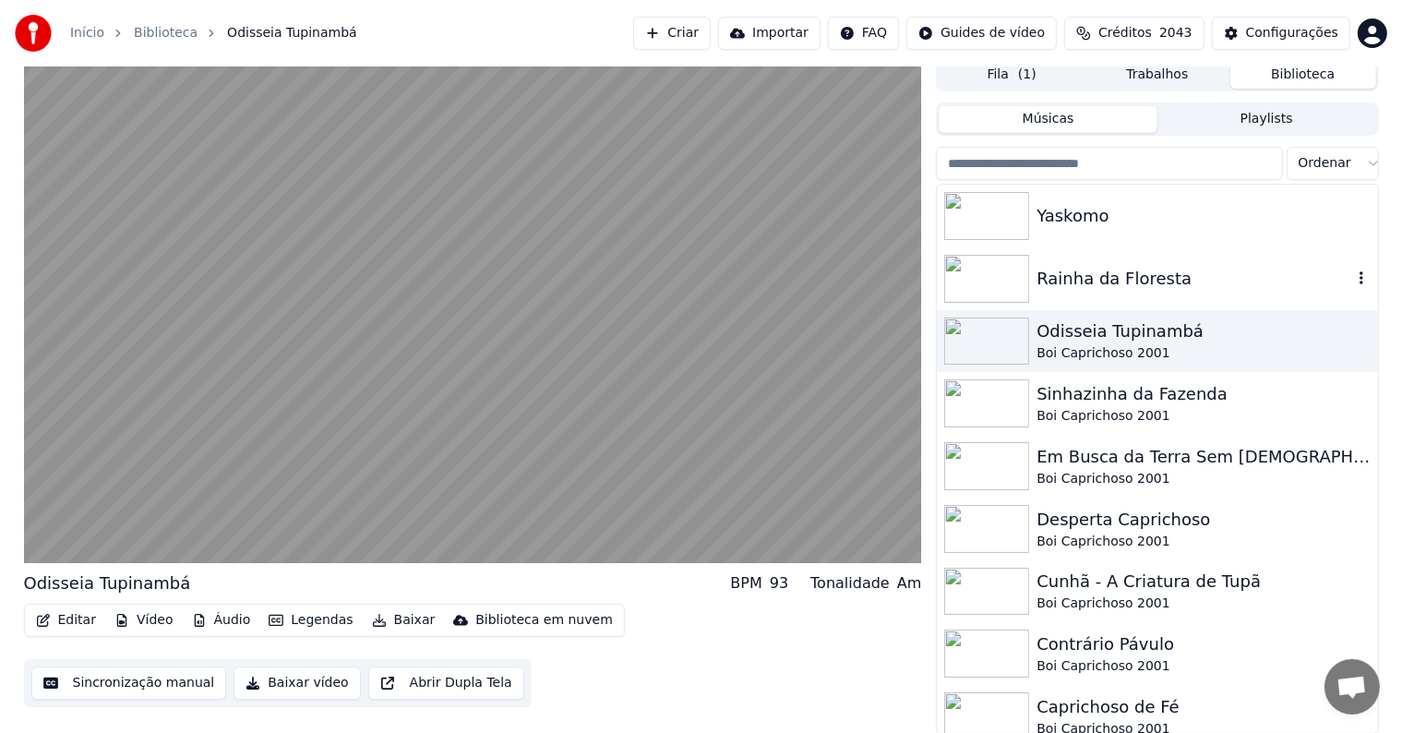
click at [1071, 273] on div "Rainha da Floresta" at bounding box center [1193, 279] width 315 height 26
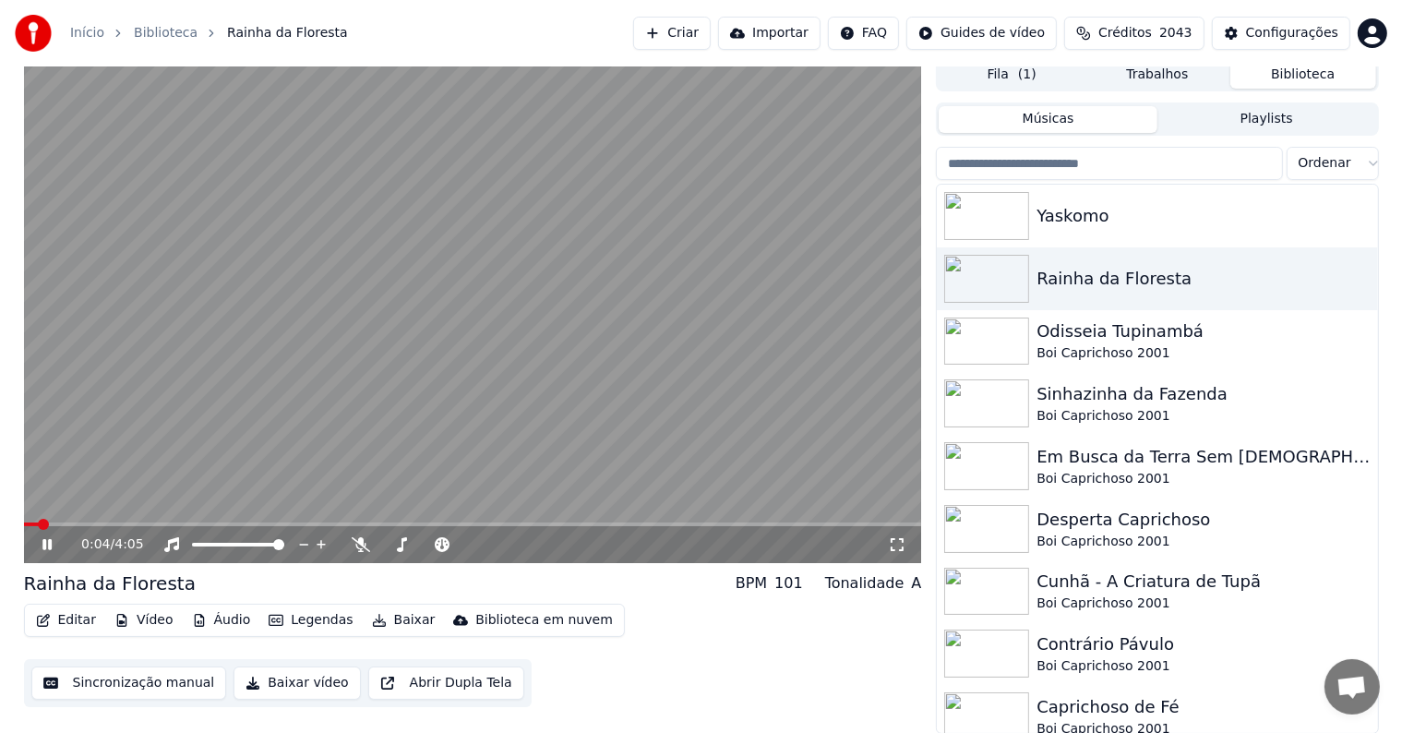
click at [724, 308] on video at bounding box center [473, 310] width 898 height 505
click at [50, 613] on button "Editar" at bounding box center [66, 620] width 75 height 26
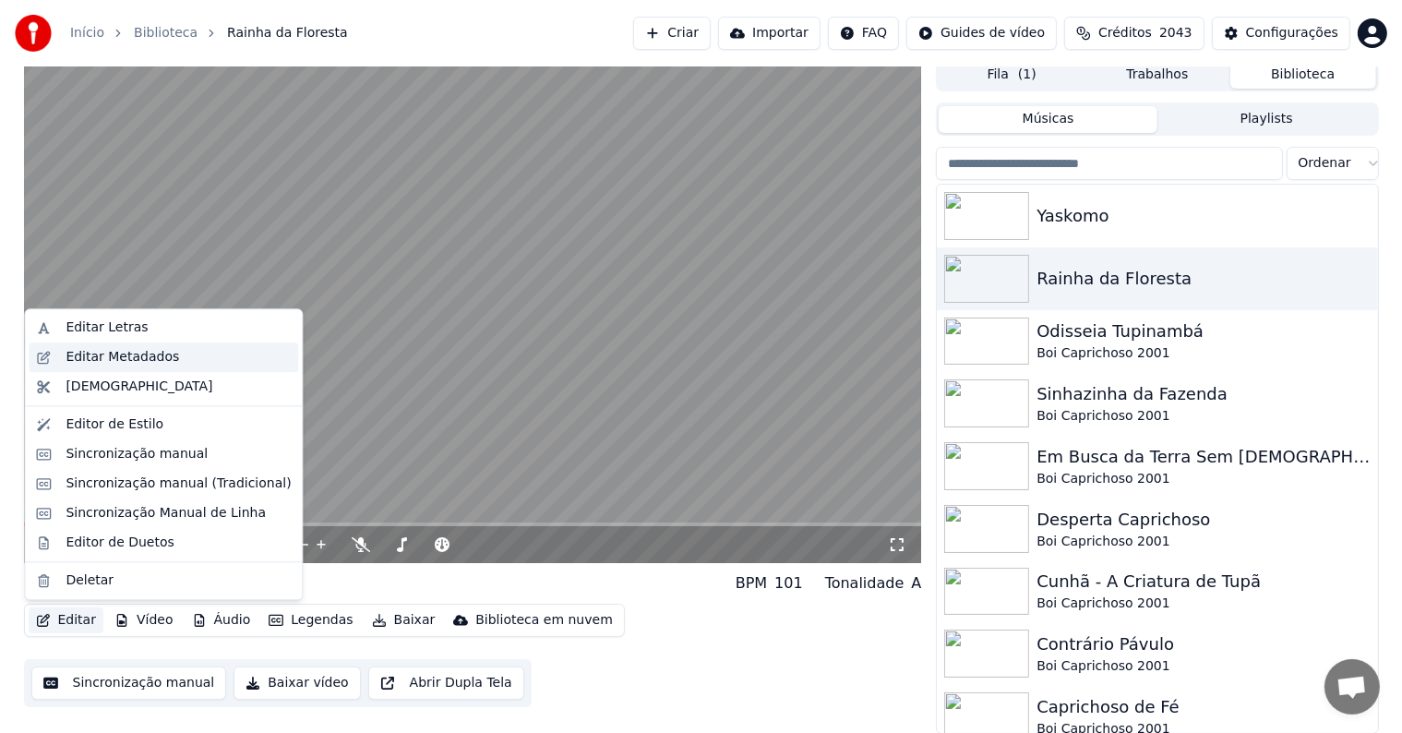
click at [102, 357] on div "Editar Metadados" at bounding box center [123, 357] width 114 height 18
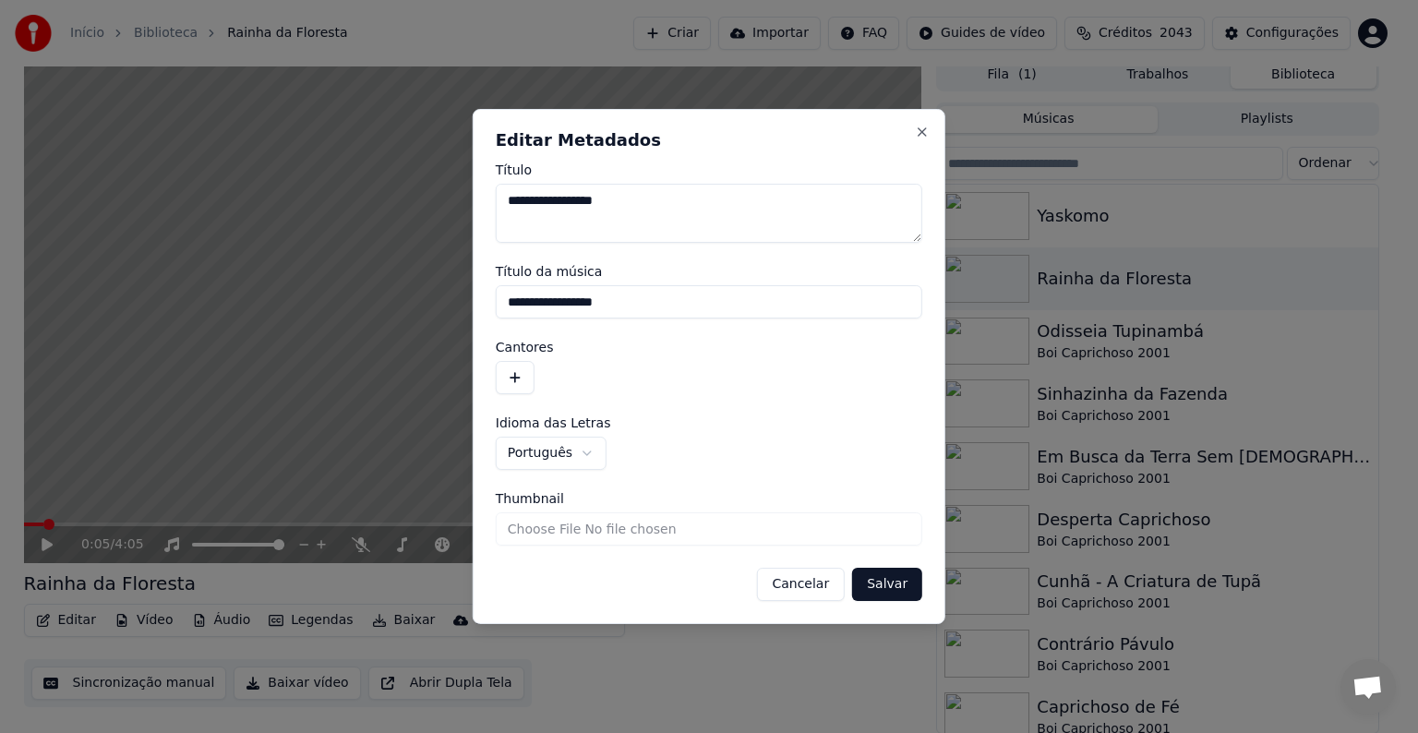
drag, startPoint x: 669, startPoint y: 300, endPoint x: 455, endPoint y: 260, distance: 217.8
click at [455, 260] on body "**********" at bounding box center [701, 358] width 1402 height 733
click at [524, 382] on button "button" at bounding box center [515, 377] width 39 height 33
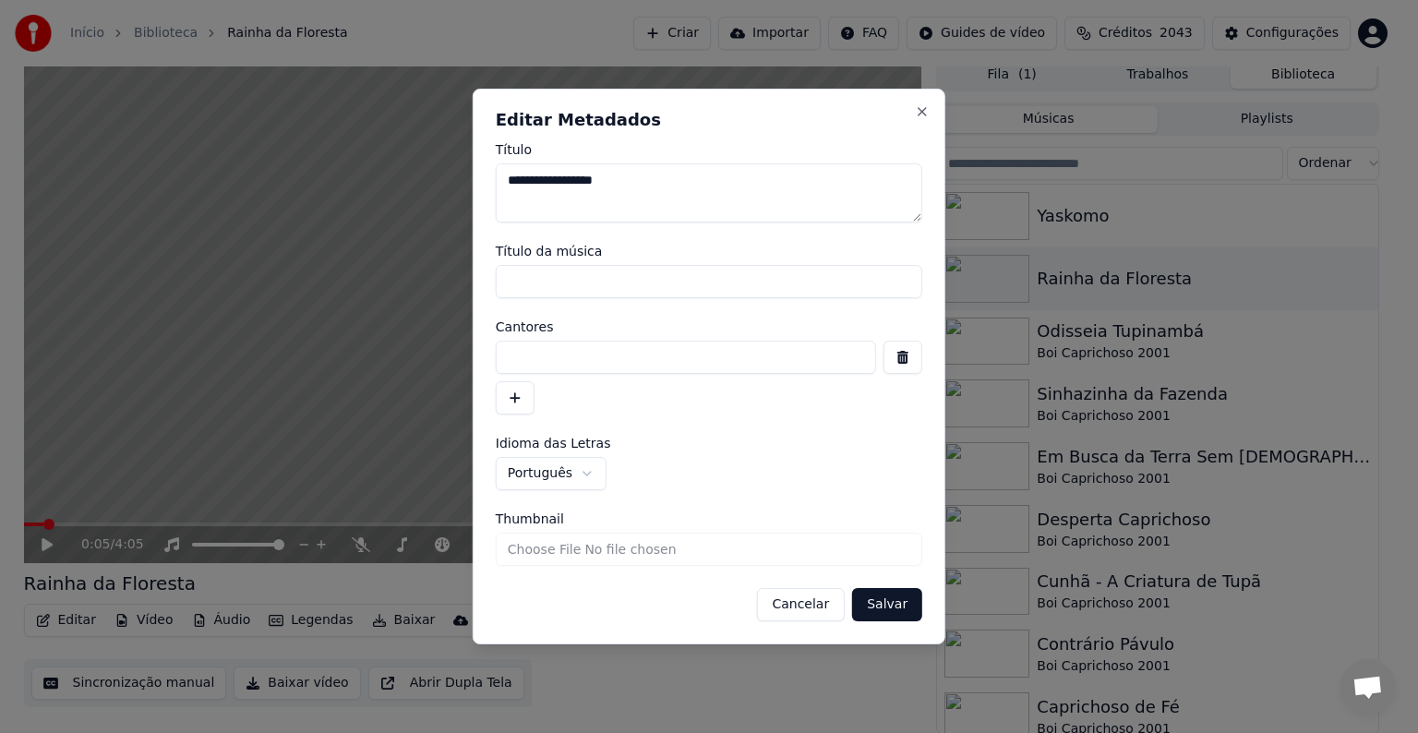
click at [523, 353] on input at bounding box center [686, 357] width 380 height 33
paste input "**********"
type input "**********"
click at [871, 602] on button "Salvar" at bounding box center [887, 604] width 70 height 33
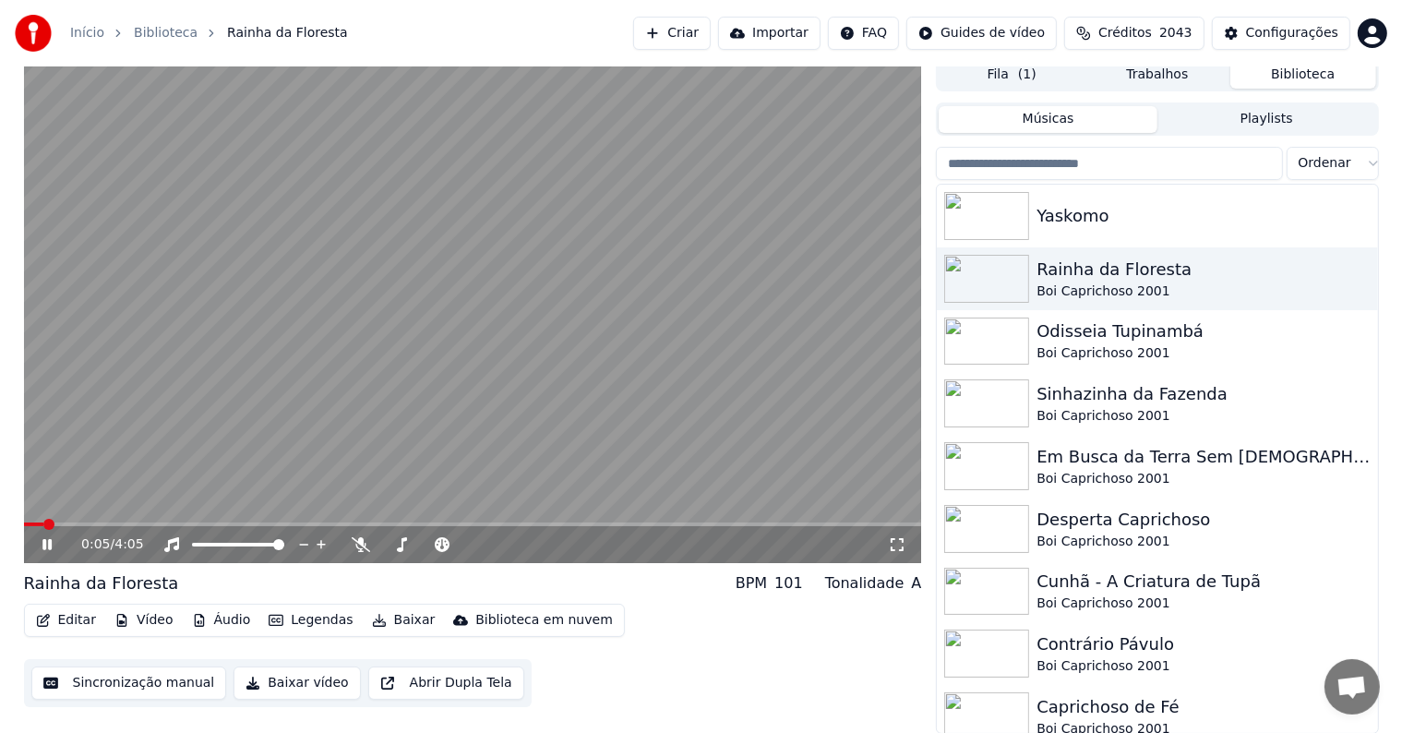
click at [189, 388] on video at bounding box center [473, 310] width 898 height 505
click at [152, 685] on button "Sincronização manual" at bounding box center [129, 682] width 196 height 33
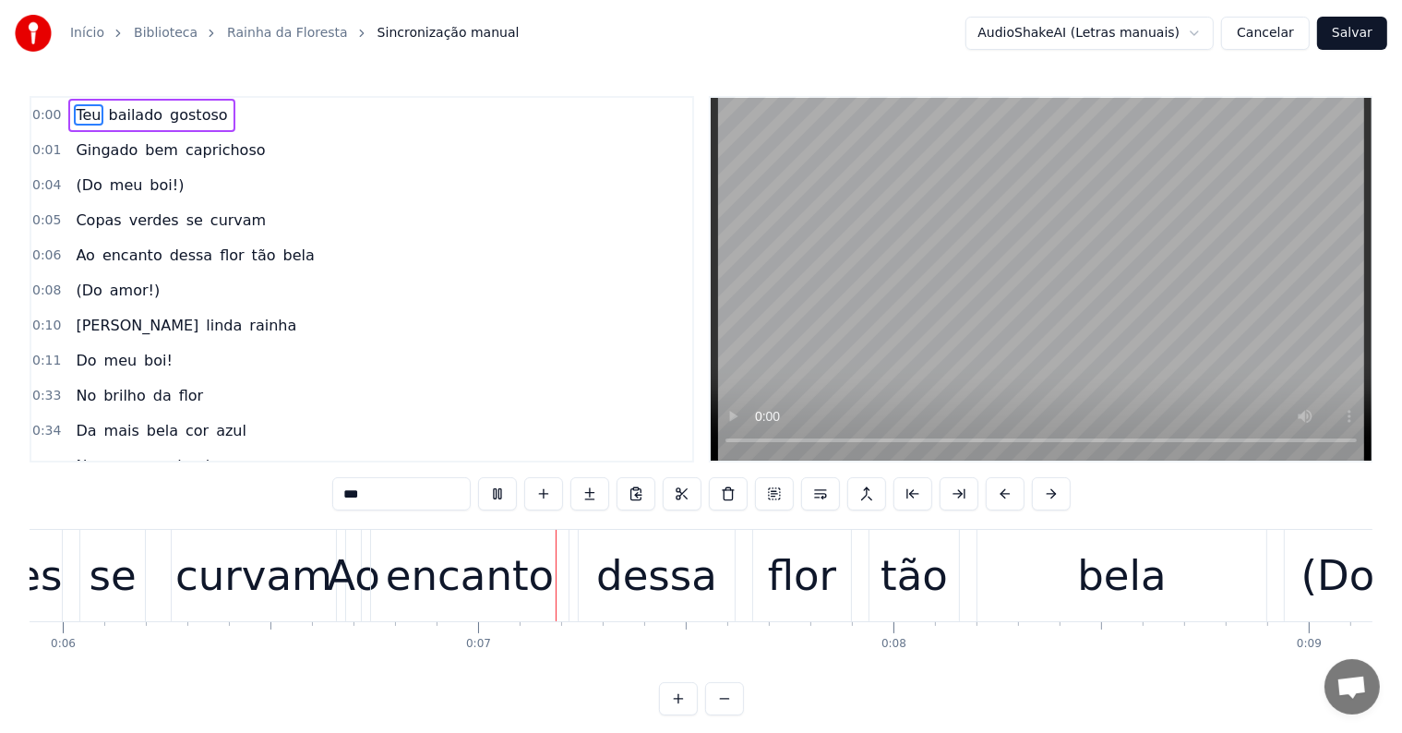
scroll to position [0, 2497]
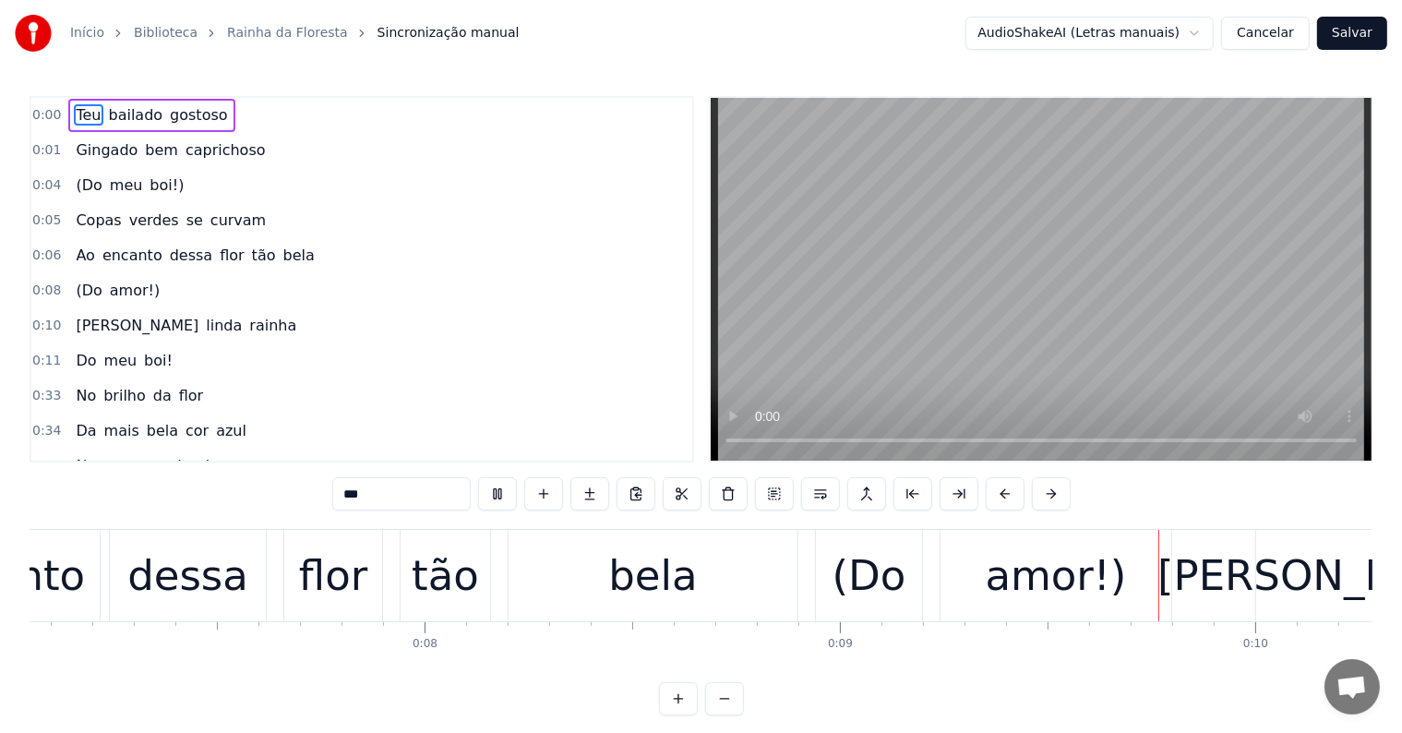
click at [574, 308] on div "0:10 [PERSON_NAME]" at bounding box center [361, 325] width 661 height 35
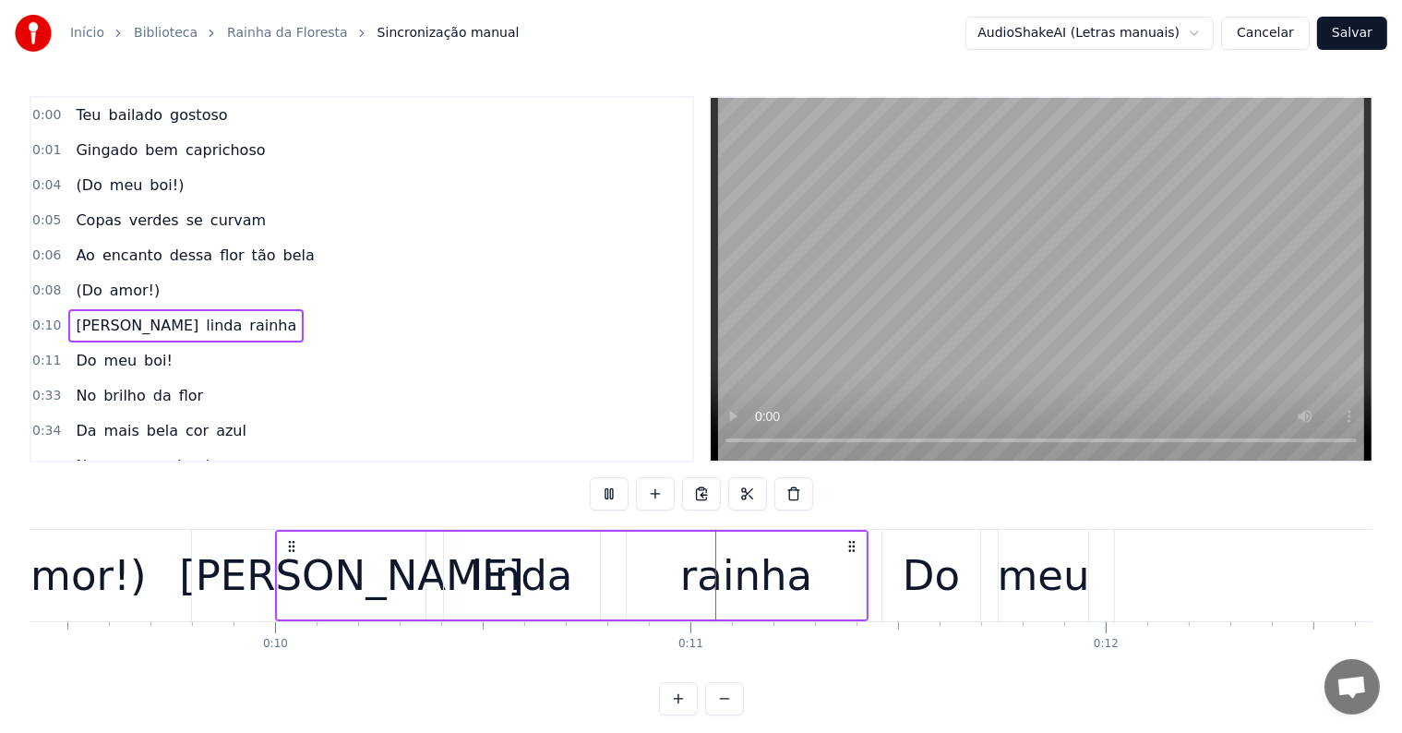
scroll to position [0, 3932]
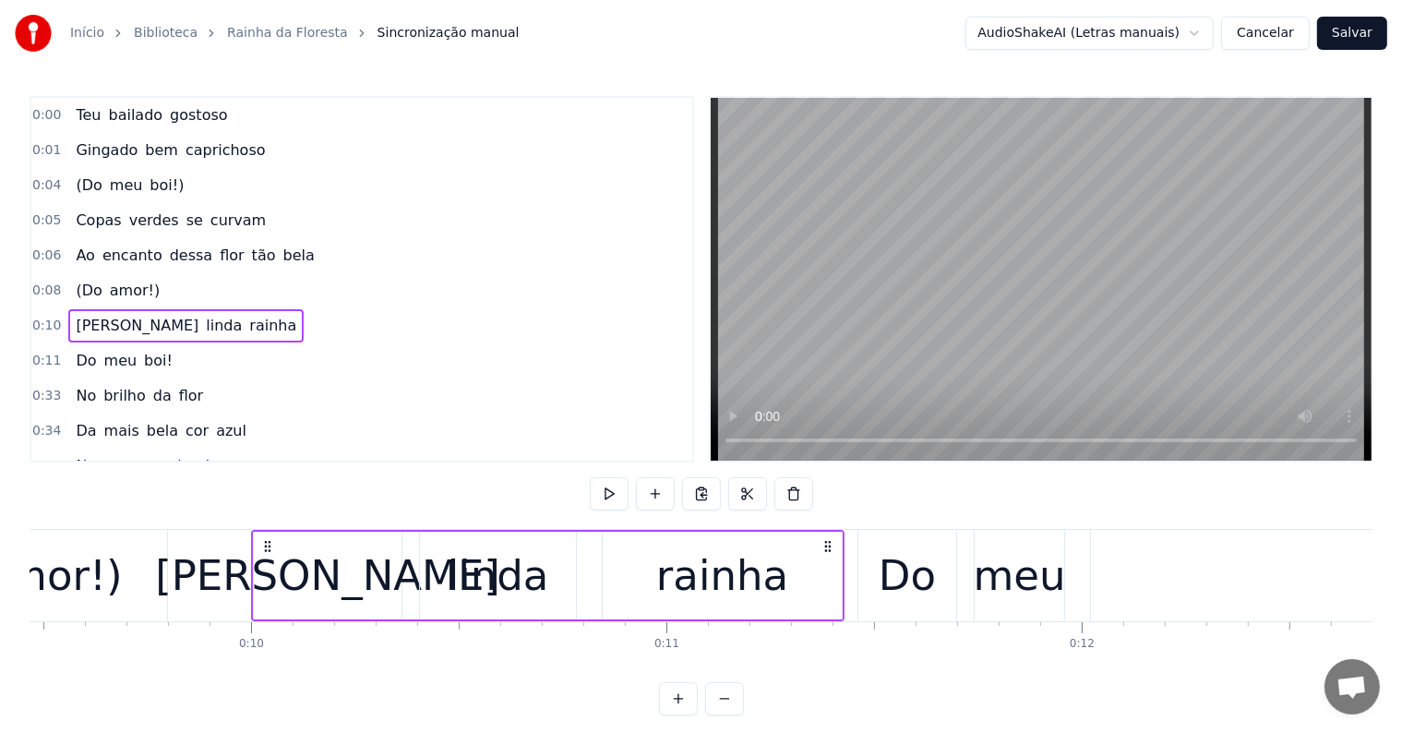
click at [77, 108] on span "Teu" at bounding box center [88, 114] width 29 height 21
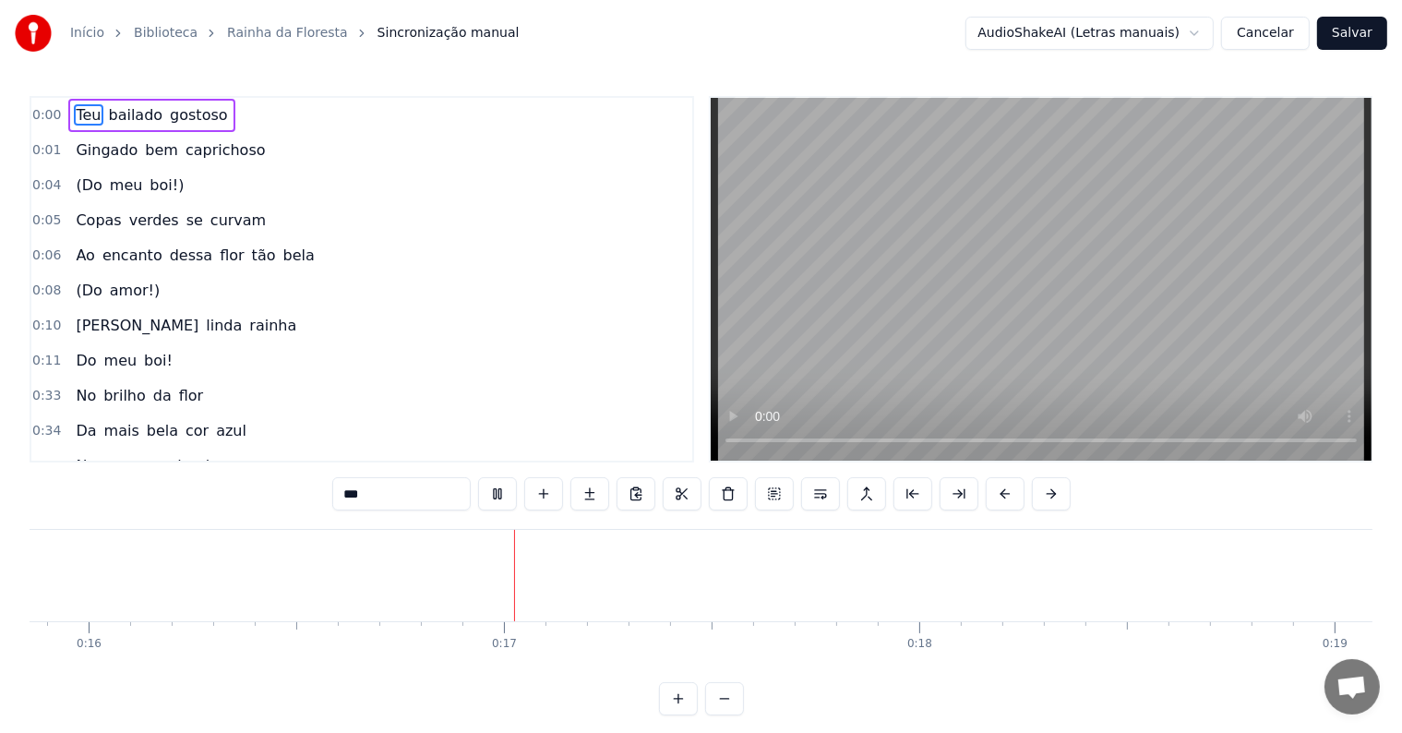
scroll to position [0, 6643]
click at [920, 580] on div at bounding box center [920, 575] width 1 height 91
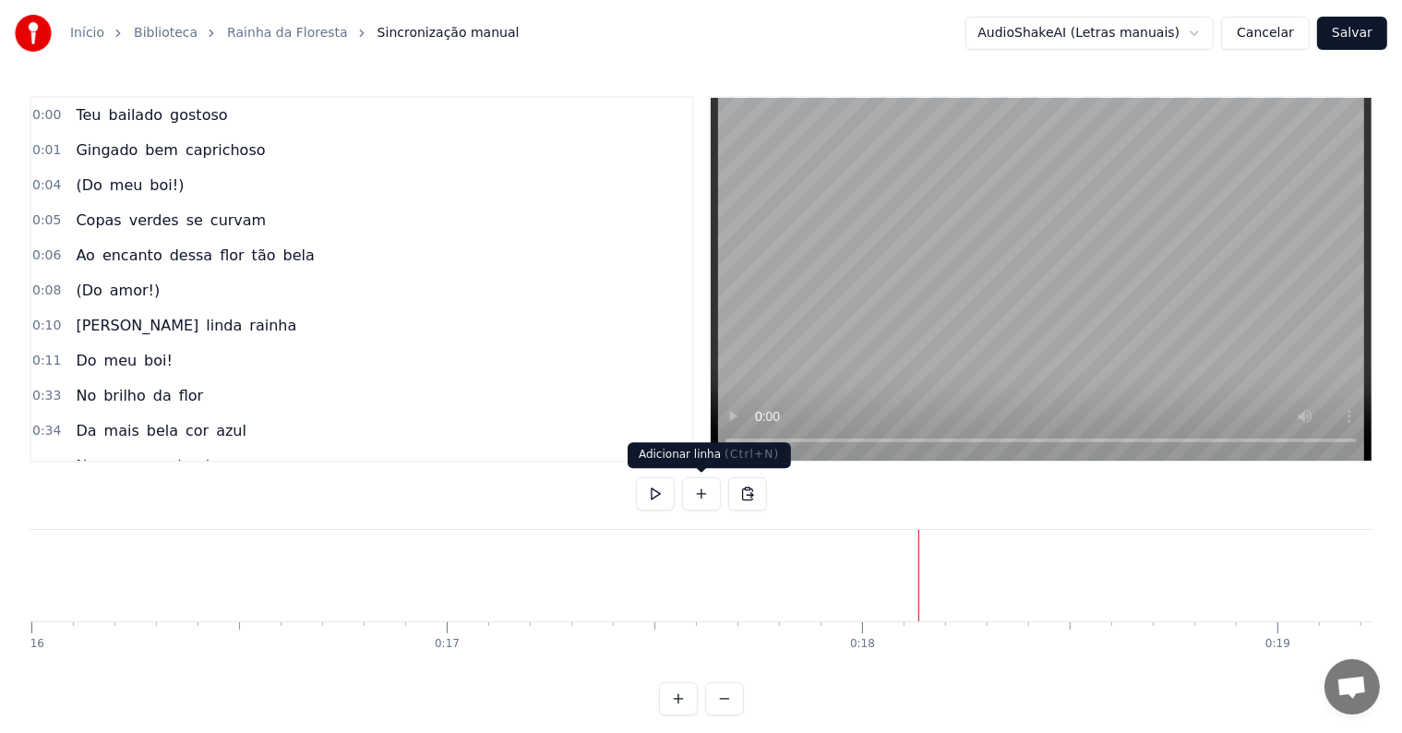
click at [710, 496] on button at bounding box center [701, 493] width 39 height 33
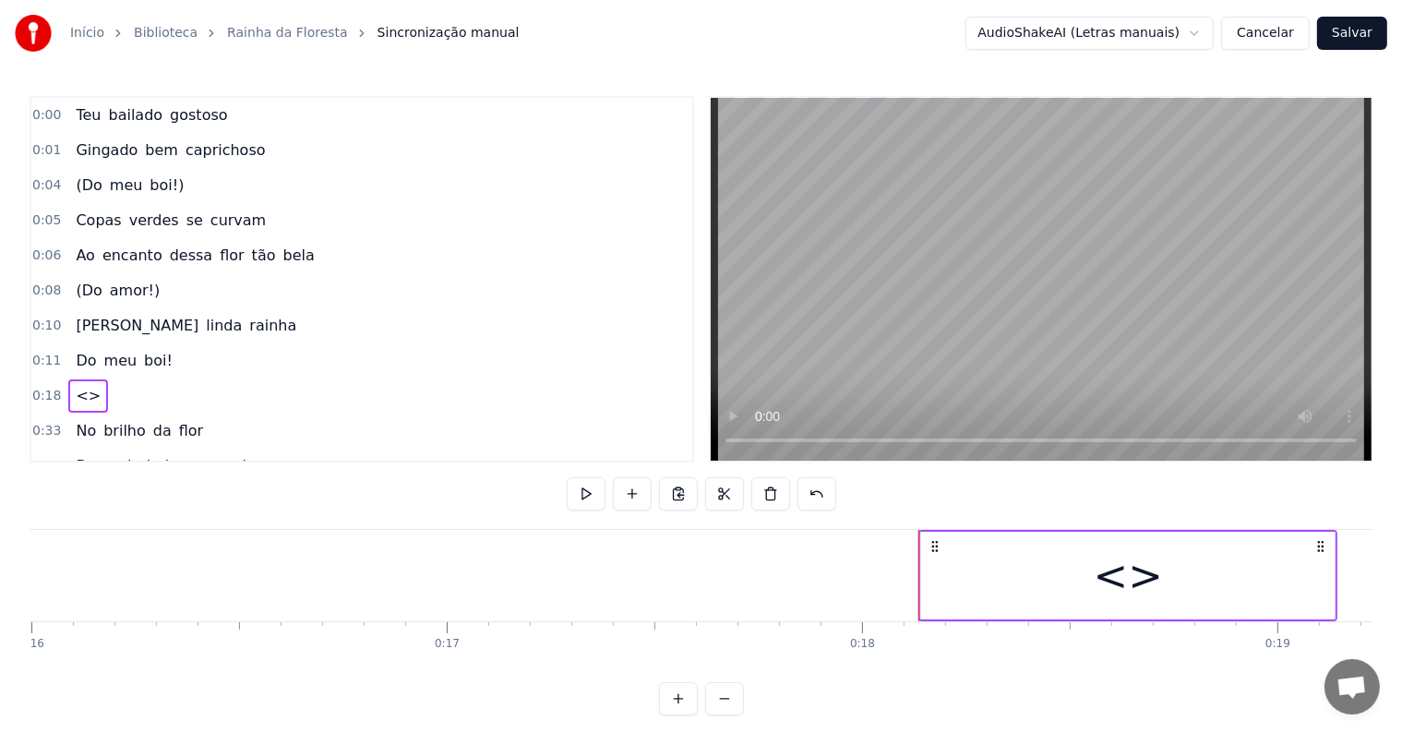
click at [941, 588] on div "<>" at bounding box center [1127, 576] width 413 height 88
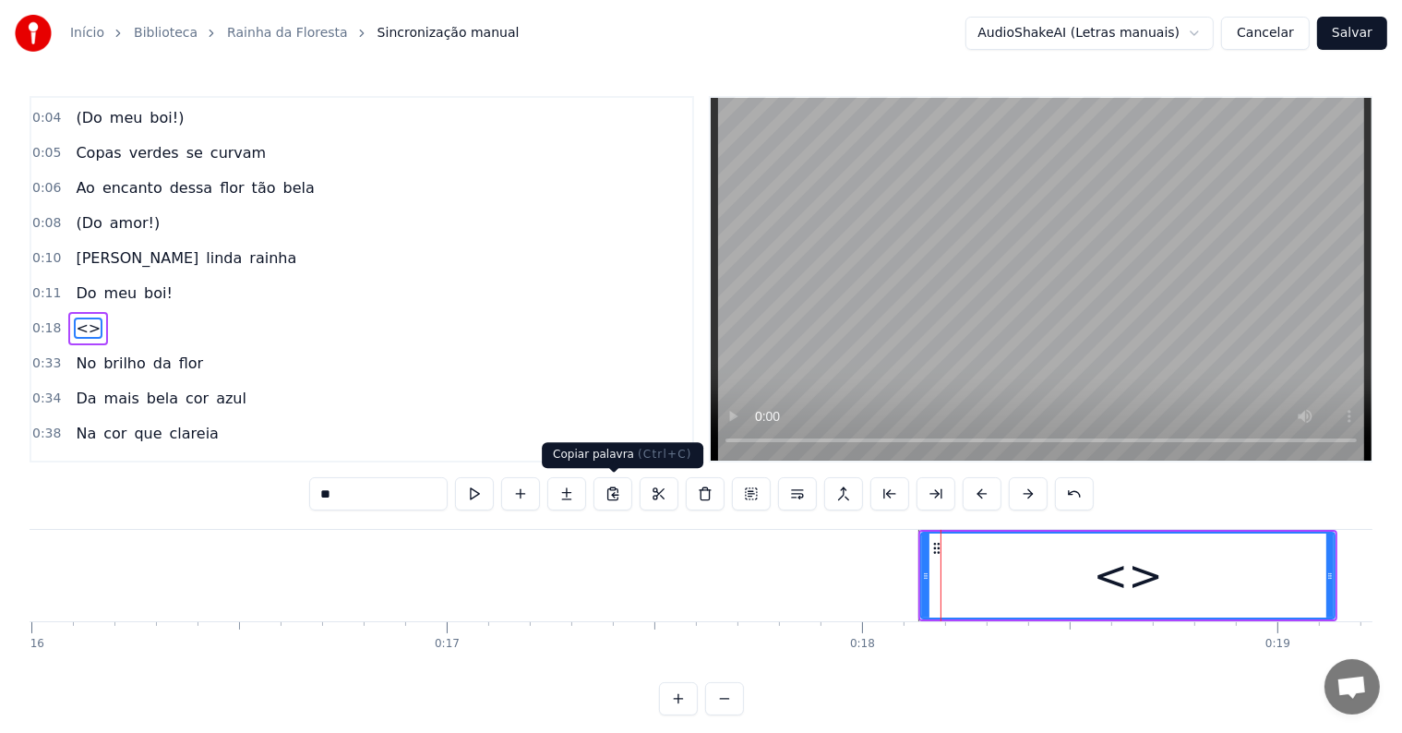
scroll to position [107, 0]
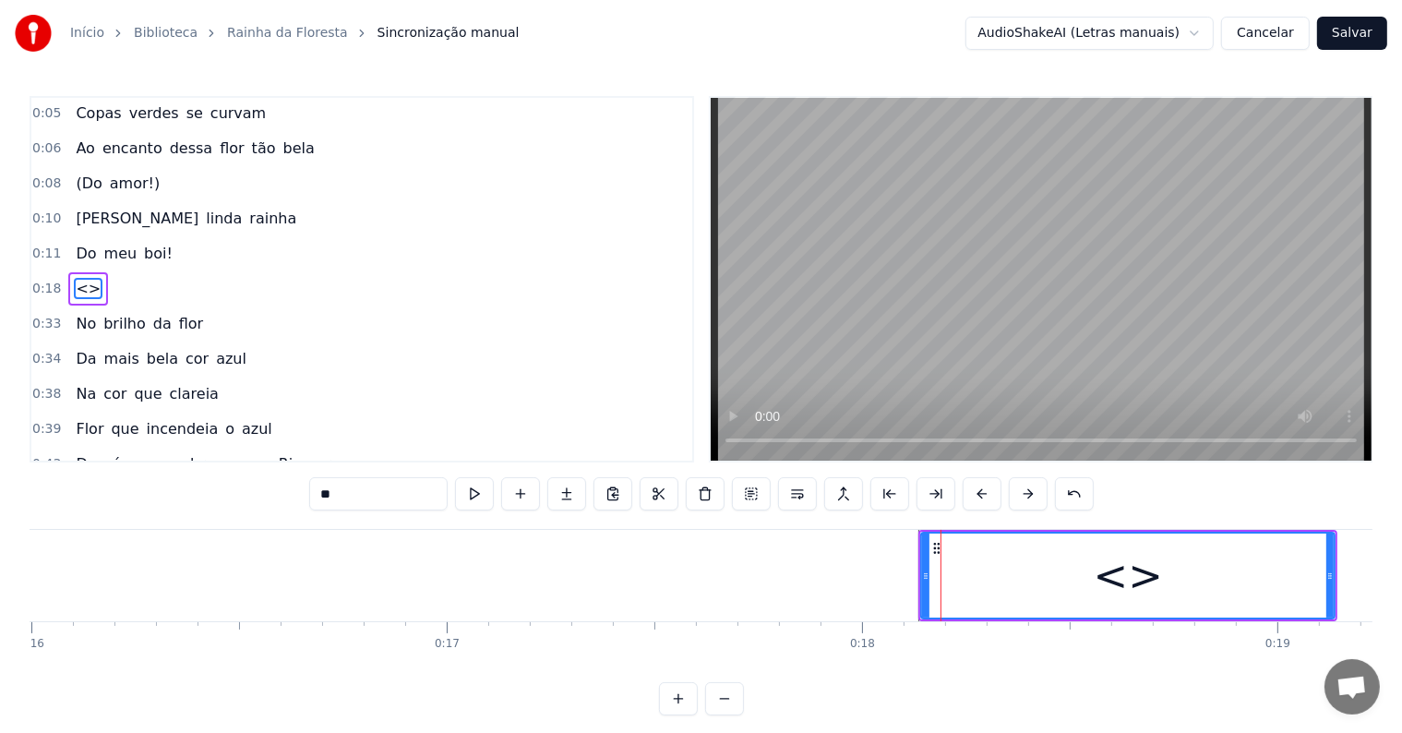
drag, startPoint x: 349, startPoint y: 488, endPoint x: 246, endPoint y: 484, distance: 103.5
click at [246, 484] on div "0:00 Teu bailado gostoso 0:01 Gingado bem caprichoso 0:04 (Do meu boi!) 0:05 Co…" at bounding box center [701, 405] width 1343 height 619
paste input "**********"
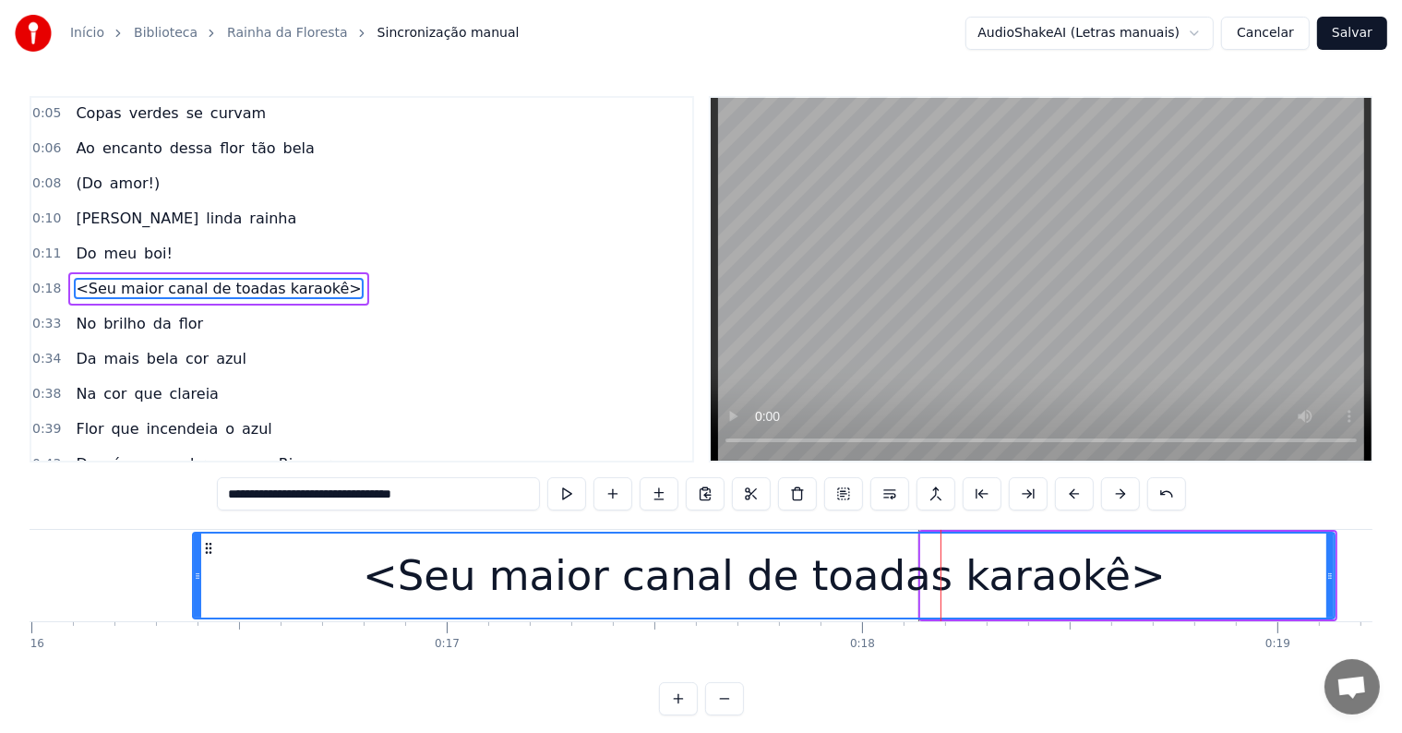
drag, startPoint x: 925, startPoint y: 569, endPoint x: 197, endPoint y: 564, distance: 728.2
click at [197, 564] on div at bounding box center [197, 575] width 7 height 84
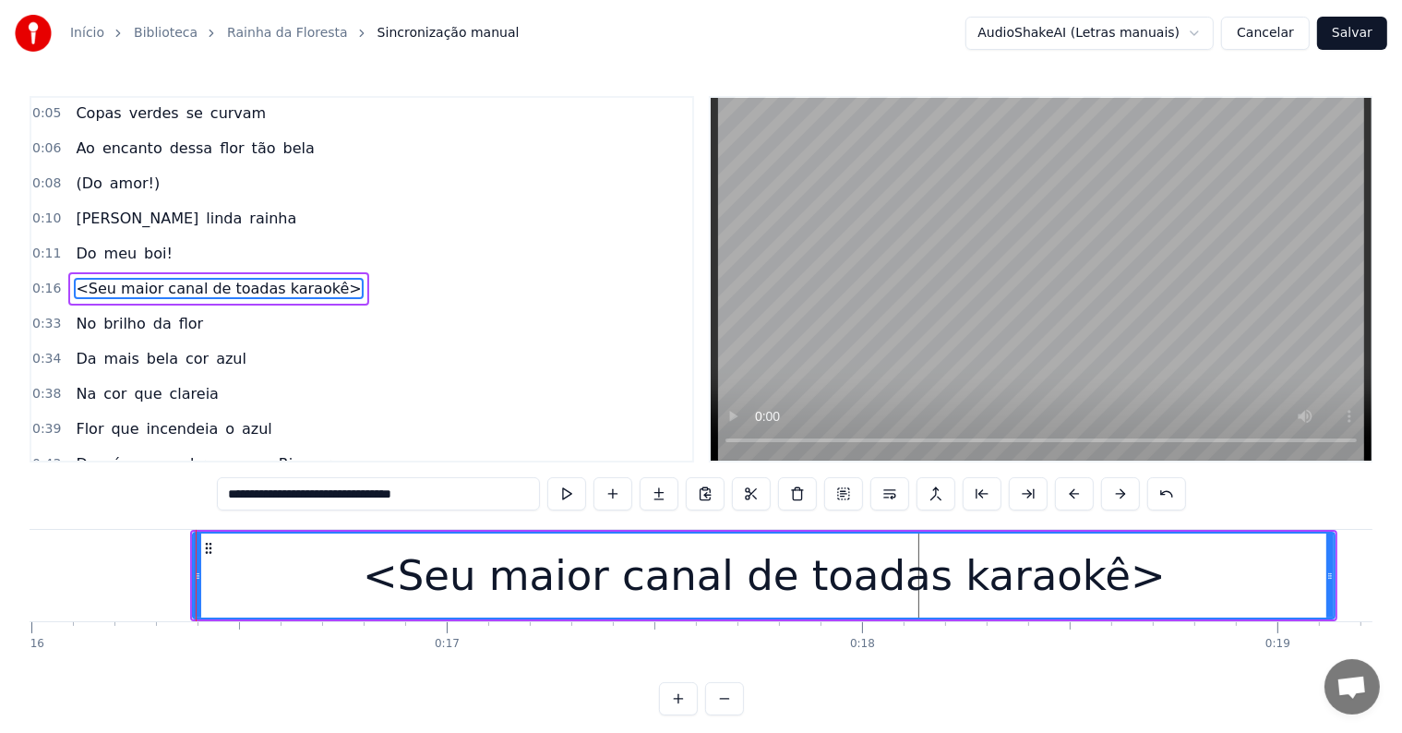
type input "**********"
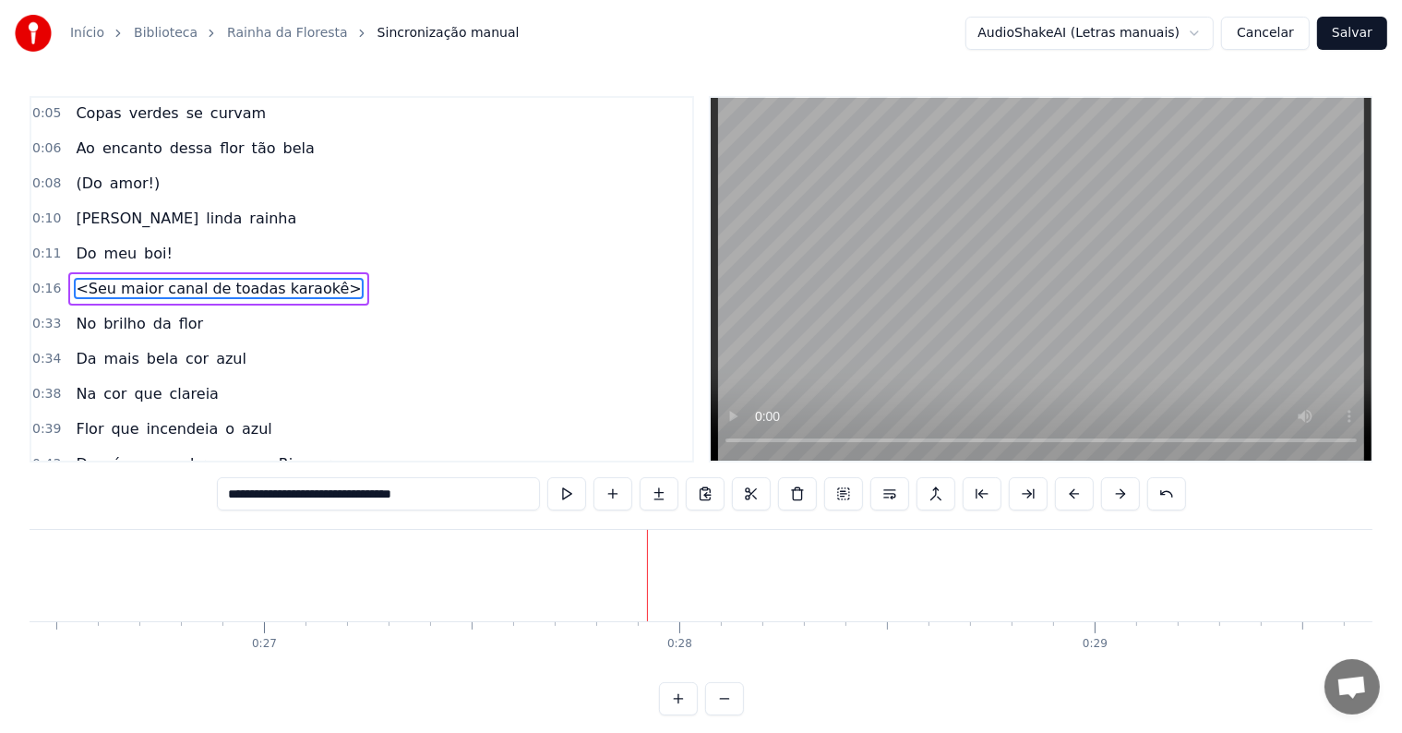
scroll to position [0, 11045]
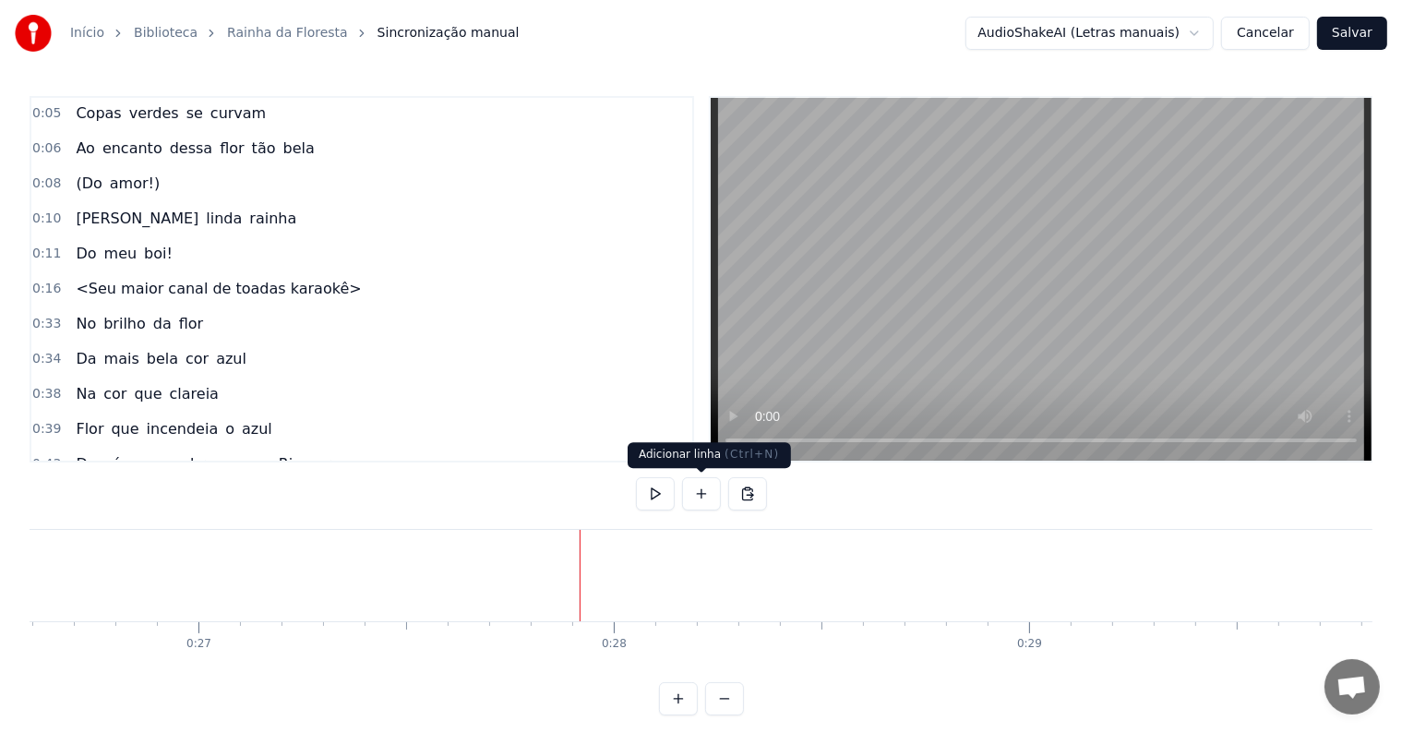
click at [691, 495] on button at bounding box center [701, 493] width 39 height 33
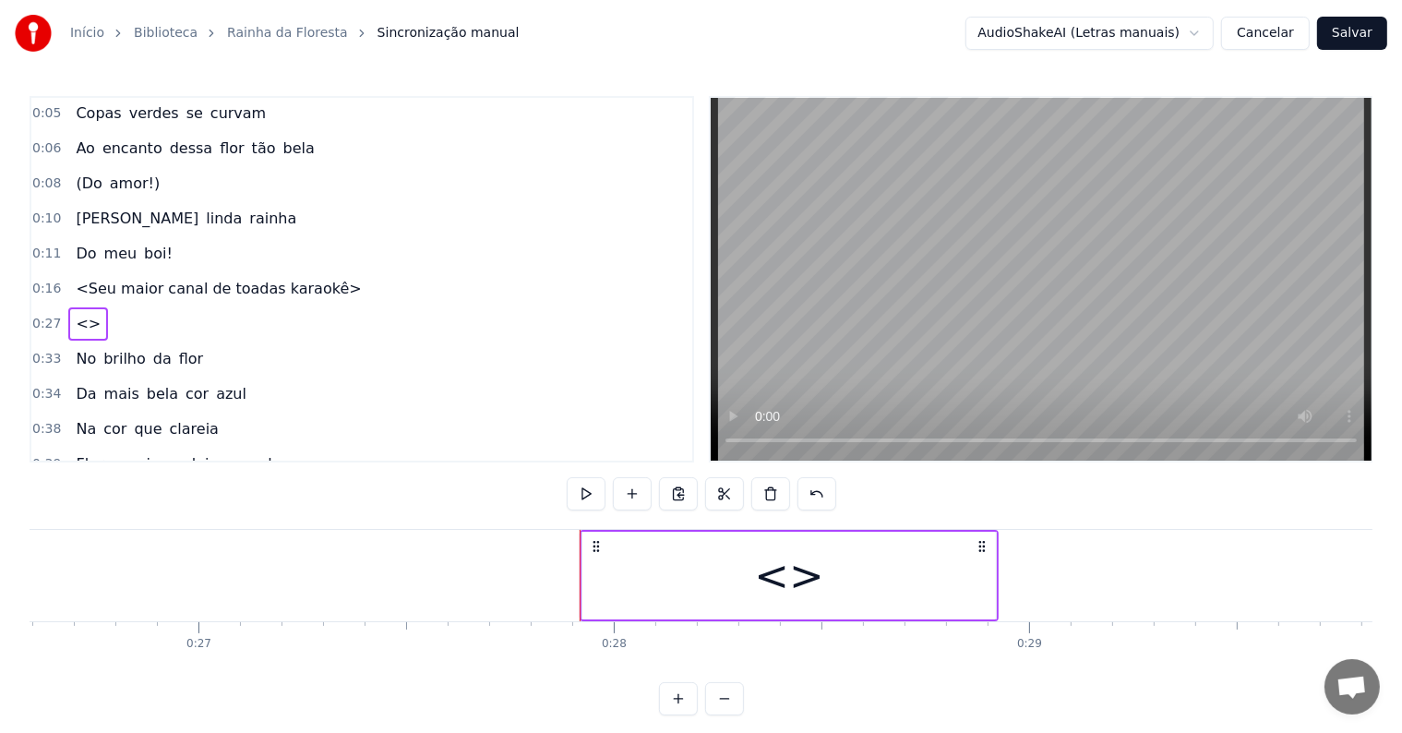
click at [628, 561] on div "<>" at bounding box center [788, 576] width 413 height 88
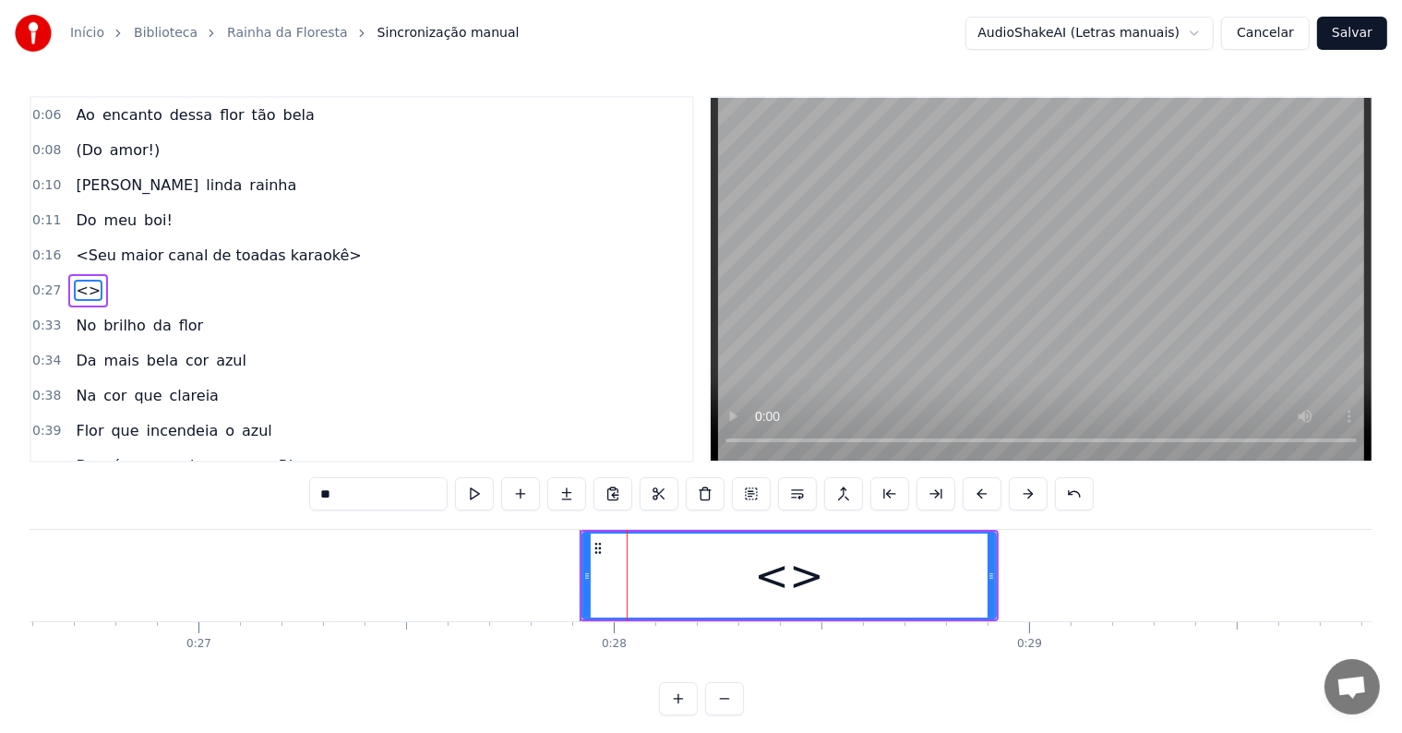
click at [240, 470] on div "0:00 Teu bailado gostoso 0:01 Gingado bem caprichoso 0:04 (Do meu boi!) 0:05 Co…" at bounding box center [701, 405] width 1343 height 619
paste input "**********"
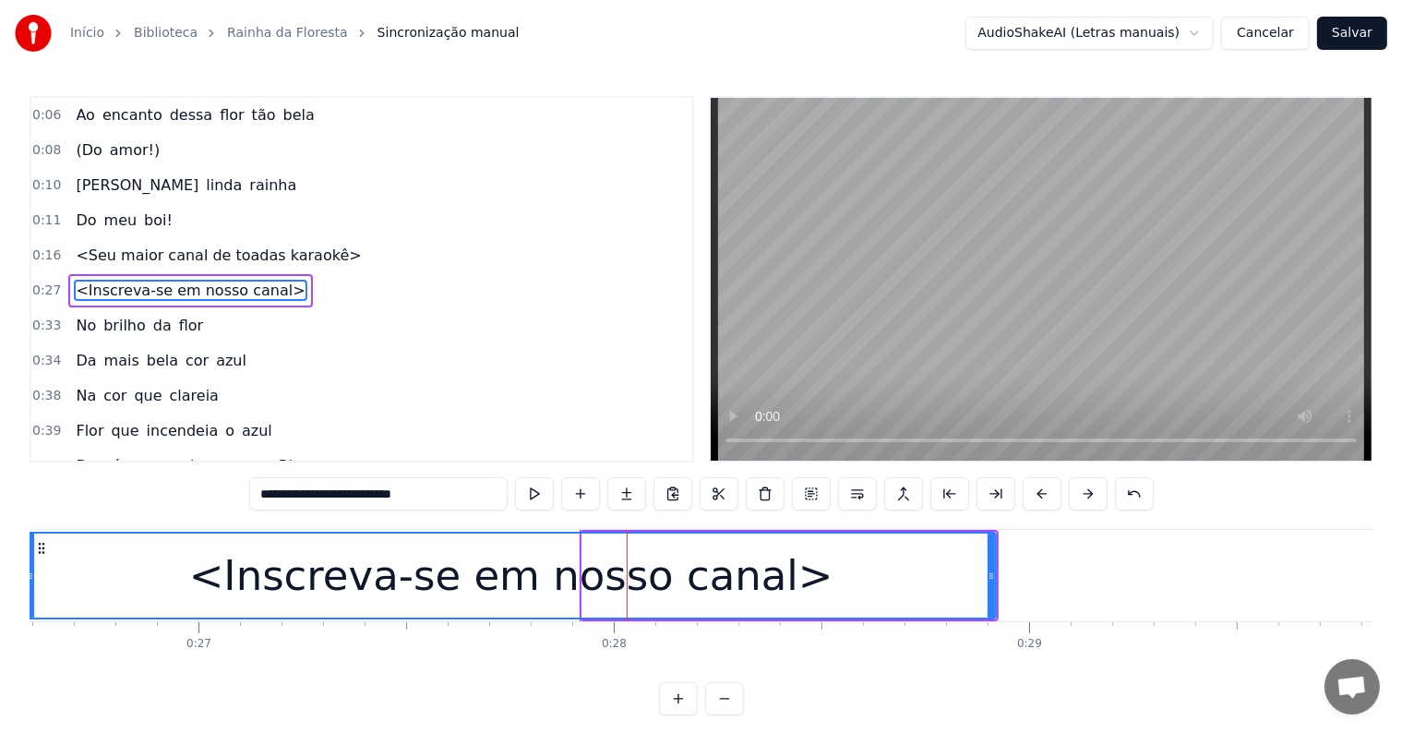
drag, startPoint x: 587, startPoint y: 571, endPoint x: 30, endPoint y: 561, distance: 556.6
click at [30, 561] on div at bounding box center [30, 575] width 7 height 84
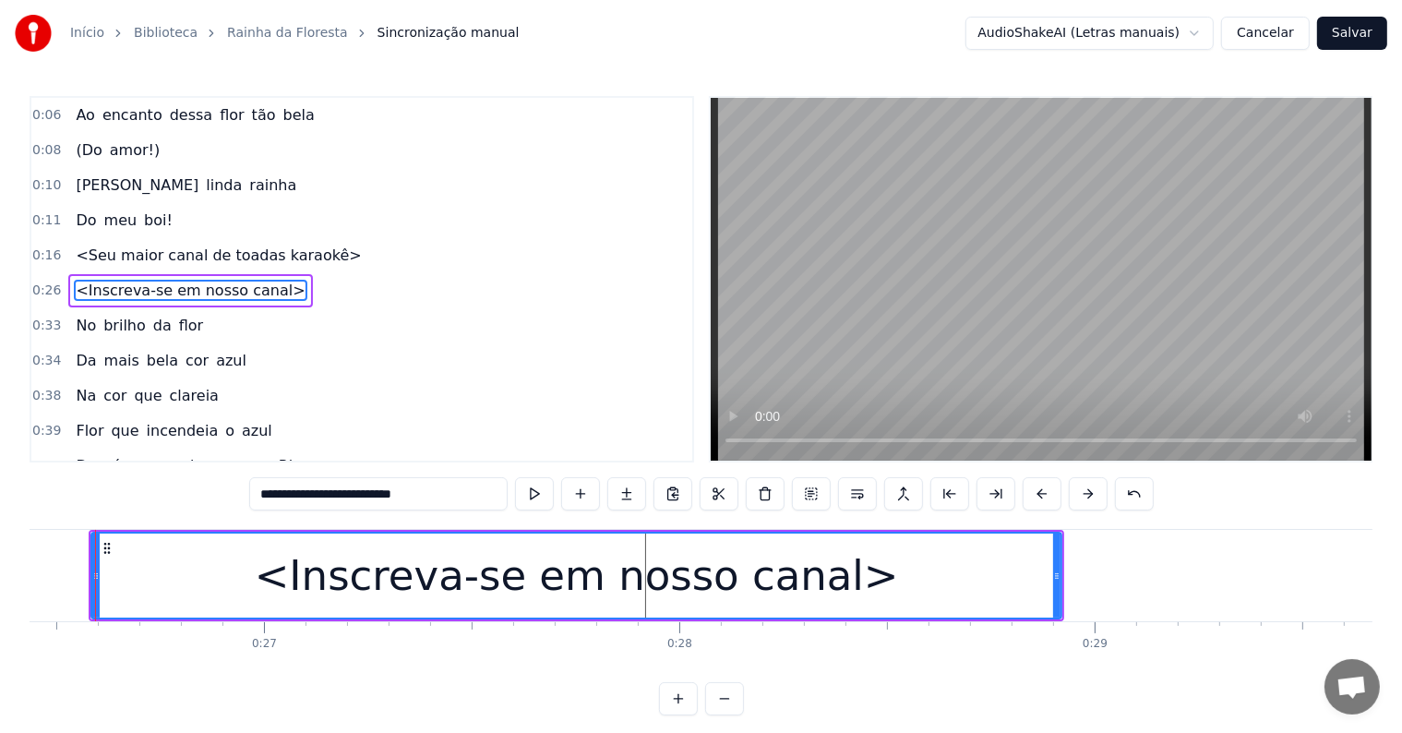
scroll to position [0, 10952]
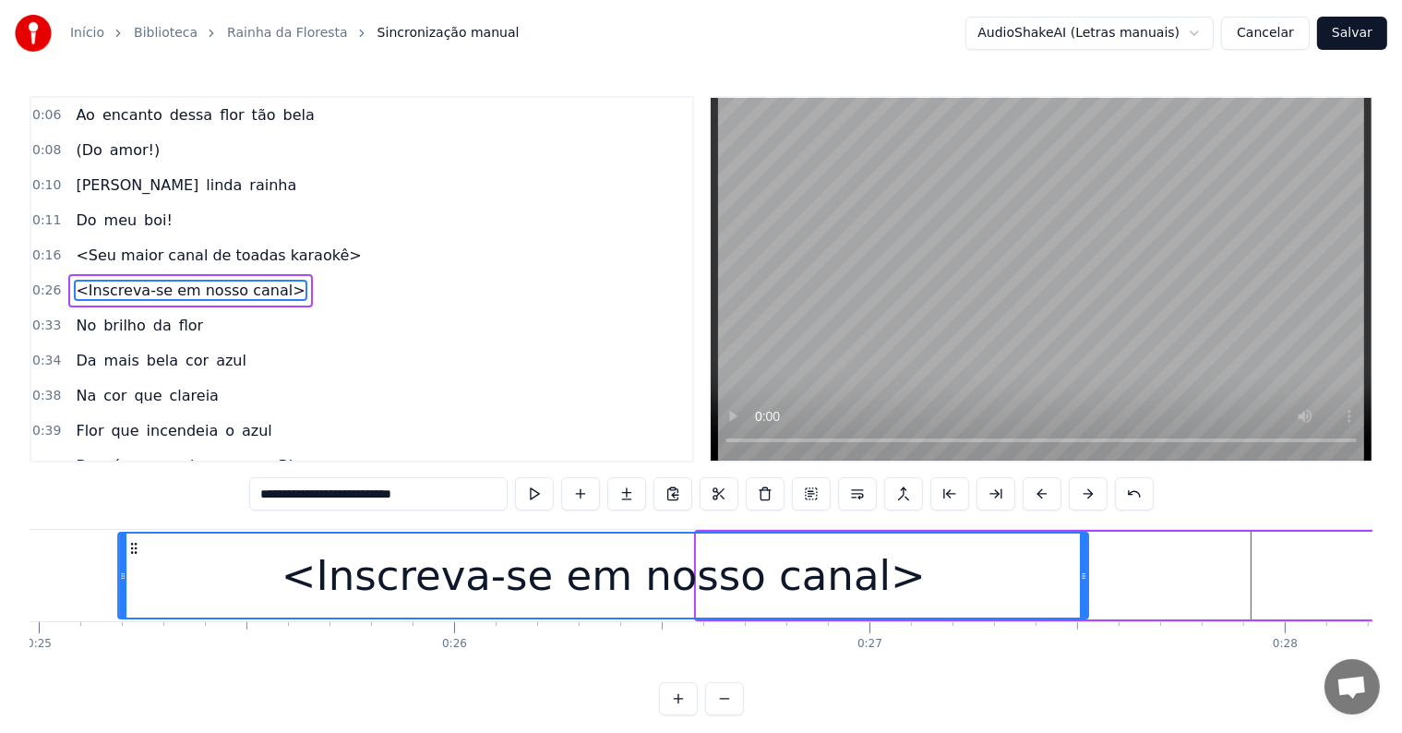
drag, startPoint x: 133, startPoint y: 545, endPoint x: 114, endPoint y: 545, distance: 19.4
click at [127, 545] on icon at bounding box center [134, 548] width 15 height 15
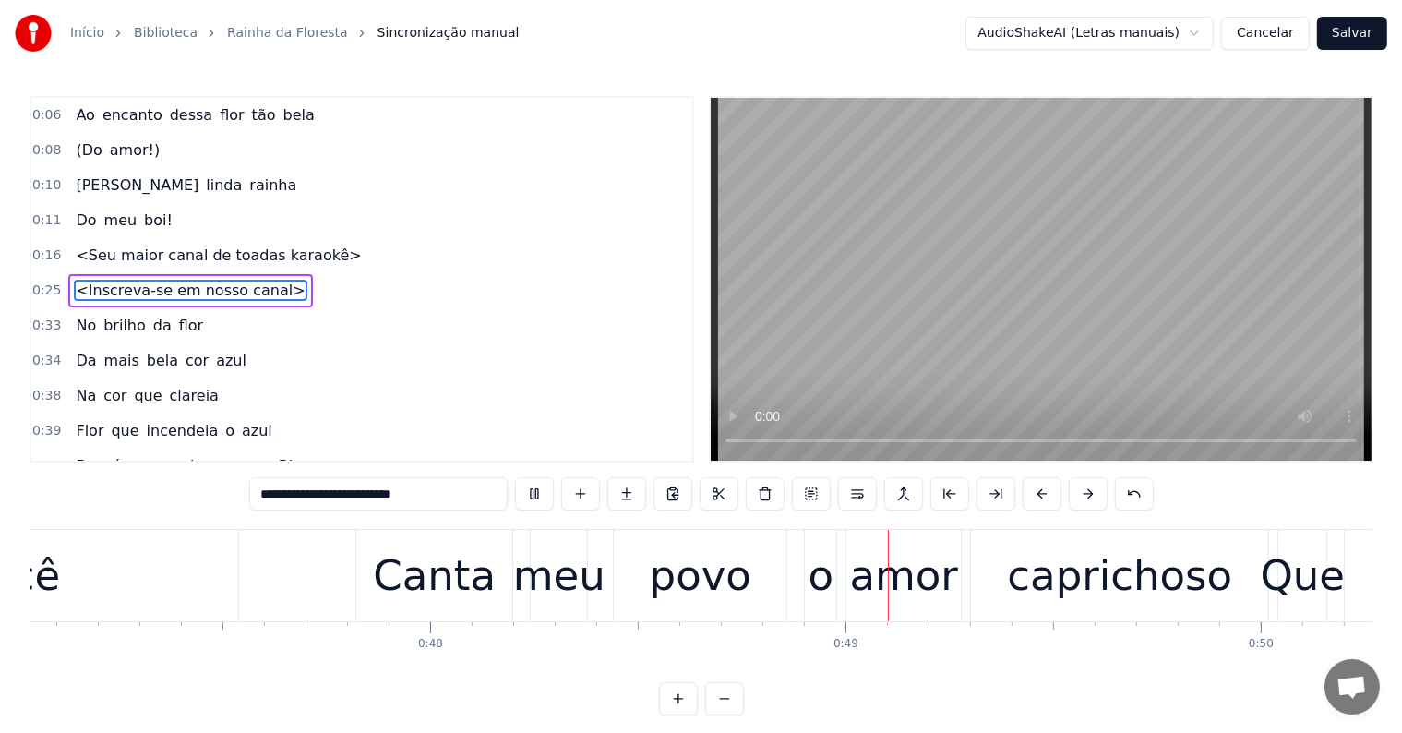
scroll to position [0, 19913]
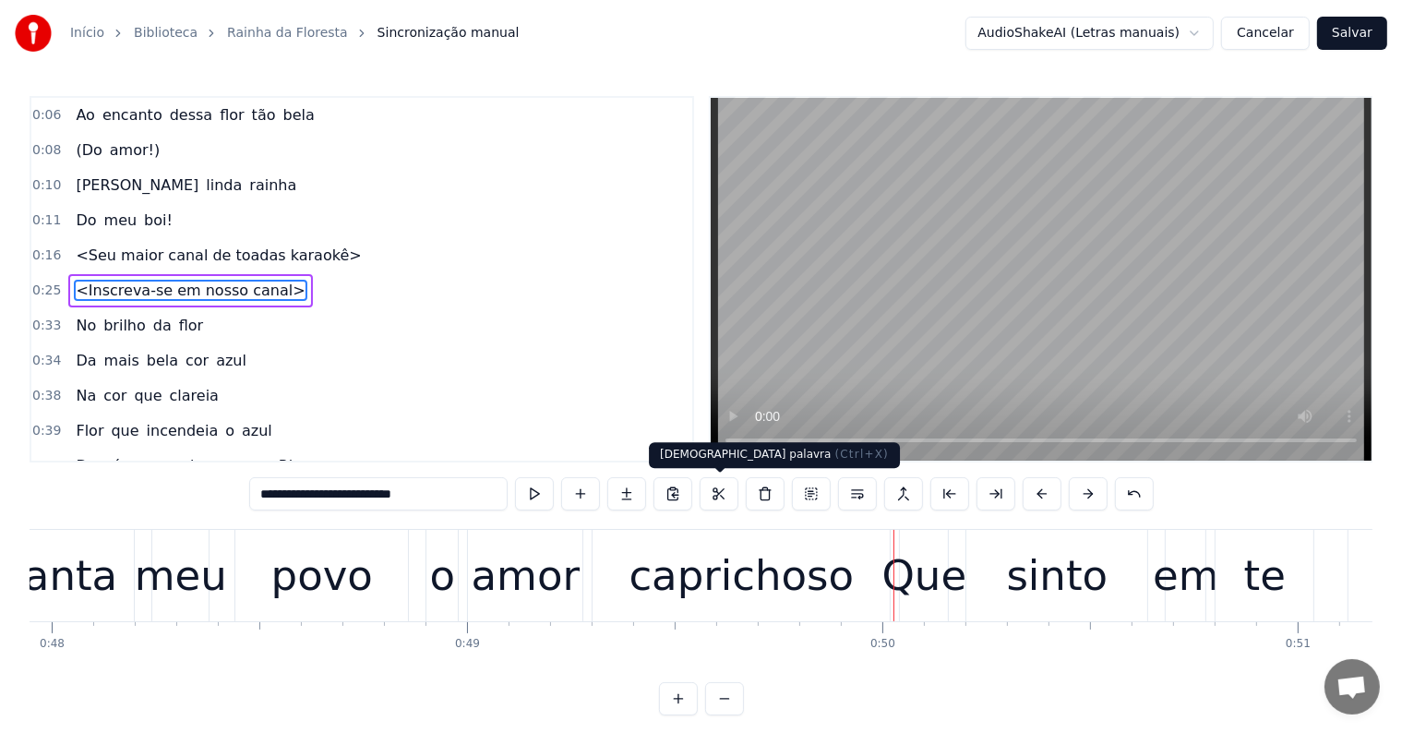
click at [725, 607] on div "caprichoso" at bounding box center [741, 575] width 297 height 91
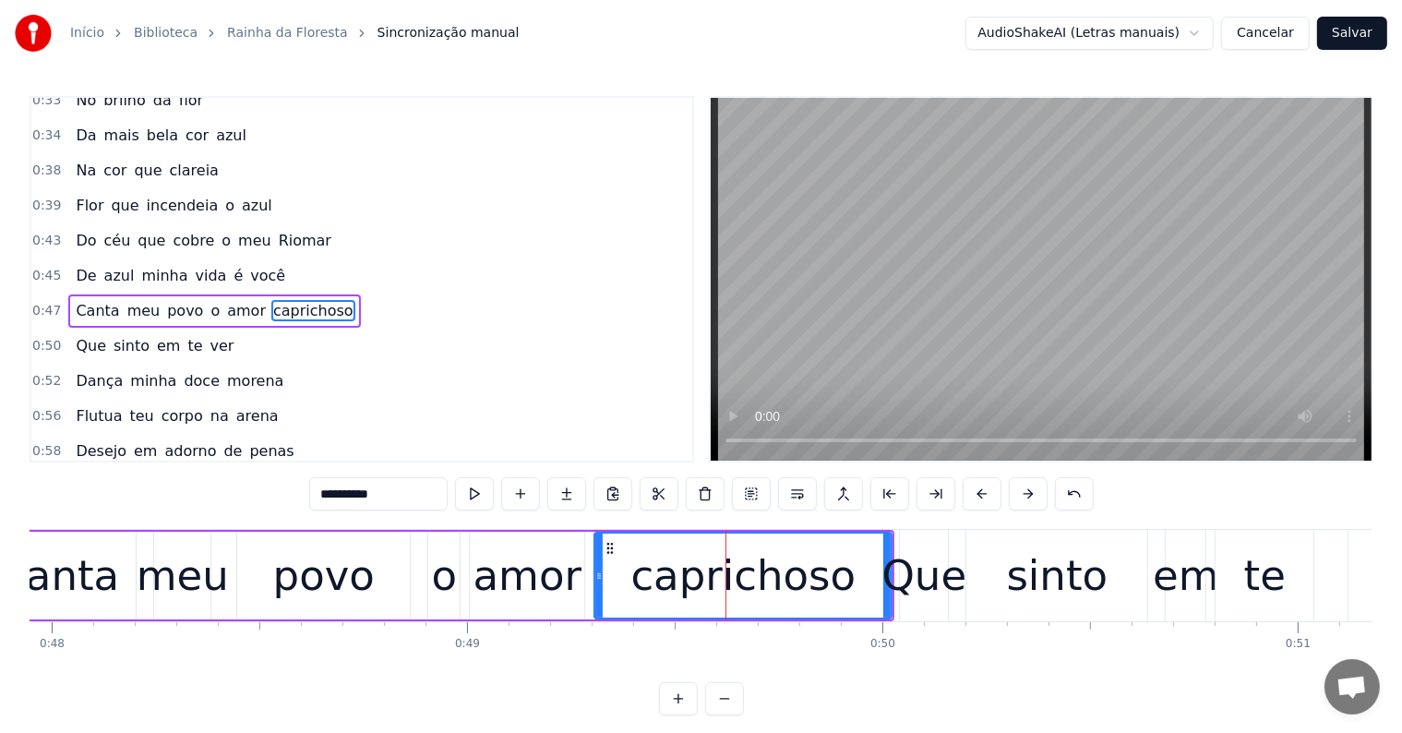
scroll to position [378, 0]
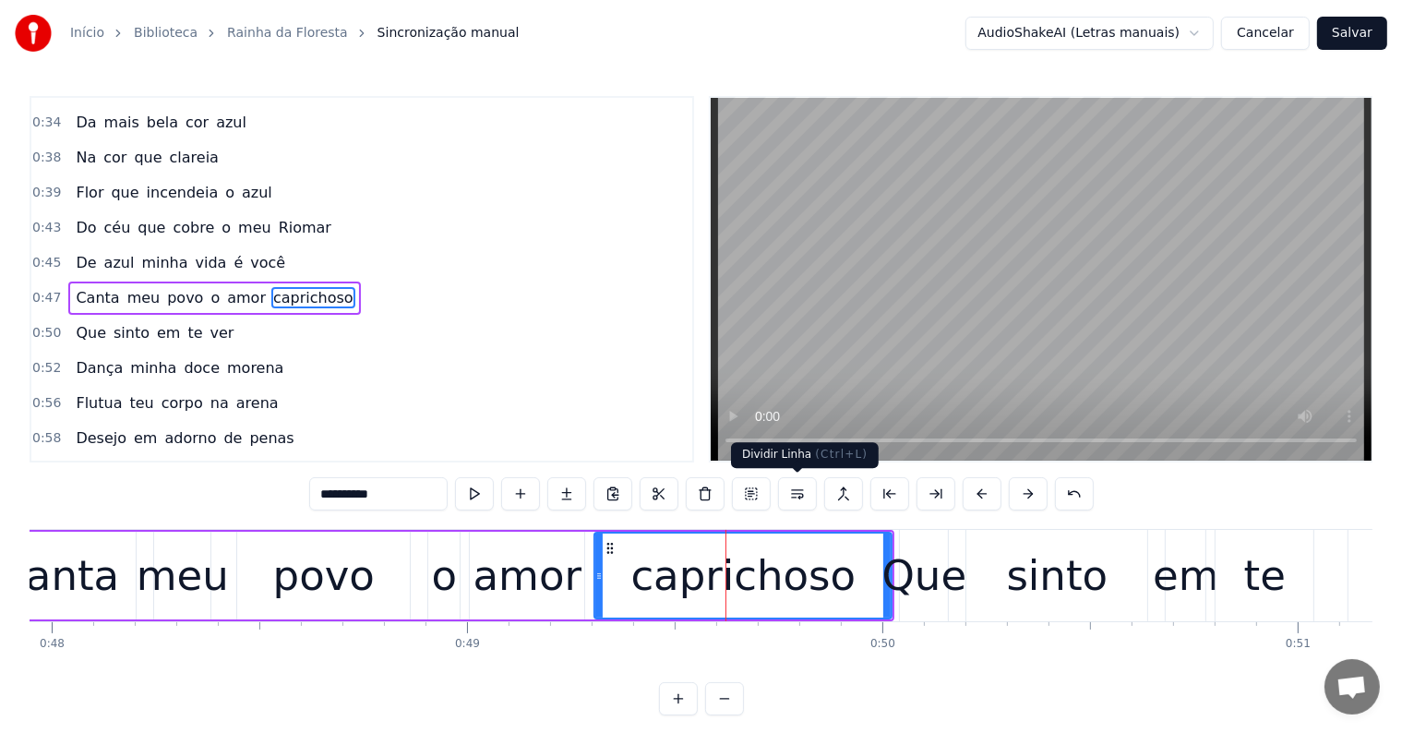
click at [800, 498] on button at bounding box center [797, 493] width 39 height 33
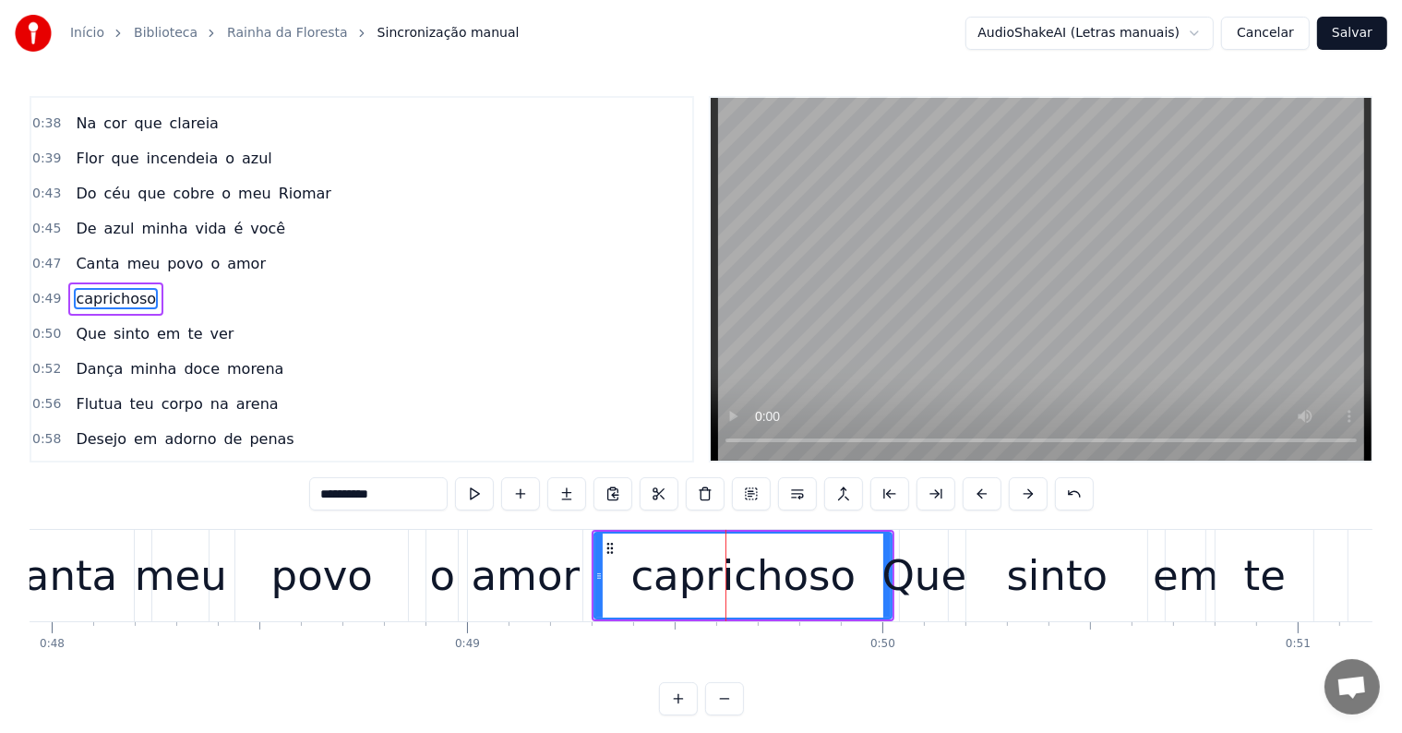
click at [225, 253] on span "amor" at bounding box center [246, 263] width 42 height 21
type input "****"
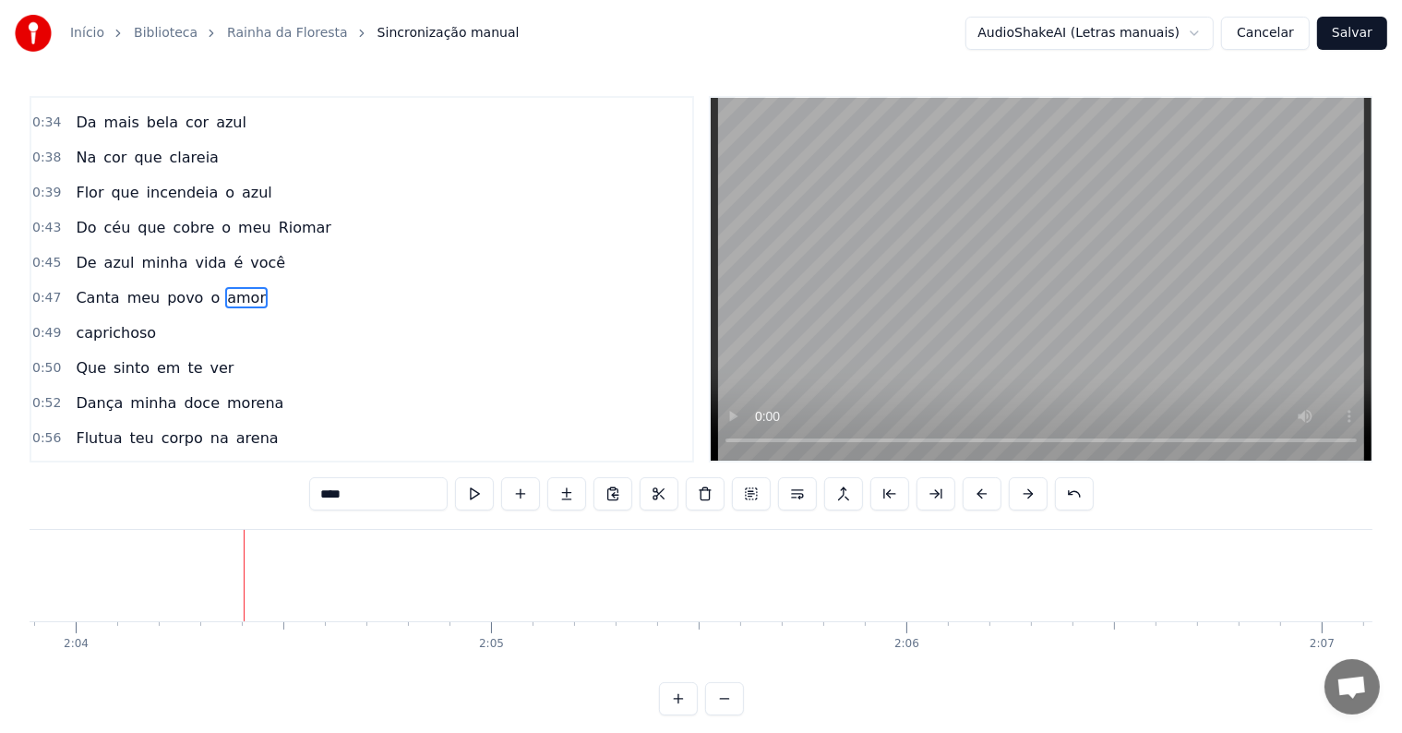
scroll to position [0, 51459]
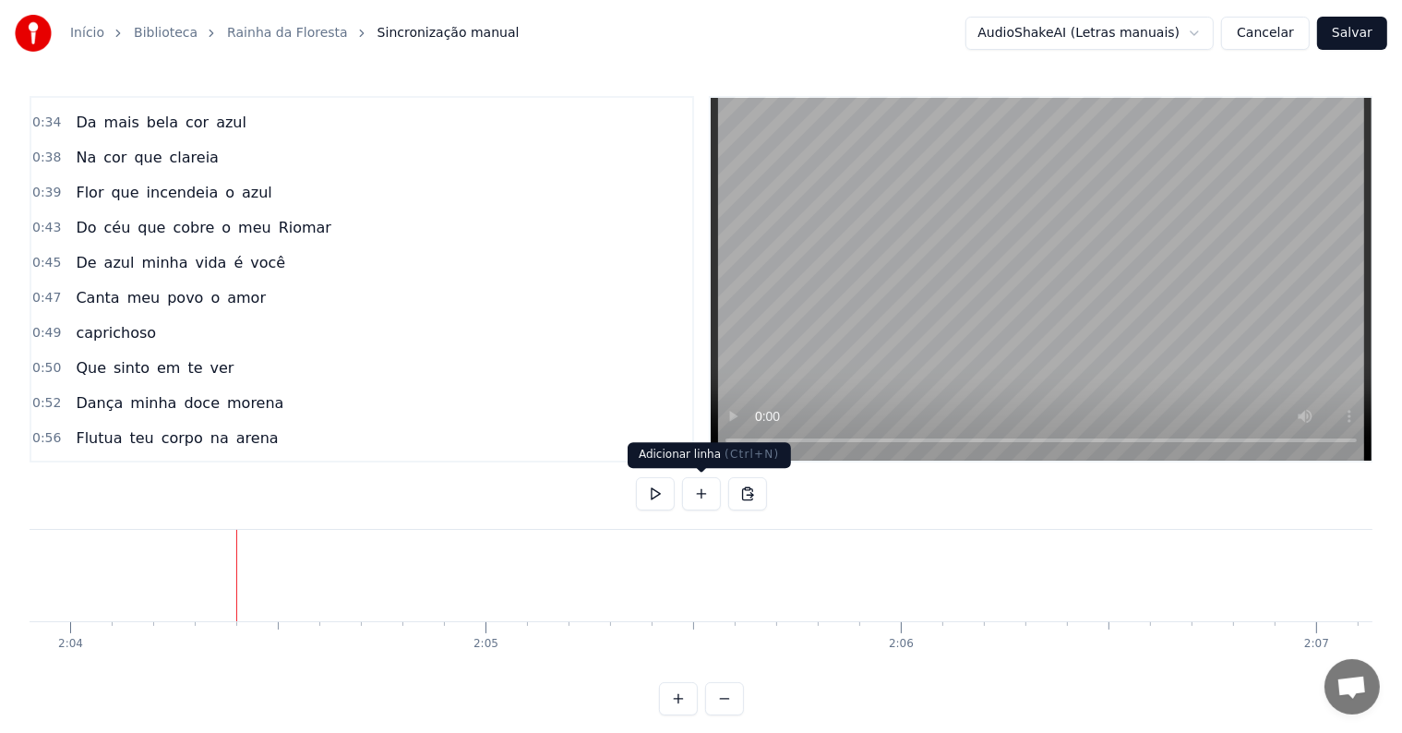
click at [703, 489] on button at bounding box center [701, 493] width 39 height 33
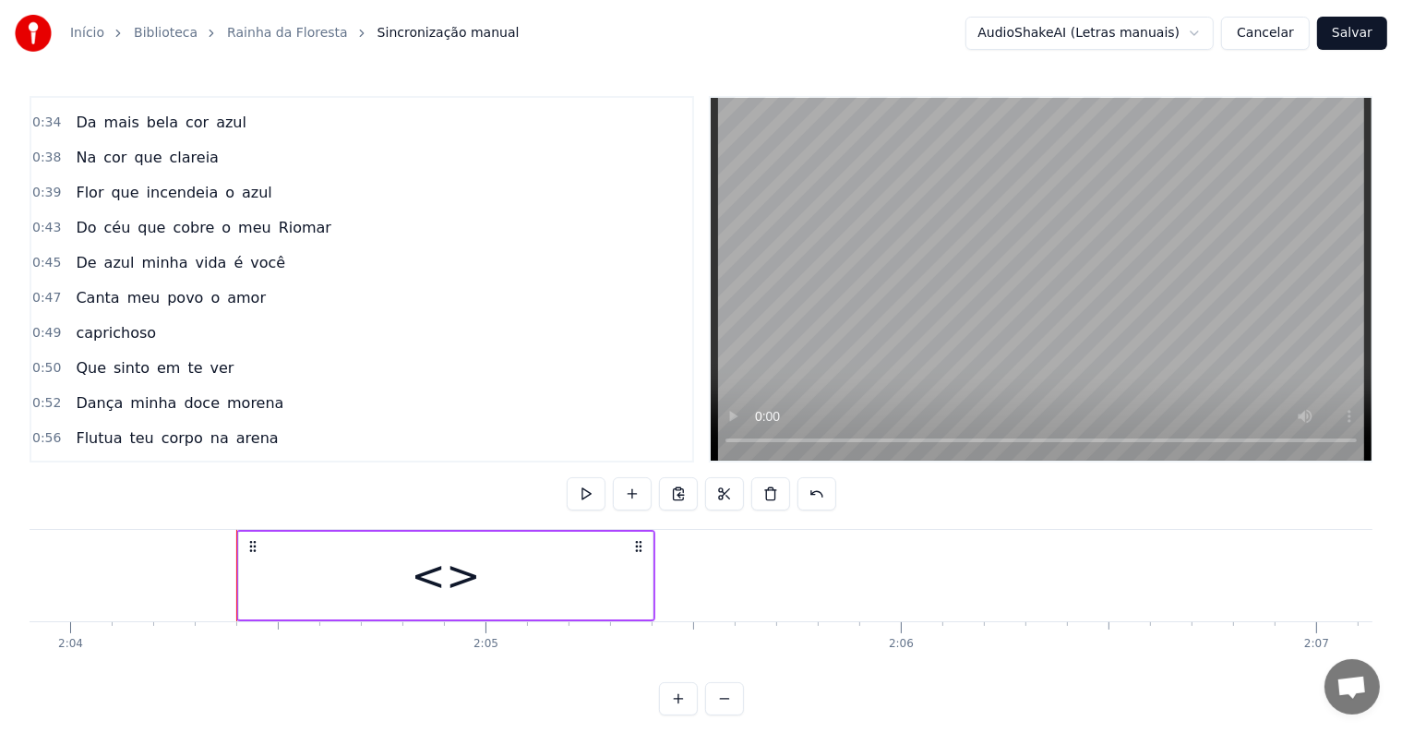
click at [555, 557] on div "<>" at bounding box center [445, 576] width 413 height 88
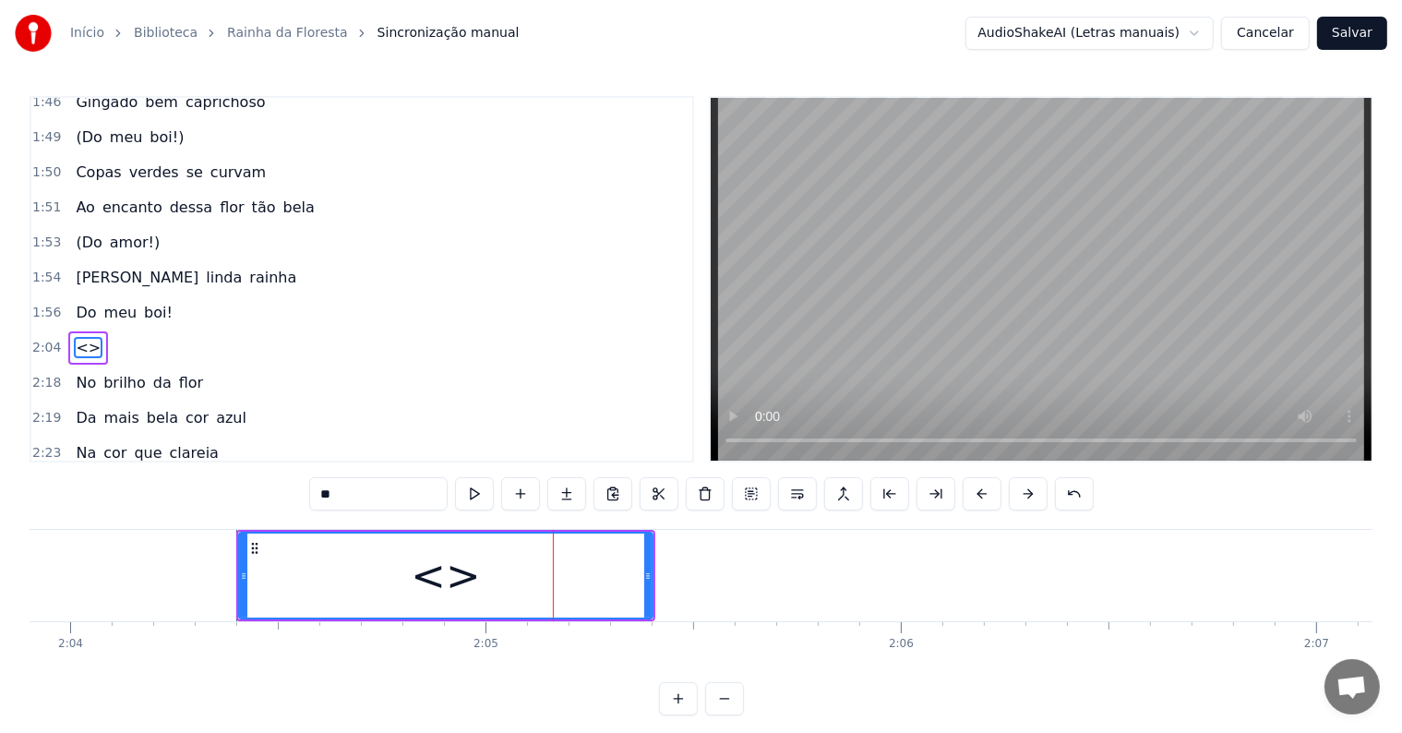
scroll to position [1499, 0]
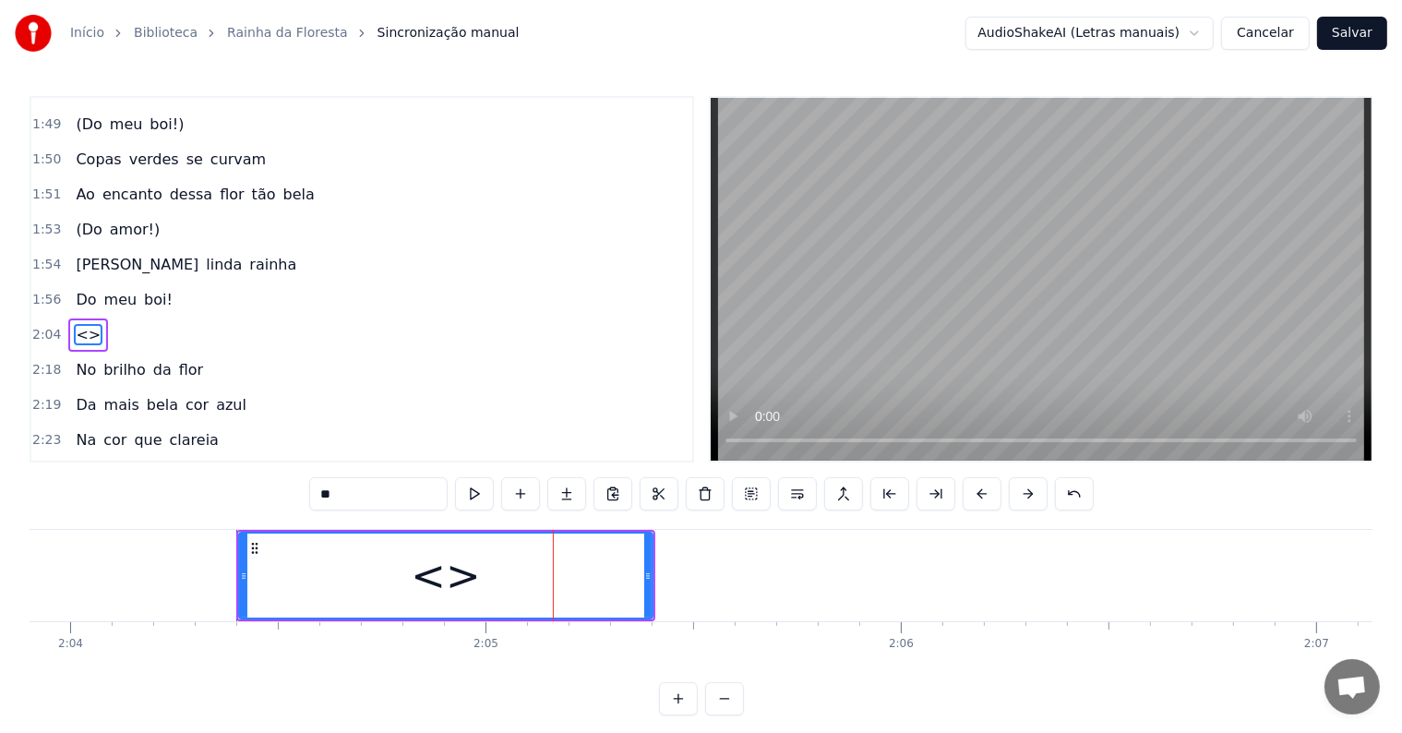
drag, startPoint x: 389, startPoint y: 498, endPoint x: 249, endPoint y: 478, distance: 140.8
click at [249, 478] on div "0:00 Teu bailado gostoso 0:01 Gingado bem caprichoso 0:04 (Do meu boi!) 0:05 Co…" at bounding box center [701, 405] width 1343 height 619
paste input "**********"
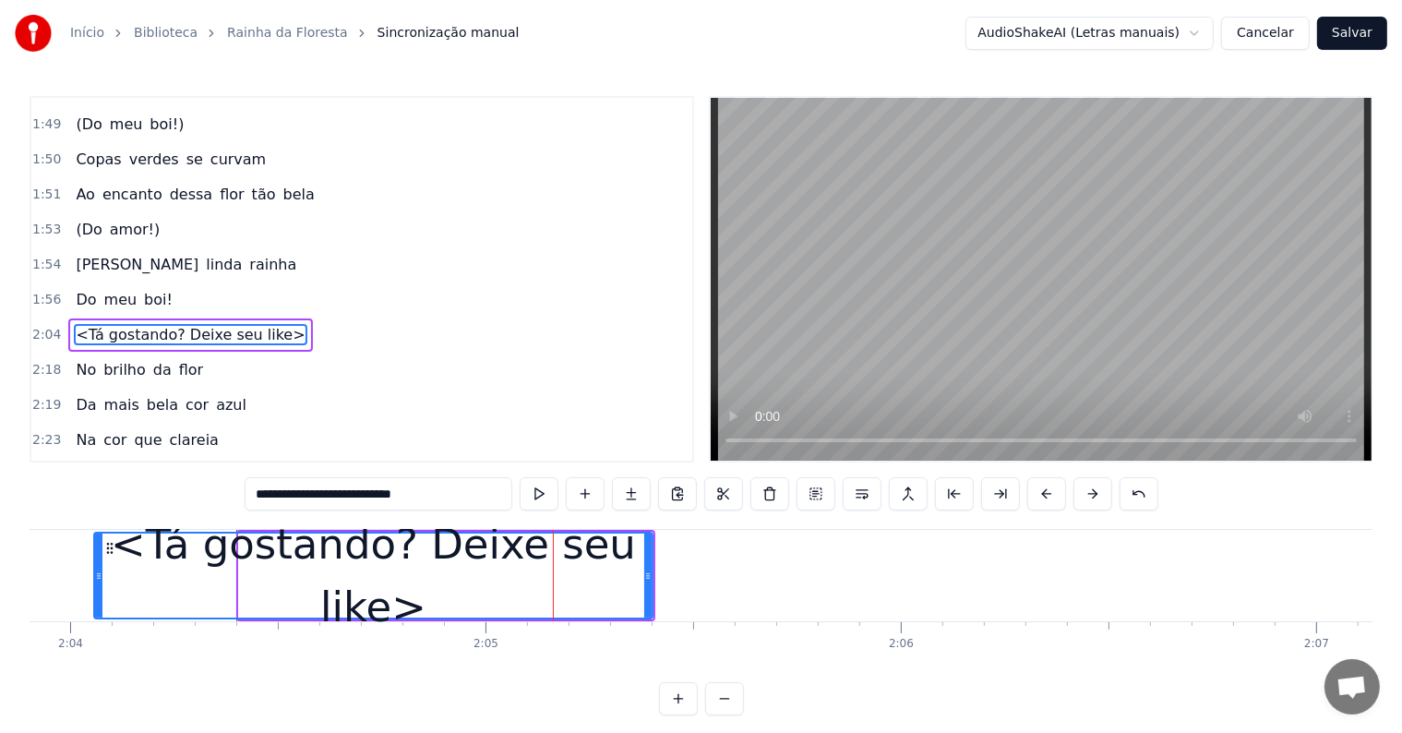
drag, startPoint x: 245, startPoint y: 572, endPoint x: 100, endPoint y: 561, distance: 145.3
click at [100, 561] on div at bounding box center [98, 575] width 7 height 84
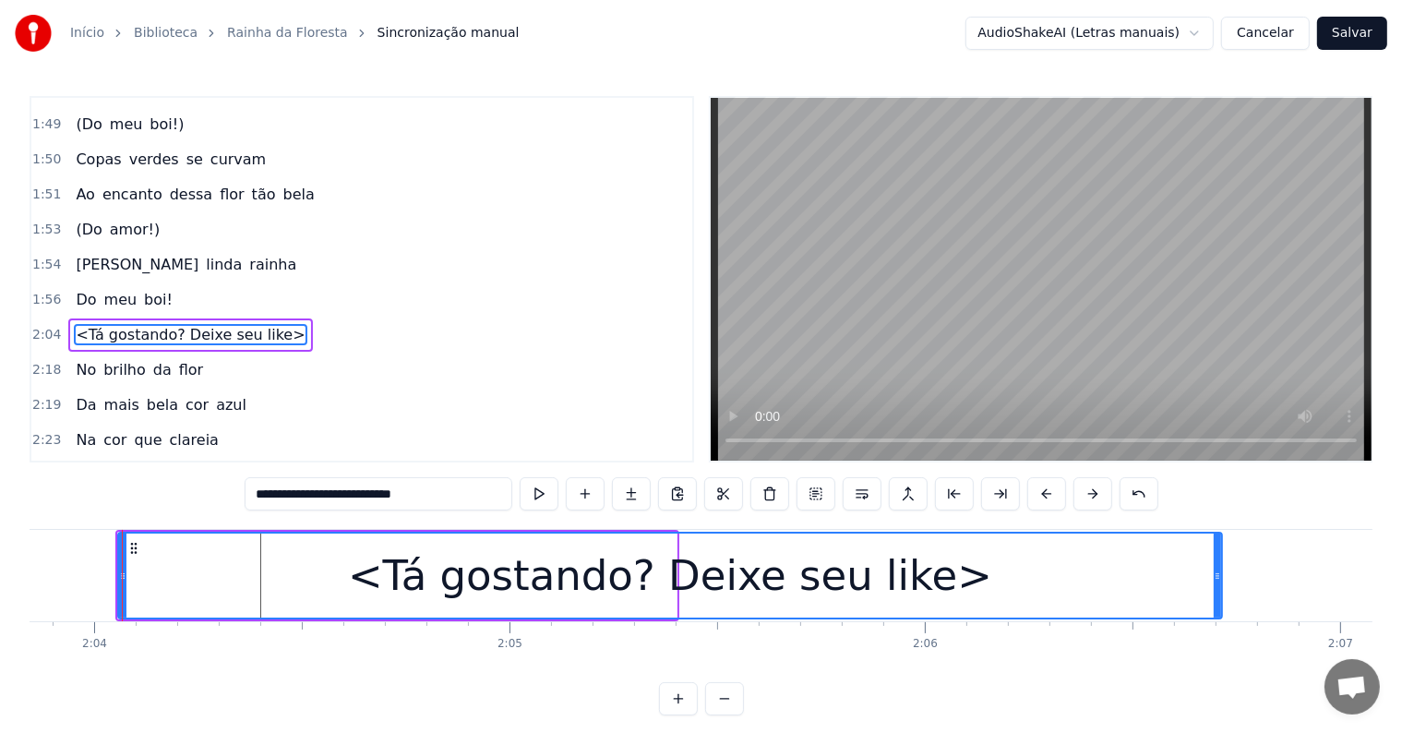
click at [1219, 617] on div at bounding box center [1217, 575] width 7 height 84
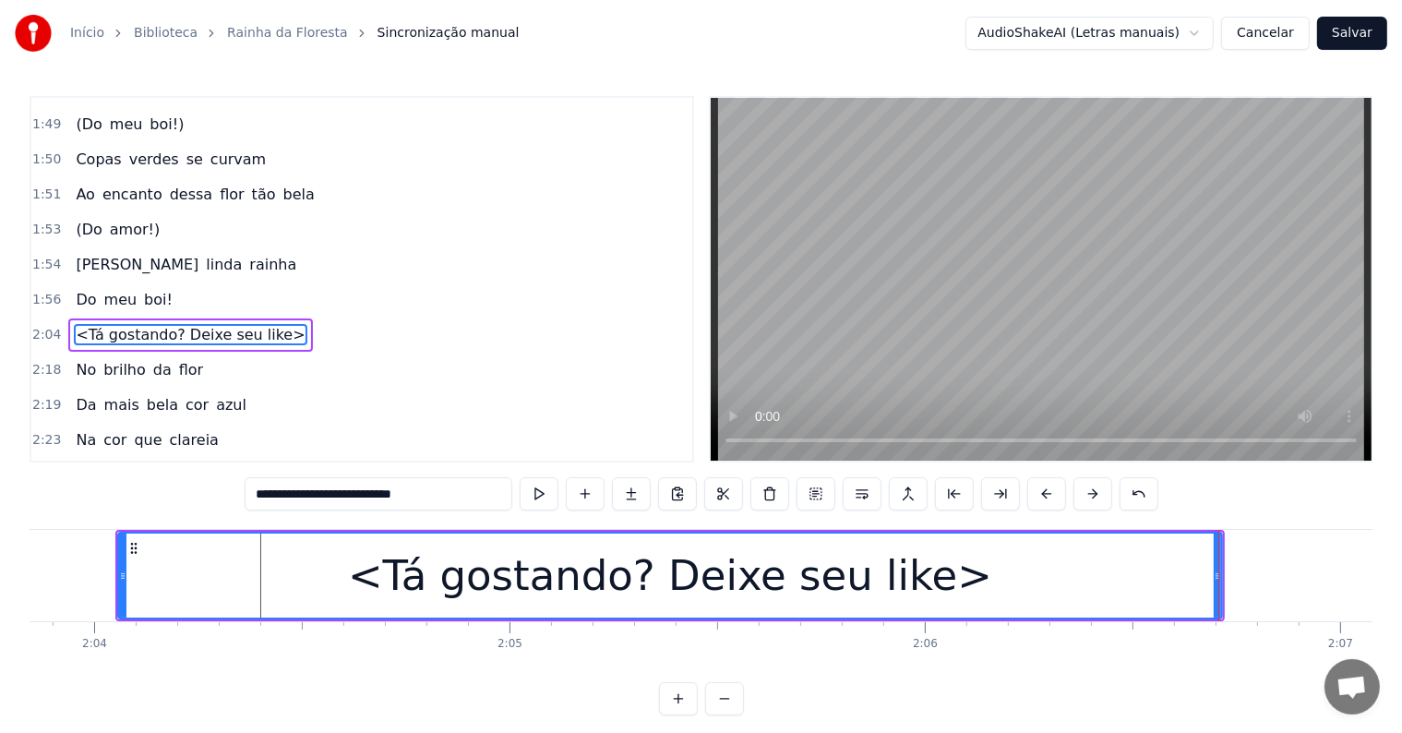
drag, startPoint x: 683, startPoint y: 585, endPoint x: 683, endPoint y: 511, distance: 73.8
click at [683, 586] on div "<Tá gostando? Deixe seu like>" at bounding box center [670, 576] width 644 height 63
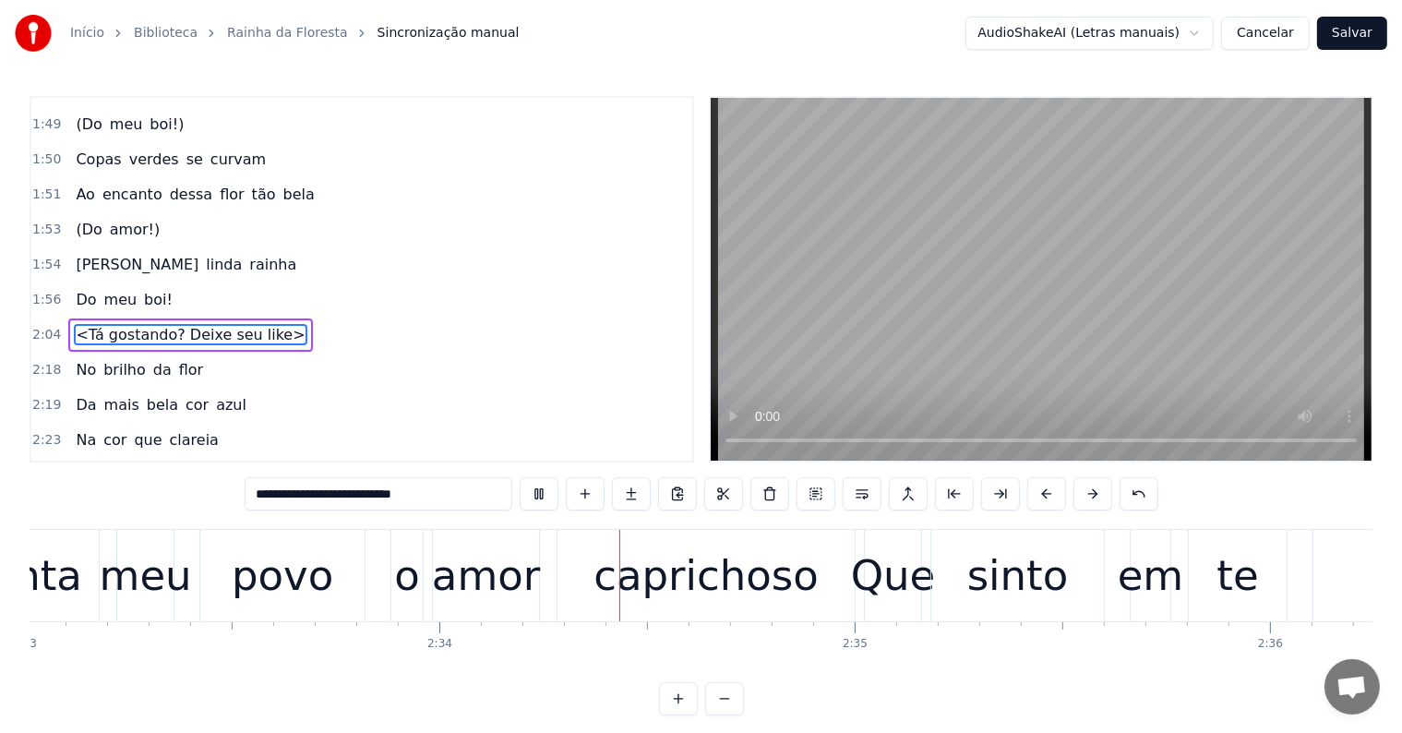
scroll to position [0, 63579]
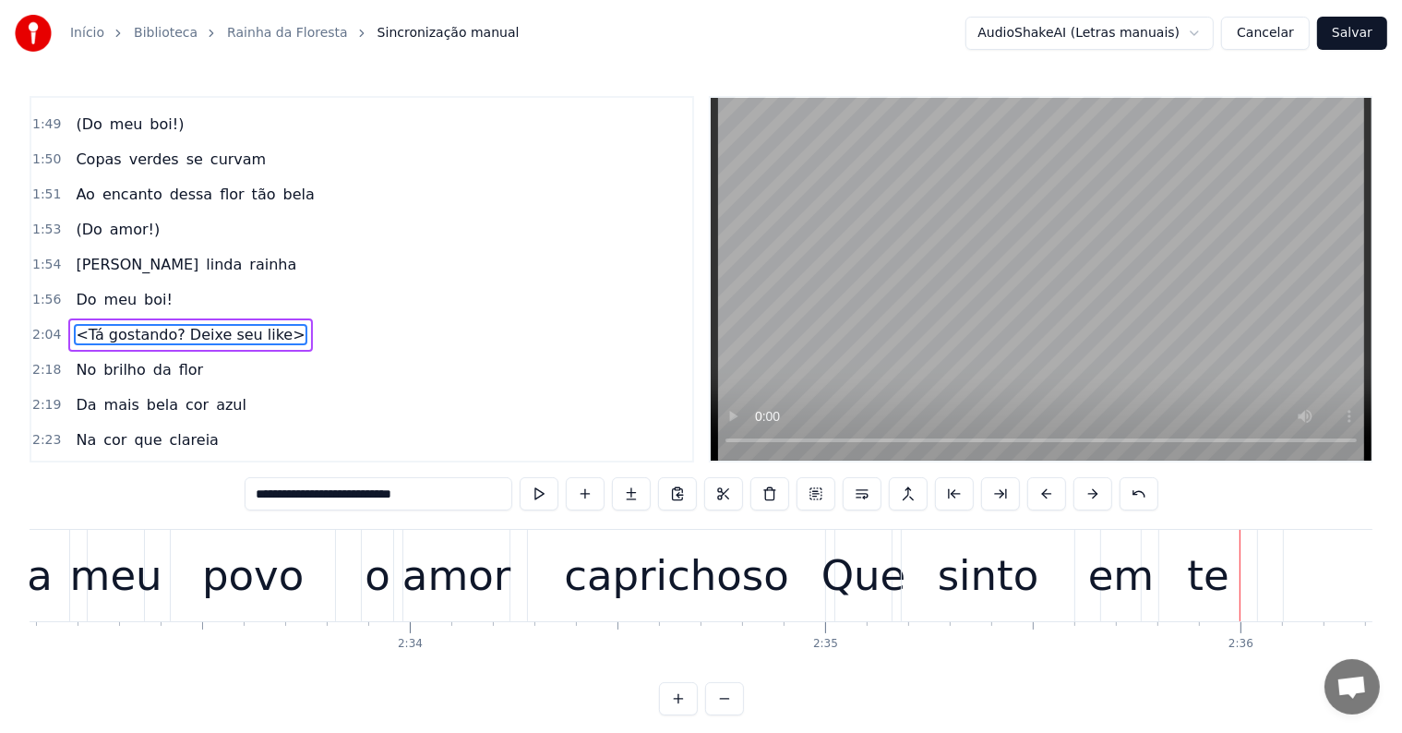
click at [686, 574] on div "caprichoso" at bounding box center [676, 576] width 225 height 63
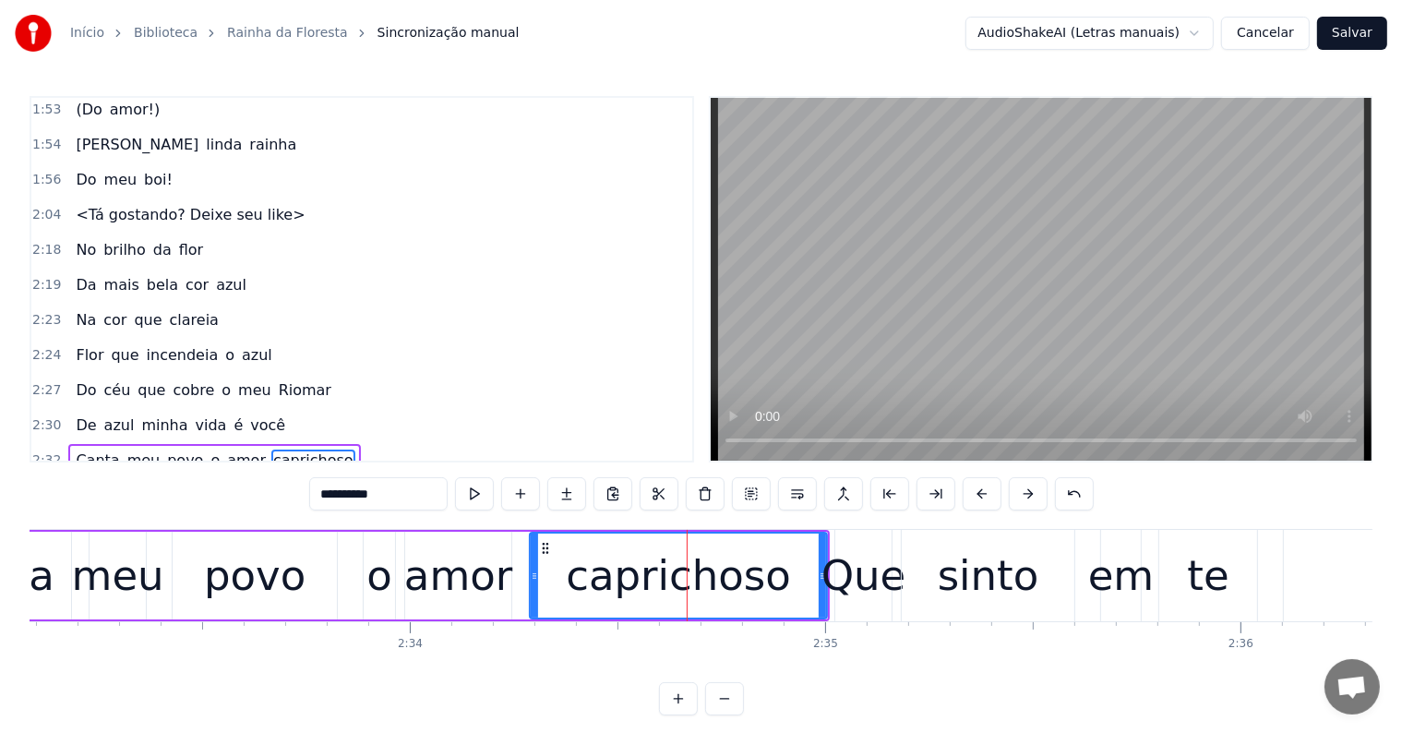
scroll to position [1737, 0]
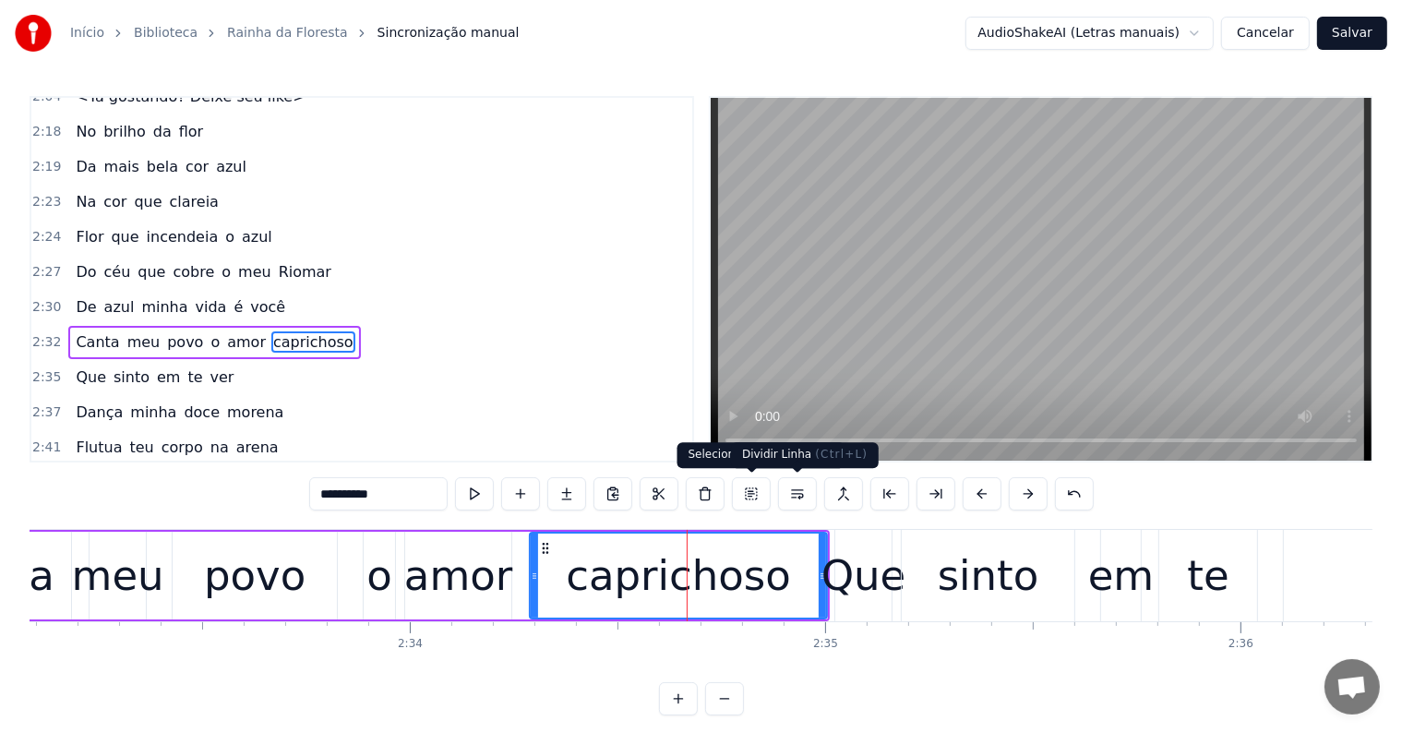
click at [792, 491] on button at bounding box center [797, 493] width 39 height 33
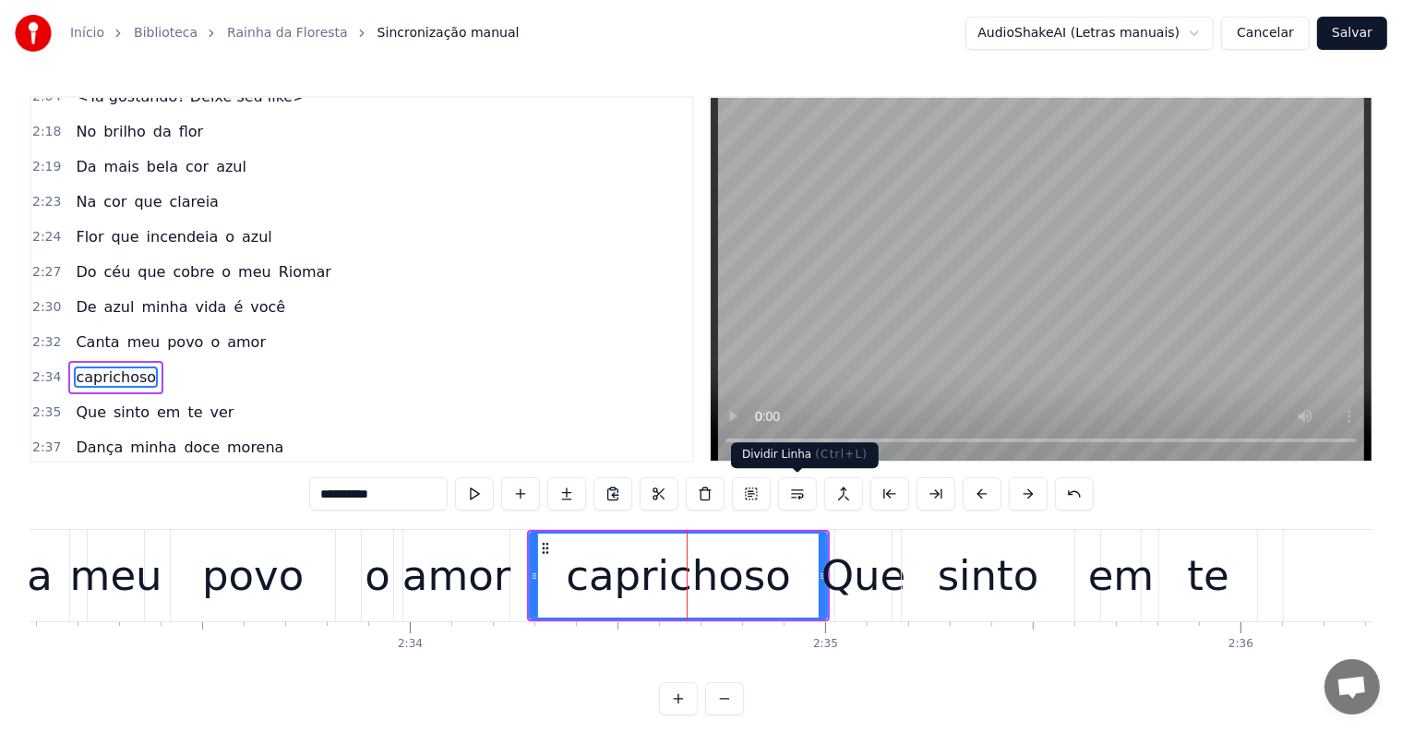
scroll to position [1771, 0]
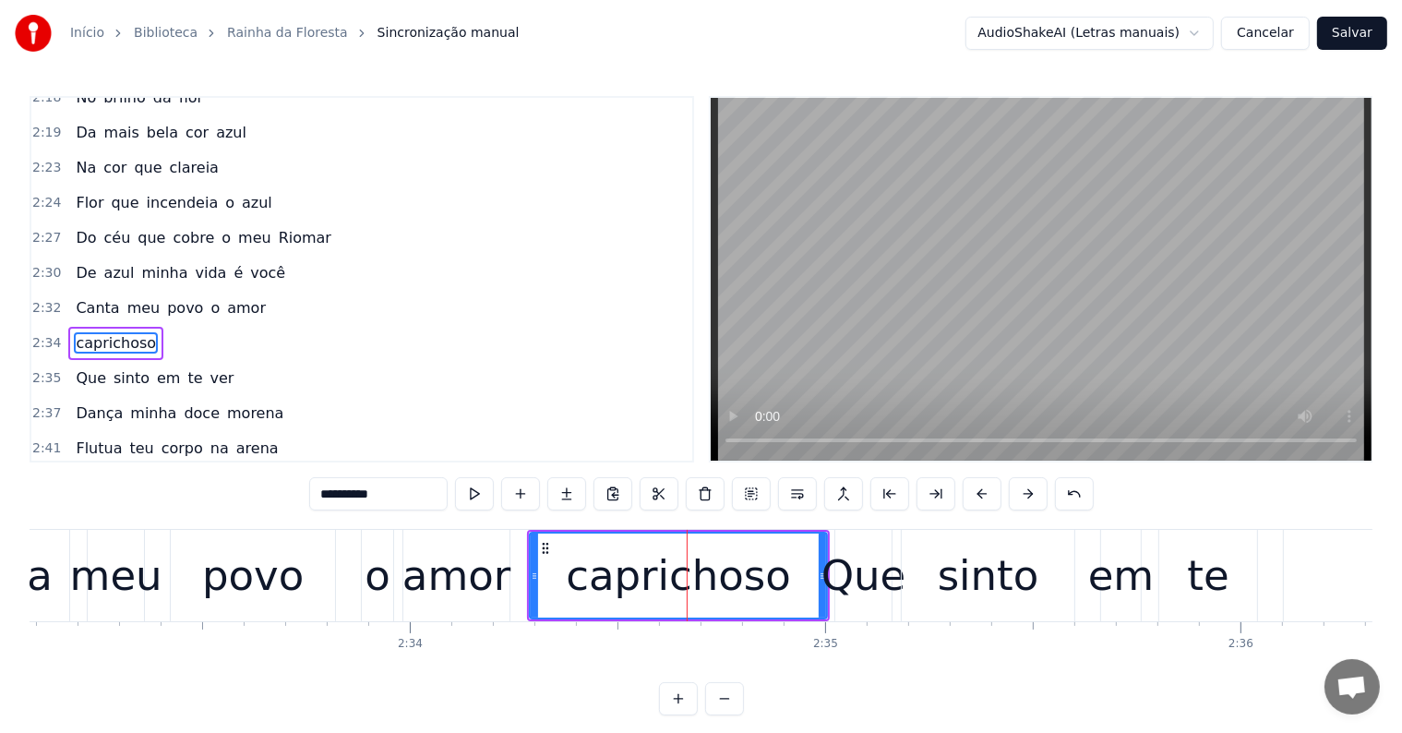
click at [466, 563] on div "amor" at bounding box center [456, 576] width 108 height 63
type input "****"
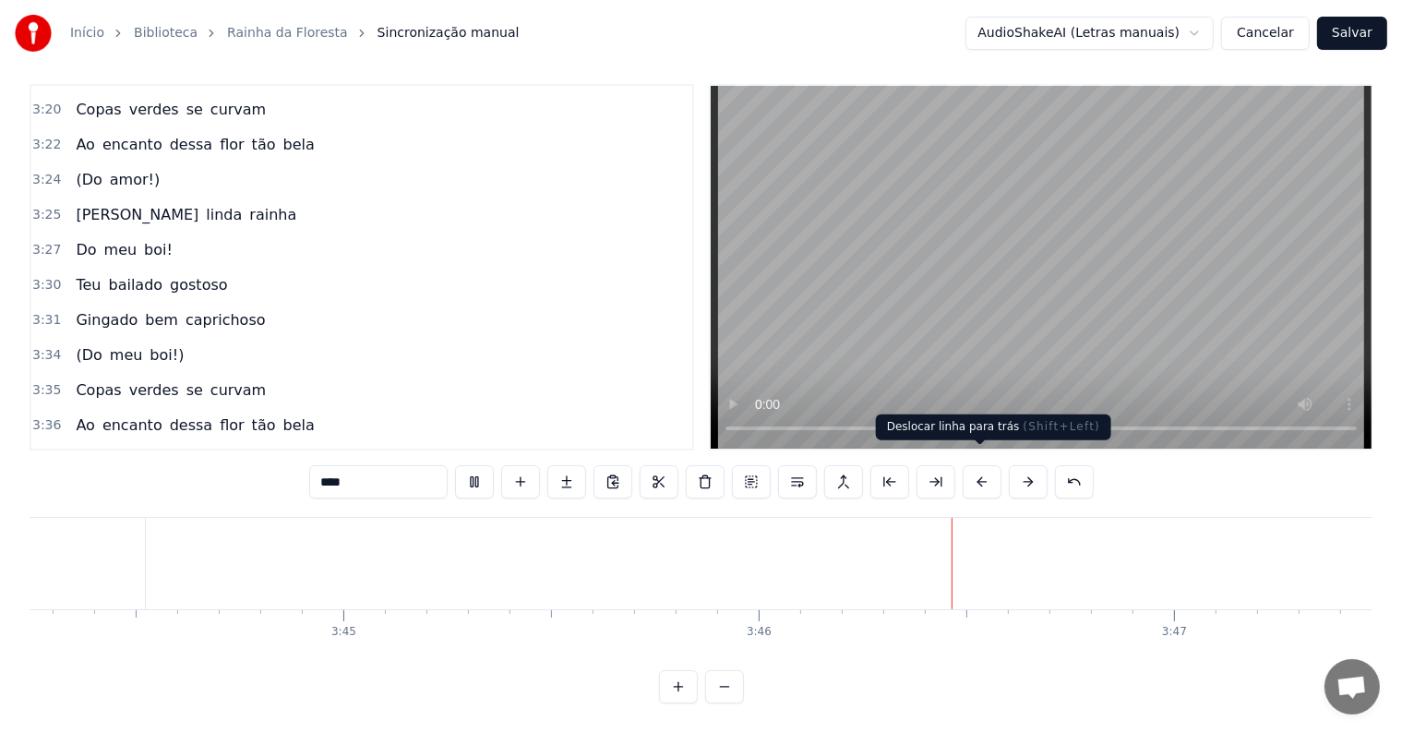
scroll to position [0, 93617]
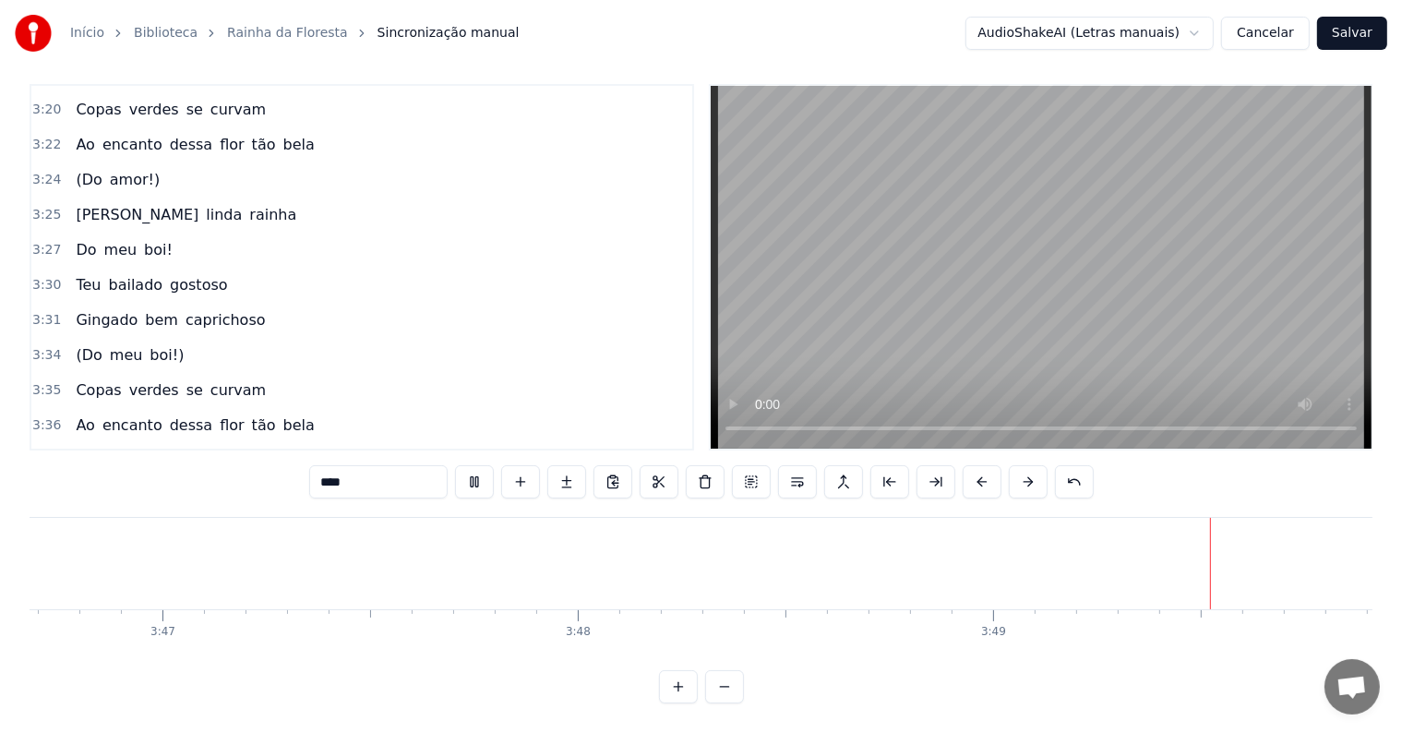
click at [1351, 34] on button "Salvar" at bounding box center [1352, 33] width 70 height 33
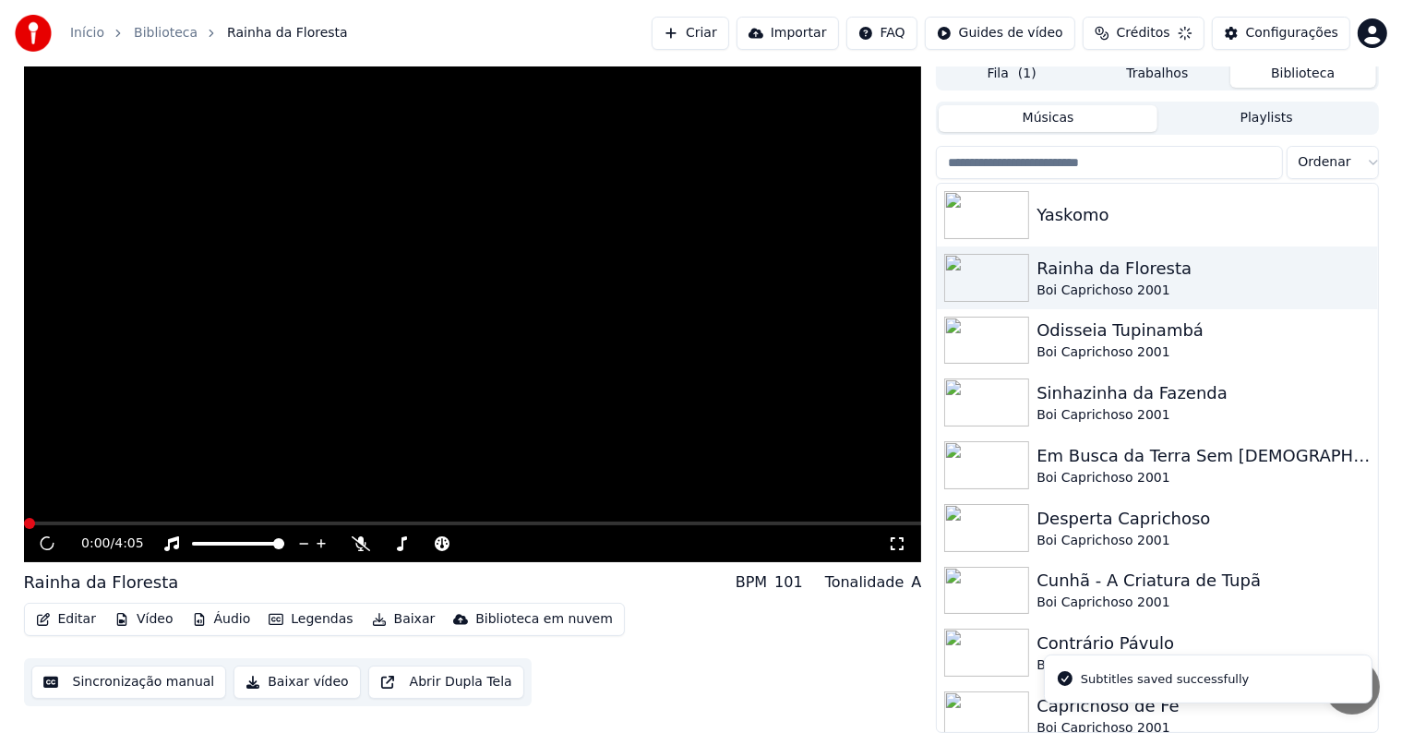
scroll to position [8, 0]
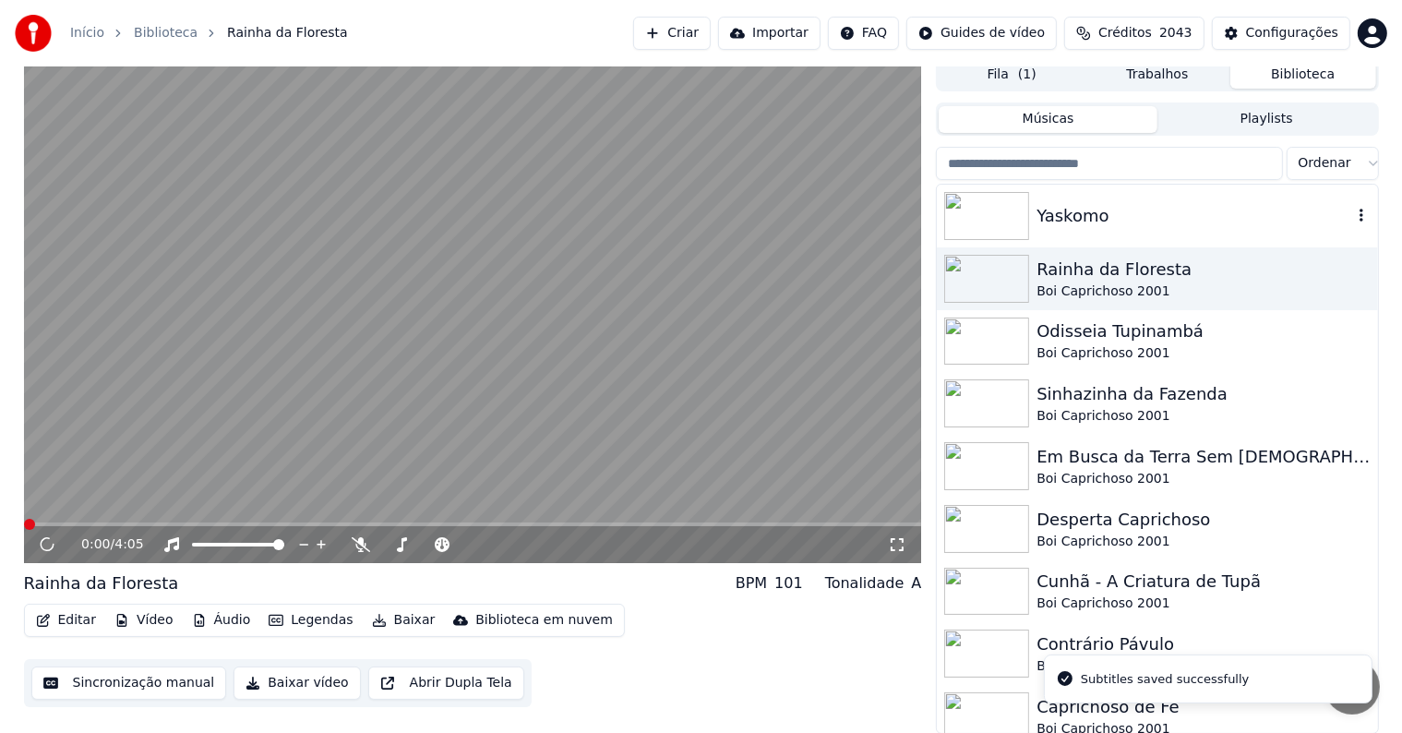
click at [1093, 215] on div "Yaskomo" at bounding box center [1193, 216] width 315 height 26
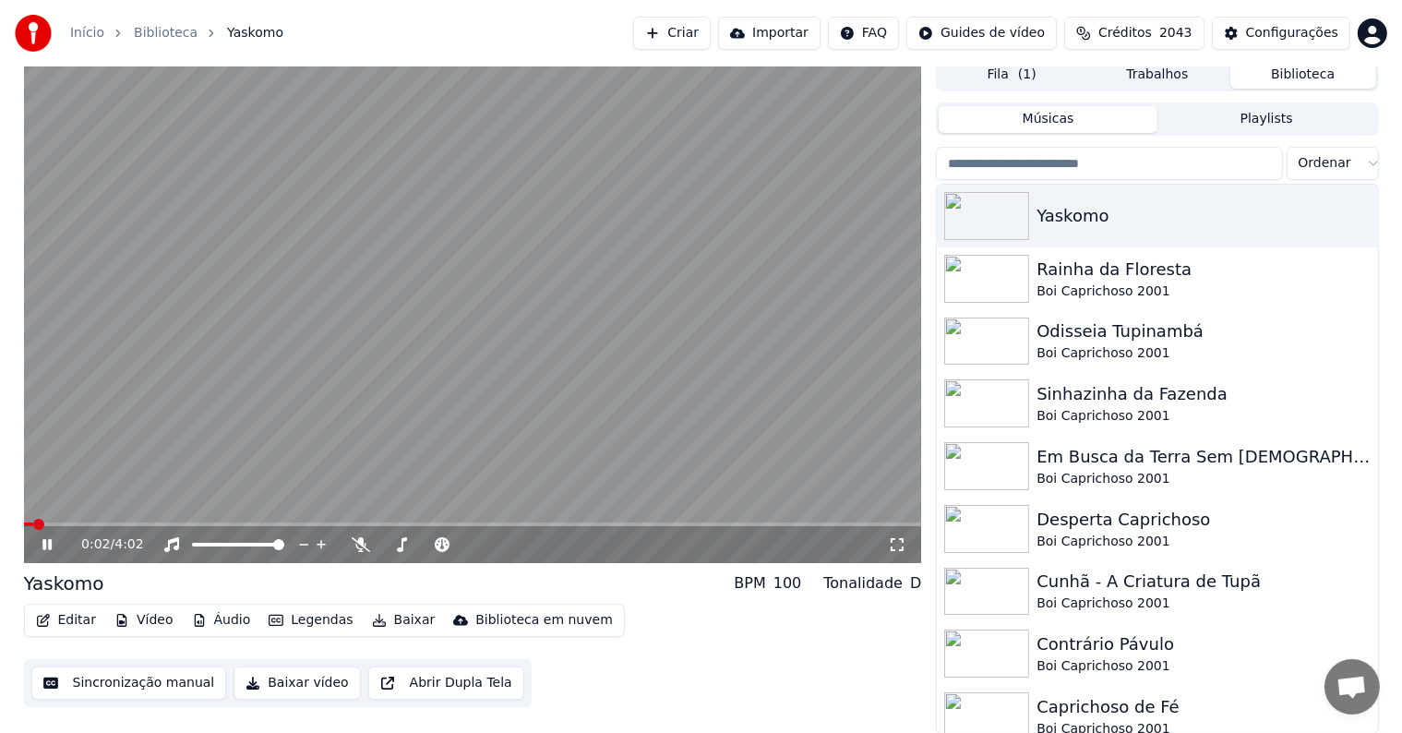
click at [419, 335] on video at bounding box center [473, 310] width 898 height 505
click at [67, 623] on button "Editar" at bounding box center [66, 620] width 75 height 26
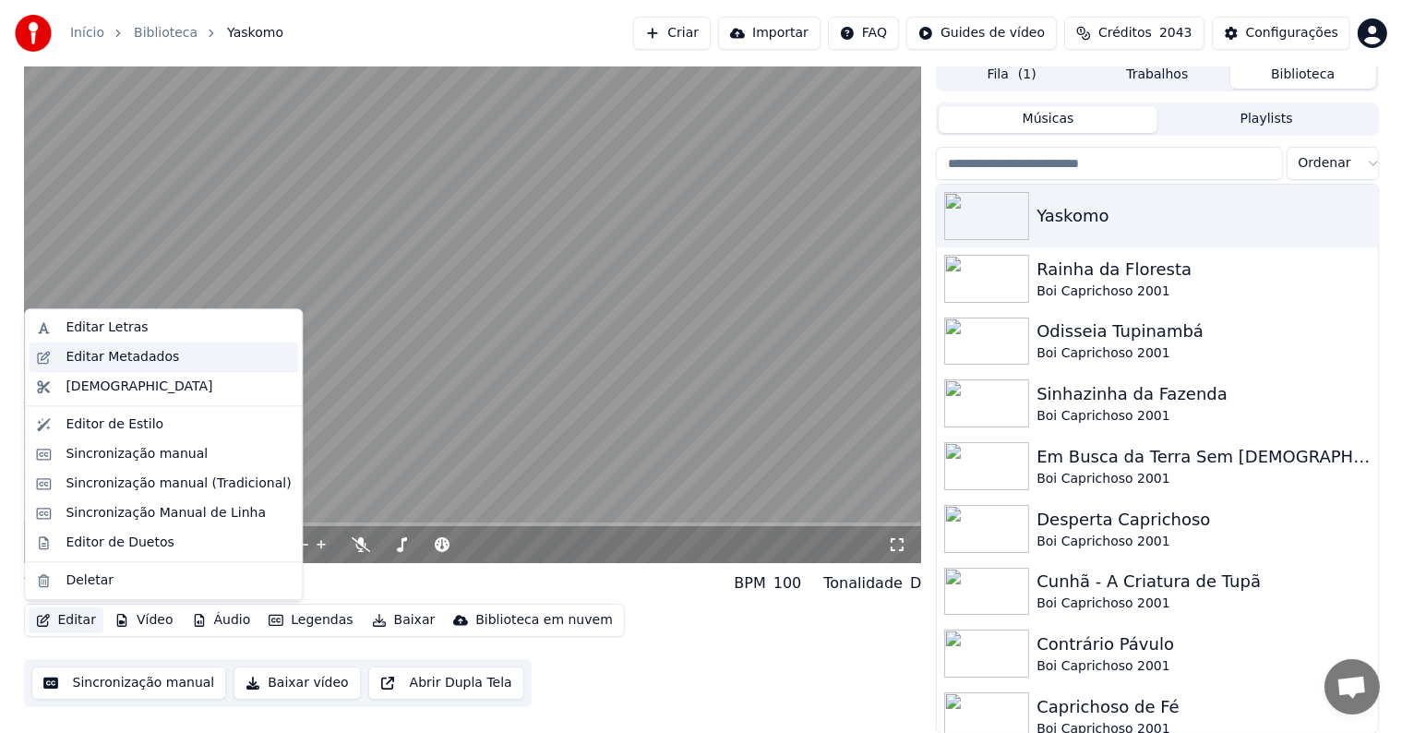
click at [92, 356] on div "Editar Metadados" at bounding box center [123, 357] width 114 height 18
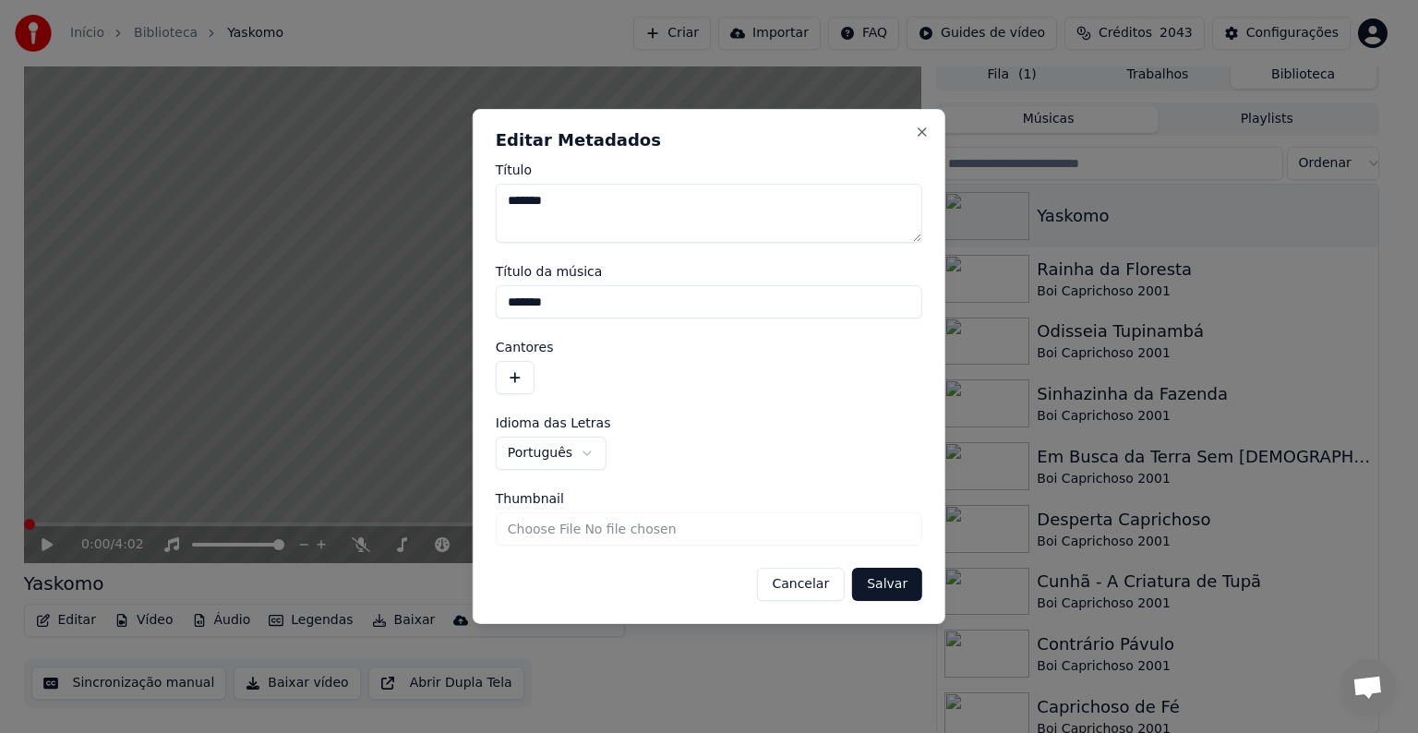
drag, startPoint x: 487, startPoint y: 296, endPoint x: 460, endPoint y: 296, distance: 27.7
click at [460, 296] on body "**********" at bounding box center [701, 358] width 1402 height 733
click at [525, 367] on button "button" at bounding box center [515, 377] width 39 height 33
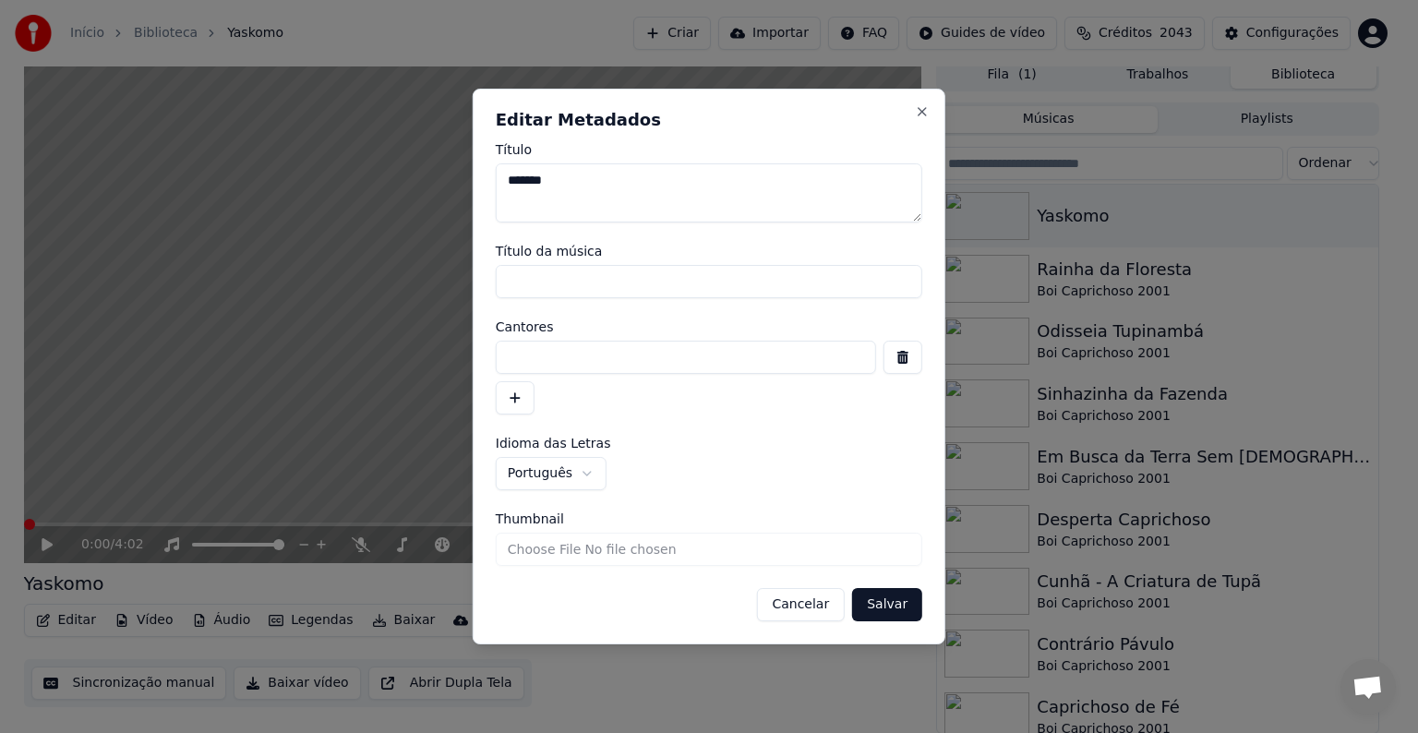
click at [525, 367] on input at bounding box center [686, 357] width 380 height 33
paste input "**********"
type input "**********"
click at [875, 605] on button "Salvar" at bounding box center [887, 604] width 70 height 33
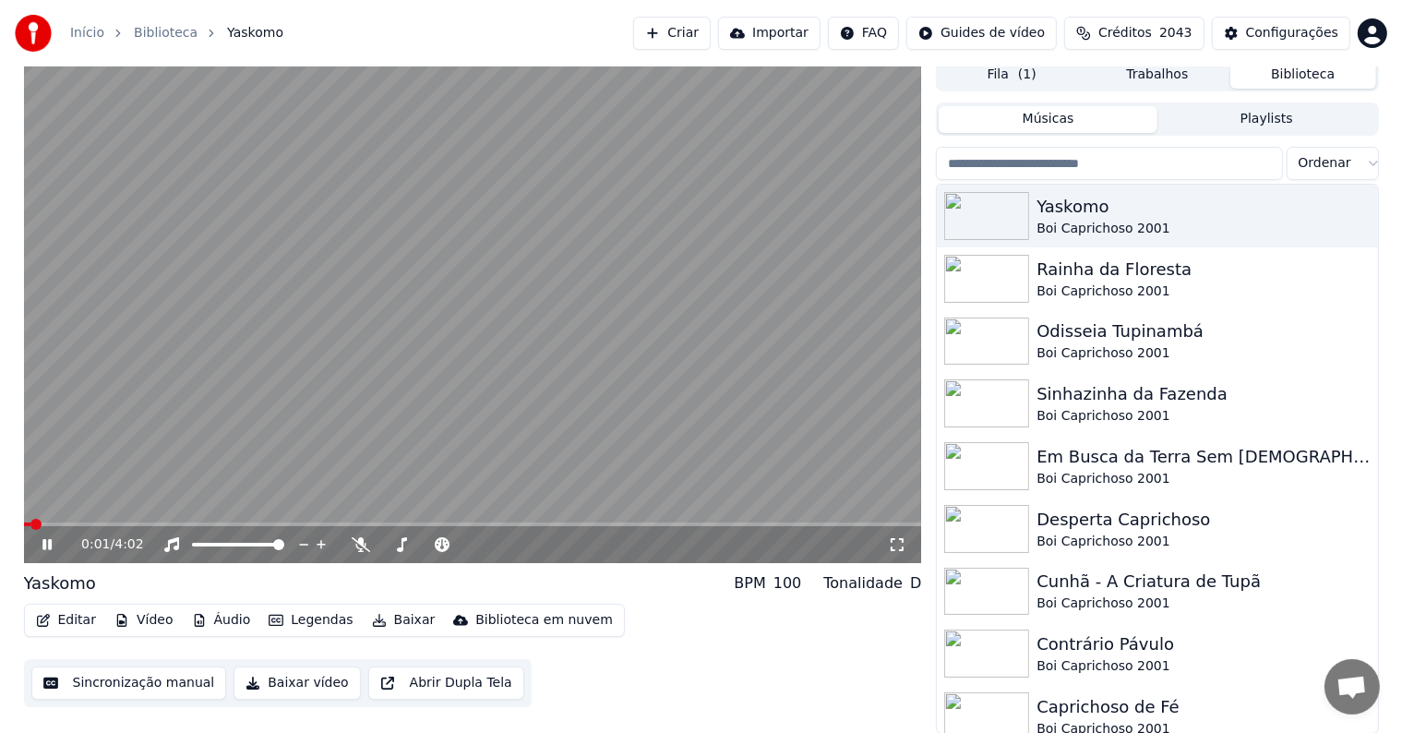
click at [296, 390] on video at bounding box center [473, 310] width 898 height 505
click at [136, 689] on button "Sincronização manual" at bounding box center [129, 682] width 196 height 33
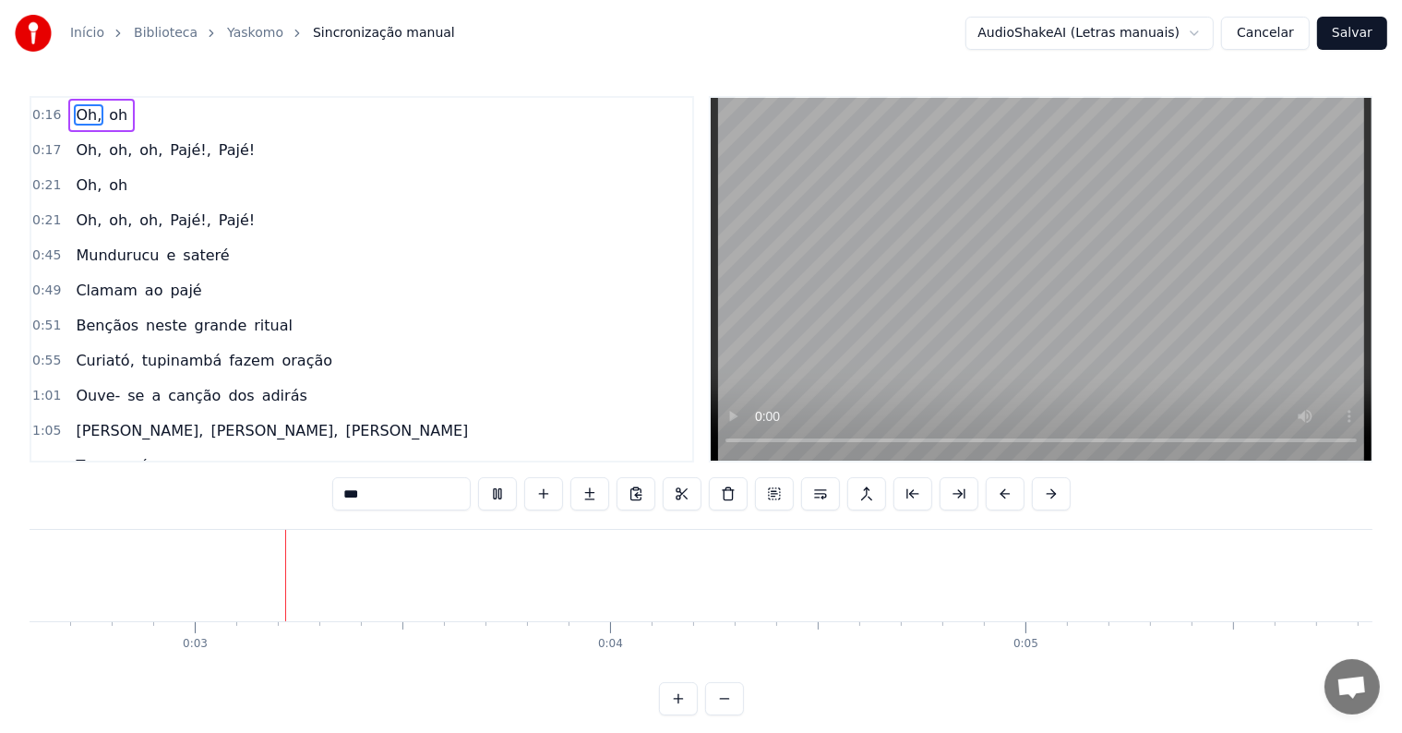
scroll to position [0, 997]
click at [1000, 569] on div at bounding box center [1000, 575] width 1 height 91
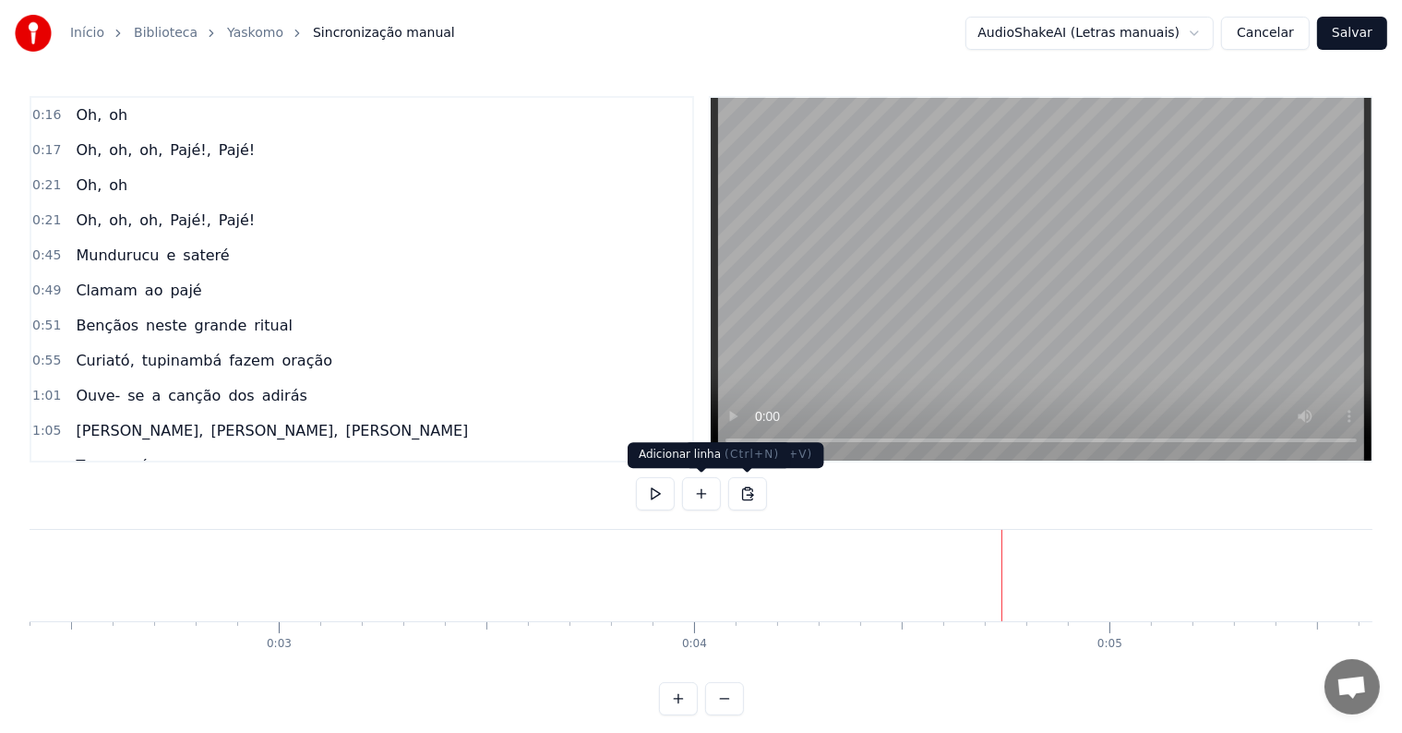
click at [703, 495] on button at bounding box center [701, 493] width 39 height 33
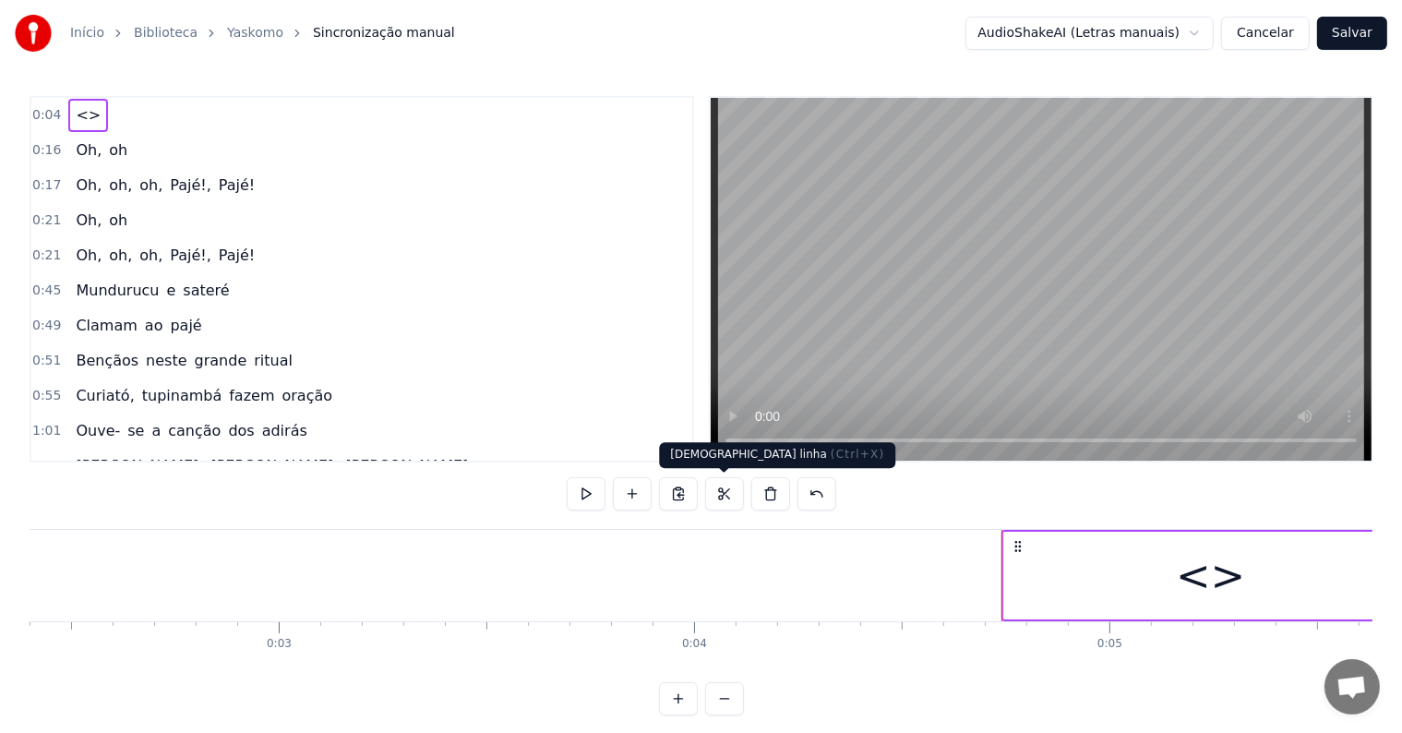
click at [1021, 598] on div "<>" at bounding box center [1210, 576] width 413 height 88
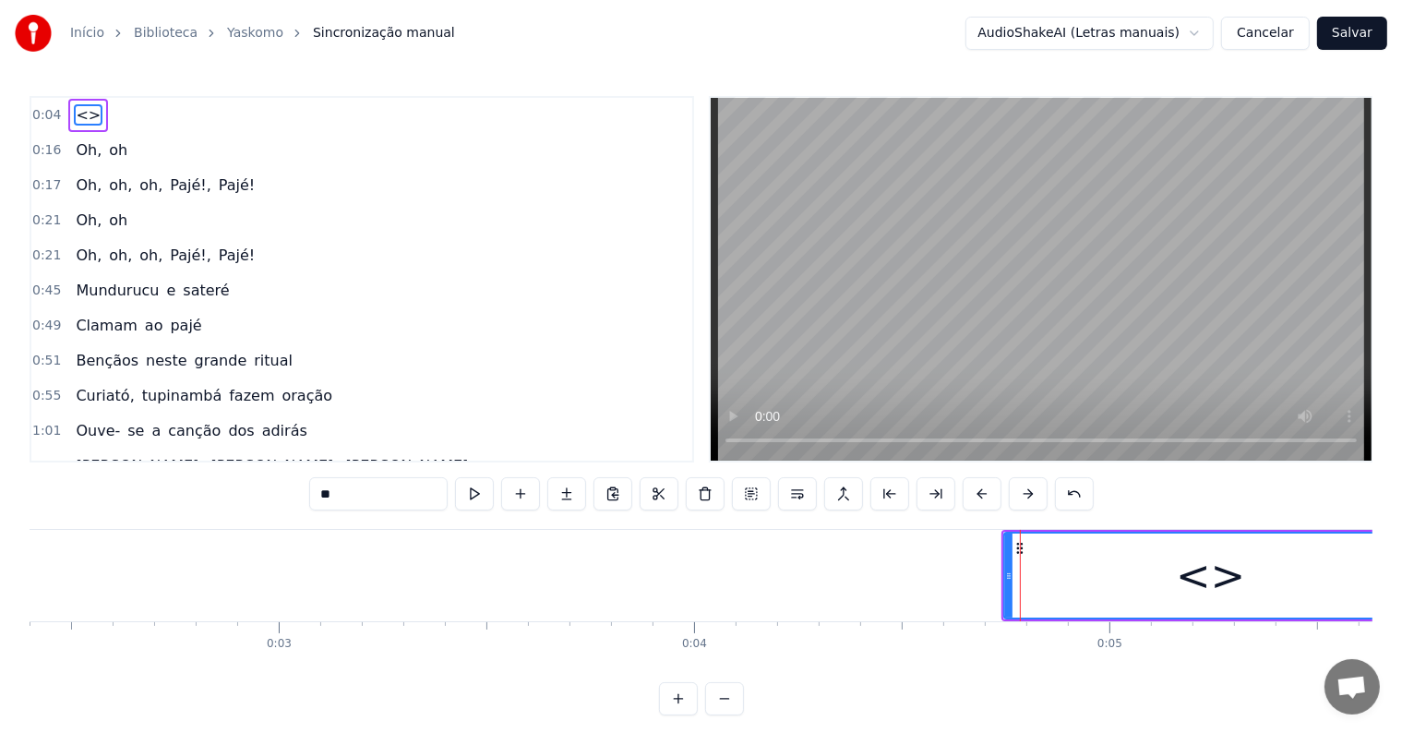
drag, startPoint x: 411, startPoint y: 495, endPoint x: 270, endPoint y: 479, distance: 141.2
click at [270, 479] on div "0:04 <> 0:16 Oh, oh 0:17 Oh, oh, oh, Pajé!, Pajé! 0:21 Oh, oh 0:21 Oh, oh, oh, …" at bounding box center [701, 405] width 1343 height 619
paste input "**********"
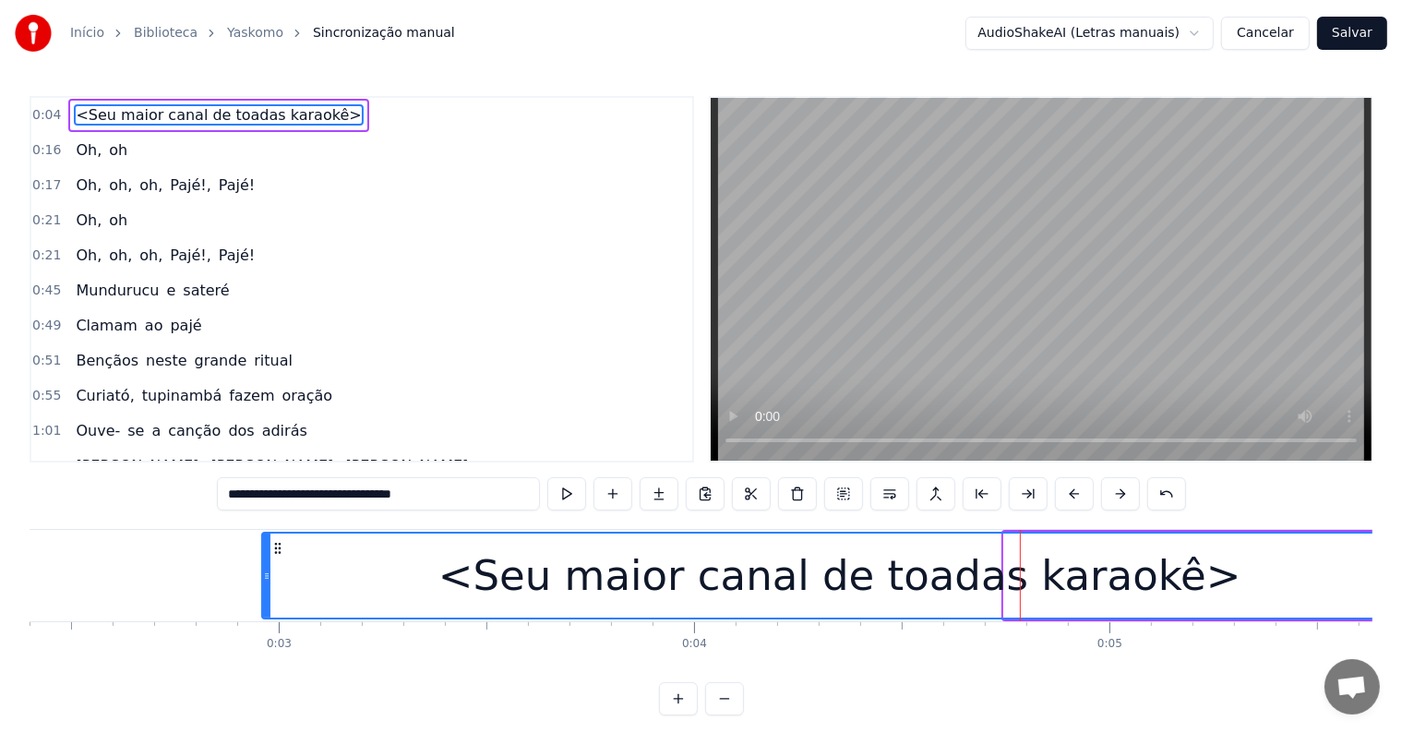
drag, startPoint x: 1004, startPoint y: 571, endPoint x: 262, endPoint y: 555, distance: 742.2
click at [263, 555] on div at bounding box center [266, 575] width 7 height 84
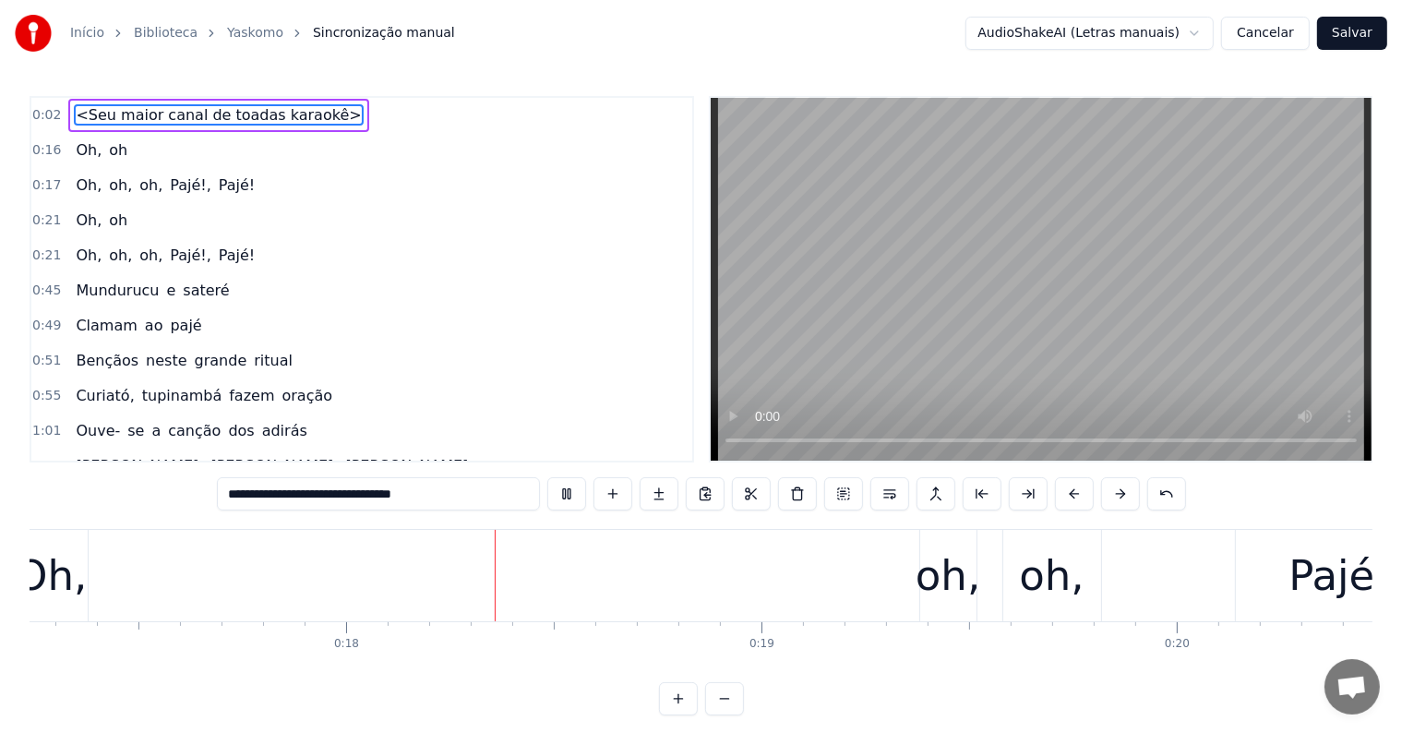
scroll to position [0, 7189]
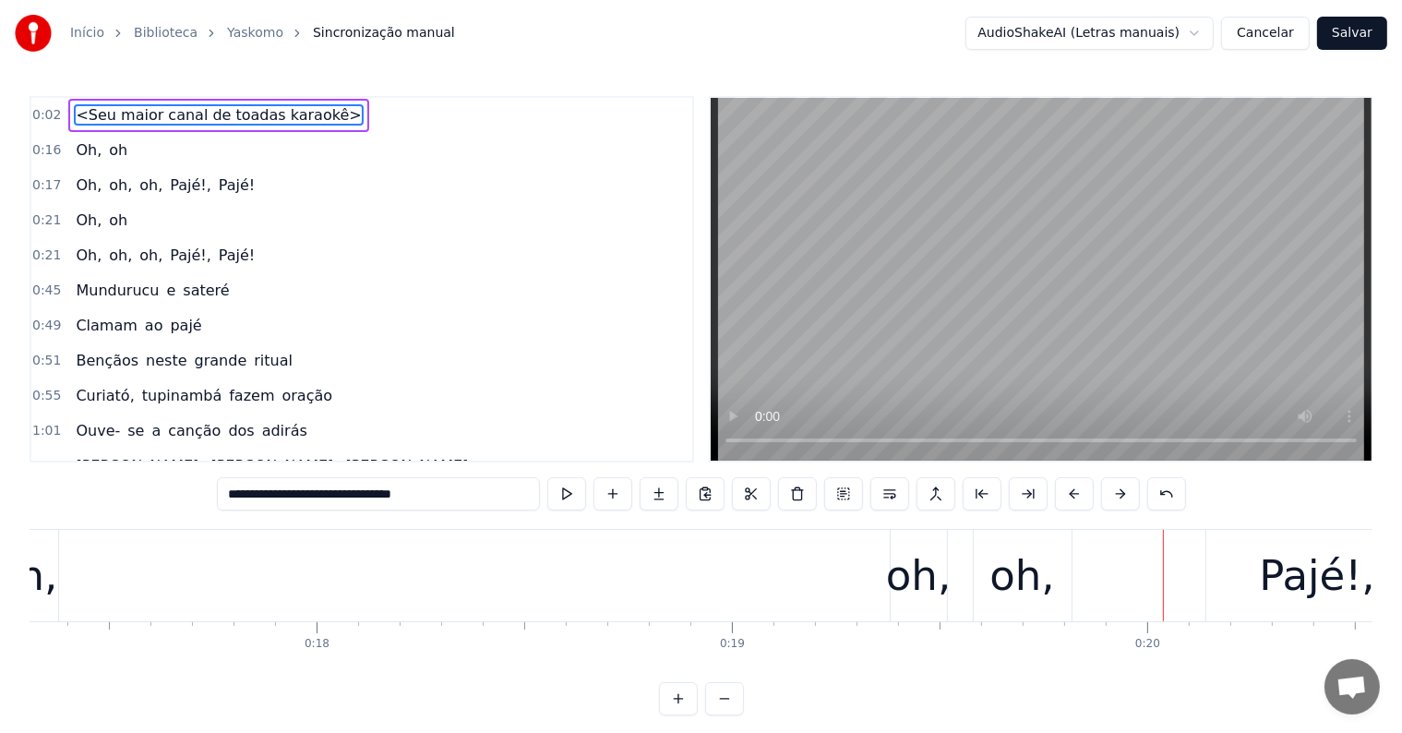
click at [81, 141] on span "Oh," at bounding box center [89, 149] width 30 height 21
type input "***"
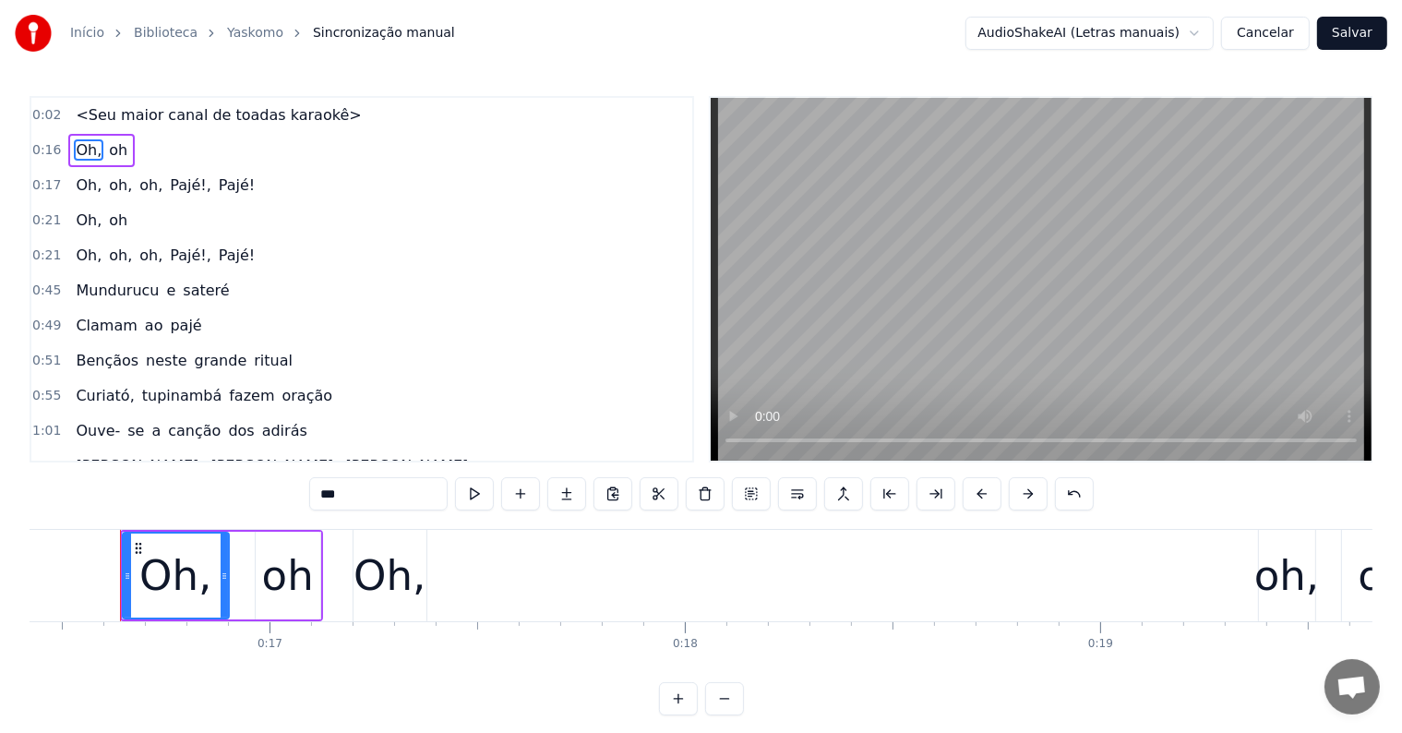
scroll to position [0, 6818]
click at [410, 591] on div "Oh," at bounding box center [392, 576] width 72 height 63
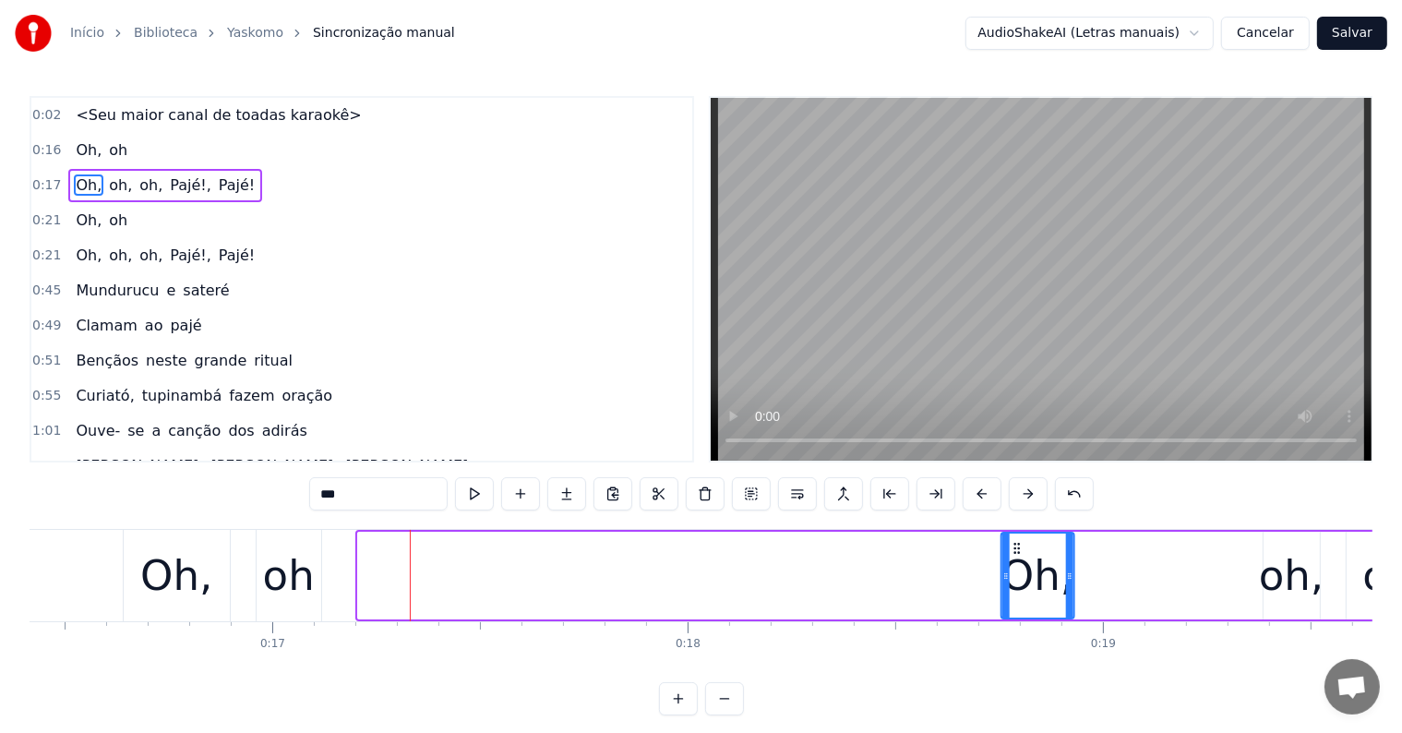
drag, startPoint x: 371, startPoint y: 545, endPoint x: 1016, endPoint y: 587, distance: 646.5
click at [1016, 587] on div "Oh," at bounding box center [1037, 575] width 71 height 84
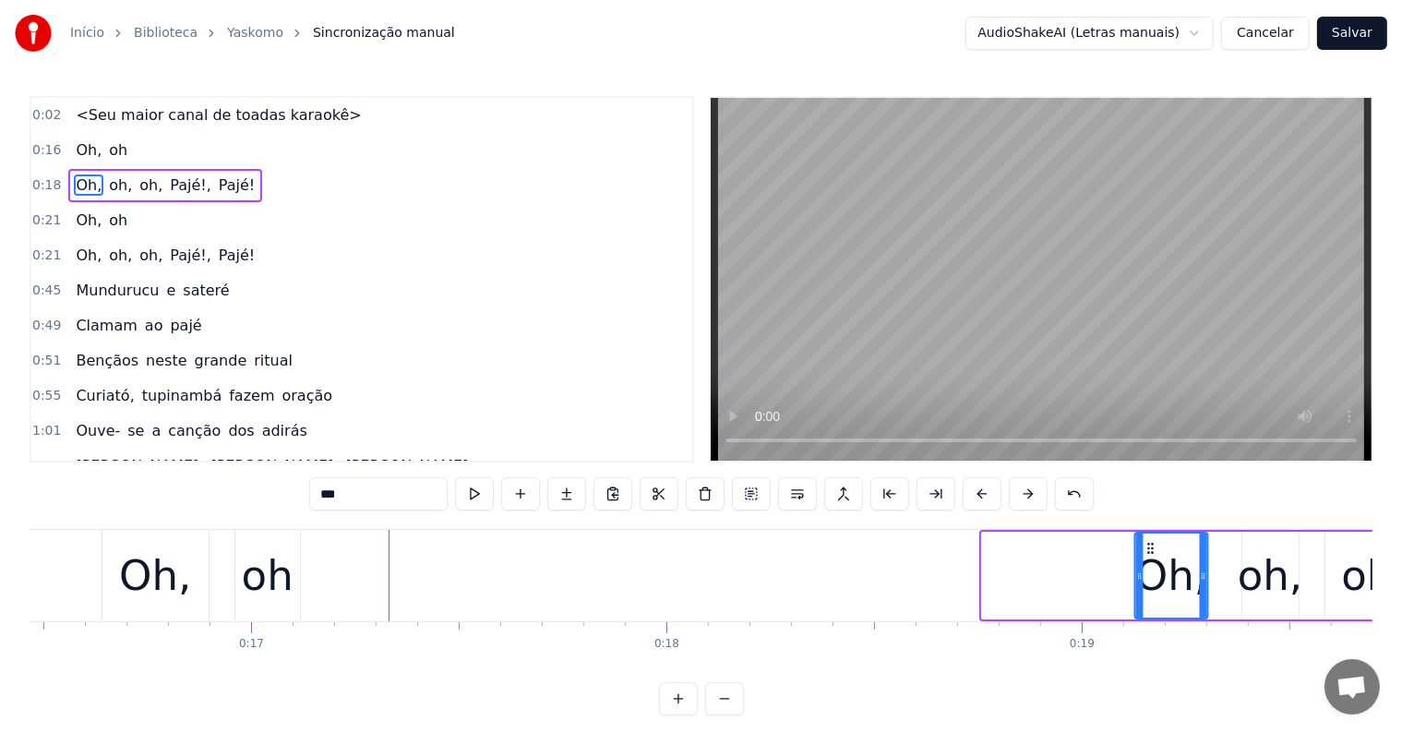
drag, startPoint x: 1015, startPoint y: 547, endPoint x: 1151, endPoint y: 554, distance: 135.8
click at [1151, 554] on div "Oh," at bounding box center [1171, 575] width 71 height 84
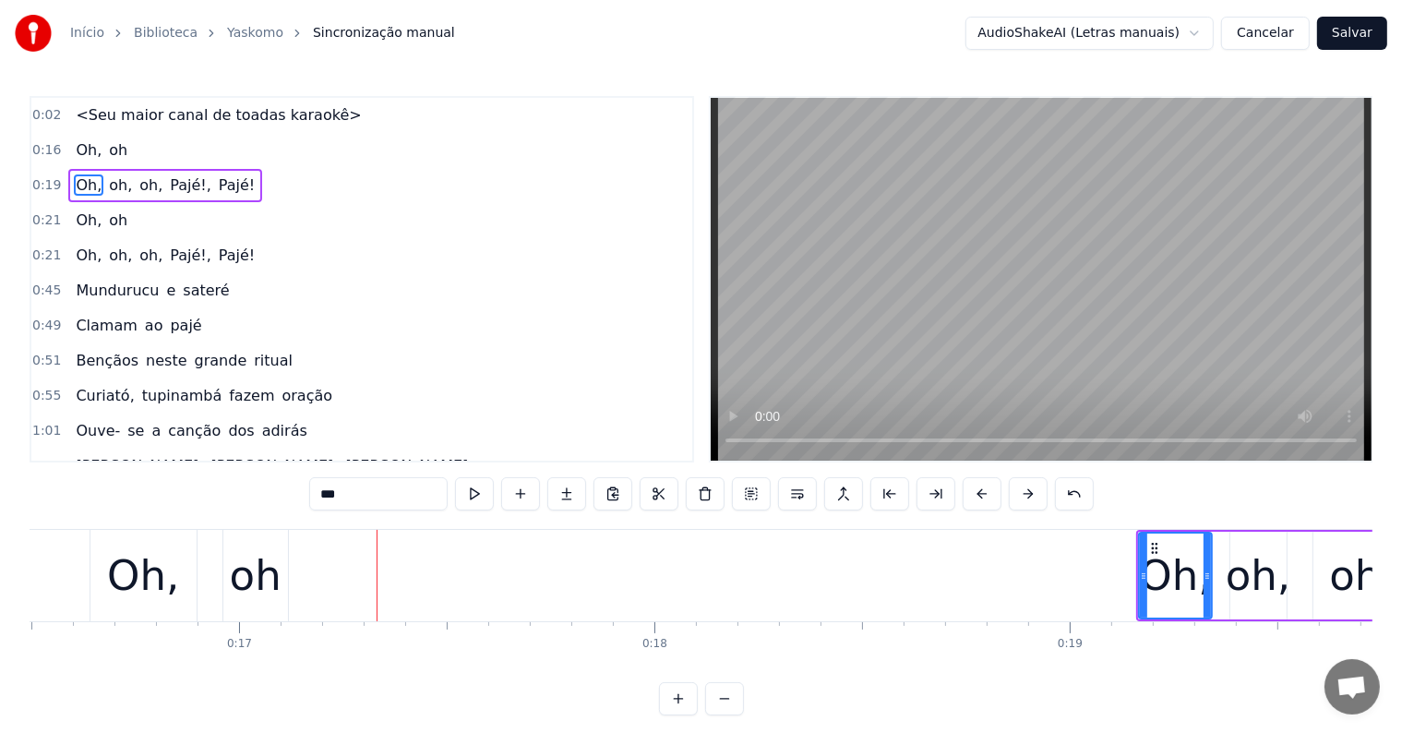
click at [168, 589] on div "Oh," at bounding box center [143, 576] width 72 height 63
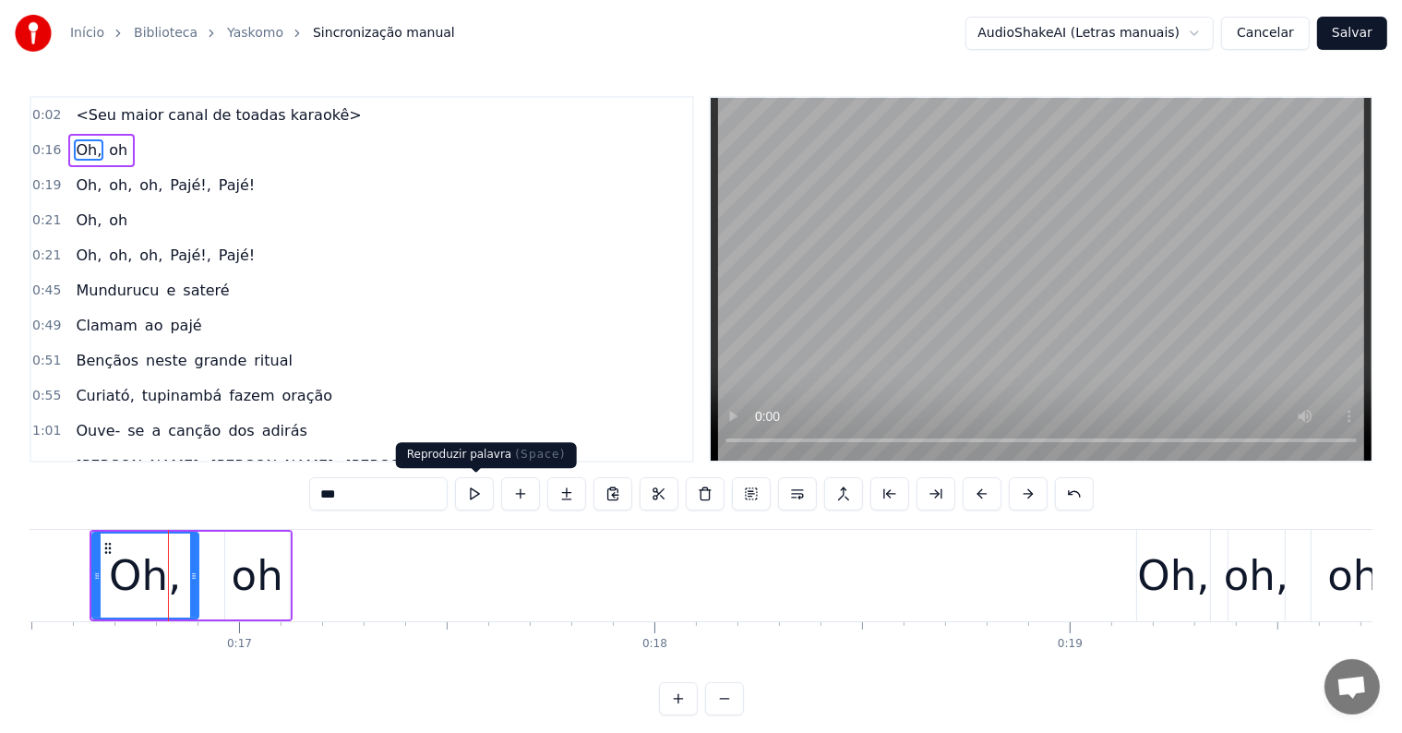
click at [475, 501] on button at bounding box center [474, 493] width 39 height 33
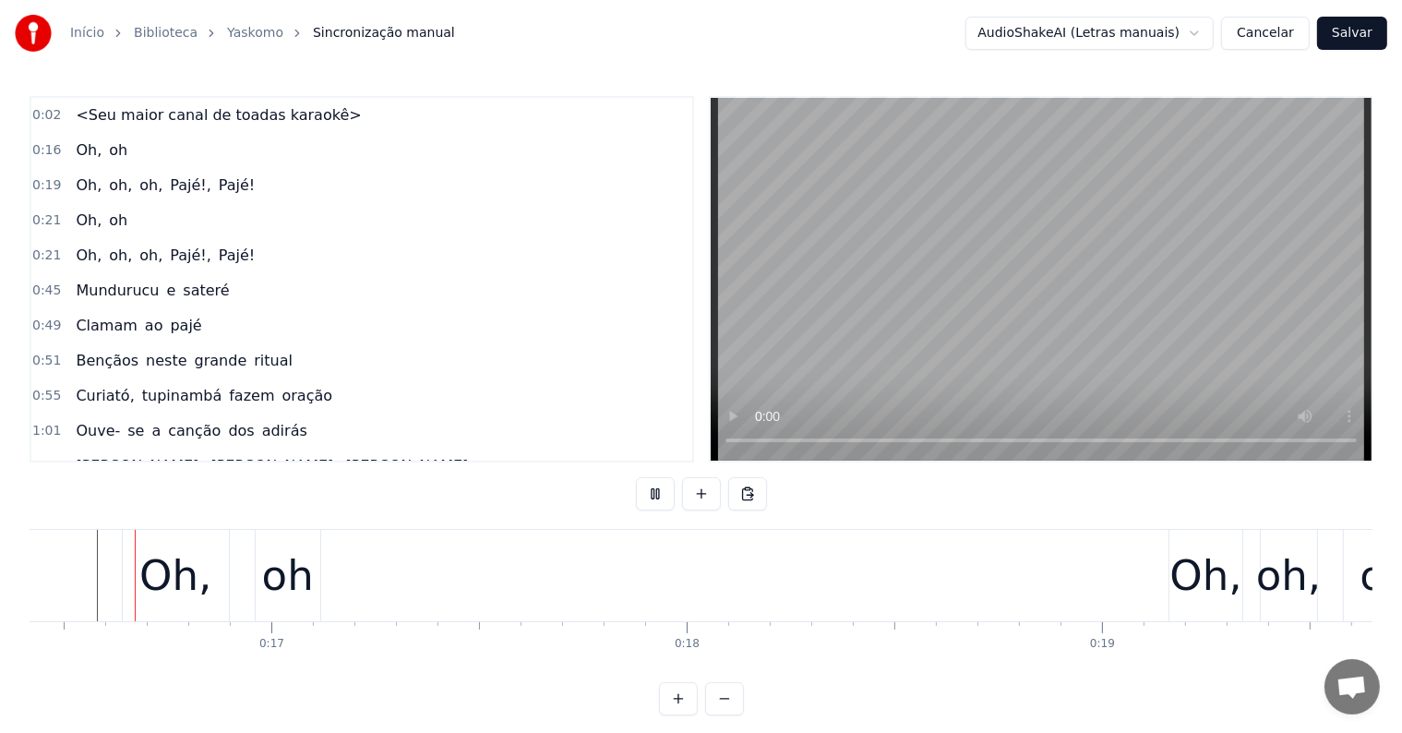
scroll to position [0, 6793]
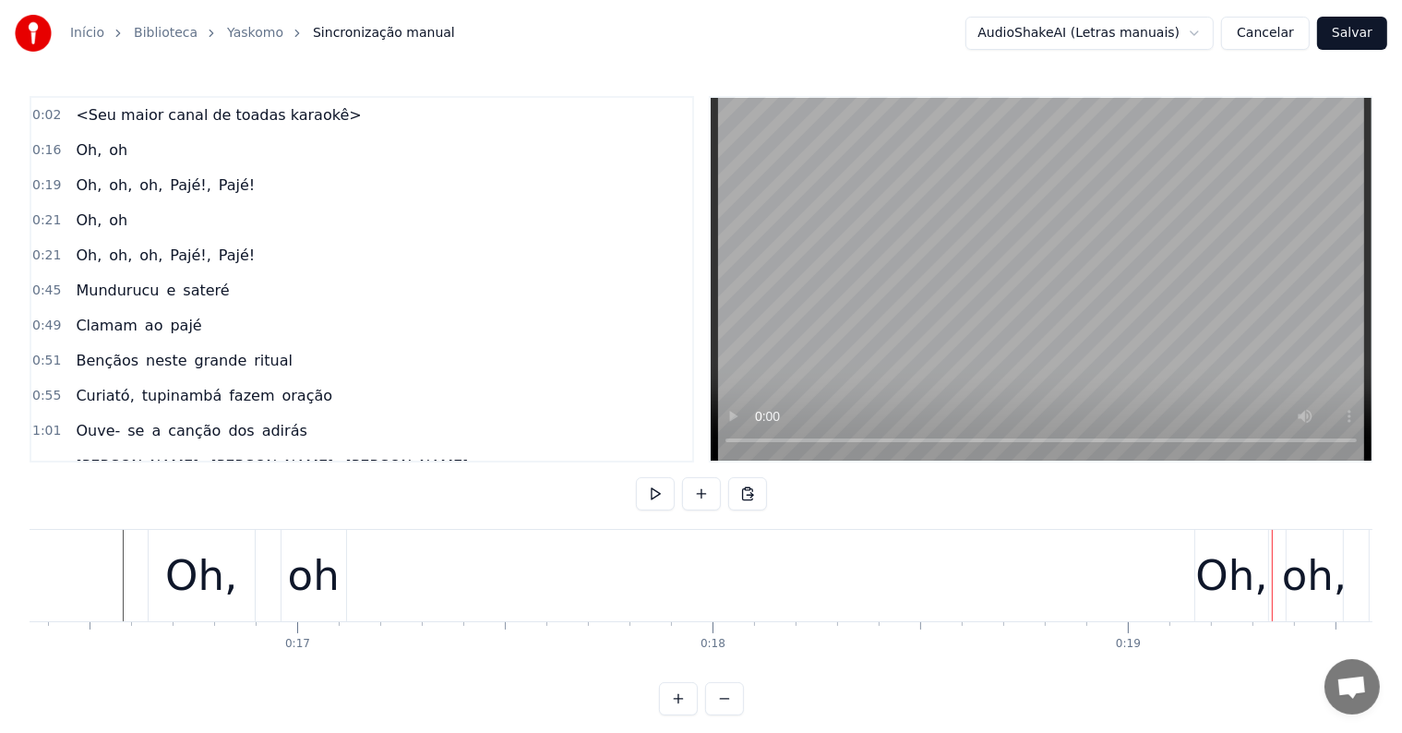
click at [1228, 583] on div "Oh," at bounding box center [1231, 576] width 72 height 63
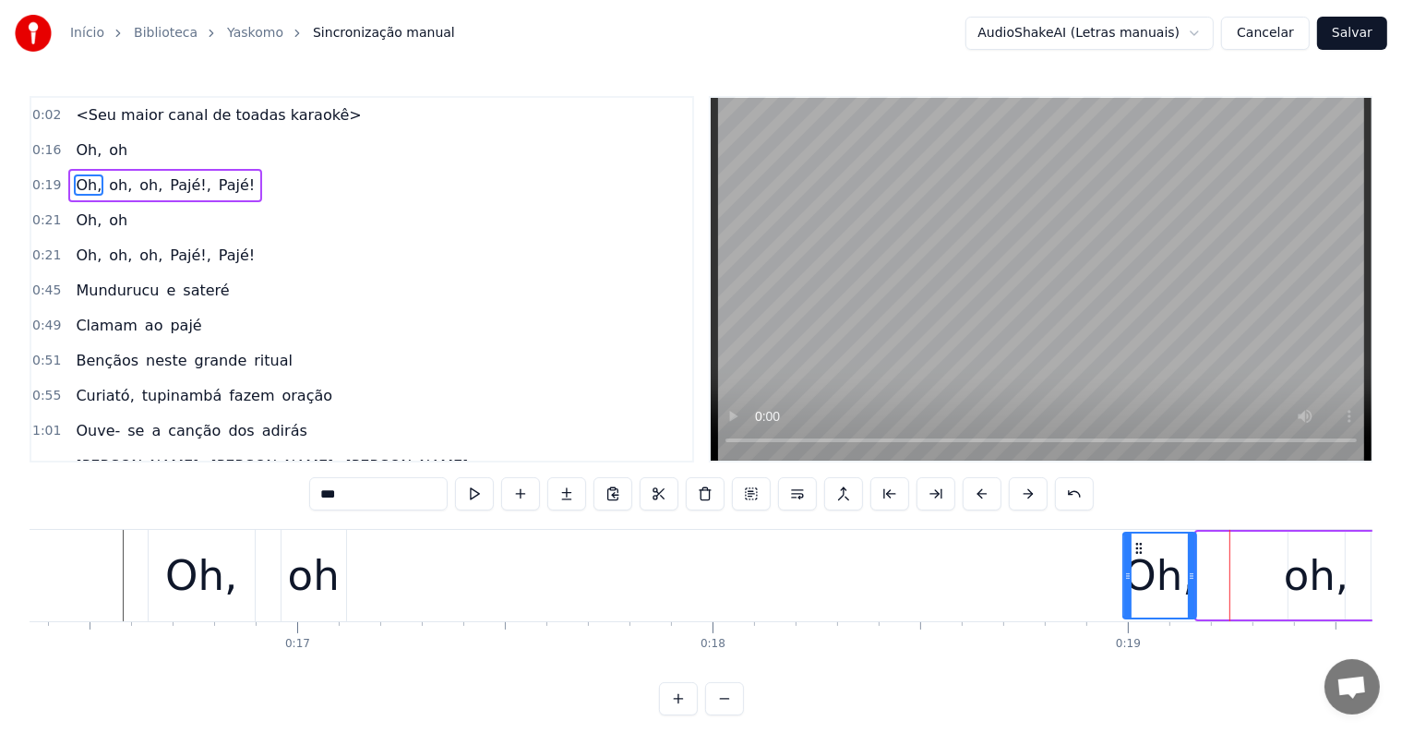
drag, startPoint x: 1211, startPoint y: 545, endPoint x: 1137, endPoint y: 550, distance: 74.0
click at [1137, 550] on icon at bounding box center [1139, 548] width 15 height 15
click at [306, 576] on div "oh" at bounding box center [314, 576] width 52 height 63
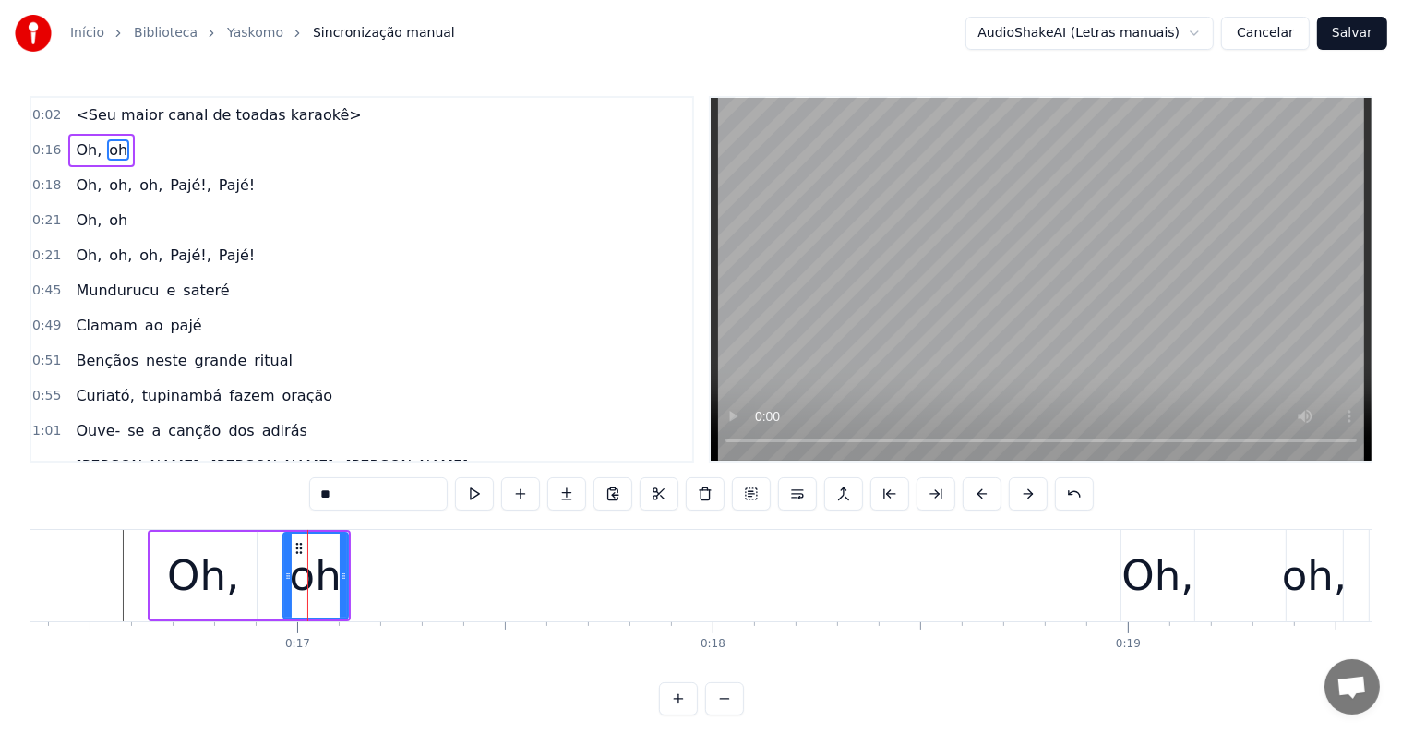
click at [222, 583] on div "Oh," at bounding box center [203, 576] width 72 height 63
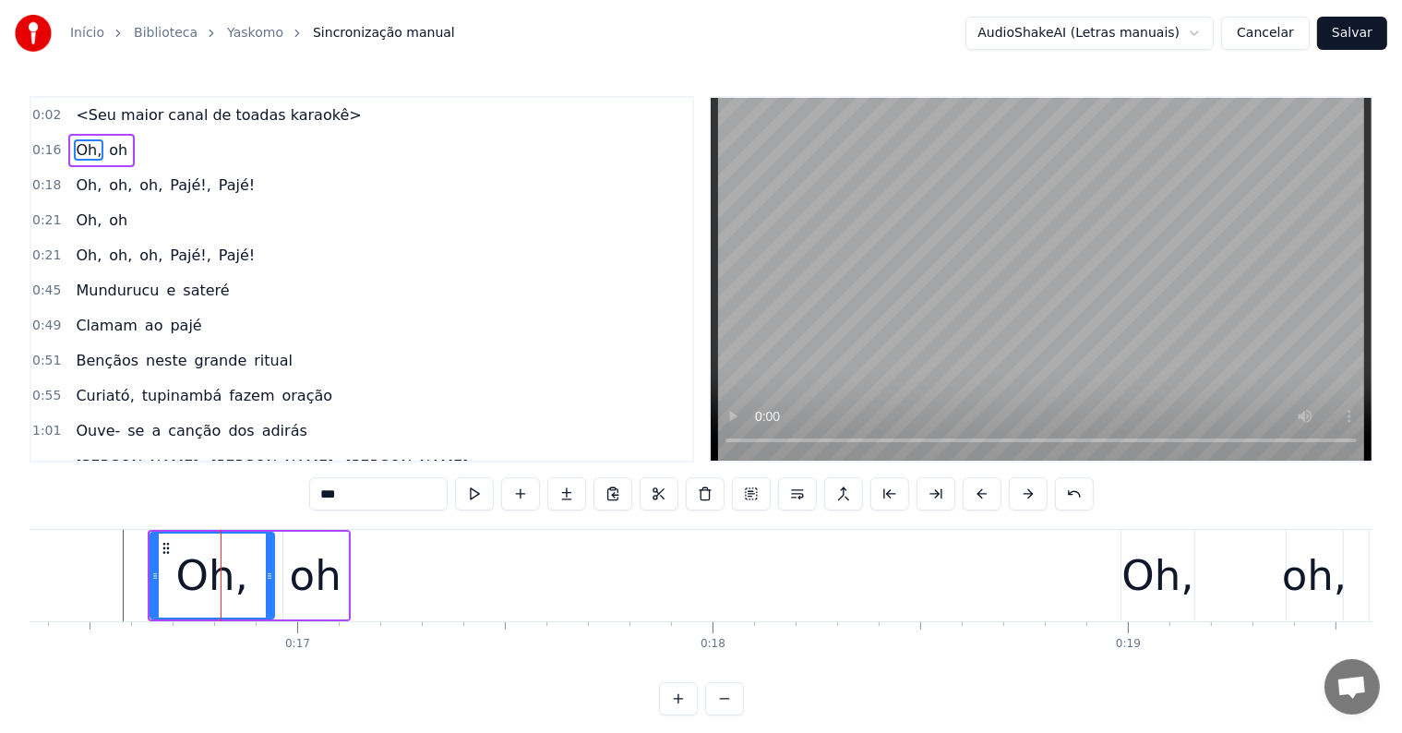
drag, startPoint x: 250, startPoint y: 577, endPoint x: 268, endPoint y: 578, distance: 17.6
click at [268, 578] on icon at bounding box center [269, 576] width 7 height 15
drag, startPoint x: 311, startPoint y: 560, endPoint x: 343, endPoint y: 560, distance: 32.3
click at [343, 560] on div "oh" at bounding box center [315, 576] width 65 height 88
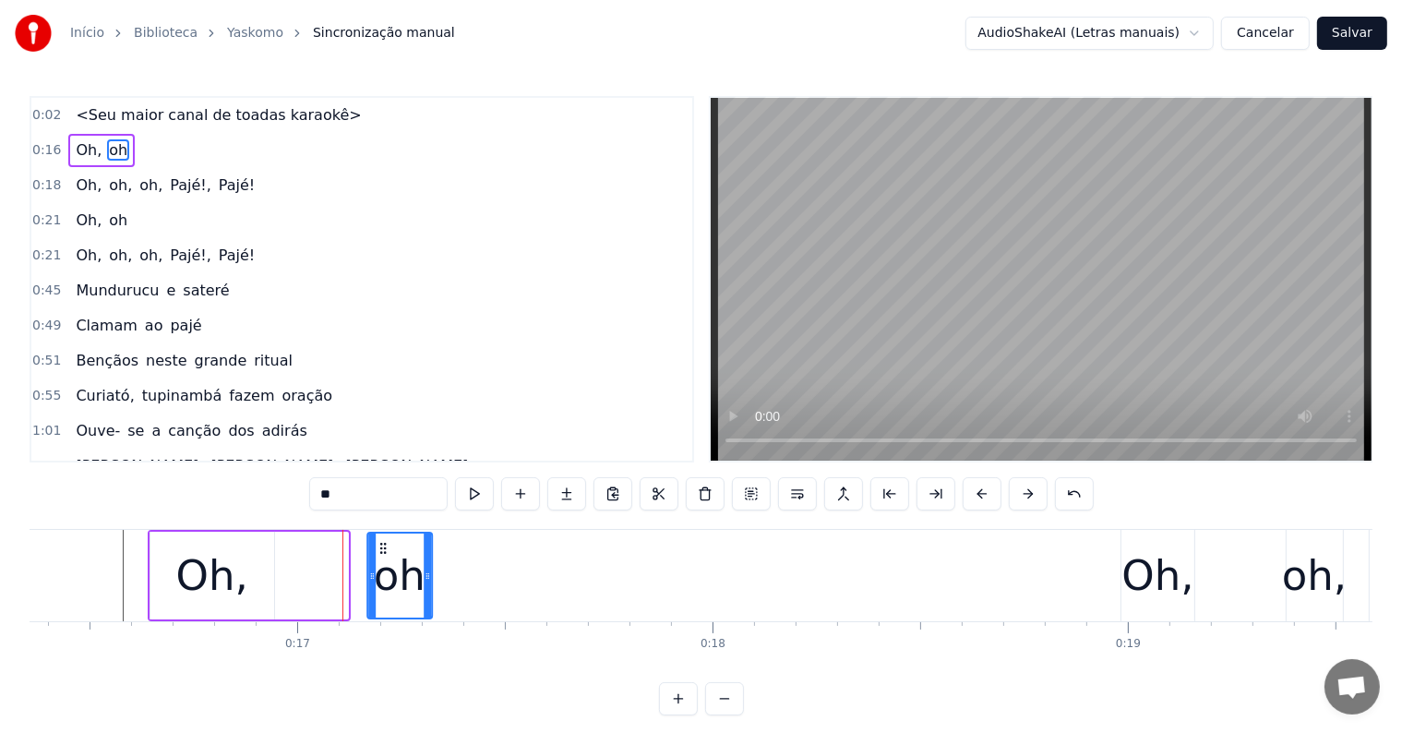
drag, startPoint x: 295, startPoint y: 546, endPoint x: 380, endPoint y: 553, distance: 85.2
click at [380, 553] on icon at bounding box center [383, 548] width 15 height 15
click at [207, 561] on div "Oh," at bounding box center [212, 576] width 72 height 63
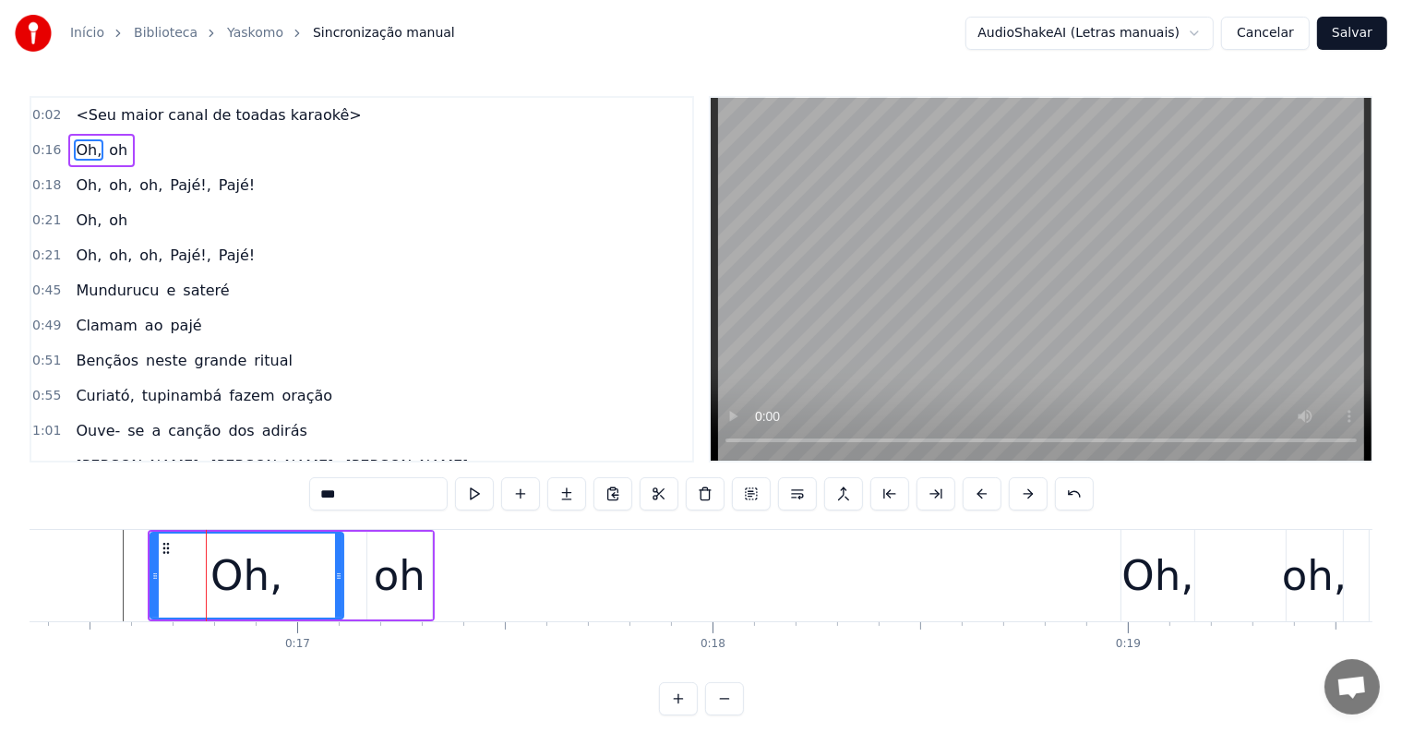
drag, startPoint x: 269, startPoint y: 571, endPoint x: 338, endPoint y: 573, distance: 69.2
click at [338, 573] on icon at bounding box center [338, 576] width 7 height 15
click at [417, 583] on div "oh" at bounding box center [400, 576] width 52 height 63
type input "**"
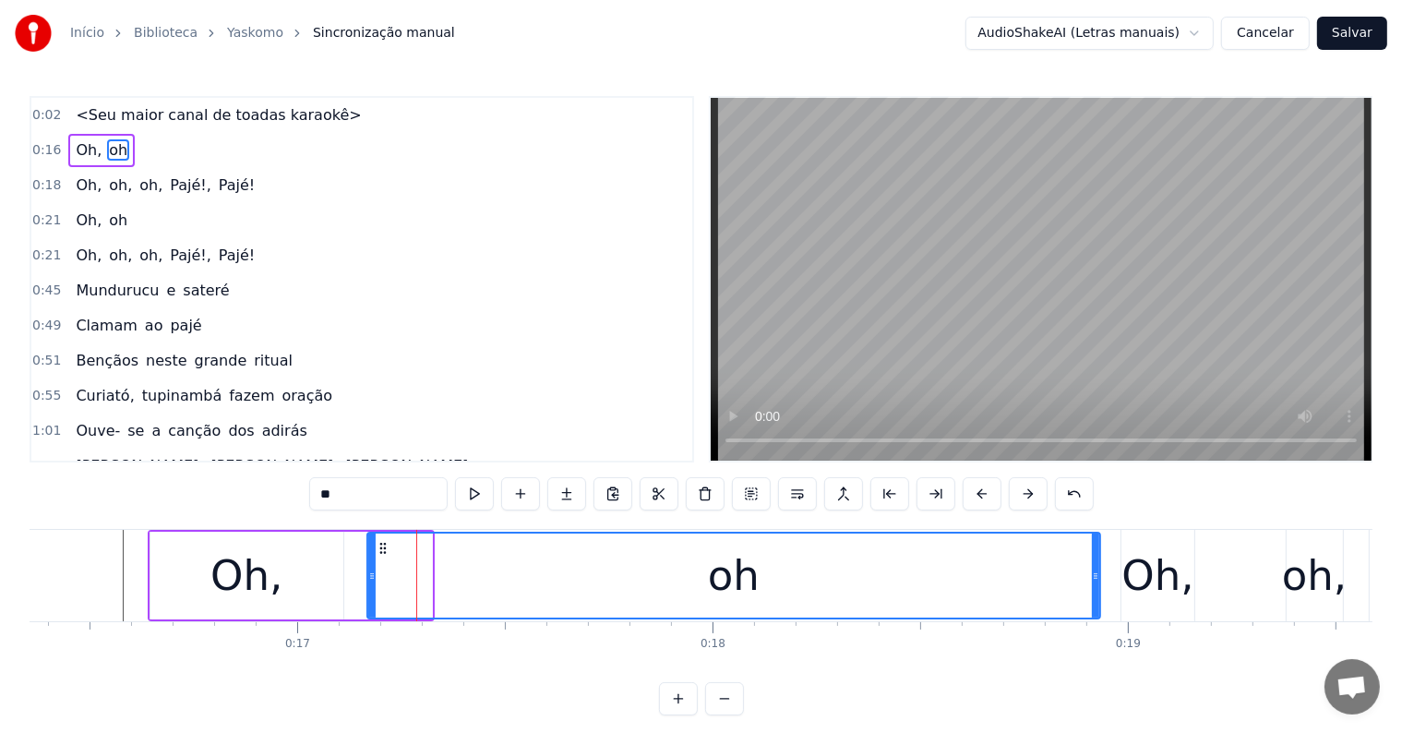
drag, startPoint x: 425, startPoint y: 577, endPoint x: 1093, endPoint y: 591, distance: 668.4
click at [1093, 591] on div at bounding box center [1095, 575] width 7 height 84
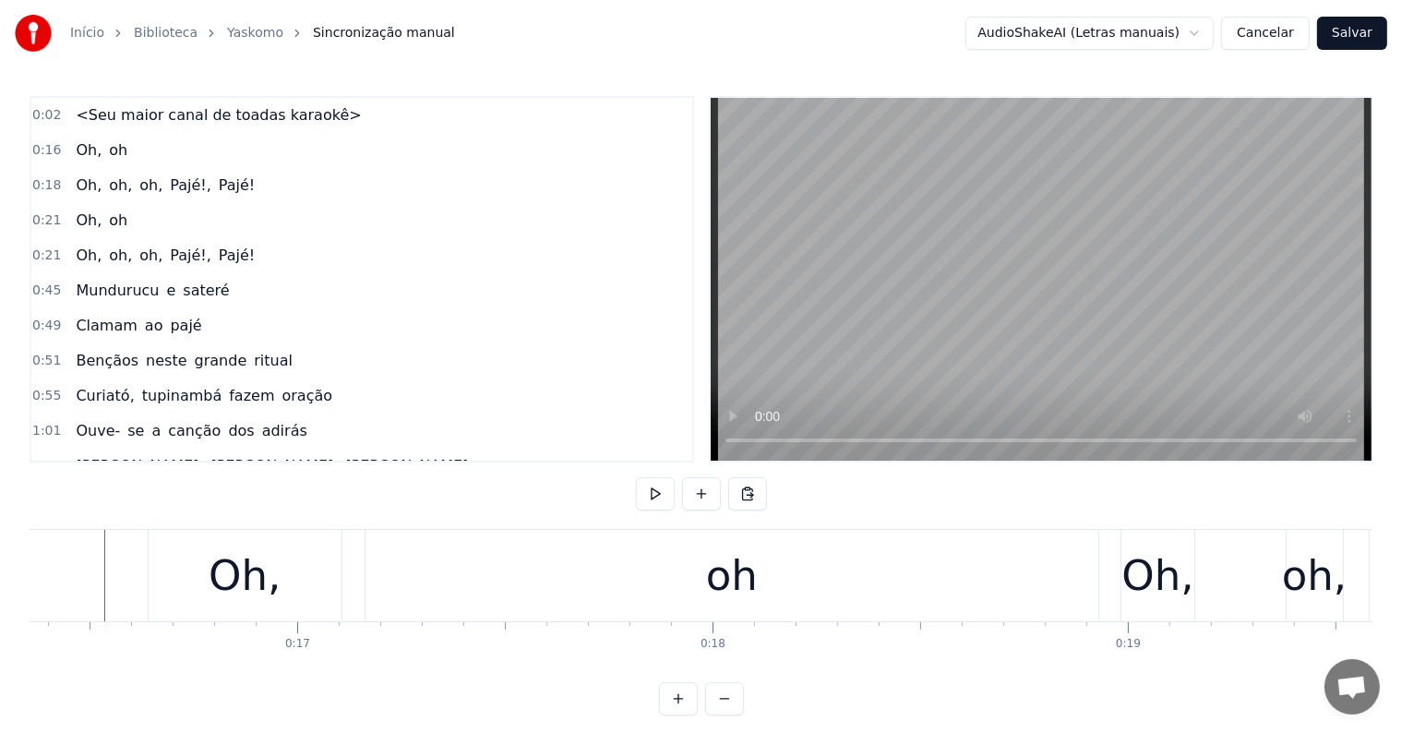
scroll to position [0, 6774]
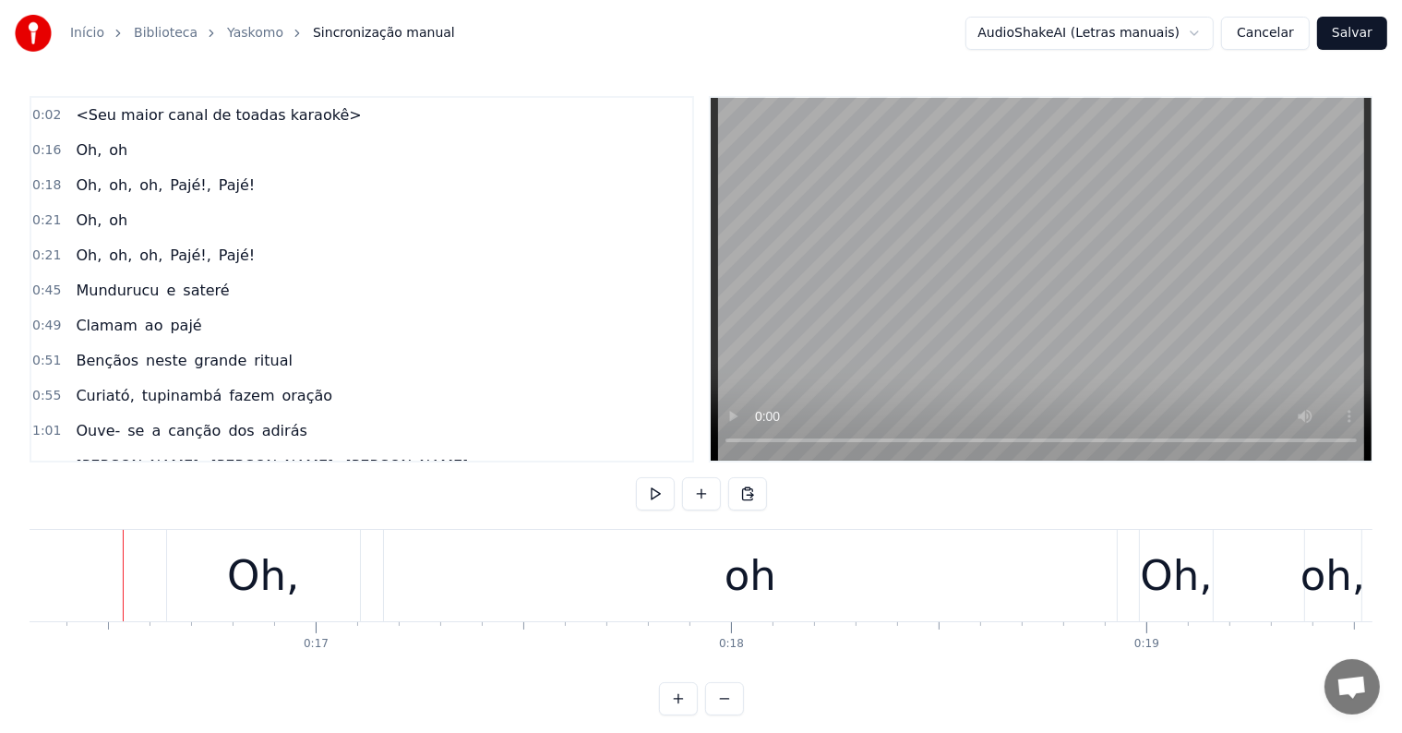
click at [182, 558] on div "Oh," at bounding box center [263, 575] width 193 height 91
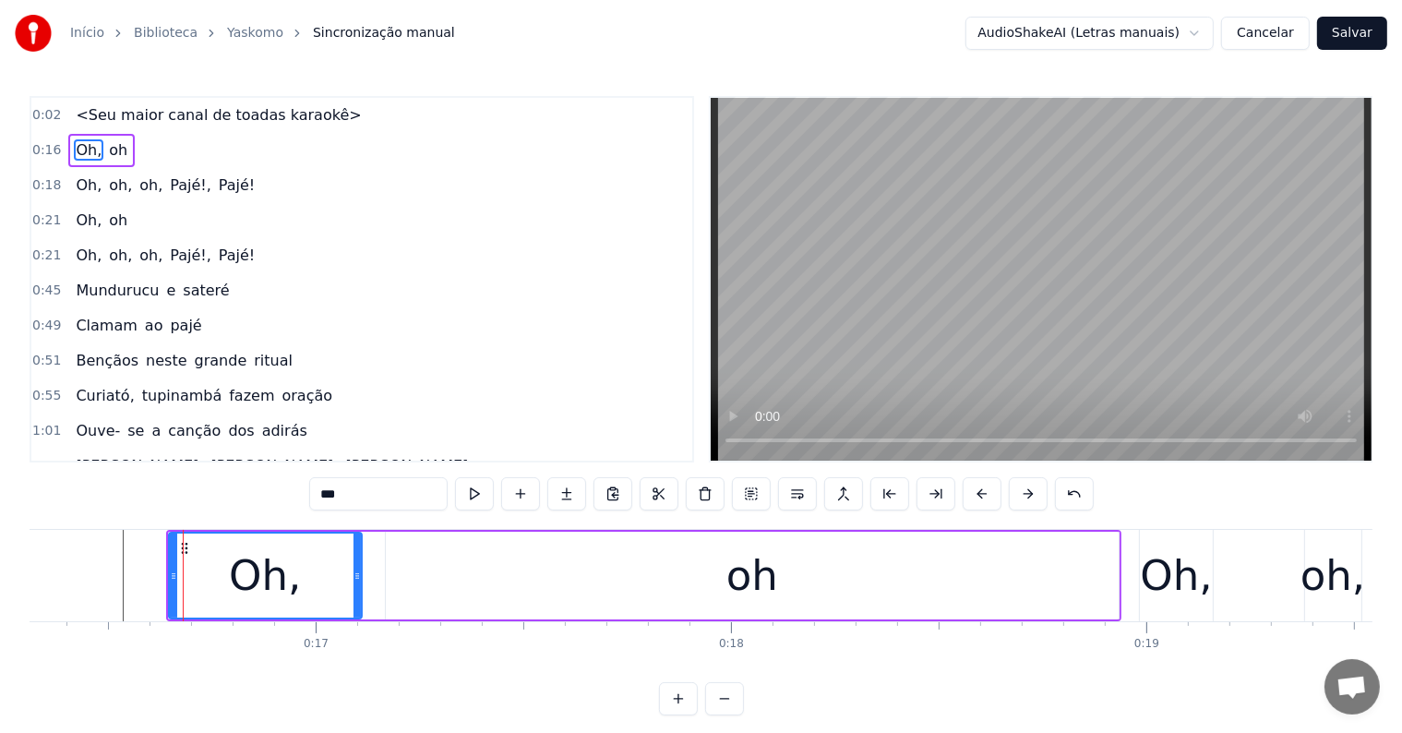
drag, startPoint x: 182, startPoint y: 543, endPoint x: 172, endPoint y: 543, distance: 10.2
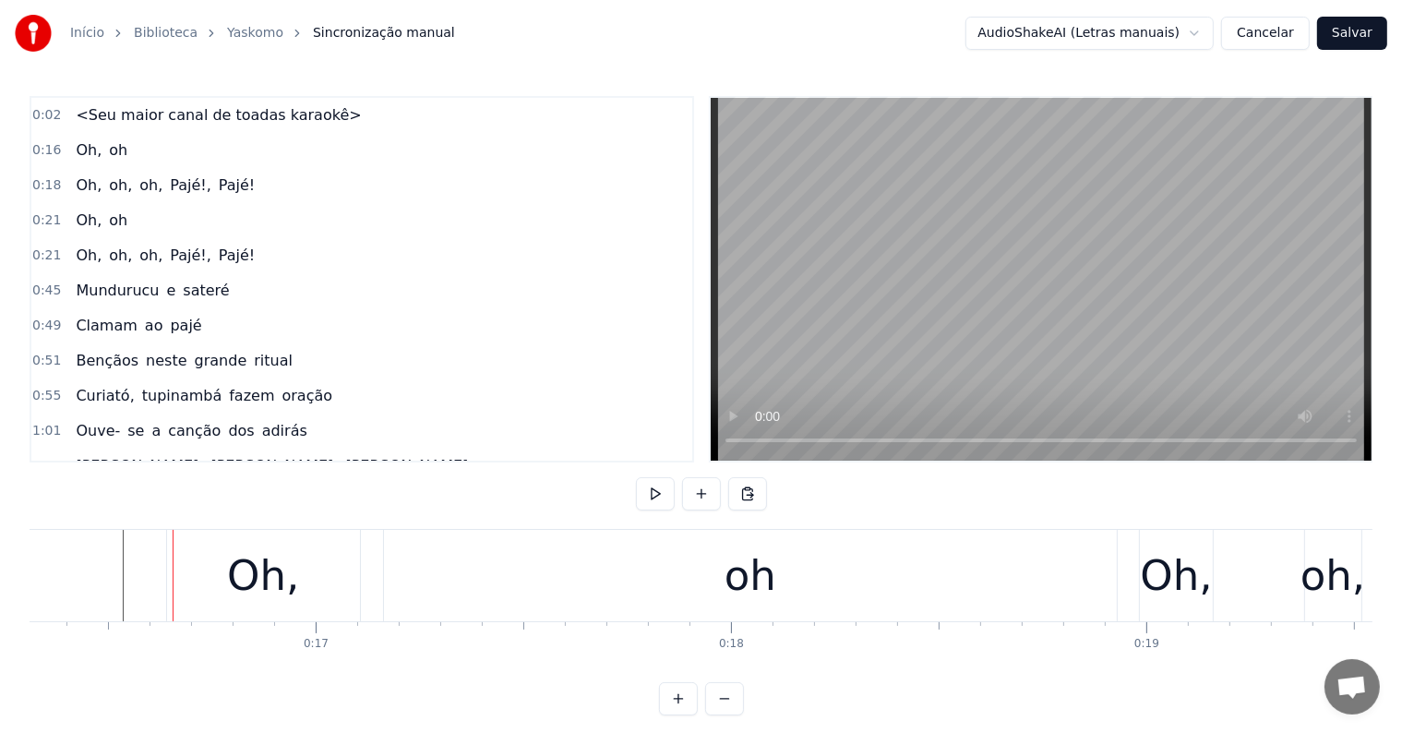
click at [184, 546] on div "Oh," at bounding box center [263, 575] width 193 height 91
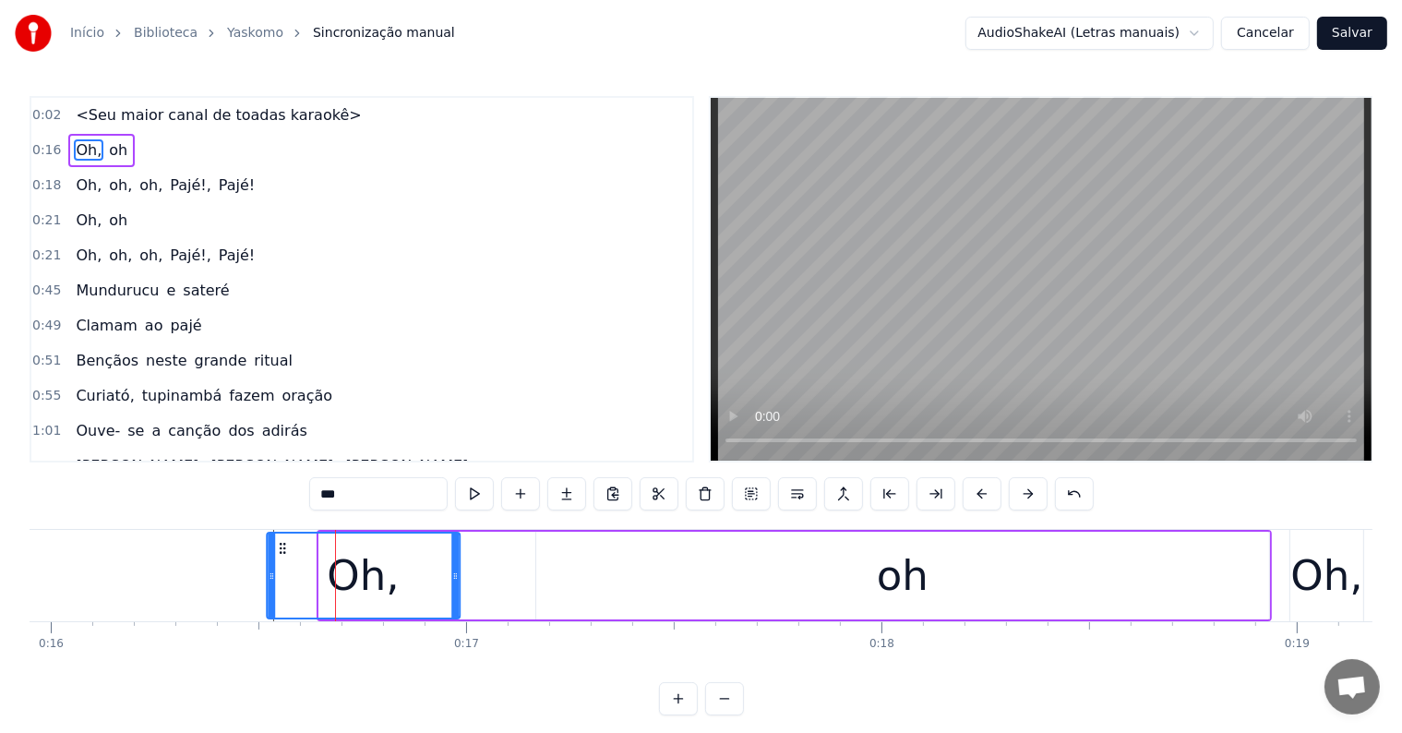
scroll to position [0, 6621]
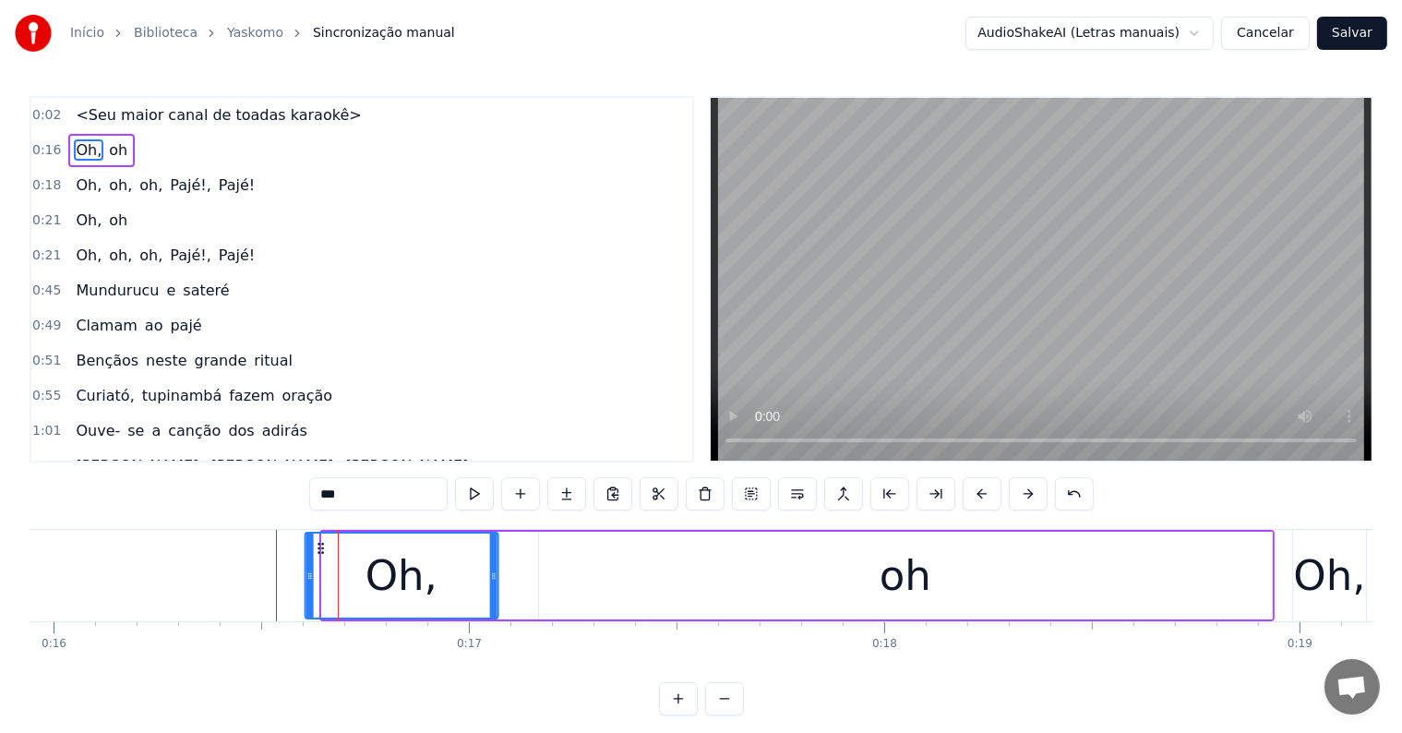
drag, startPoint x: 179, startPoint y: 545, endPoint x: 316, endPoint y: 554, distance: 136.8
click at [316, 554] on icon at bounding box center [320, 548] width 15 height 15
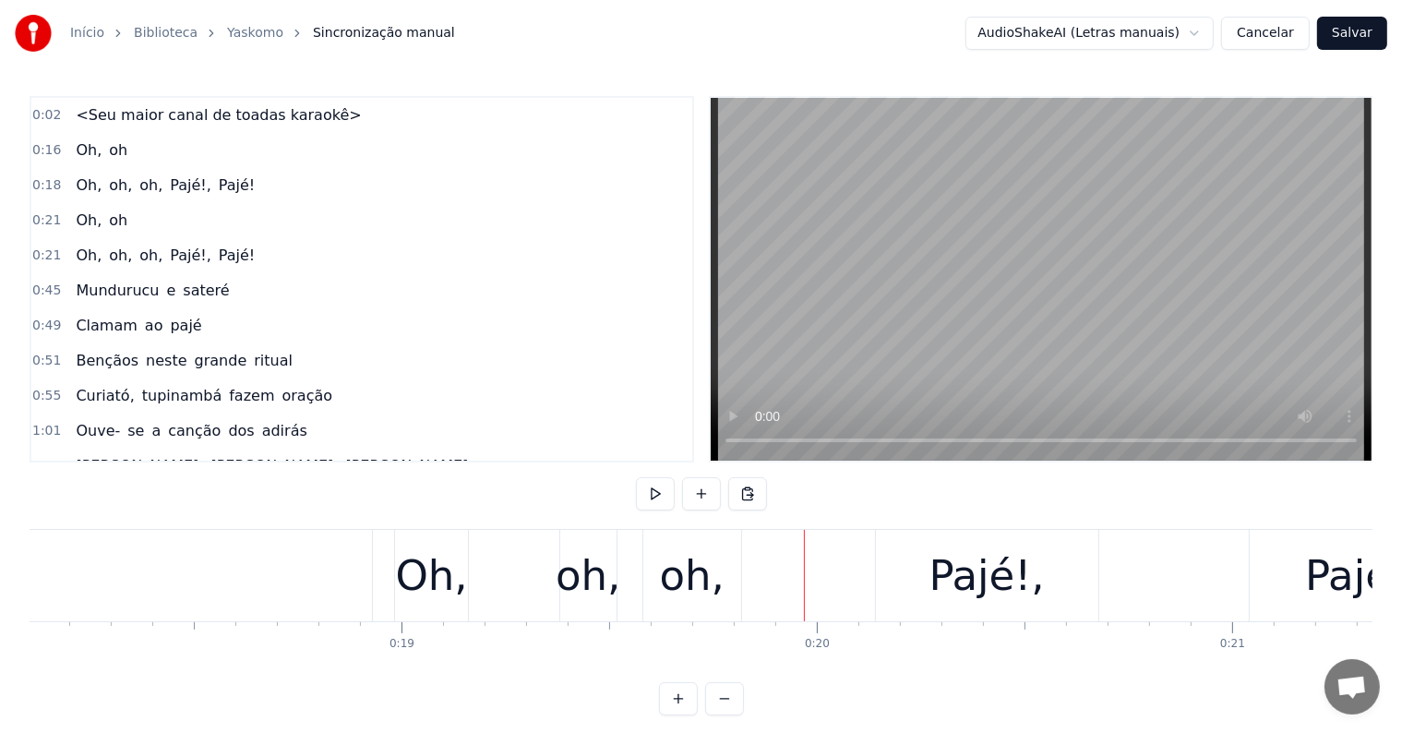
scroll to position [0, 7396]
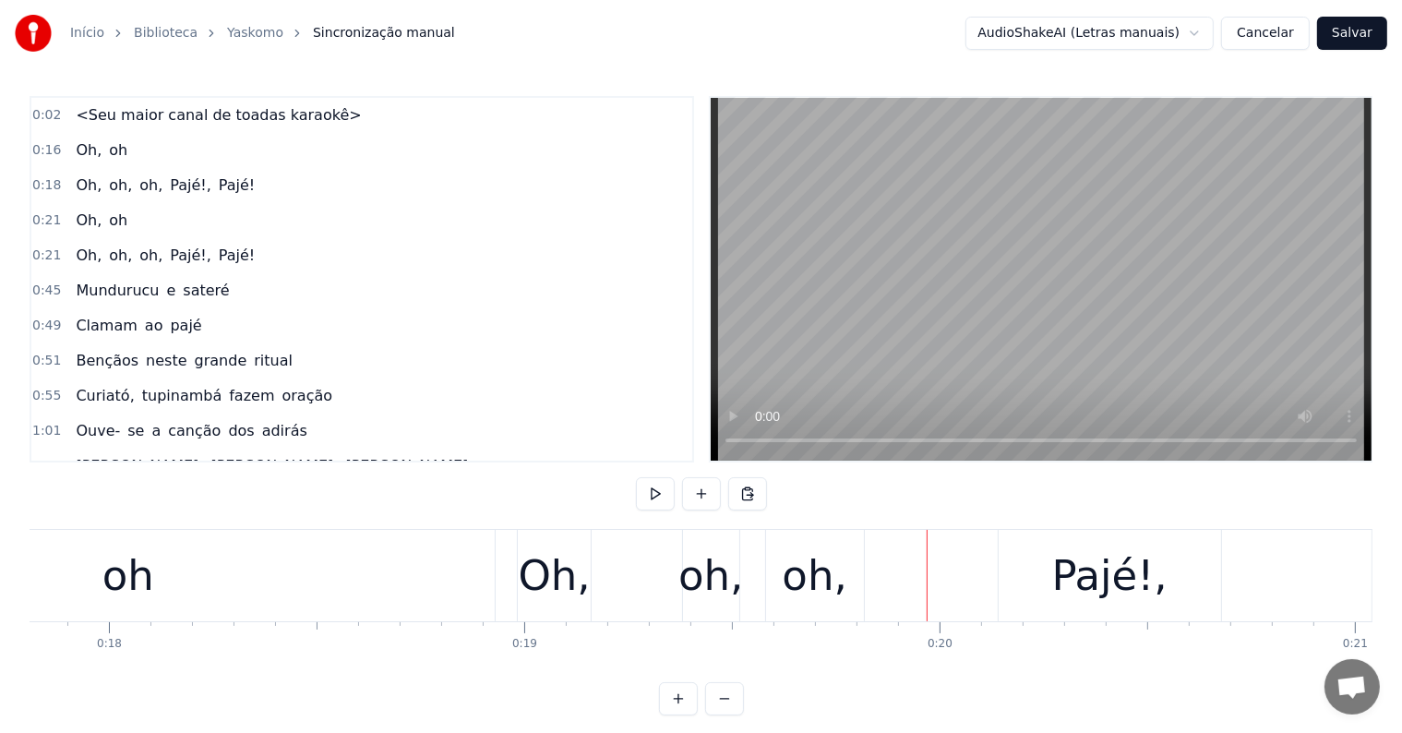
click at [557, 587] on div "Oh," at bounding box center [554, 576] width 72 height 63
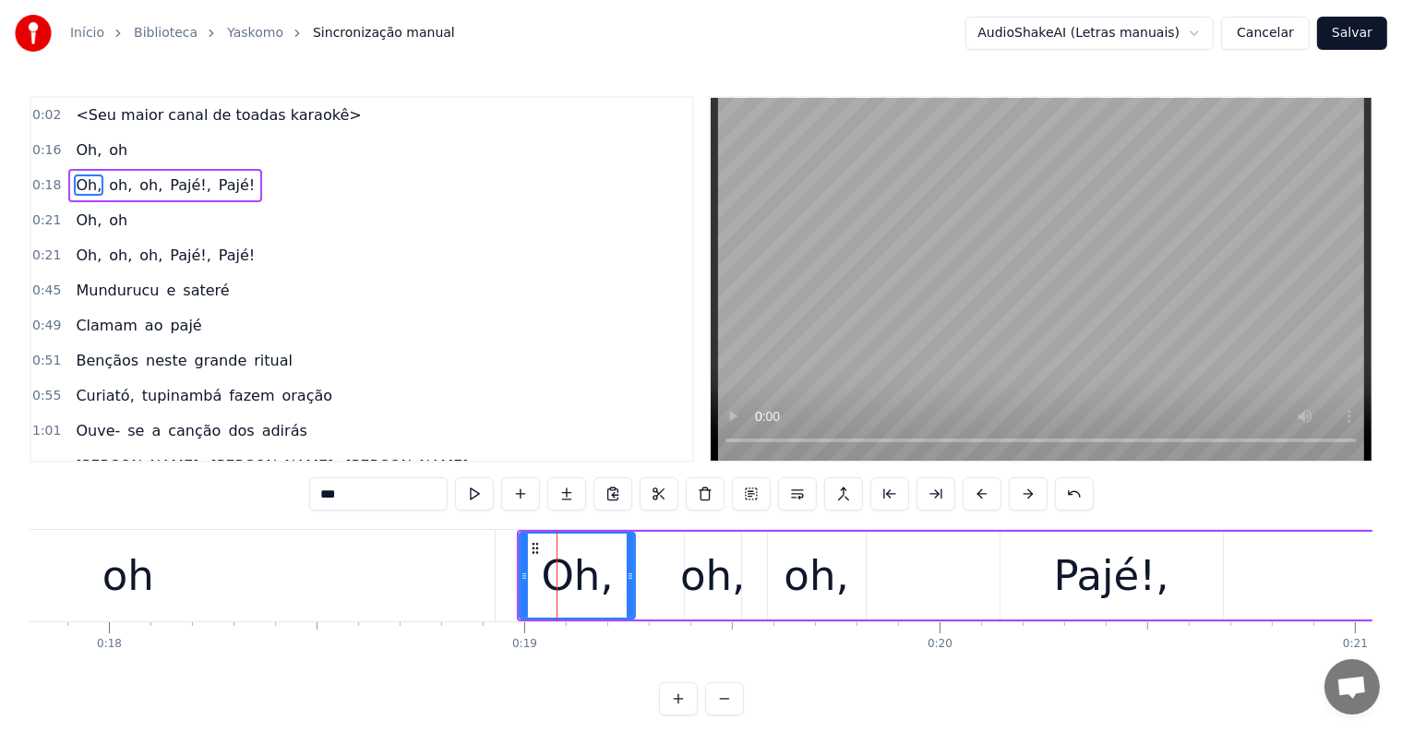
drag, startPoint x: 587, startPoint y: 574, endPoint x: 629, endPoint y: 574, distance: 42.5
click at [629, 574] on icon at bounding box center [630, 576] width 7 height 15
click at [701, 576] on div "oh," at bounding box center [712, 576] width 65 height 63
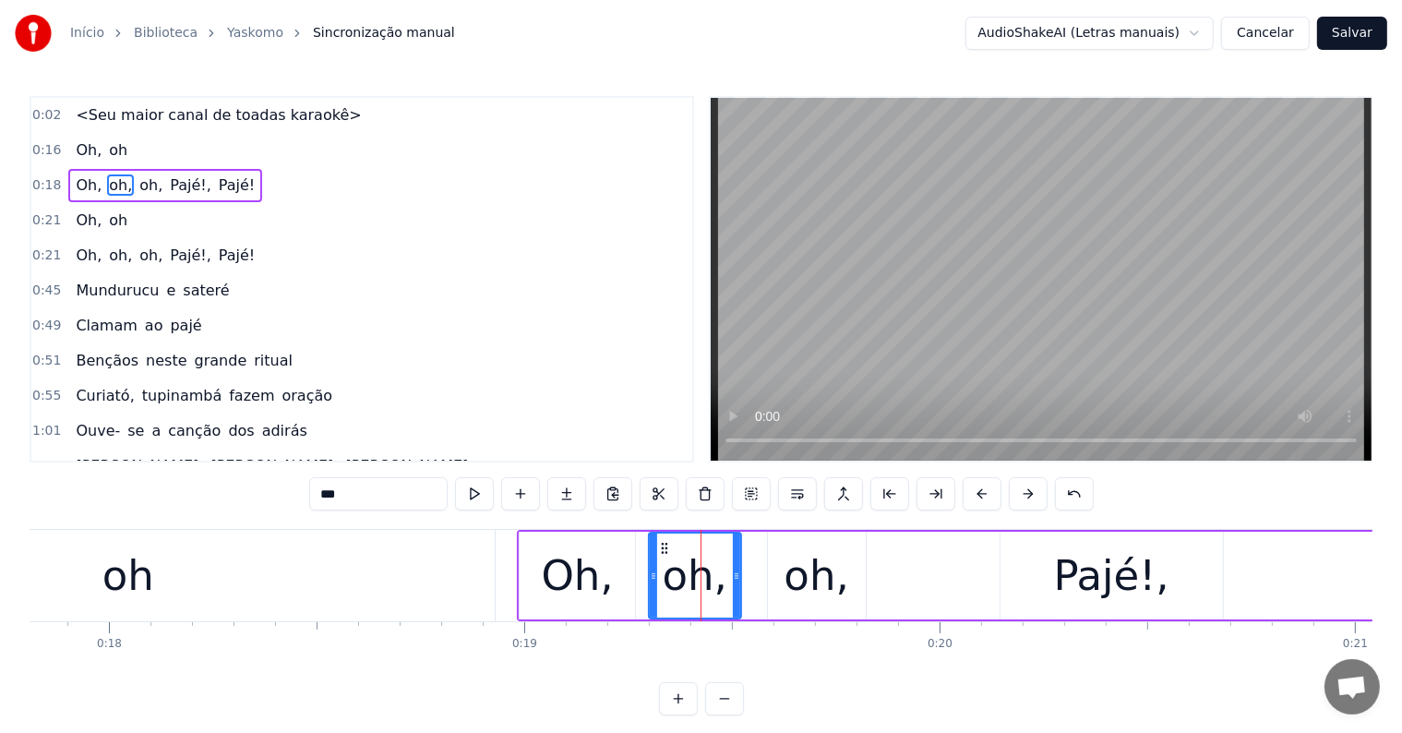
drag, startPoint x: 689, startPoint y: 572, endPoint x: 653, endPoint y: 572, distance: 36.0
click at [653, 573] on circle at bounding box center [653, 573] width 1 height 1
click at [806, 581] on div "oh," at bounding box center [816, 576] width 65 height 63
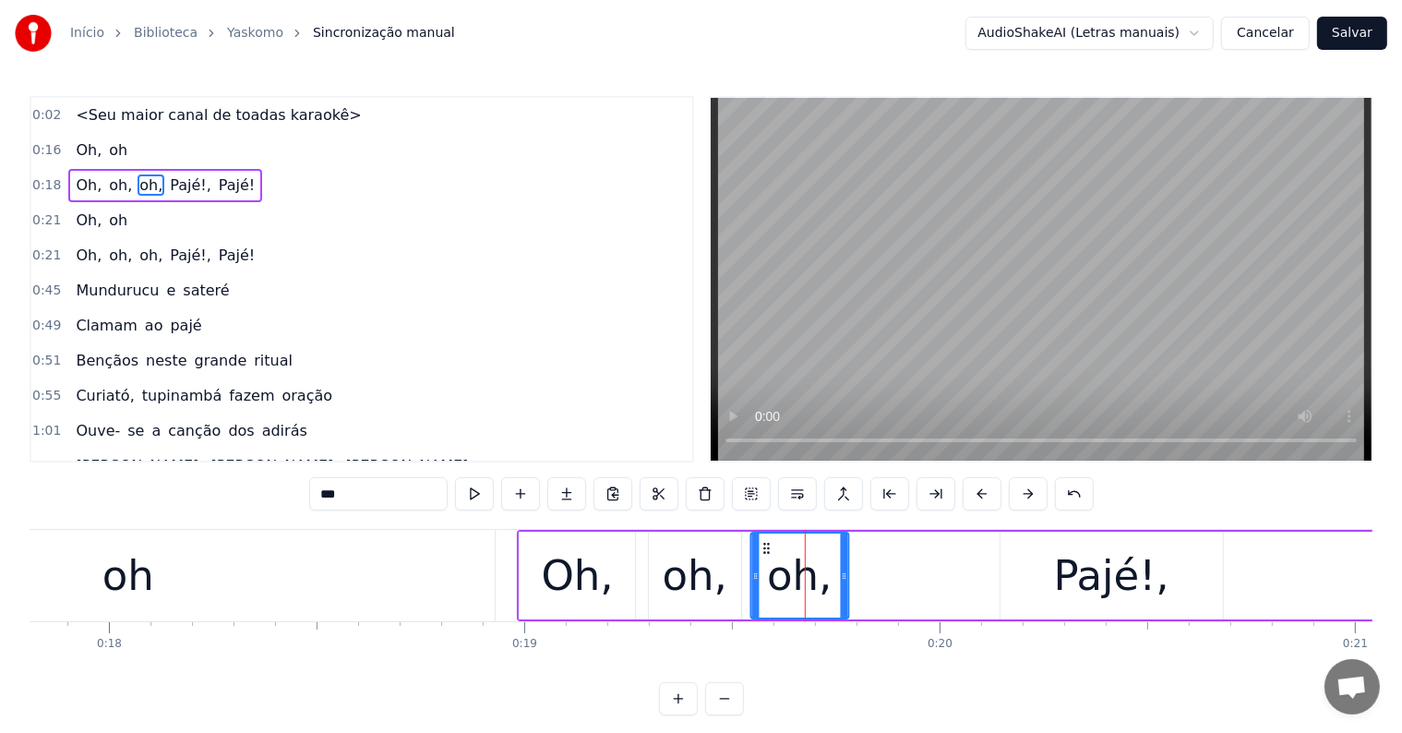
drag, startPoint x: 779, startPoint y: 543, endPoint x: 762, endPoint y: 543, distance: 16.6
click at [764, 544] on circle at bounding box center [764, 544] width 1 height 1
drag, startPoint x: 840, startPoint y: 569, endPoint x: 810, endPoint y: 569, distance: 29.5
click at [810, 569] on icon at bounding box center [813, 576] width 7 height 15
click at [189, 569] on div "oh" at bounding box center [128, 575] width 733 height 91
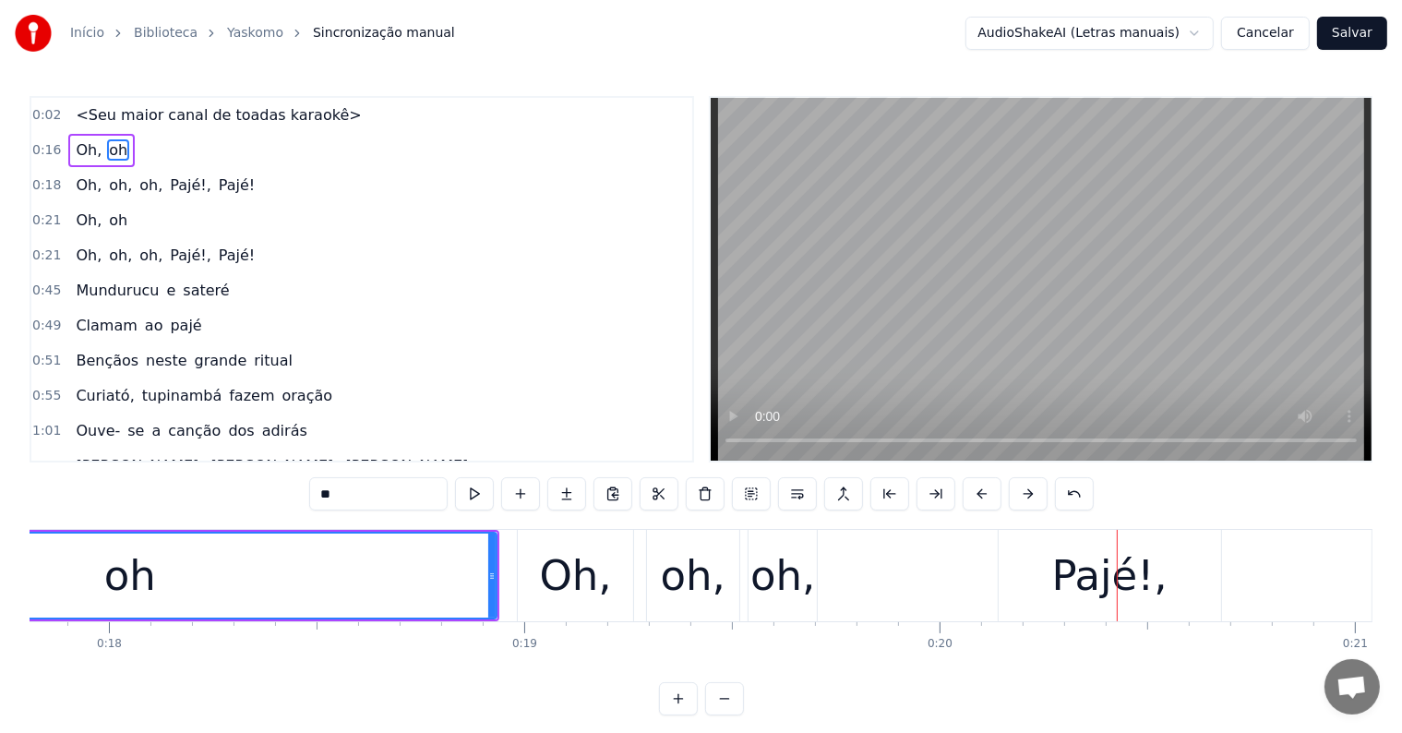
click at [570, 583] on div "Oh," at bounding box center [575, 576] width 72 height 63
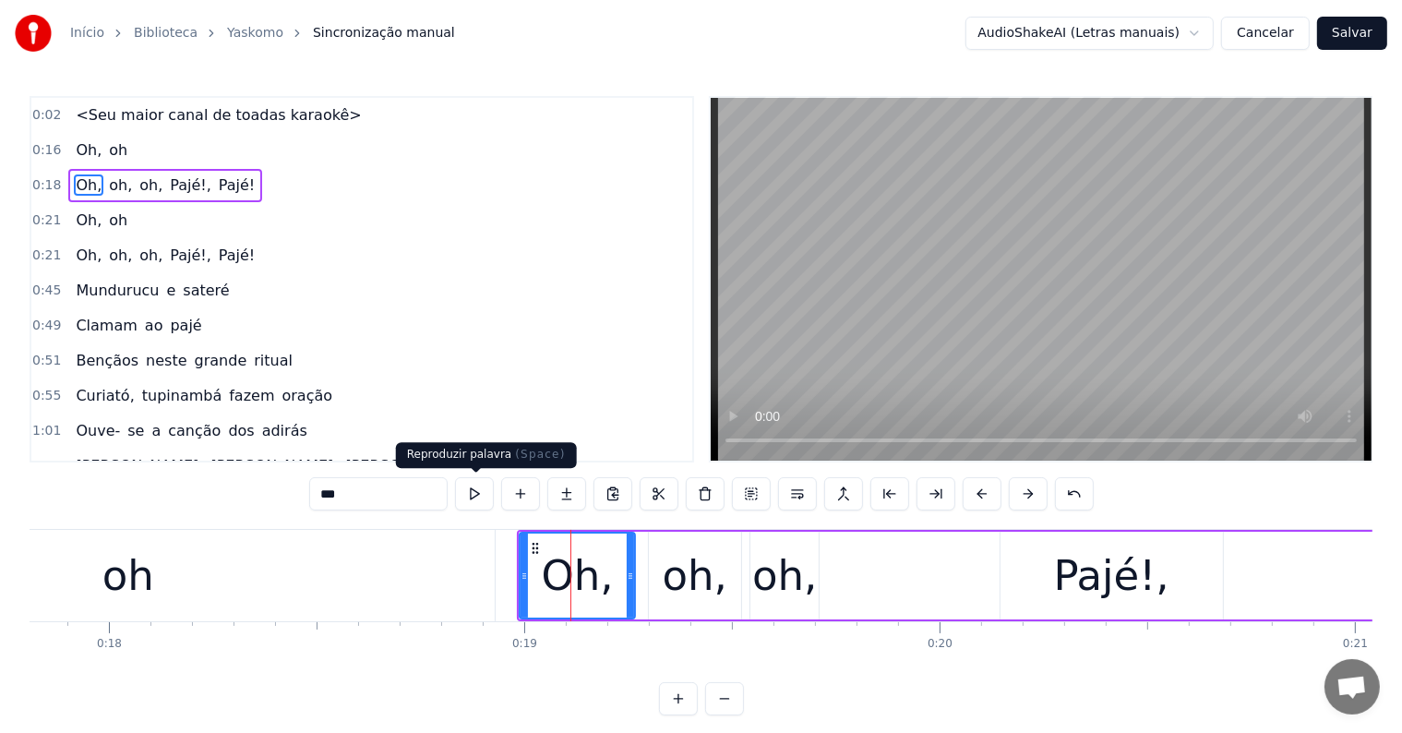
click at [473, 489] on button at bounding box center [474, 493] width 39 height 33
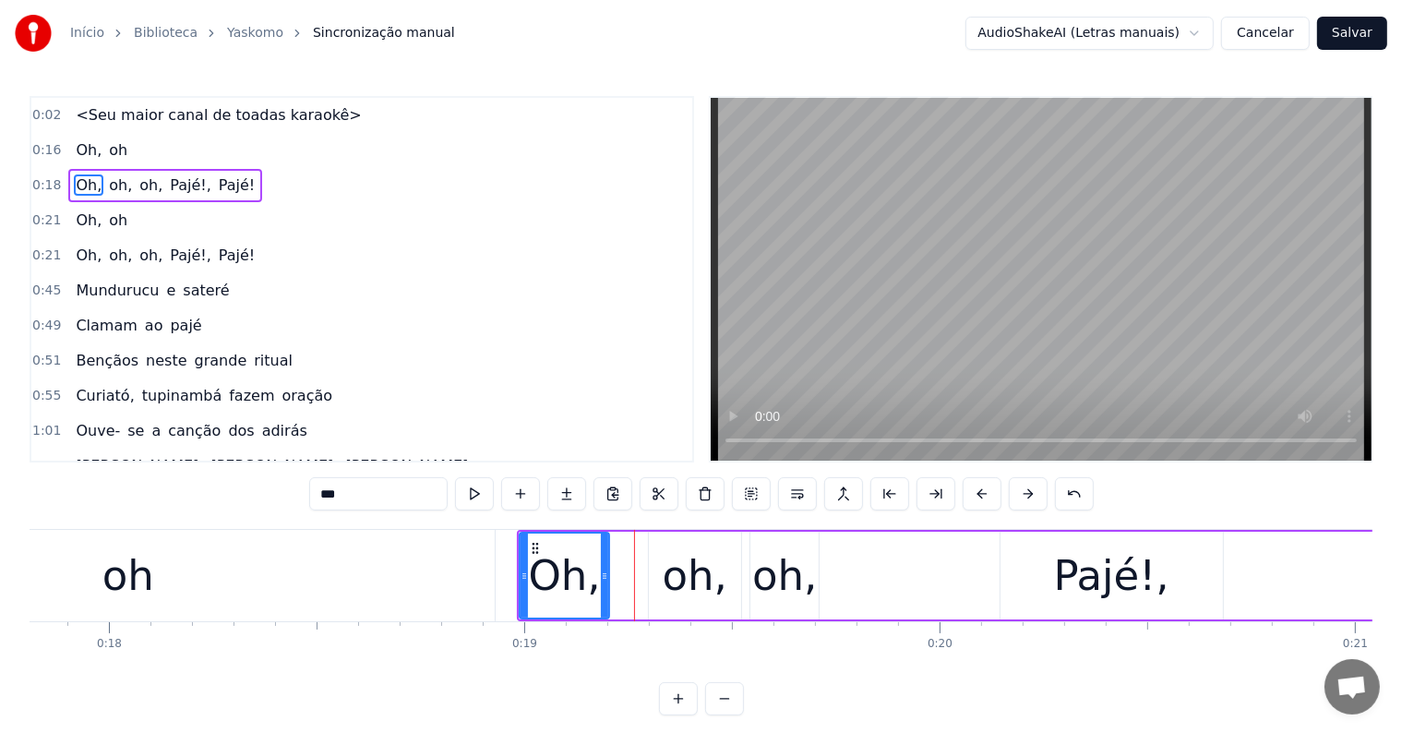
drag, startPoint x: 628, startPoint y: 577, endPoint x: 602, endPoint y: 574, distance: 26.0
click at [602, 574] on icon at bounding box center [604, 576] width 7 height 15
click at [687, 578] on div "oh," at bounding box center [694, 576] width 65 height 63
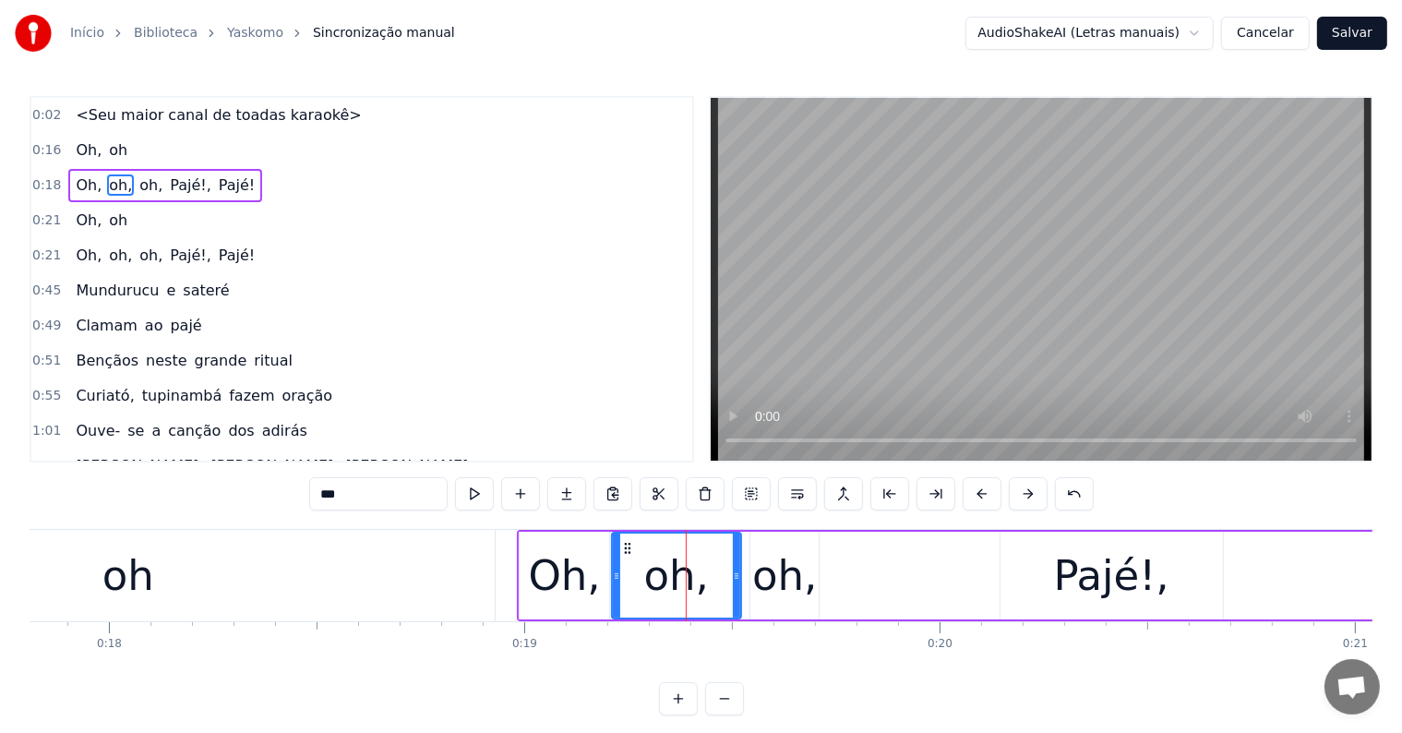
drag, startPoint x: 650, startPoint y: 575, endPoint x: 613, endPoint y: 576, distance: 36.9
click at [613, 576] on icon at bounding box center [616, 576] width 7 height 15
click at [411, 571] on div "oh" at bounding box center [128, 575] width 733 height 91
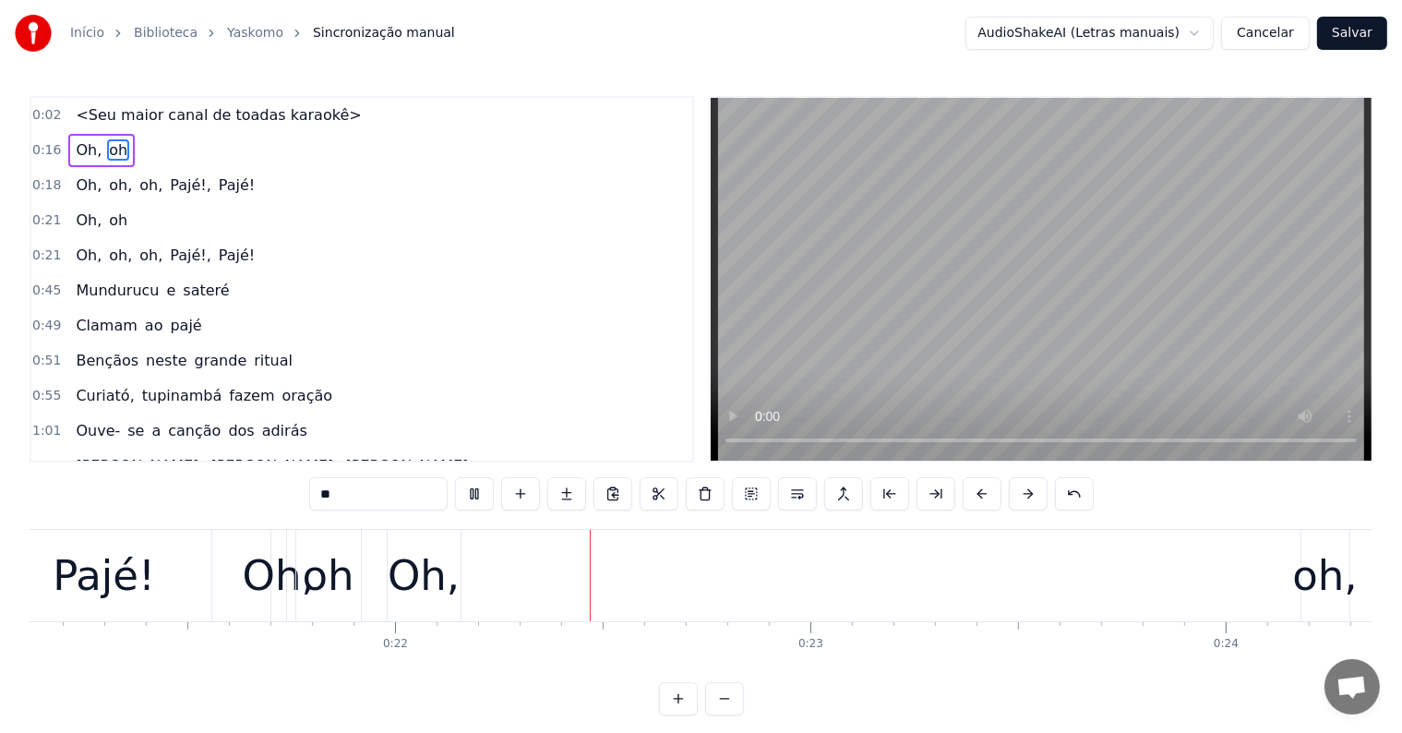
scroll to position [0, 8812]
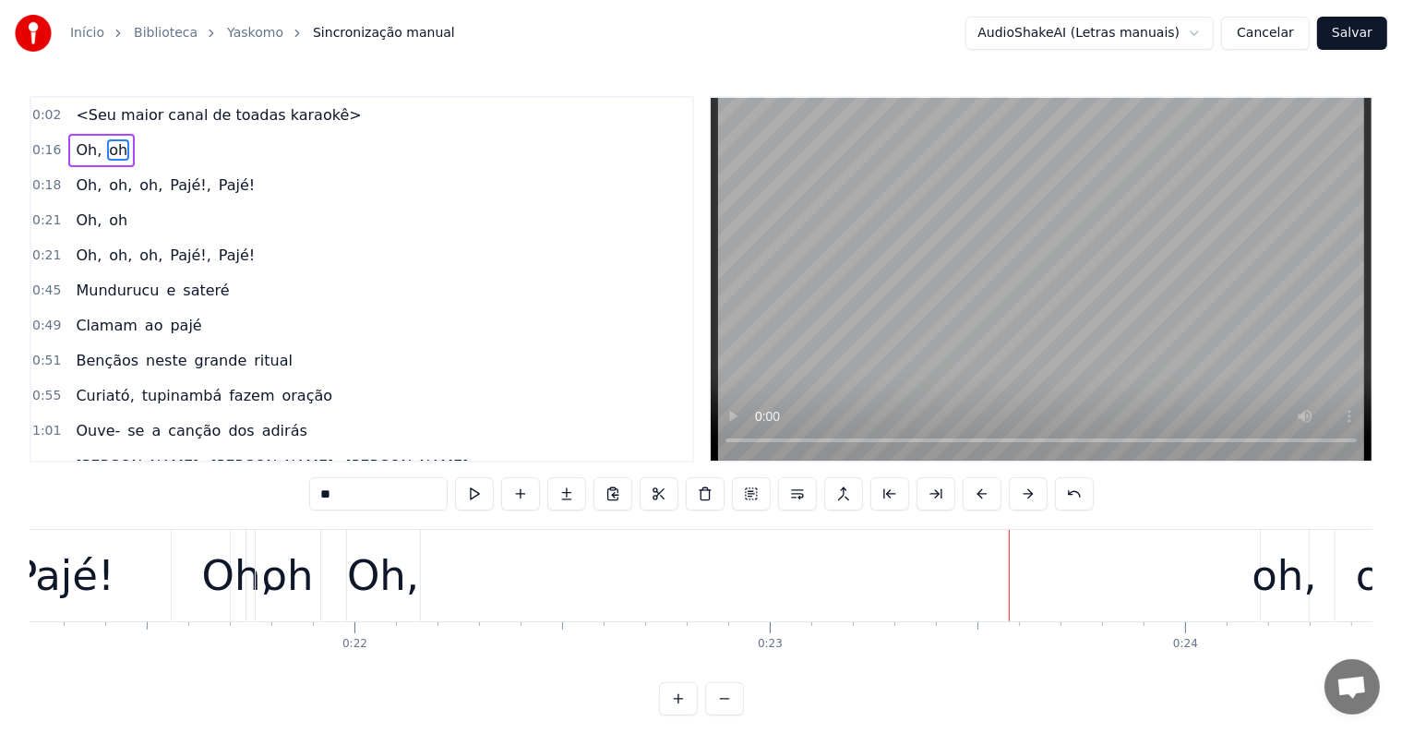
click at [115, 581] on div "Pajé!" at bounding box center [64, 575] width 214 height 91
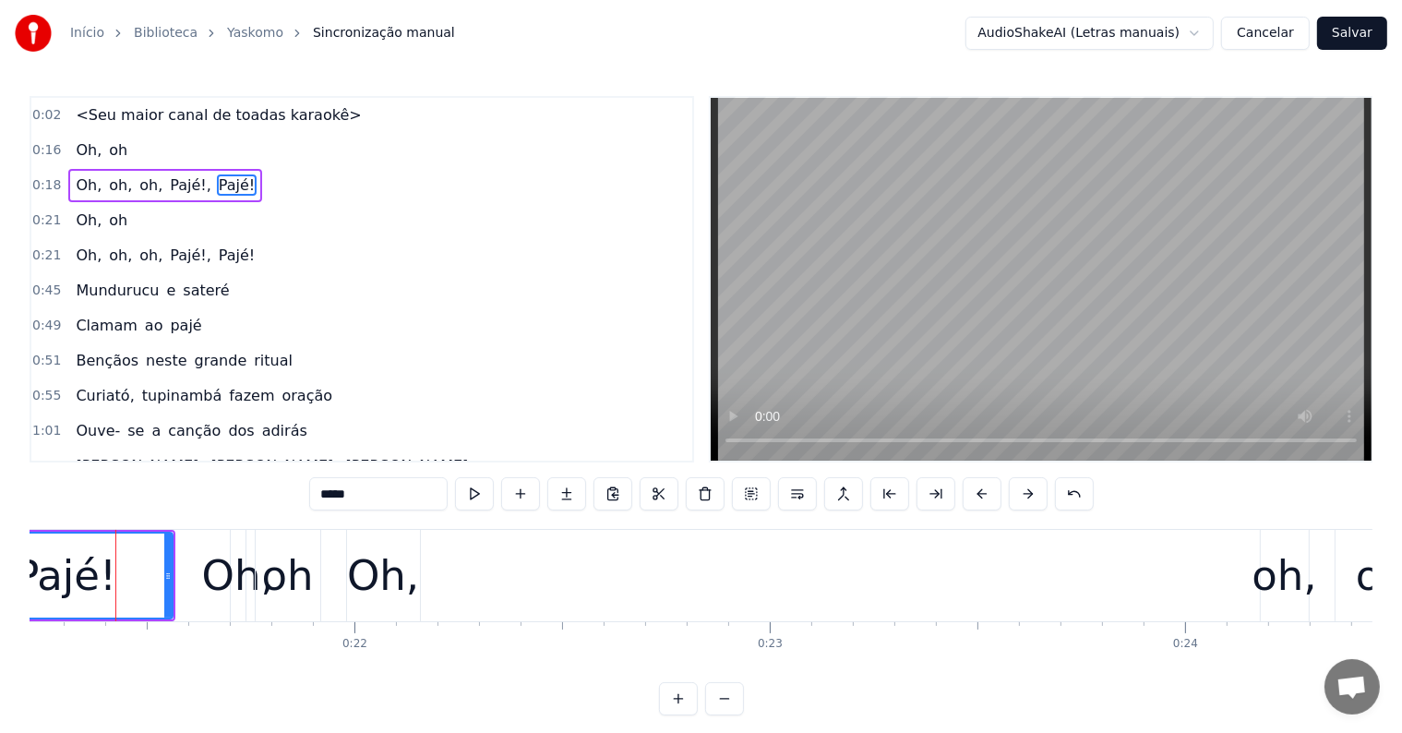
scroll to position [0, 8805]
click at [388, 586] on div "Oh," at bounding box center [390, 576] width 72 height 63
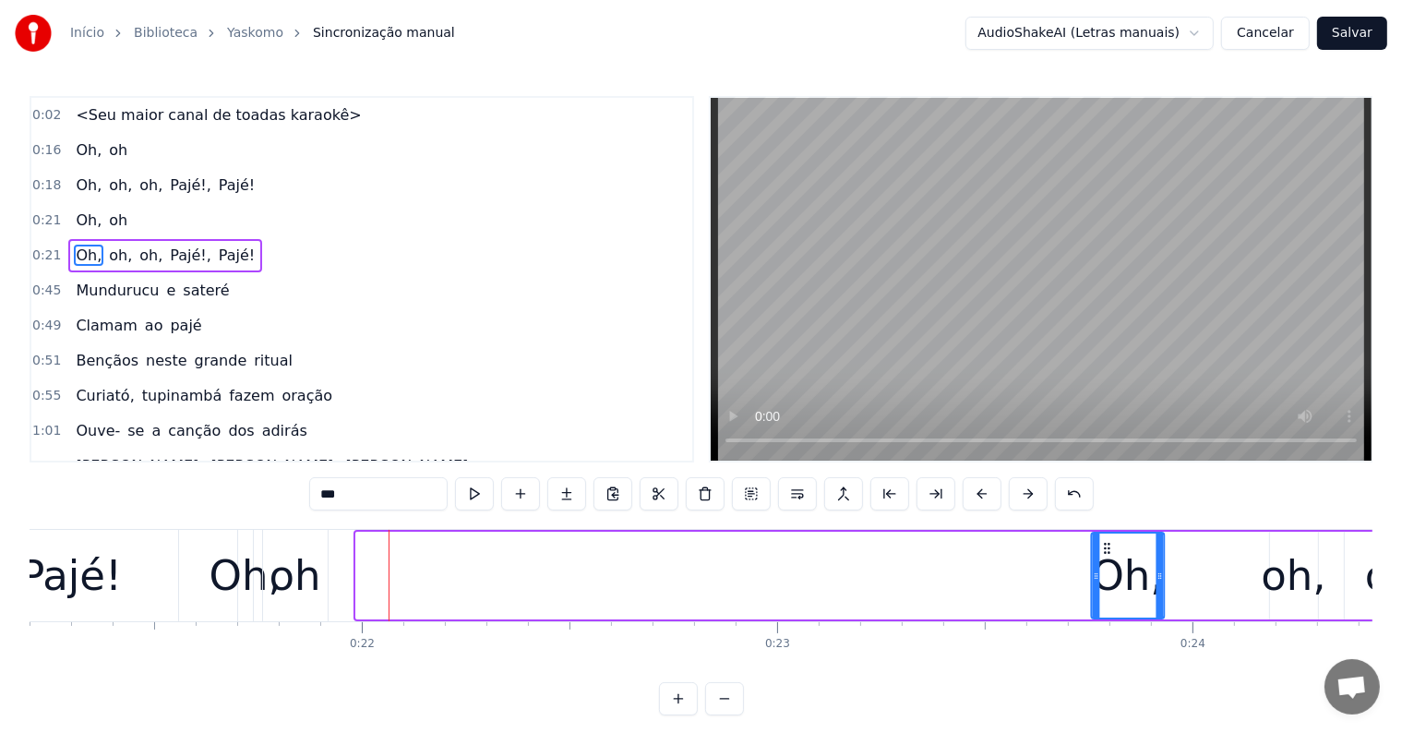
drag, startPoint x: 369, startPoint y: 545, endPoint x: 1105, endPoint y: 565, distance: 735.9
click at [1105, 565] on div "Oh," at bounding box center [1127, 575] width 71 height 84
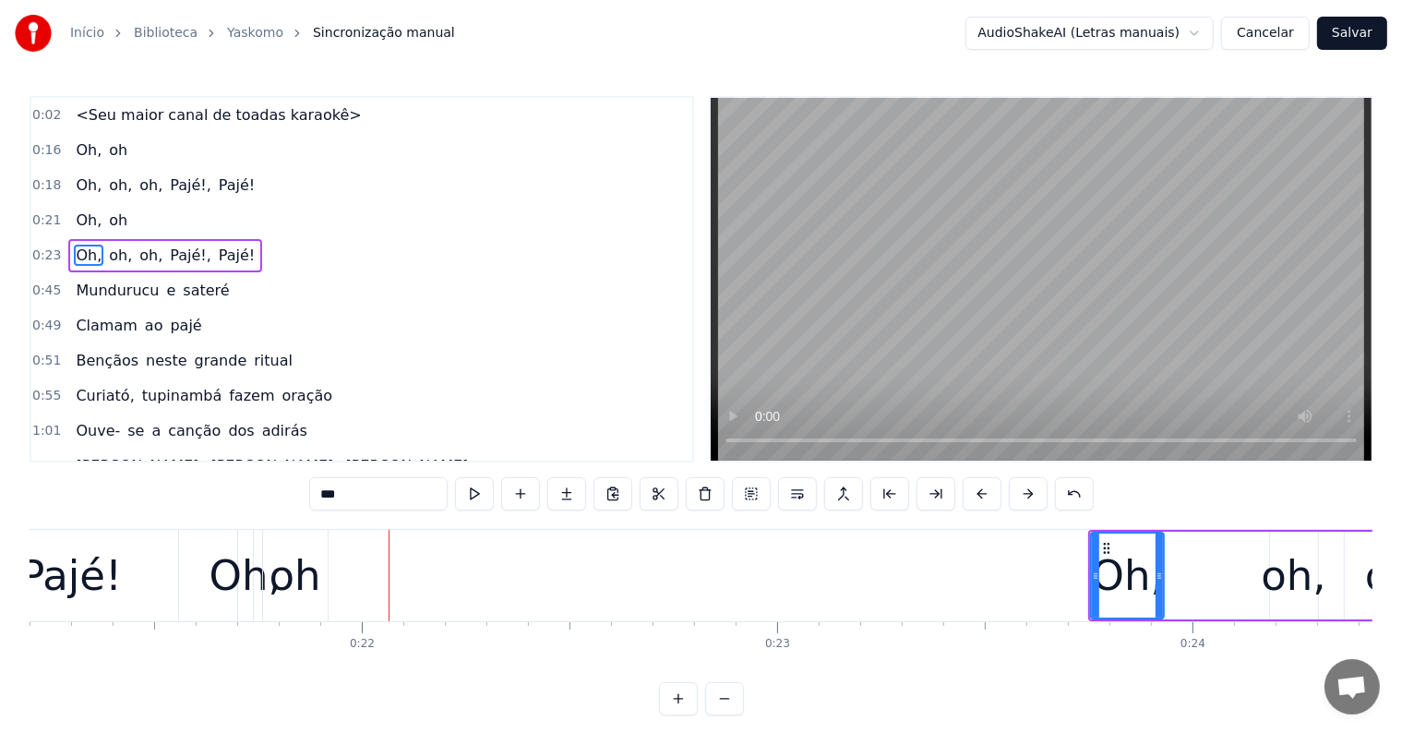
click at [301, 586] on div "oh" at bounding box center [295, 576] width 52 height 63
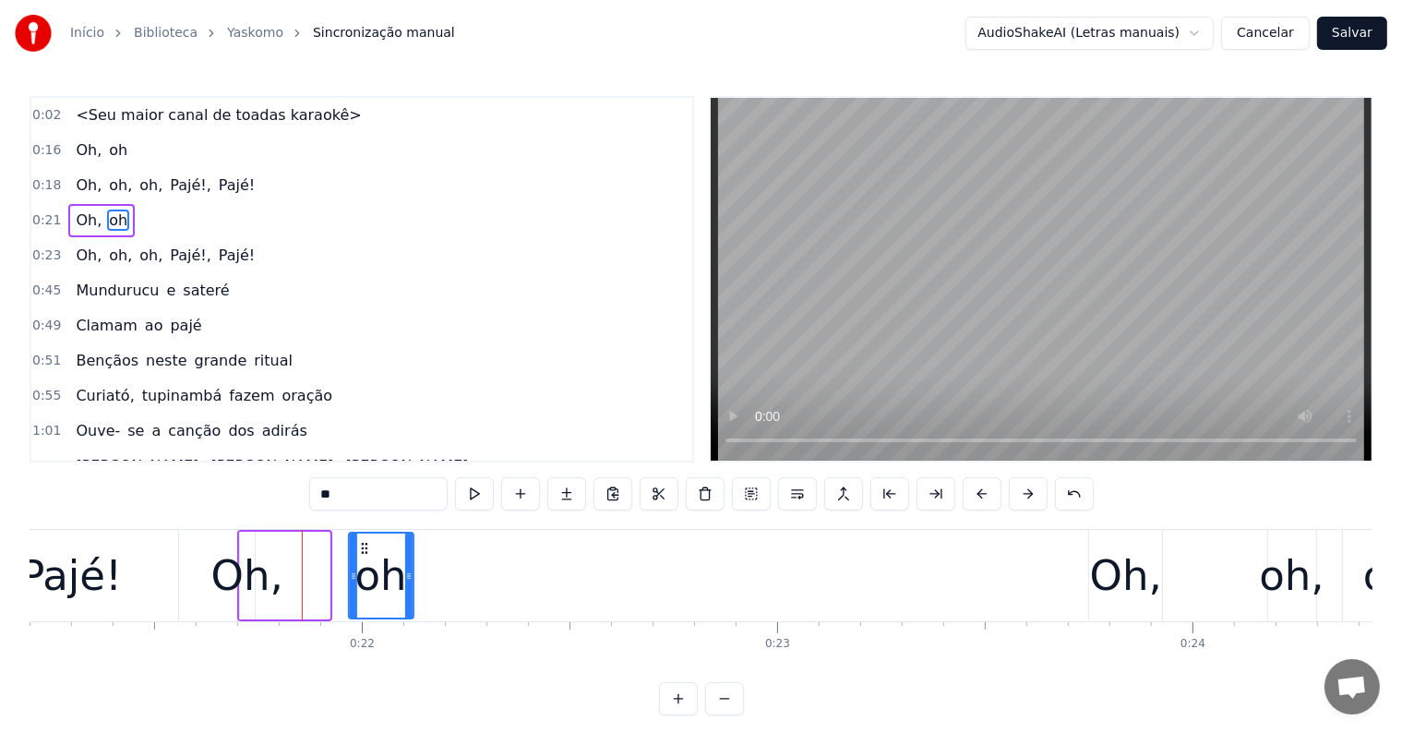
drag, startPoint x: 277, startPoint y: 545, endPoint x: 362, endPoint y: 549, distance: 85.0
click at [362, 549] on icon at bounding box center [364, 548] width 15 height 15
click at [247, 562] on div "Oh," at bounding box center [247, 576] width 72 height 63
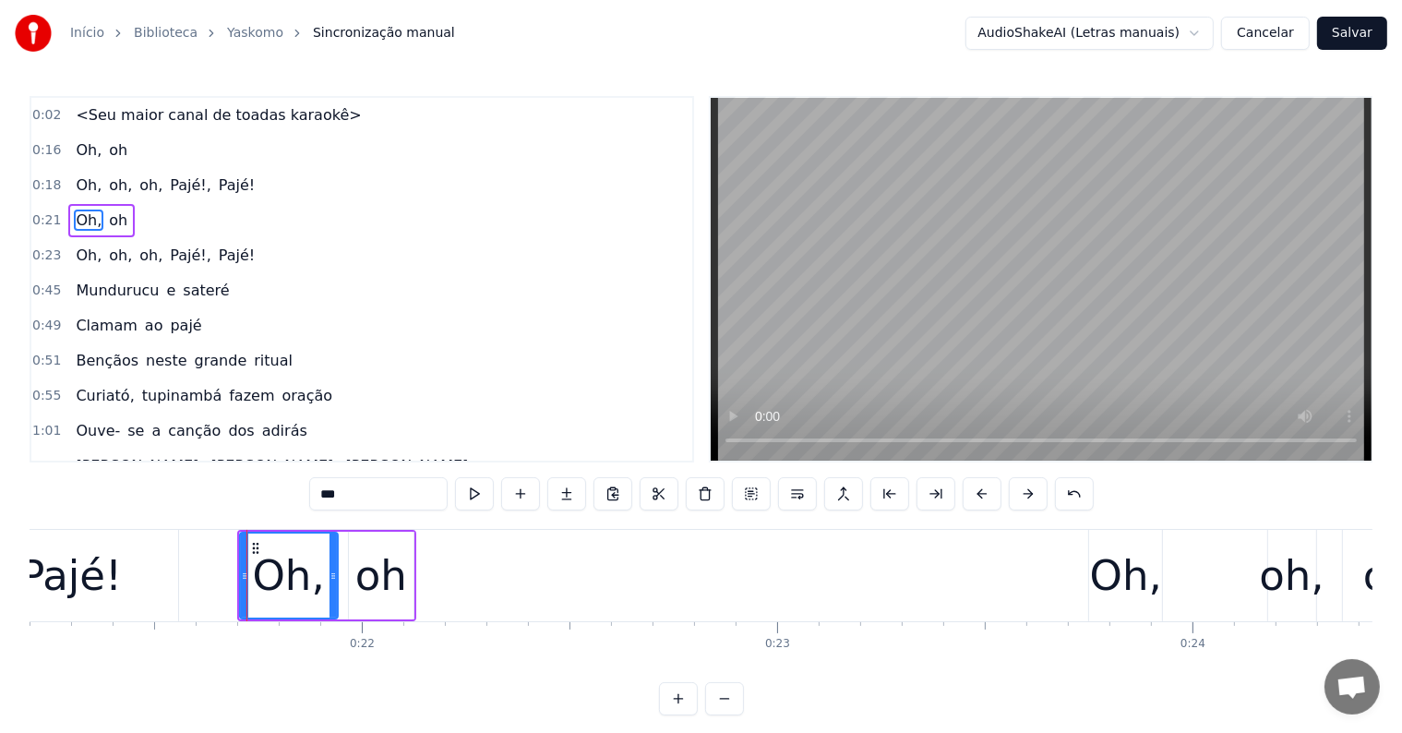
drag, startPoint x: 251, startPoint y: 573, endPoint x: 334, endPoint y: 580, distance: 83.3
click at [334, 580] on icon at bounding box center [332, 576] width 7 height 15
click at [401, 573] on div "oh" at bounding box center [381, 576] width 52 height 63
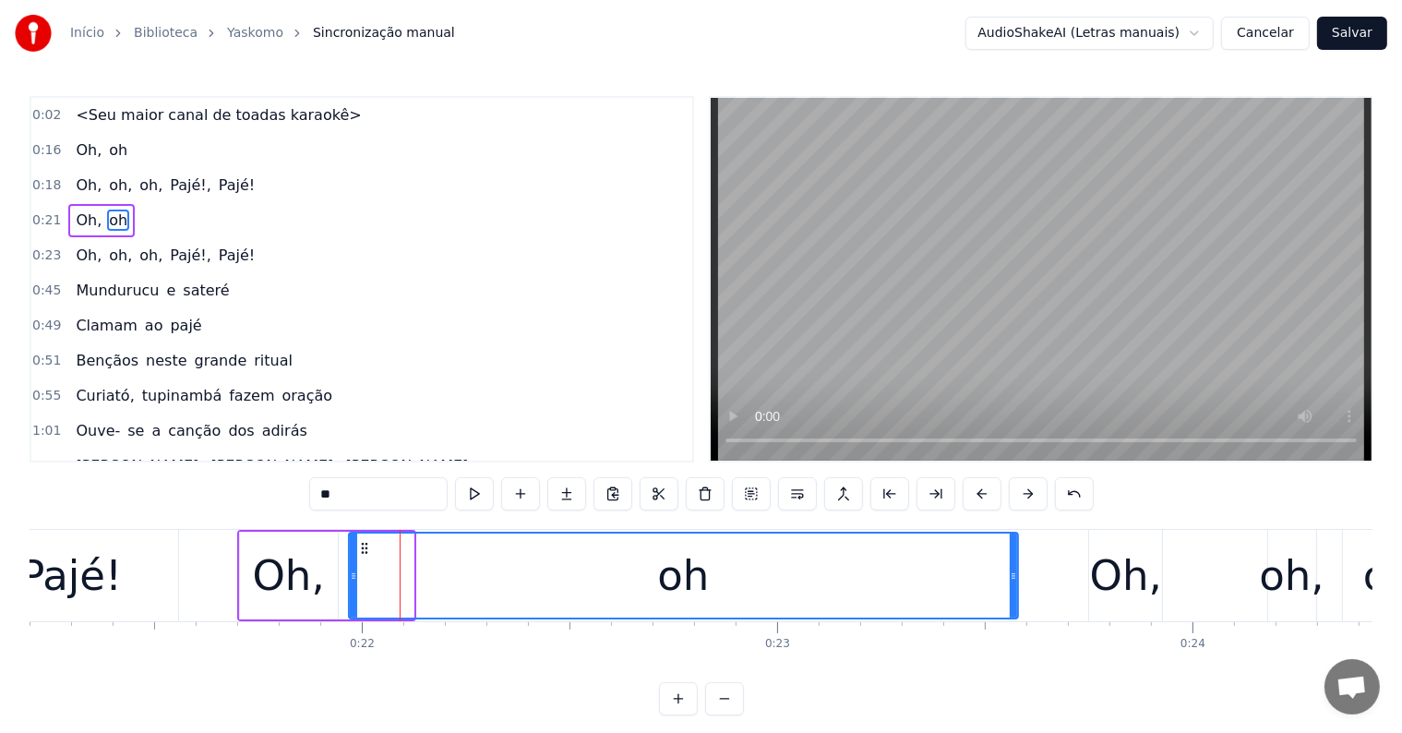
drag, startPoint x: 406, startPoint y: 573, endPoint x: 1011, endPoint y: 574, distance: 604.5
click at [1011, 574] on icon at bounding box center [1013, 576] width 7 height 15
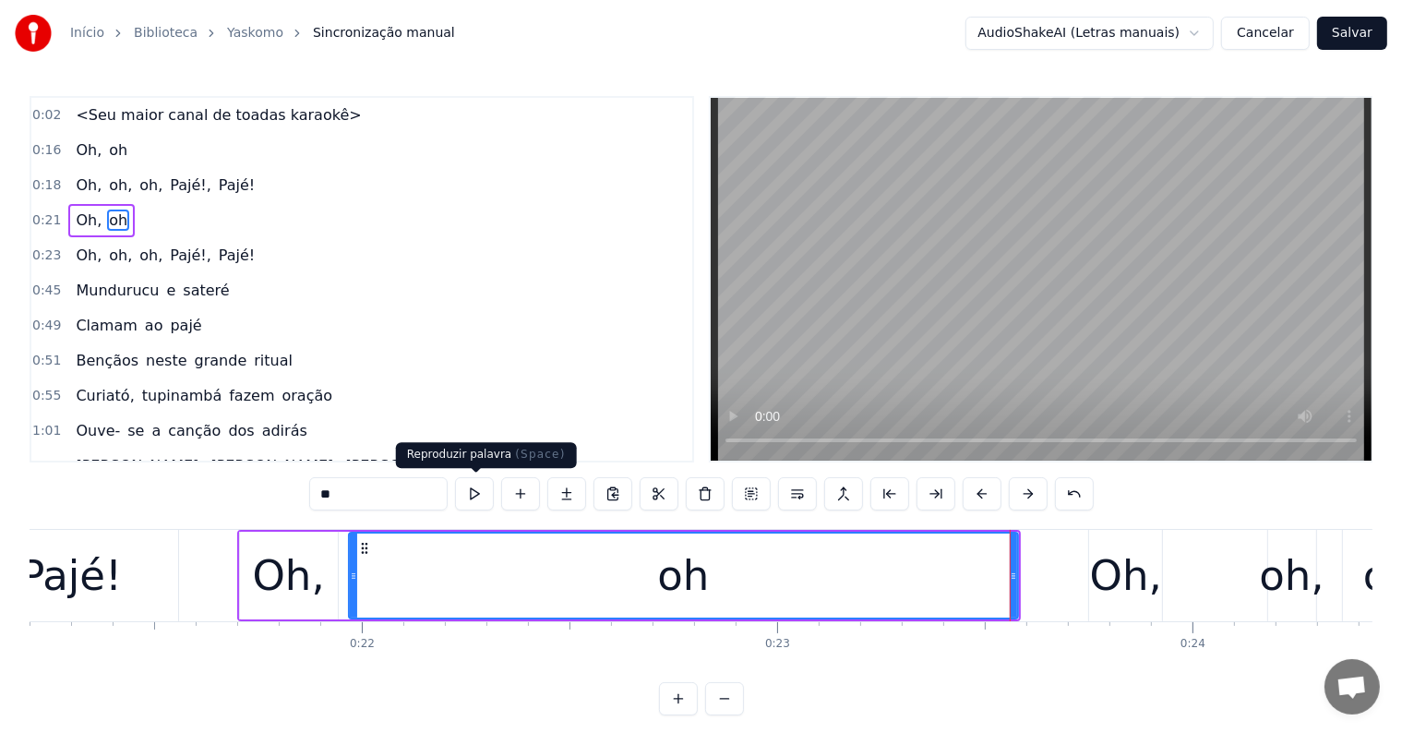
click at [472, 494] on button at bounding box center [474, 493] width 39 height 33
click at [1108, 575] on div "Oh," at bounding box center [1126, 576] width 72 height 63
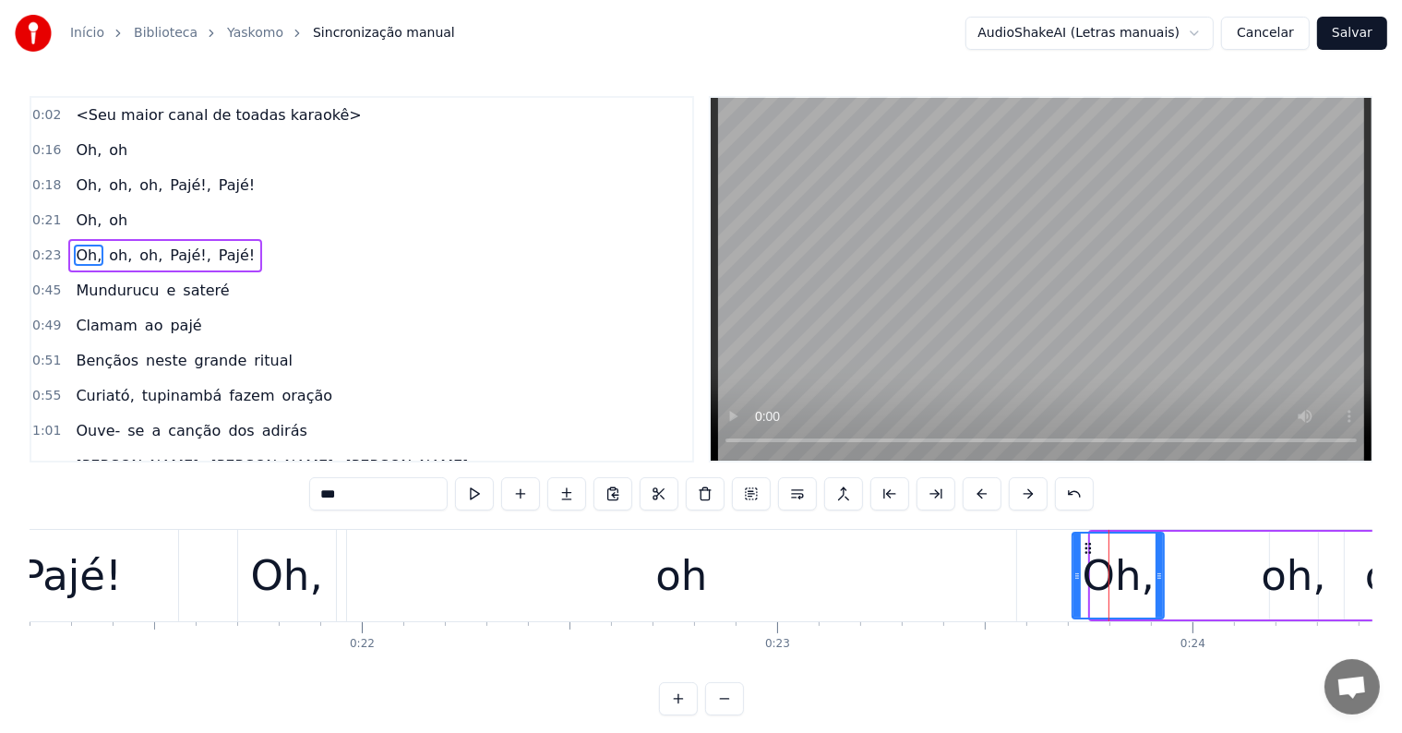
drag, startPoint x: 1093, startPoint y: 573, endPoint x: 1074, endPoint y: 576, distance: 18.7
click at [1074, 576] on icon at bounding box center [1076, 576] width 7 height 15
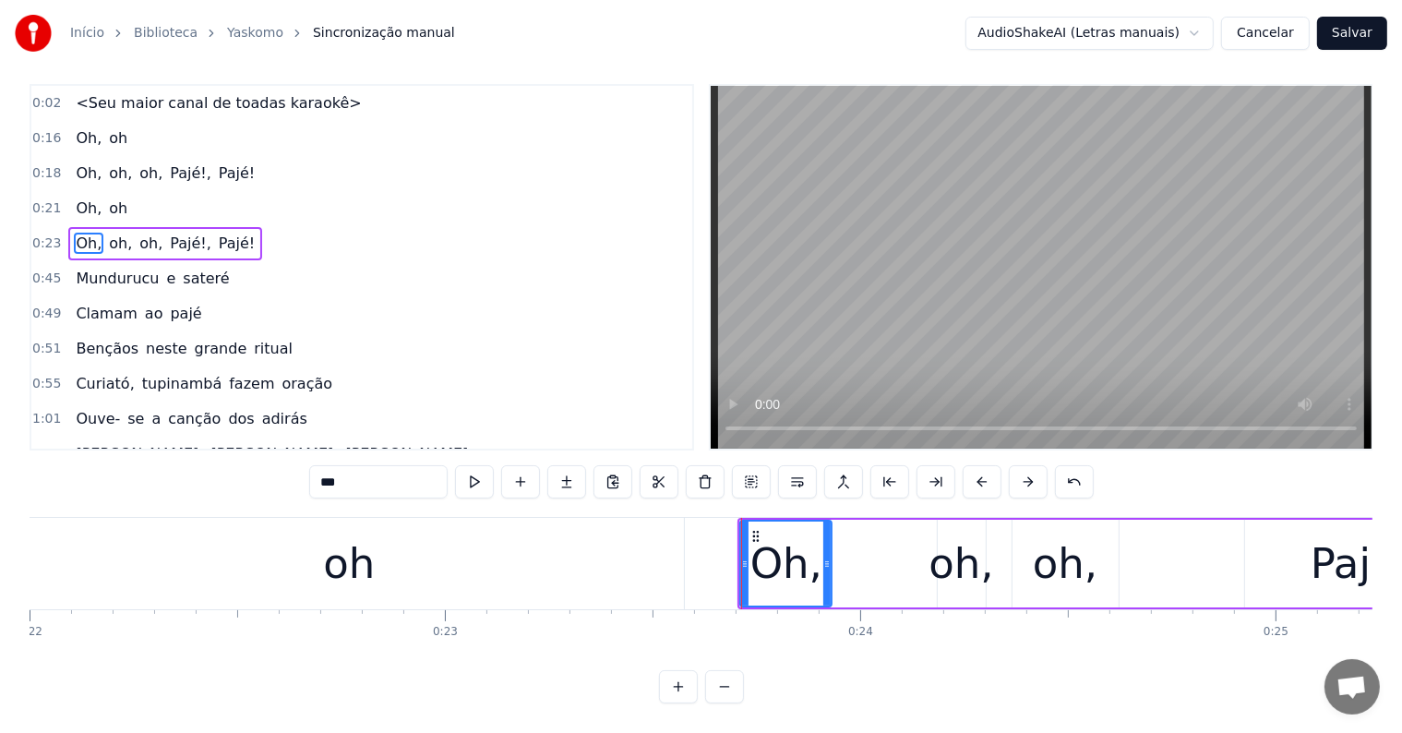
scroll to position [0, 9137]
click at [940, 556] on div "oh," at bounding box center [960, 564] width 65 height 63
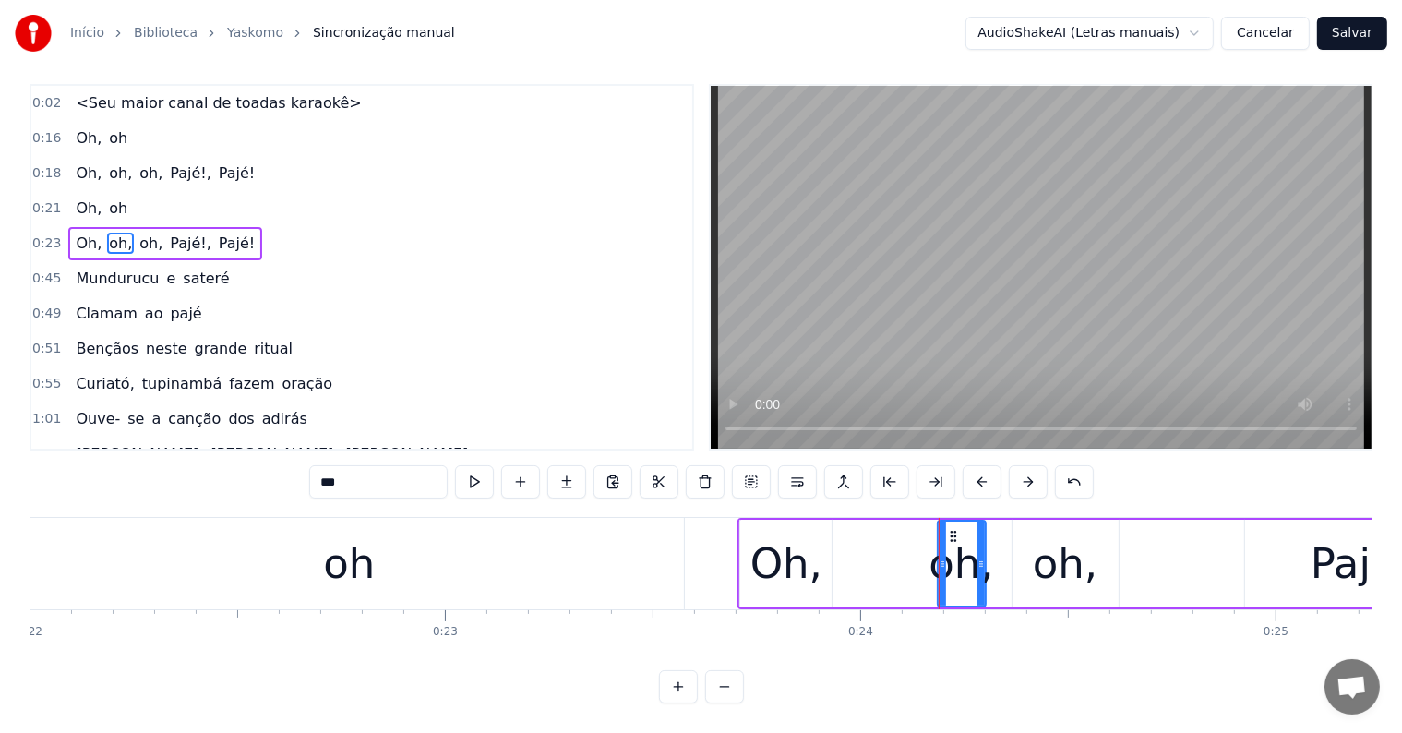
scroll to position [0, 0]
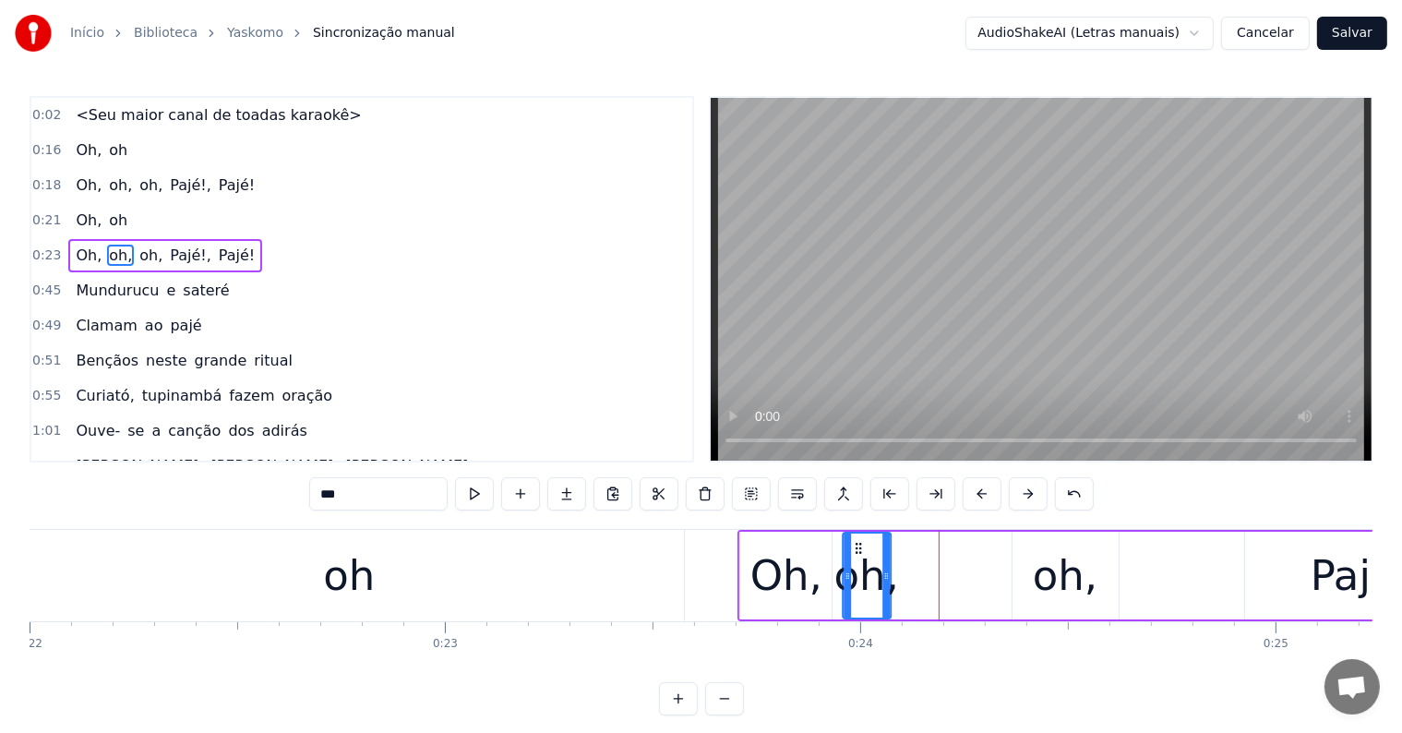
drag, startPoint x: 952, startPoint y: 543, endPoint x: 857, endPoint y: 548, distance: 94.3
click at [857, 548] on icon at bounding box center [858, 548] width 15 height 15
drag, startPoint x: 886, startPoint y: 577, endPoint x: 972, endPoint y: 571, distance: 86.0
click at [972, 571] on icon at bounding box center [972, 576] width 7 height 15
click at [1033, 579] on div "oh," at bounding box center [1065, 576] width 106 height 88
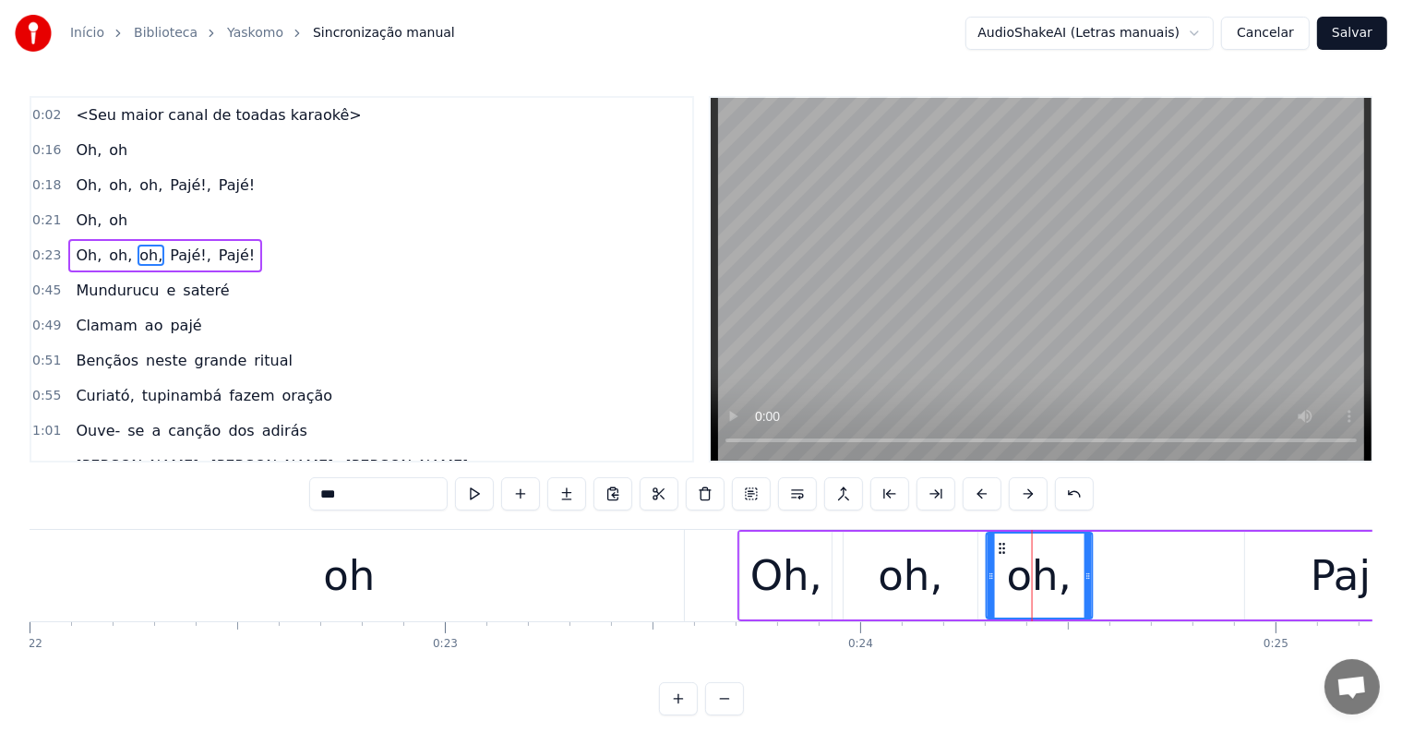
drag, startPoint x: 1025, startPoint y: 543, endPoint x: 1008, endPoint y: 546, distance: 17.9
click at [1000, 544] on icon at bounding box center [1002, 548] width 15 height 15
drag, startPoint x: 1085, startPoint y: 572, endPoint x: 1044, endPoint y: 571, distance: 41.5
click at [1044, 571] on icon at bounding box center [1046, 576] width 7 height 15
click at [325, 572] on div "oh" at bounding box center [349, 576] width 52 height 63
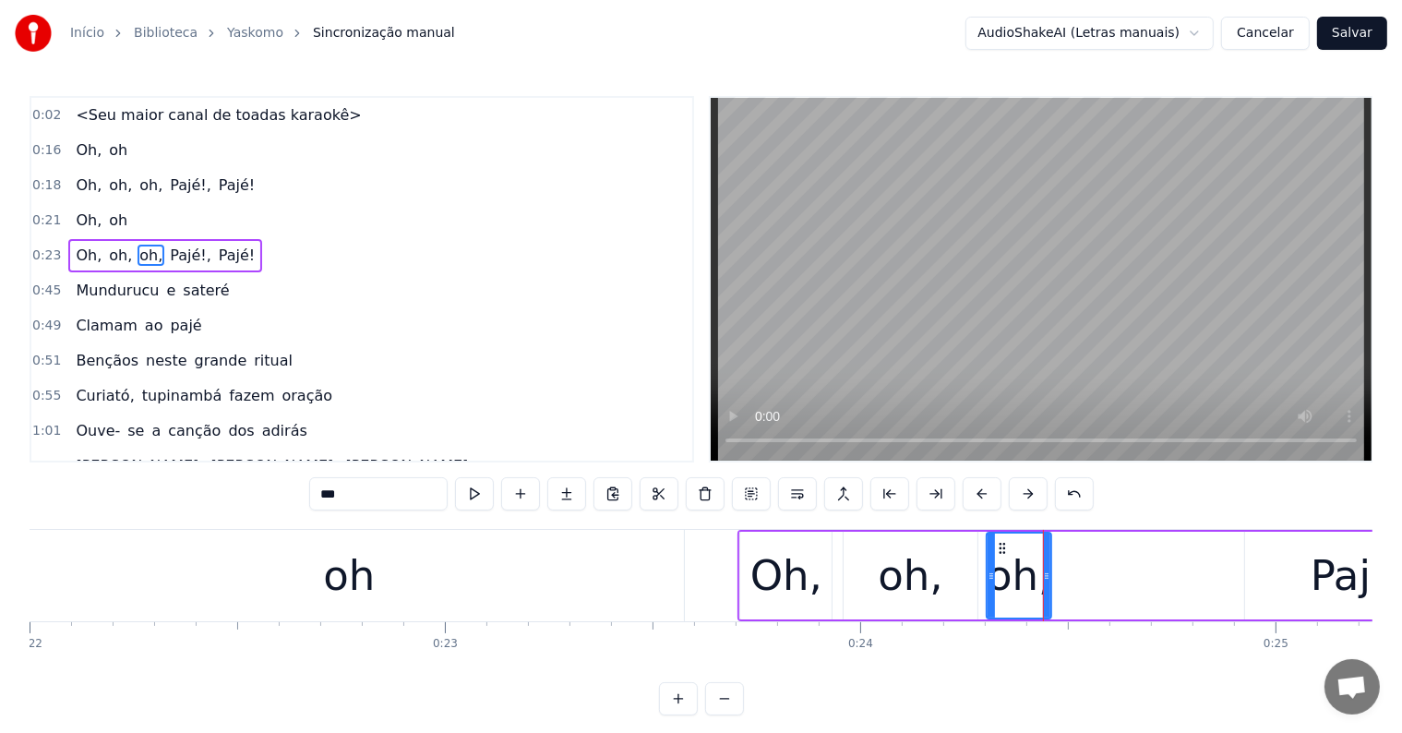
type input "**"
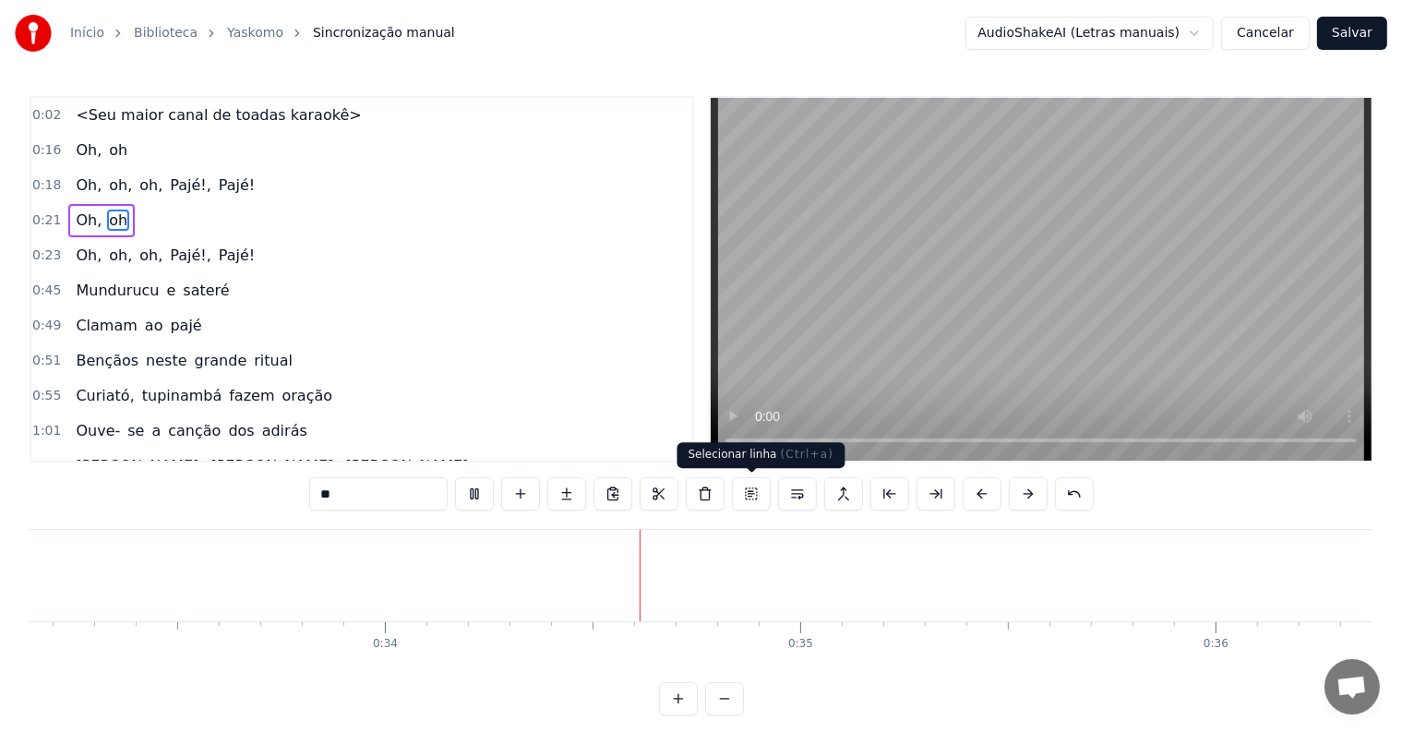
scroll to position [0, 13778]
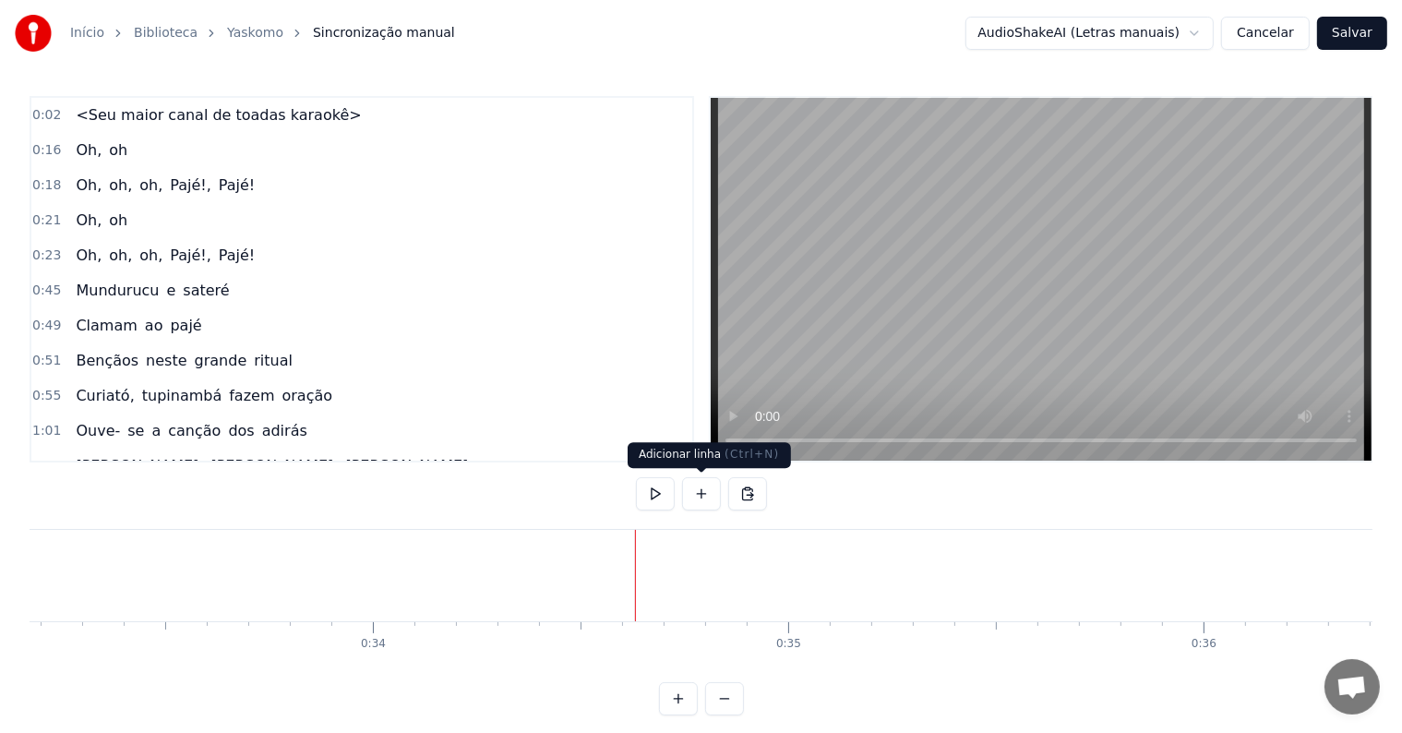
click at [701, 495] on button at bounding box center [701, 493] width 39 height 33
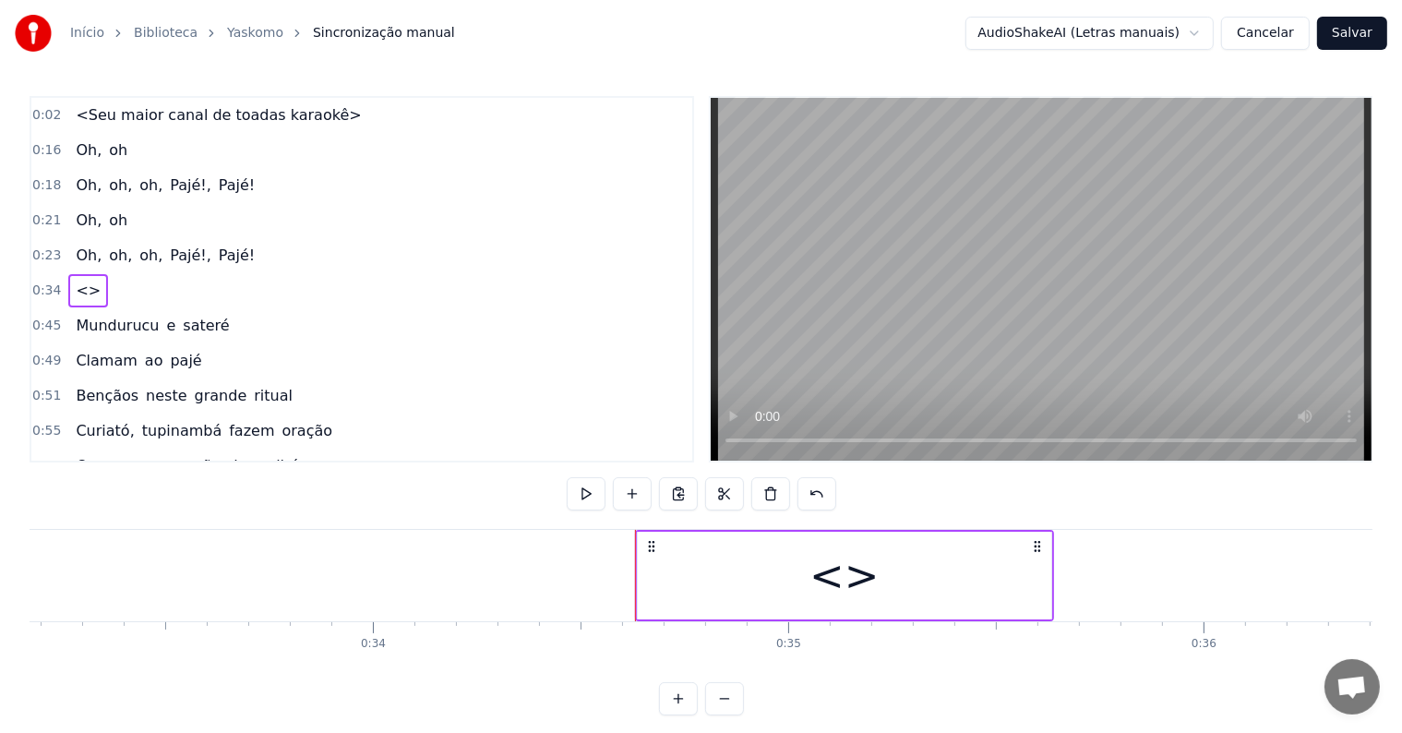
click at [685, 586] on div "<>" at bounding box center [844, 576] width 413 height 88
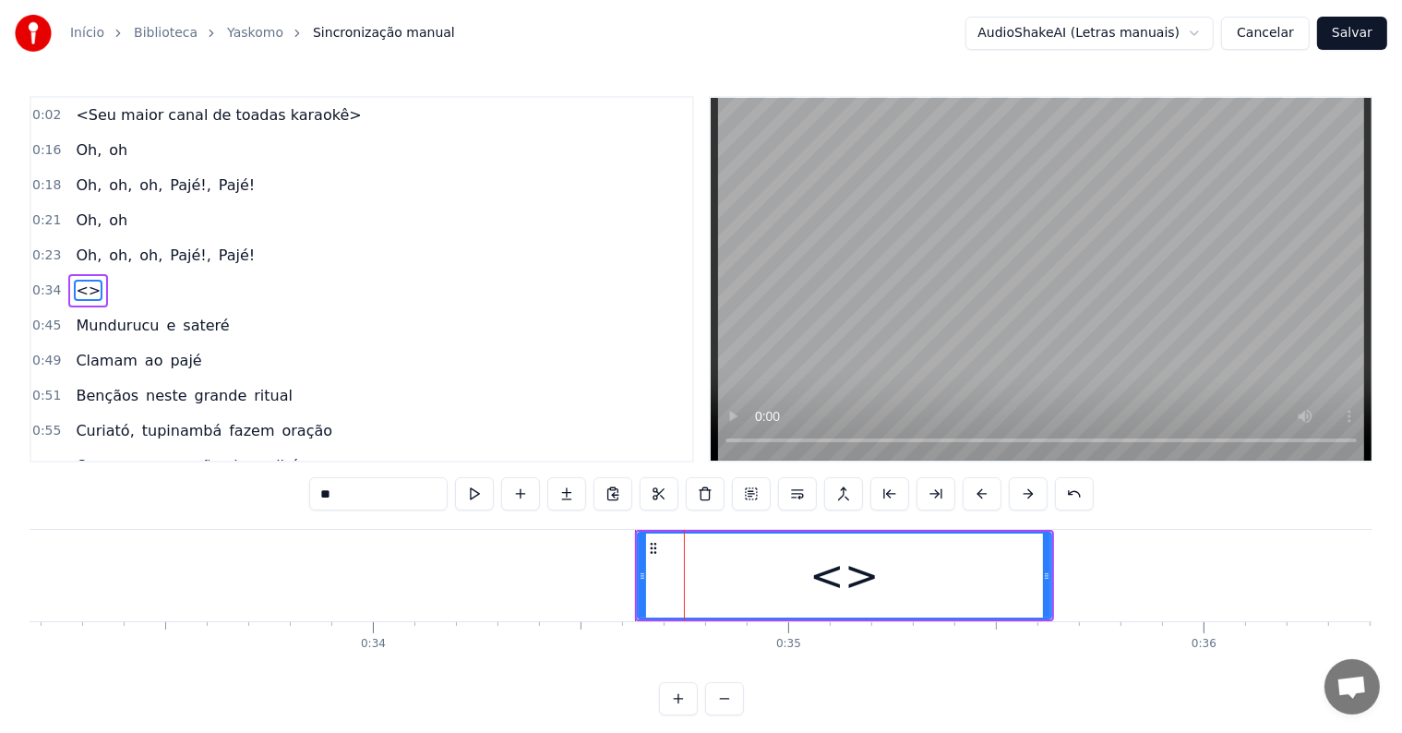
scroll to position [5, 0]
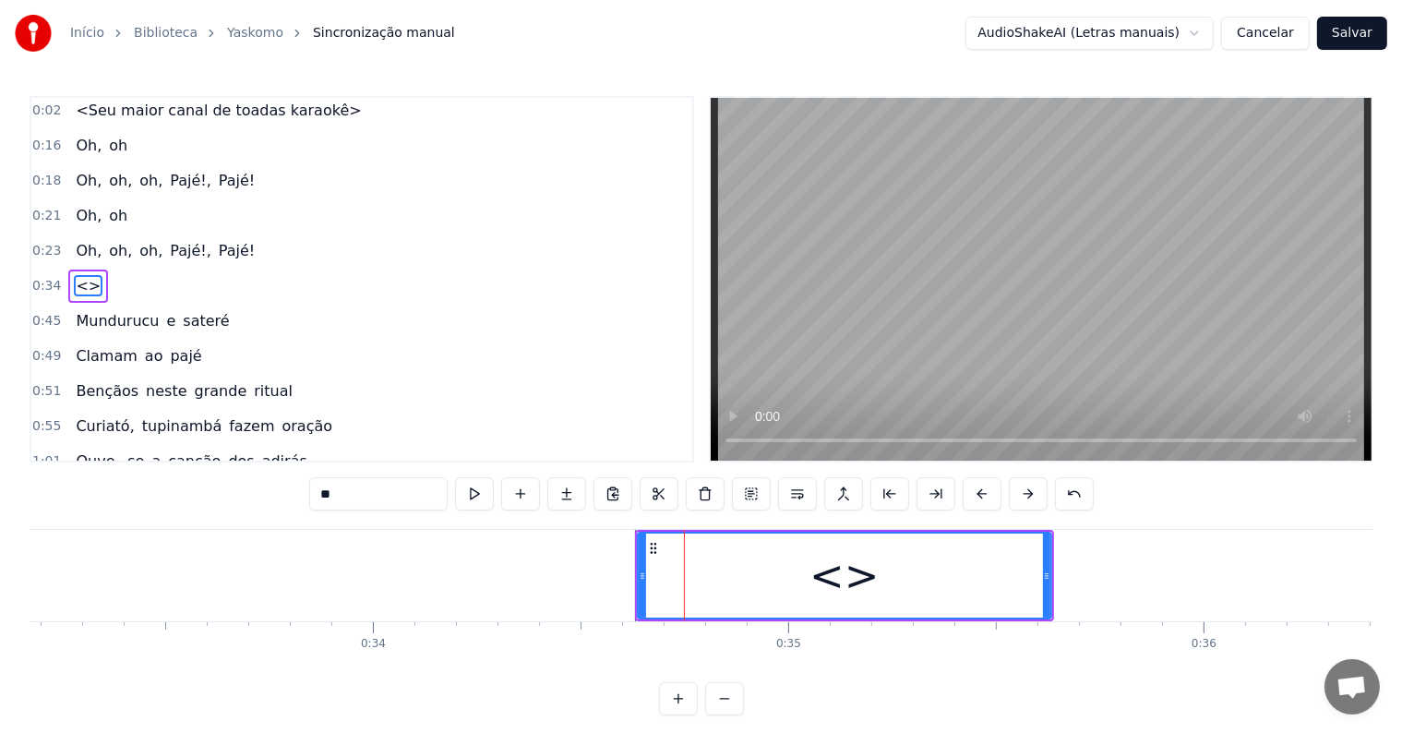
click at [255, 496] on div "0:02 <Seu maior canal de toadas karaokê> 0:16 Oh, oh 0:18 Oh, oh, oh, Pajé!, Pa…" at bounding box center [701, 405] width 1343 height 619
paste input "**********"
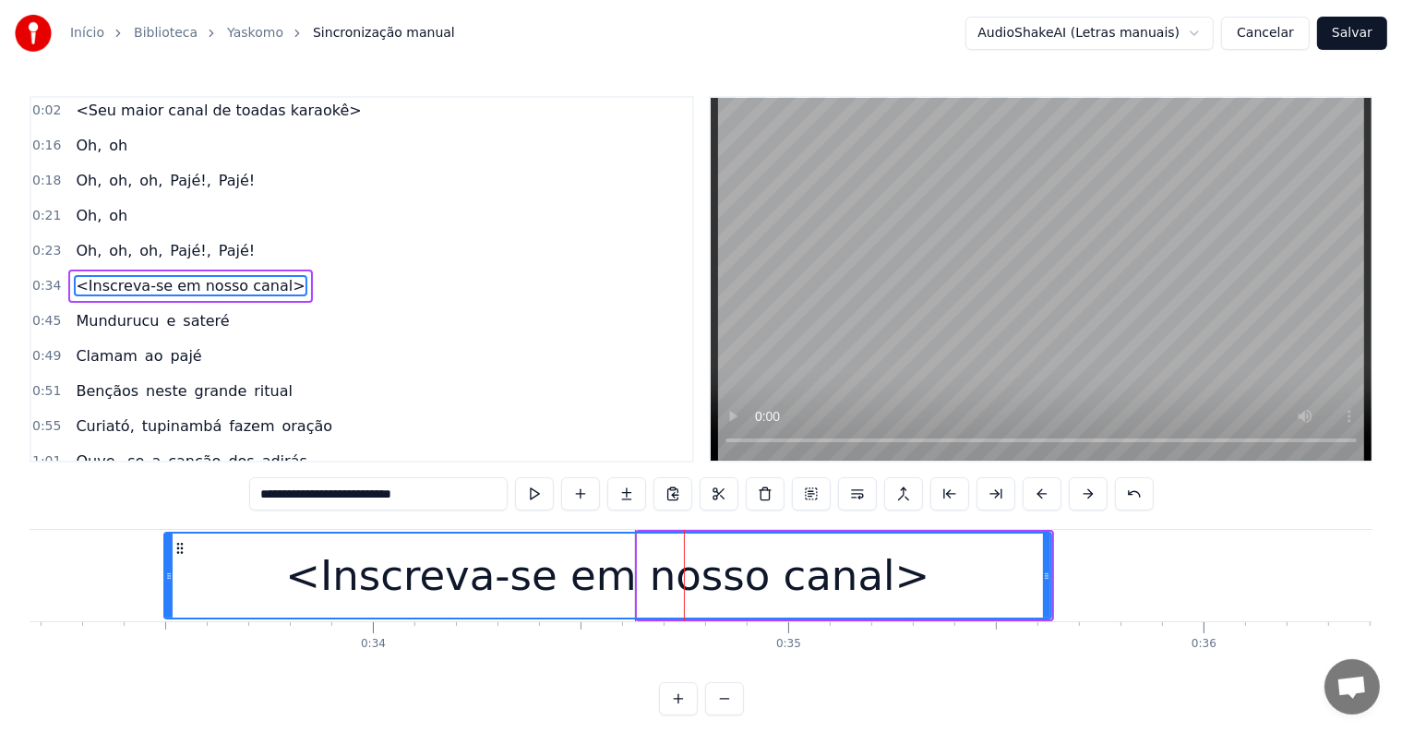
drag, startPoint x: 636, startPoint y: 567, endPoint x: 162, endPoint y: 560, distance: 473.5
click at [163, 560] on div "<Inscreva-se em nosso canal>" at bounding box center [607, 576] width 889 height 88
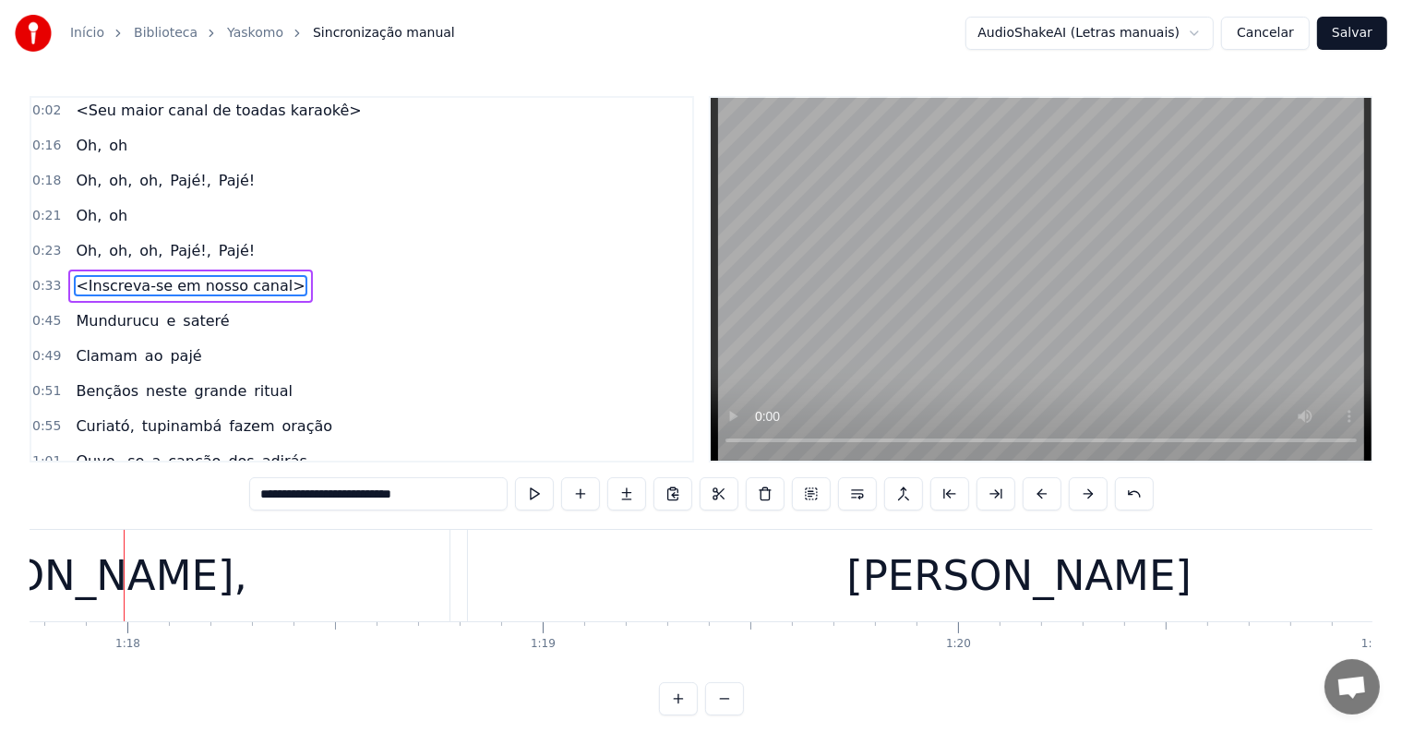
scroll to position [0, 32298]
click at [86, 599] on div "[PERSON_NAME]," at bounding box center [67, 576] width 358 height 63
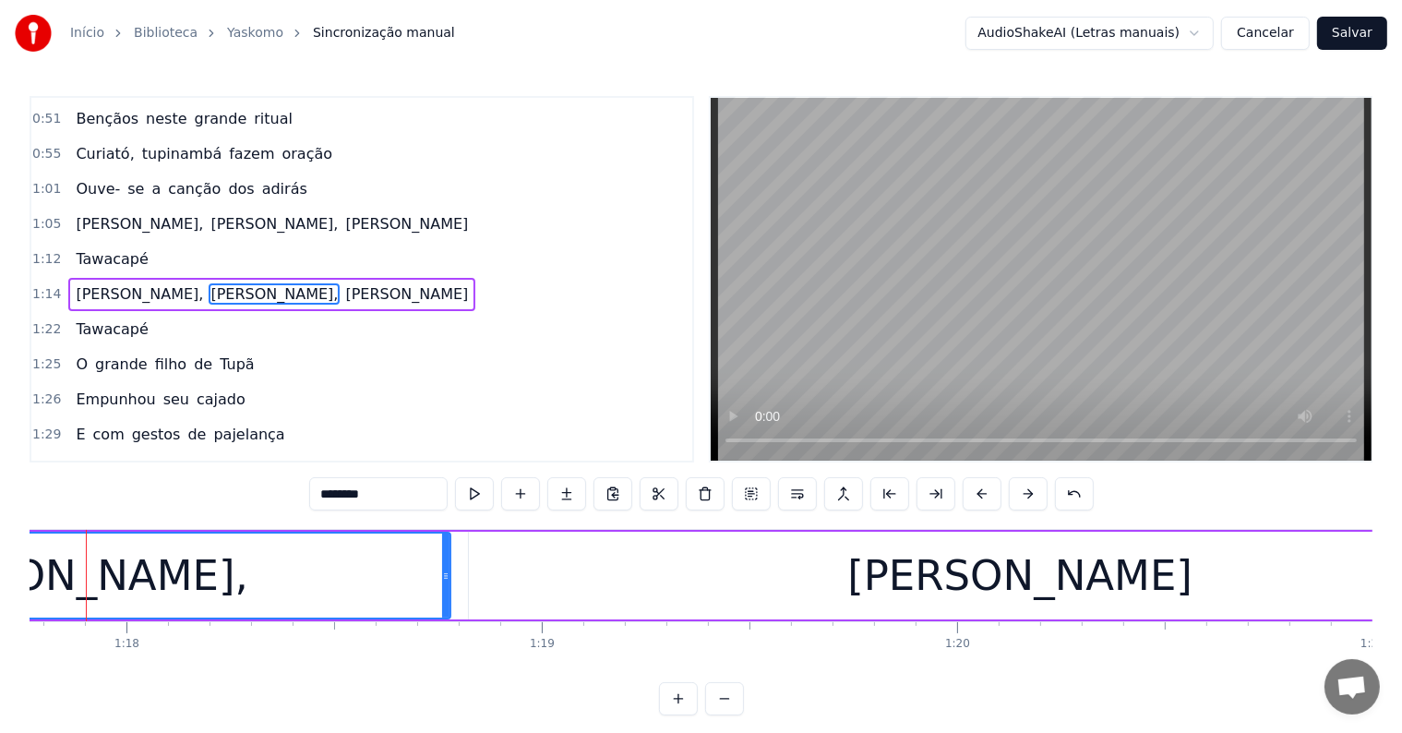
scroll to position [0, 32262]
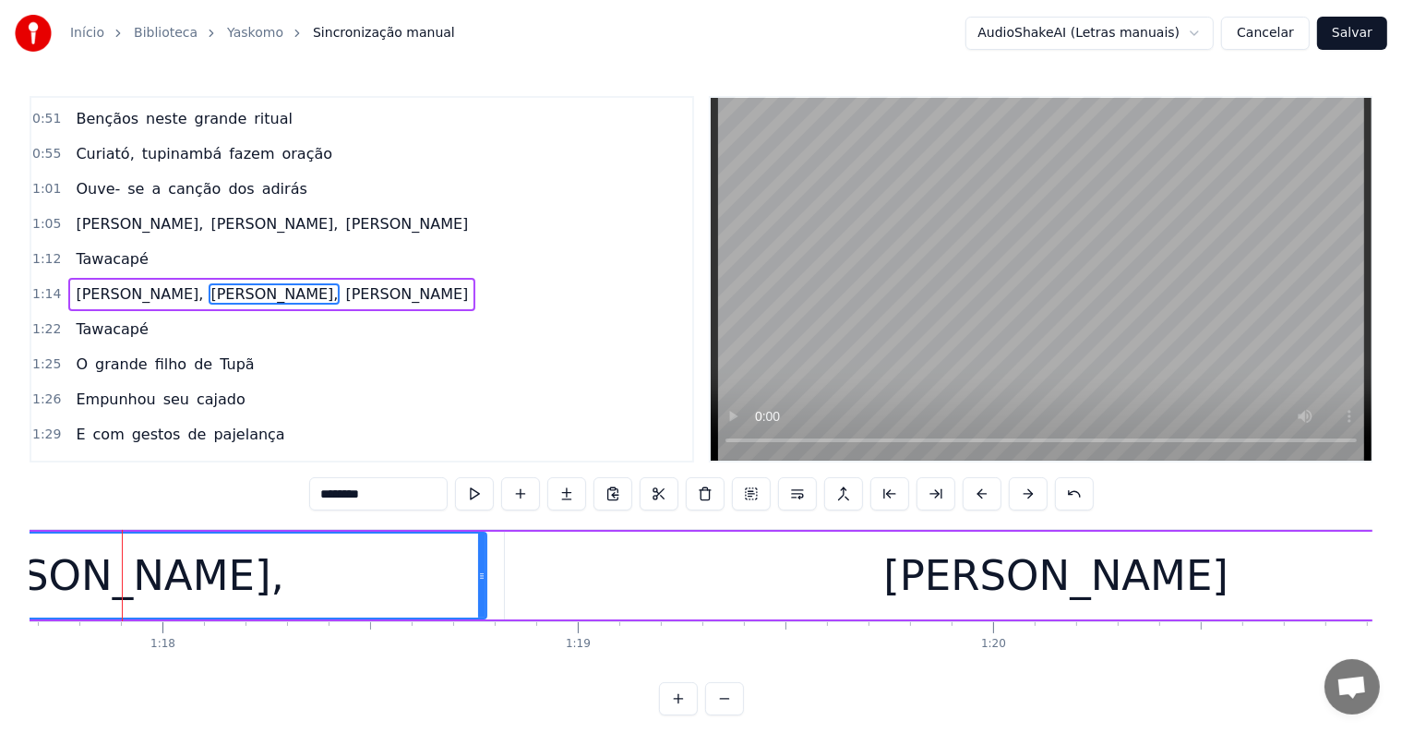
click at [95, 284] on span "[PERSON_NAME]," at bounding box center [139, 293] width 131 height 21
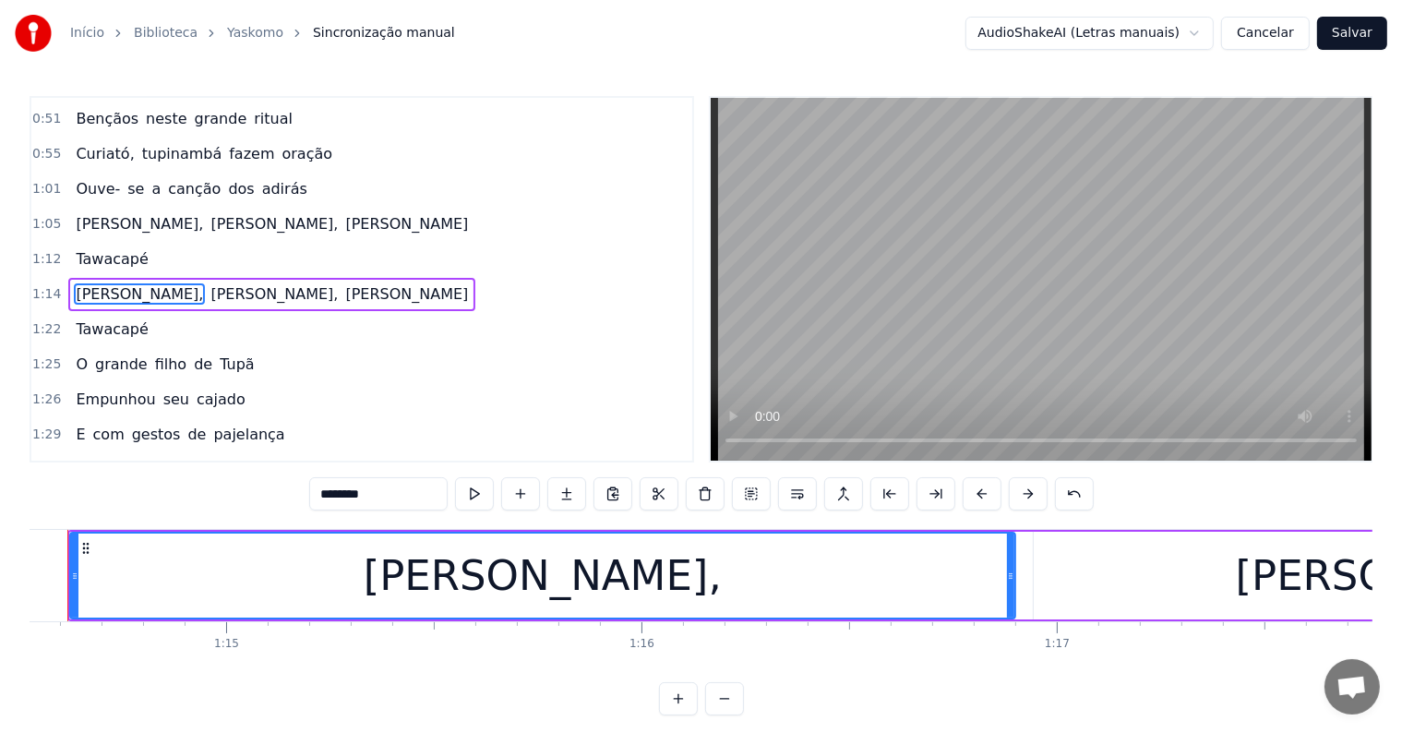
scroll to position [0, 30897]
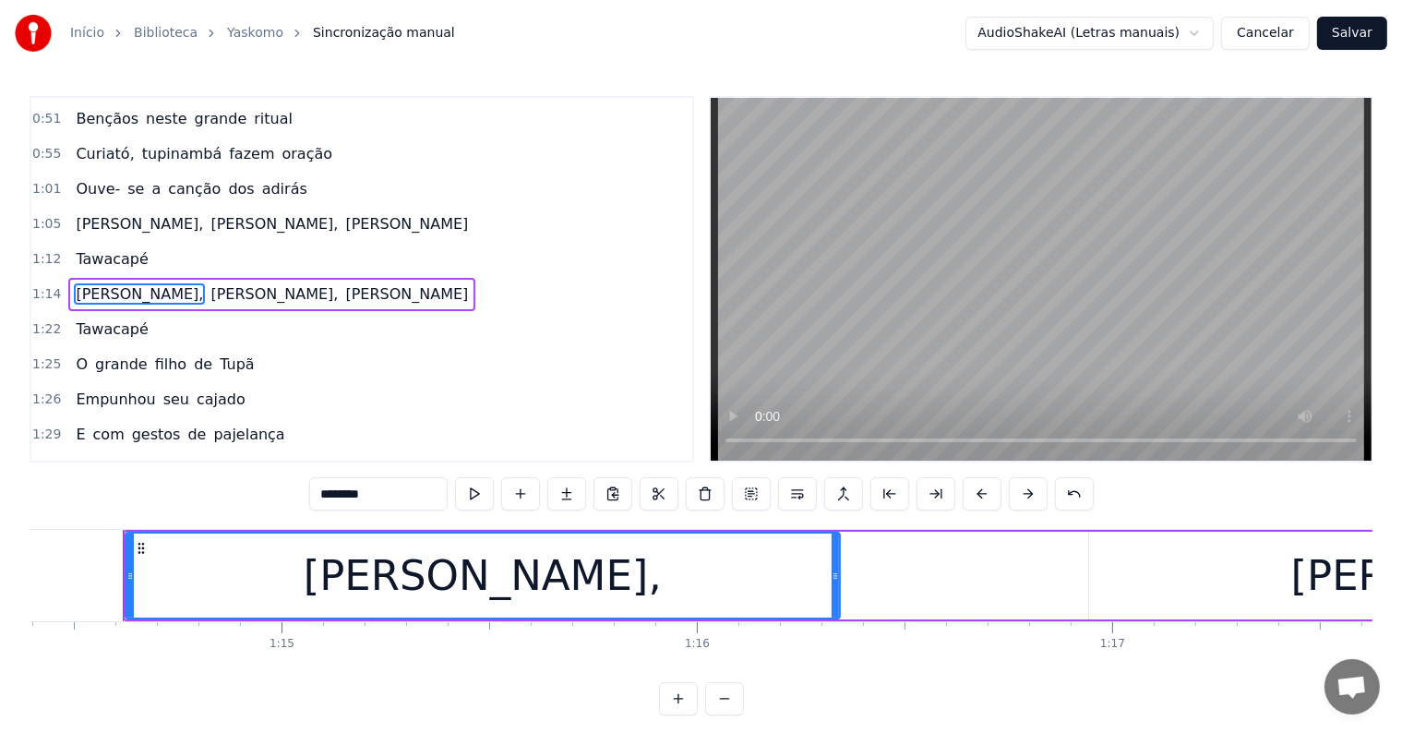
drag, startPoint x: 1064, startPoint y: 572, endPoint x: 833, endPoint y: 592, distance: 231.5
click at [833, 592] on div at bounding box center [835, 575] width 7 height 84
click at [485, 608] on div "[PERSON_NAME]," at bounding box center [482, 575] width 713 height 84
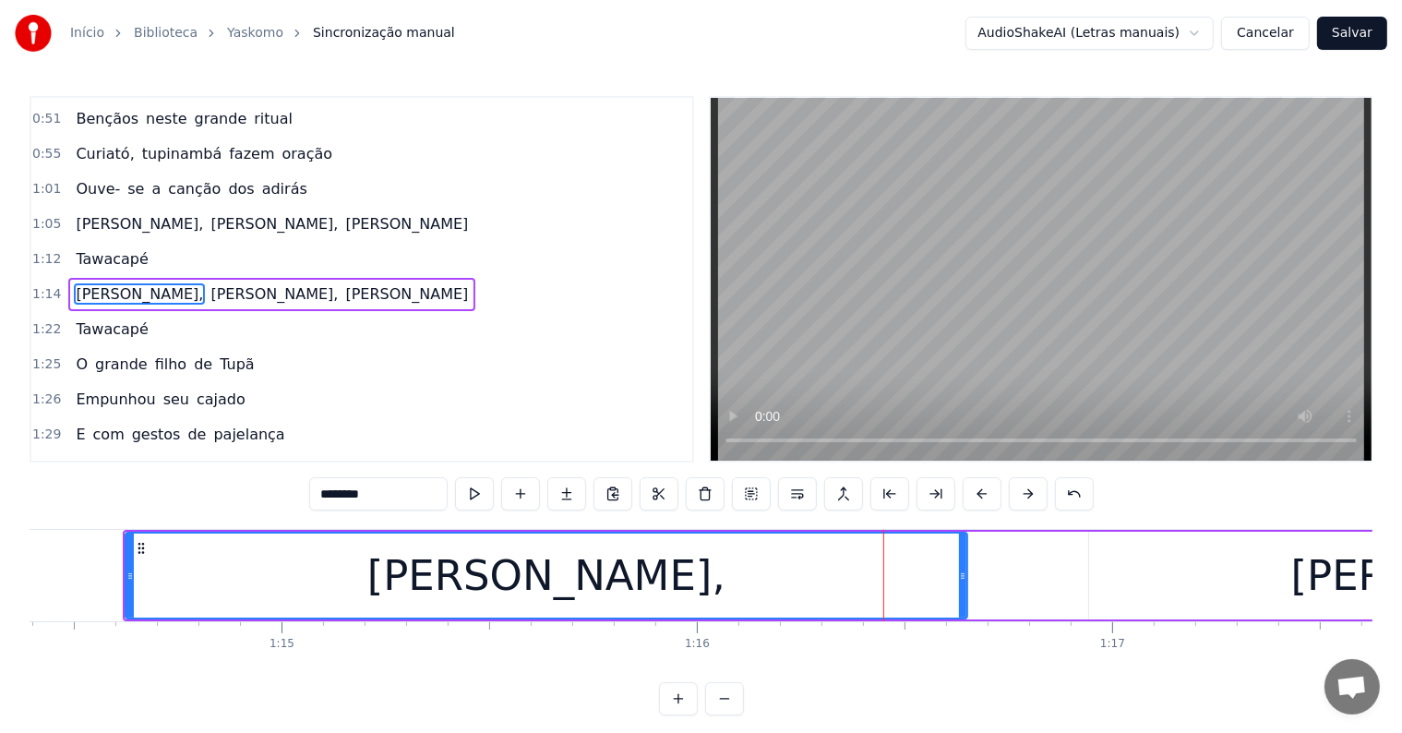
drag, startPoint x: 834, startPoint y: 577, endPoint x: 962, endPoint y: 569, distance: 127.6
click at [962, 569] on icon at bounding box center [962, 576] width 7 height 15
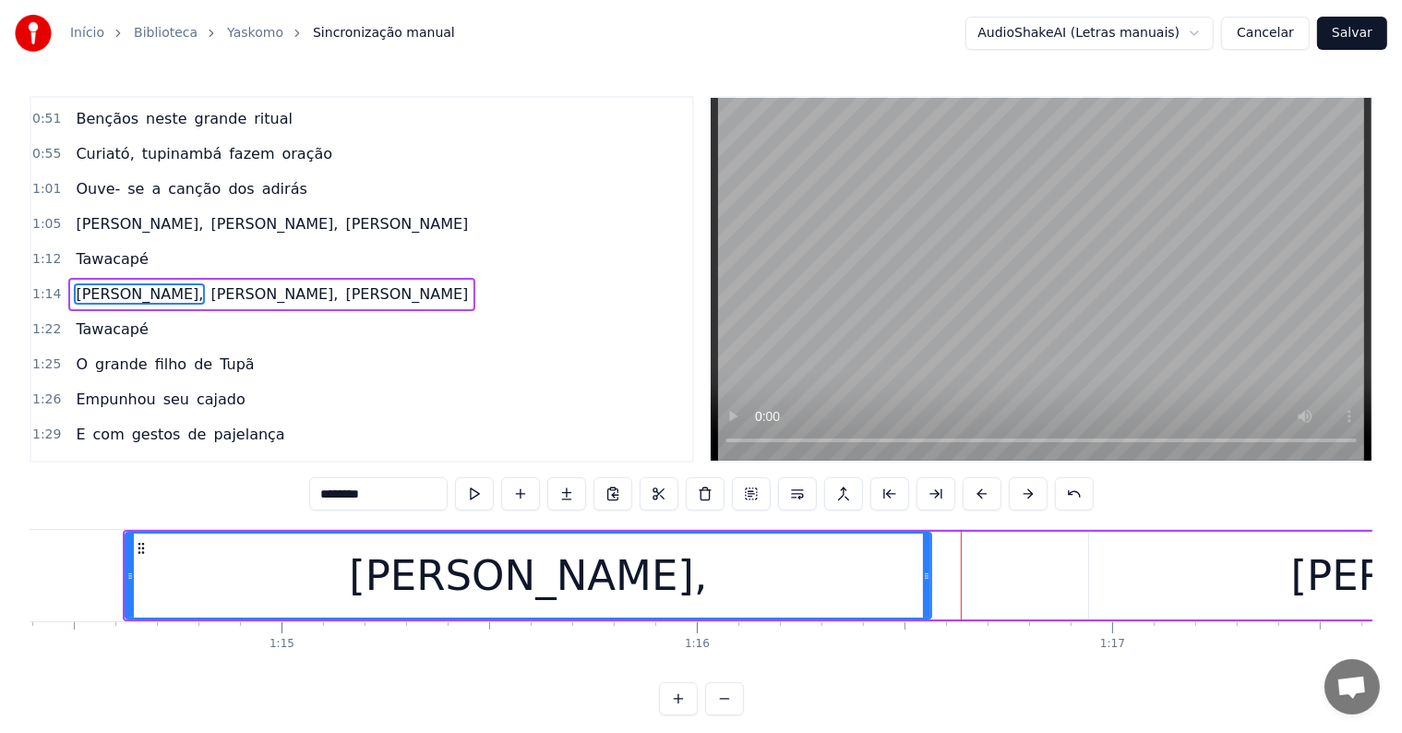
drag, startPoint x: 962, startPoint y: 569, endPoint x: 926, endPoint y: 570, distance: 36.0
click at [926, 570] on icon at bounding box center [926, 576] width 7 height 15
drag, startPoint x: 926, startPoint y: 570, endPoint x: 912, endPoint y: 571, distance: 13.9
click at [912, 571] on icon at bounding box center [912, 576] width 7 height 15
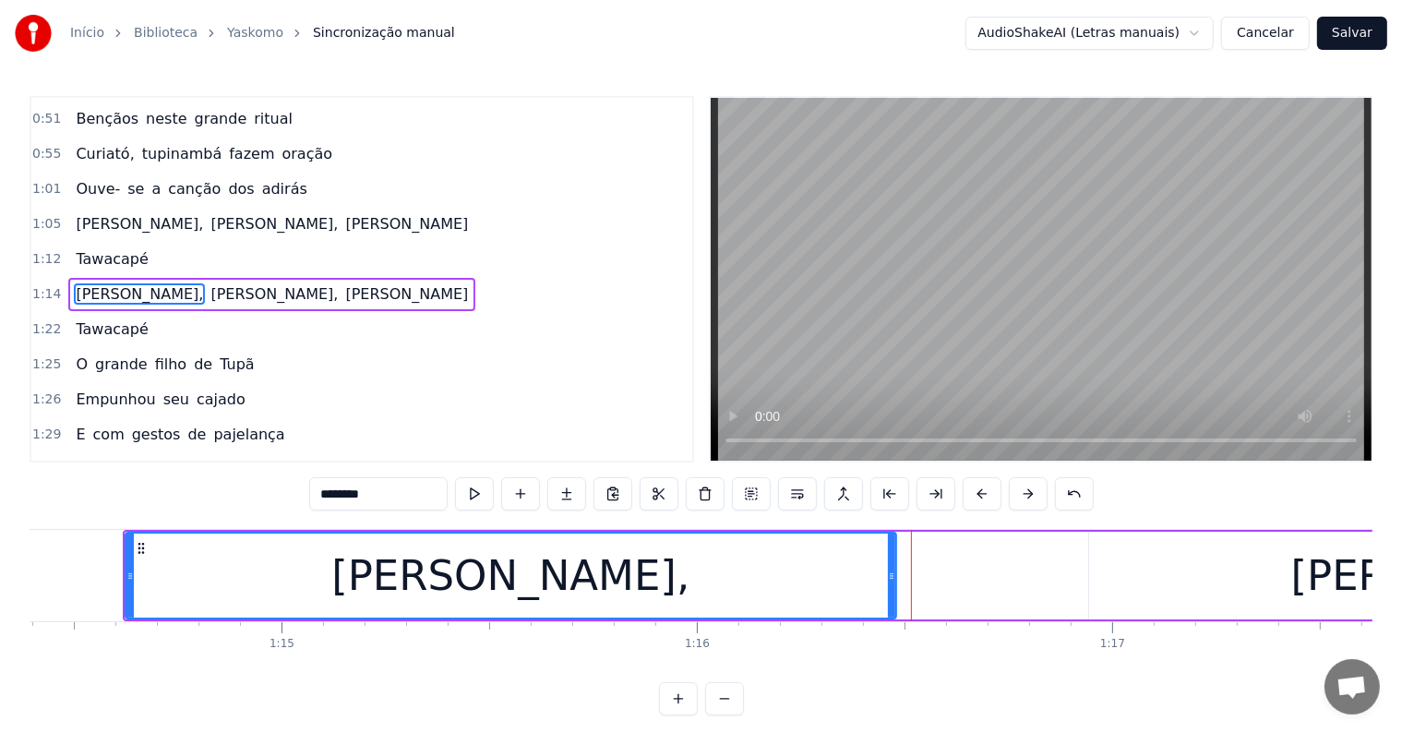
drag, startPoint x: 912, startPoint y: 571, endPoint x: 891, endPoint y: 576, distance: 21.7
click at [891, 576] on icon at bounding box center [891, 576] width 7 height 15
drag, startPoint x: 891, startPoint y: 576, endPoint x: 875, endPoint y: 576, distance: 15.7
click at [875, 576] on icon at bounding box center [875, 576] width 7 height 15
click at [884, 576] on icon at bounding box center [884, 576] width 7 height 15
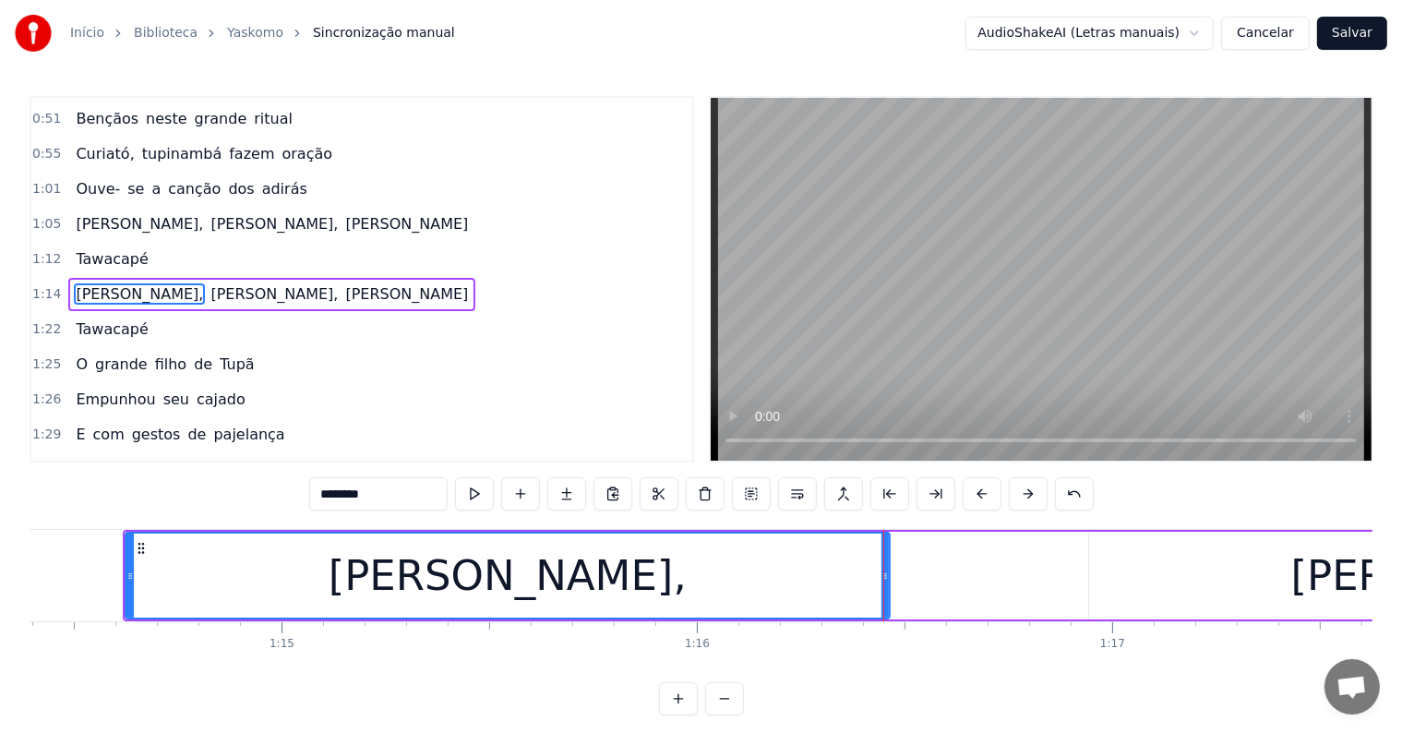
click at [543, 586] on div "[PERSON_NAME]," at bounding box center [508, 576] width 358 height 63
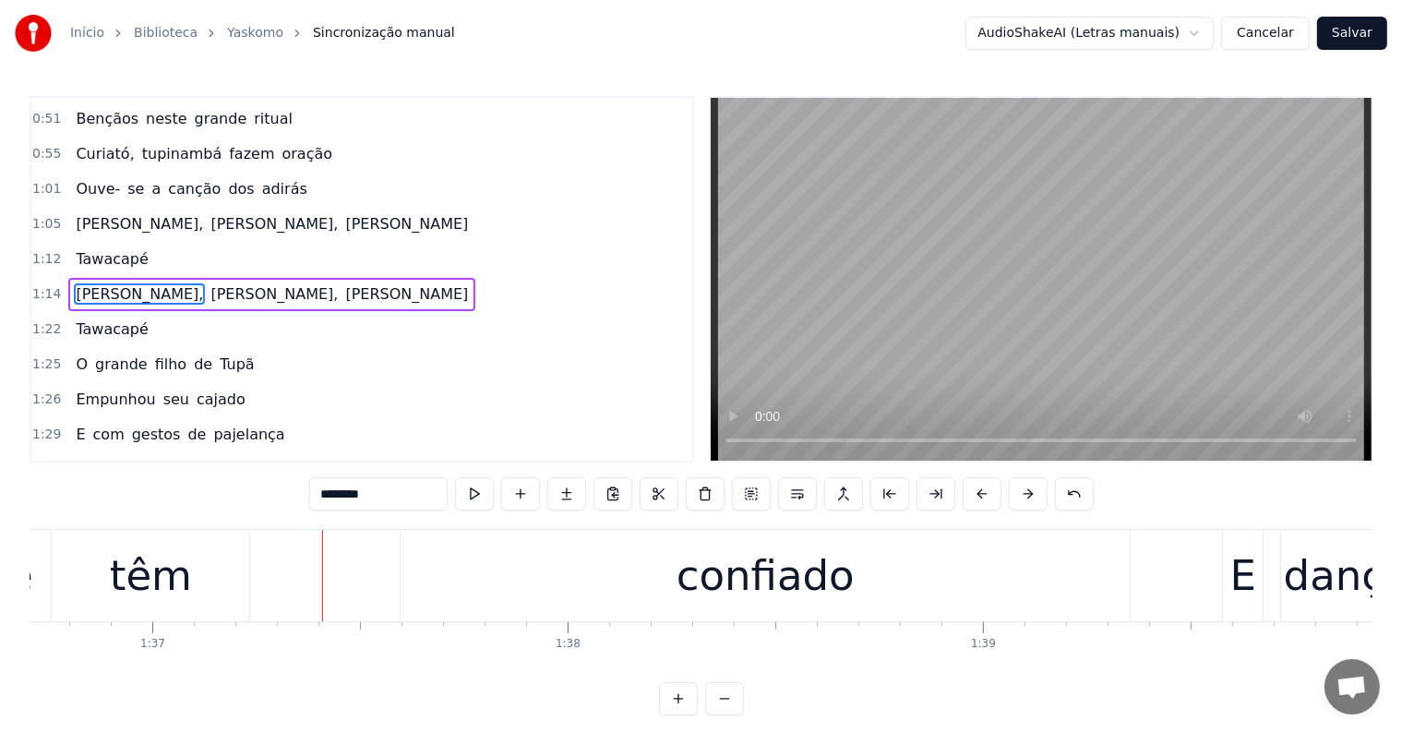
scroll to position [0, 40275]
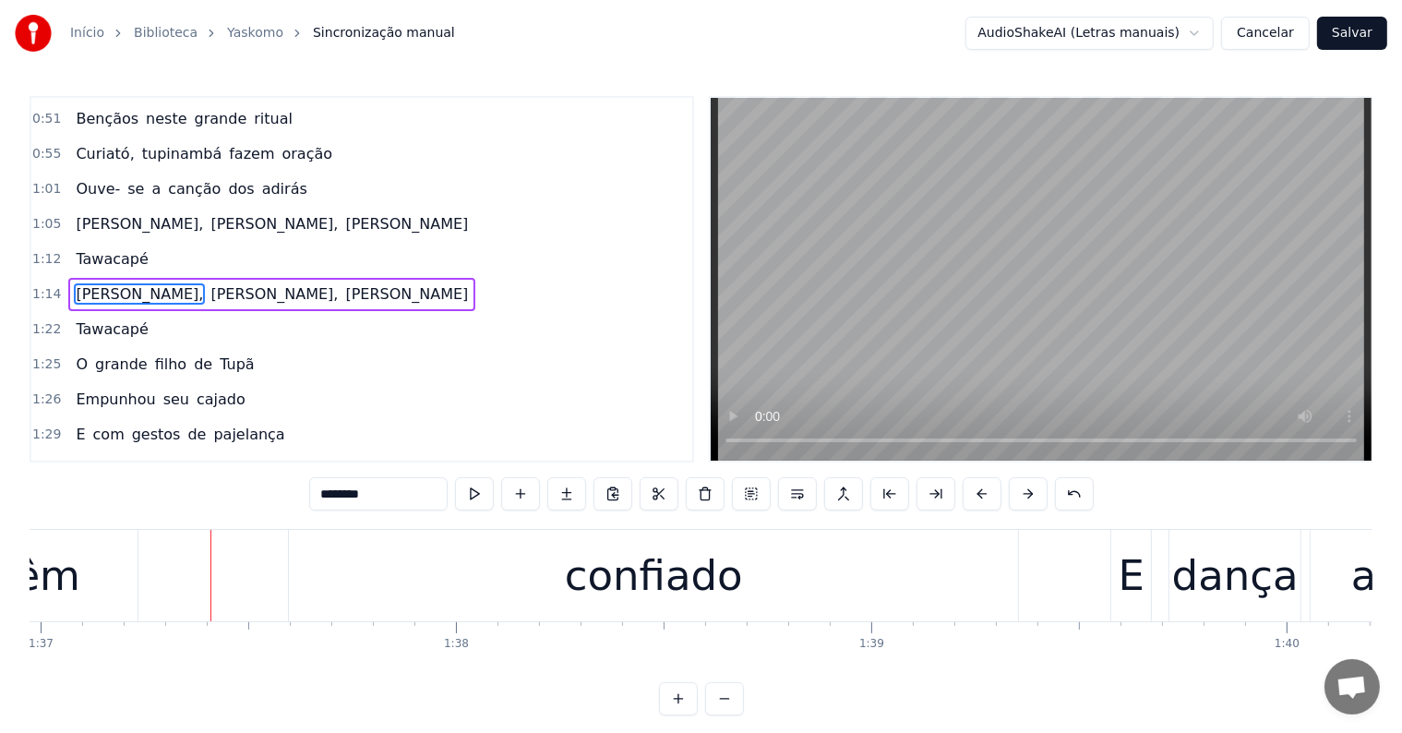
click at [33, 590] on div "têm" at bounding box center [39, 576] width 82 height 63
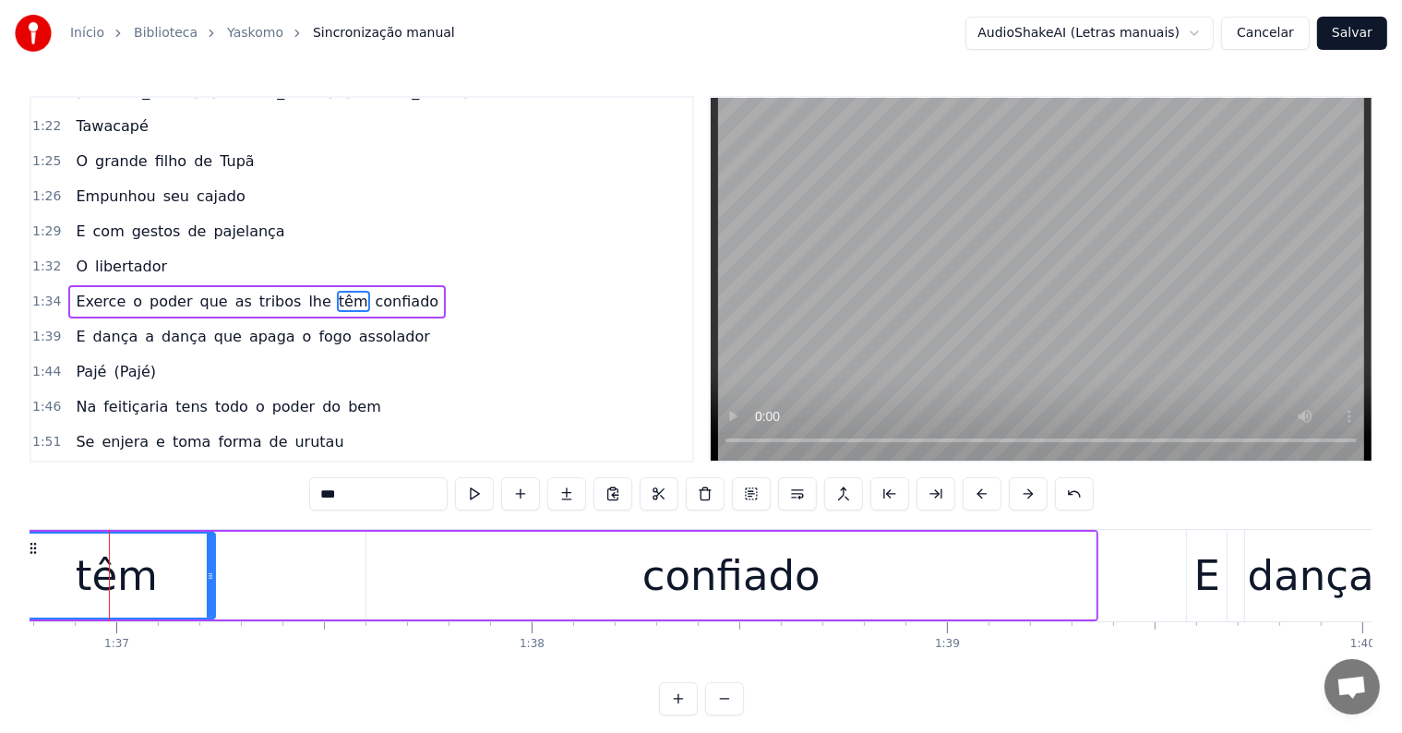
scroll to position [0, 40187]
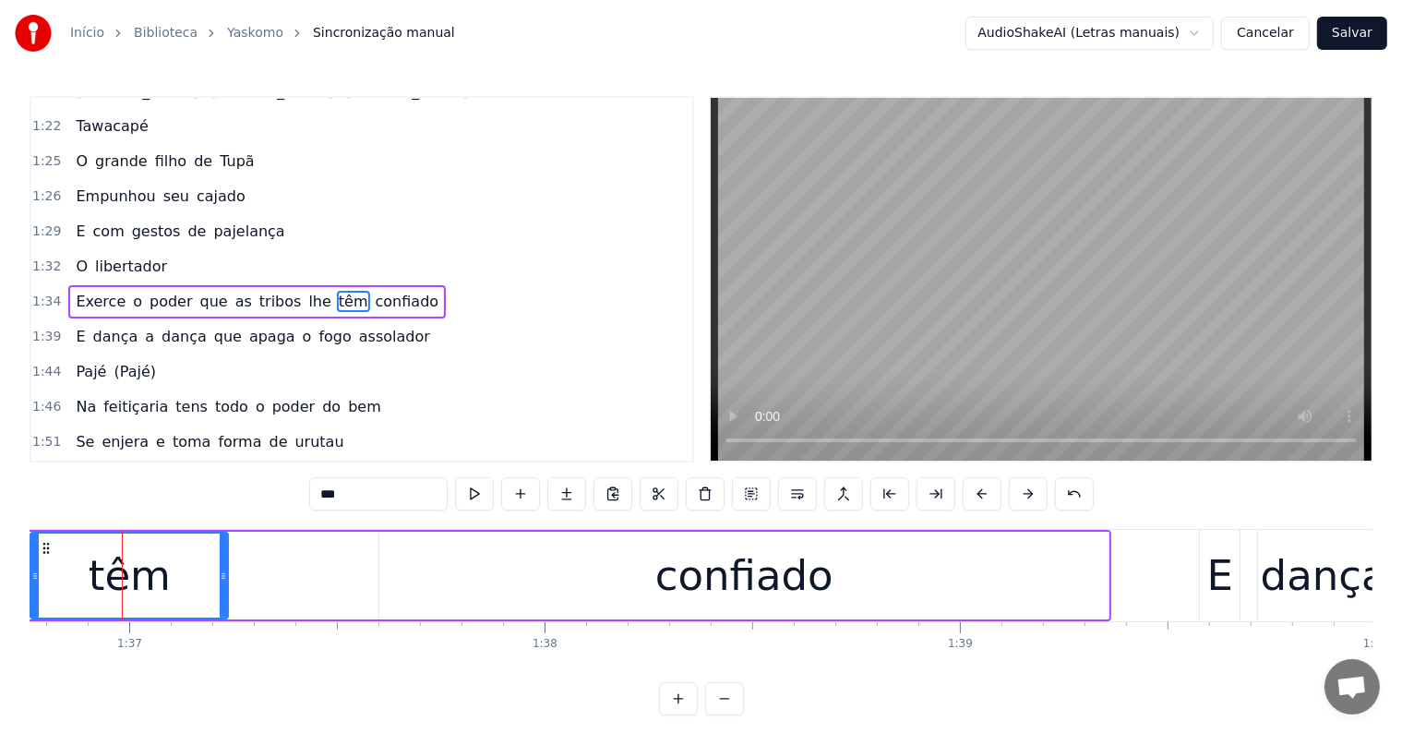
click at [306, 291] on span "lhe" at bounding box center [319, 301] width 26 height 21
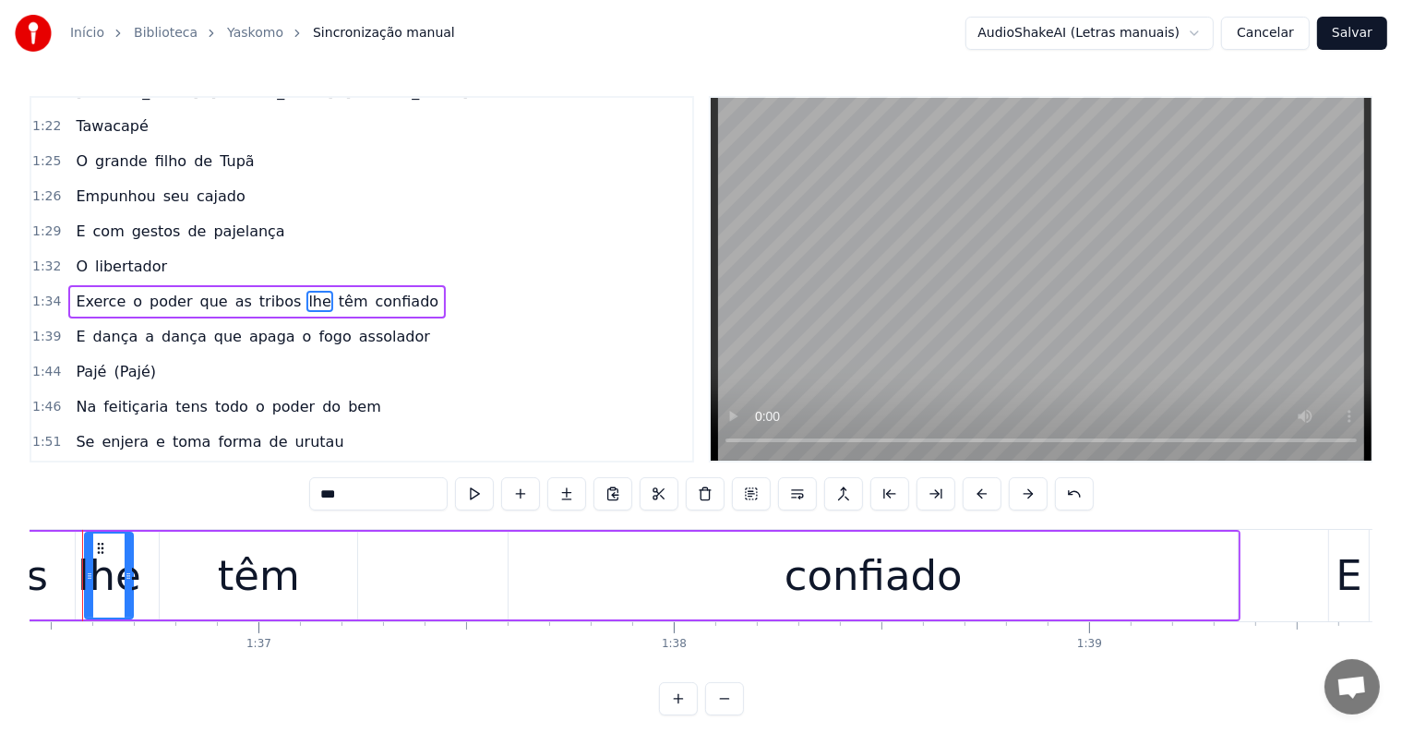
scroll to position [0, 40018]
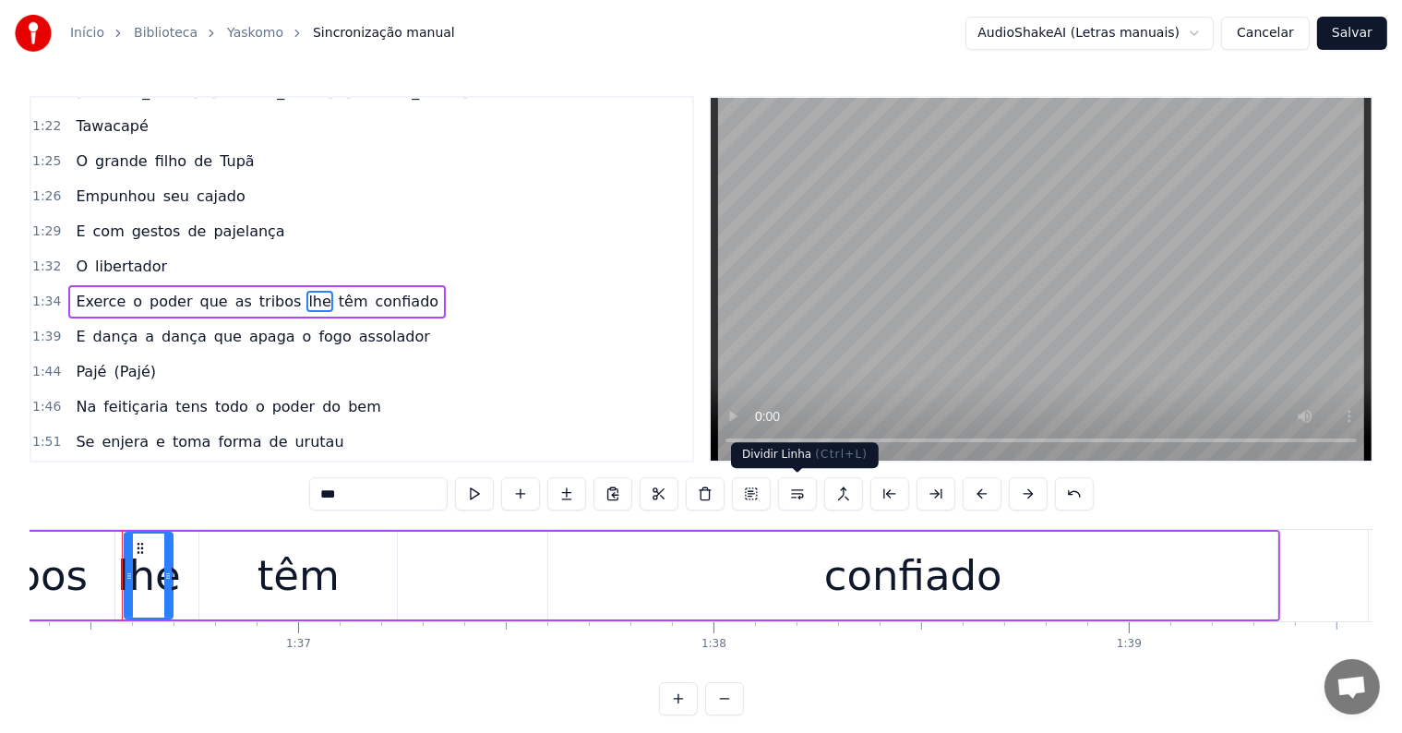
click at [791, 493] on button at bounding box center [797, 493] width 39 height 33
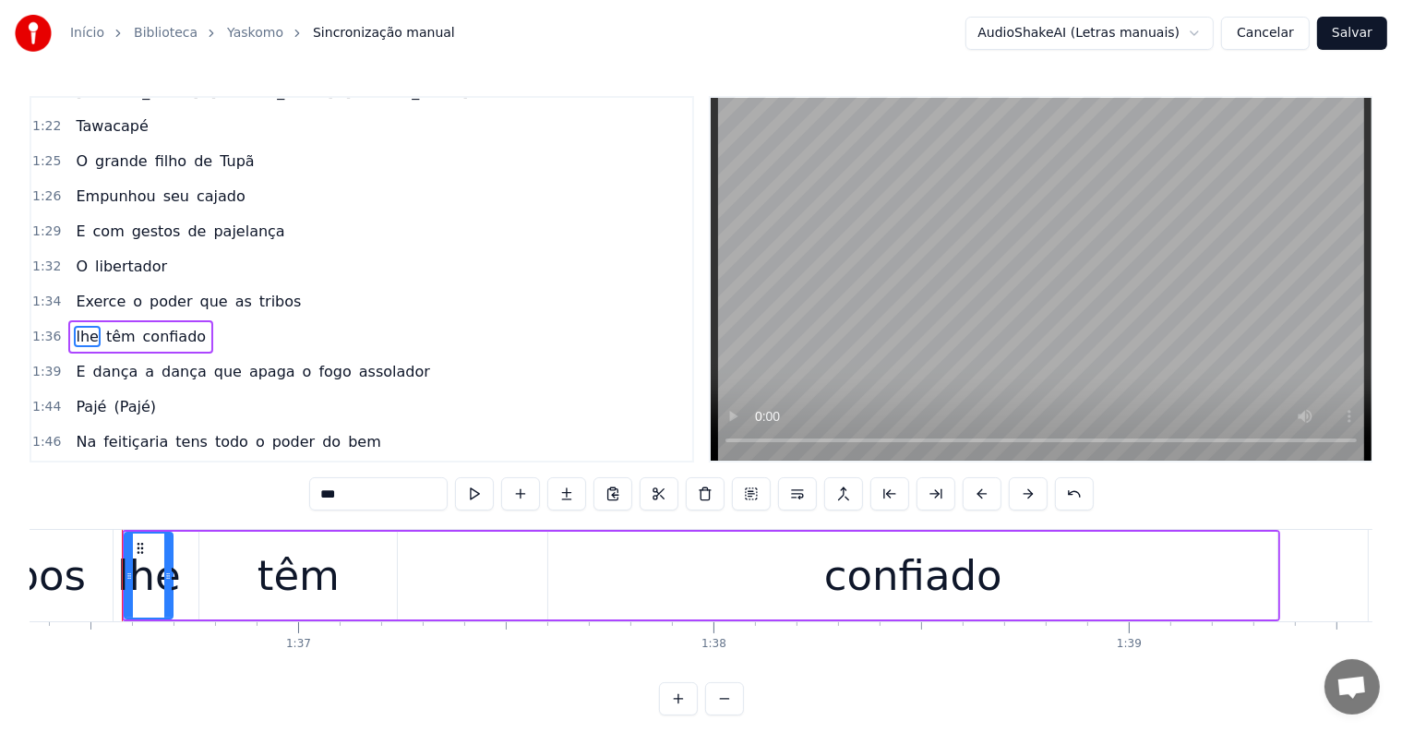
scroll to position [514, 0]
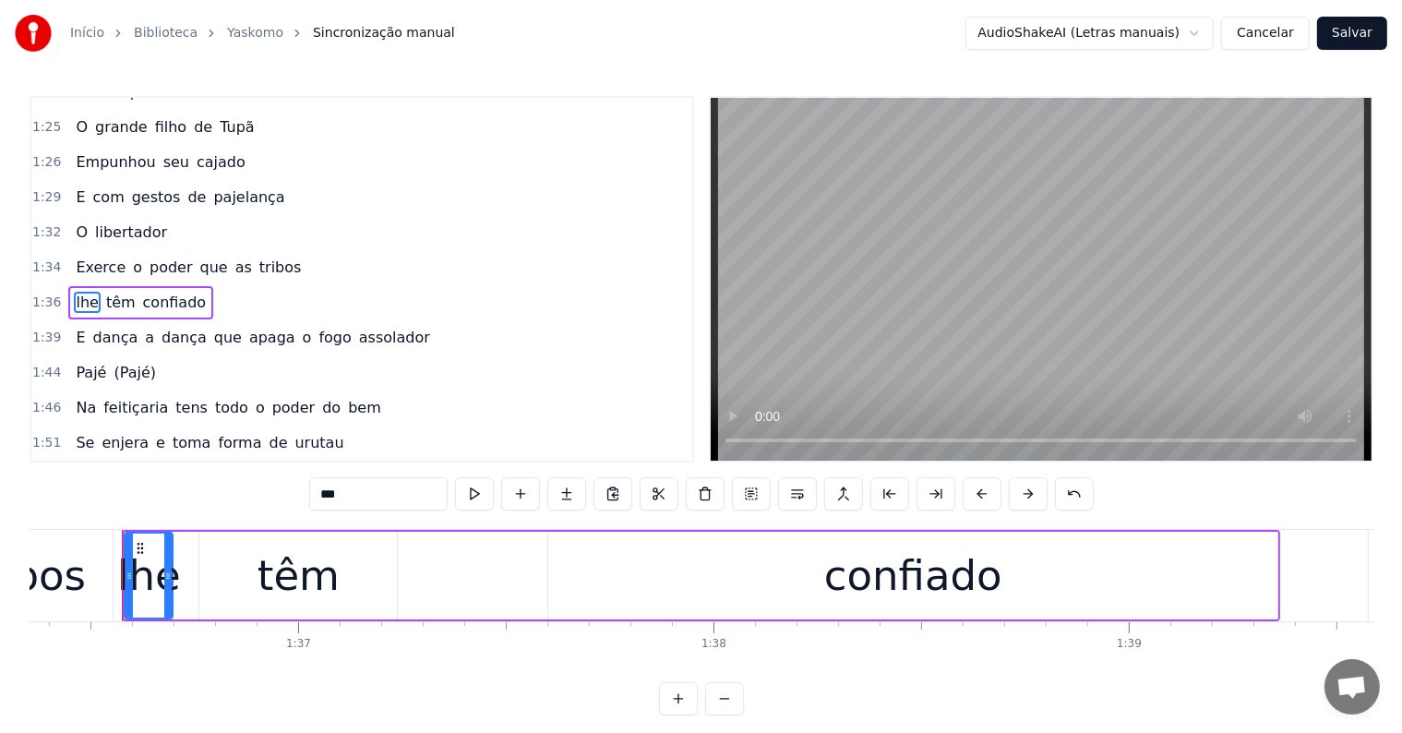
click at [148, 257] on span "poder" at bounding box center [171, 267] width 47 height 21
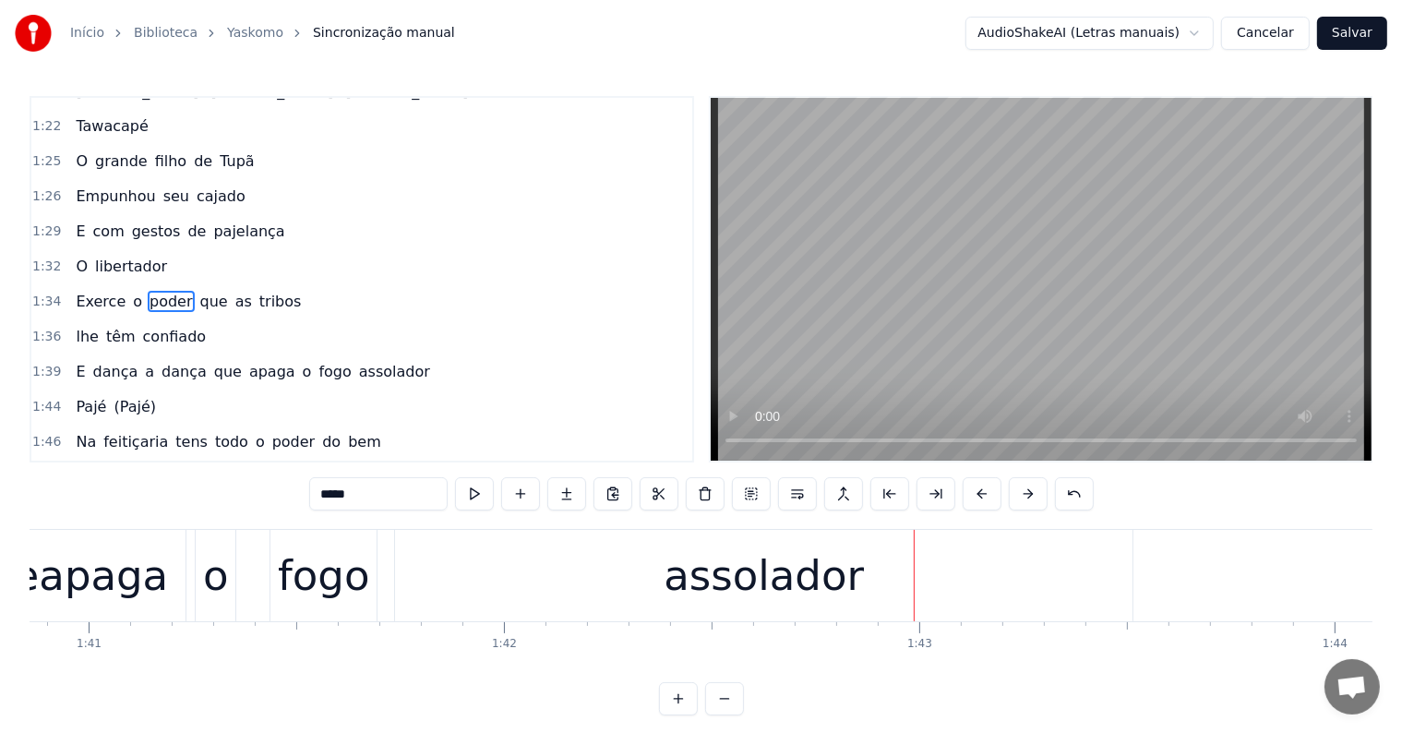
scroll to position [0, 42372]
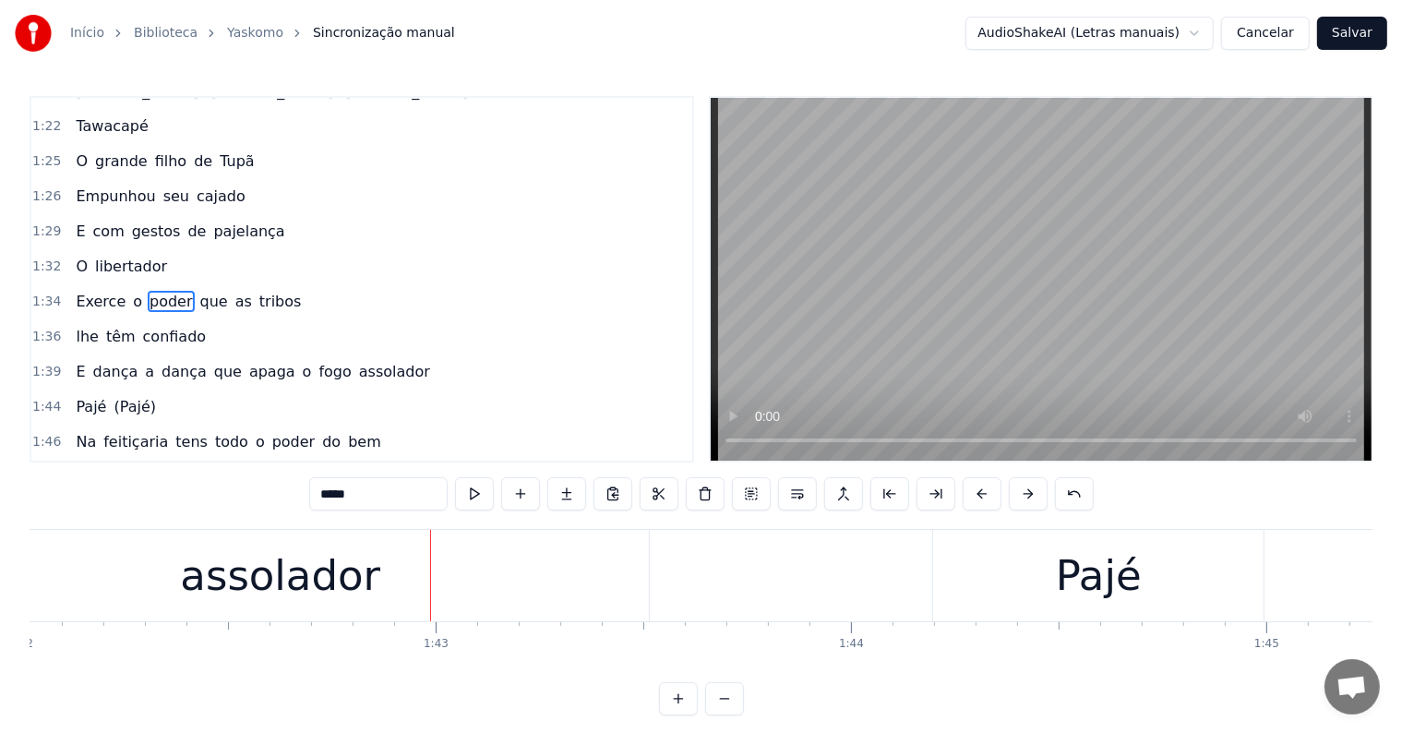
click at [372, 609] on div "assolador" at bounding box center [279, 575] width 737 height 91
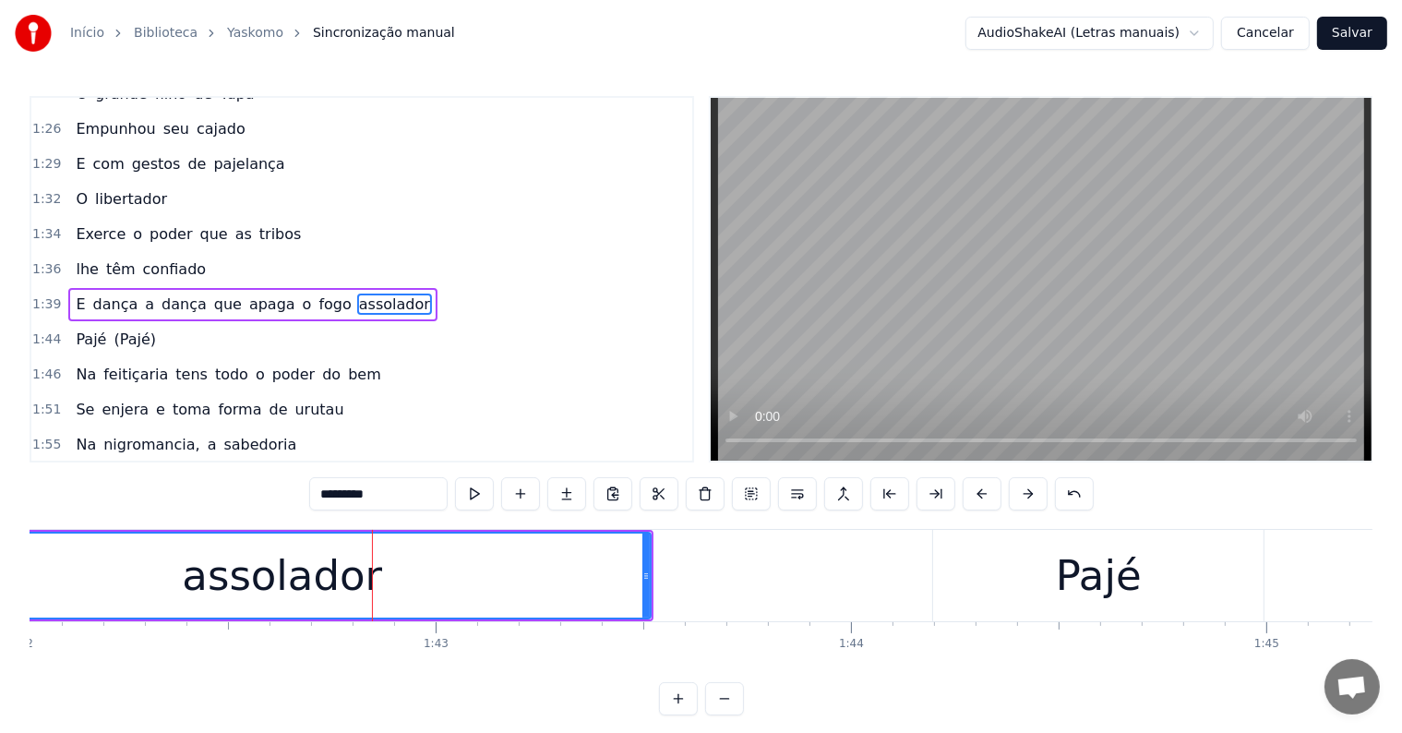
scroll to position [548, 0]
click at [301, 293] on span "o" at bounding box center [307, 303] width 13 height 21
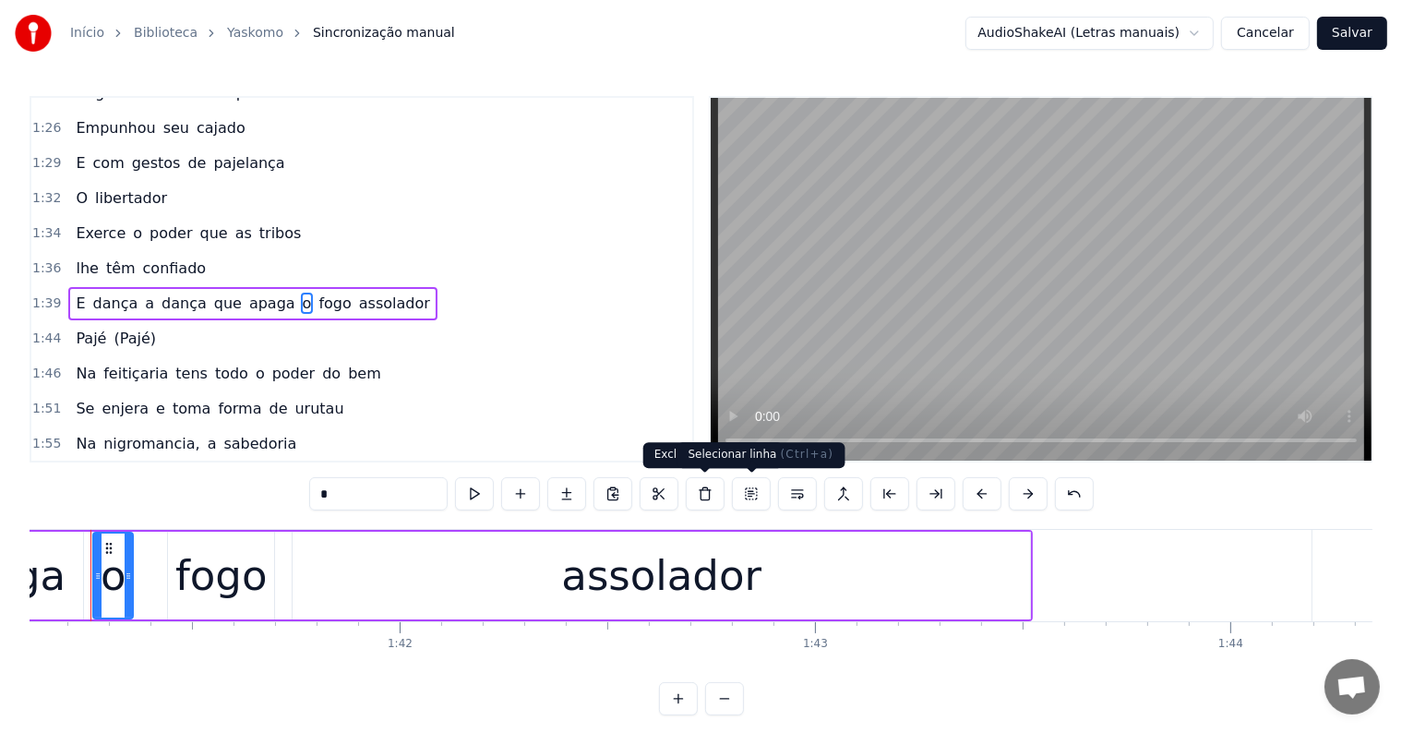
click at [797, 491] on button at bounding box center [797, 493] width 39 height 33
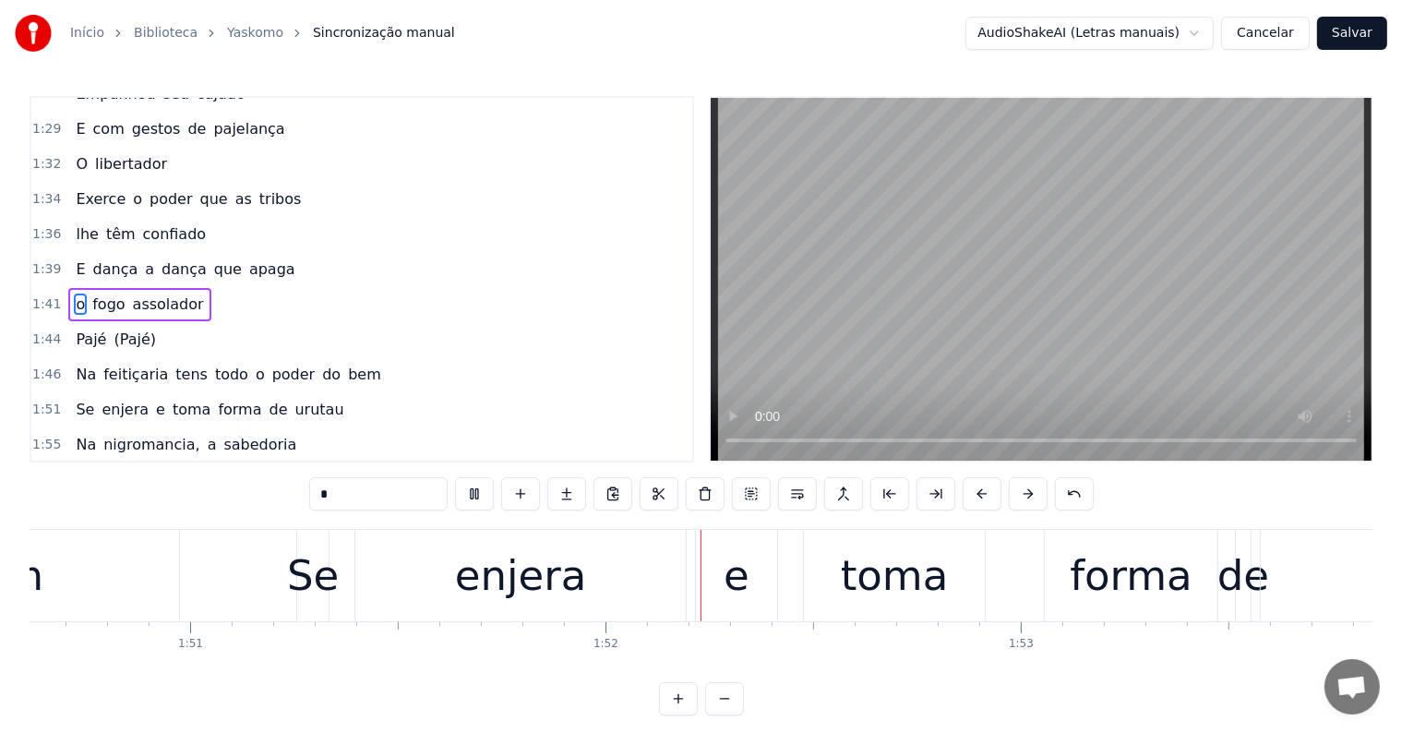
scroll to position [0, 46200]
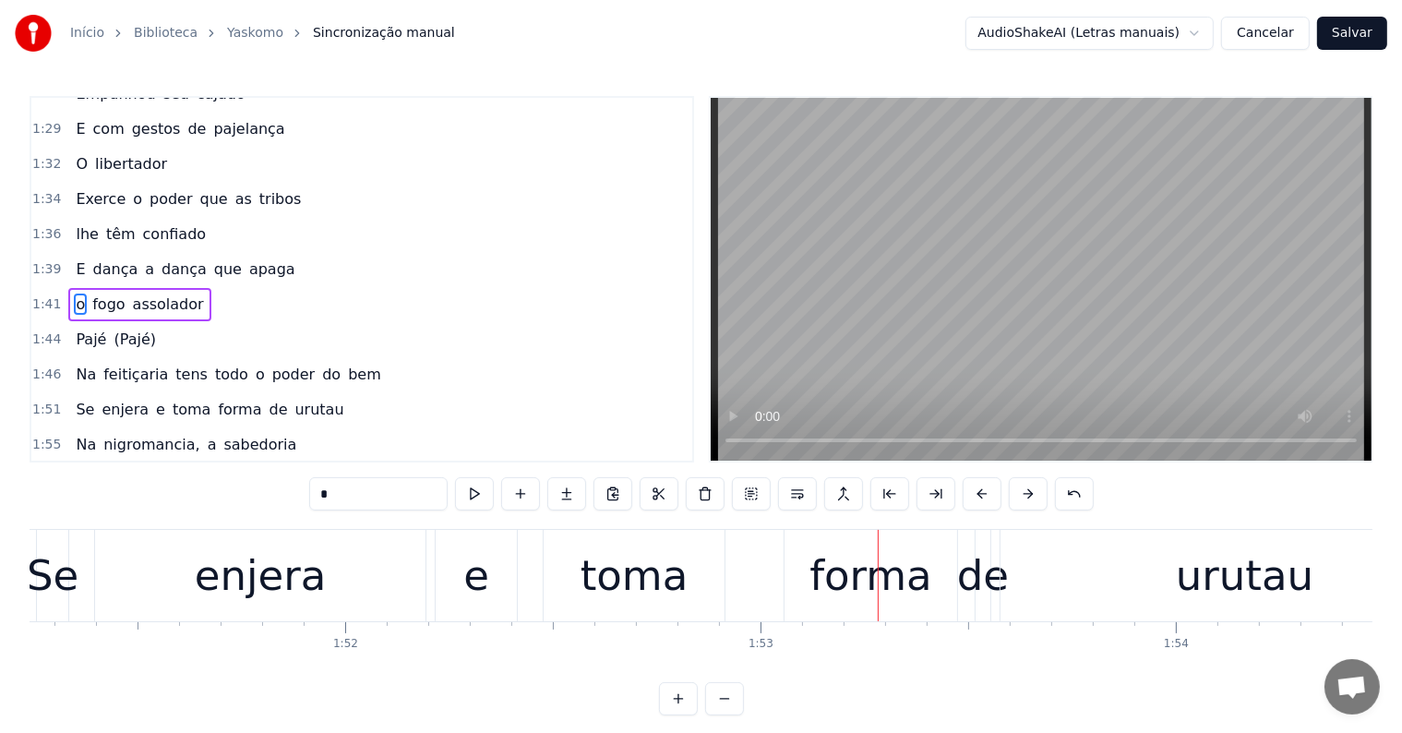
click at [1228, 591] on div "urutau" at bounding box center [1245, 576] width 138 height 63
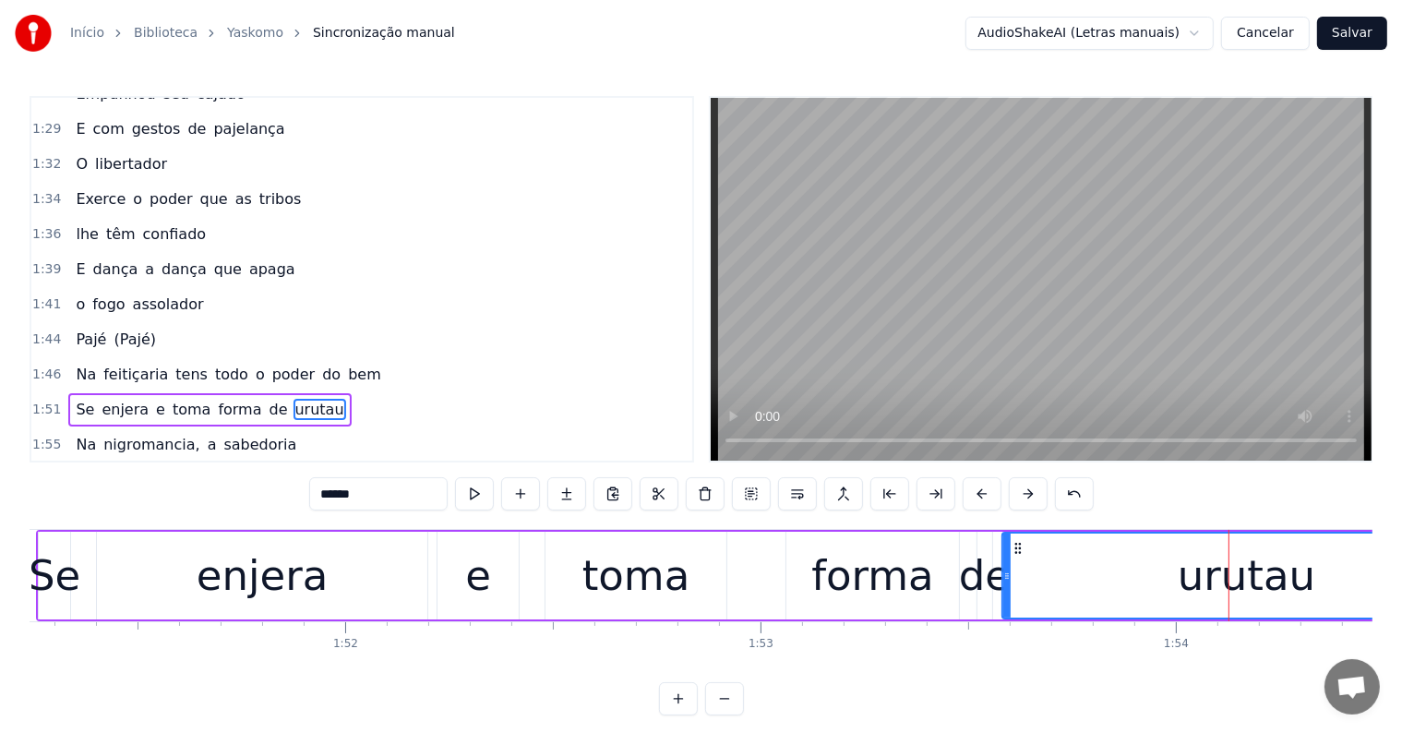
scroll to position [684, 0]
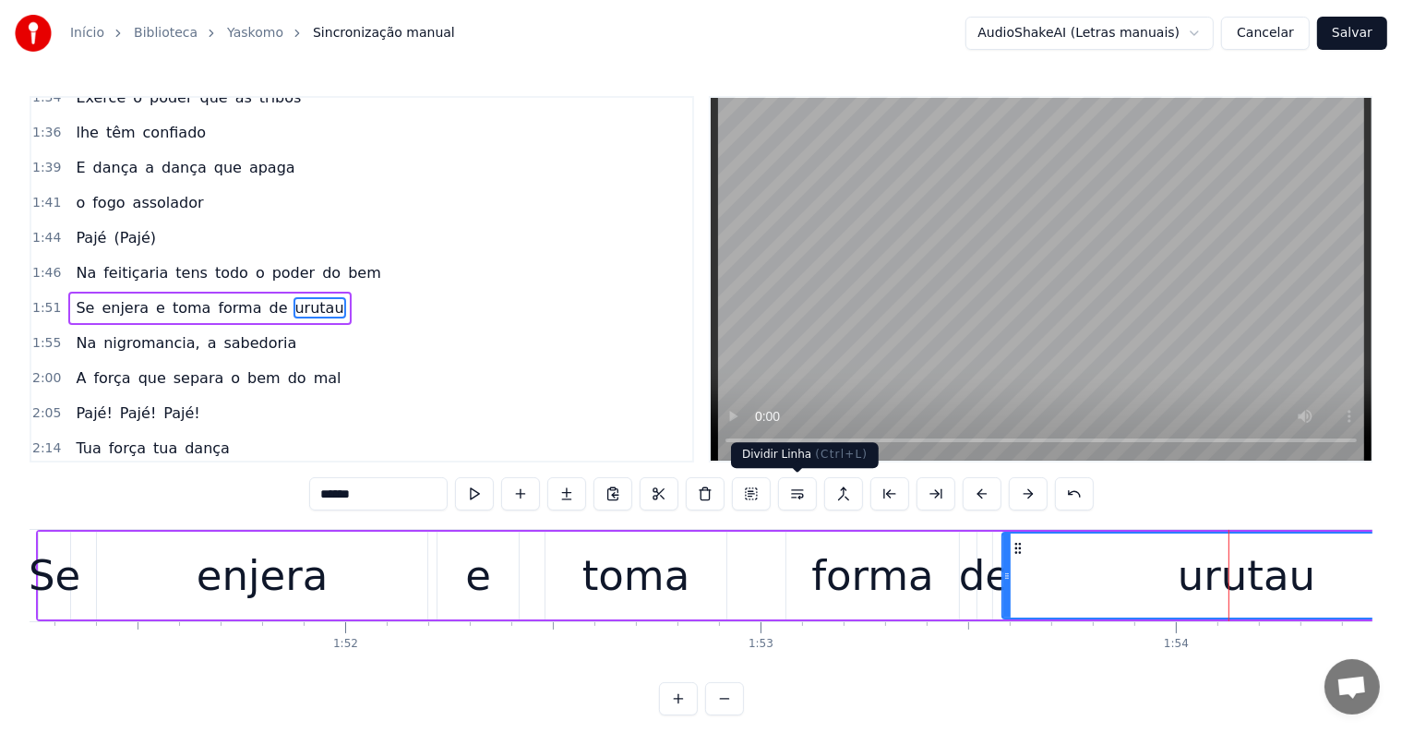
click at [792, 486] on button at bounding box center [797, 493] width 39 height 33
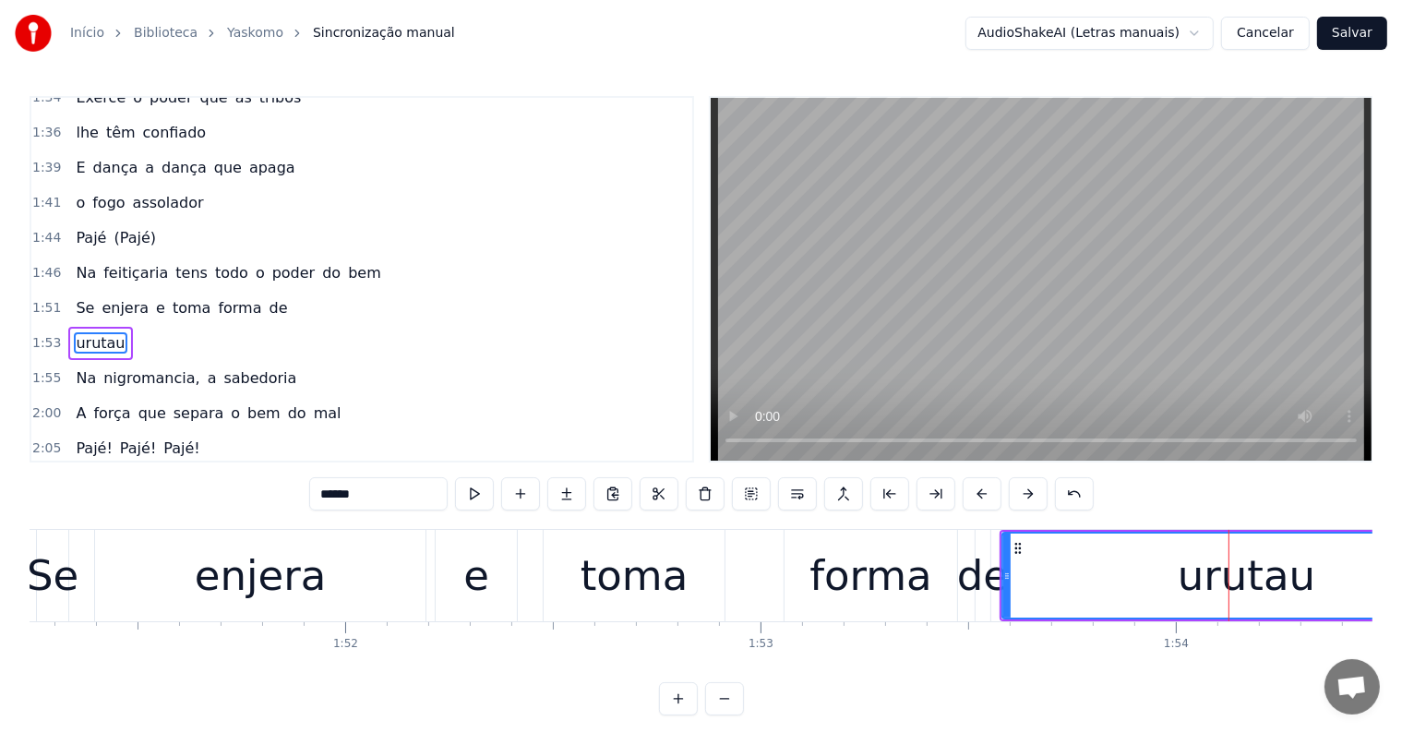
scroll to position [718, 0]
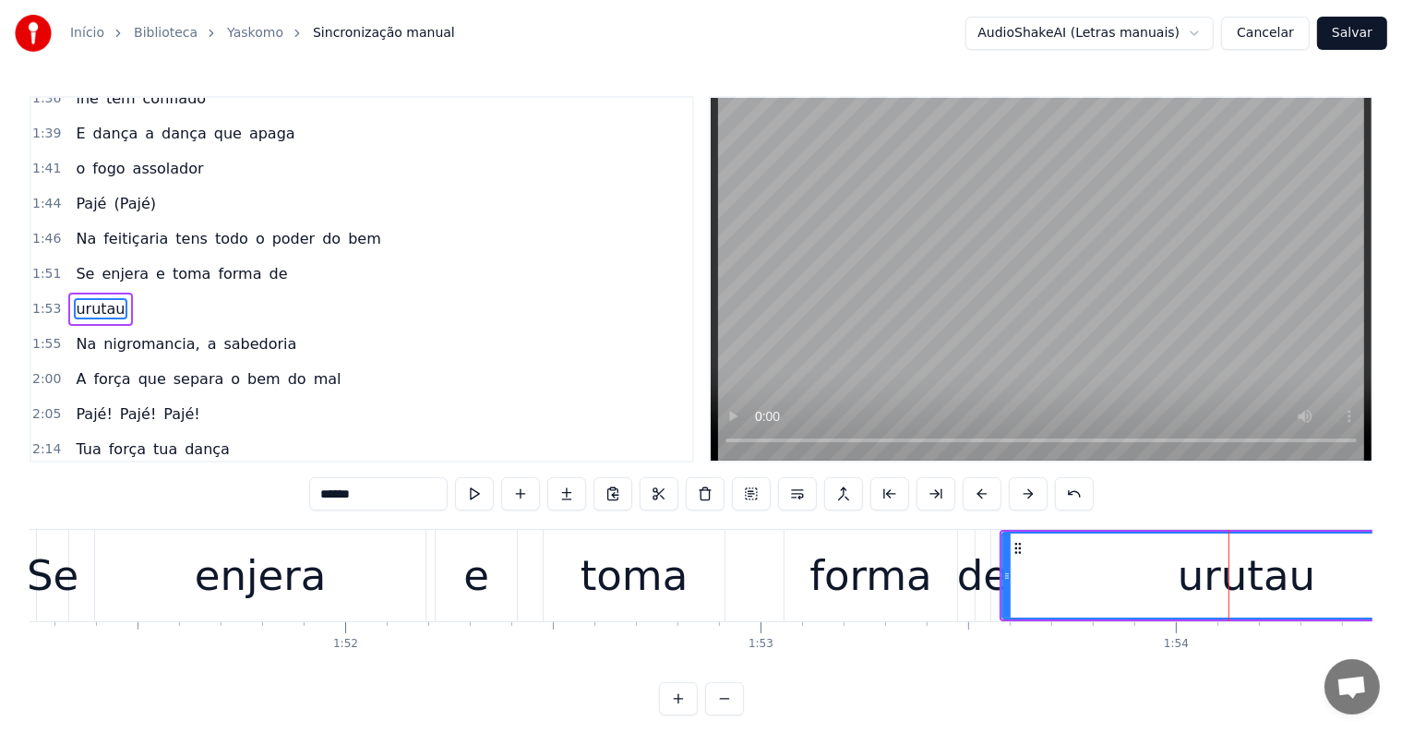
click at [216, 263] on span "forma" at bounding box center [239, 273] width 47 height 21
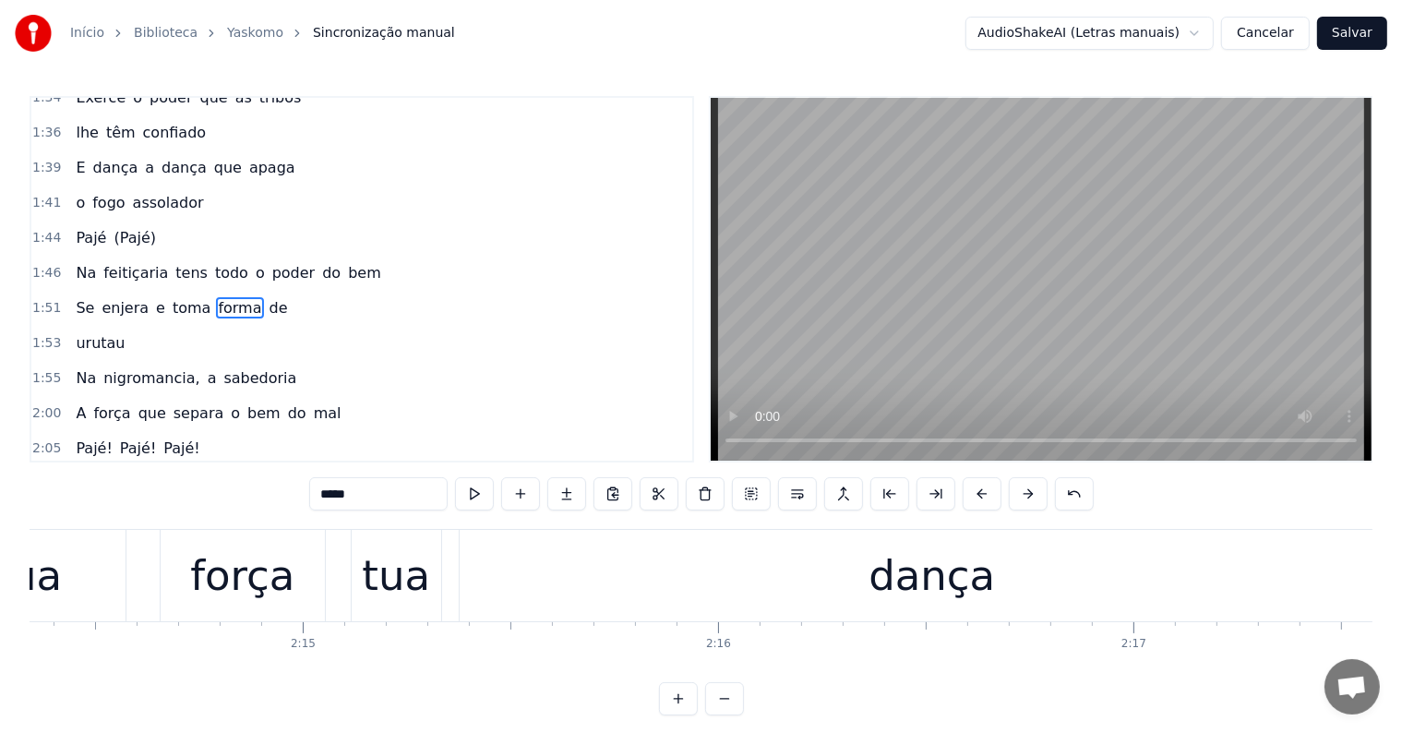
scroll to position [0, 56877]
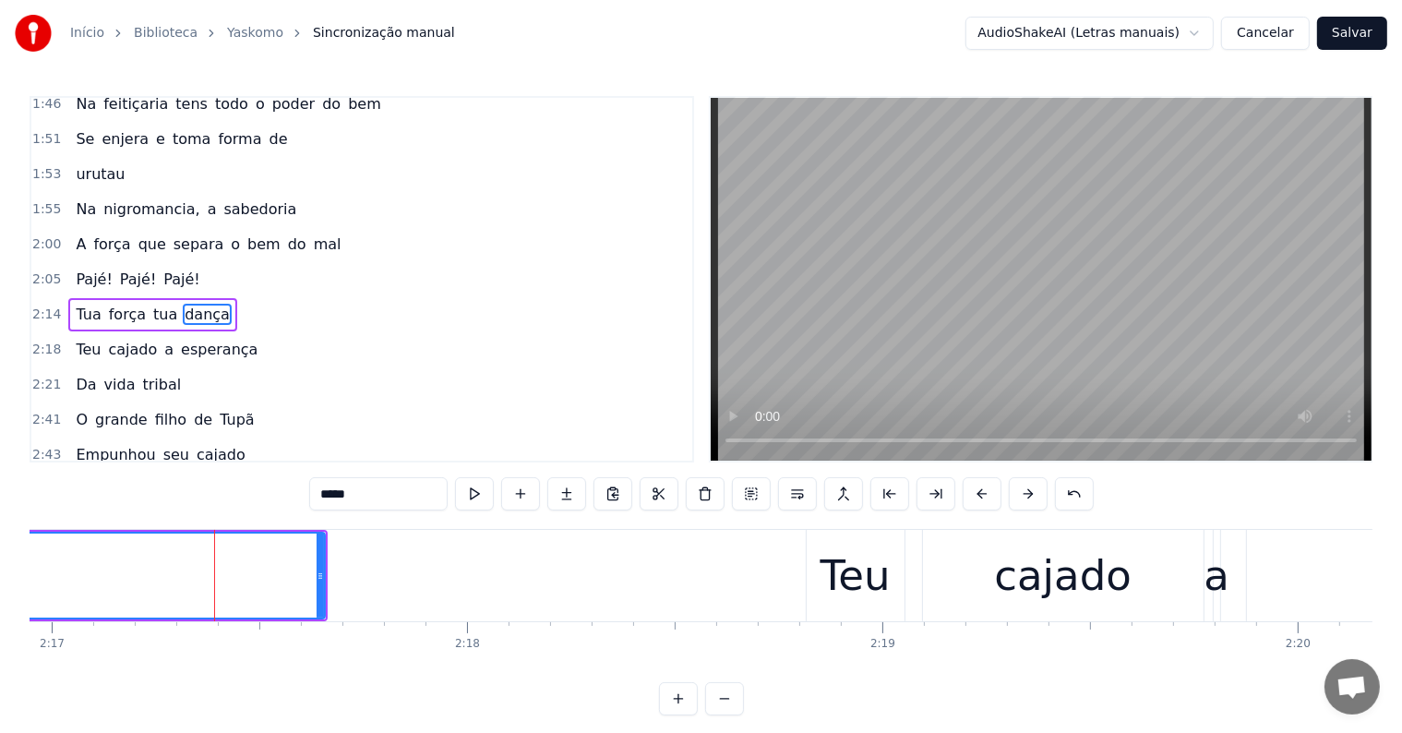
scroll to position [854, 0]
click at [125, 303] on span "força" at bounding box center [127, 313] width 41 height 21
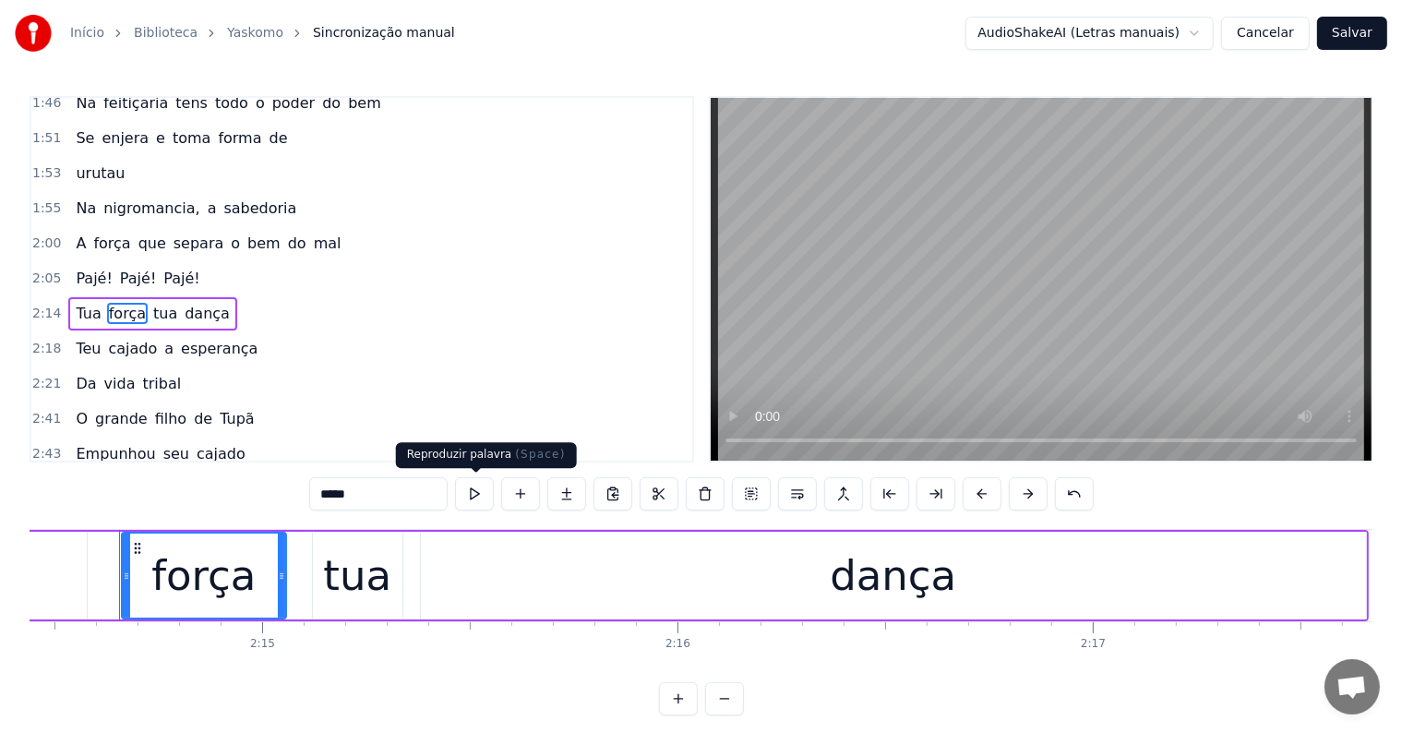
scroll to position [0, 55832]
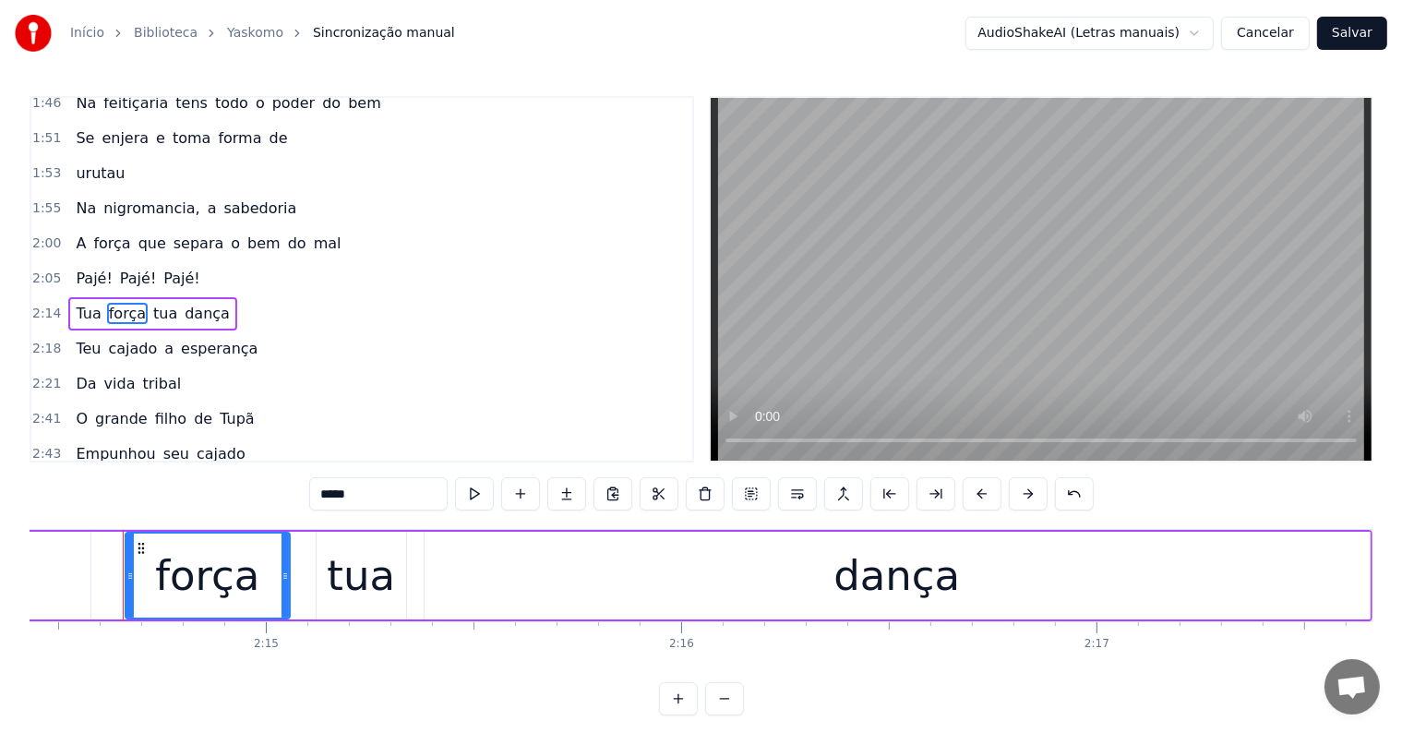
click at [418, 495] on input "*****" at bounding box center [378, 493] width 138 height 33
type input "******"
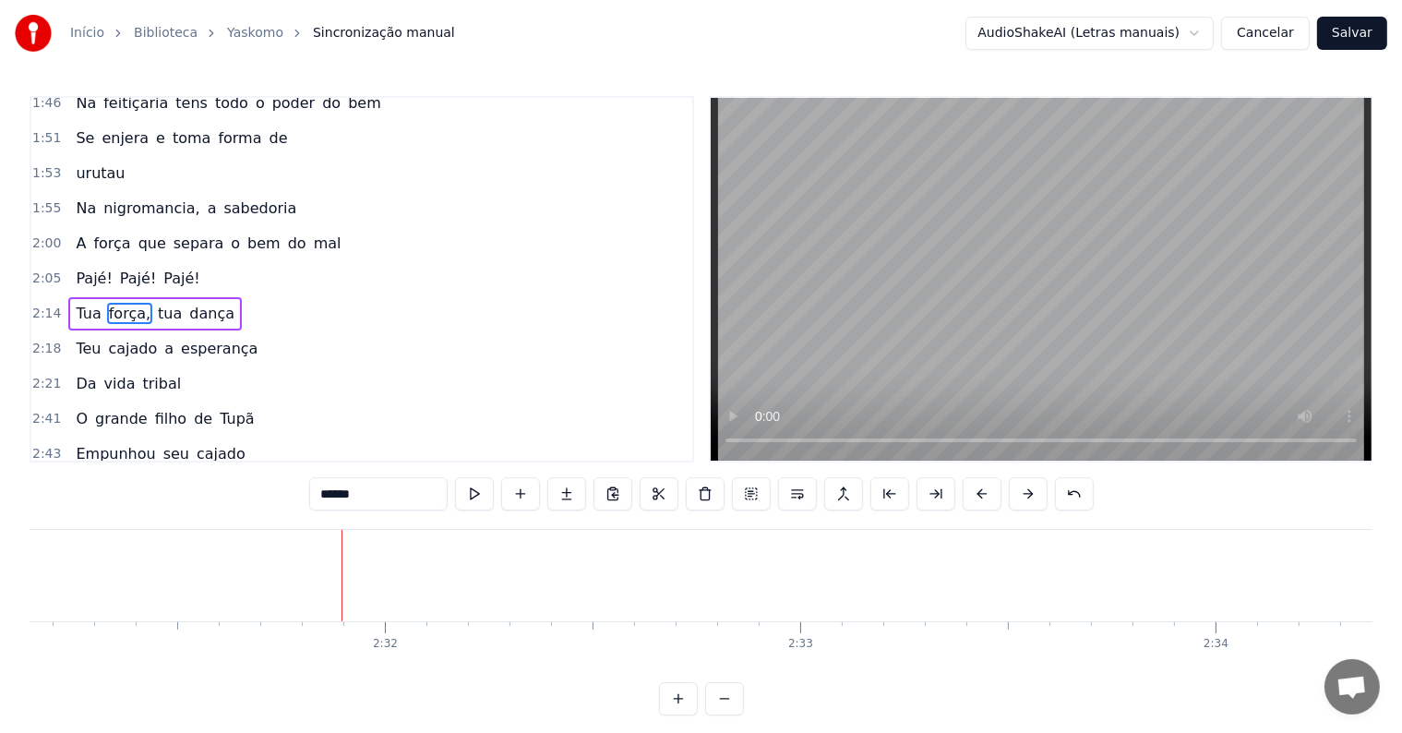
scroll to position [0, 62791]
click at [324, 554] on div at bounding box center [324, 575] width 1 height 91
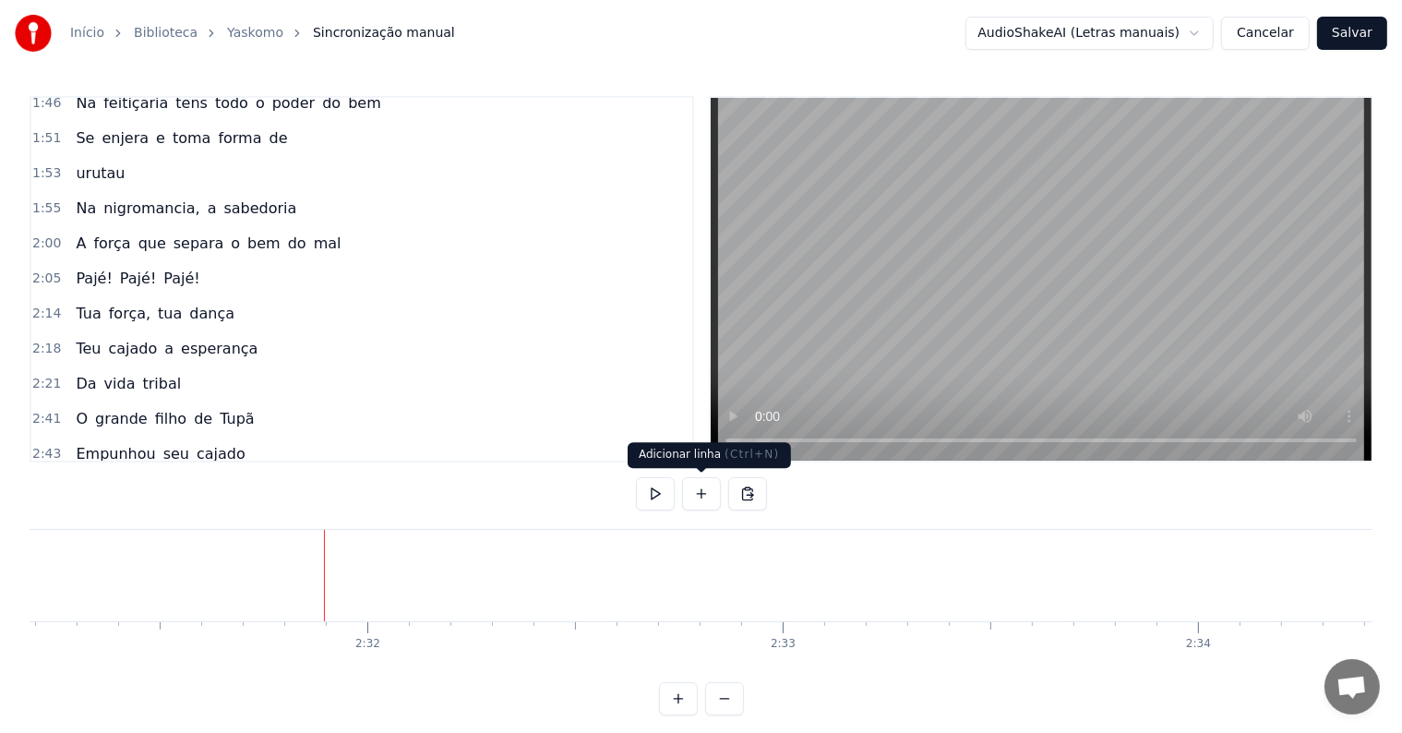
click at [695, 498] on button at bounding box center [701, 493] width 39 height 33
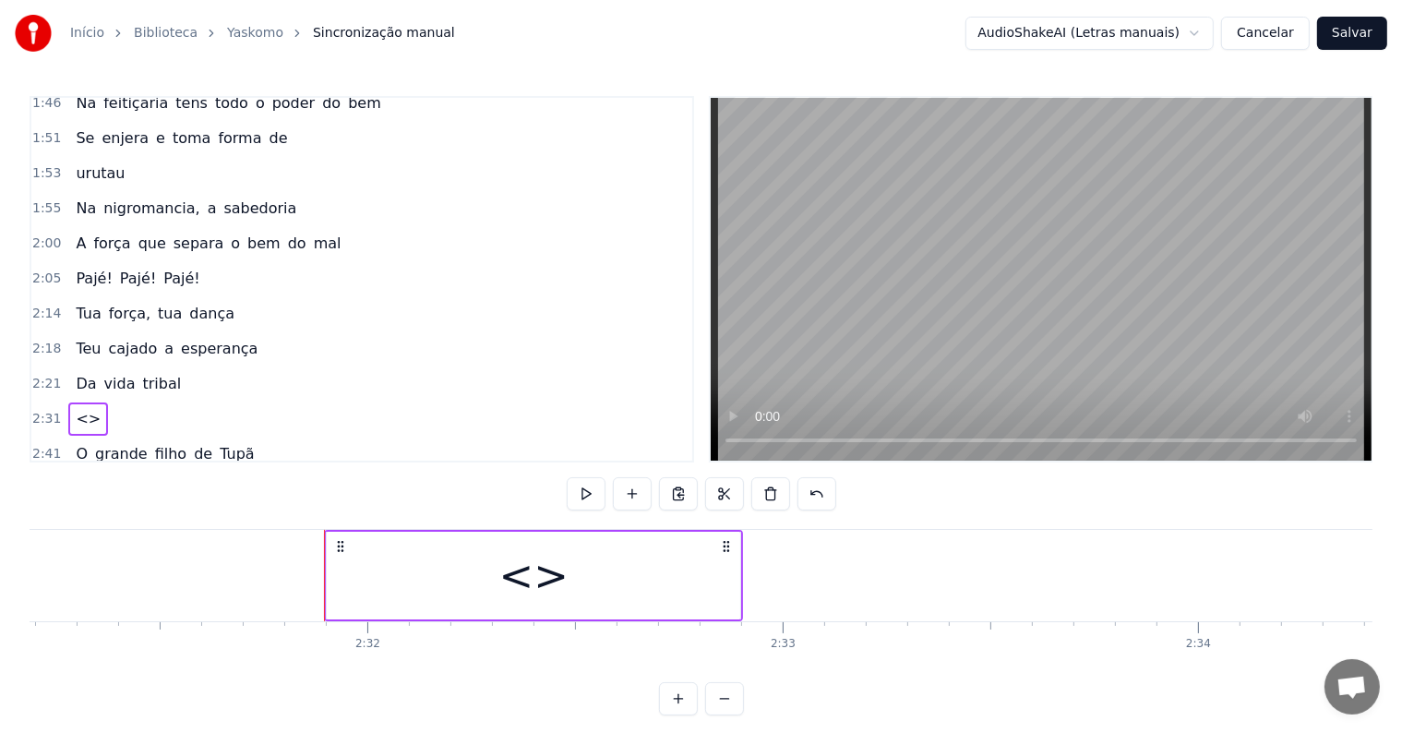
click at [662, 578] on div "<>" at bounding box center [533, 576] width 413 height 88
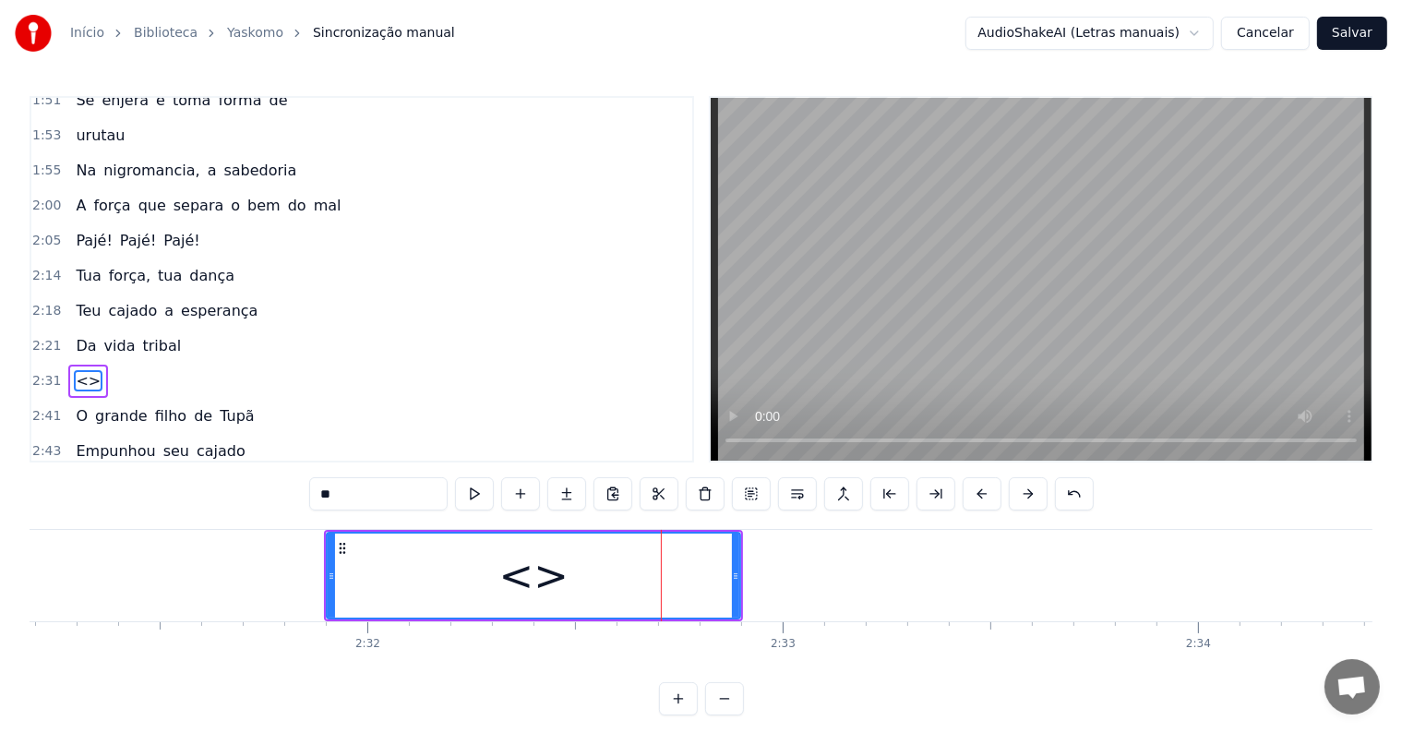
scroll to position [956, 0]
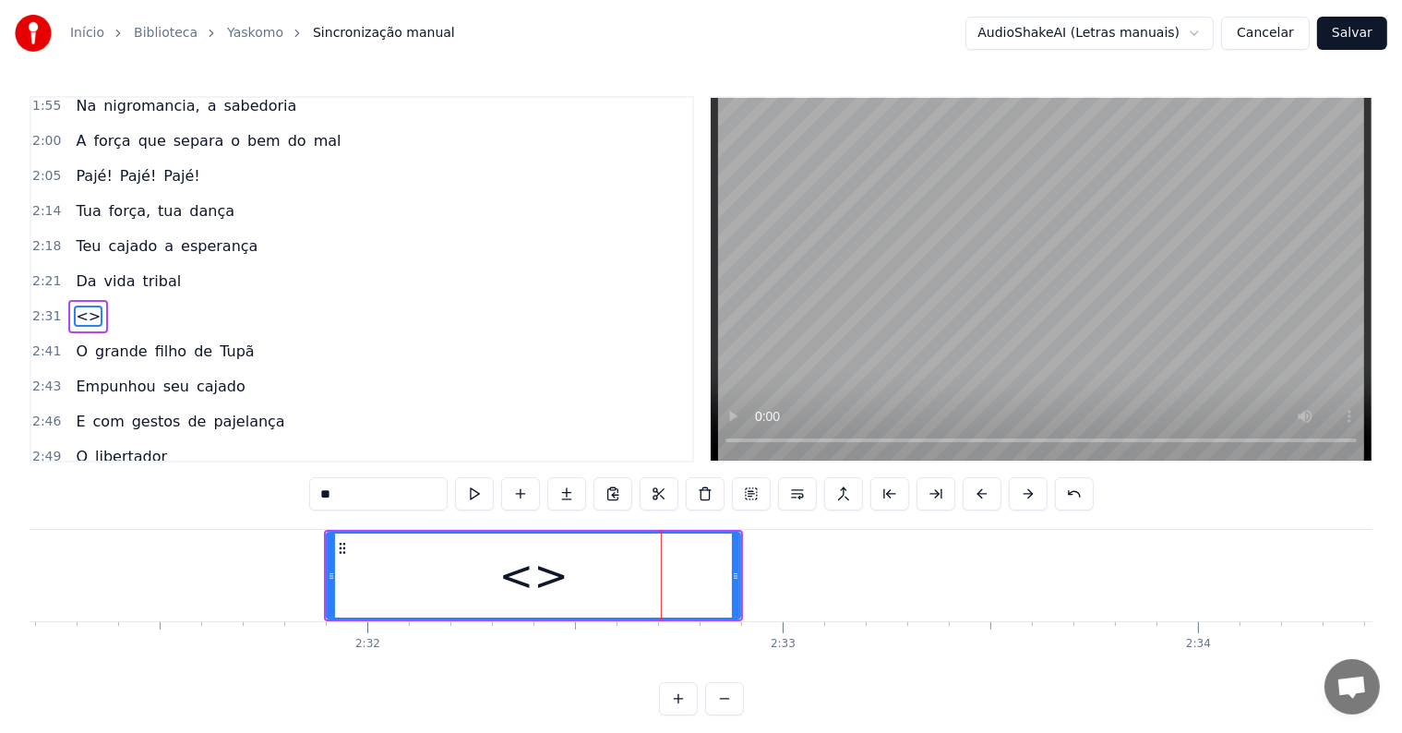
click at [469, 557] on div "<>" at bounding box center [534, 575] width 412 height 84
drag, startPoint x: 396, startPoint y: 495, endPoint x: 276, endPoint y: 480, distance: 120.9
click at [276, 480] on div "0:02 <Seu maior canal de toadas karaokê> 0:16 Oh, oh 0:18 Oh, oh, oh, Pajé!, Pa…" at bounding box center [701, 405] width 1343 height 619
paste input "**********"
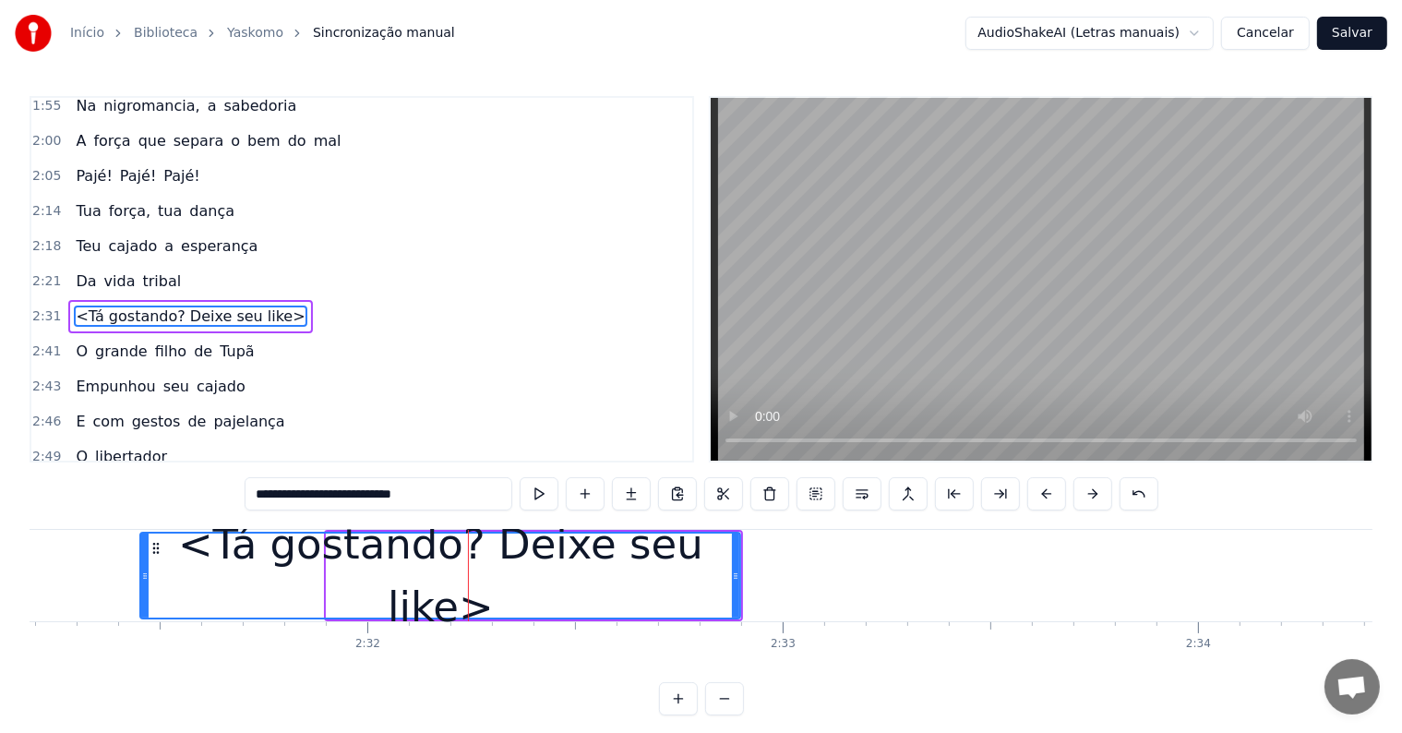
drag, startPoint x: 327, startPoint y: 570, endPoint x: 159, endPoint y: 575, distance: 168.0
click at [141, 573] on icon at bounding box center [144, 576] width 7 height 15
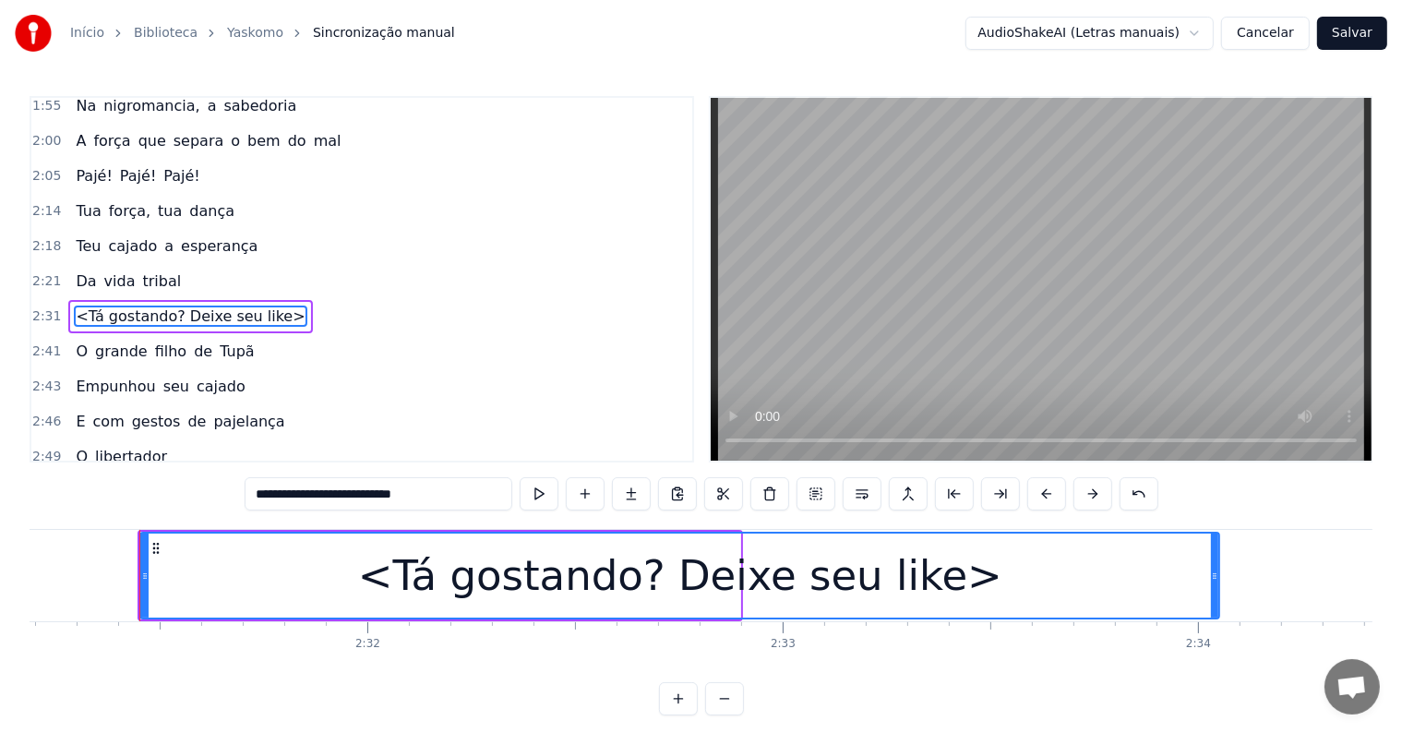
drag, startPoint x: 733, startPoint y: 575, endPoint x: 1213, endPoint y: 583, distance: 480.0
click at [1213, 583] on div at bounding box center [1214, 575] width 7 height 84
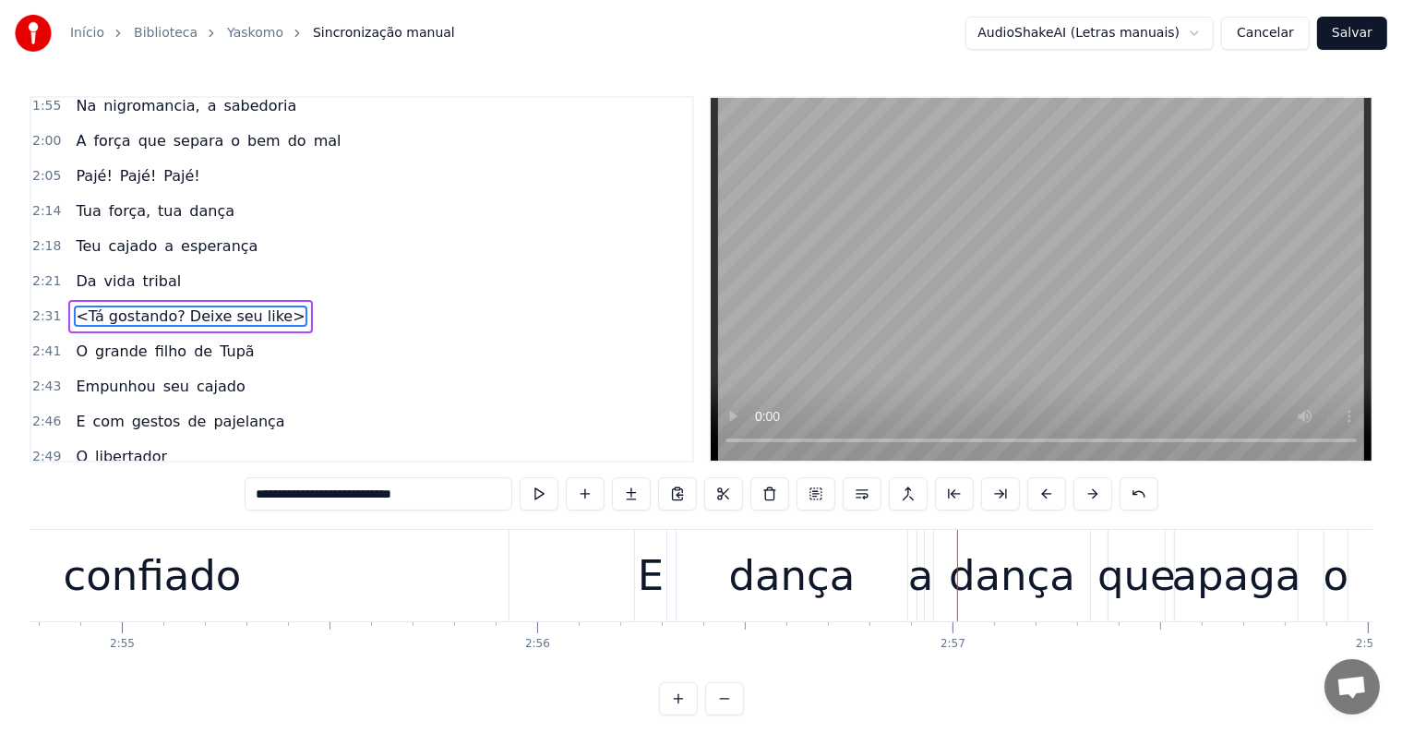
scroll to position [0, 73268]
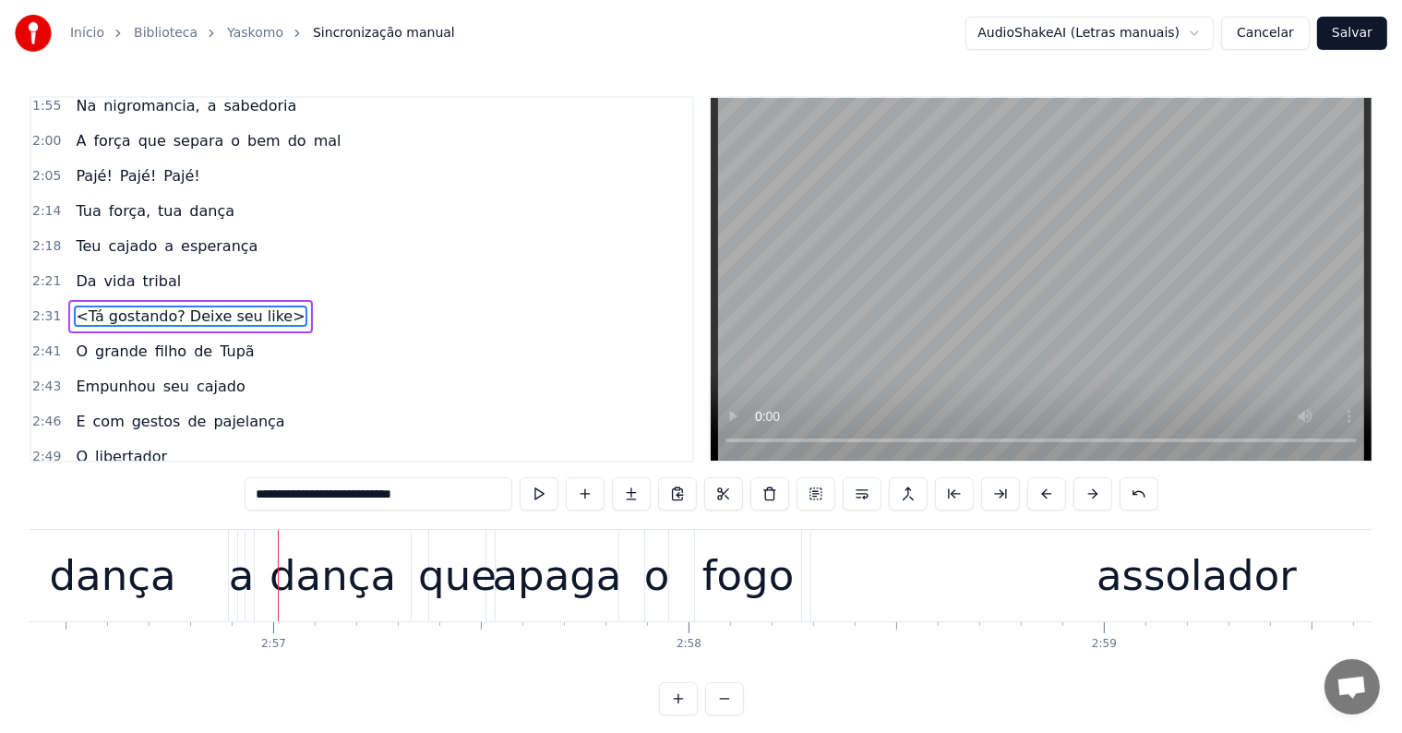
click at [521, 587] on div "apaga" at bounding box center [557, 576] width 129 height 63
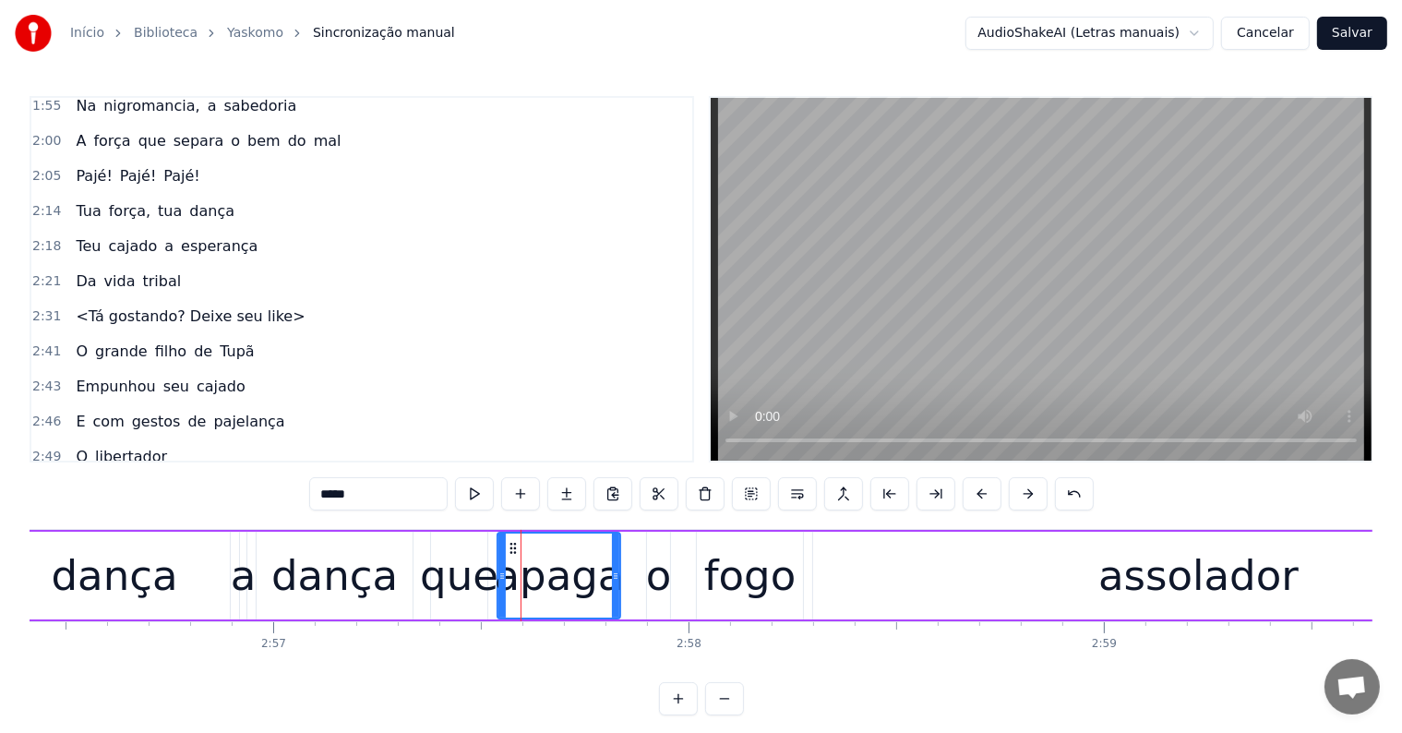
scroll to position [1159, 0]
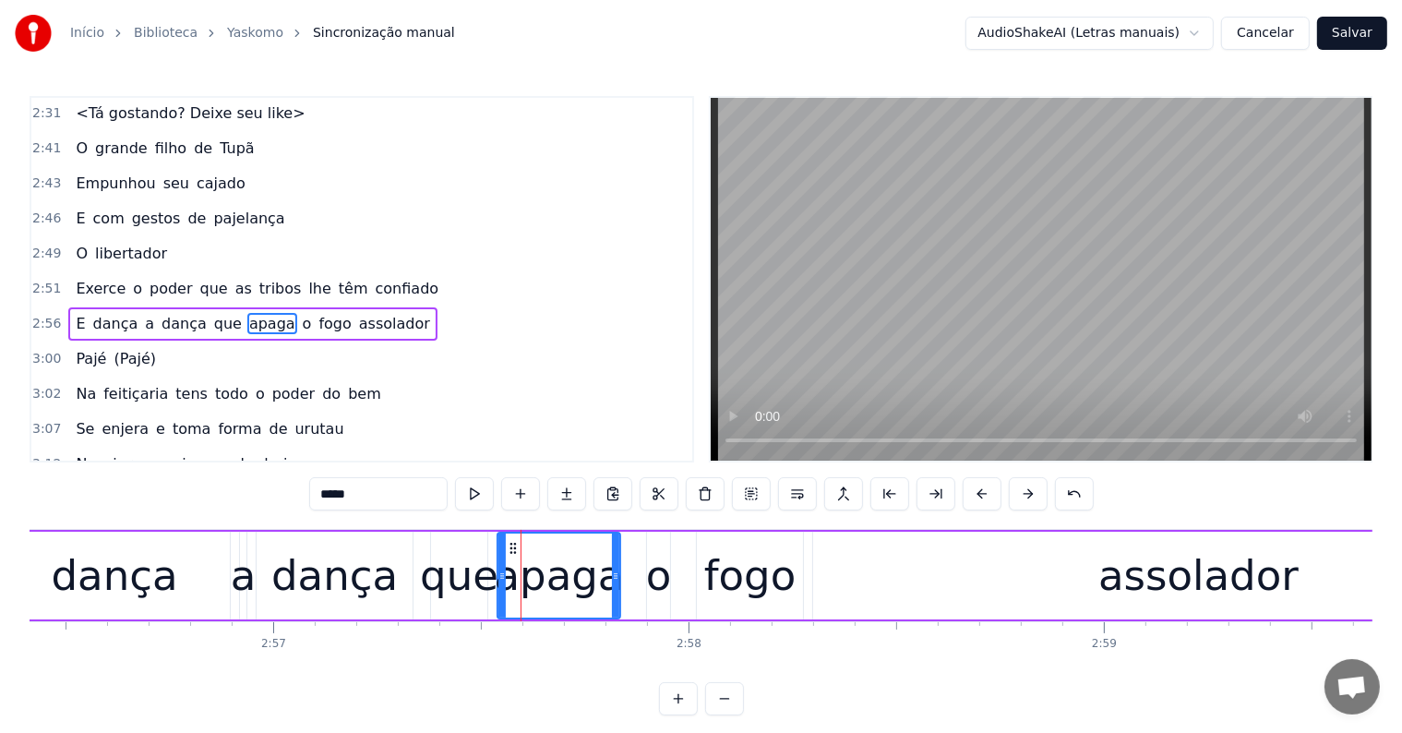
click at [374, 278] on span "confiado" at bounding box center [407, 288] width 67 height 21
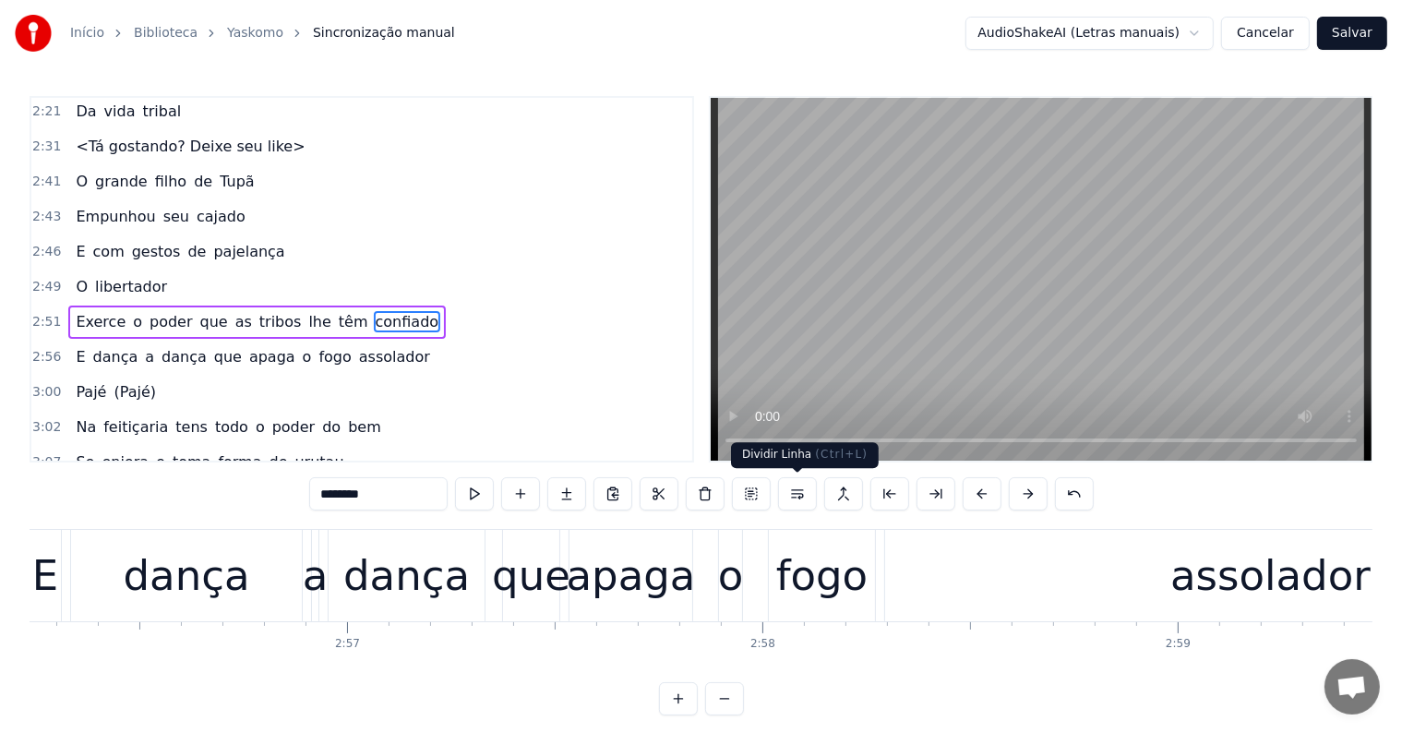
click at [795, 493] on button at bounding box center [797, 493] width 39 height 33
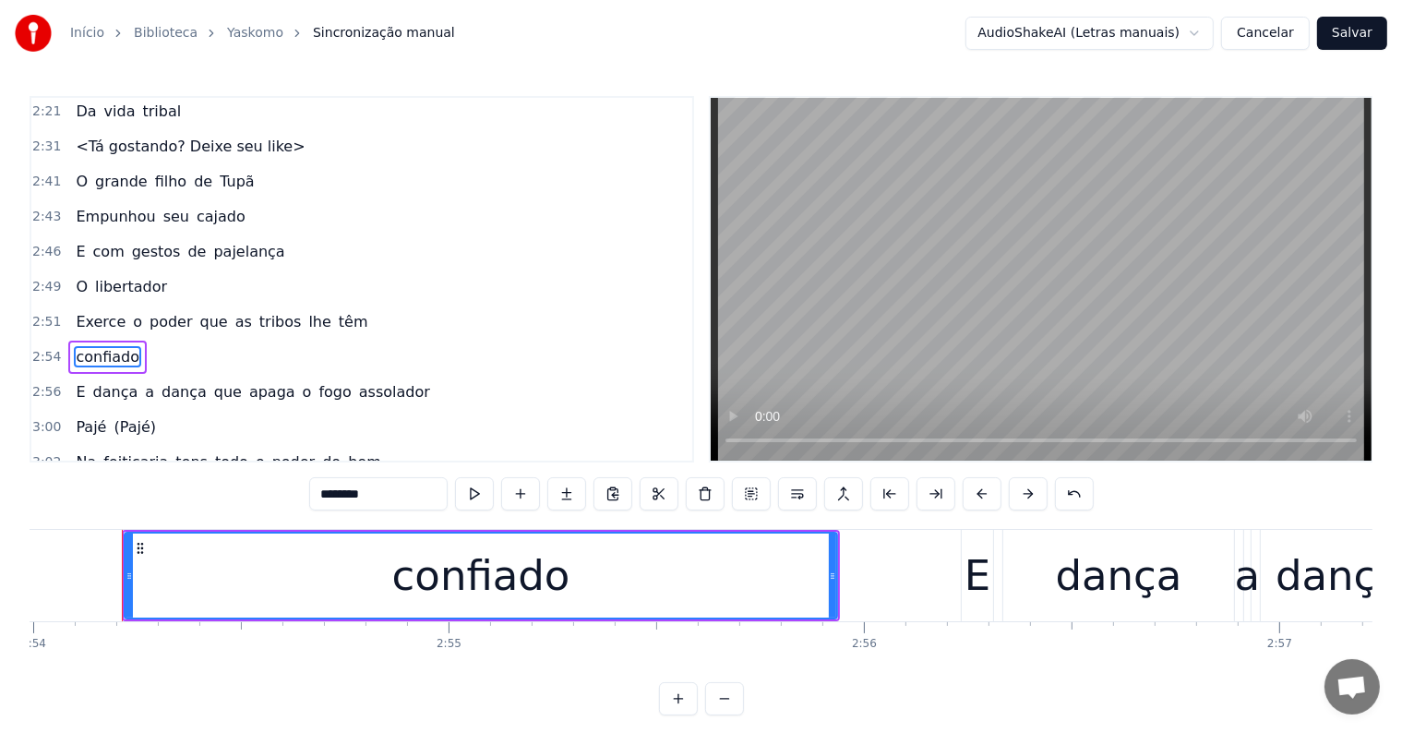
scroll to position [1159, 0]
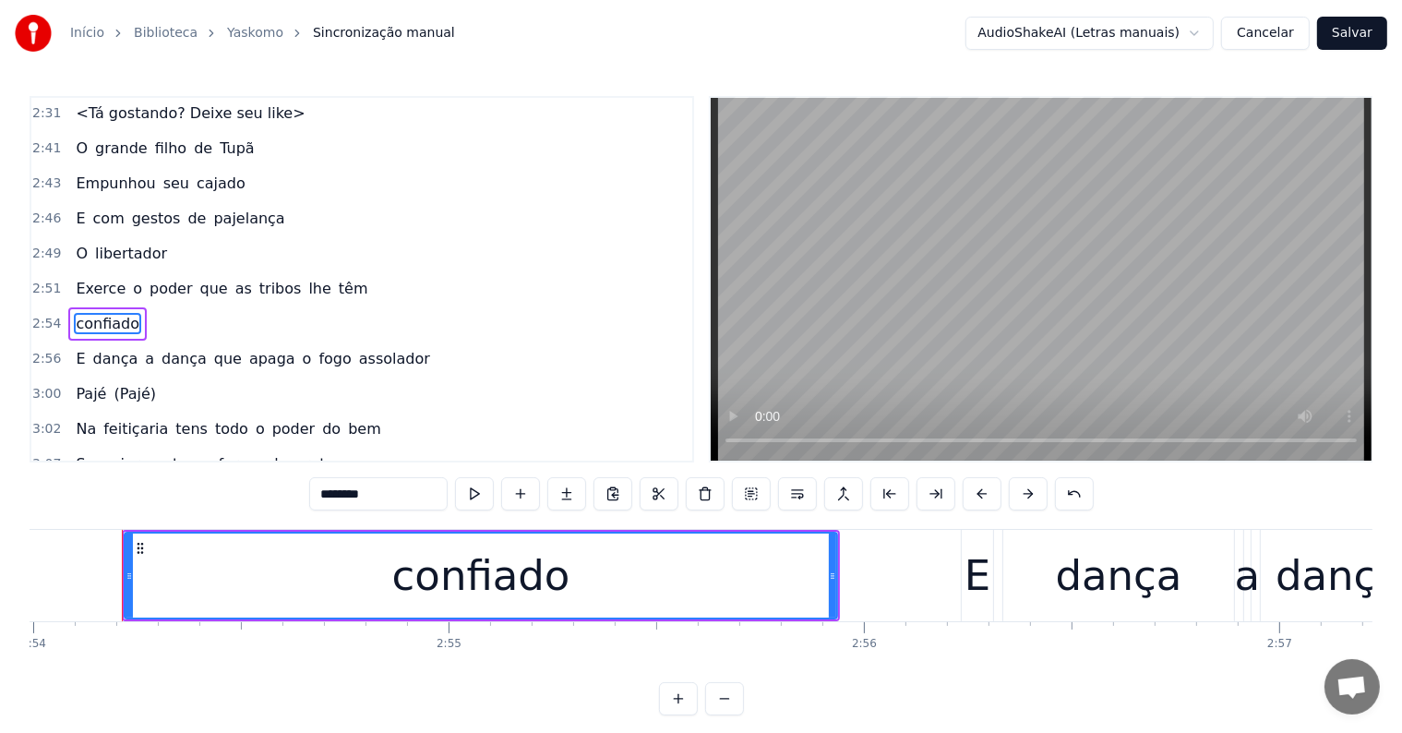
click at [337, 278] on span "têm" at bounding box center [353, 288] width 33 height 21
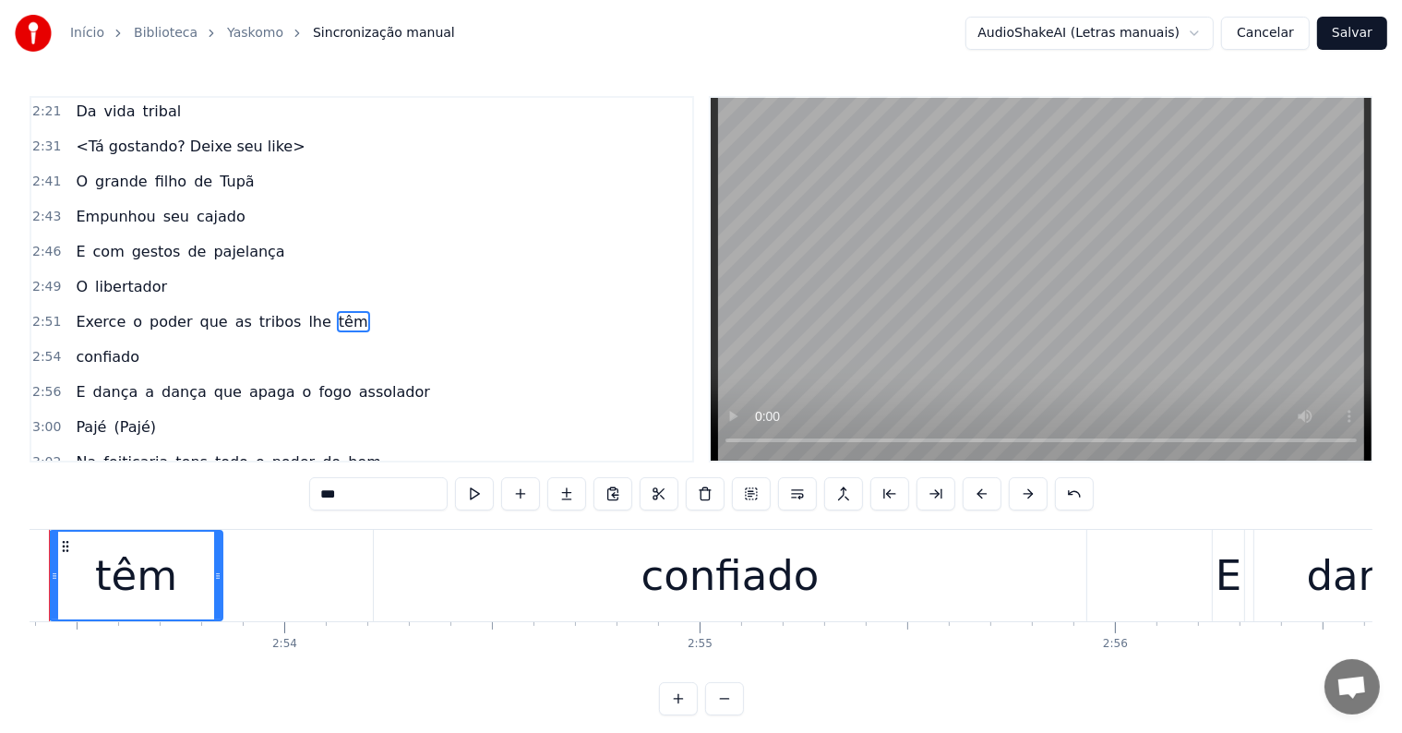
scroll to position [0, 71938]
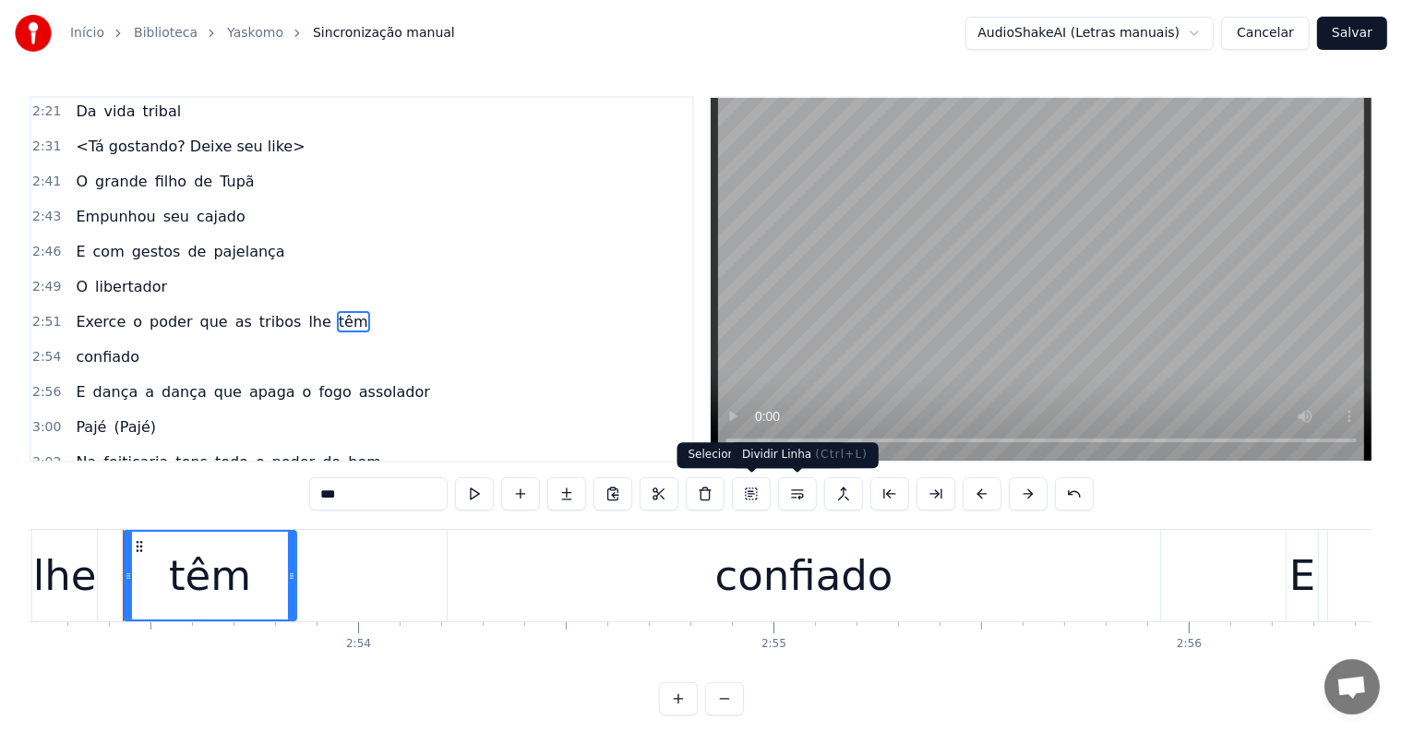
click at [793, 491] on button at bounding box center [797, 493] width 39 height 33
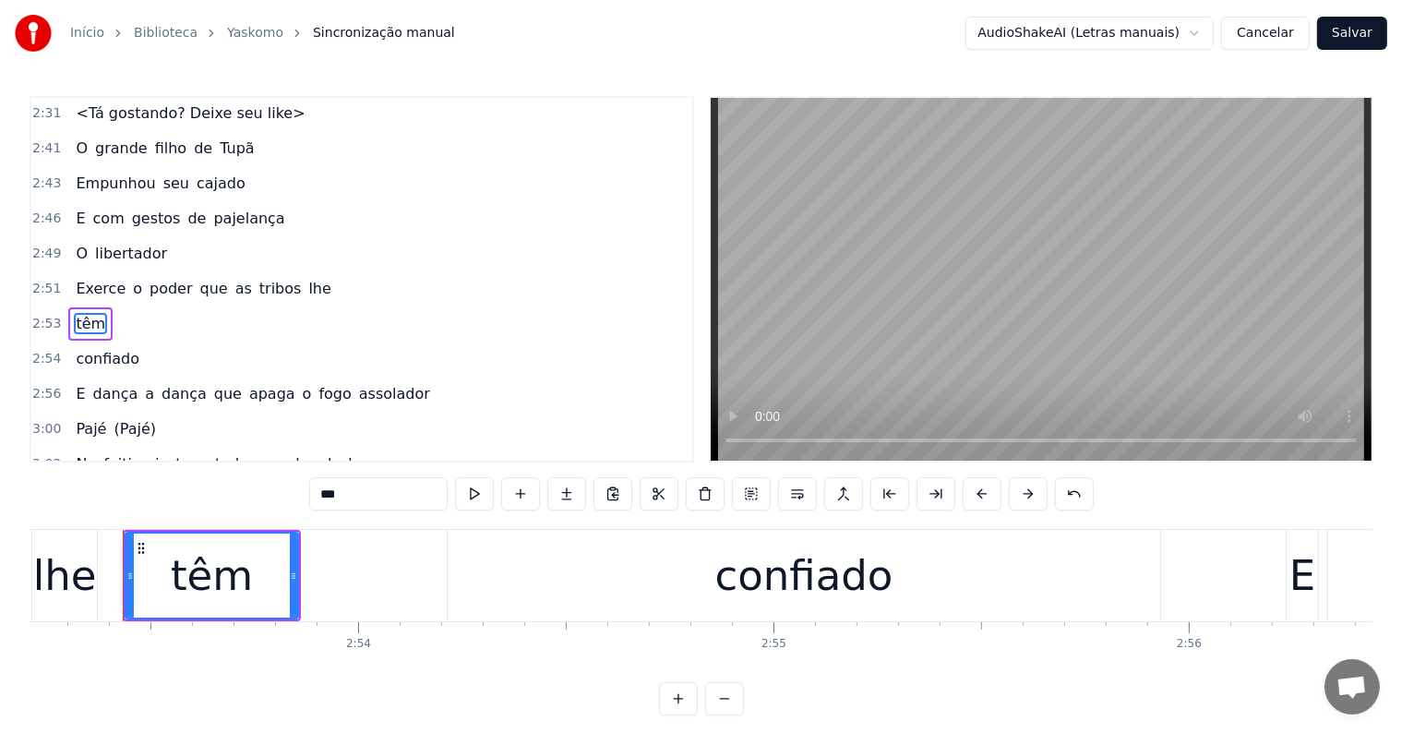
click at [306, 278] on span "lhe" at bounding box center [319, 288] width 26 height 21
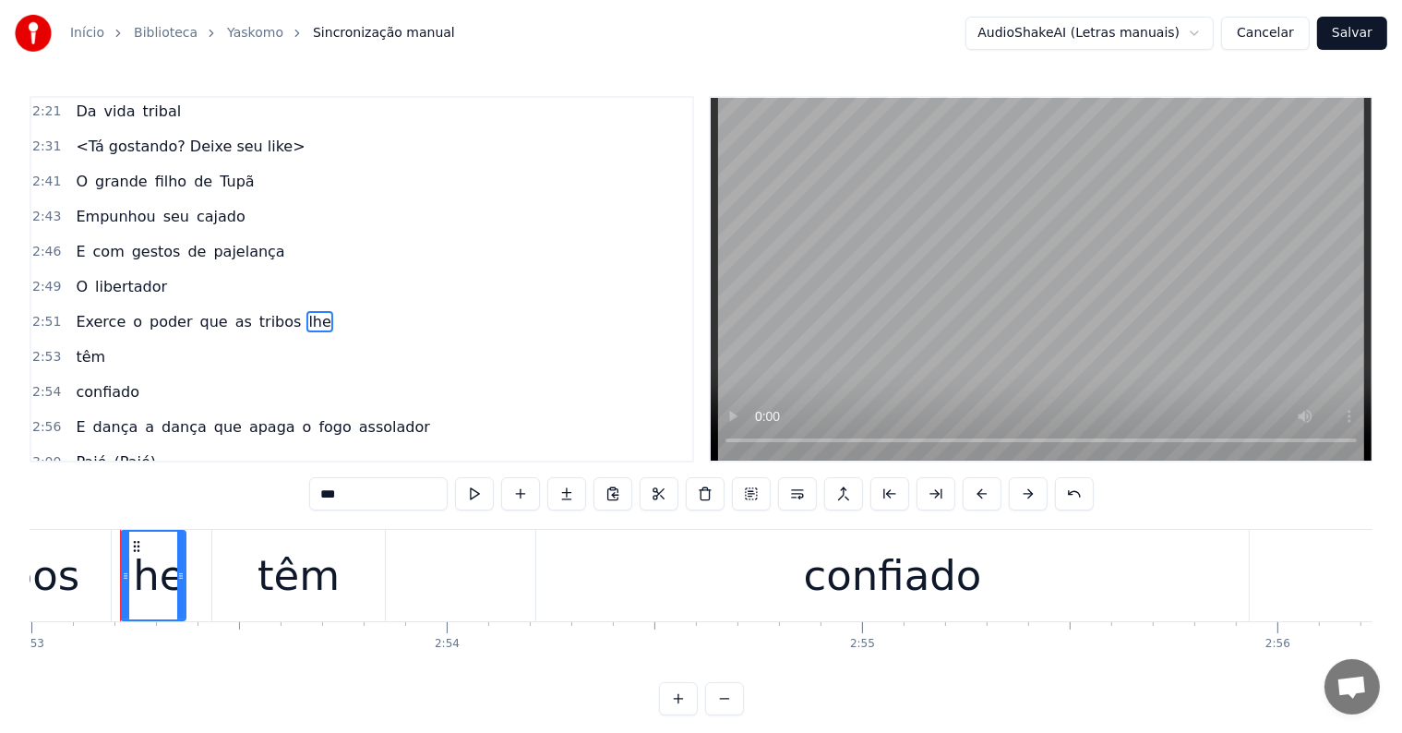
scroll to position [0, 71846]
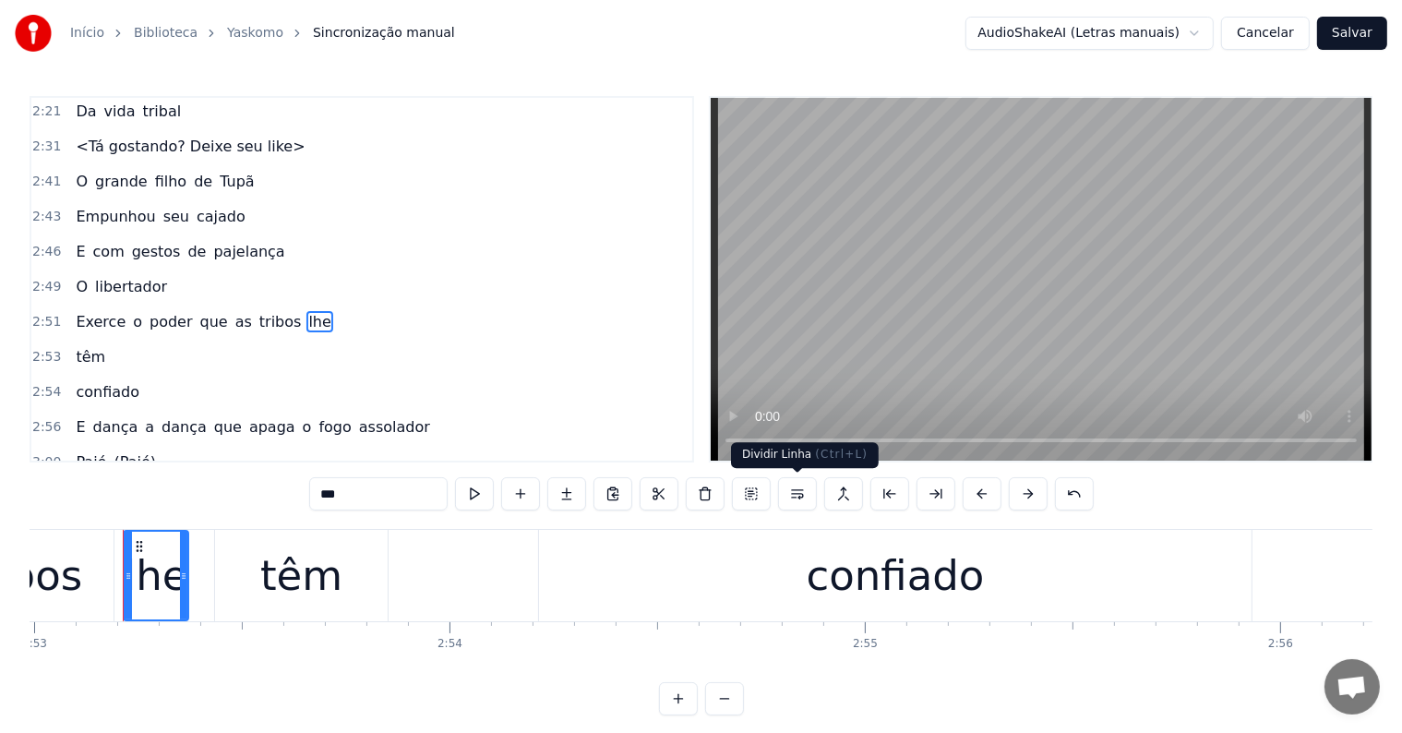
click at [797, 489] on button at bounding box center [797, 493] width 39 height 33
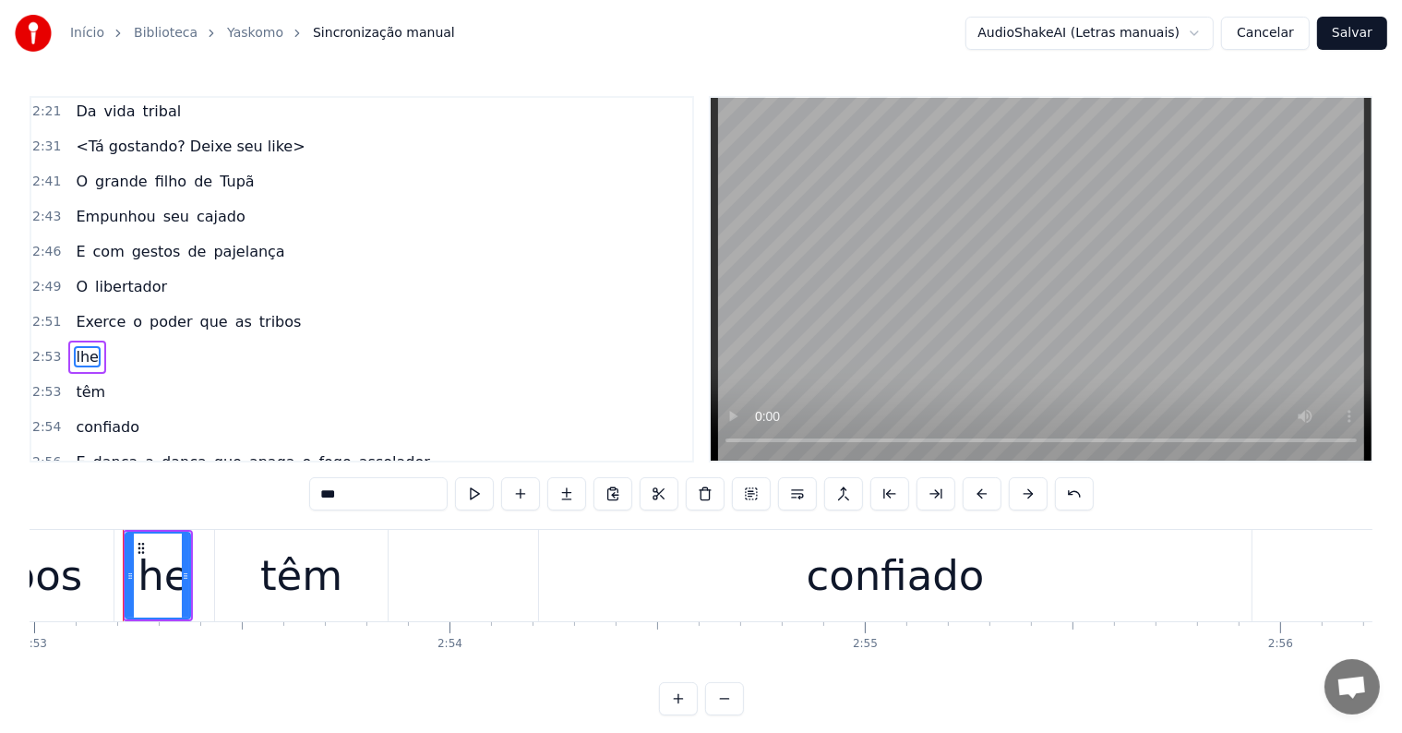
scroll to position [1159, 0]
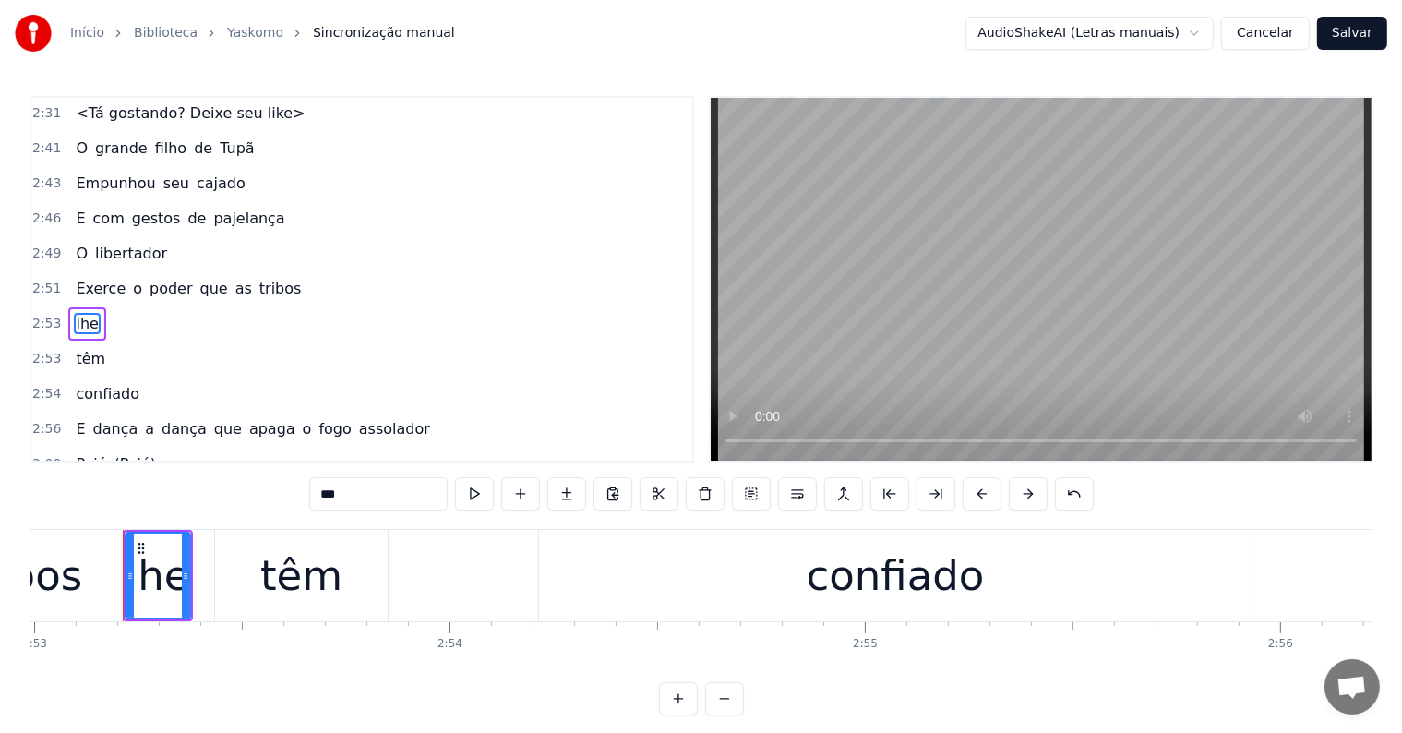
click at [261, 278] on span "tribos" at bounding box center [280, 288] width 46 height 21
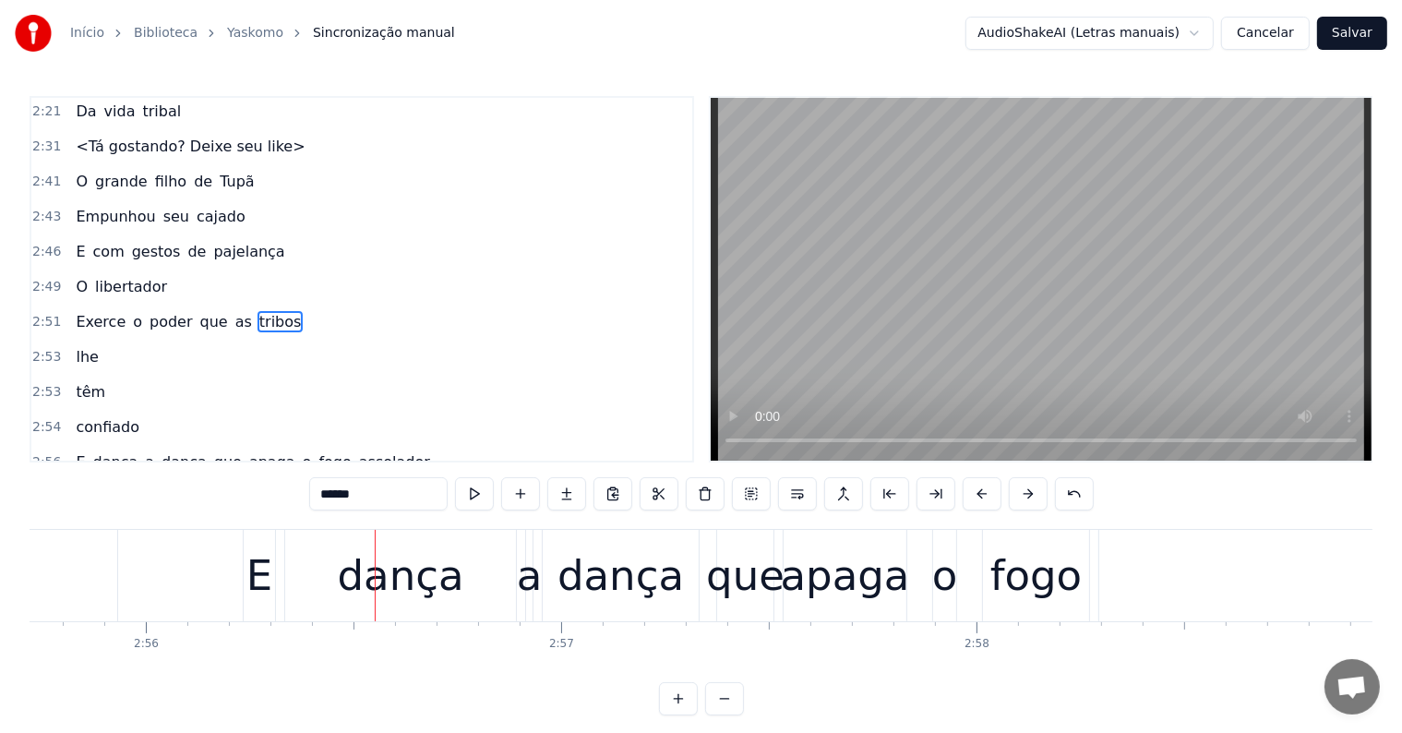
scroll to position [0, 73040]
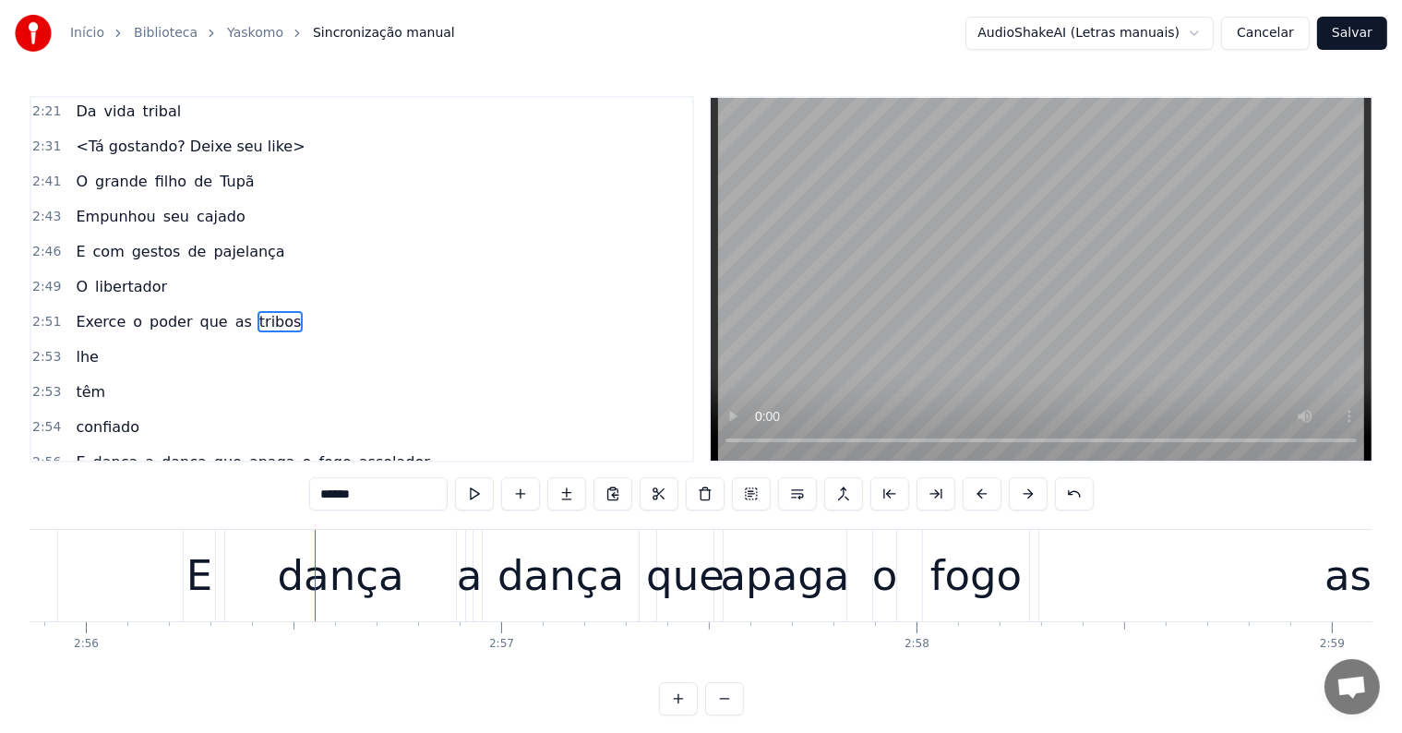
click at [301, 451] on span "o" at bounding box center [307, 461] width 13 height 21
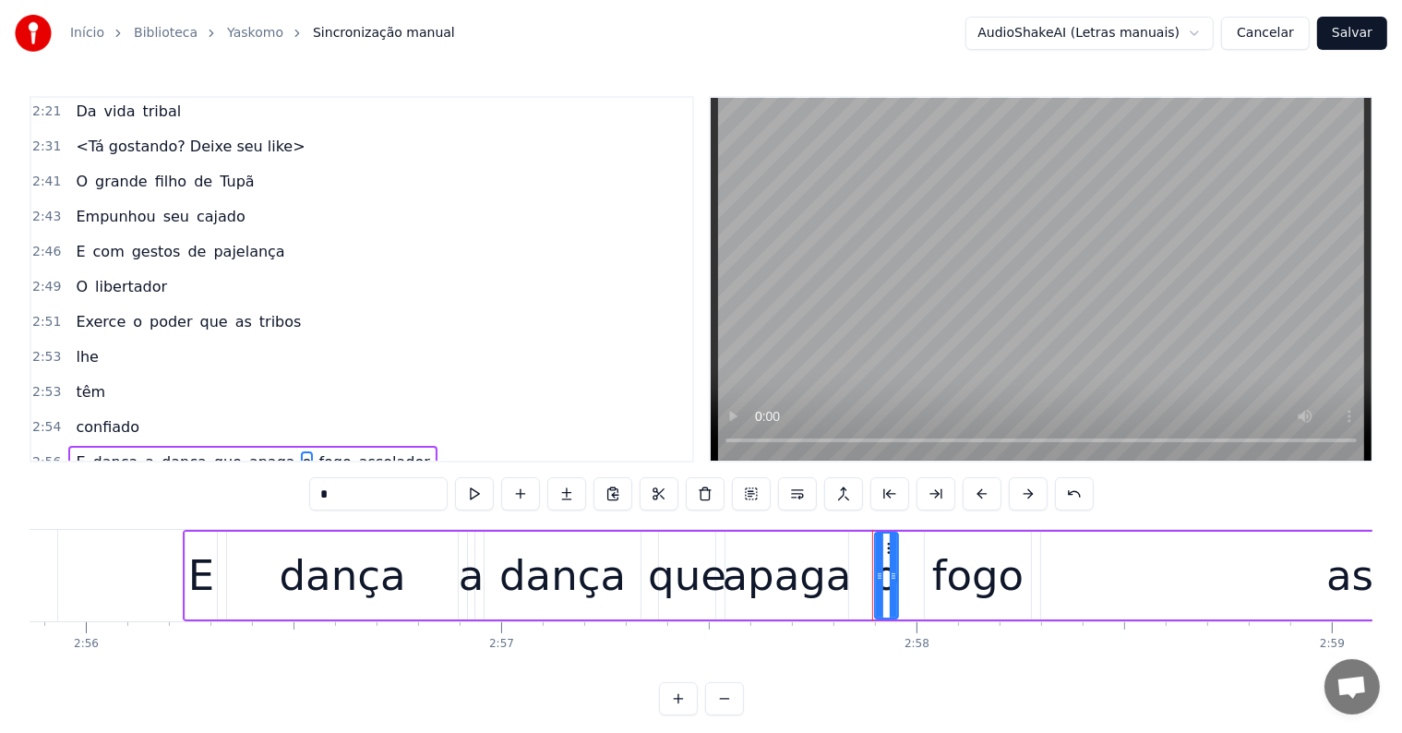
scroll to position [1262, 0]
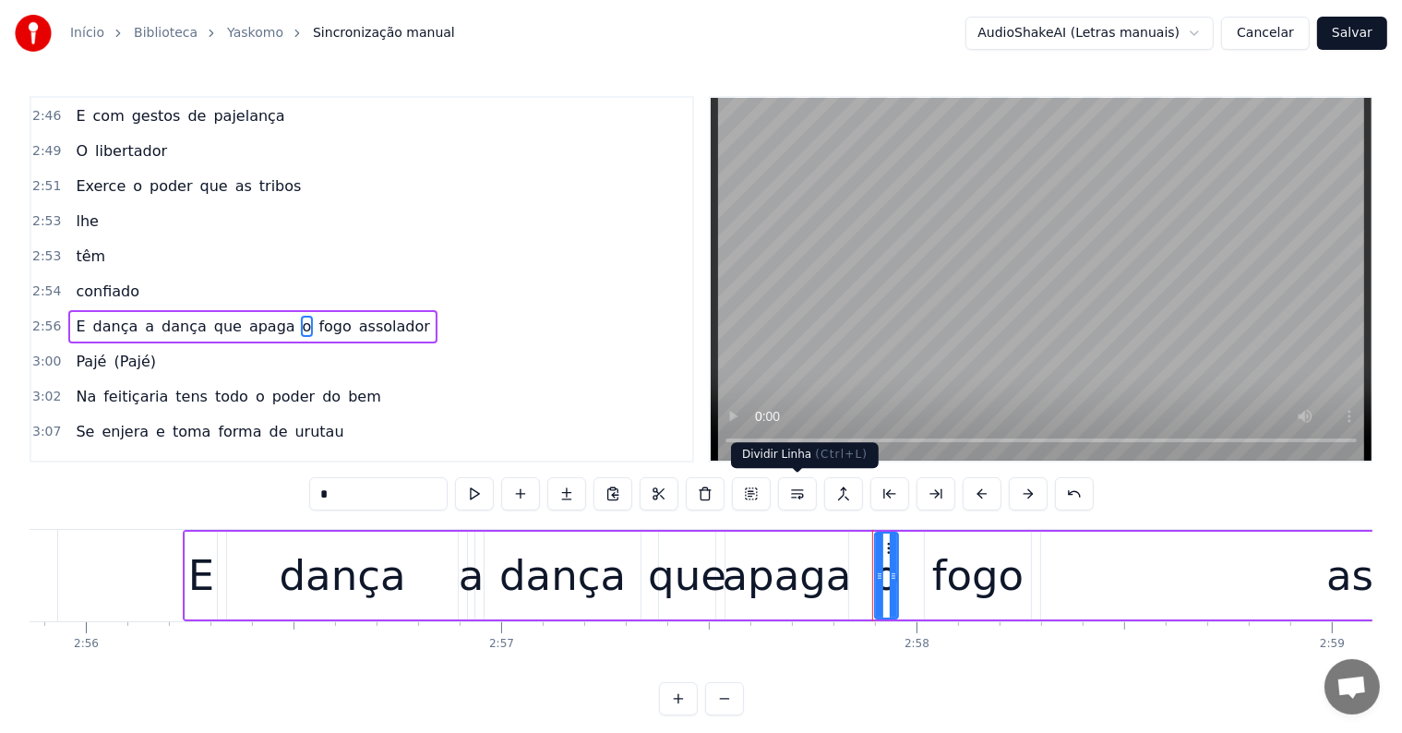
click at [800, 495] on button at bounding box center [797, 493] width 39 height 33
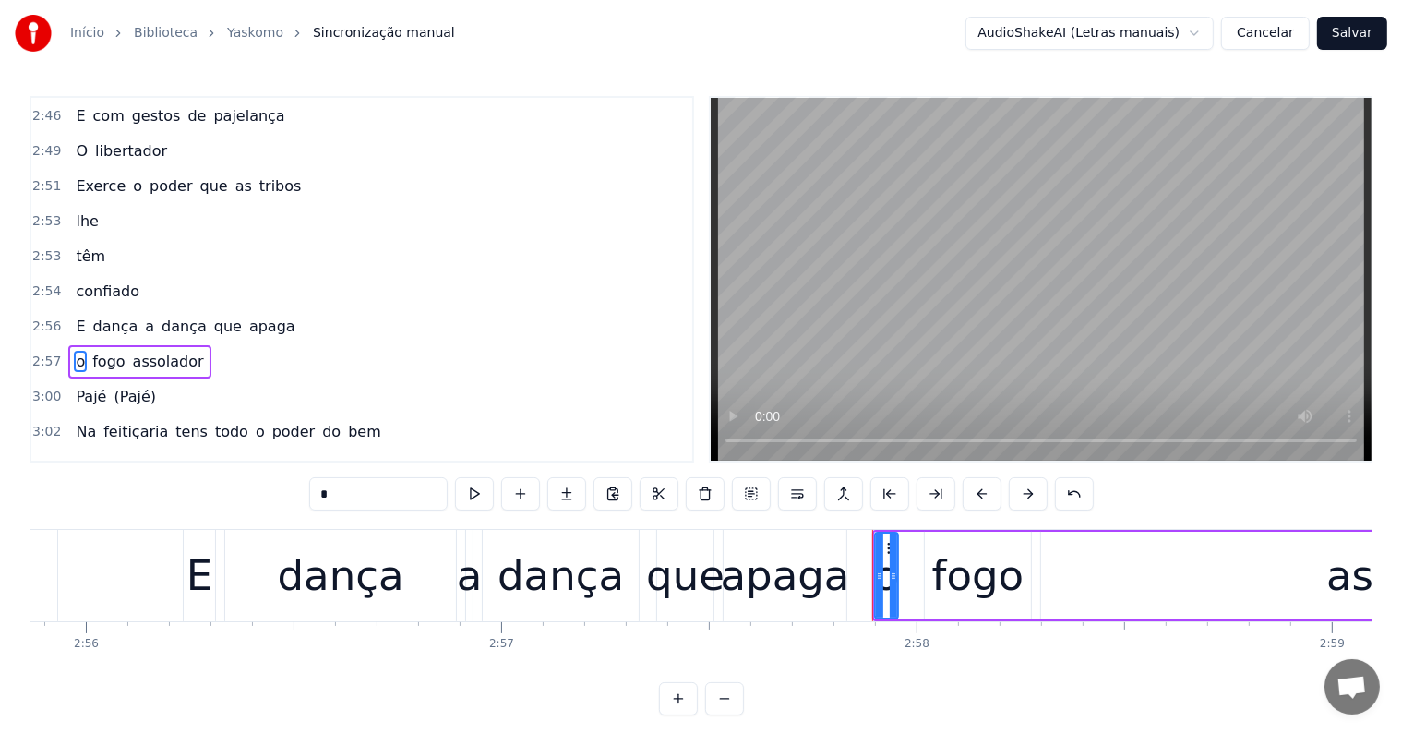
scroll to position [1296, 0]
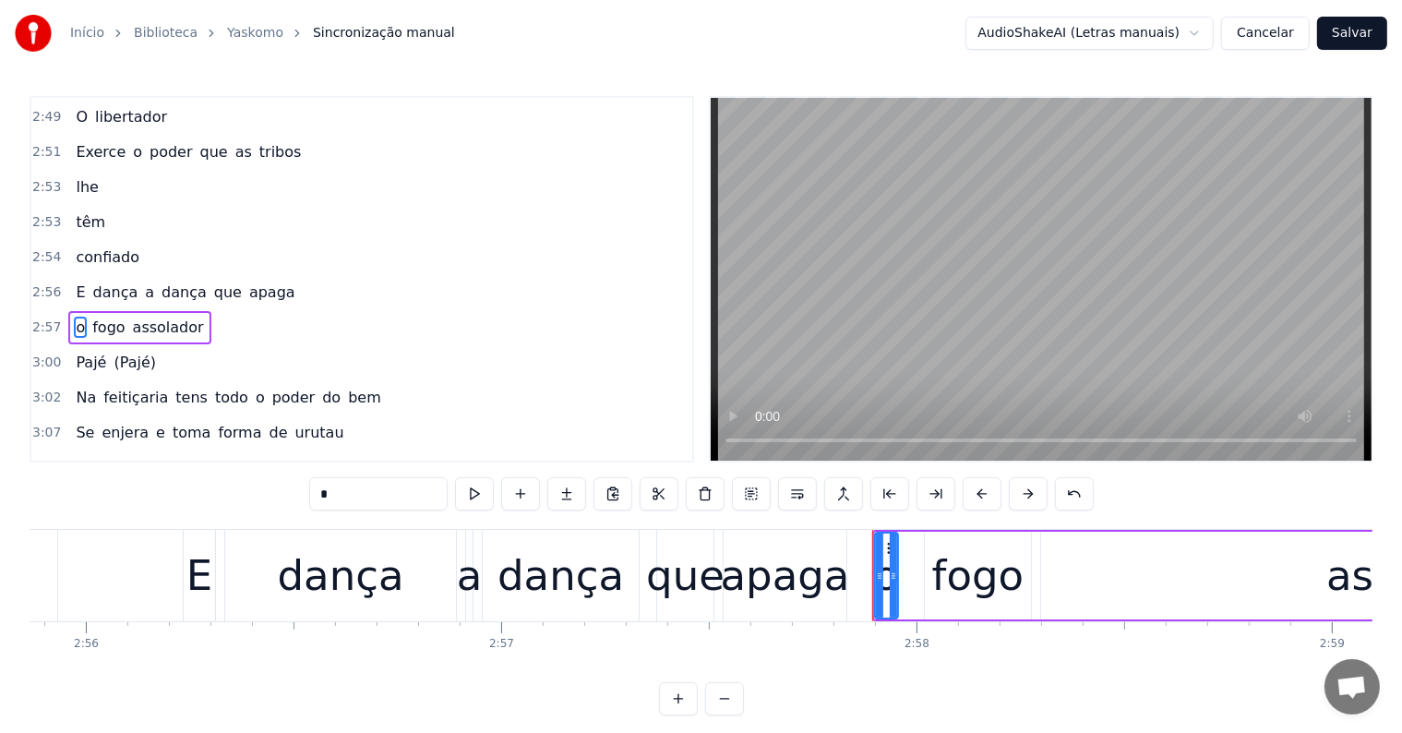
click at [160, 281] on span "dança" at bounding box center [184, 291] width 49 height 21
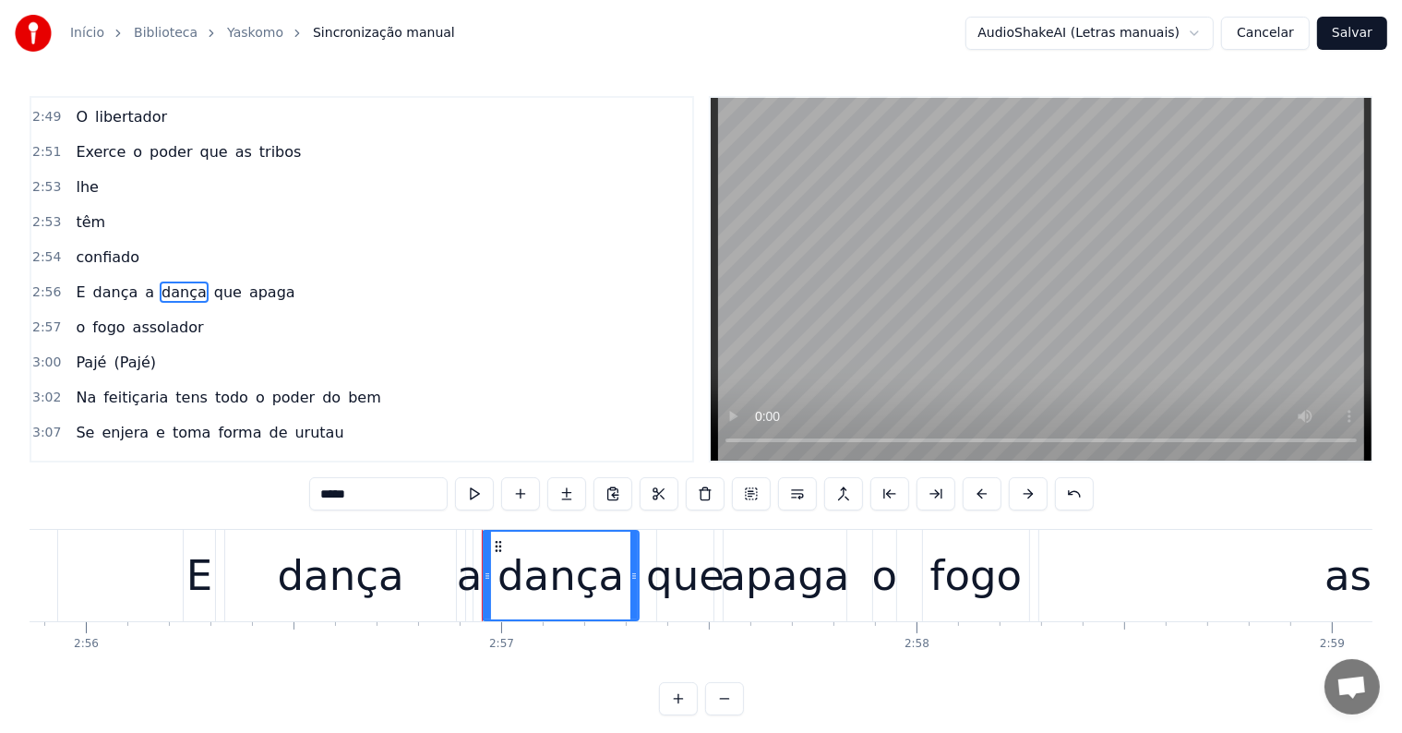
scroll to position [1262, 0]
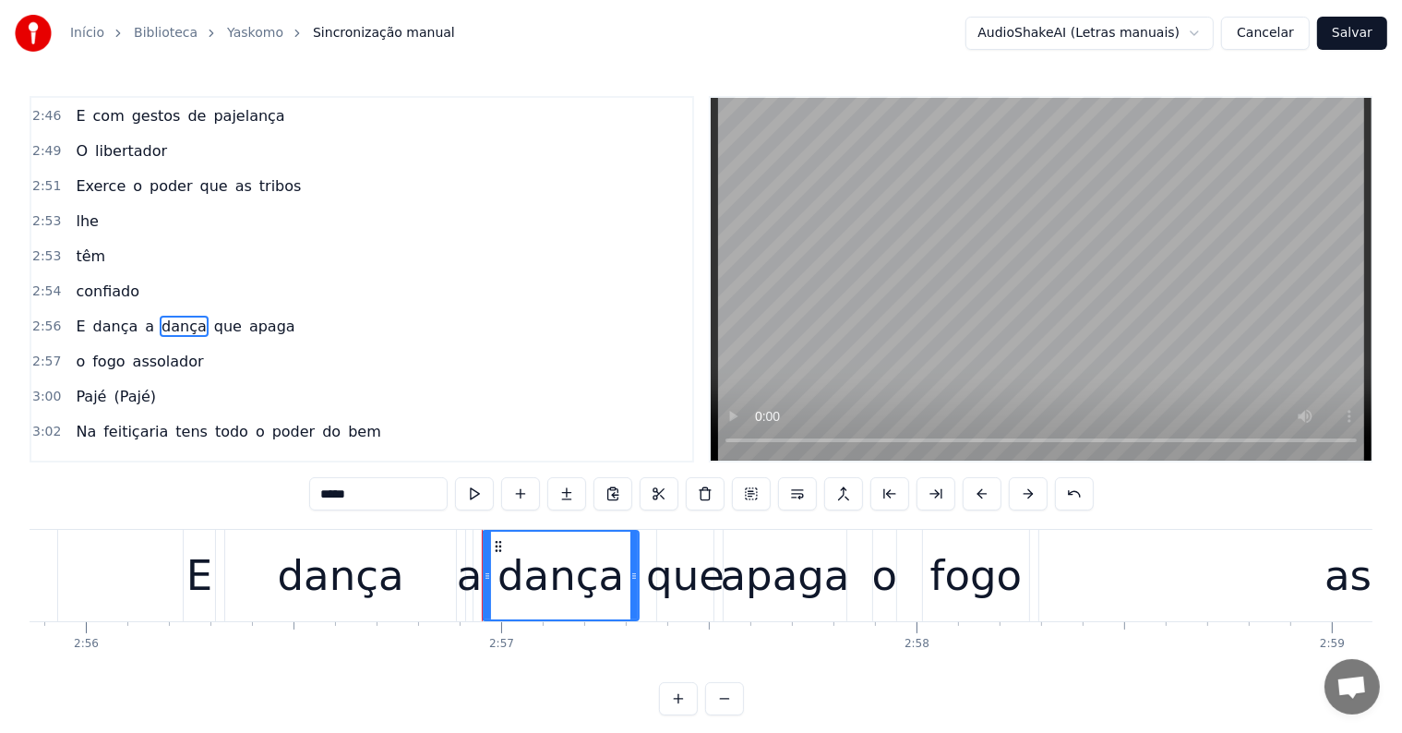
click at [74, 281] on span "confiado" at bounding box center [107, 291] width 67 height 21
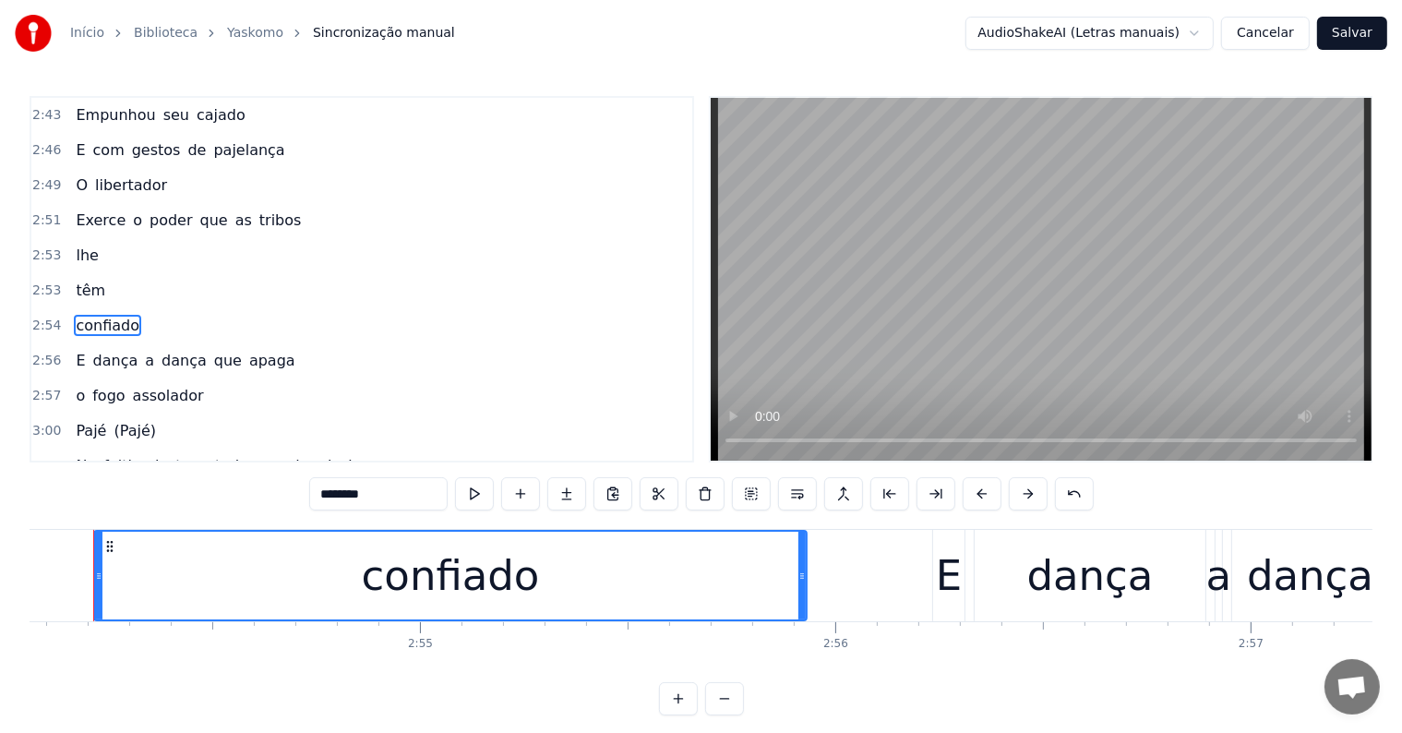
scroll to position [0, 72262]
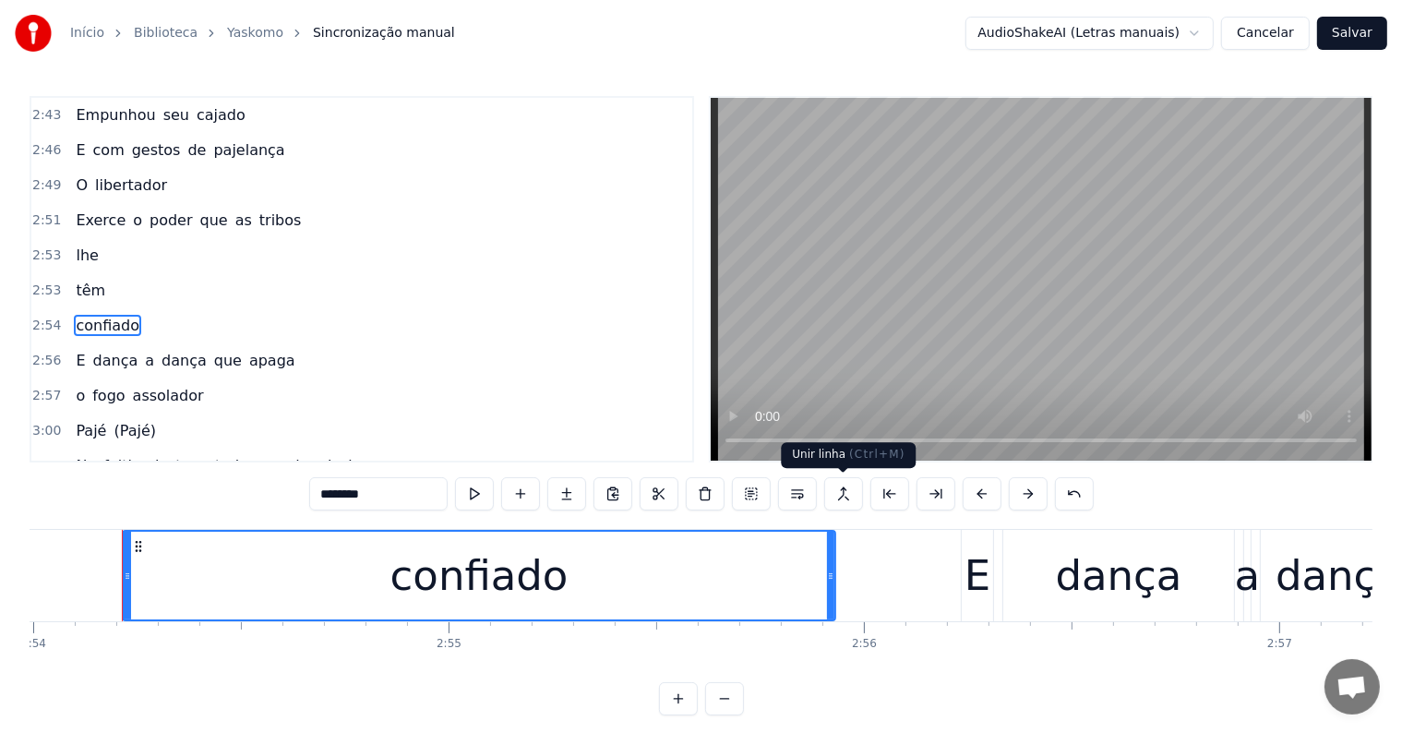
click at [845, 494] on button at bounding box center [843, 493] width 39 height 33
click at [76, 280] on span "têm" at bounding box center [90, 290] width 33 height 21
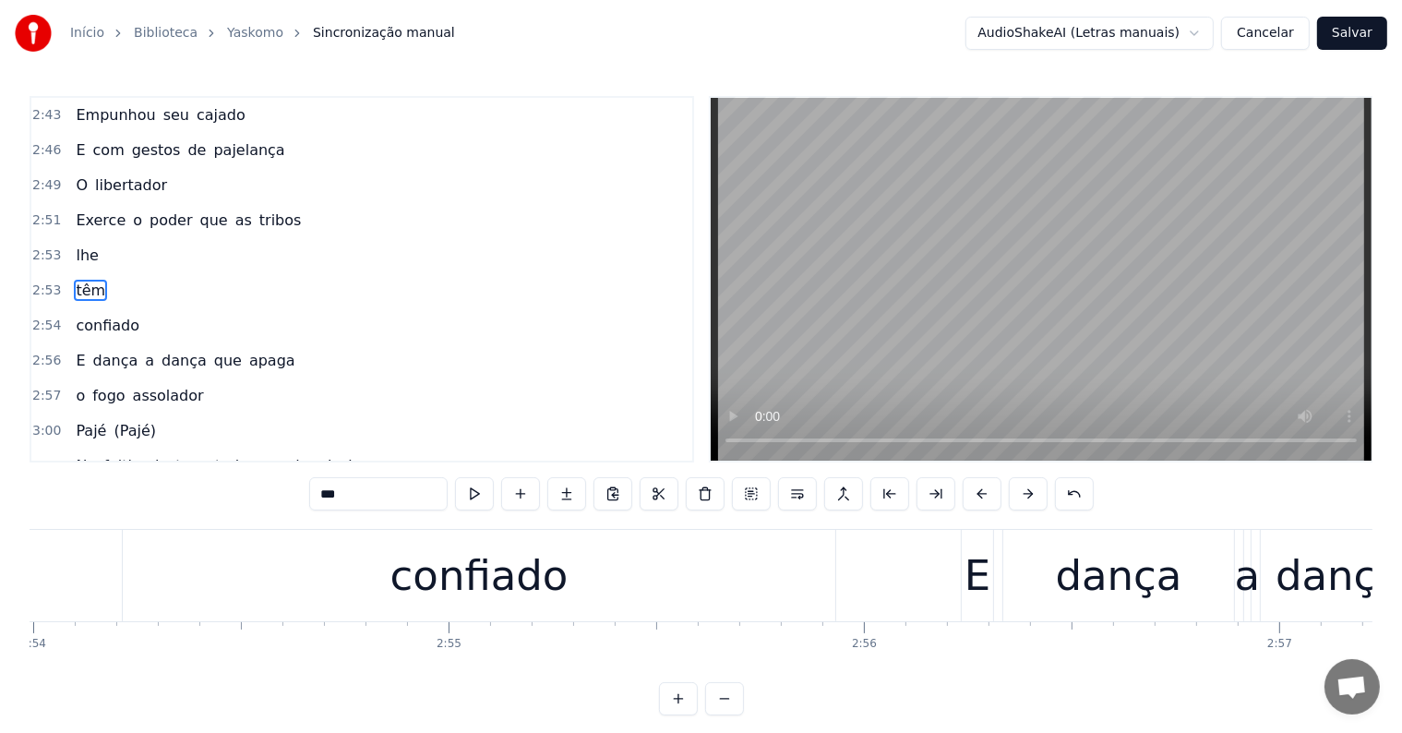
scroll to position [1193, 0]
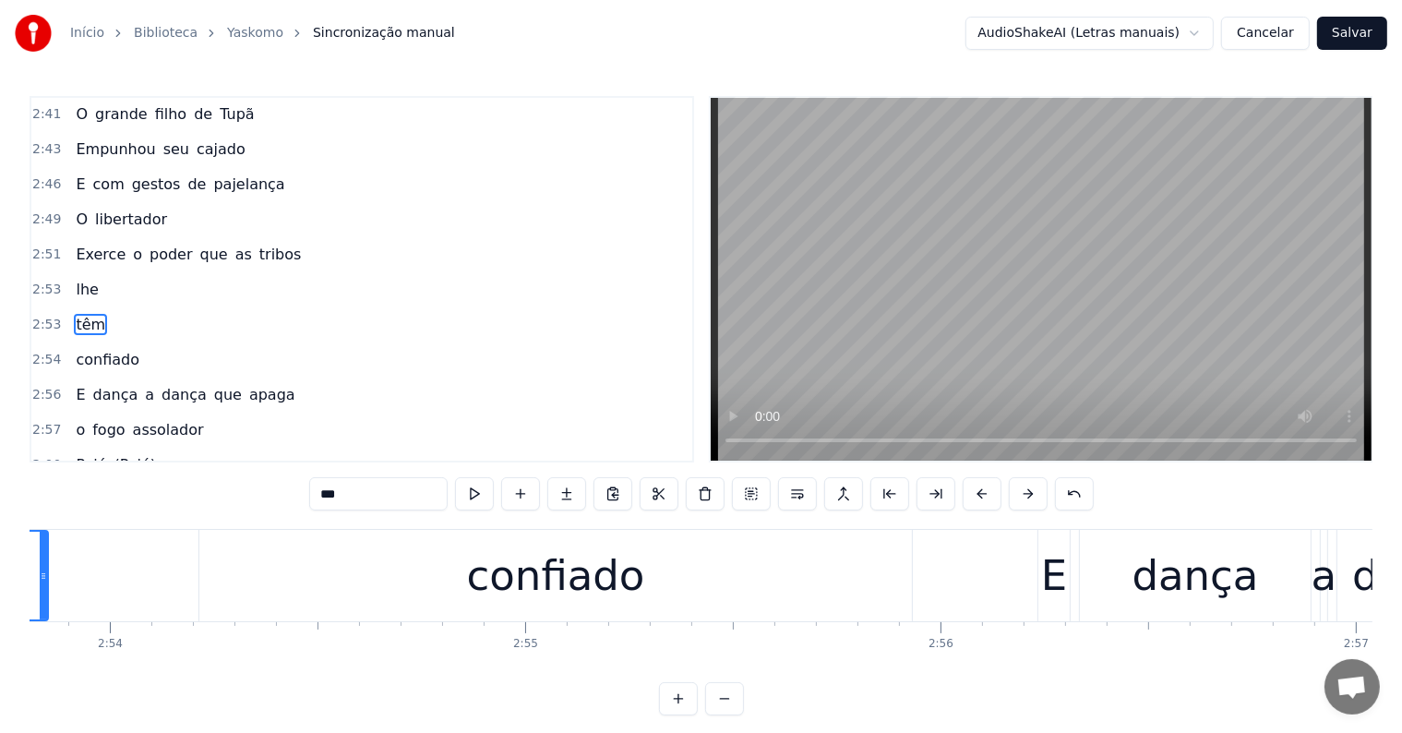
click at [665, 570] on div "confiado" at bounding box center [555, 575] width 713 height 91
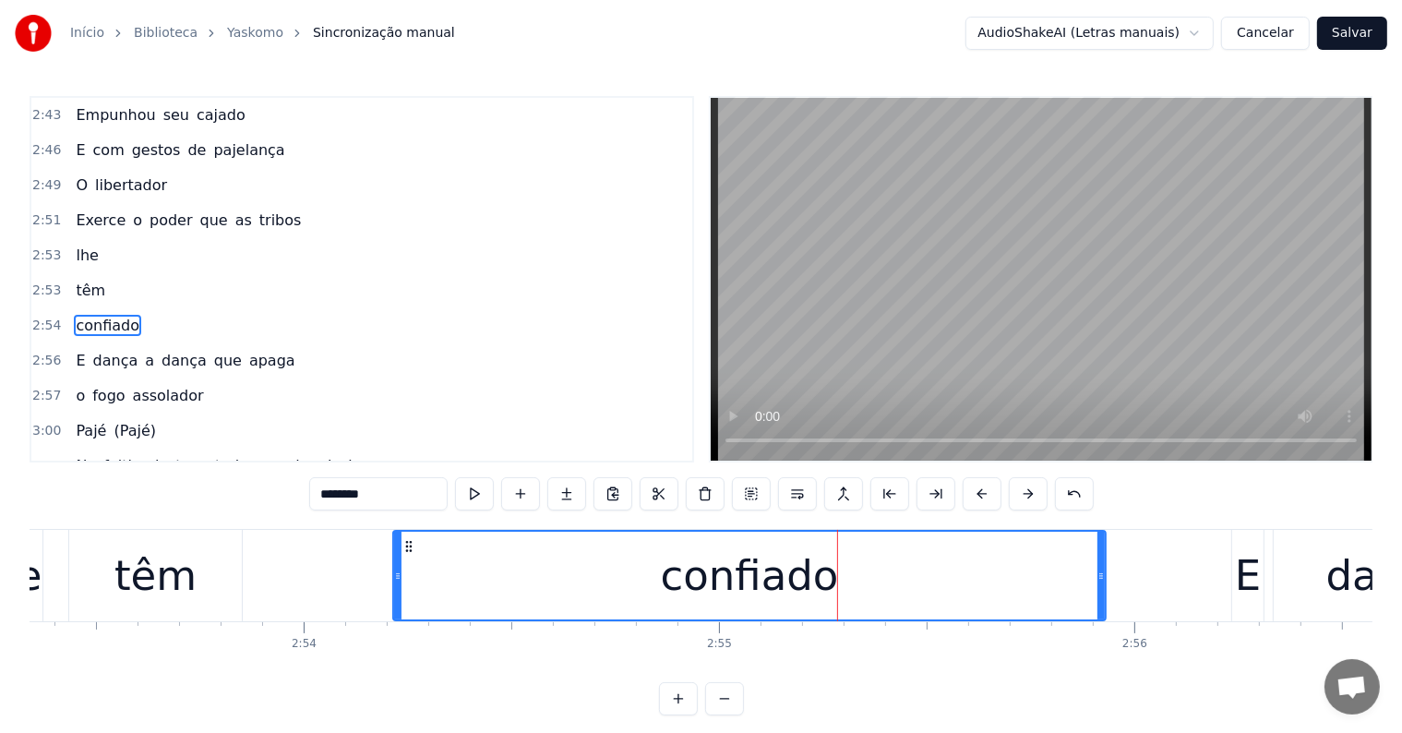
scroll to position [0, 71938]
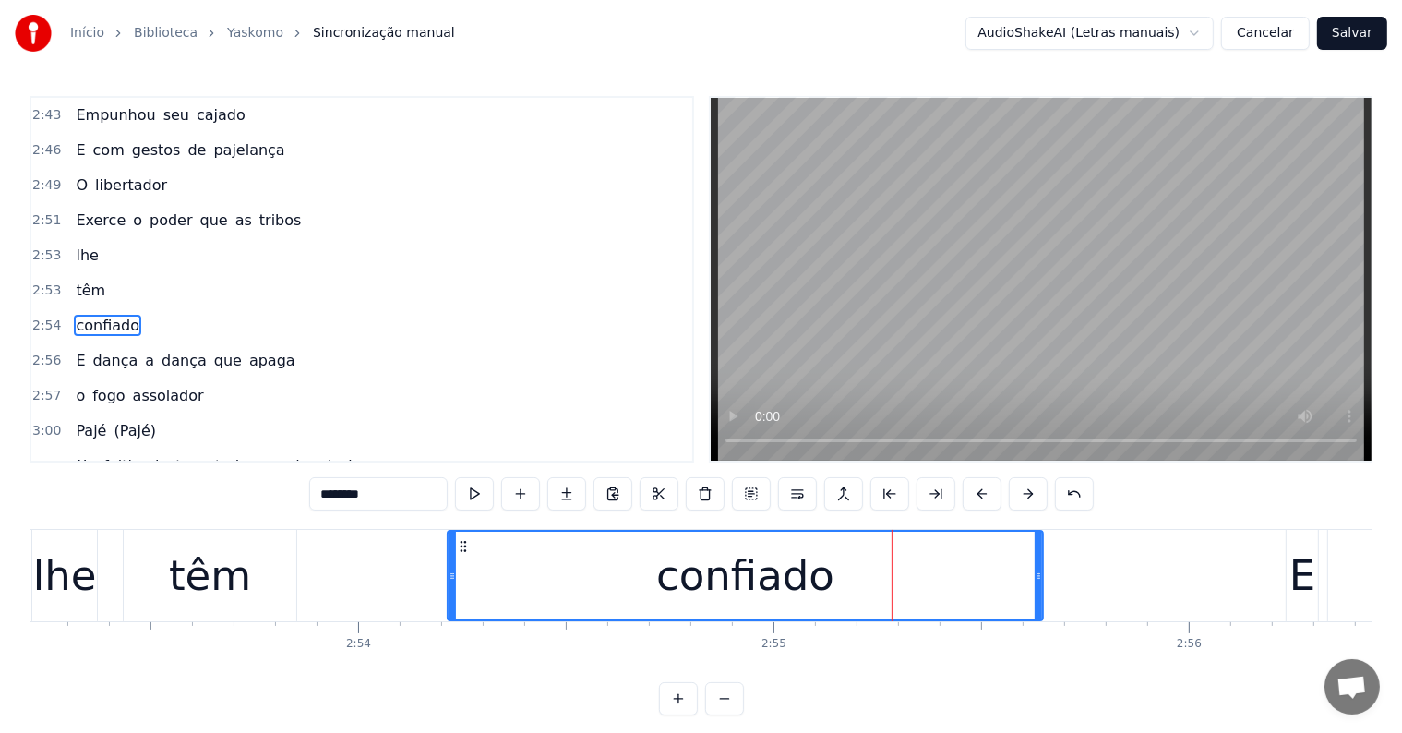
drag, startPoint x: 1156, startPoint y: 572, endPoint x: 1038, endPoint y: 558, distance: 118.0
click at [1038, 558] on div at bounding box center [1038, 576] width 7 height 88
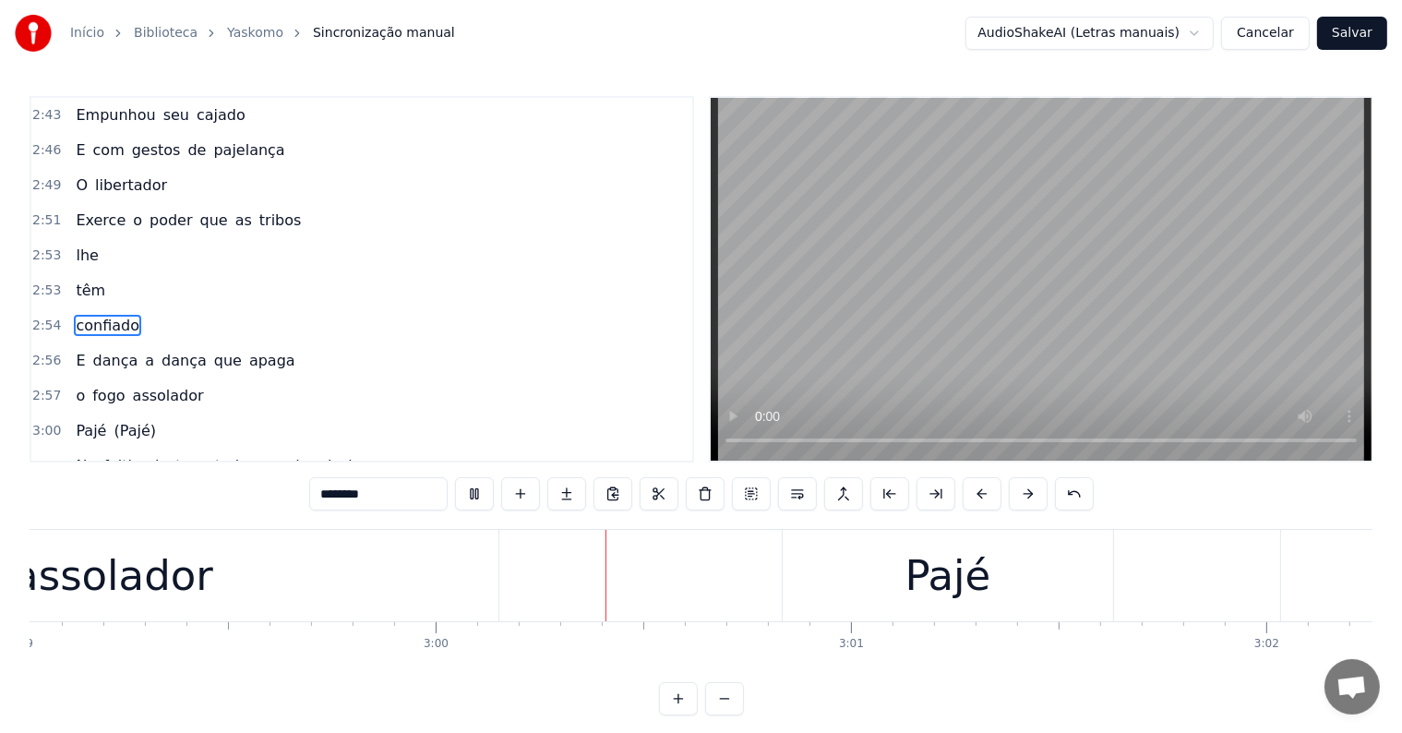
scroll to position [0, 74355]
click at [907, 619] on div "Pajé" at bounding box center [945, 575] width 332 height 91
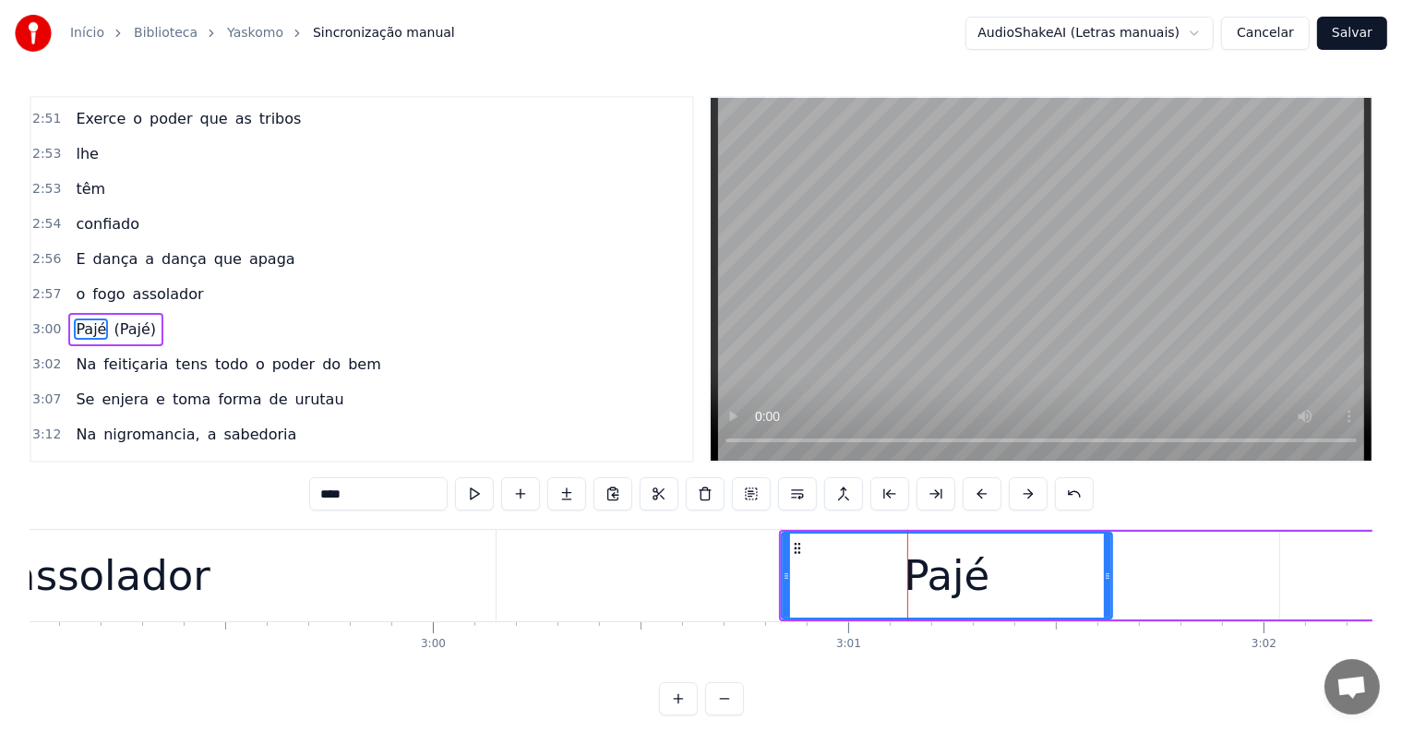
click at [174, 579] on div "assolador" at bounding box center [110, 576] width 200 height 63
type input "*********"
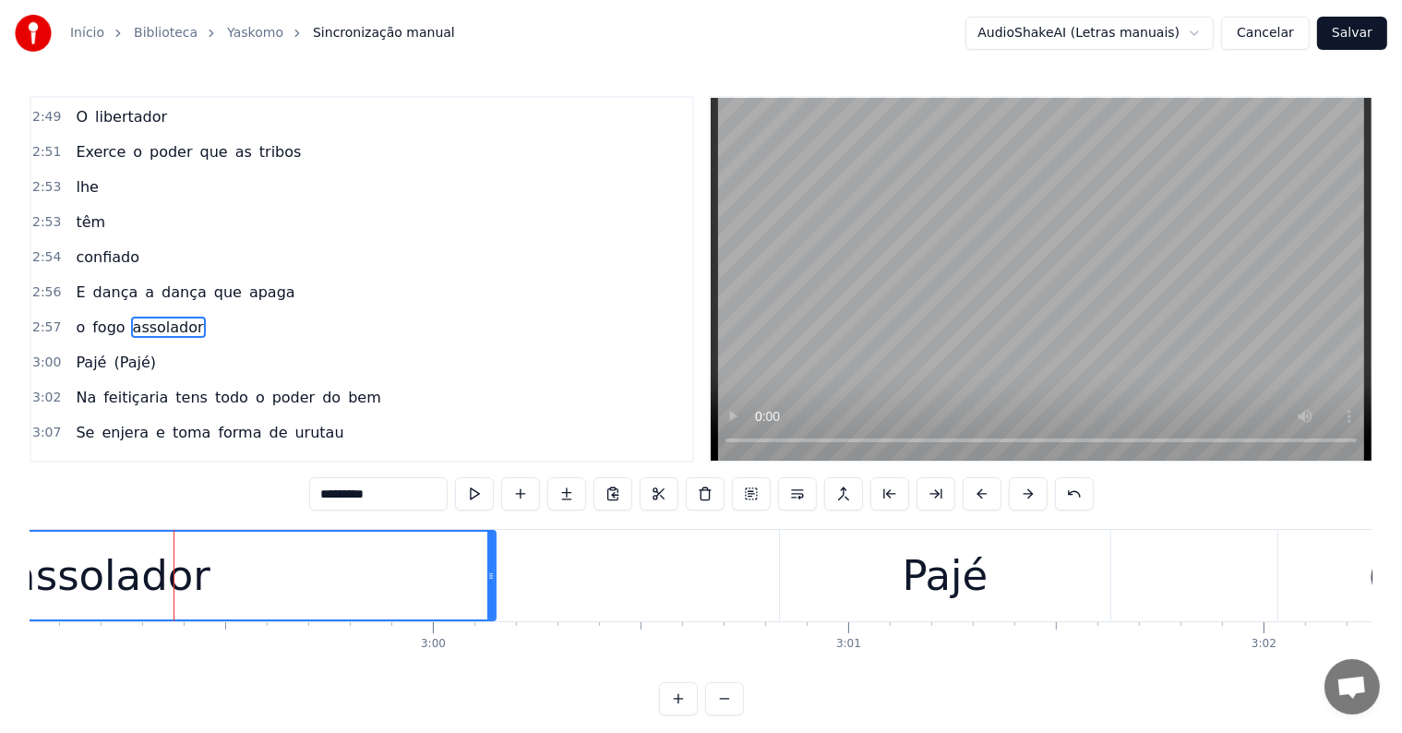
click at [185, 276] on div "E dança a dança que apaga" at bounding box center [185, 292] width 234 height 33
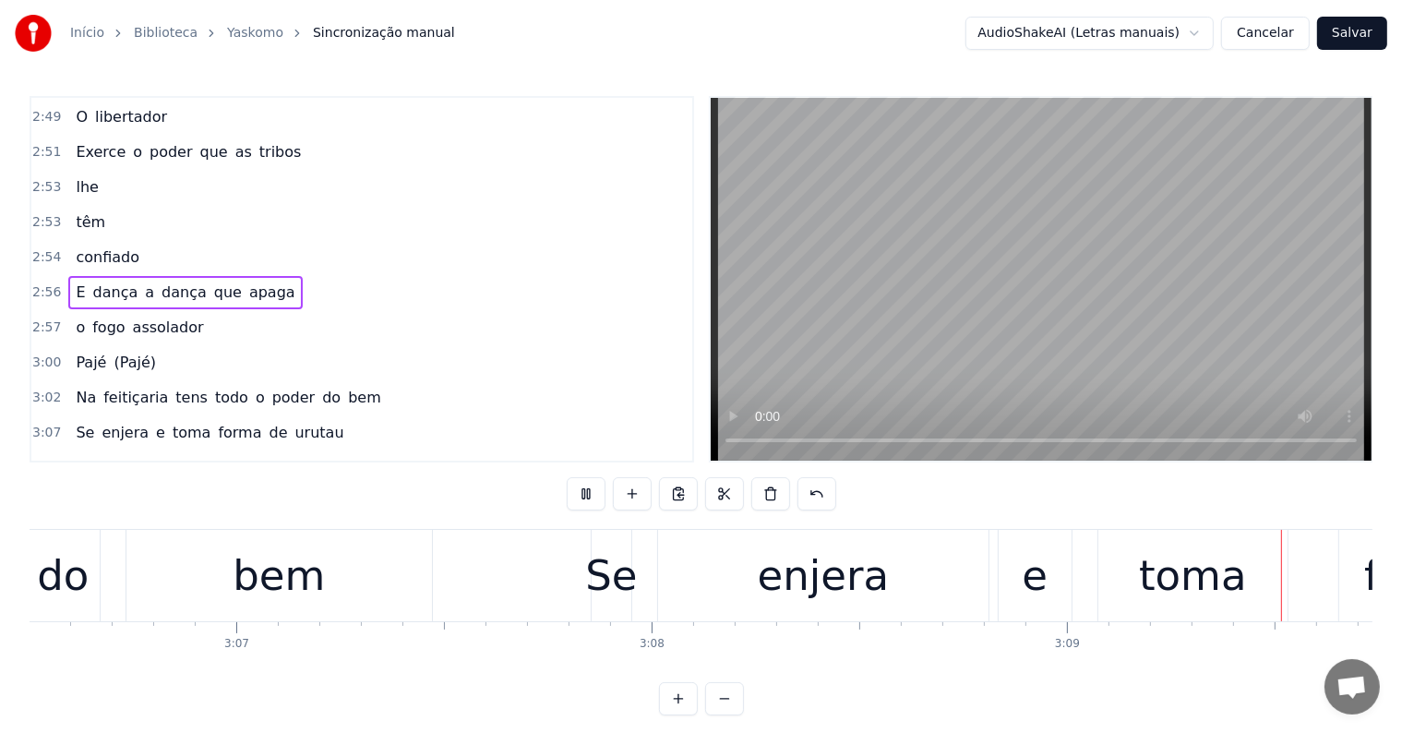
scroll to position [0, 78308]
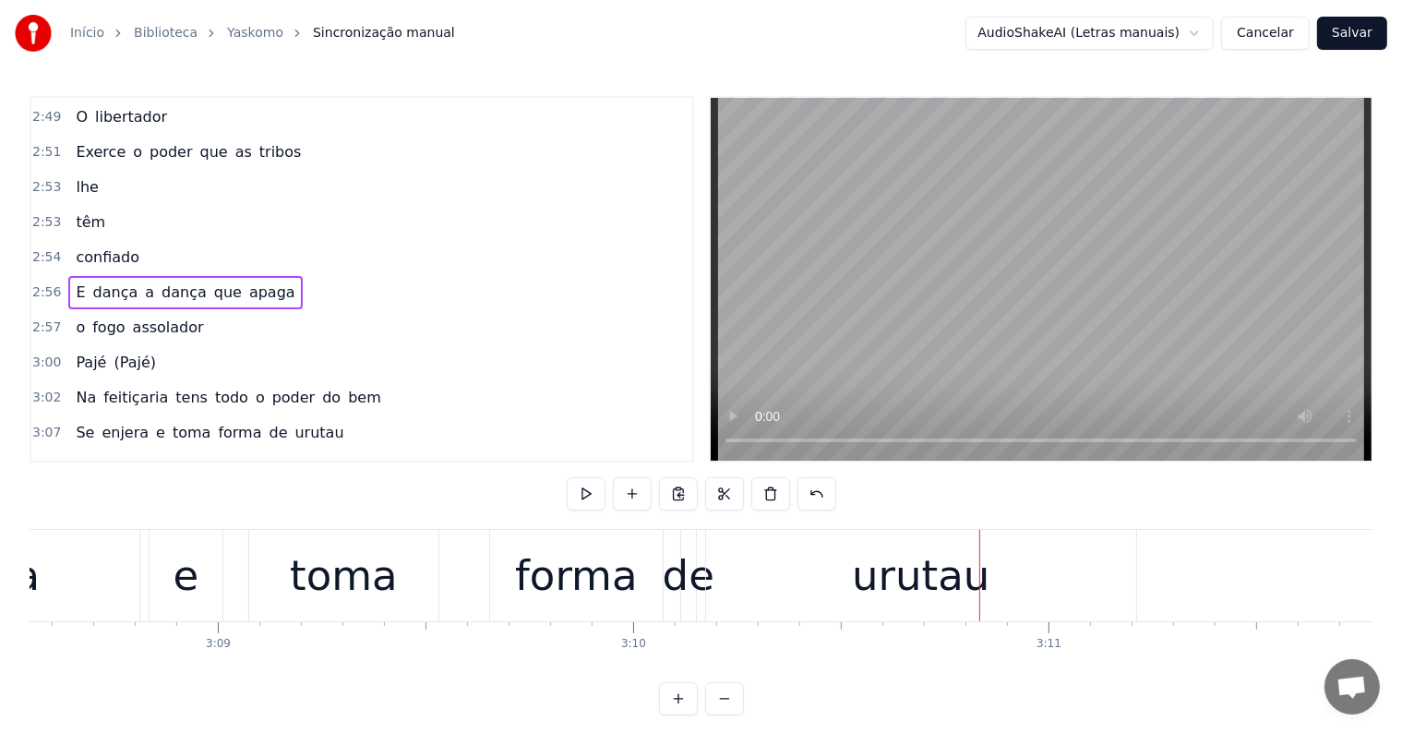
click at [856, 587] on div "urutau" at bounding box center [921, 575] width 430 height 91
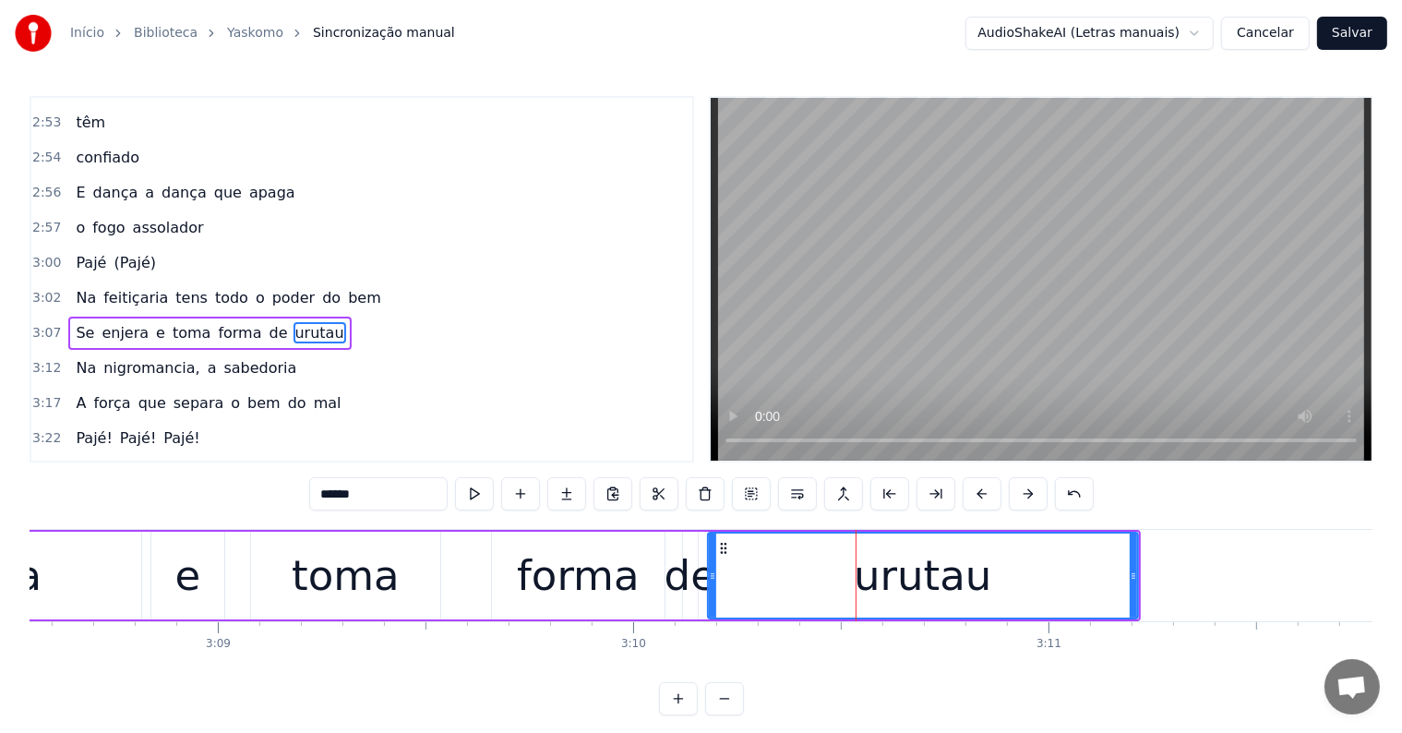
scroll to position [1397, 0]
click at [793, 490] on button at bounding box center [797, 493] width 39 height 33
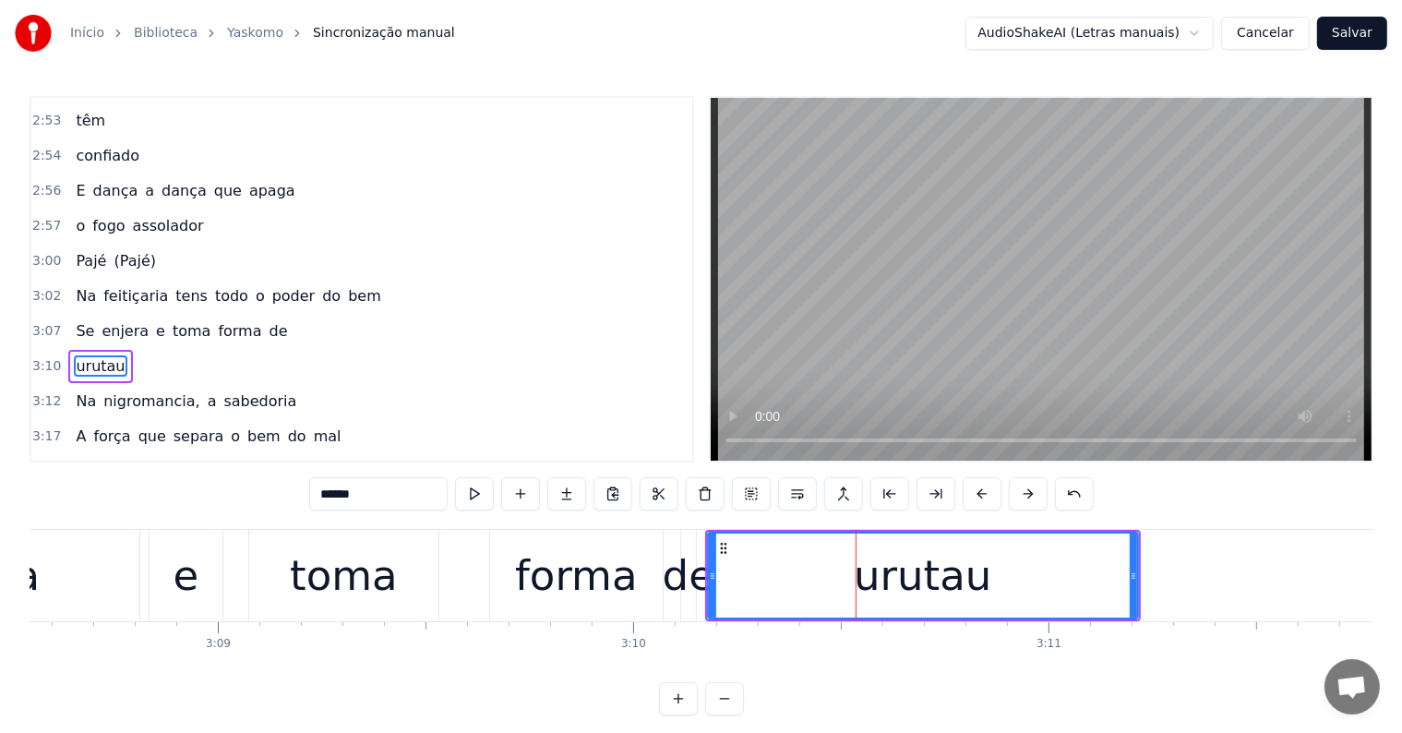
scroll to position [1431, 0]
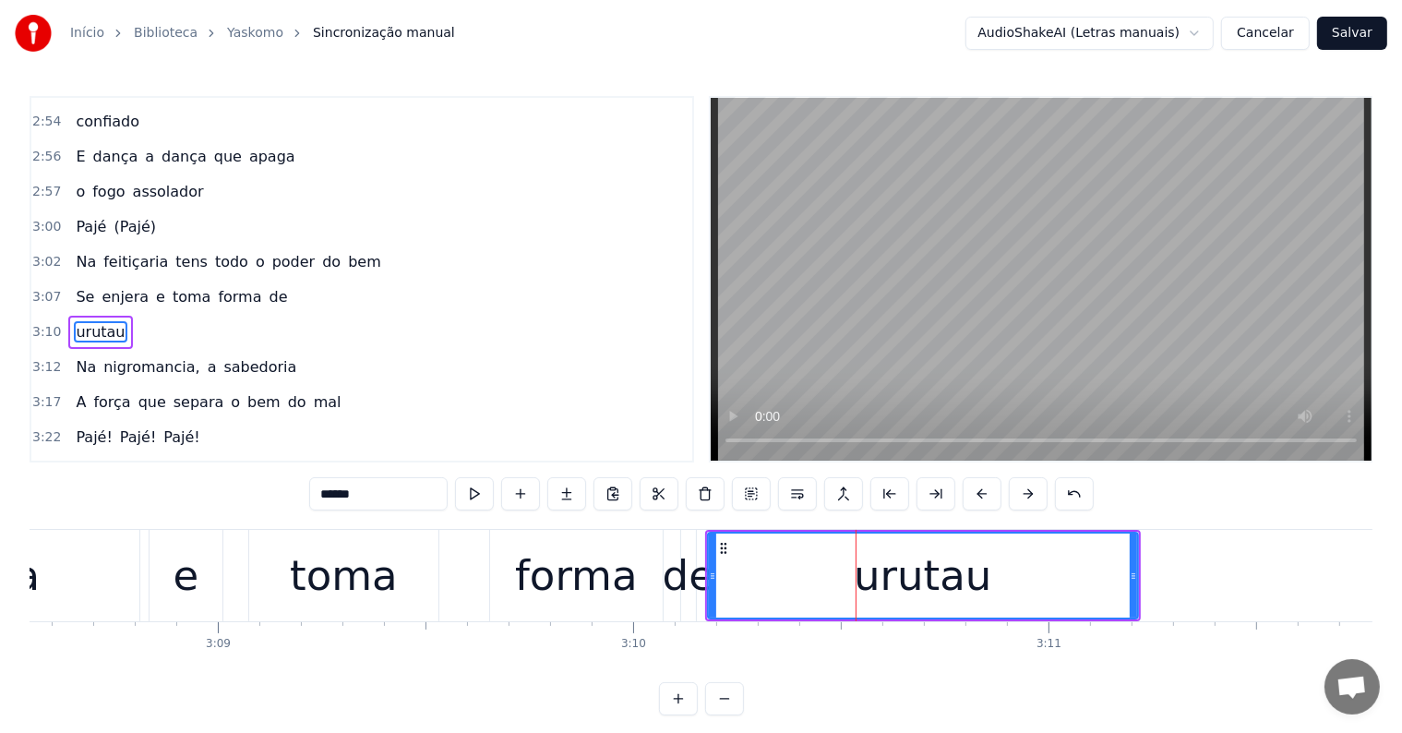
click at [689, 581] on div "de" at bounding box center [689, 576] width 52 height 63
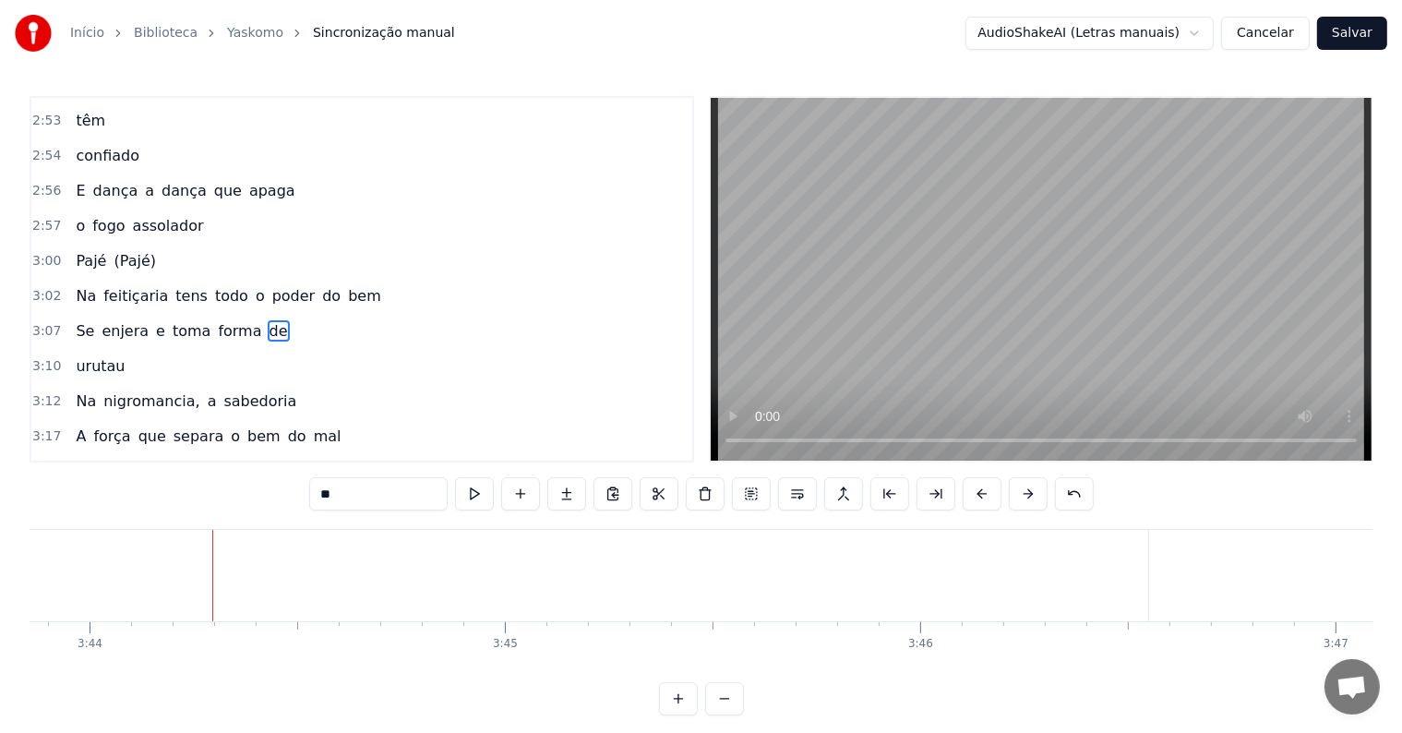
scroll to position [0, 93062]
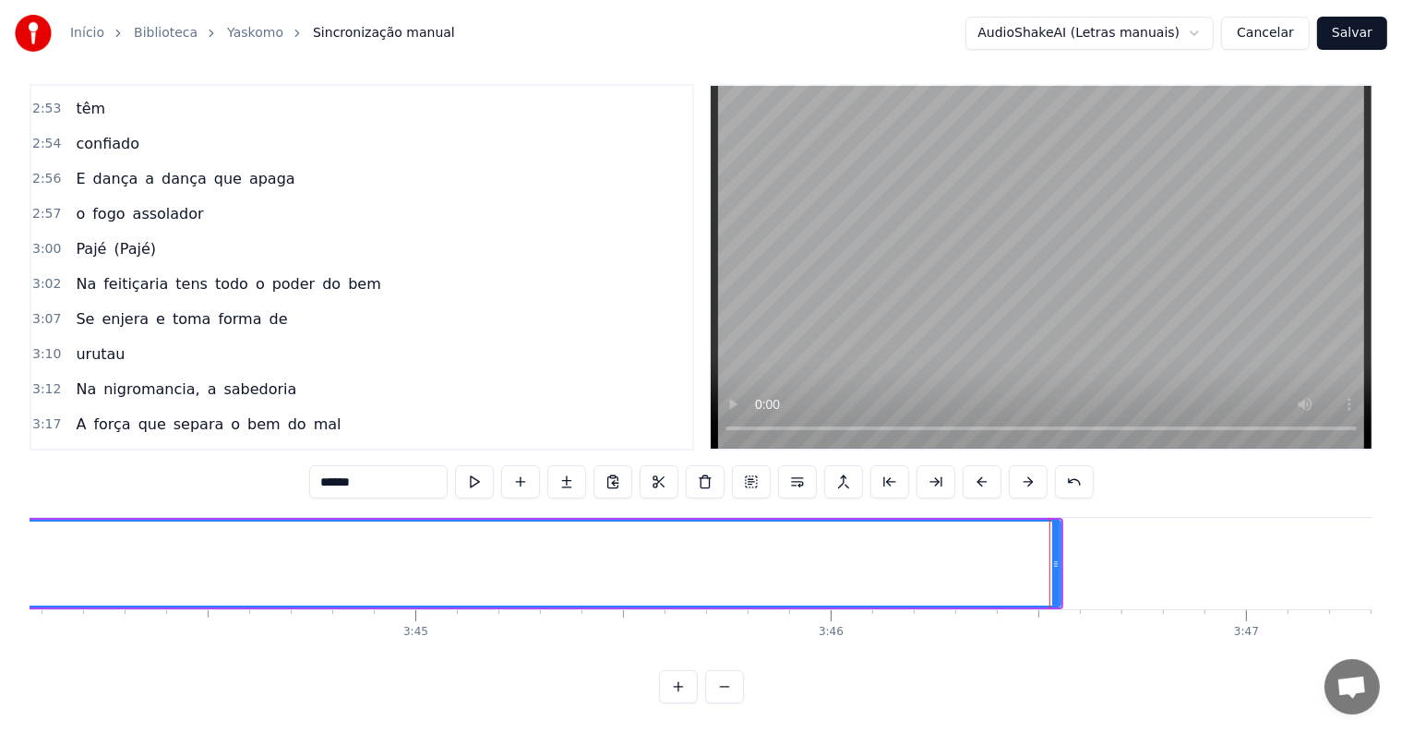
scroll to position [1470, 0]
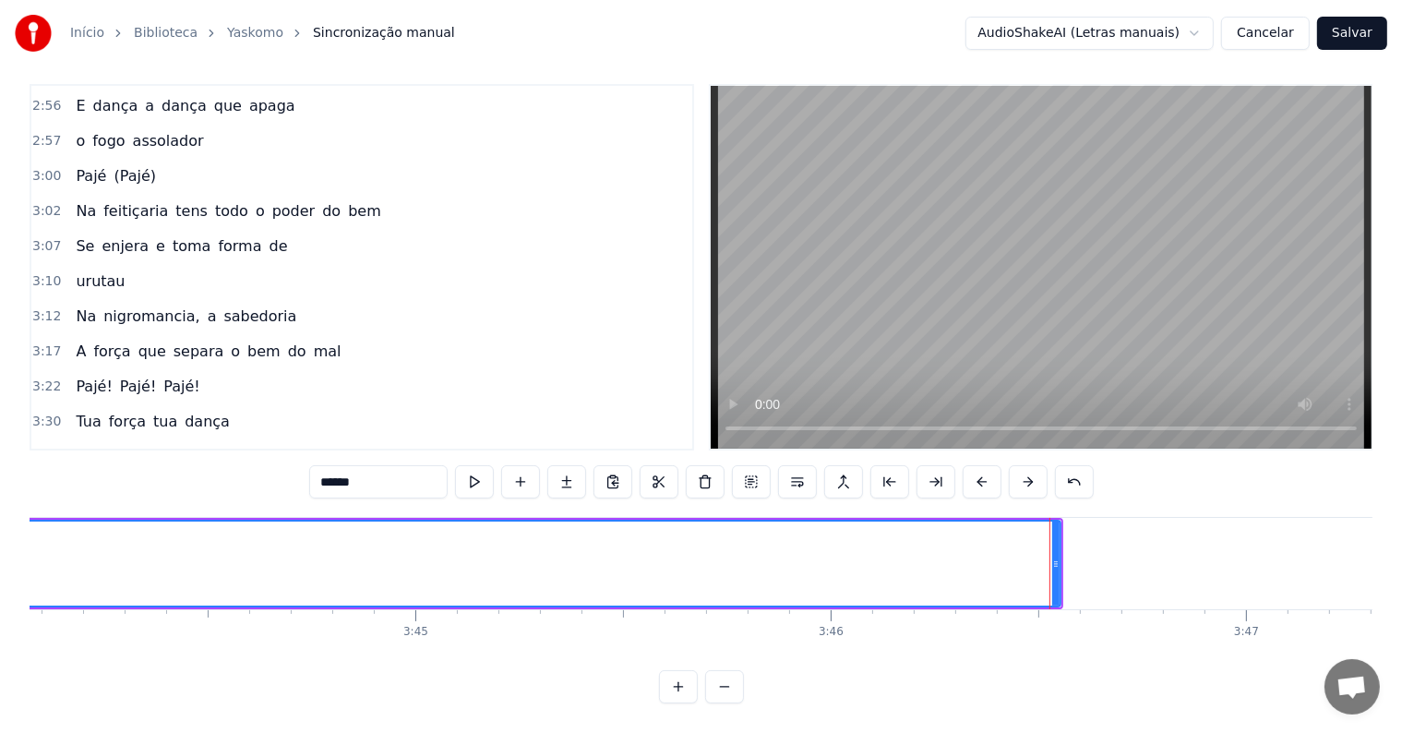
click at [1057, 569] on div at bounding box center [1055, 563] width 7 height 84
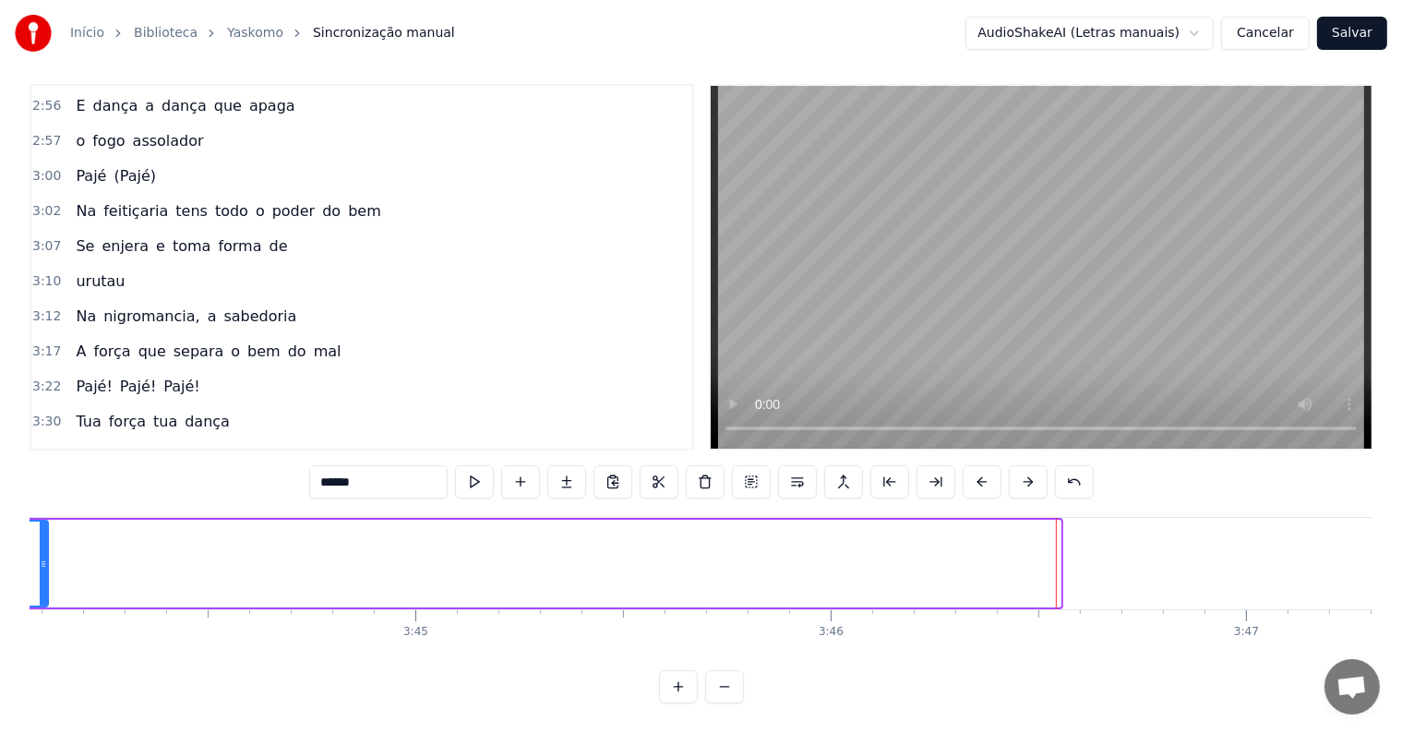
drag, startPoint x: 1057, startPoint y: 558, endPoint x: 44, endPoint y: 530, distance: 1012.9
click at [44, 530] on div at bounding box center [43, 563] width 7 height 84
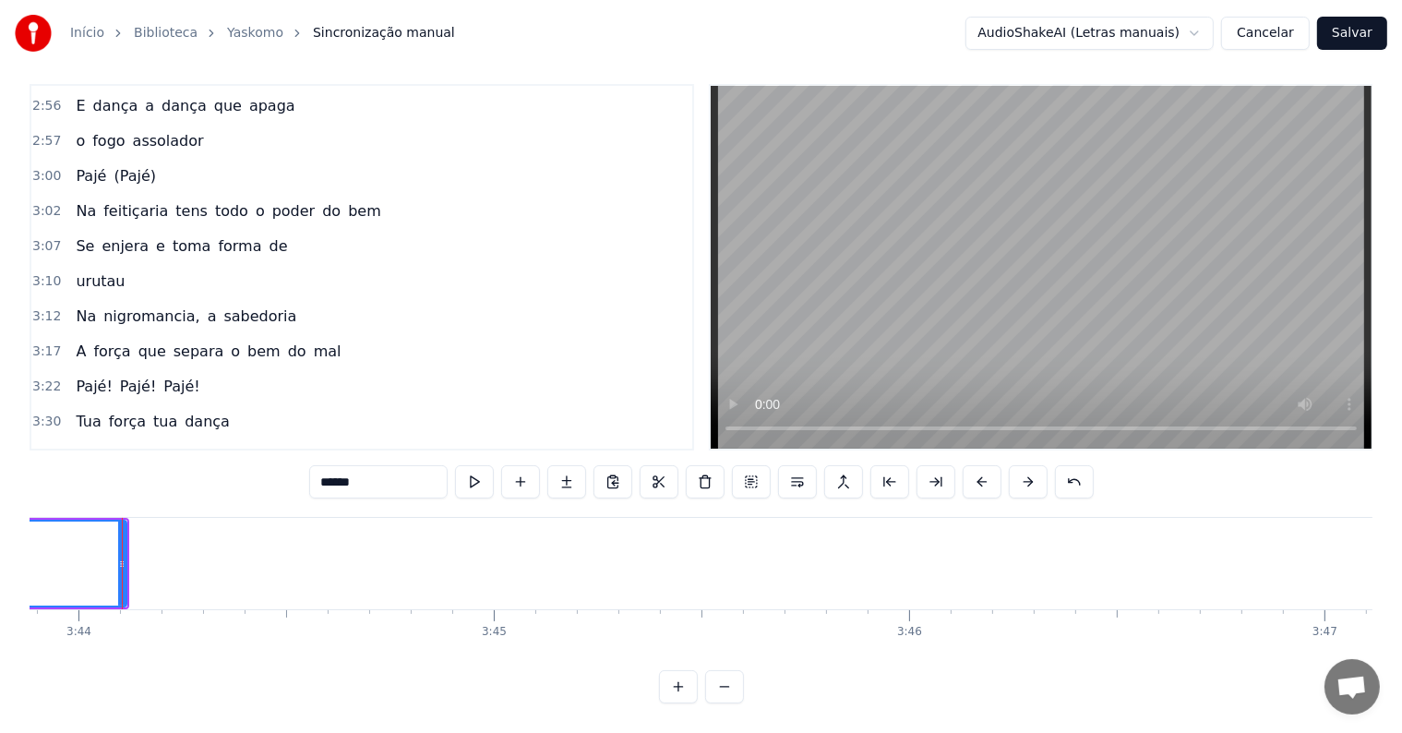
scroll to position [0, 91807]
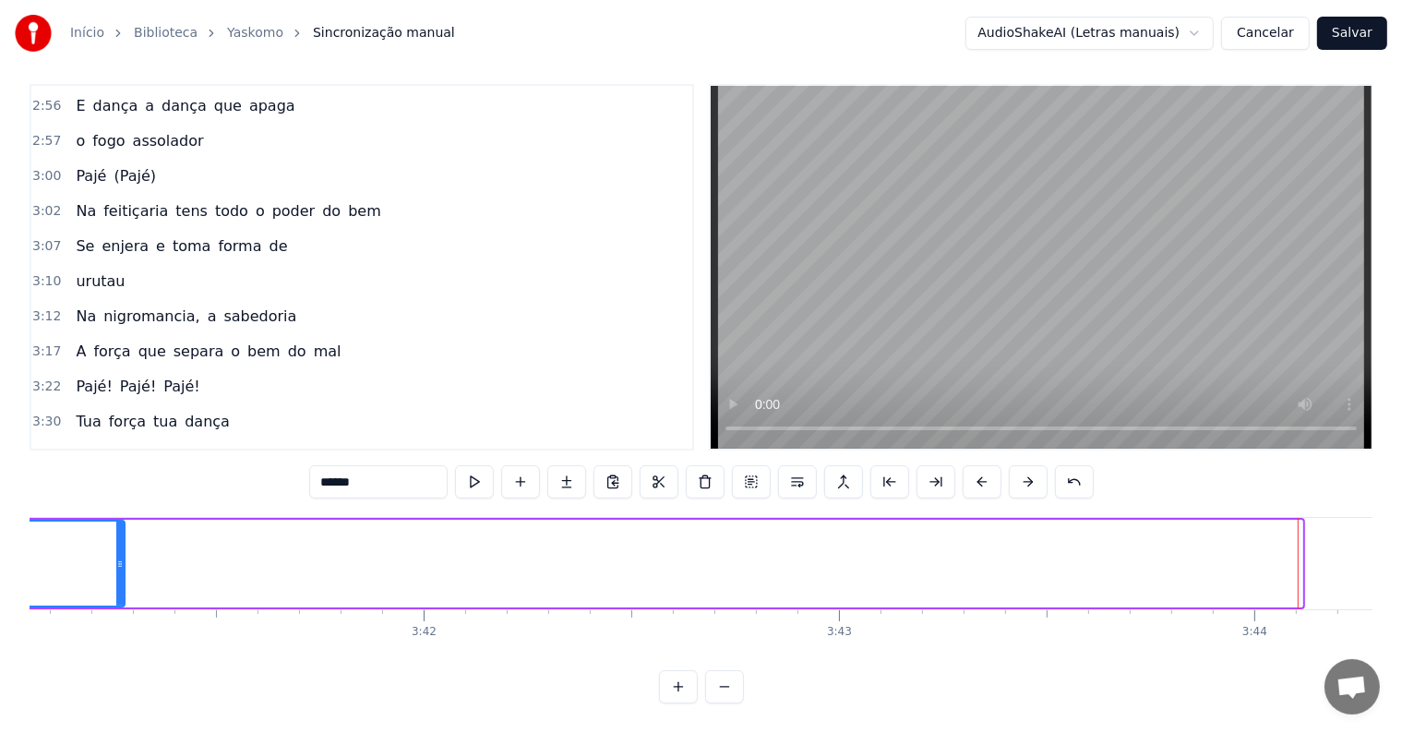
drag, startPoint x: 1299, startPoint y: 543, endPoint x: 122, endPoint y: 514, distance: 1178.0
click at [122, 521] on div at bounding box center [119, 563] width 7 height 84
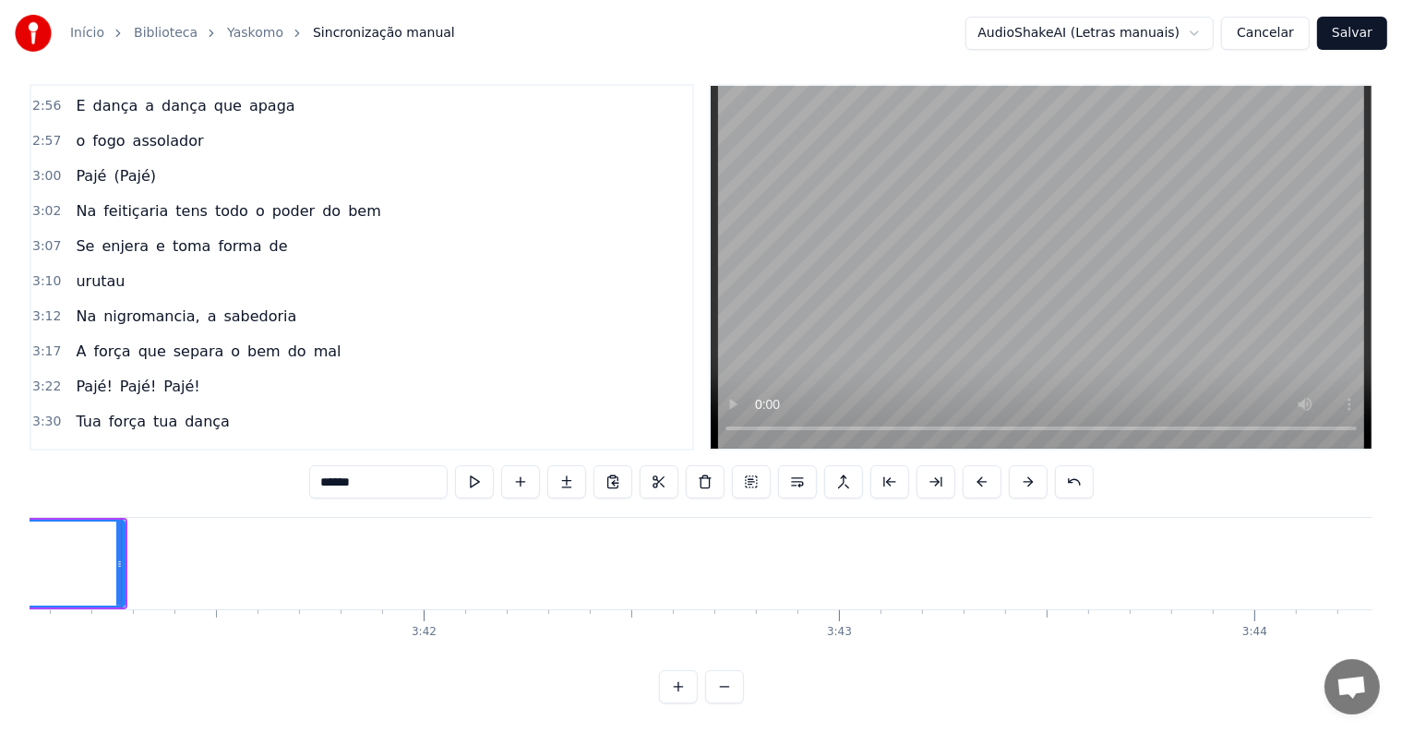
scroll to position [0, 91807]
click at [472, 469] on button at bounding box center [474, 481] width 39 height 33
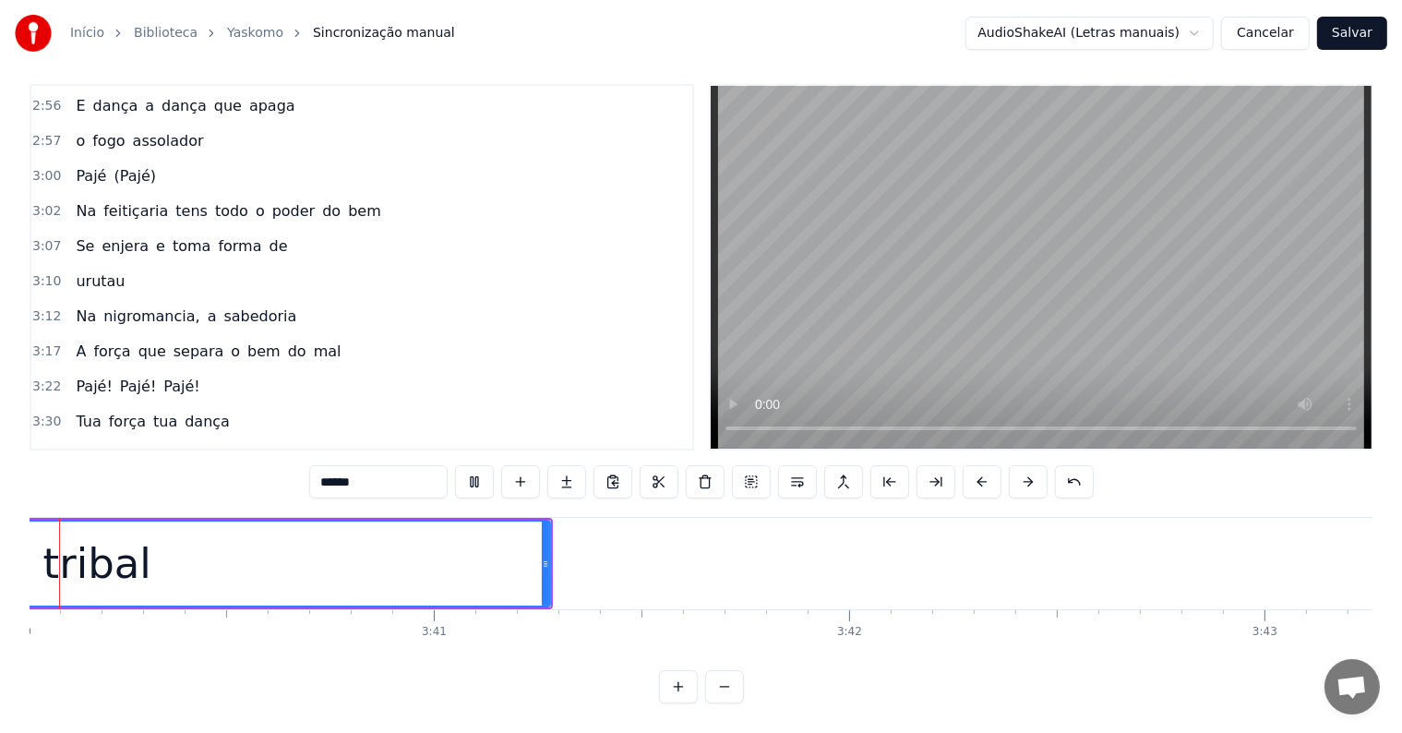
scroll to position [0, 91203]
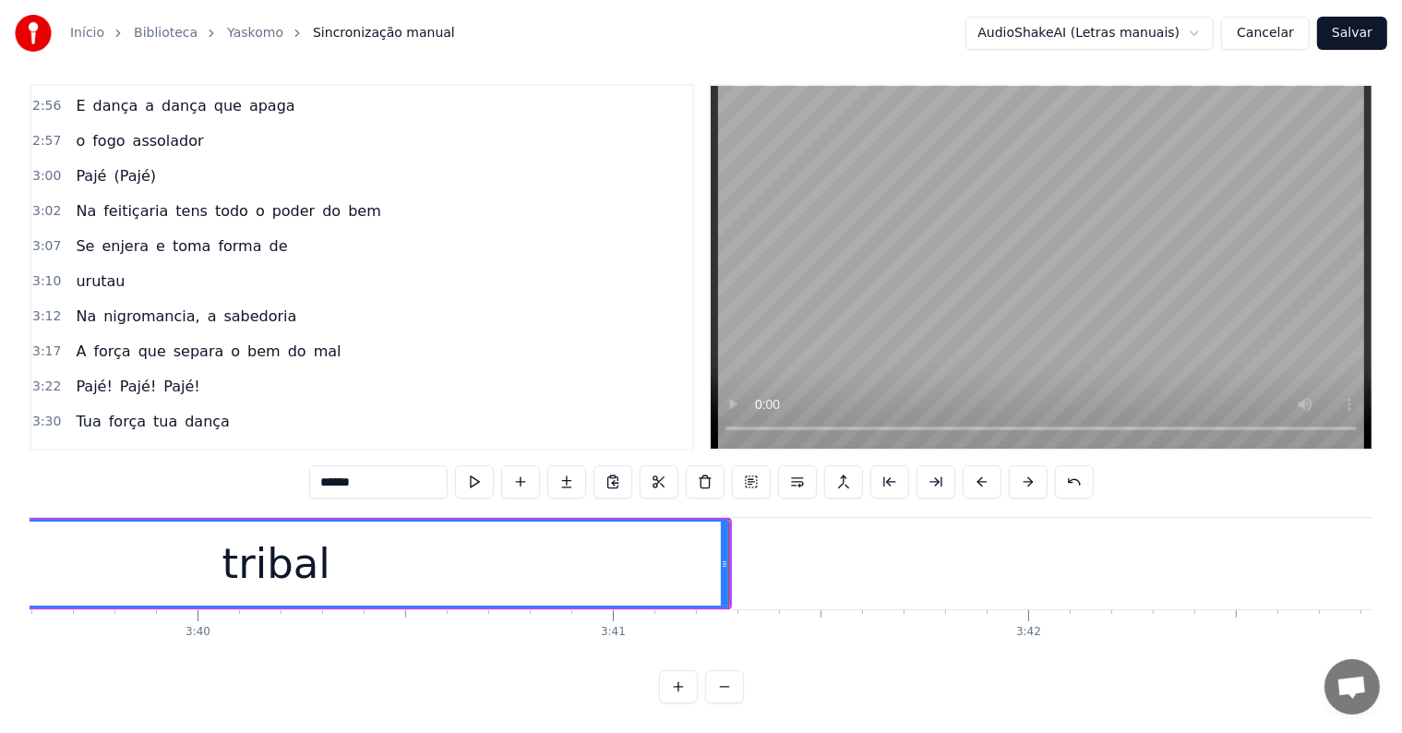
click at [413, 473] on input "******" at bounding box center [378, 481] width 138 height 33
type input "*********"
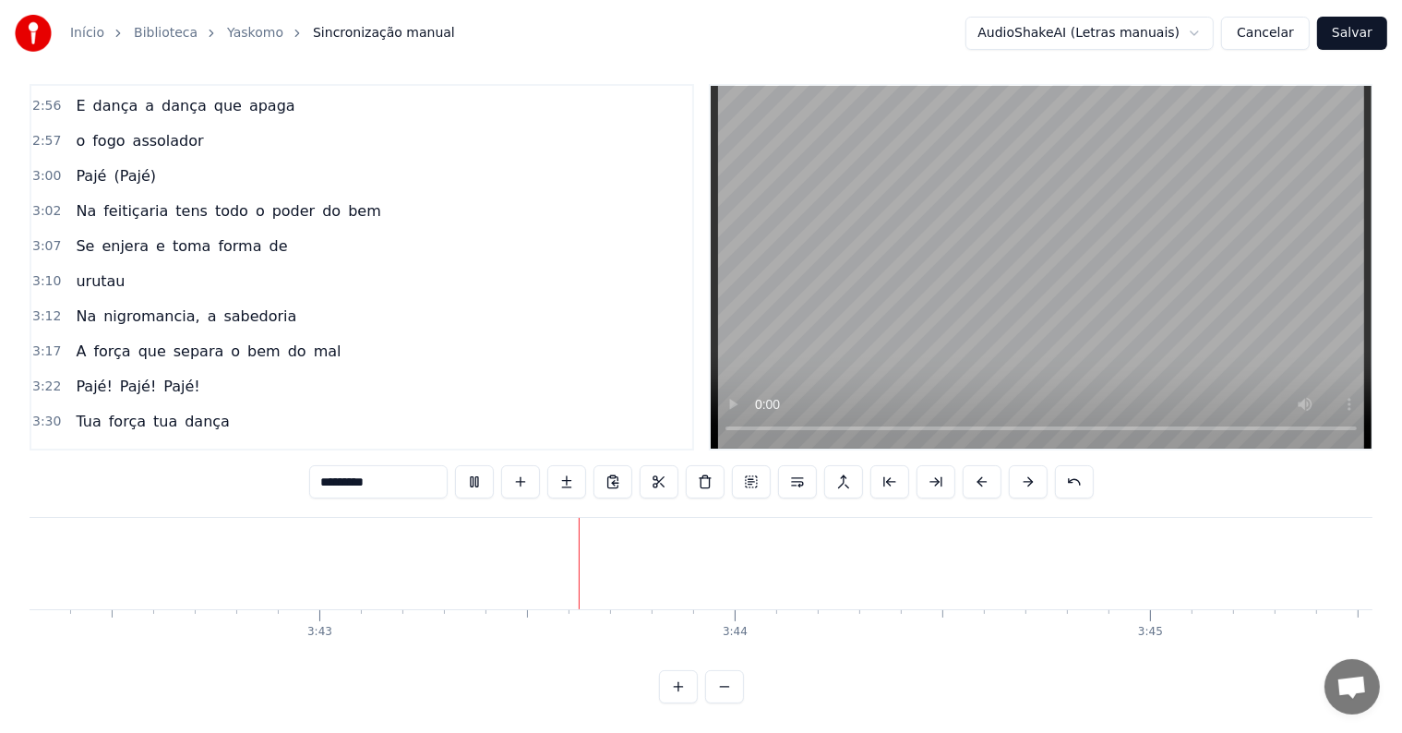
scroll to position [0, 92409]
click at [1350, 31] on button "Salvar" at bounding box center [1352, 33] width 70 height 33
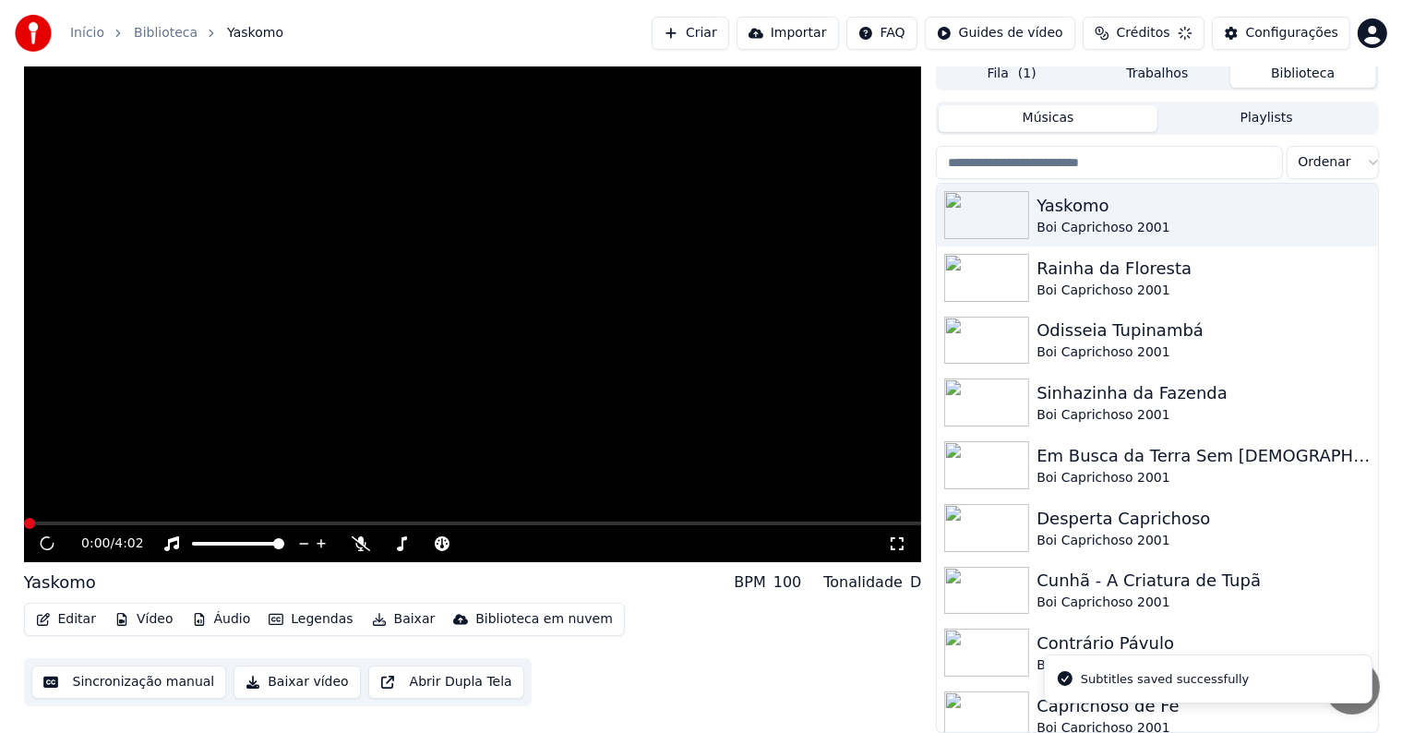
scroll to position [8, 0]
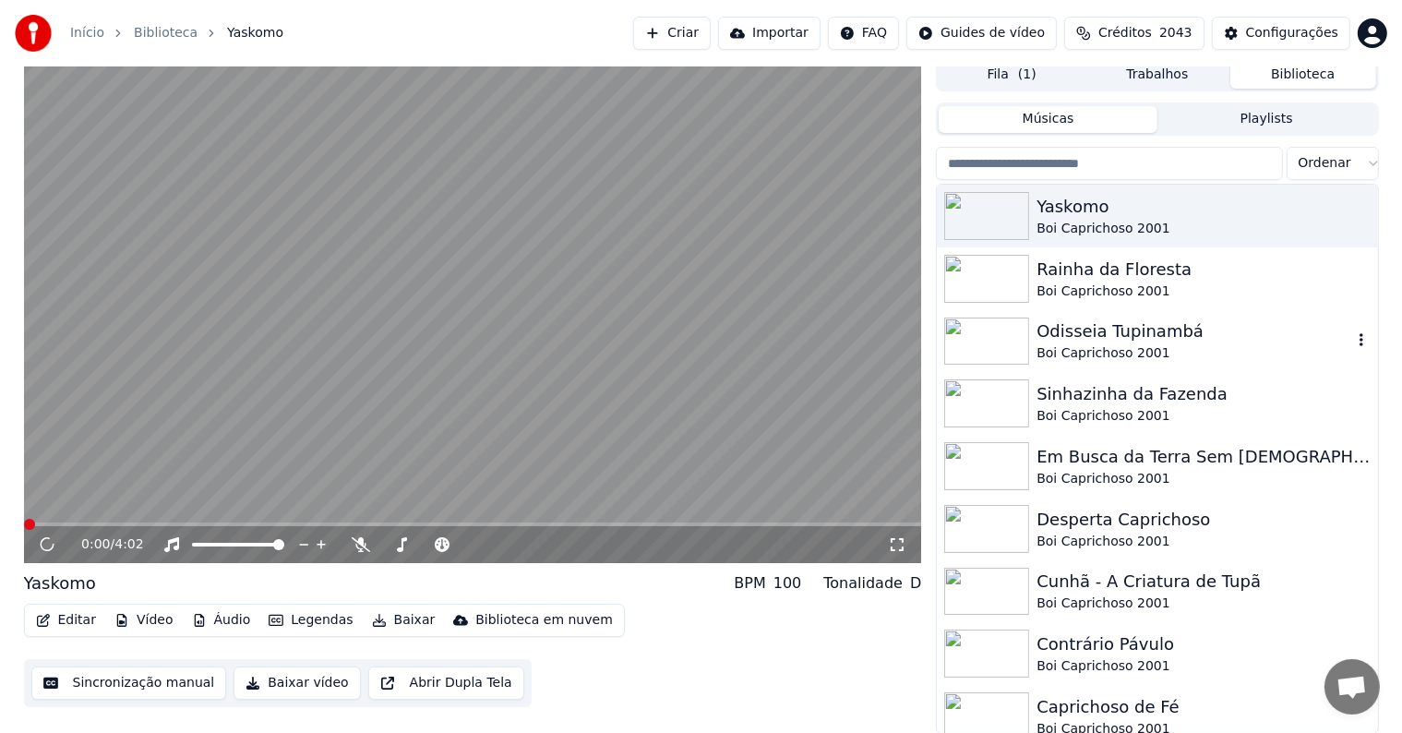
click at [1067, 344] on div "Boi Caprichoso 2001" at bounding box center [1193, 353] width 315 height 18
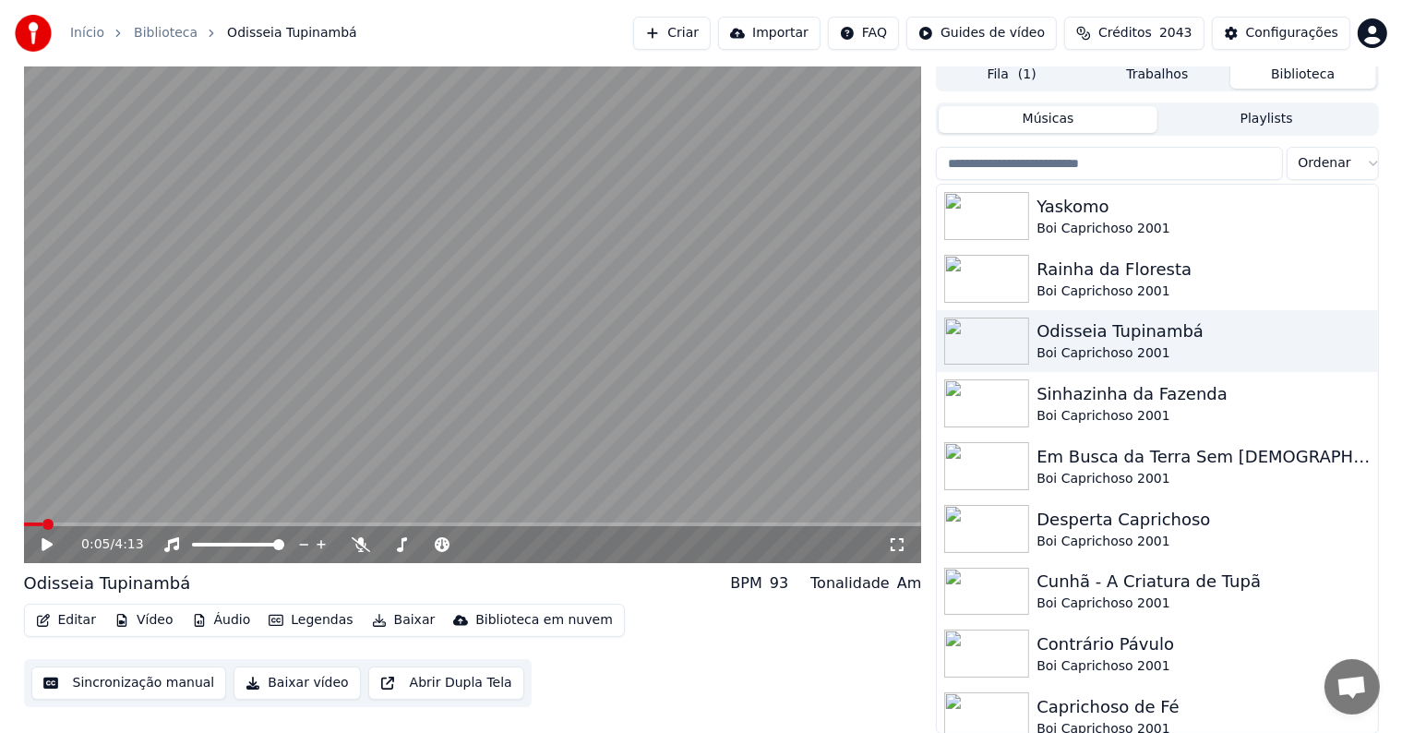
click at [259, 351] on video at bounding box center [473, 310] width 898 height 505
click at [388, 623] on button "Baixar" at bounding box center [404, 620] width 78 height 26
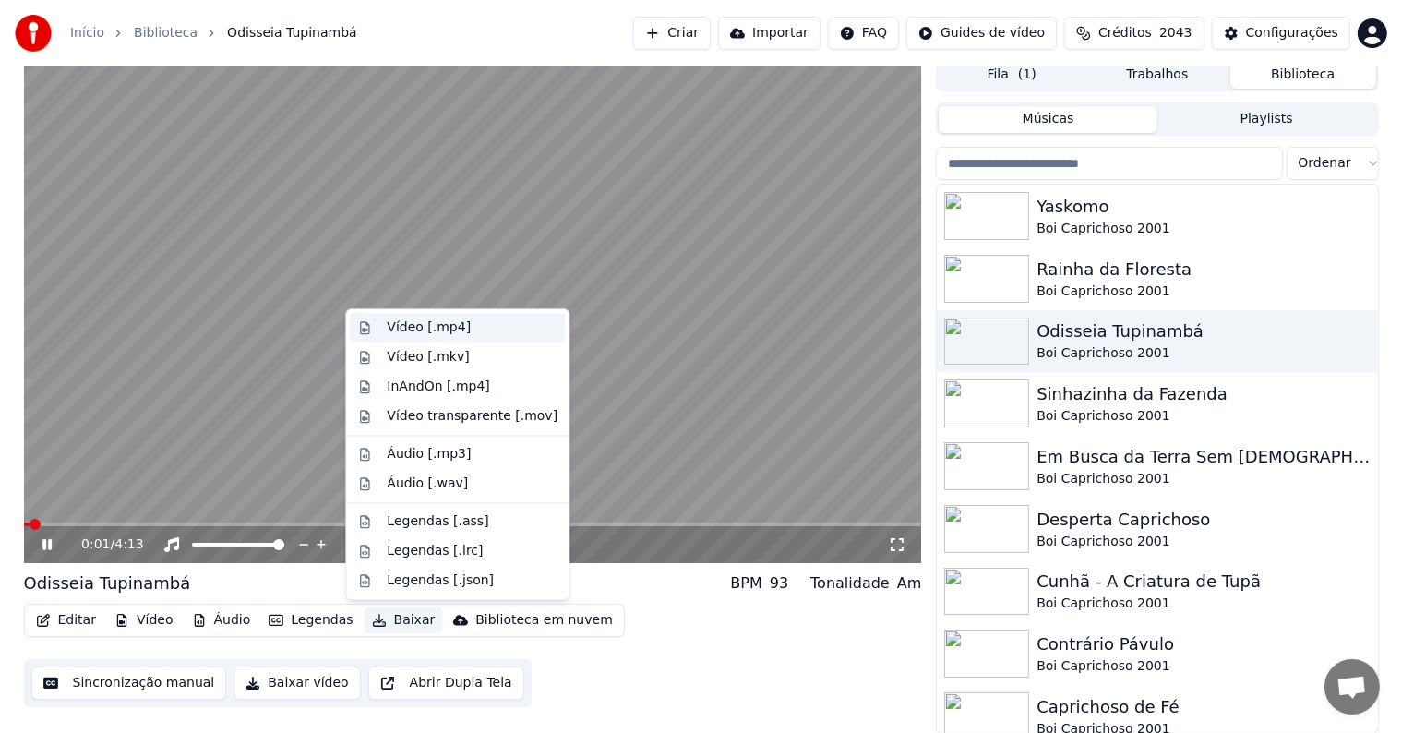
click at [401, 330] on div "Vídeo [.mp4]" at bounding box center [429, 327] width 84 height 18
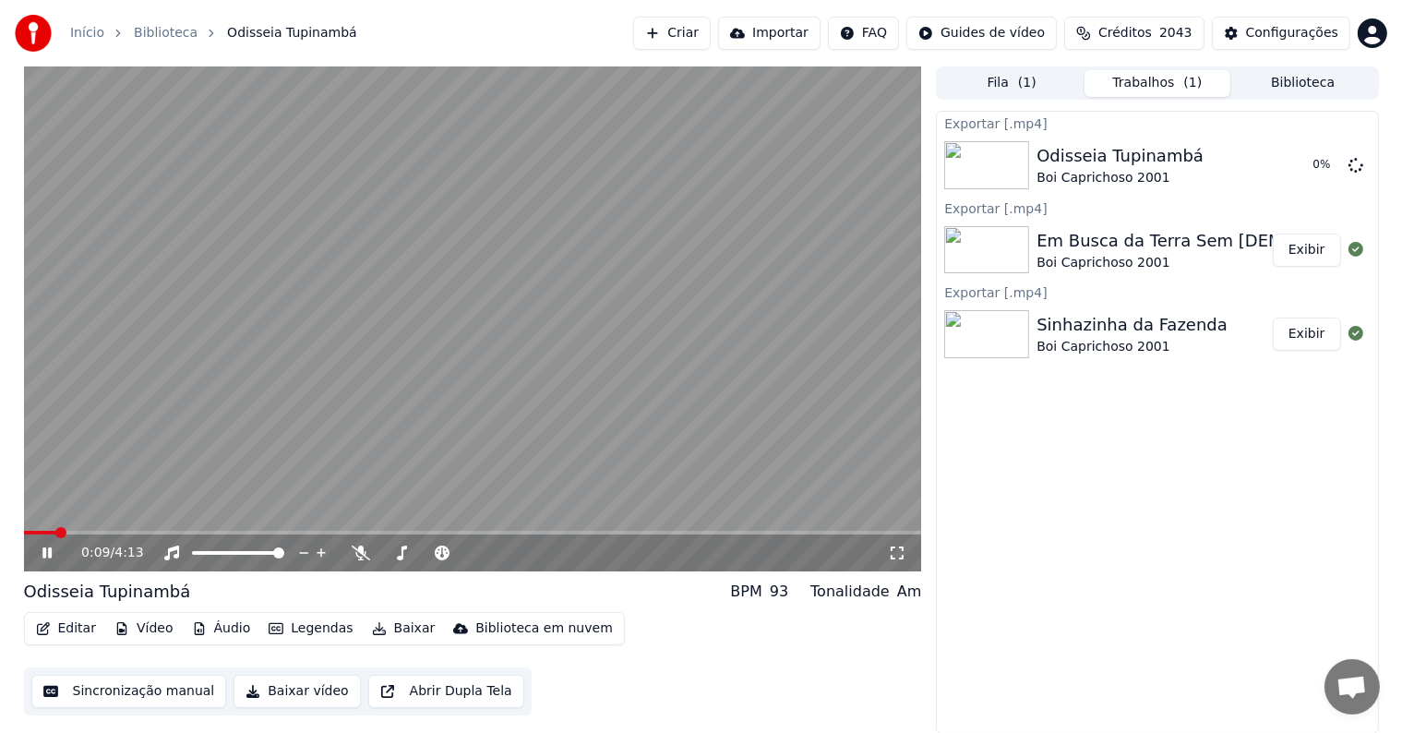
click at [1303, 332] on button "Exibir" at bounding box center [1307, 333] width 68 height 33
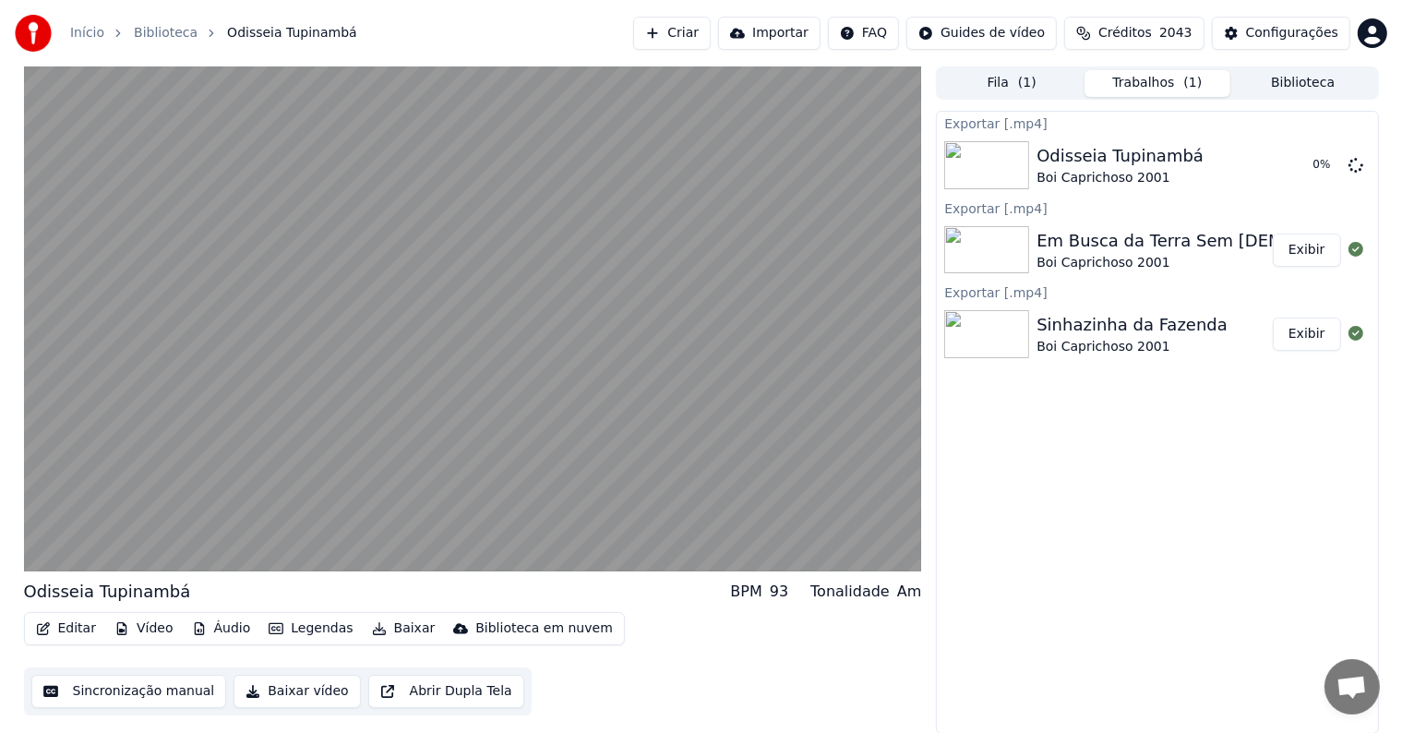
click at [1309, 251] on button "Exibir" at bounding box center [1307, 250] width 68 height 33
click at [1266, 74] on button "Biblioteca" at bounding box center [1303, 83] width 146 height 27
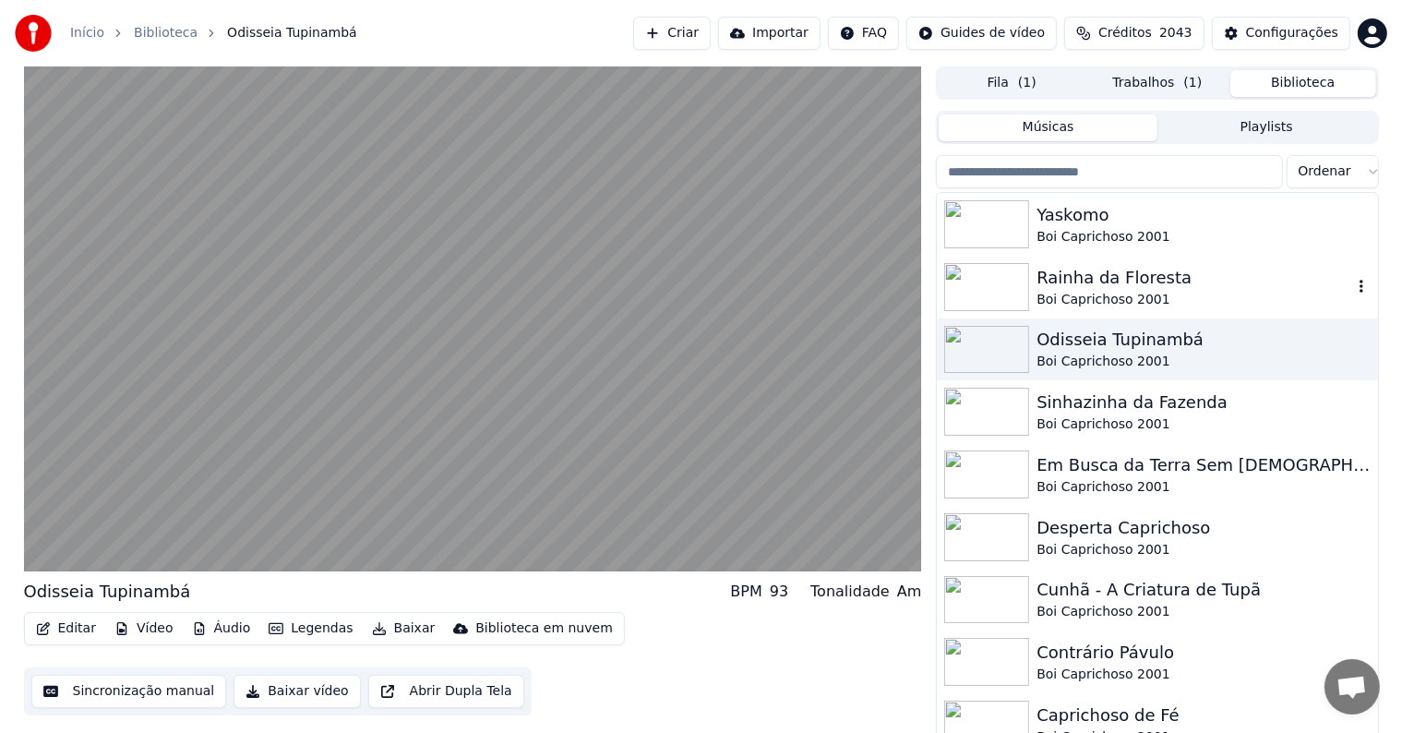
click at [1082, 277] on div "Rainha da Floresta" at bounding box center [1193, 278] width 315 height 26
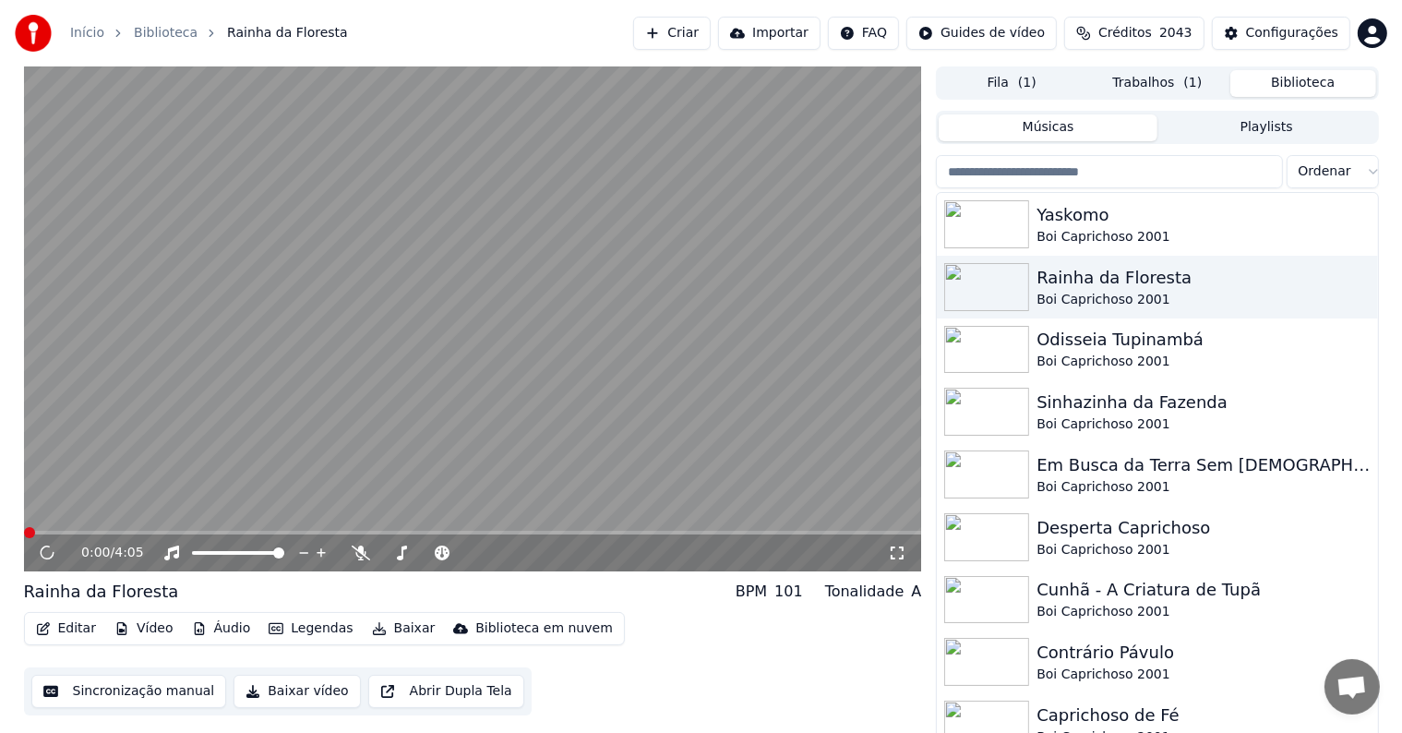
click at [389, 624] on button "Baixar" at bounding box center [404, 629] width 78 height 26
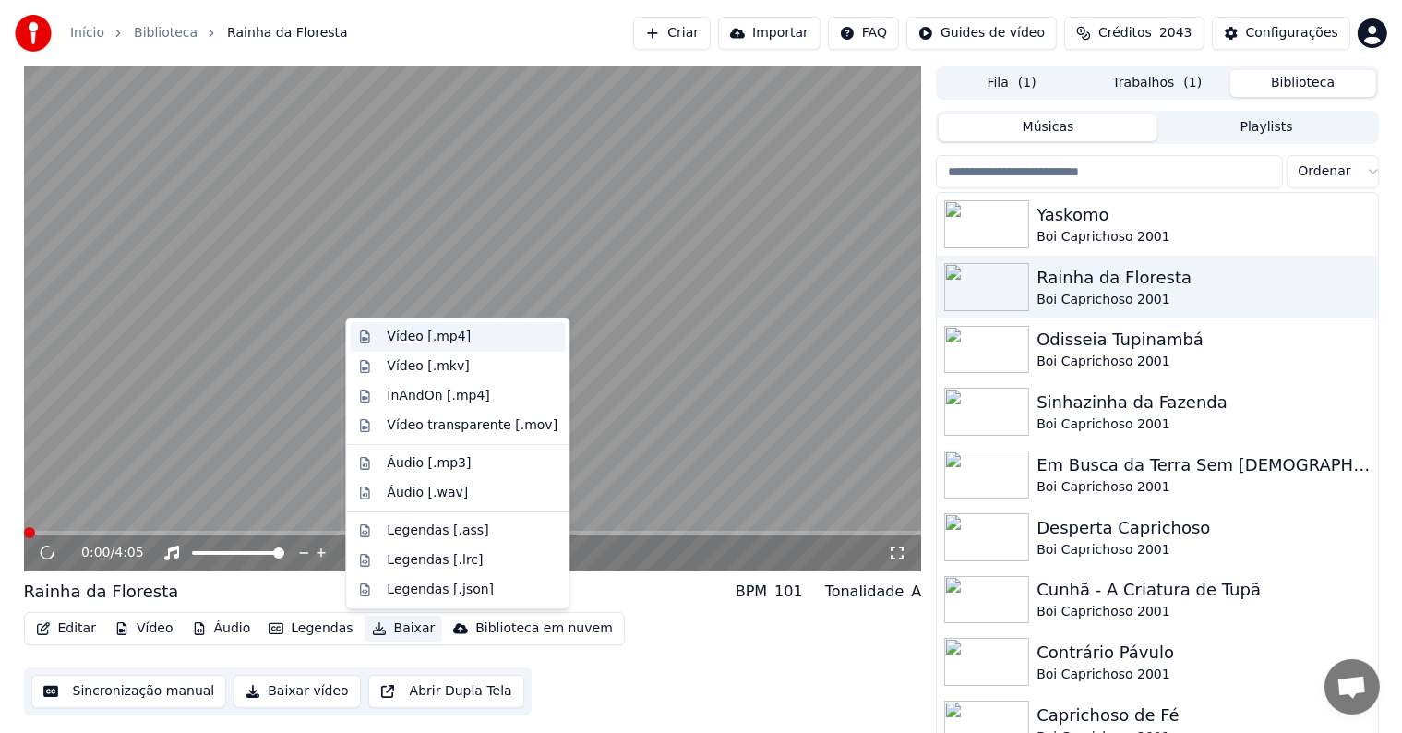
click at [427, 337] on div "Vídeo [.mp4]" at bounding box center [429, 337] width 84 height 18
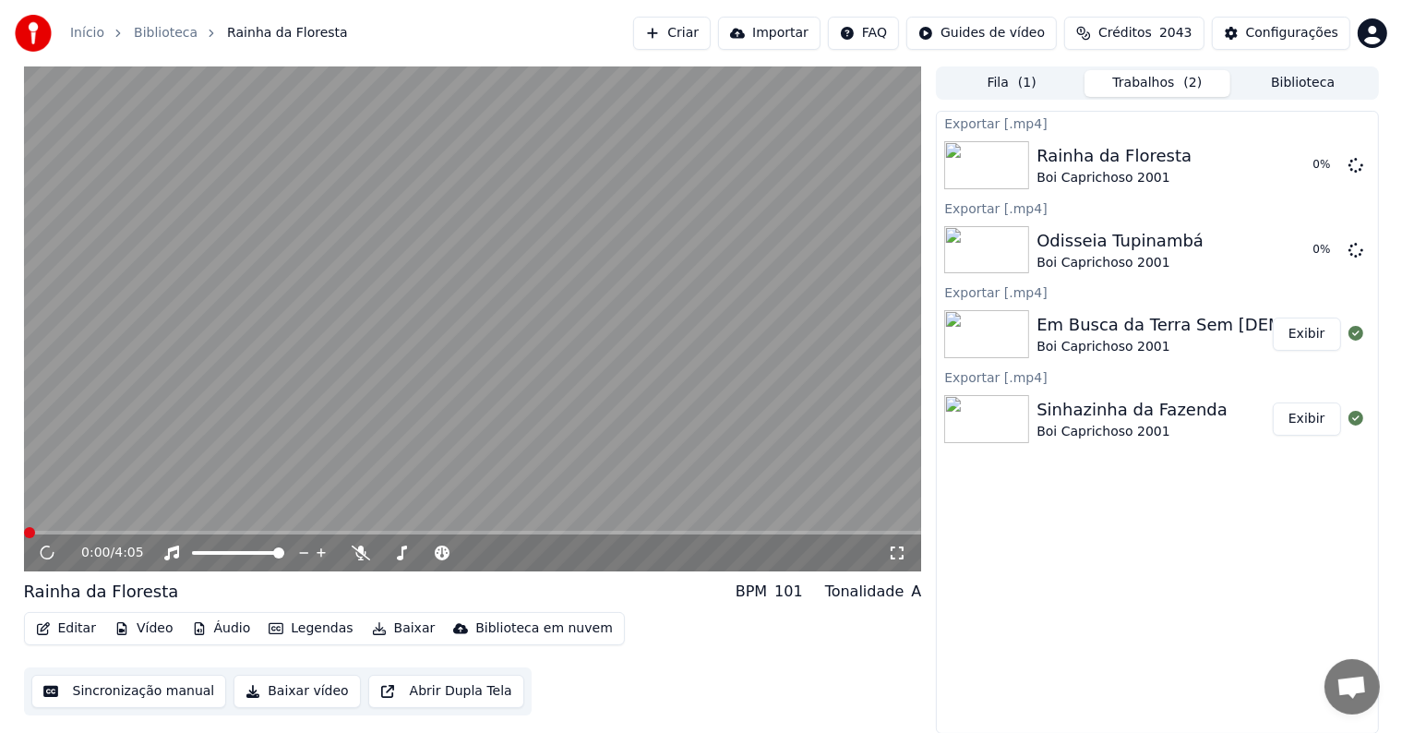
click at [1277, 83] on button "Biblioteca" at bounding box center [1303, 83] width 146 height 27
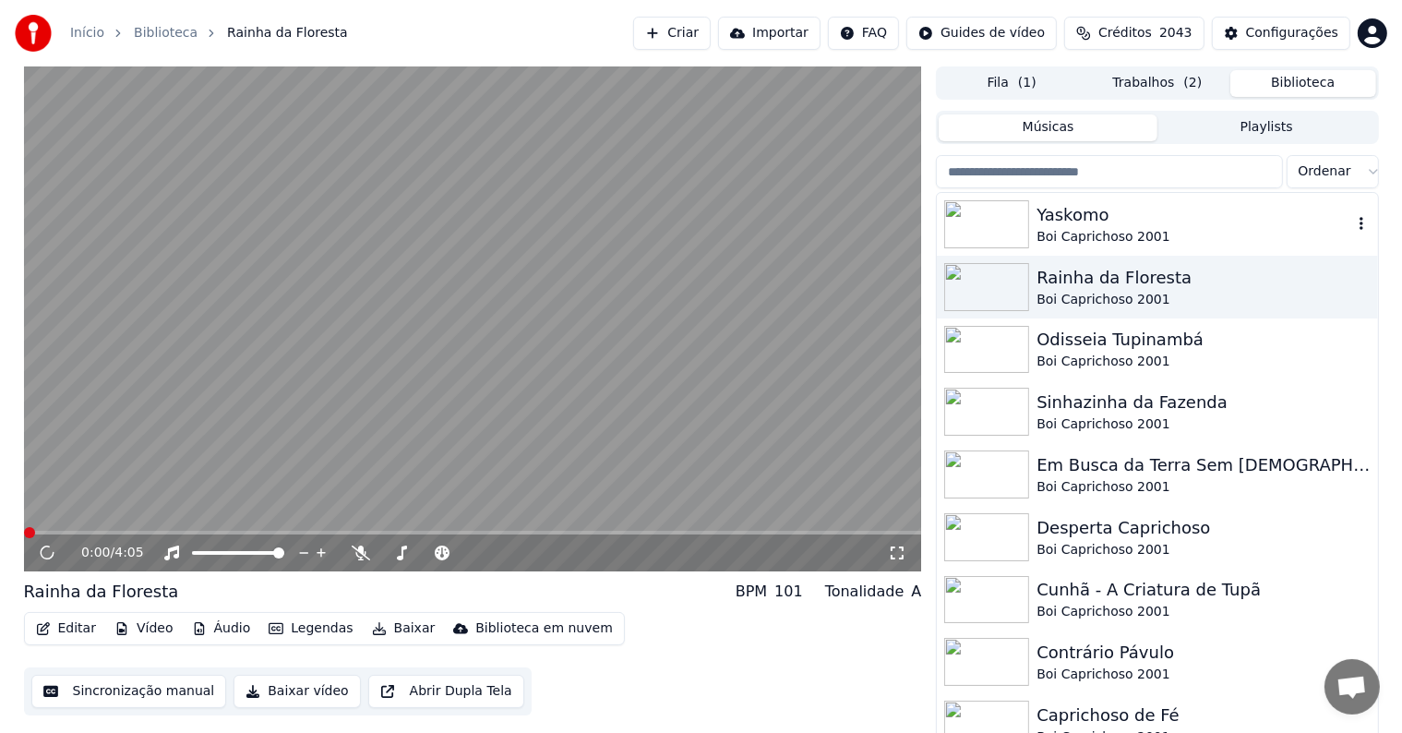
click at [1071, 217] on div "Yaskomo" at bounding box center [1193, 215] width 315 height 26
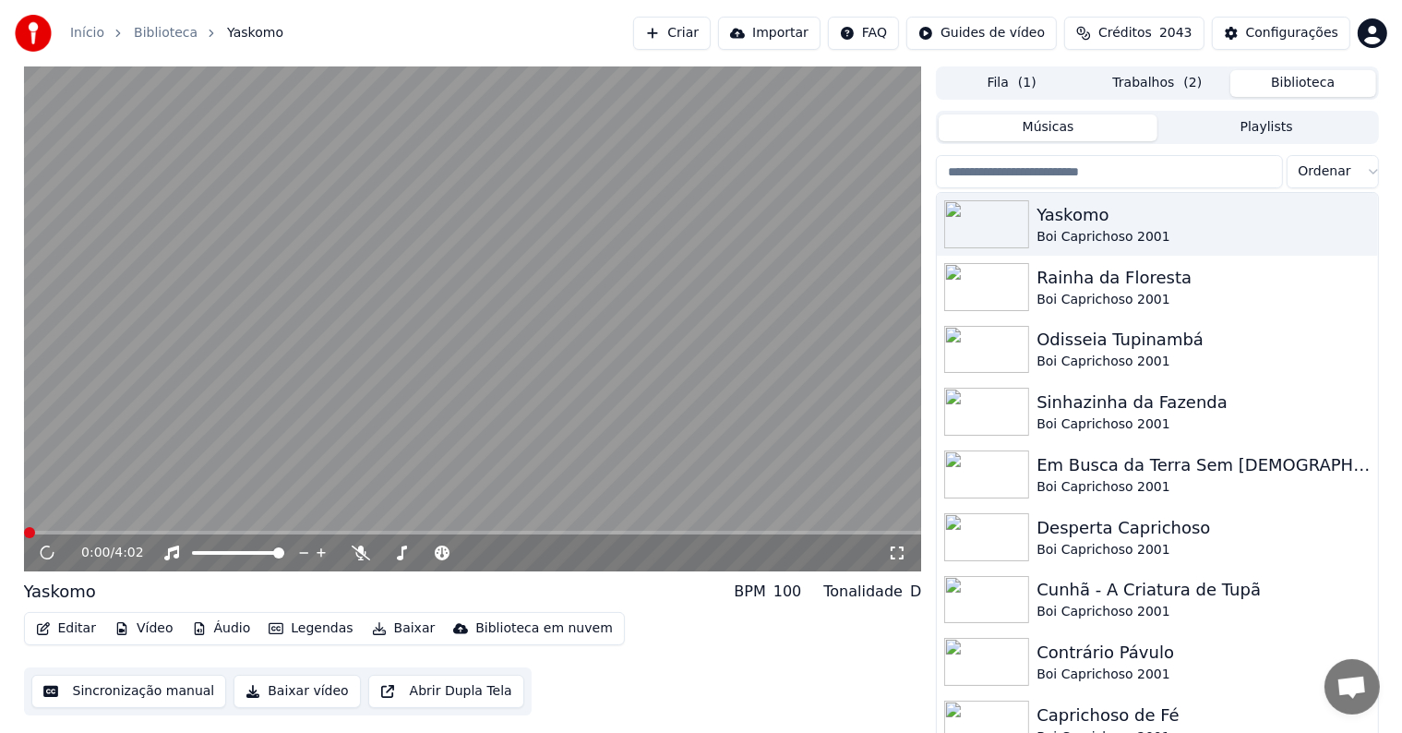
click at [401, 625] on button "Baixar" at bounding box center [404, 629] width 78 height 26
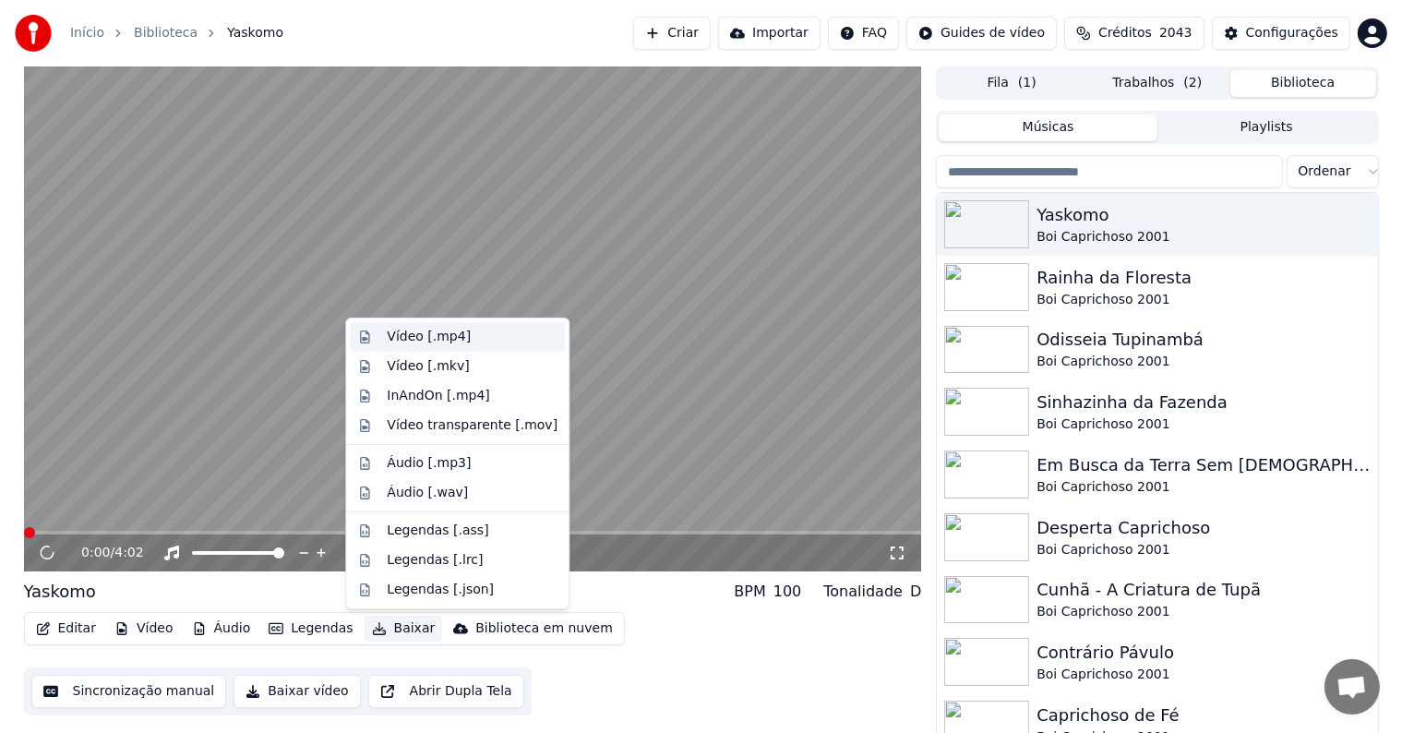
click at [444, 340] on div "Vídeo [.mp4]" at bounding box center [429, 337] width 84 height 18
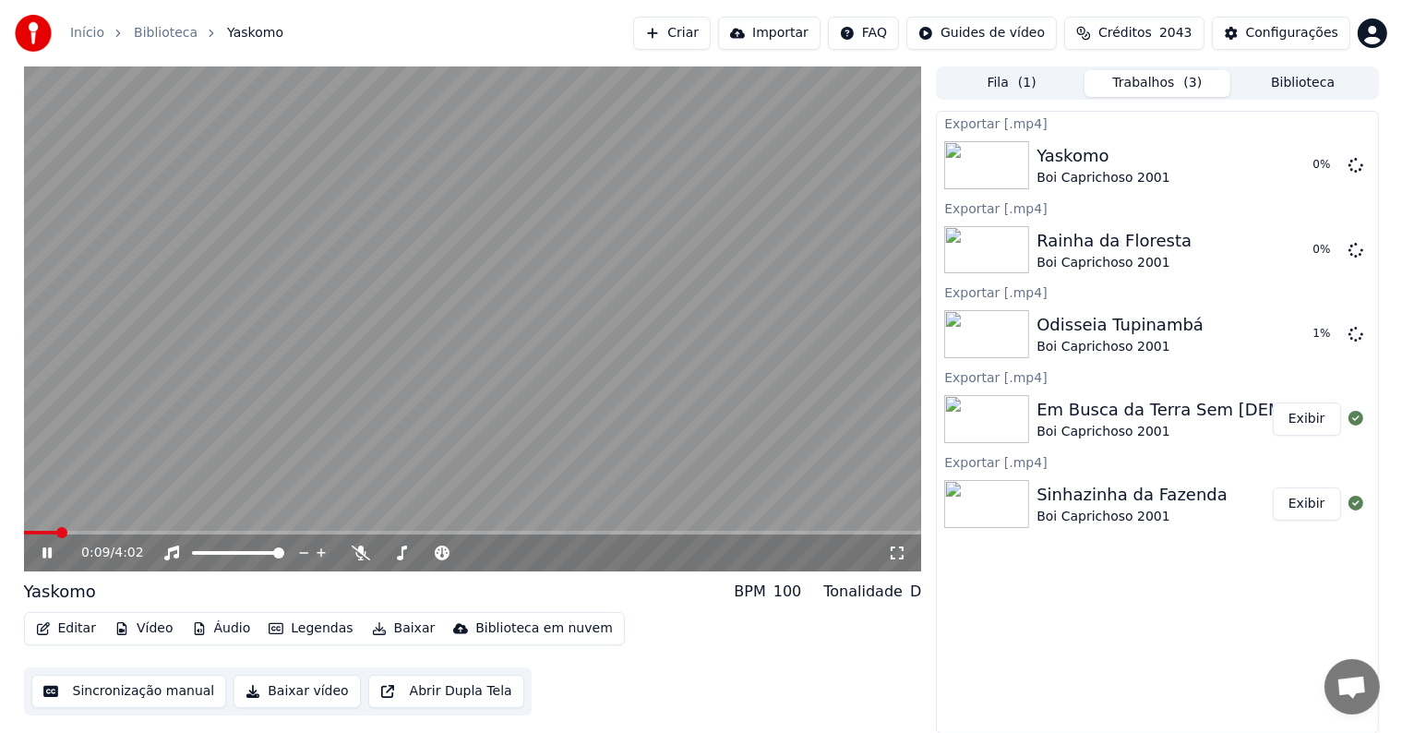
click at [42, 554] on icon at bounding box center [46, 552] width 9 height 11
click at [1299, 162] on button "Exibir" at bounding box center [1307, 165] width 68 height 33
